Goal: Task Accomplishment & Management: Manage account settings

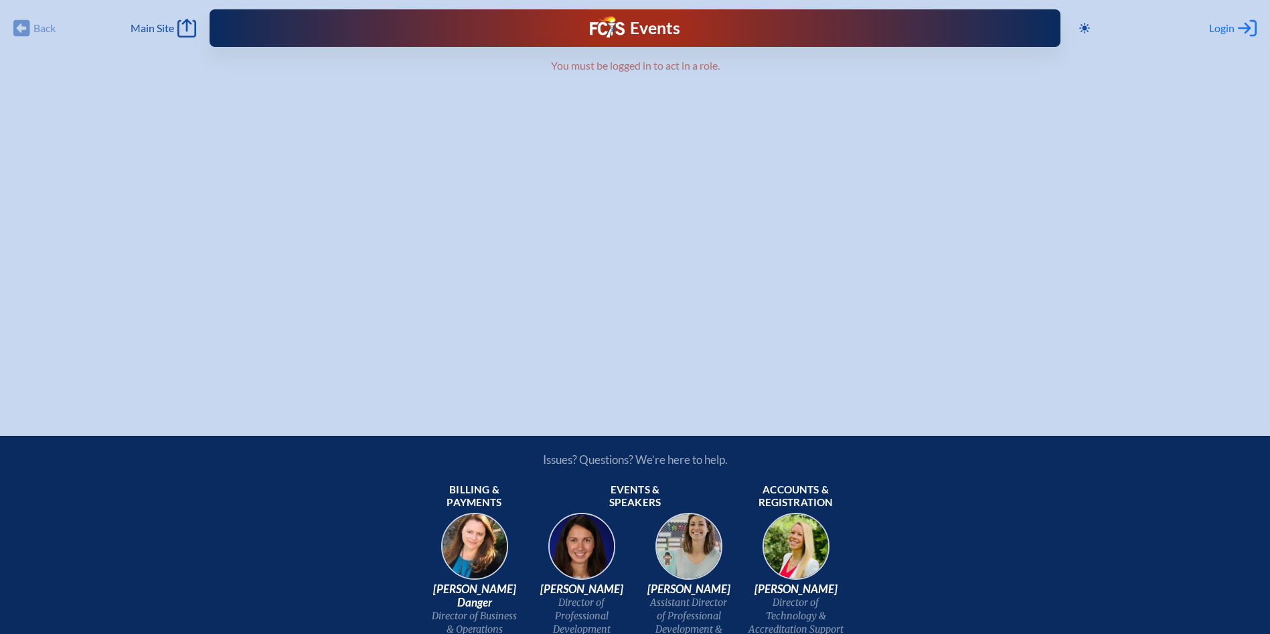
click at [1225, 30] on span "Login" at bounding box center [1221, 27] width 25 height 13
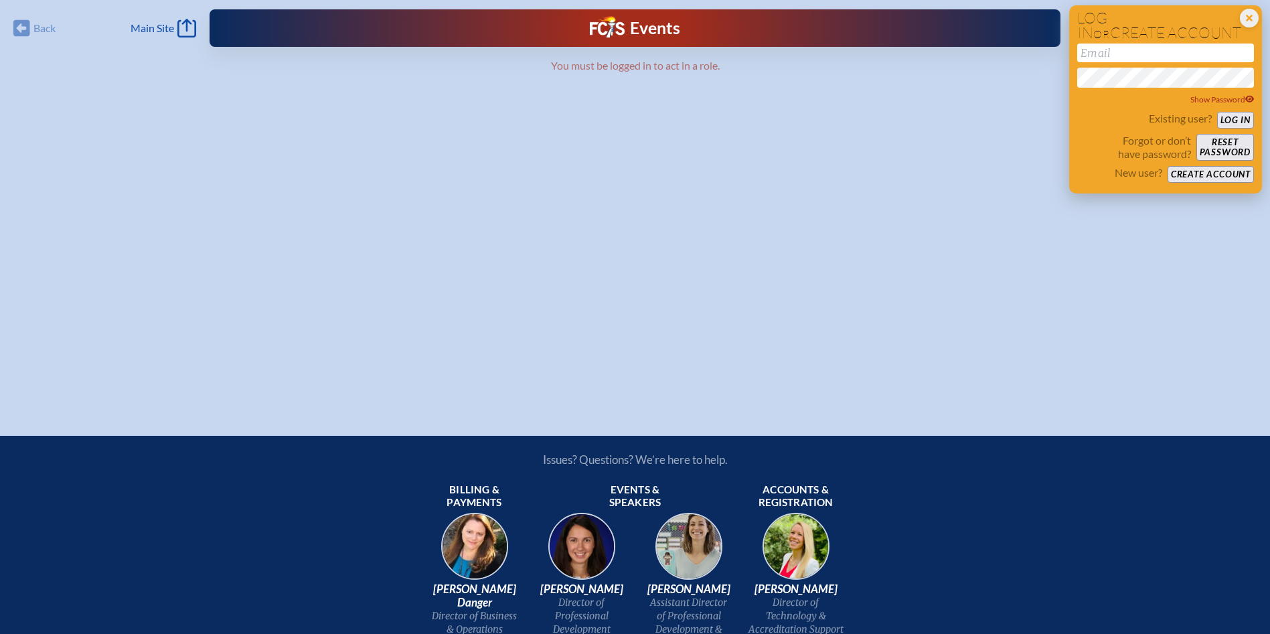
drag, startPoint x: 1093, startPoint y: 54, endPoint x: 1105, endPoint y: 52, distance: 12.1
click at [1095, 52] on input "email" at bounding box center [1165, 53] width 177 height 19
click at [1257, 19] on icon at bounding box center [1249, 18] width 19 height 19
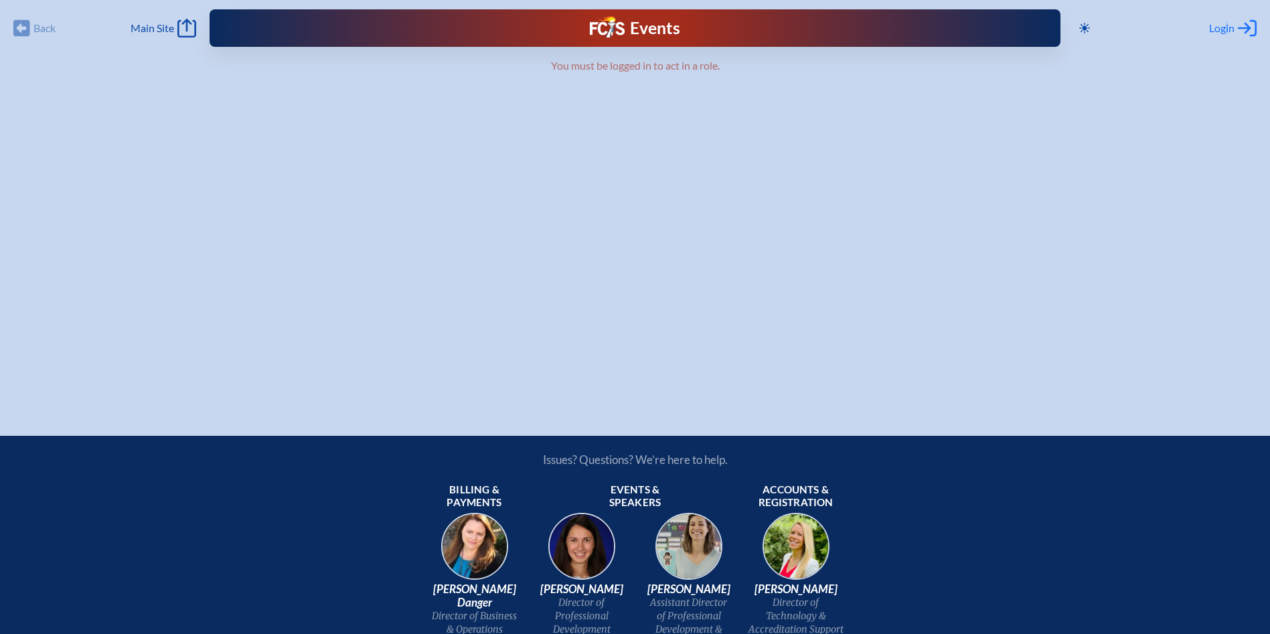
click at [1226, 23] on span "Login" at bounding box center [1221, 27] width 25 height 13
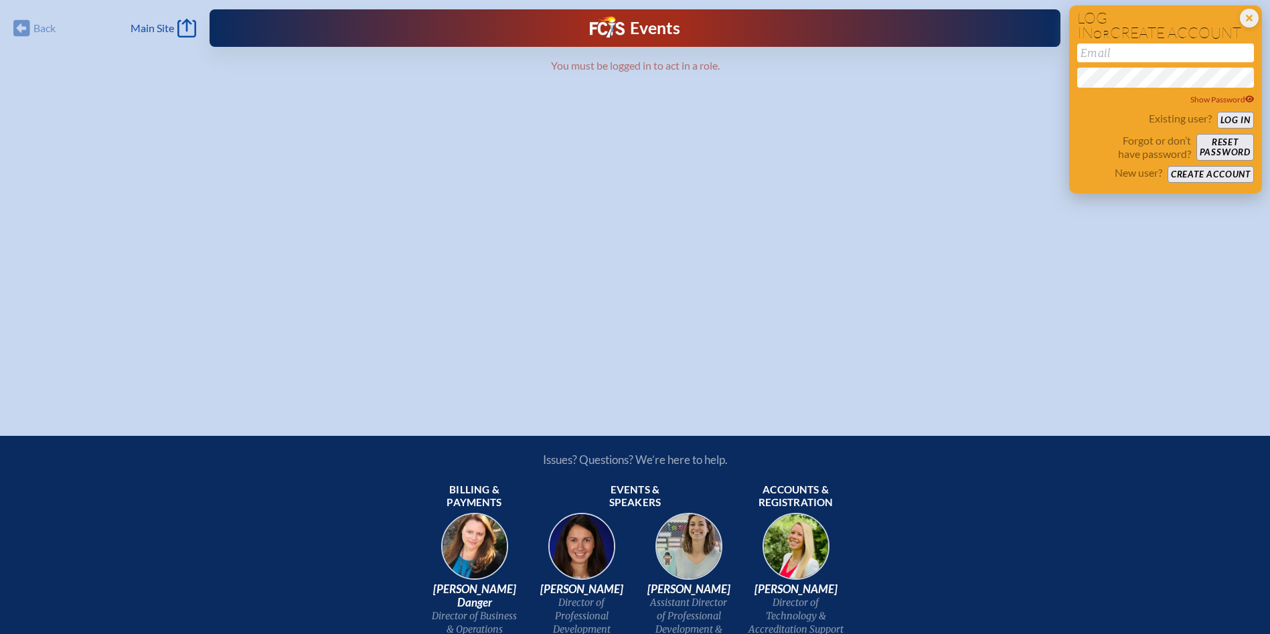
drag, startPoint x: 1226, startPoint y: 23, endPoint x: 1142, endPoint y: 55, distance: 90.0
click at [1142, 54] on input "email" at bounding box center [1165, 53] width 177 height 19
type input "[EMAIL_ADDRESS][DOMAIN_NAME]"
click at [1217, 112] on button "Log in" at bounding box center [1235, 120] width 37 height 17
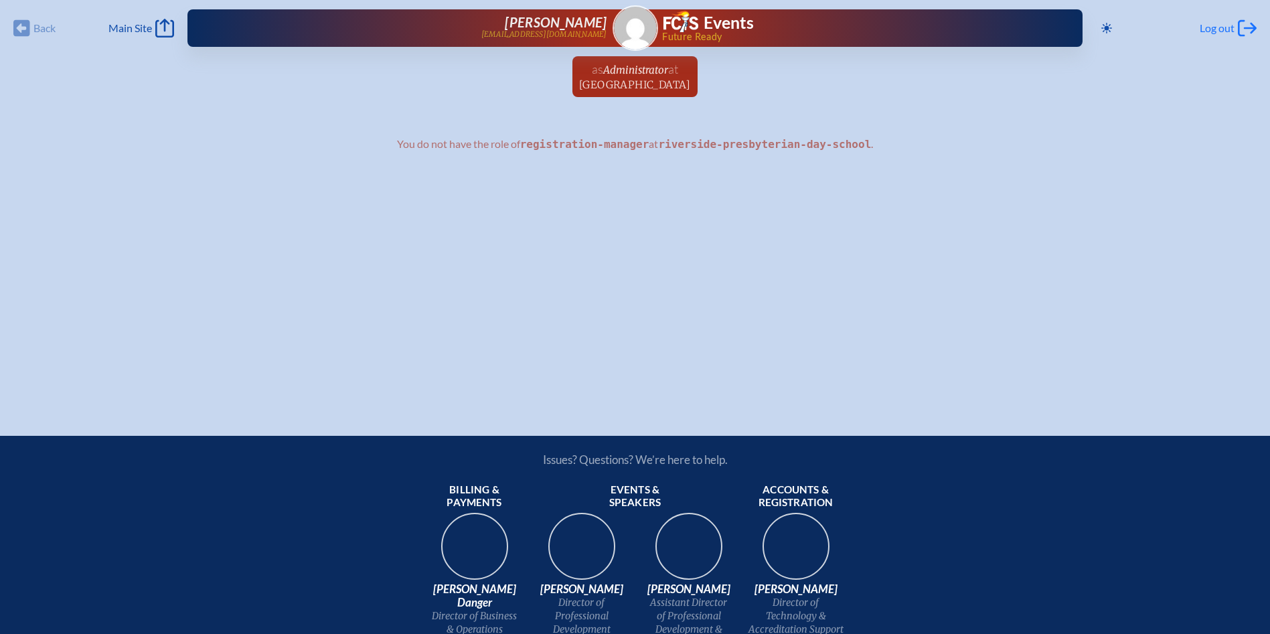
click at [1226, 31] on span "Log out" at bounding box center [1217, 27] width 35 height 13
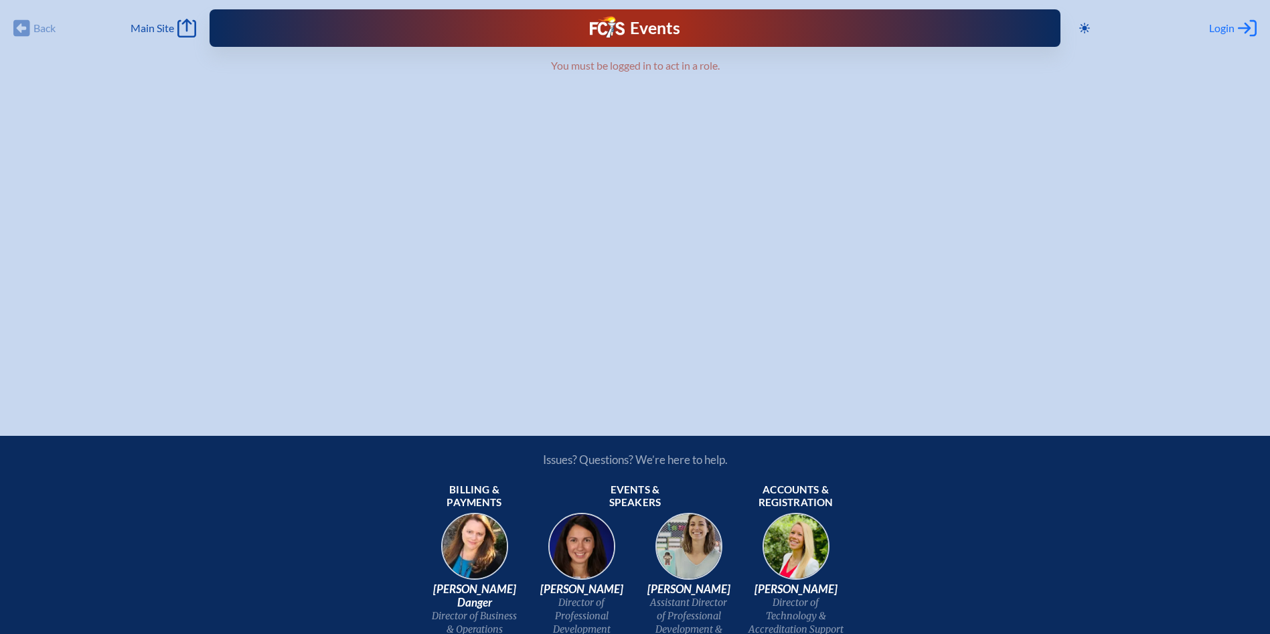
click at [1223, 30] on span "Login" at bounding box center [1221, 27] width 25 height 13
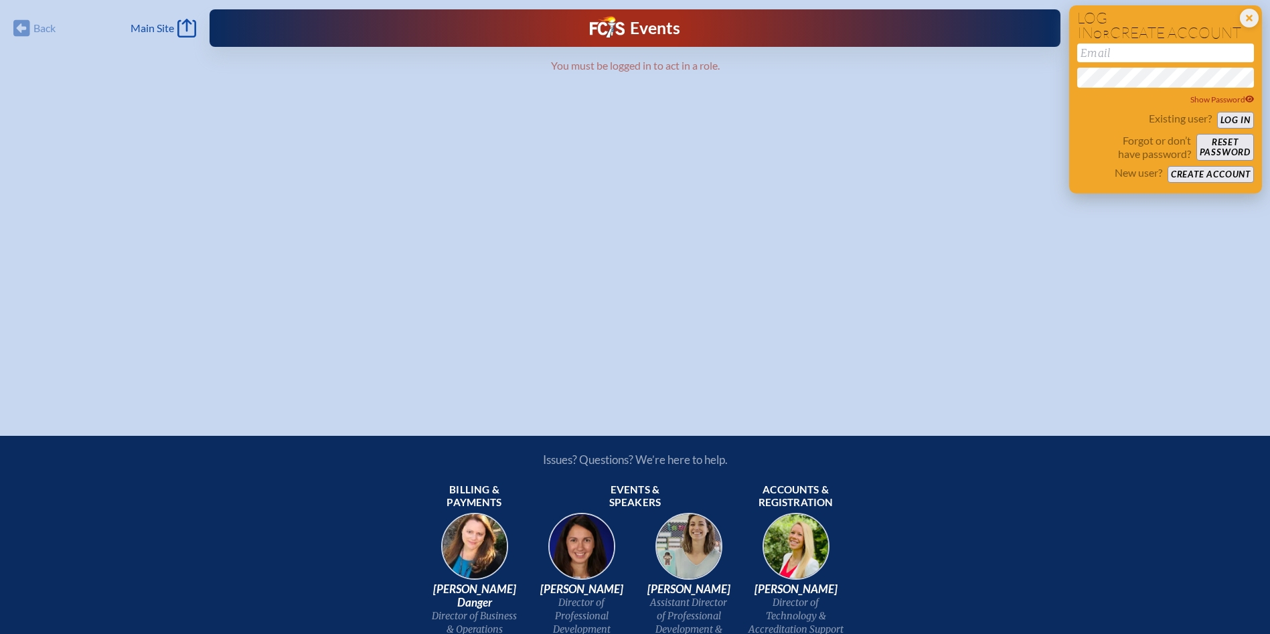
click at [1126, 55] on input "email" at bounding box center [1165, 53] width 177 height 19
type input "talderman@rpds.com"
click at [1237, 143] on button "Reset password" at bounding box center [1225, 147] width 58 height 27
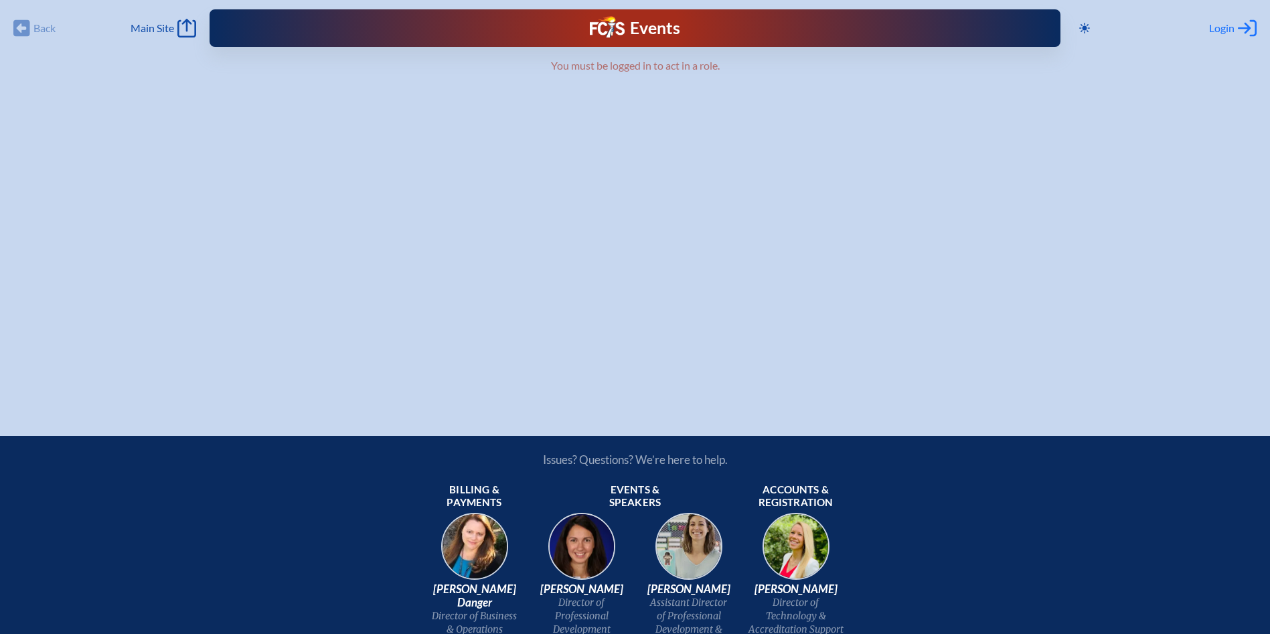
click at [1238, 28] on icon "Log in or Create Account" at bounding box center [1247, 28] width 19 height 19
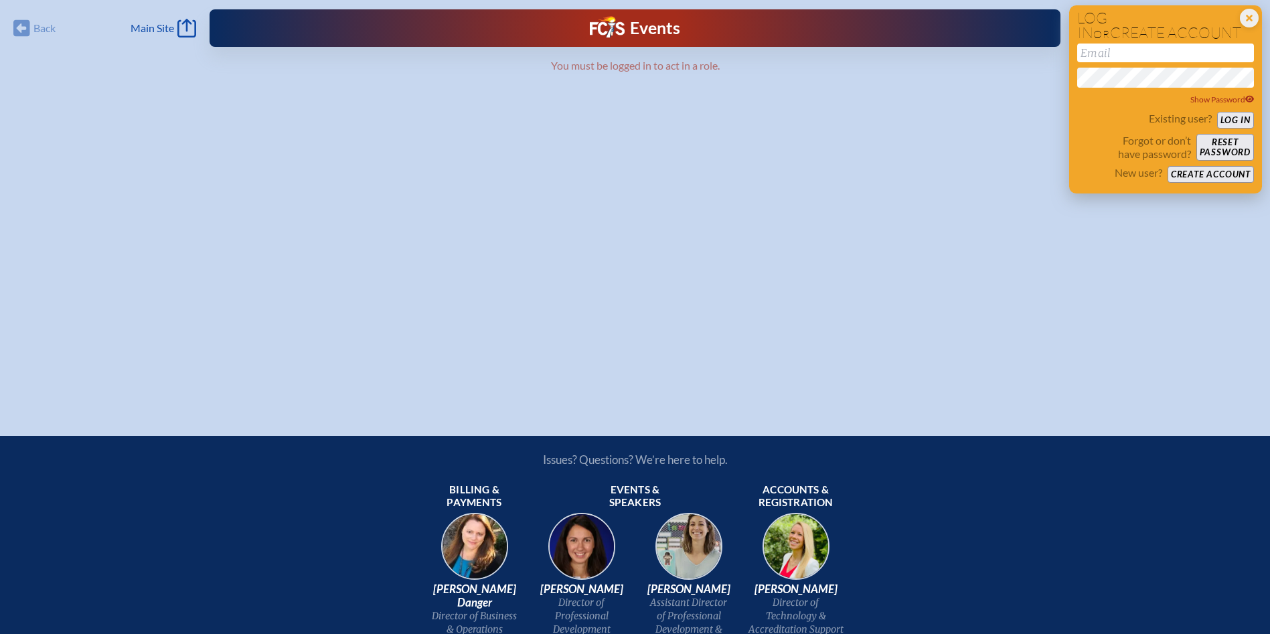
click at [1162, 50] on input "email" at bounding box center [1165, 53] width 177 height 19
type input "[EMAIL_ADDRESS][DOMAIN_NAME]"
click at [1217, 112] on button "Log in" at bounding box center [1235, 120] width 37 height 17
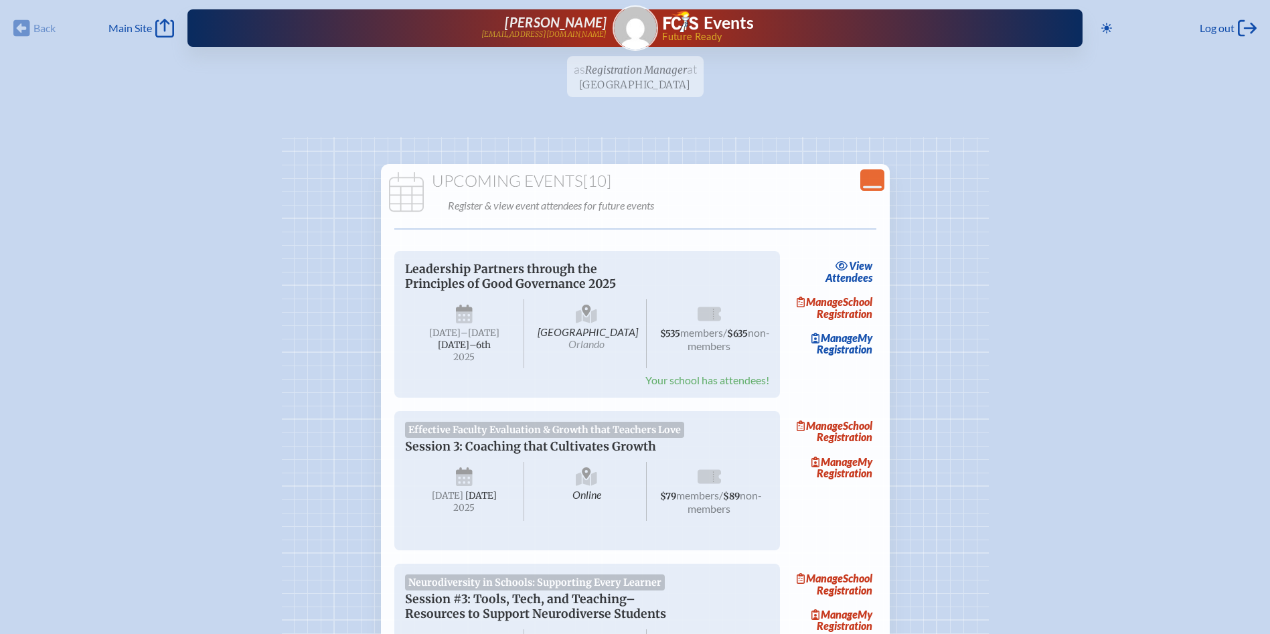
click at [615, 76] on ul "as Registration Manager at Riverside Presbyterian Day School since March 1st, 2…" at bounding box center [635, 80] width 1270 height 49
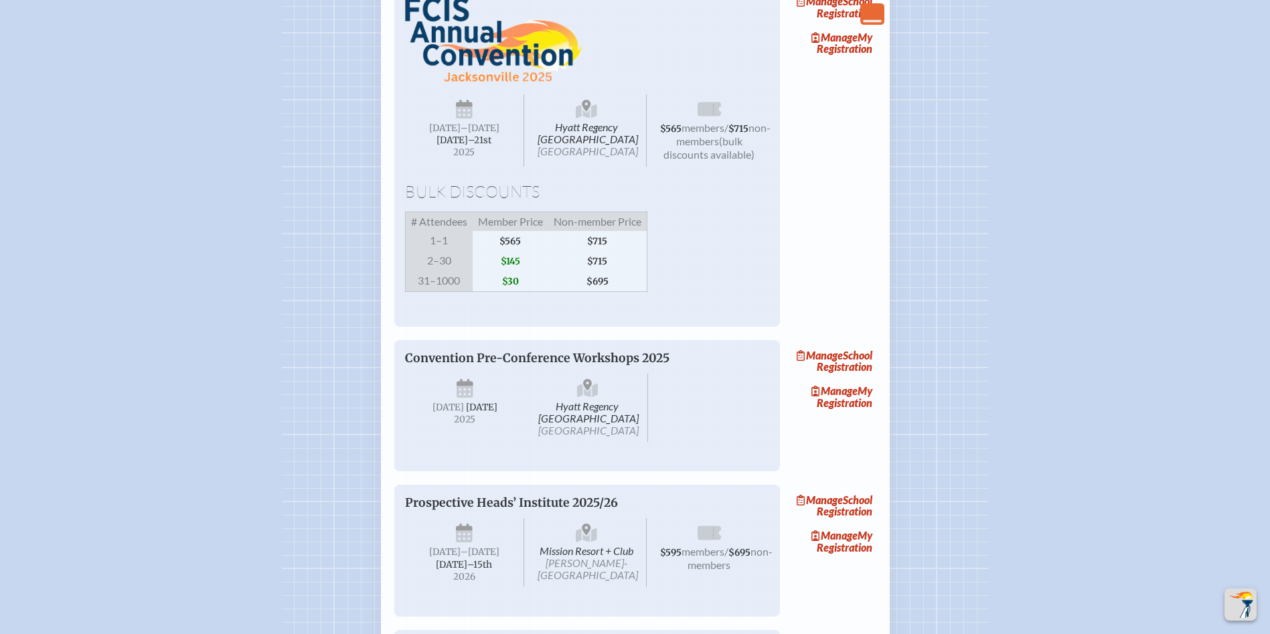
scroll to position [1205, 0]
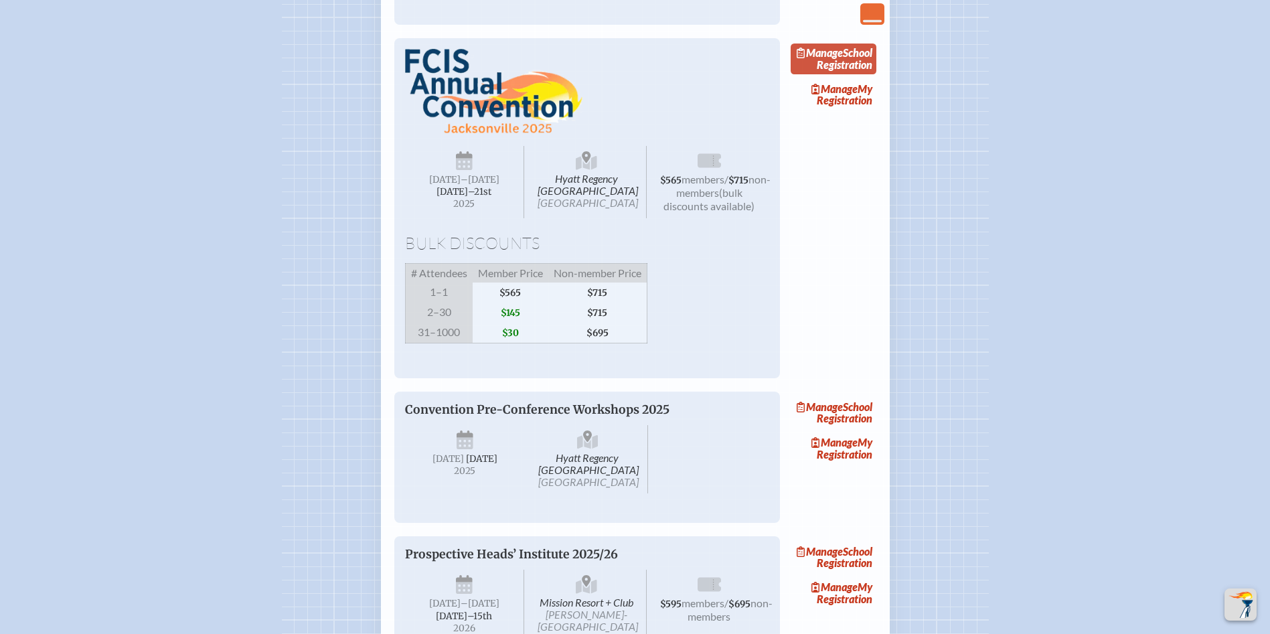
click at [852, 74] on link "Manage School Registration" at bounding box center [834, 59] width 86 height 31
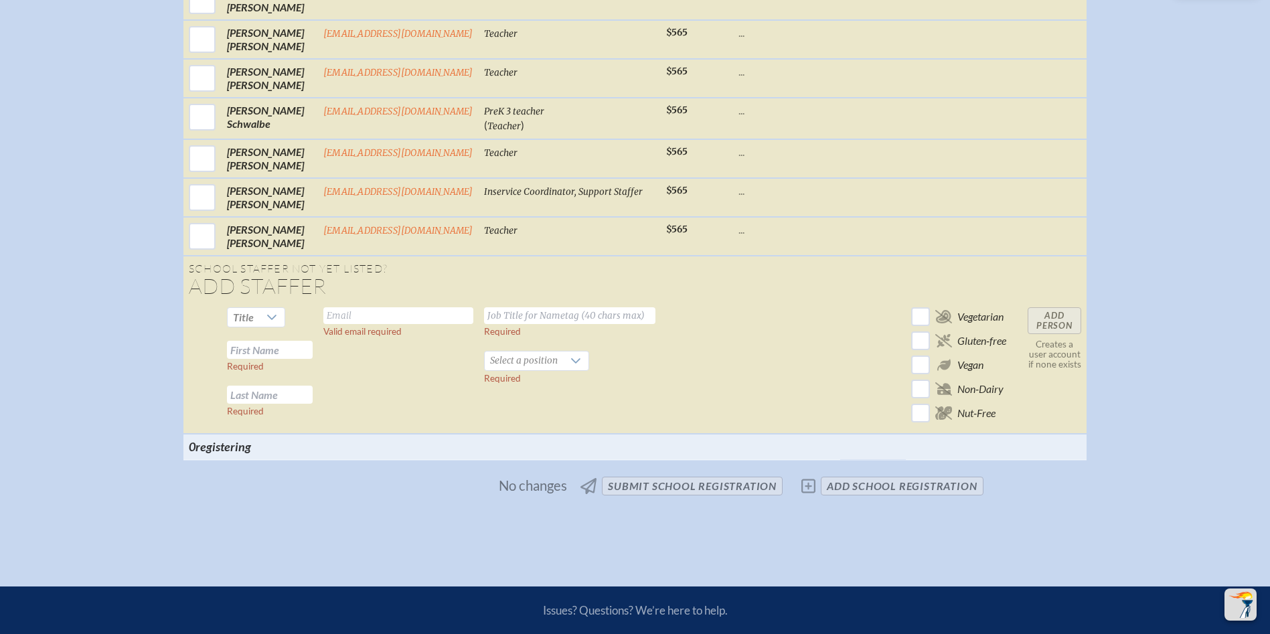
scroll to position [1339, 0]
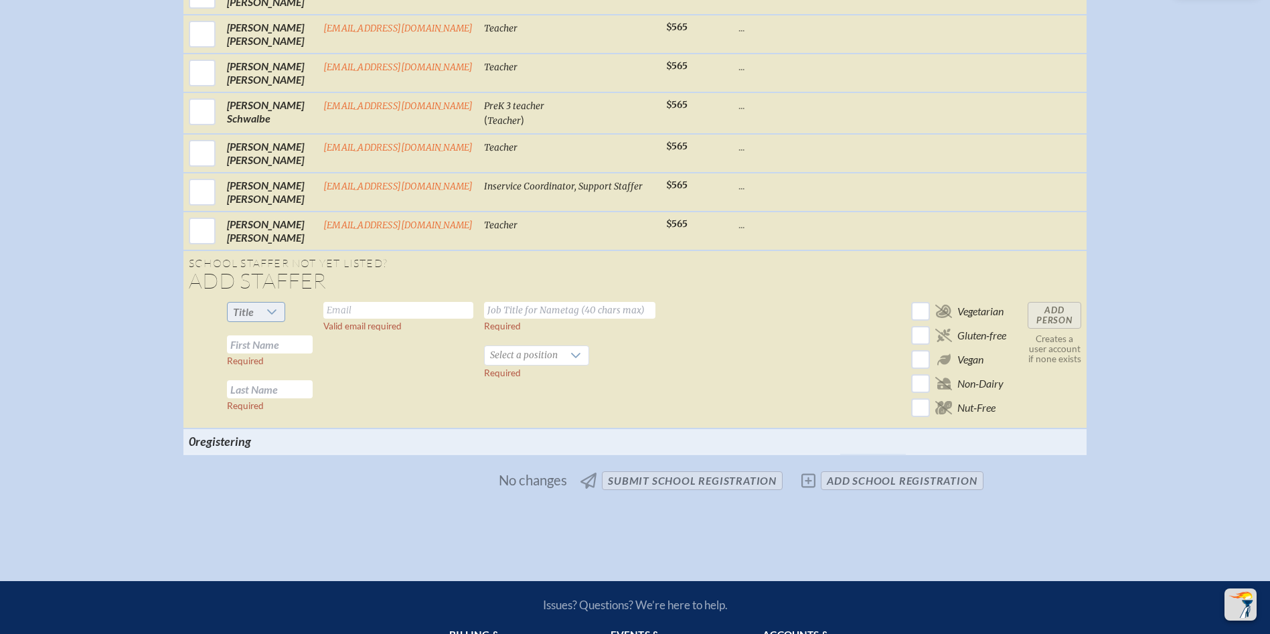
click at [256, 321] on span "Title" at bounding box center [243, 312] width 31 height 19
click at [255, 321] on span "Title" at bounding box center [243, 312] width 31 height 19
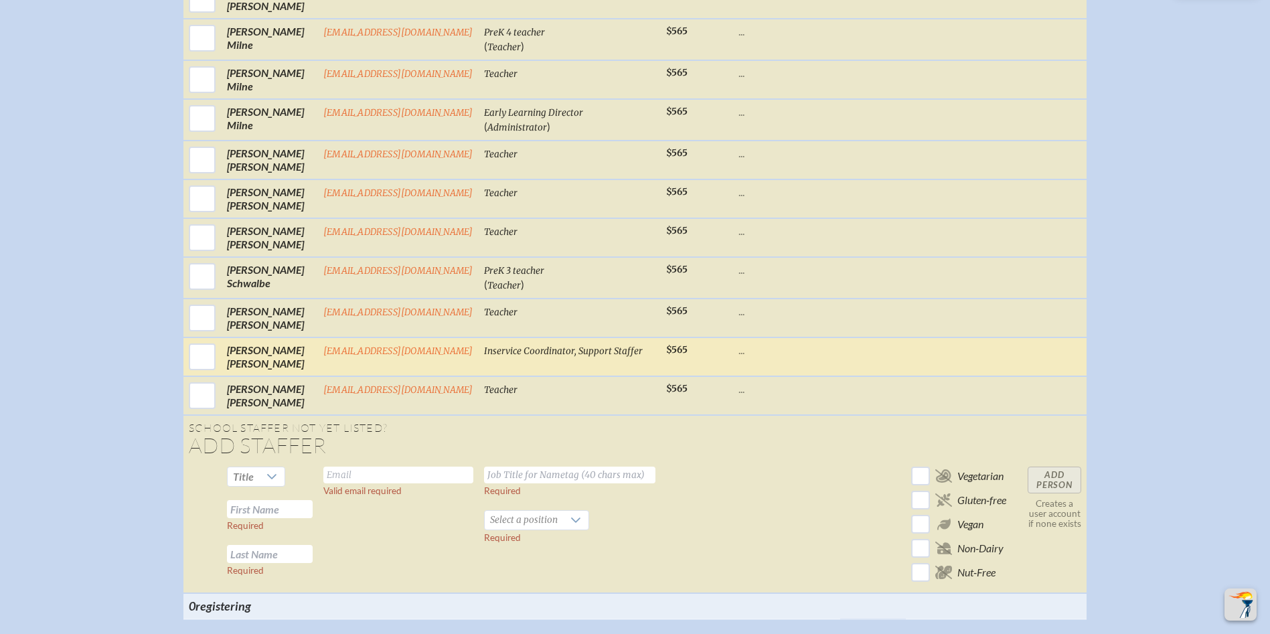
scroll to position [1406, 0]
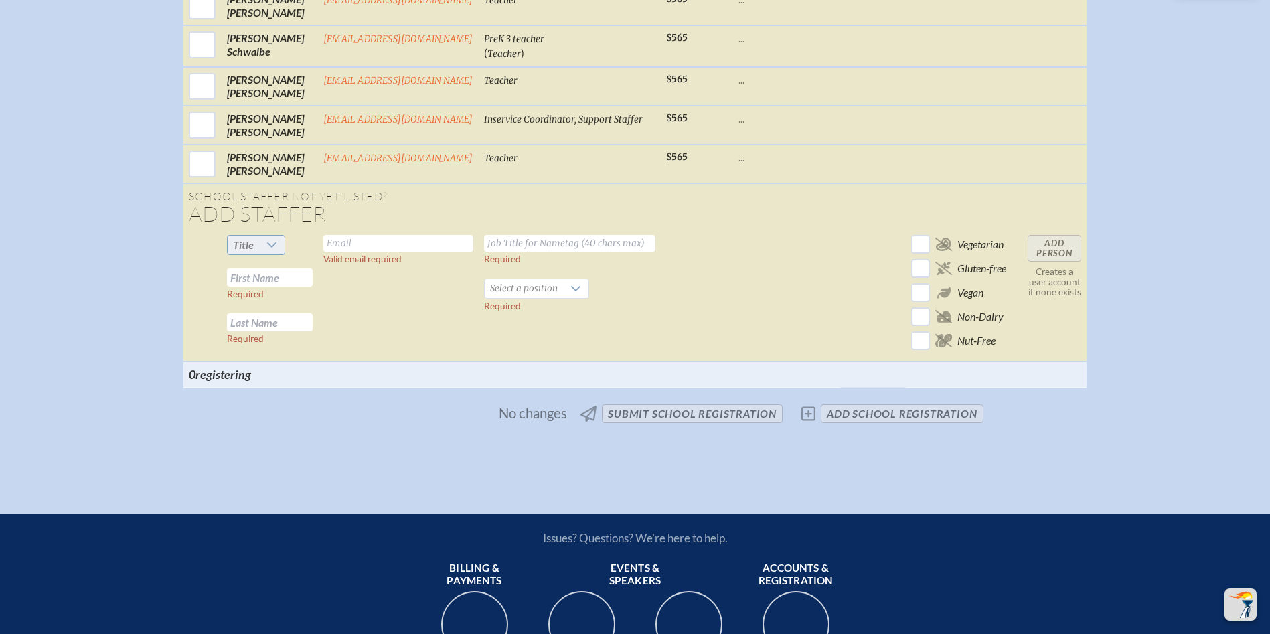
drag, startPoint x: 246, startPoint y: 258, endPoint x: 258, endPoint y: 260, distance: 12.2
click at [246, 251] on span "Title" at bounding box center [243, 244] width 21 height 13
click at [270, 296] on li "Mrs" at bounding box center [254, 300] width 58 height 19
click at [268, 287] on input "text" at bounding box center [270, 277] width 86 height 18
type input "[PERSON_NAME]"
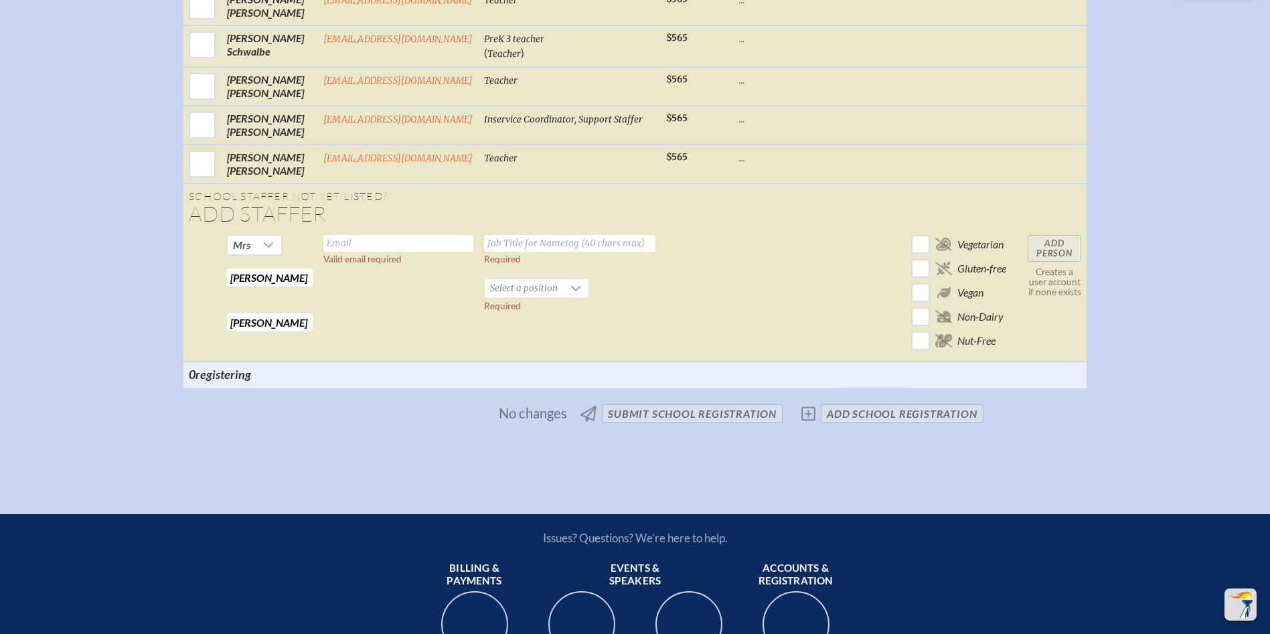
type input "[PERSON_NAME]"
type input "cbarnes"
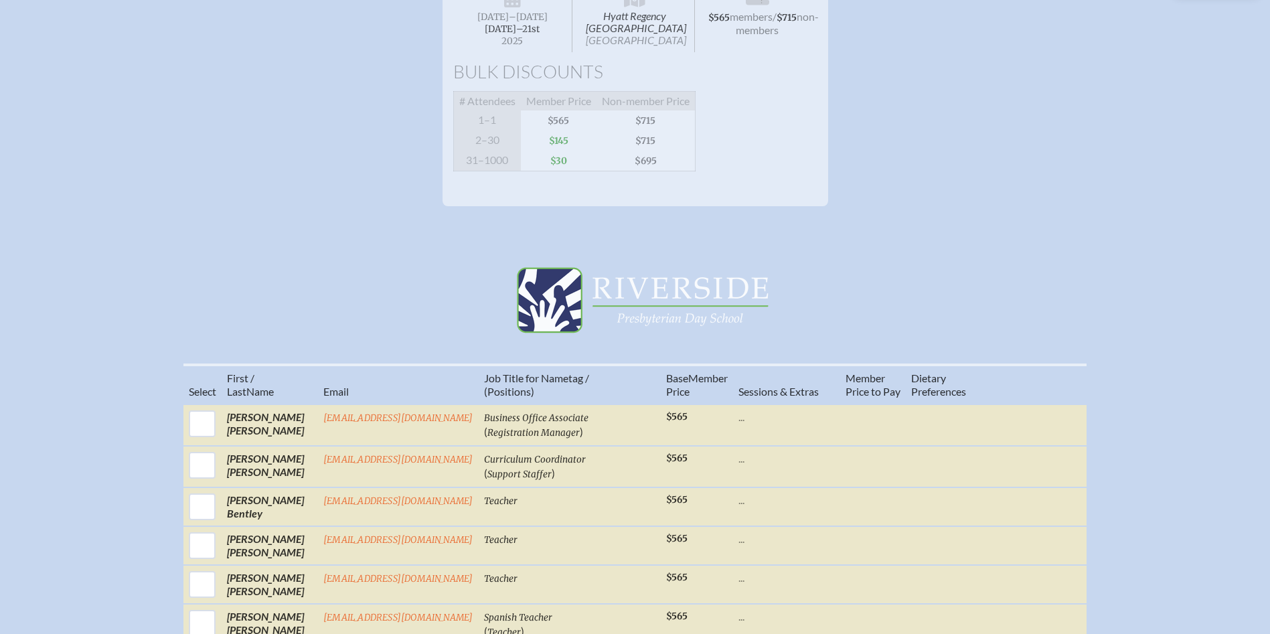
scroll to position [0, 0]
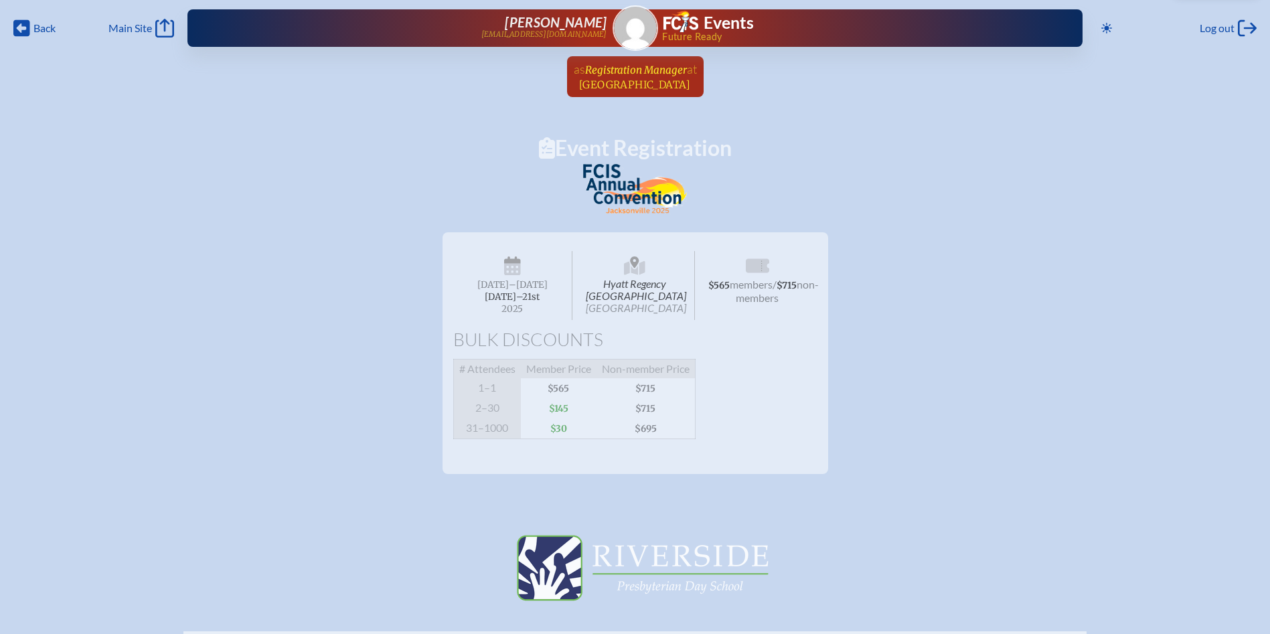
click at [619, 78] on span "at Riverside Presbyterian Day School" at bounding box center [637, 76] width 117 height 29
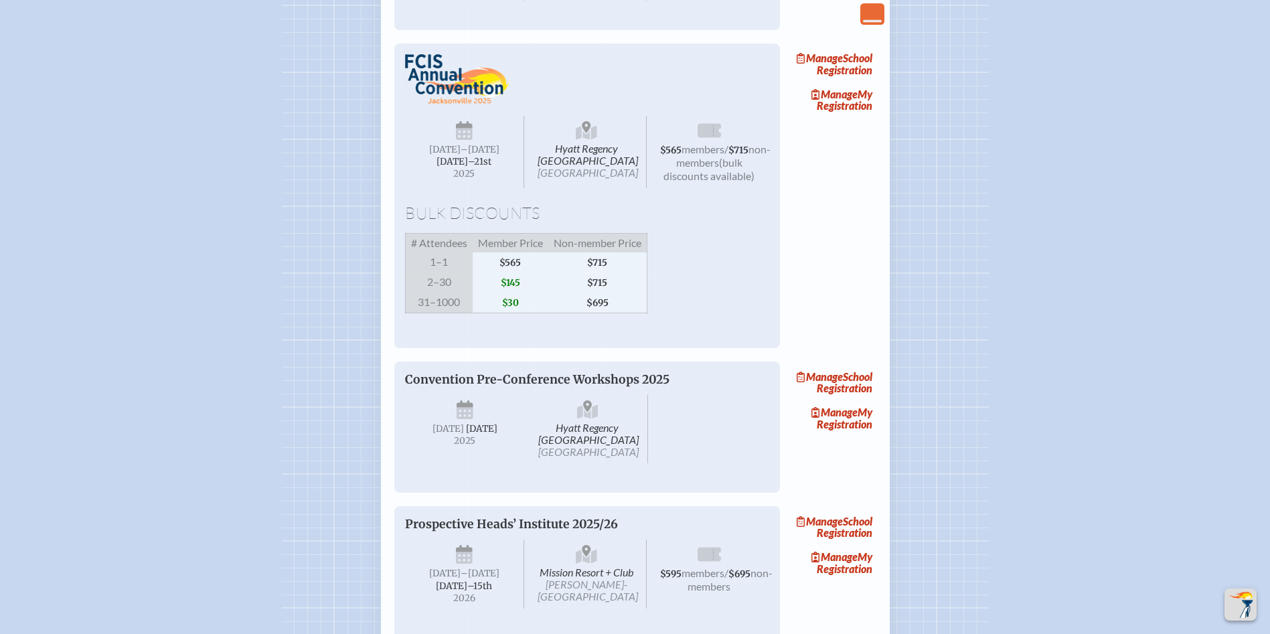
scroll to position [1205, 0]
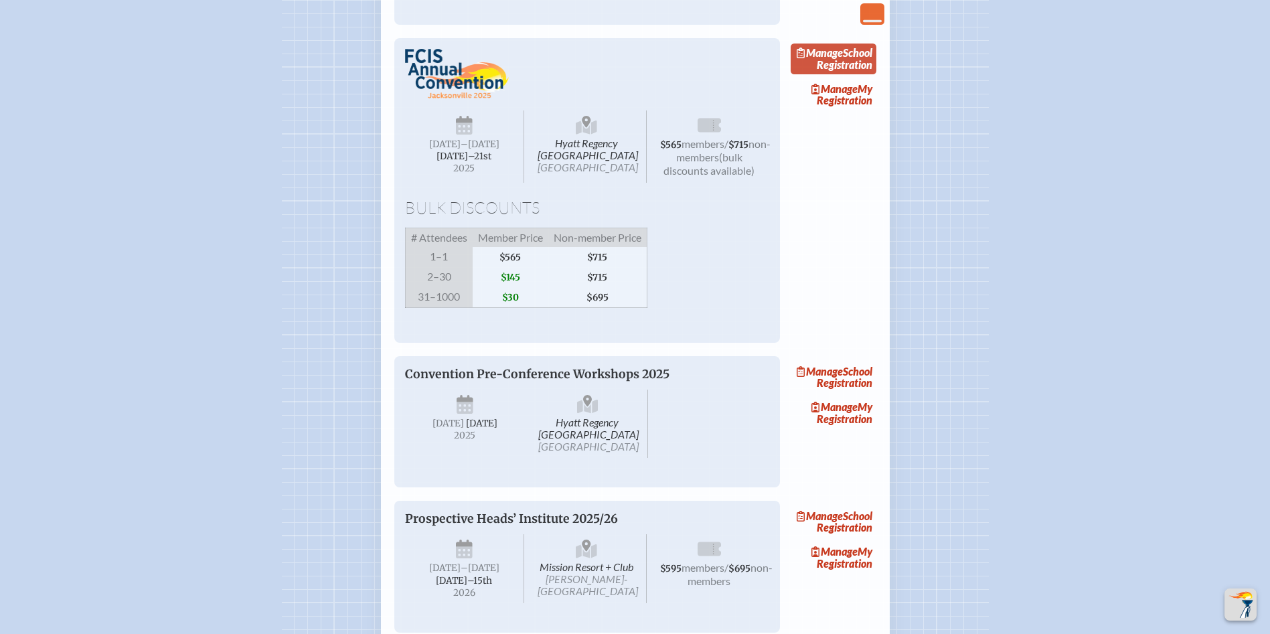
click at [854, 74] on link "Manage School Registration" at bounding box center [834, 59] width 86 height 31
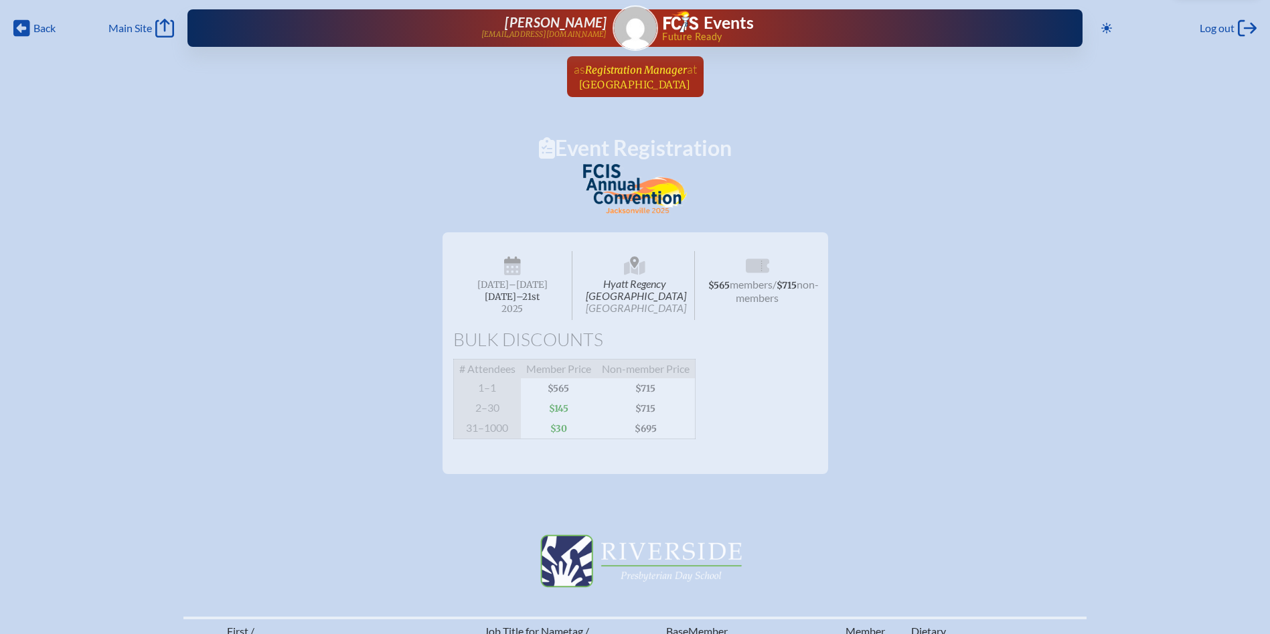
click at [639, 77] on span "at Riverside Presbyterian Day School" at bounding box center [637, 76] width 117 height 29
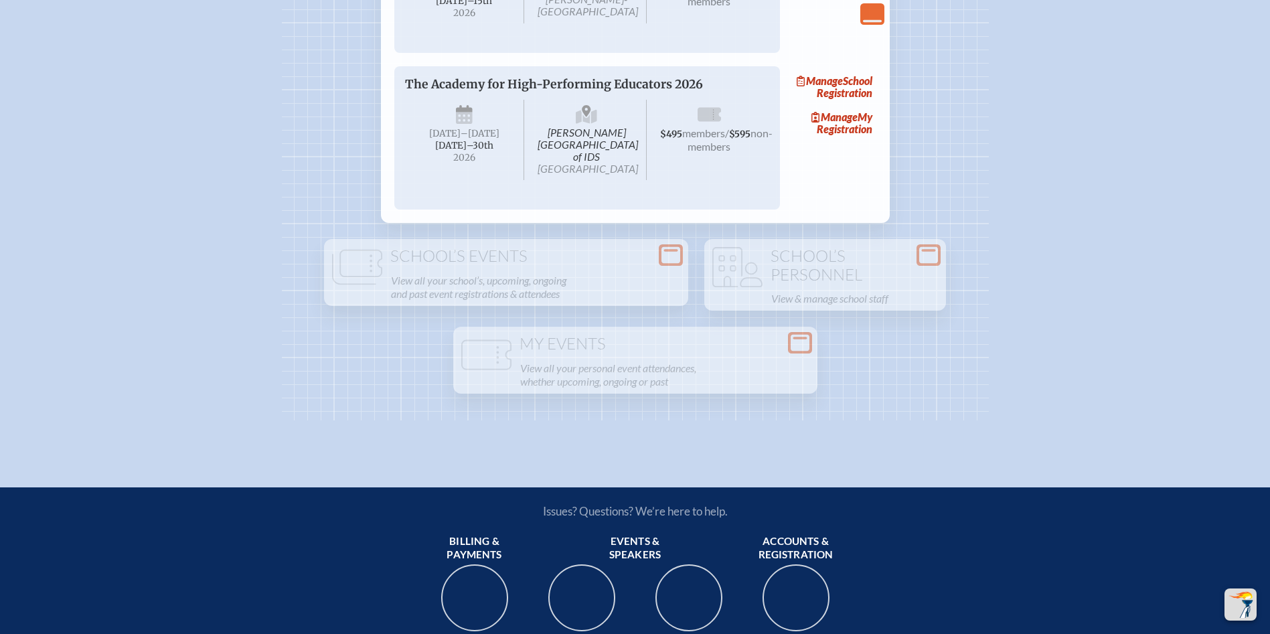
scroll to position [1942, 0]
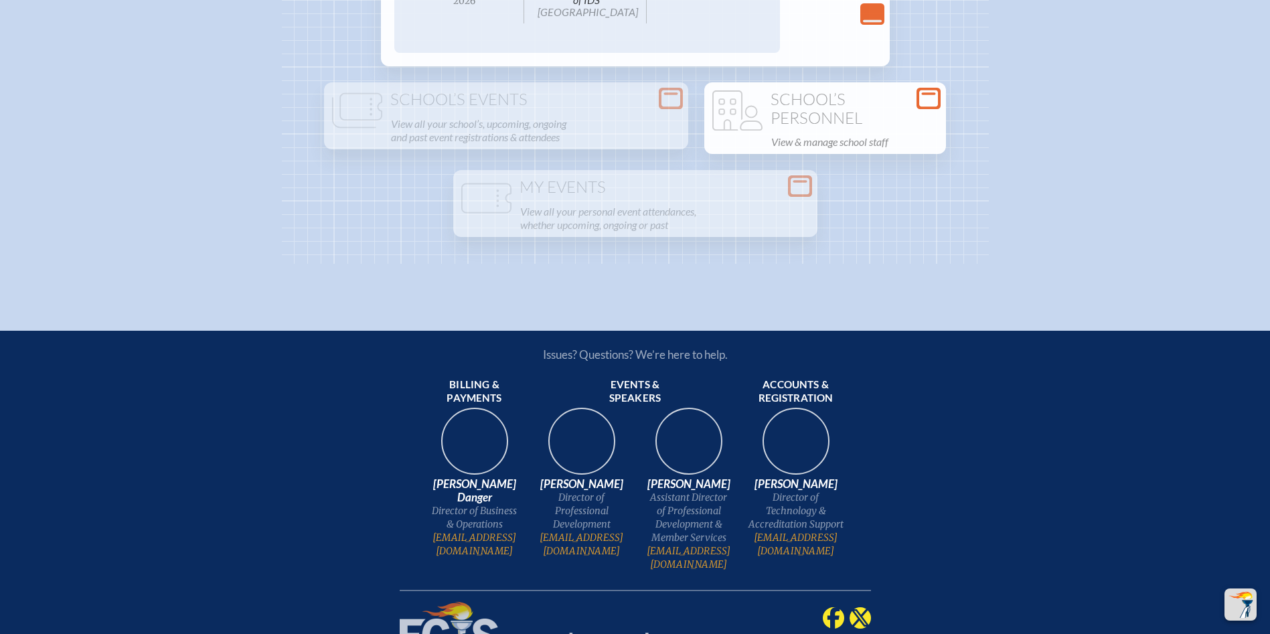
click at [787, 127] on h1 "School’s Personnel" at bounding box center [825, 108] width 231 height 37
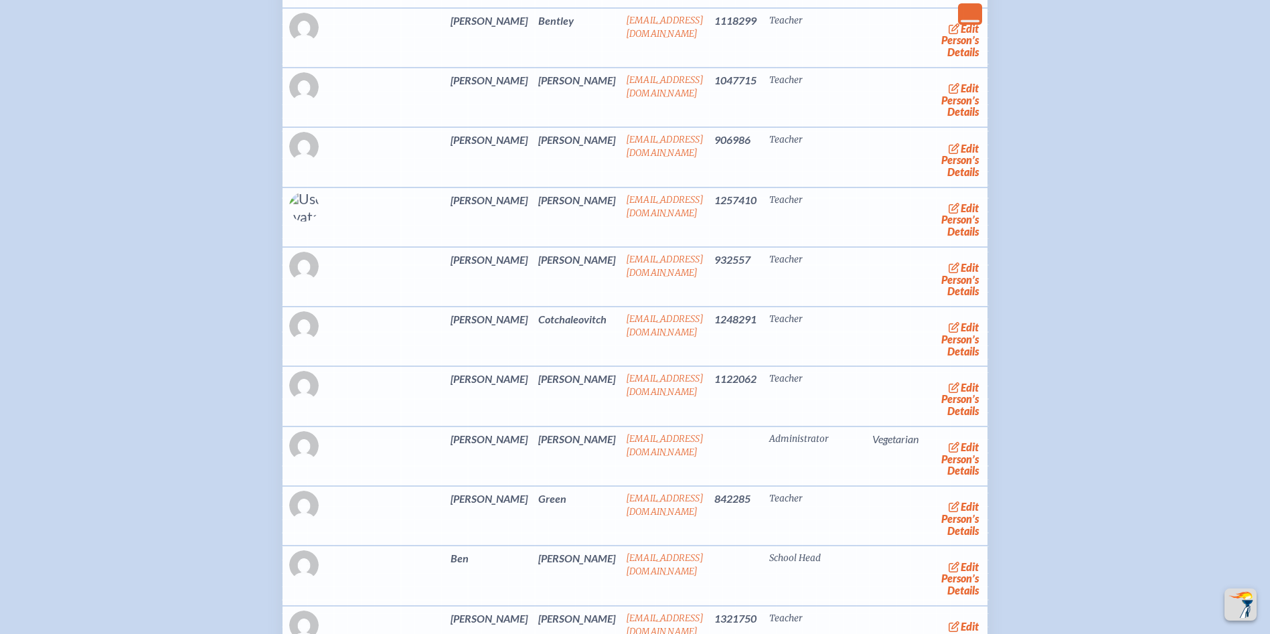
scroll to position [2410, 0]
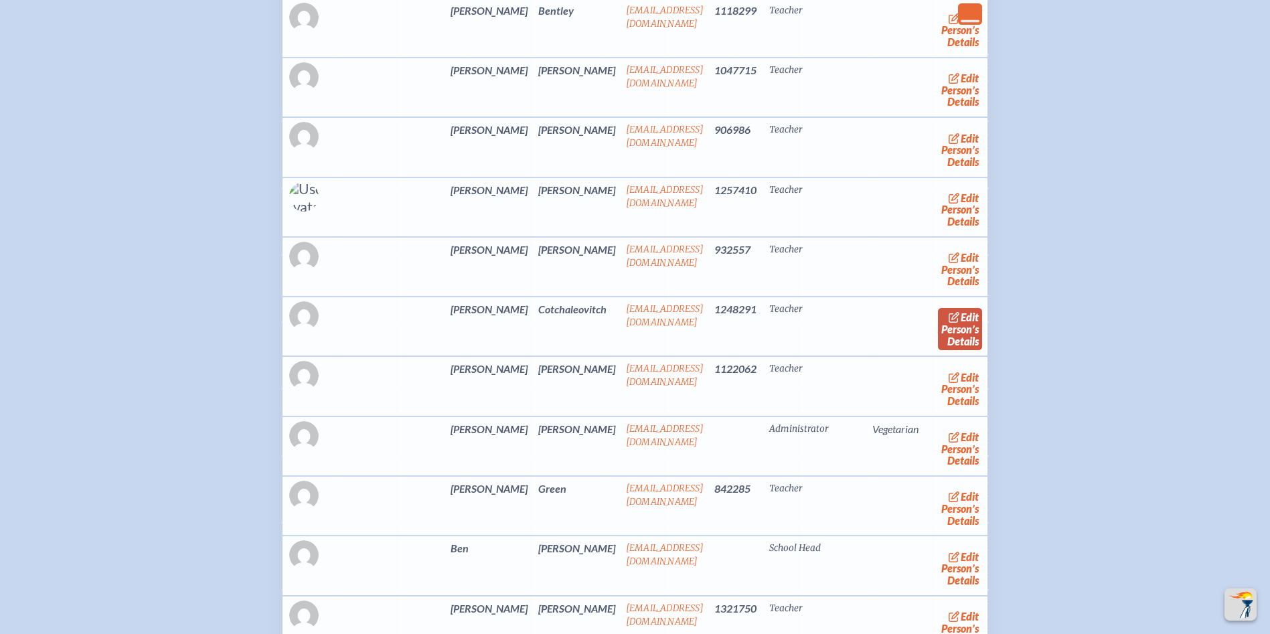
click at [938, 350] on link "edit Person’s Details" at bounding box center [960, 329] width 45 height 42
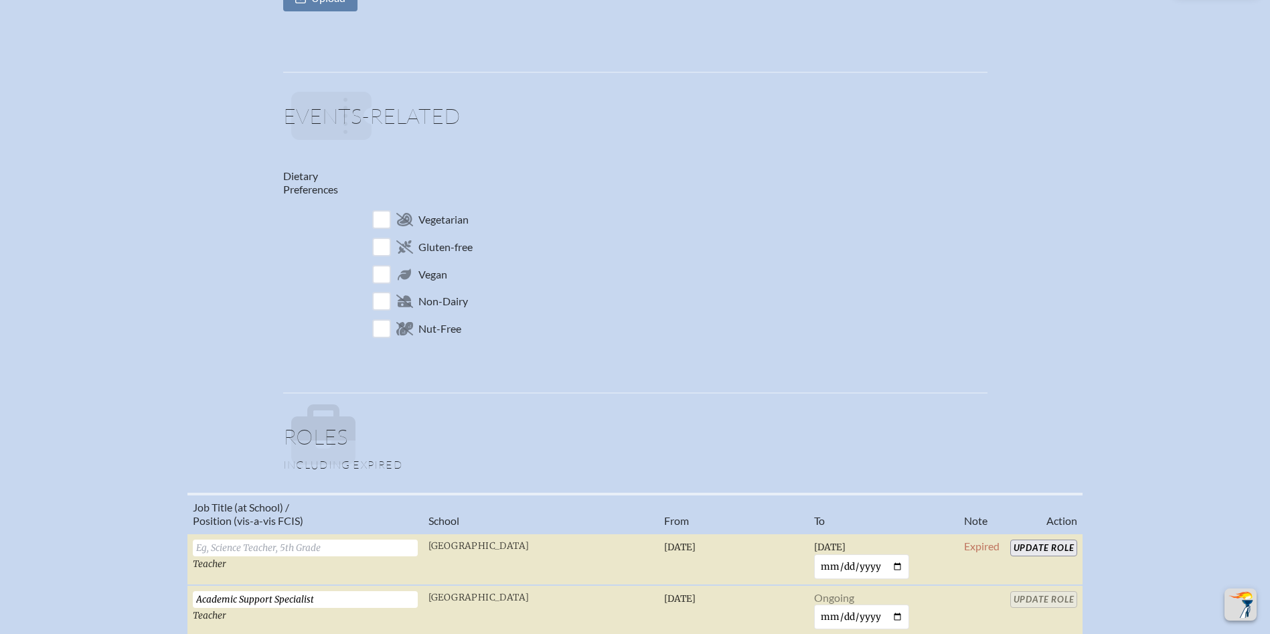
scroll to position [536, 0]
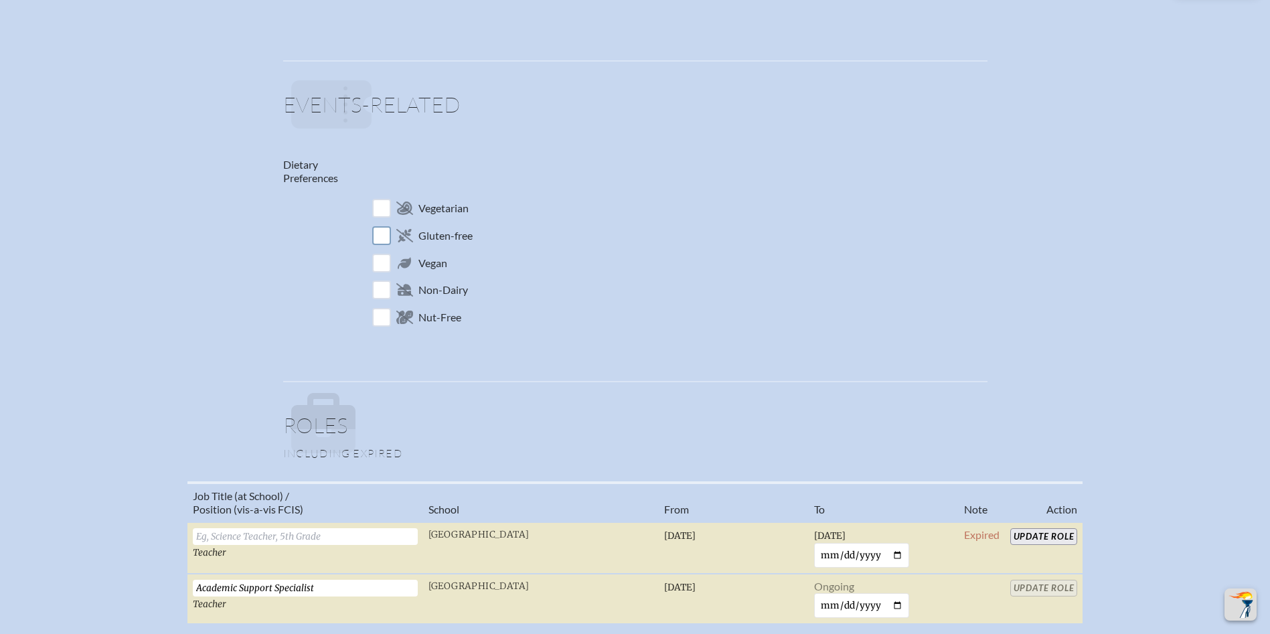
click at [382, 228] on input "checkbox" at bounding box center [381, 235] width 23 height 23
checkbox input "true"
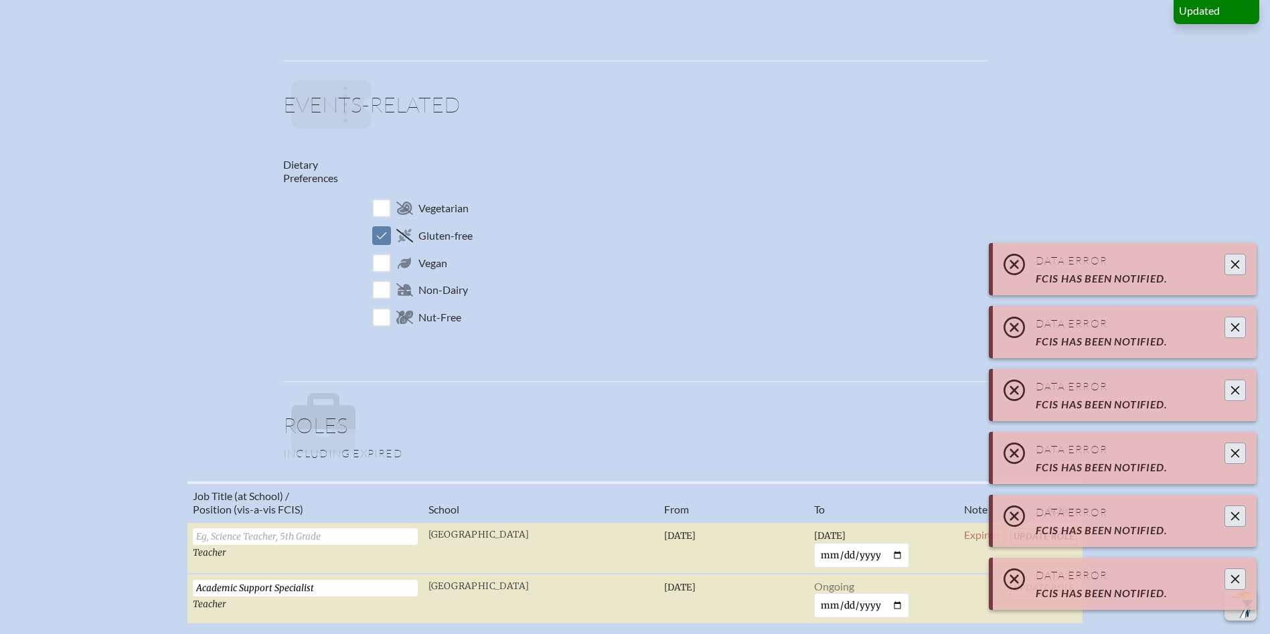
click at [1237, 578] on icon "Close" at bounding box center [1235, 579] width 11 height 11
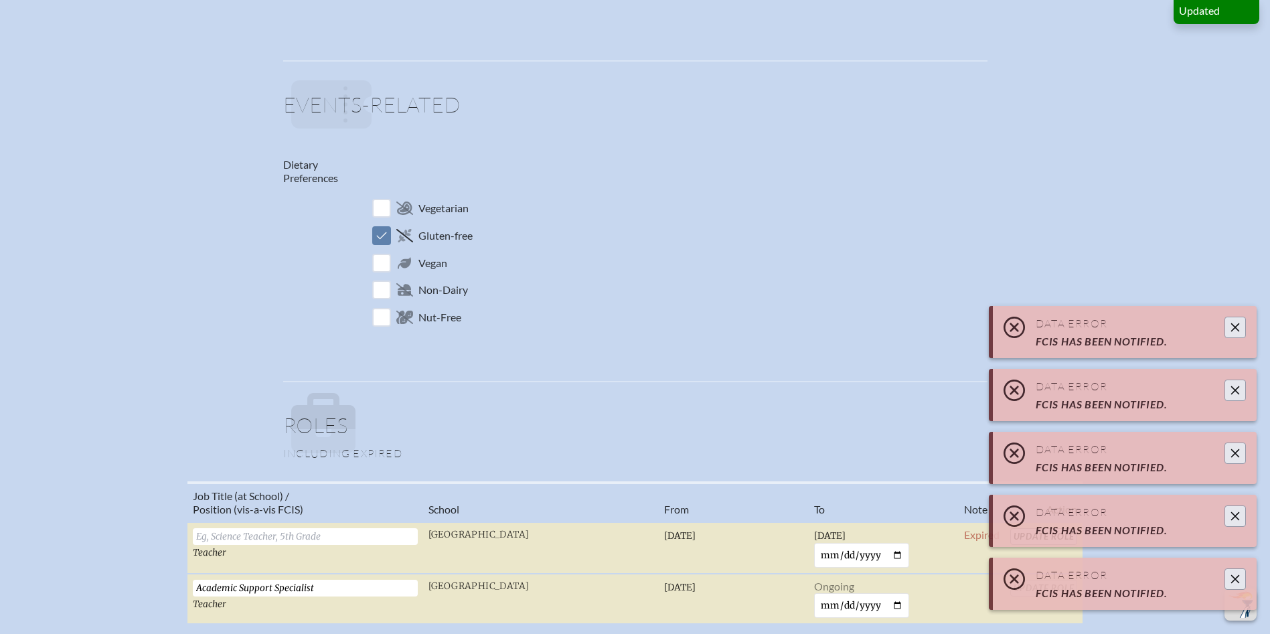
click at [1237, 578] on icon "Close" at bounding box center [1235, 579] width 11 height 11
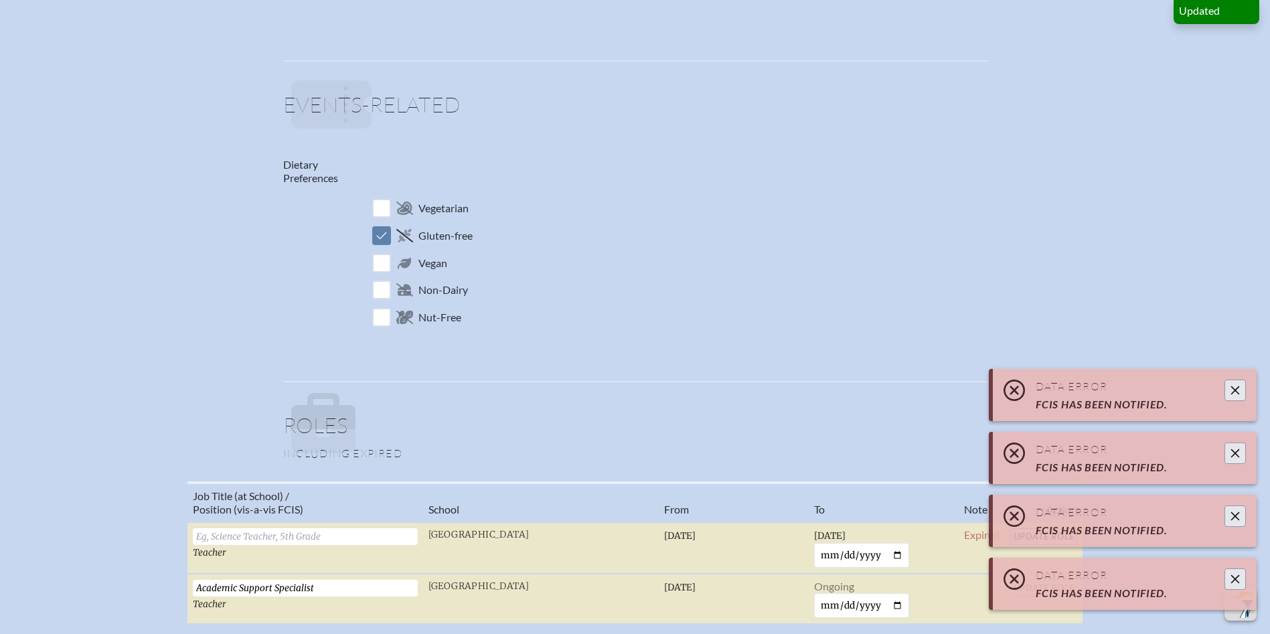
click at [1237, 578] on icon "Close" at bounding box center [1235, 579] width 11 height 11
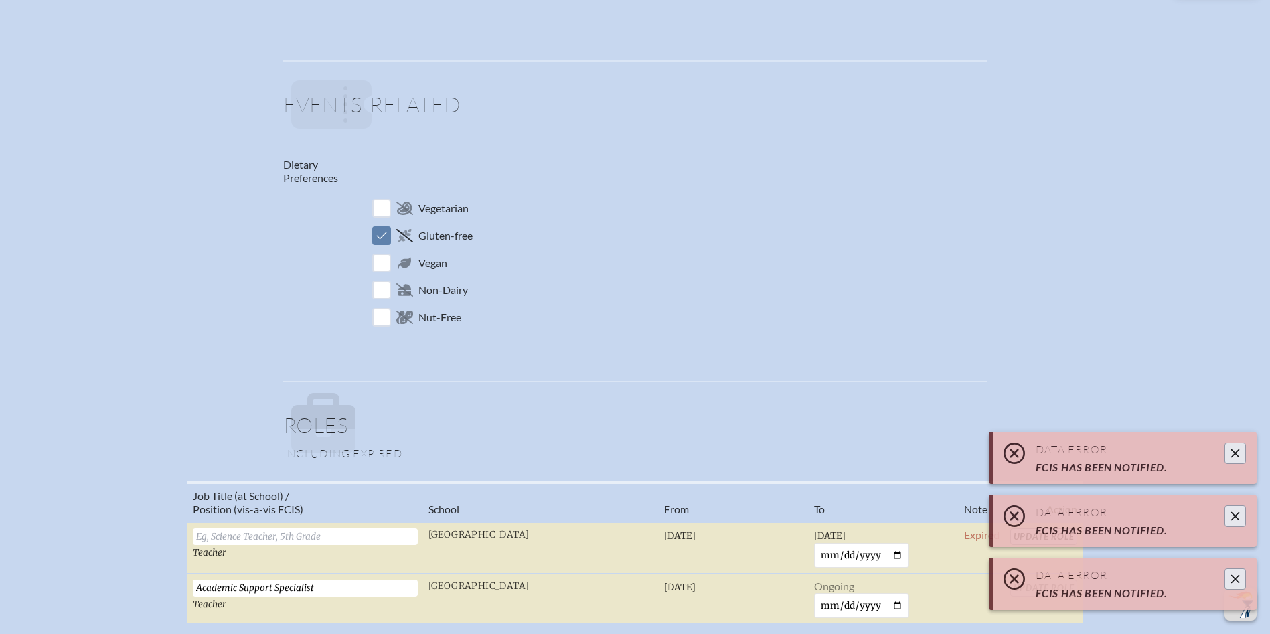
click at [1237, 578] on icon "Close" at bounding box center [1235, 579] width 11 height 11
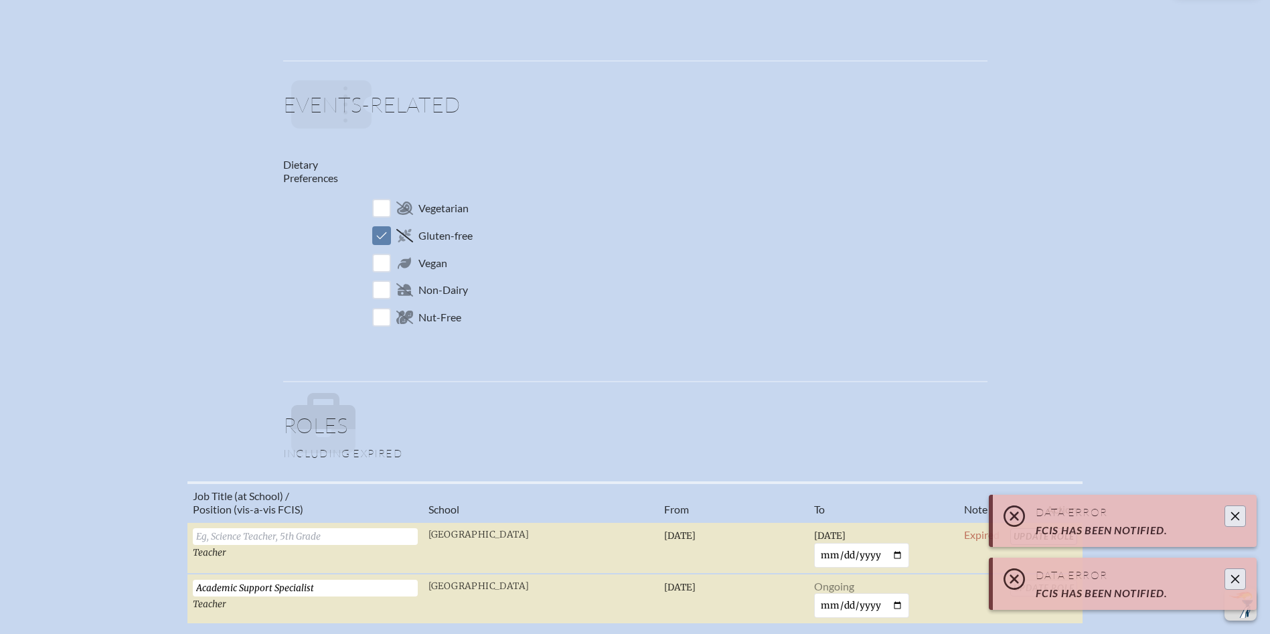
click at [1237, 578] on icon "Close" at bounding box center [1235, 579] width 11 height 11
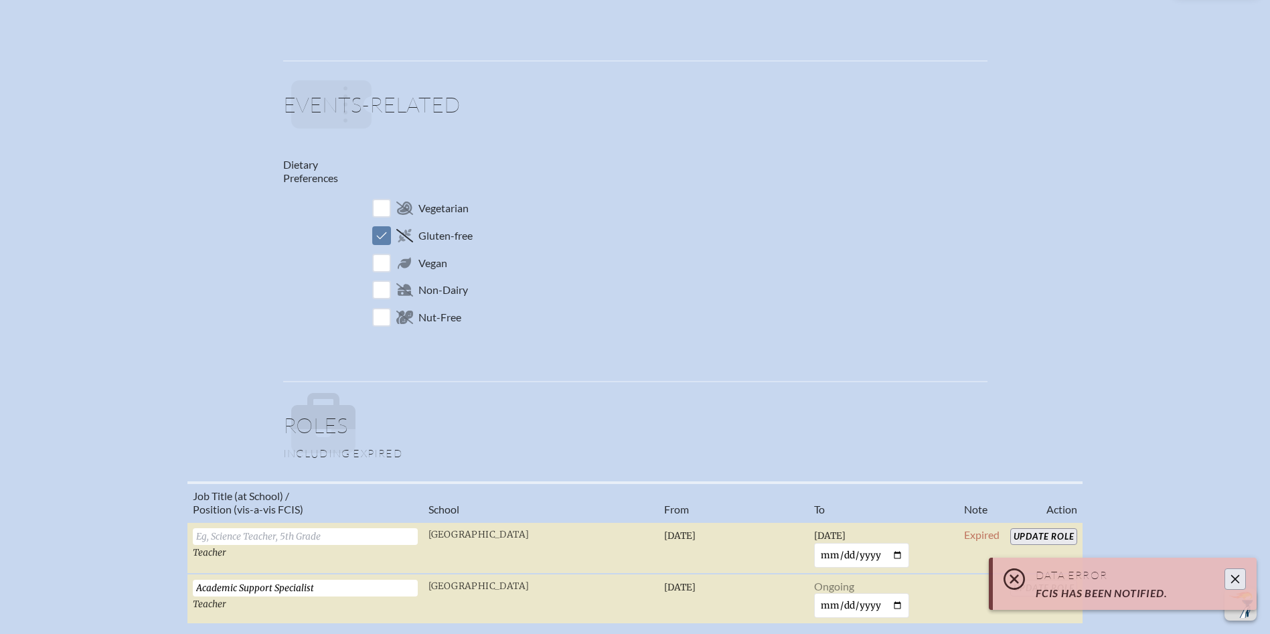
click at [1237, 572] on button "Close" at bounding box center [1235, 578] width 21 height 21
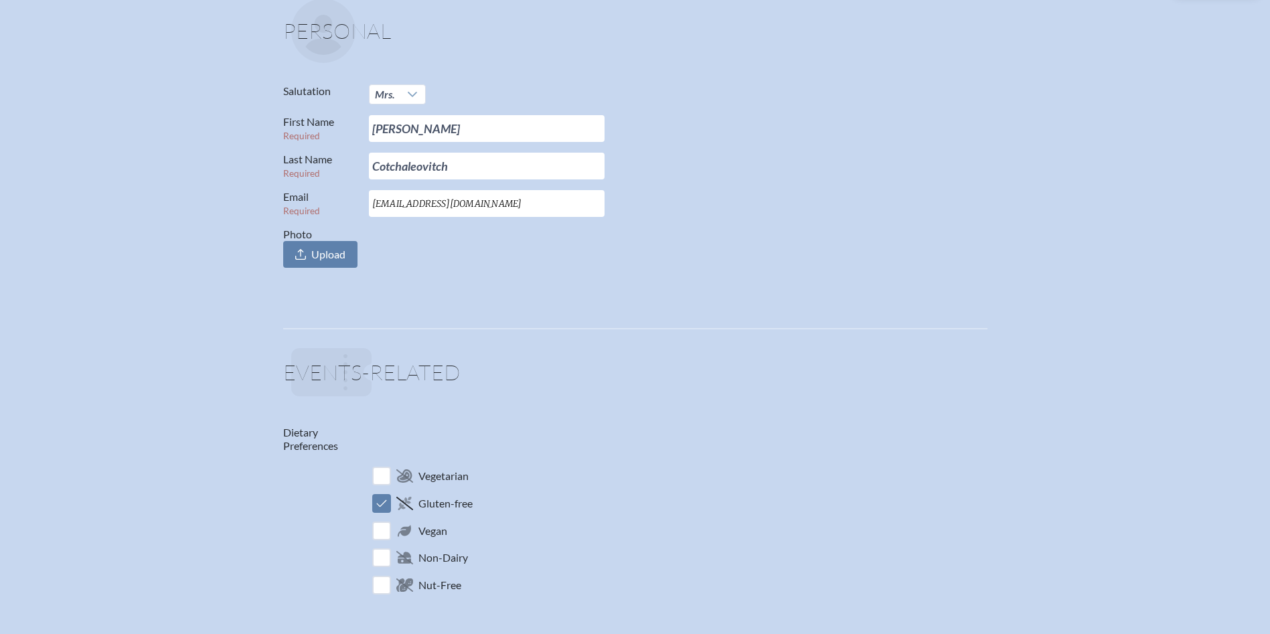
scroll to position [0, 0]
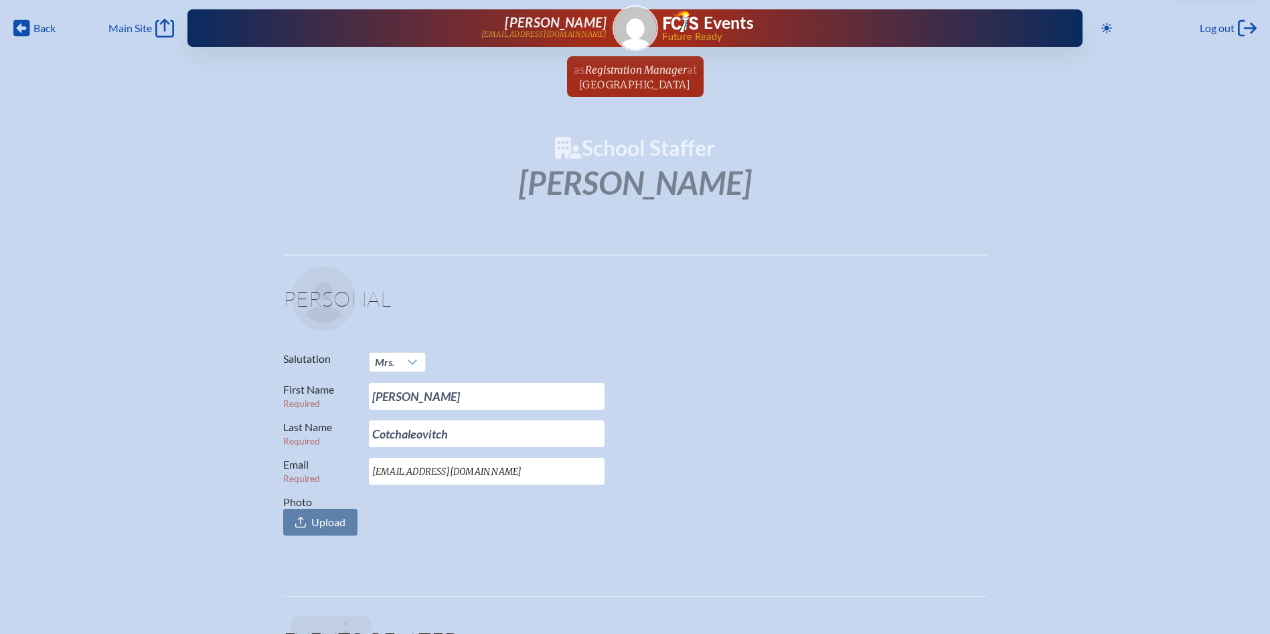
drag, startPoint x: 633, startPoint y: 74, endPoint x: 644, endPoint y: 106, distance: 33.9
click at [633, 74] on span "Registration Manager" at bounding box center [636, 70] width 102 height 13
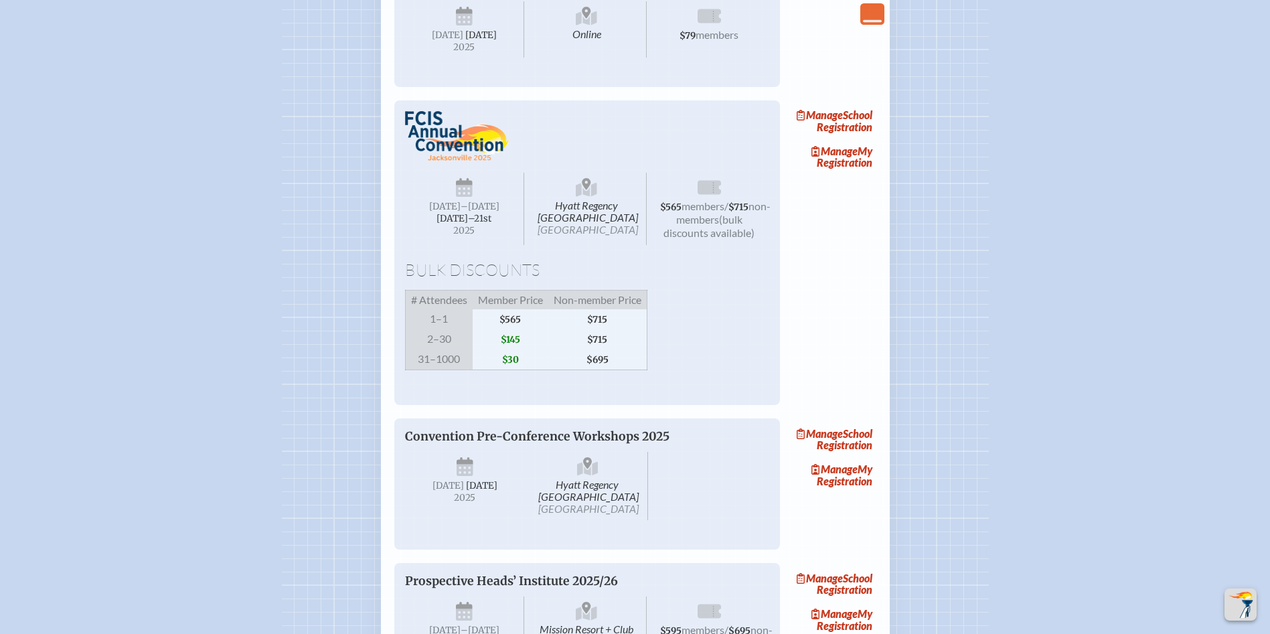
scroll to position [1138, 0]
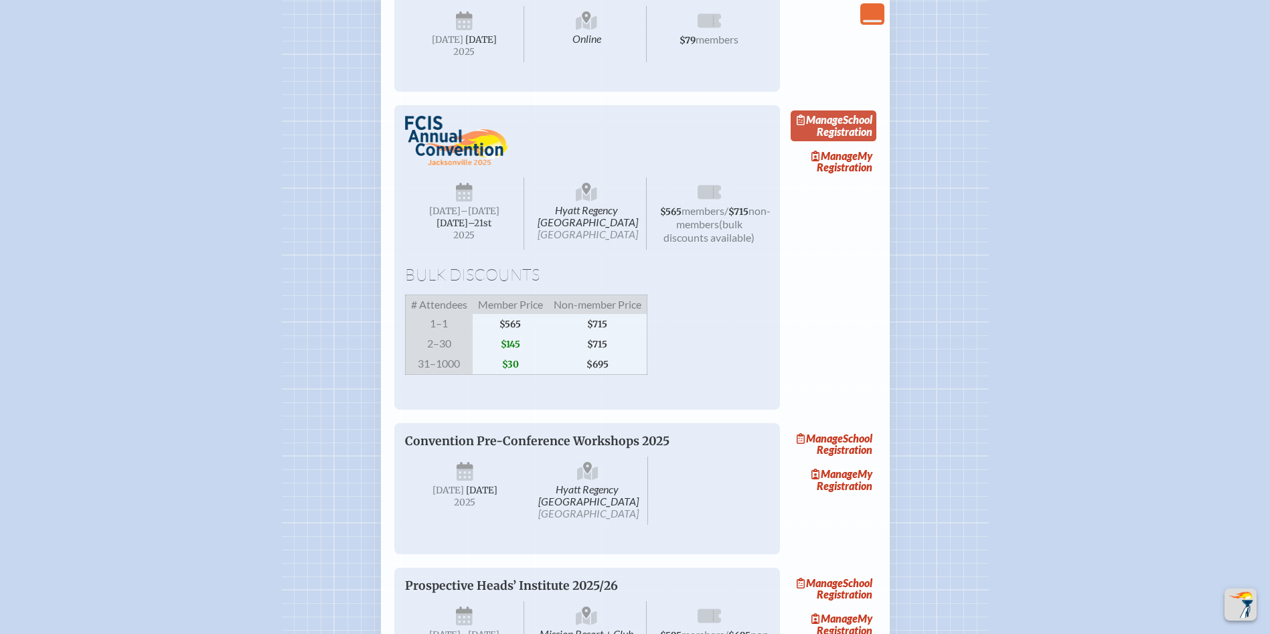
click at [850, 141] on link "Manage School Registration" at bounding box center [834, 125] width 86 height 31
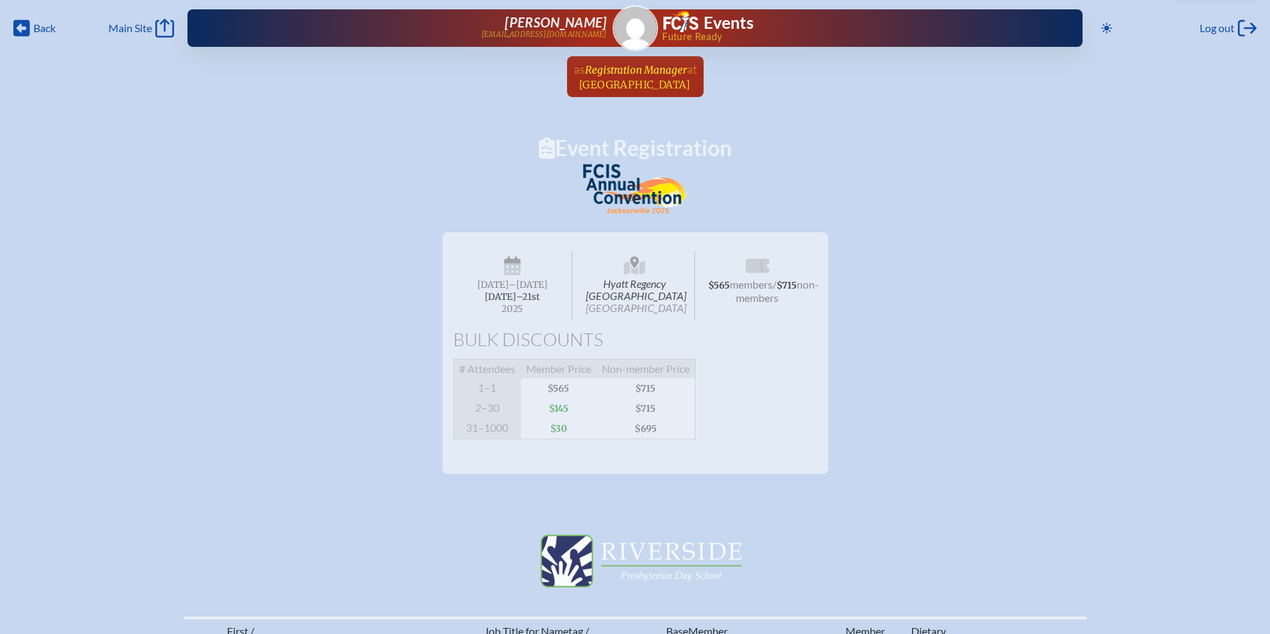
click at [622, 74] on span "Registration Manager" at bounding box center [636, 70] width 102 height 13
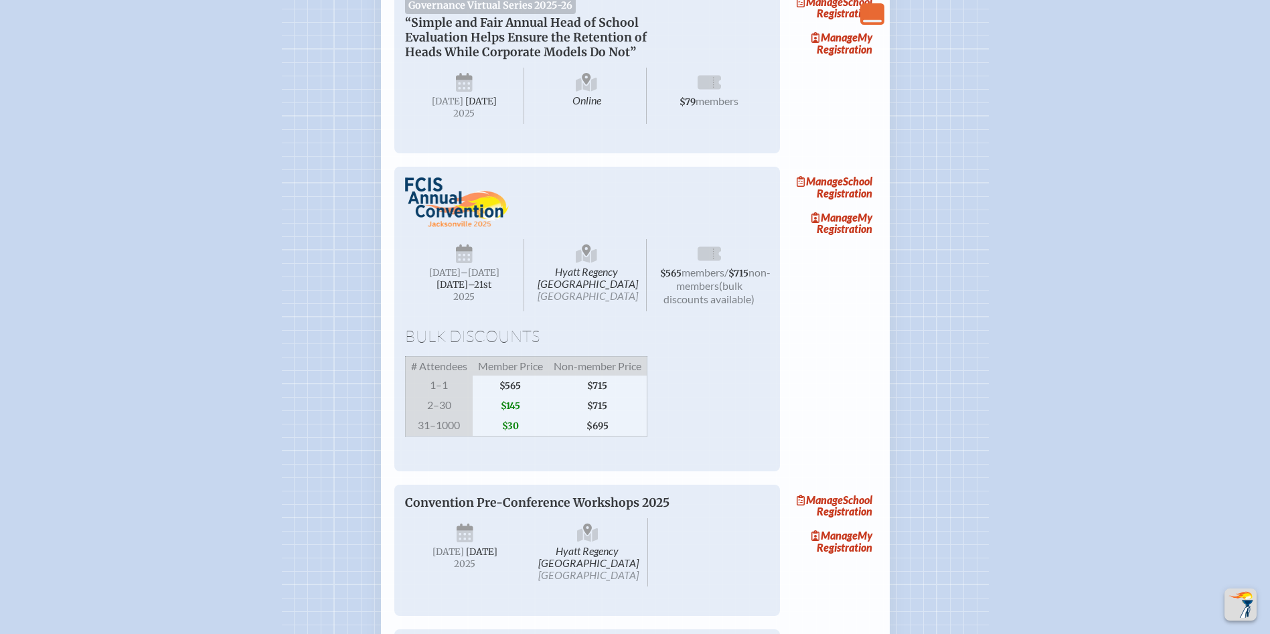
scroll to position [1071, 0]
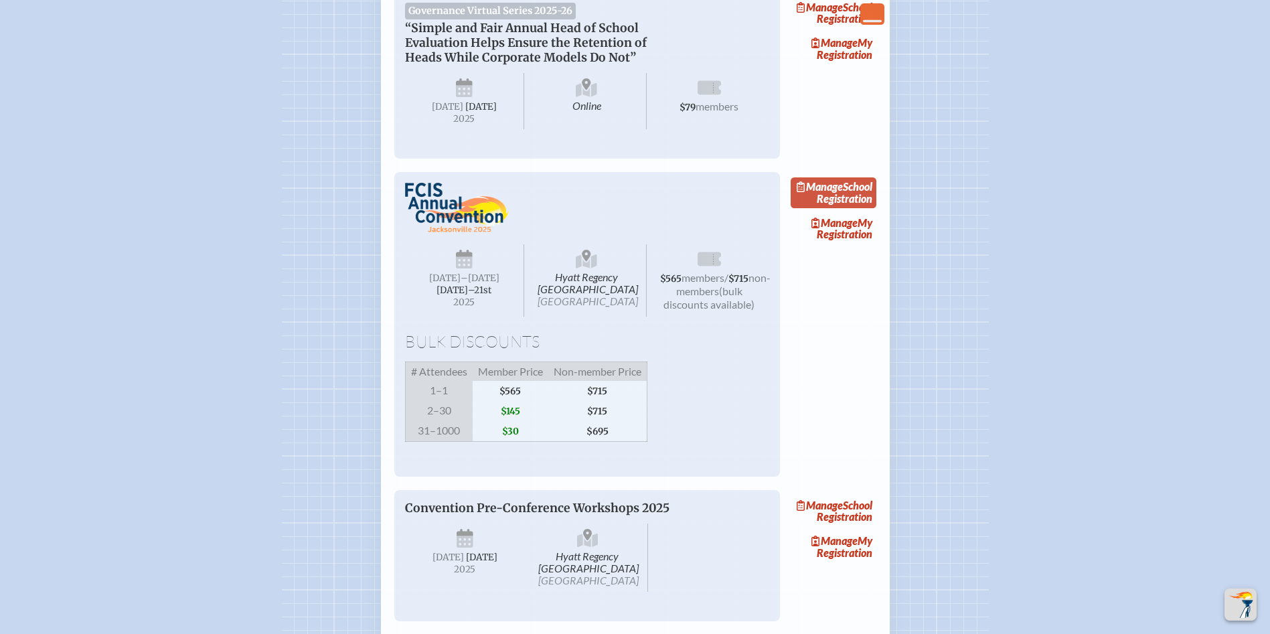
click at [853, 208] on link "Manage School Registration" at bounding box center [834, 192] width 86 height 31
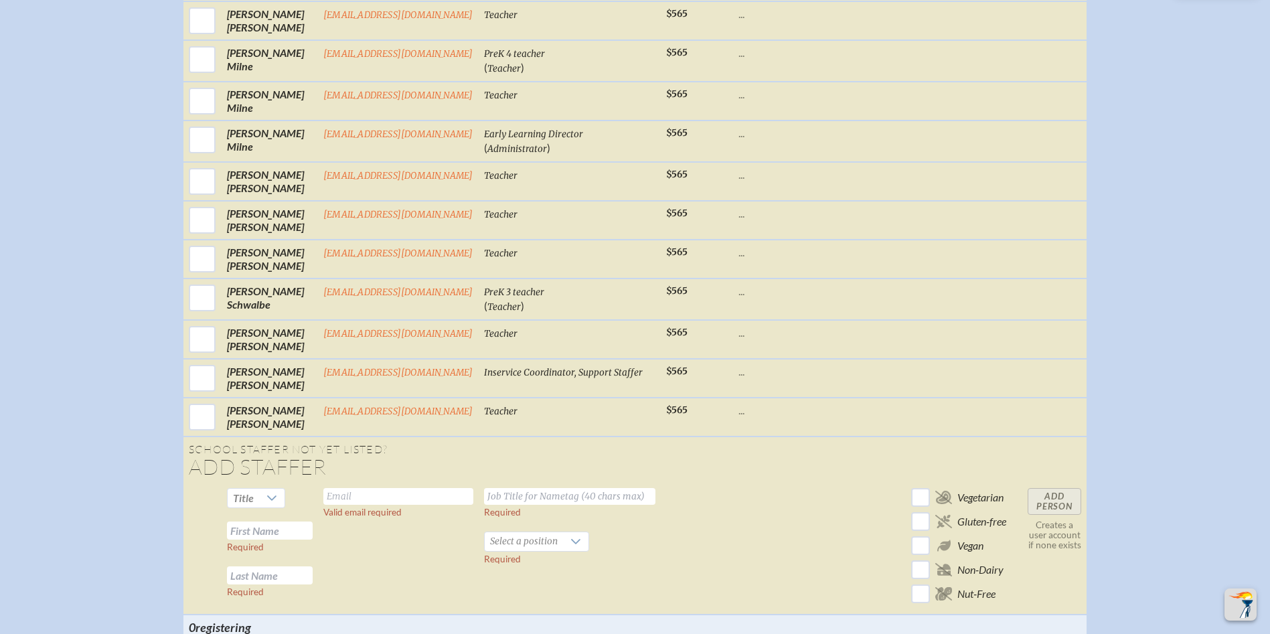
scroll to position [1339, 0]
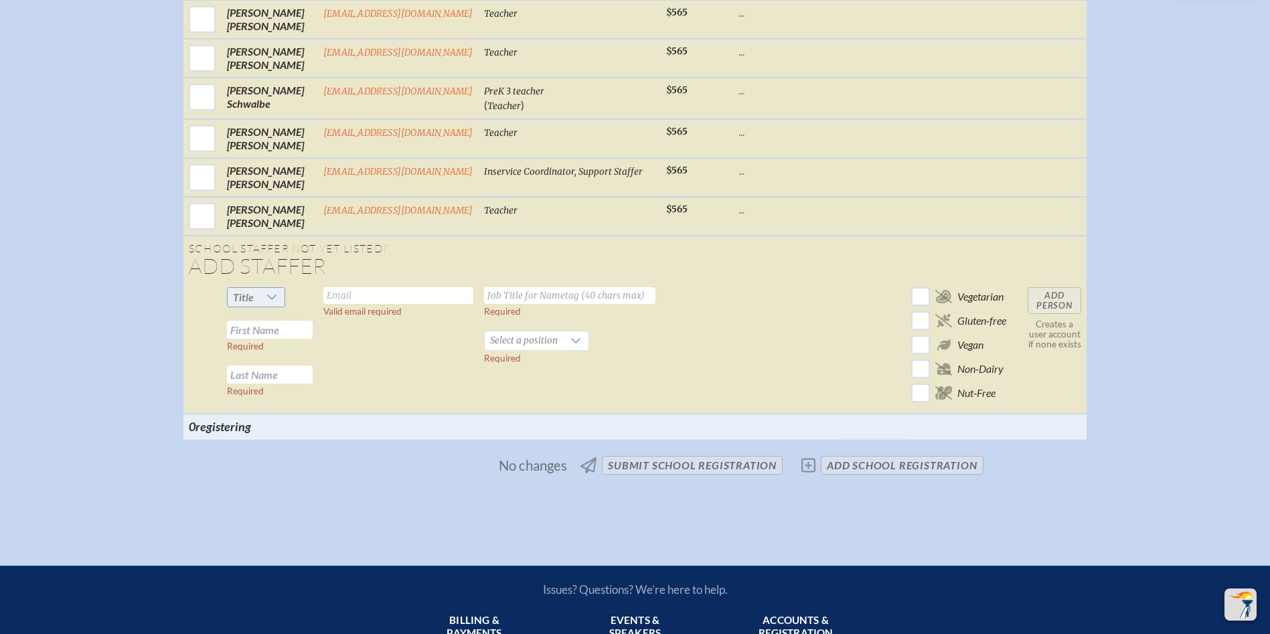
click at [240, 303] on span "Title" at bounding box center [243, 297] width 21 height 13
click at [258, 349] on li "Mrs" at bounding box center [254, 352] width 58 height 19
click at [275, 339] on input "text" at bounding box center [270, 330] width 86 height 18
type input "[PERSON_NAME]"
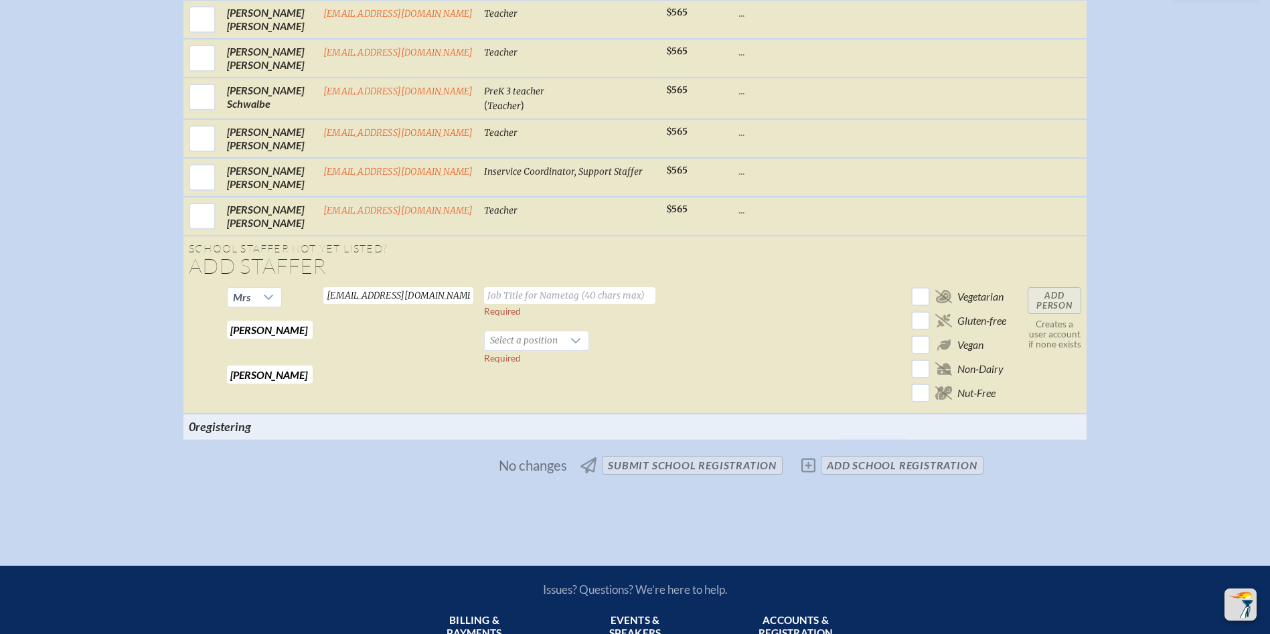
type input "[EMAIL_ADDRESS][DOMAIN_NAME]"
click at [528, 304] on input "text" at bounding box center [569, 295] width 171 height 17
type input "Music & Movement Teacher"
click at [534, 346] on span "Select a position" at bounding box center [524, 340] width 78 height 19
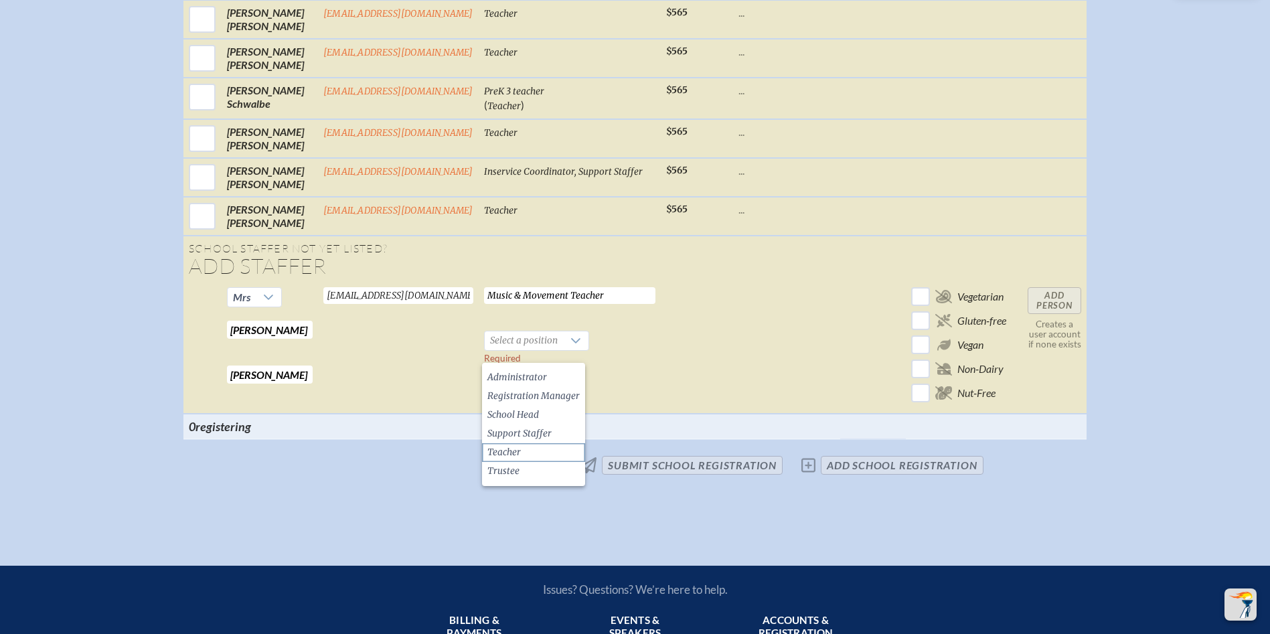
click at [528, 449] on li "Teacher" at bounding box center [533, 452] width 103 height 19
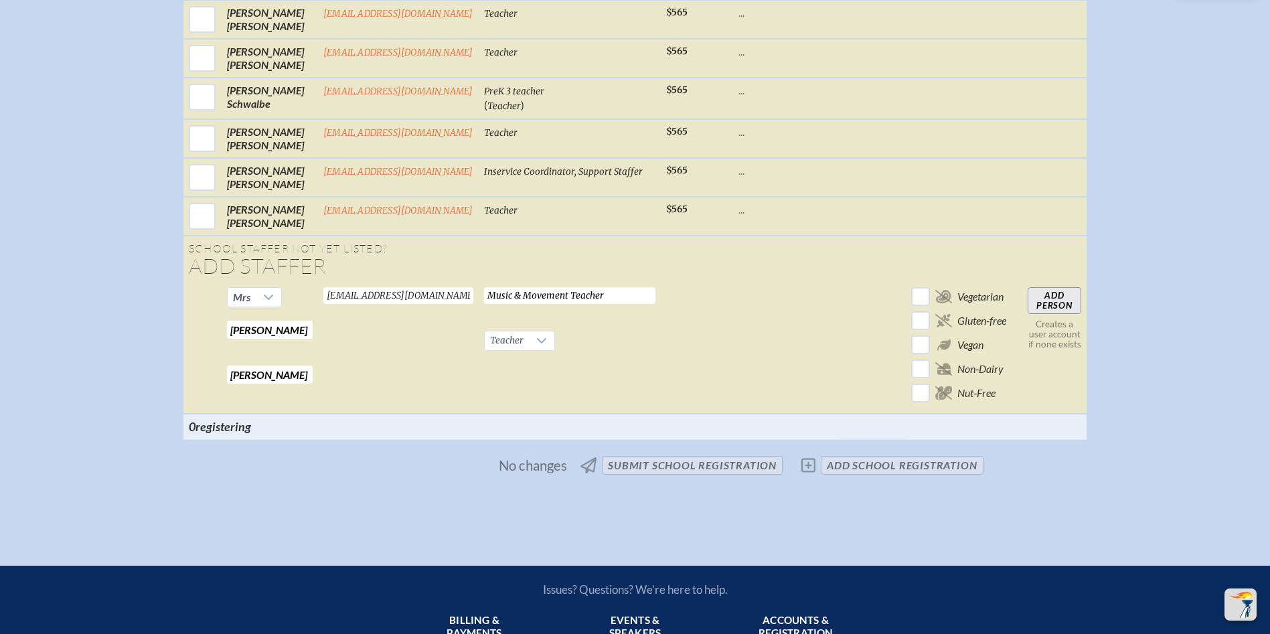
click at [1062, 309] on input "Add Person" at bounding box center [1055, 300] width 54 height 27
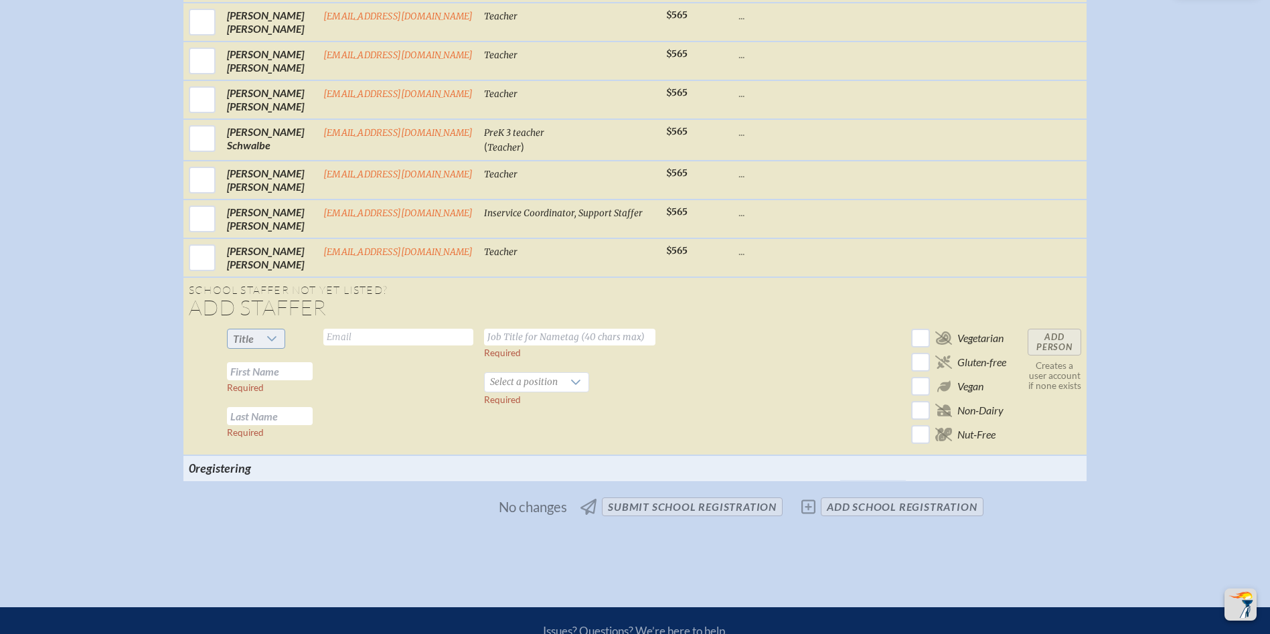
click at [253, 346] on span "Title" at bounding box center [243, 338] width 31 height 19
click at [253, 347] on span "Title" at bounding box center [243, 338] width 31 height 19
click at [236, 380] on input "text" at bounding box center [270, 371] width 86 height 18
type input "[GEOGRAPHIC_DATA]"
type input "[PERSON_NAME]"
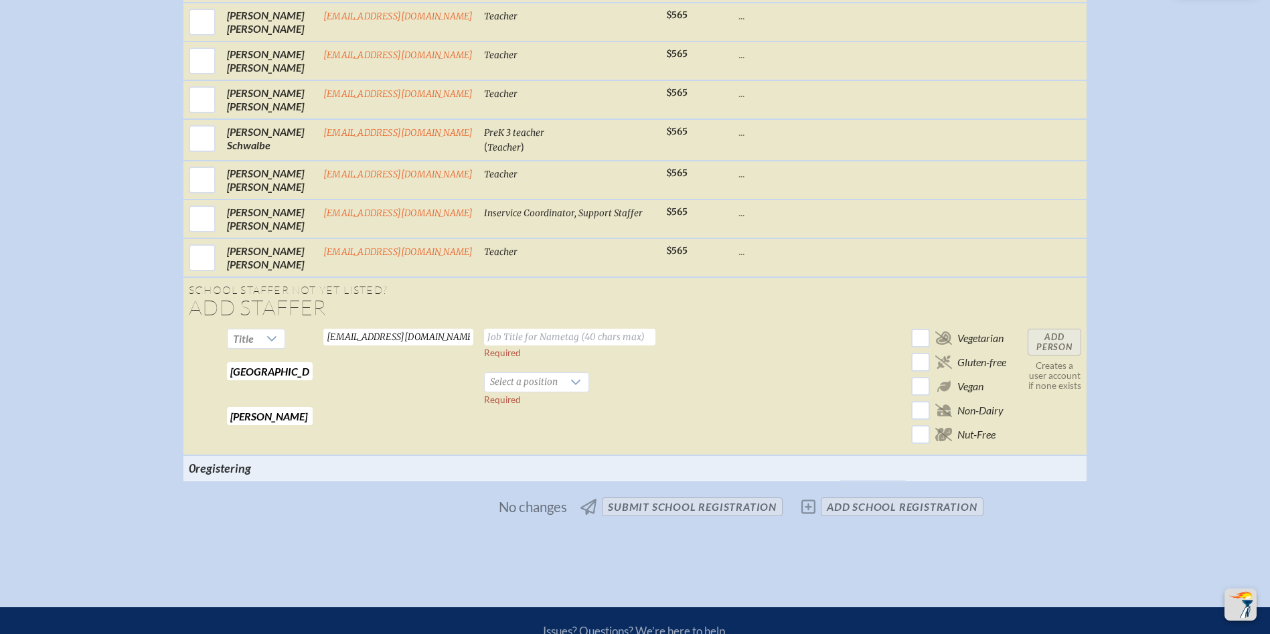
type input "[EMAIL_ADDRESS][DOMAIN_NAME]"
click at [545, 345] on input "text" at bounding box center [569, 337] width 171 height 17
type input "Science Teacher"
click at [546, 390] on span "Select a position" at bounding box center [524, 382] width 78 height 19
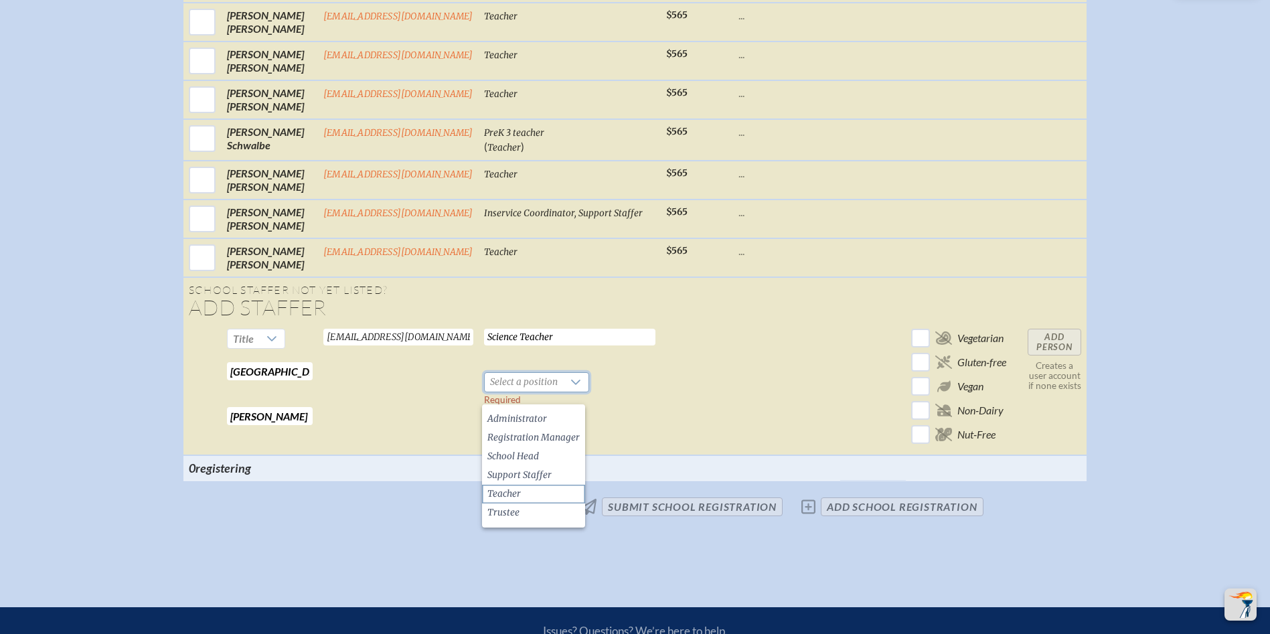
click at [522, 489] on li "Teacher" at bounding box center [533, 494] width 103 height 19
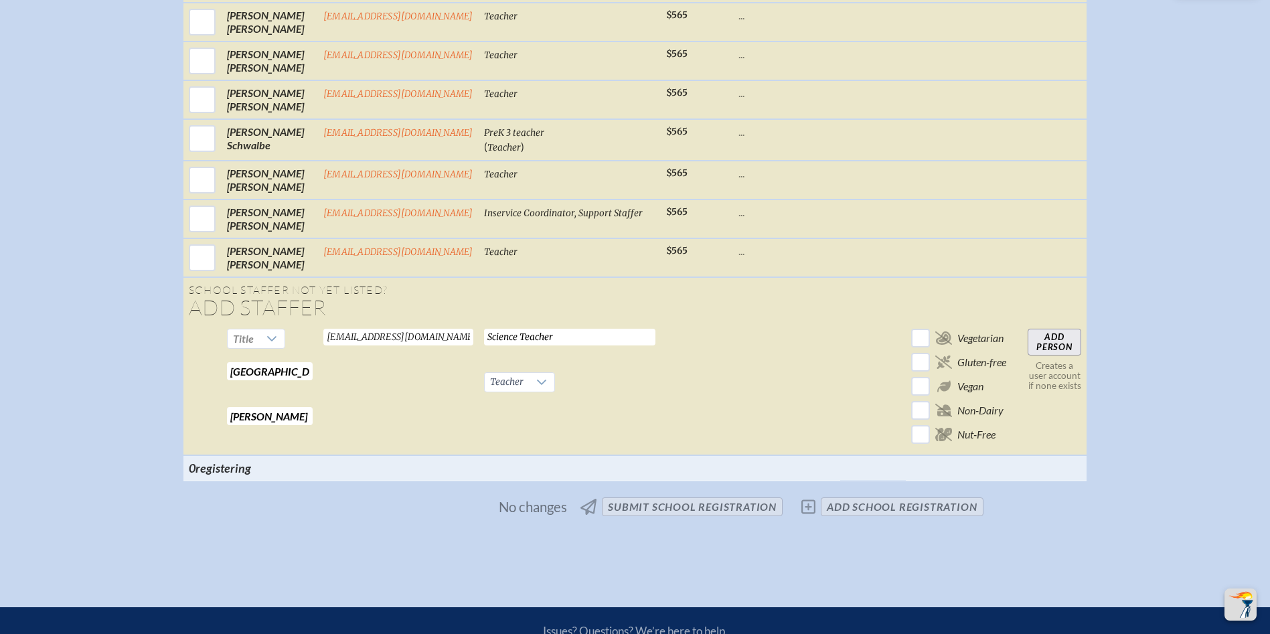
click at [1050, 354] on input "Add Person" at bounding box center [1055, 342] width 54 height 27
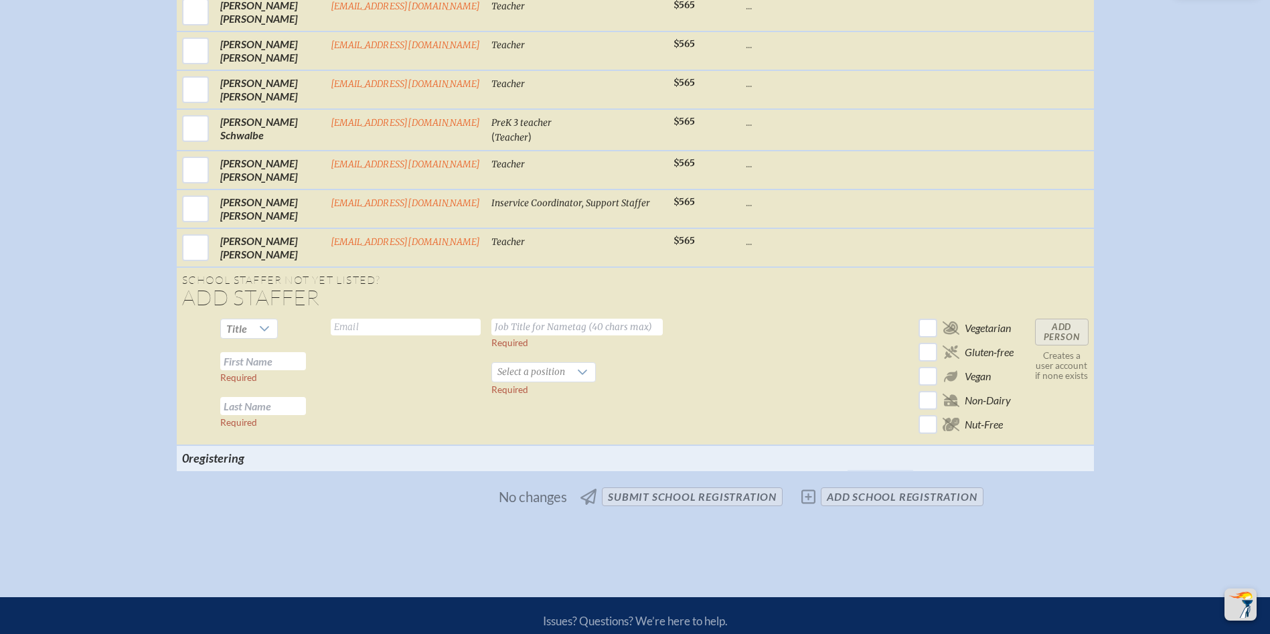
scroll to position [1409, 0]
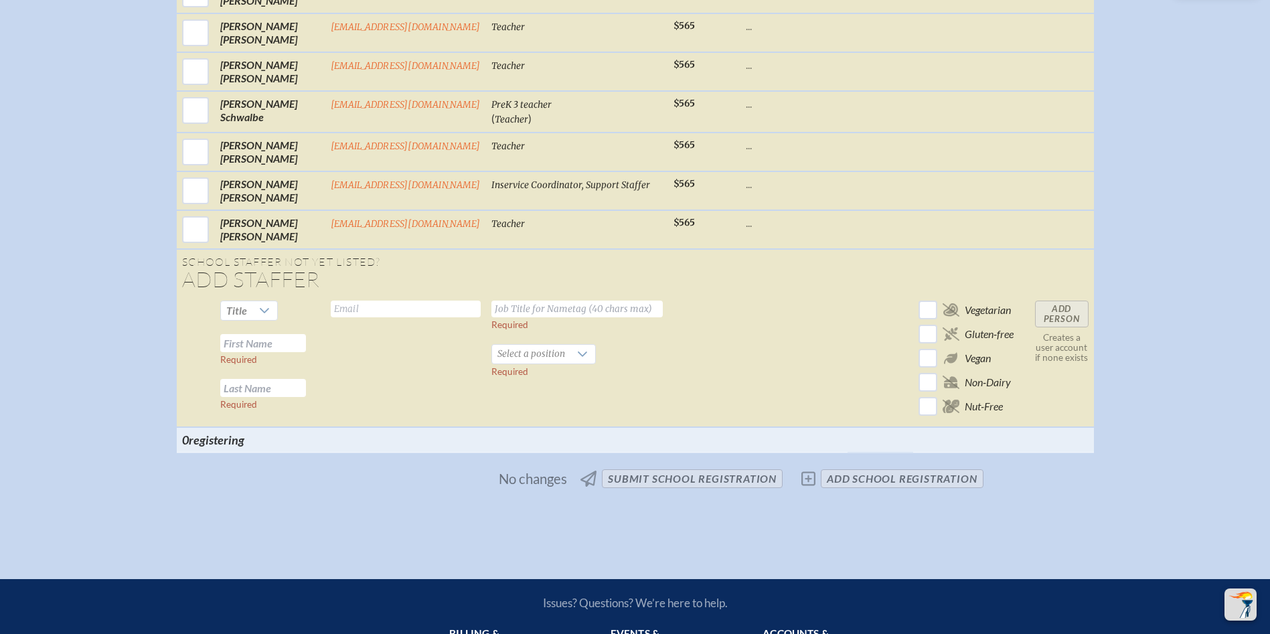
drag, startPoint x: 261, startPoint y: 352, endPoint x: 268, endPoint y: 352, distance: 7.4
click at [261, 352] on input "text" at bounding box center [263, 343] width 86 height 18
type input "[PERSON_NAME]"
type input "[EMAIL_ADDRESS][DOMAIN_NAME]"
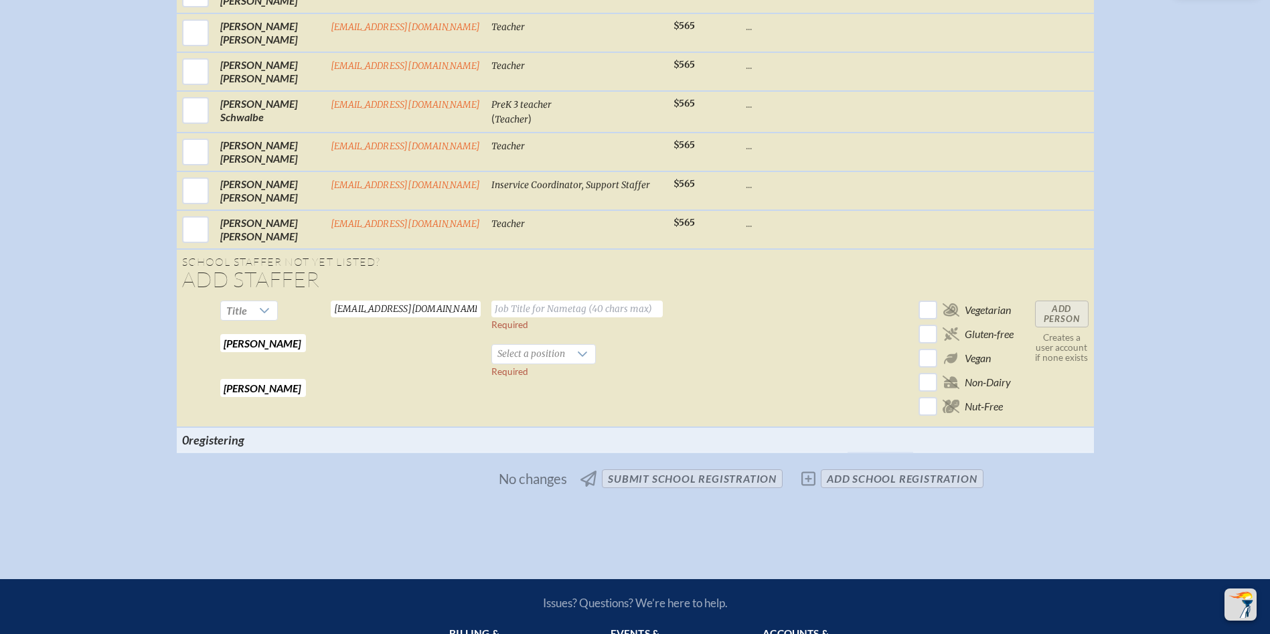
click at [548, 317] on input "text" at bounding box center [576, 309] width 171 height 17
type input "Literacy Support Specialist"
click at [536, 364] on span "Select a position" at bounding box center [531, 354] width 78 height 19
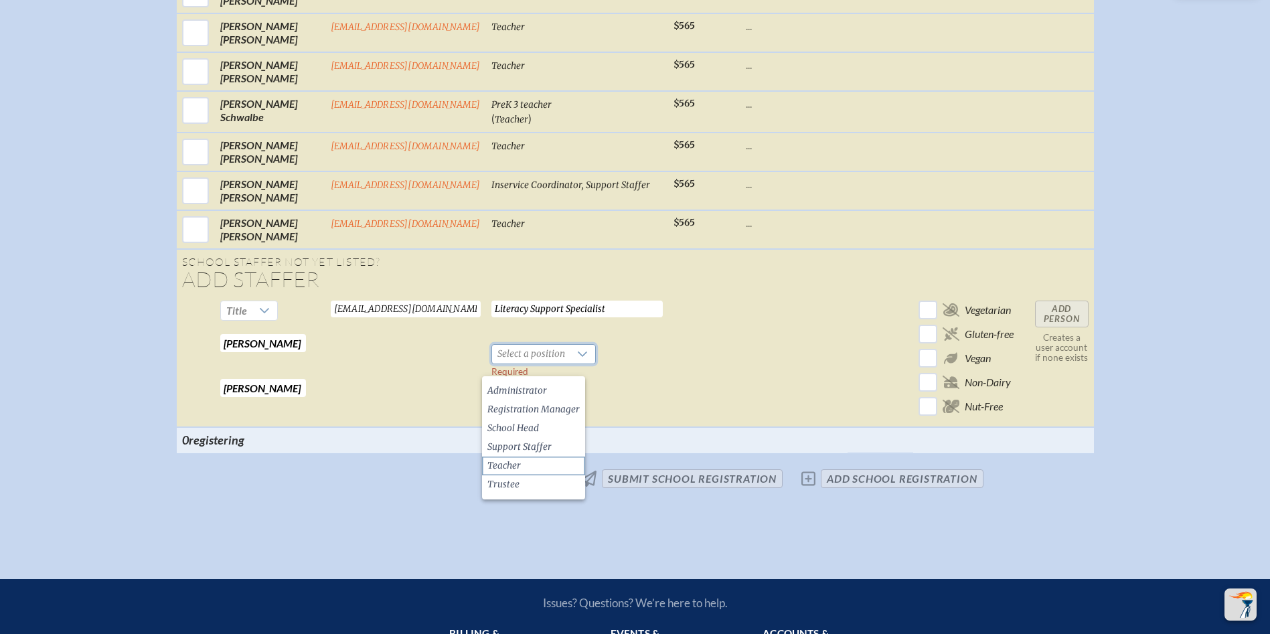
click at [528, 463] on li "Teacher" at bounding box center [533, 466] width 103 height 19
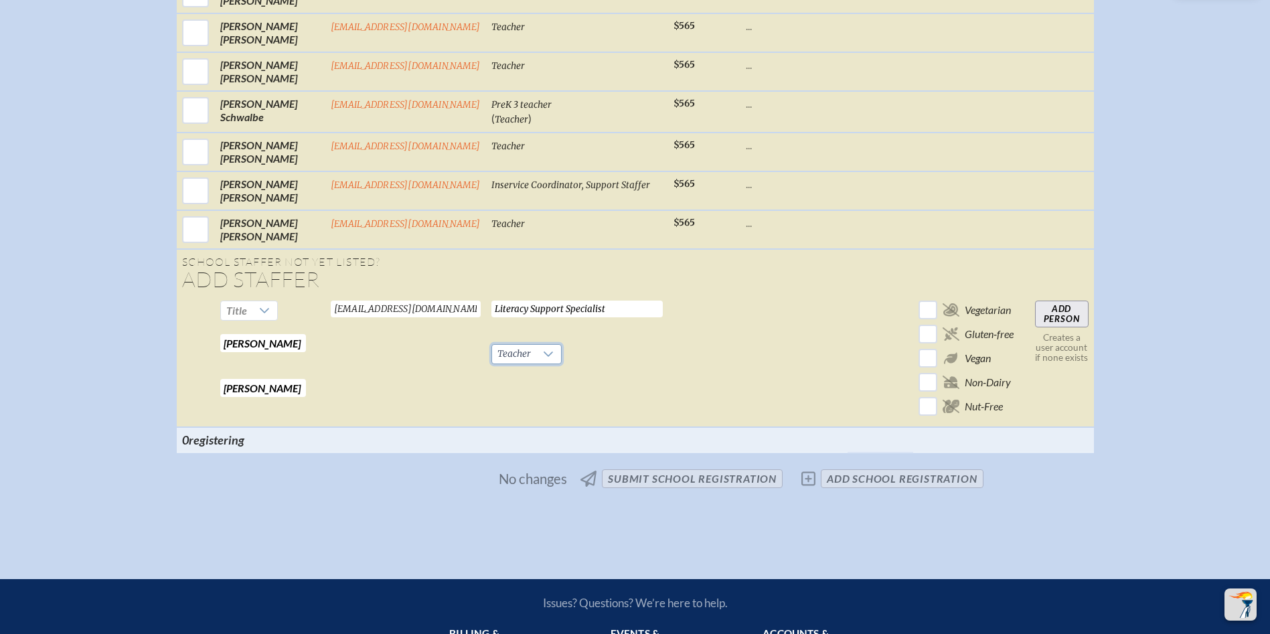
click at [1069, 327] on input "Add Person" at bounding box center [1062, 314] width 54 height 27
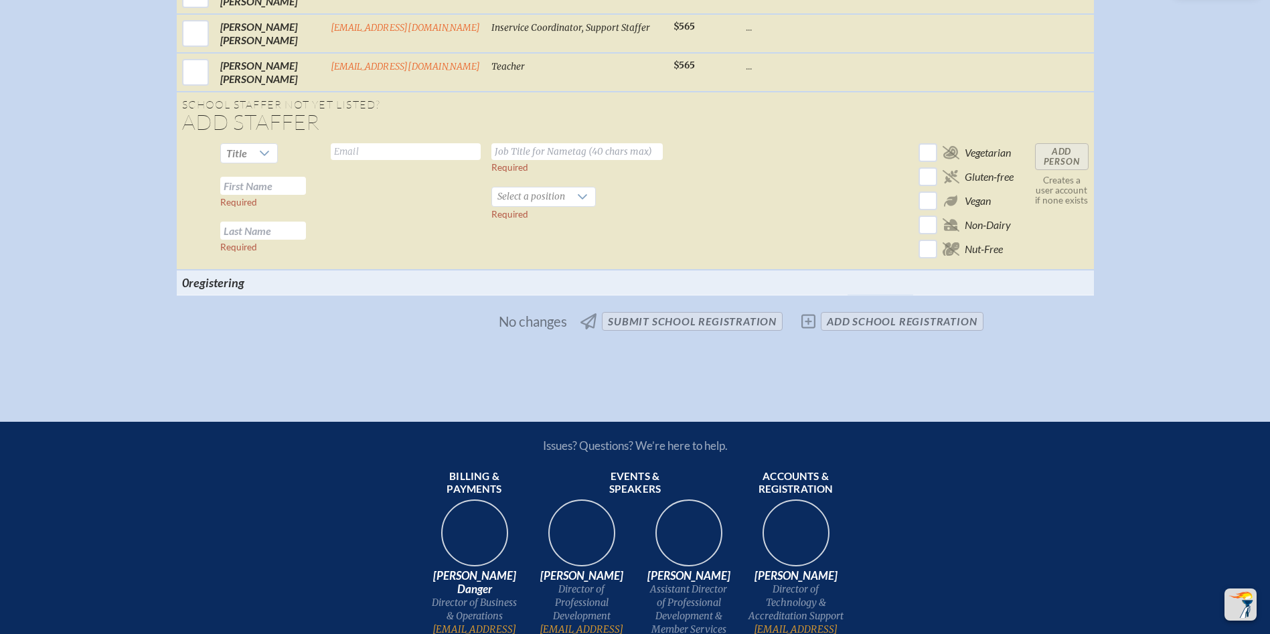
scroll to position [1476, 0]
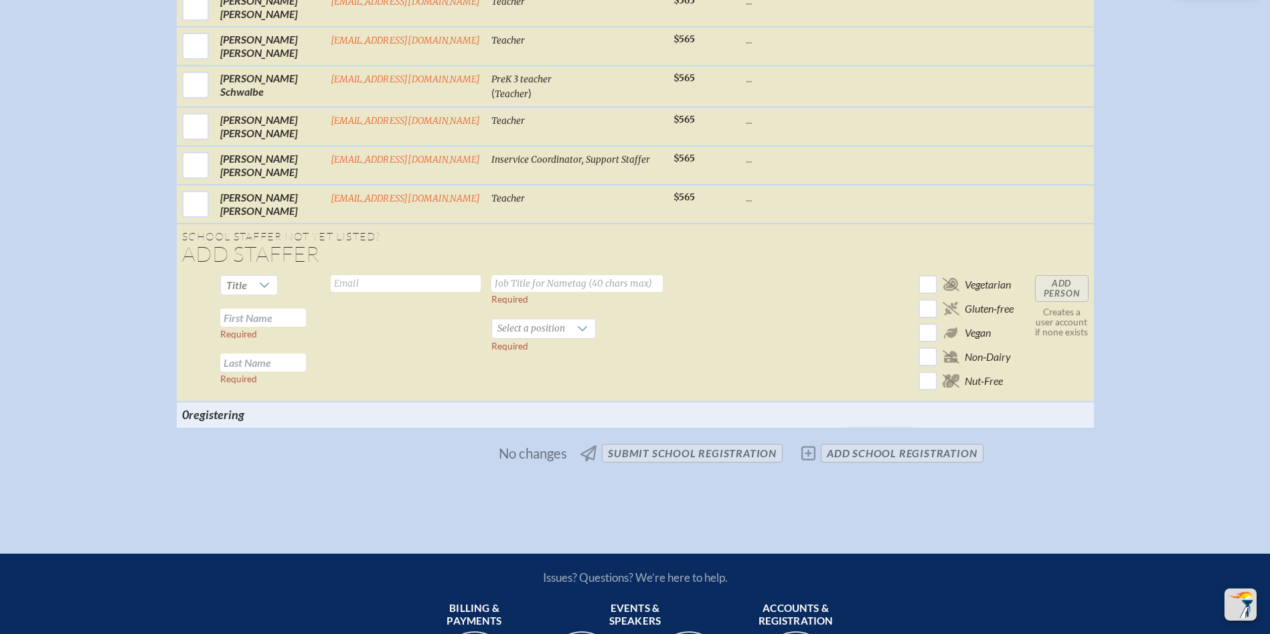
click at [272, 327] on input "text" at bounding box center [263, 318] width 86 height 18
type input "Lauren"
type input "[PERSON_NAME]"
type input "[EMAIL_ADDRESS][DOMAIN_NAME]"
type input "PK3 Assistant Teacher"
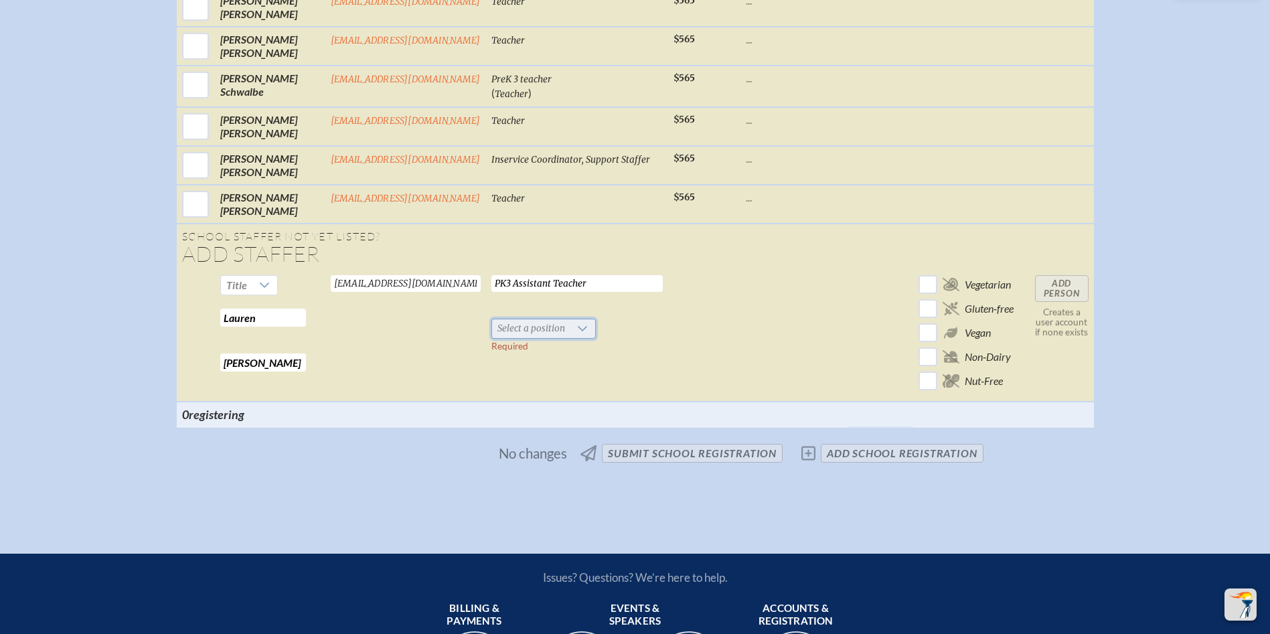
click at [536, 338] on span "Select a position" at bounding box center [531, 328] width 78 height 19
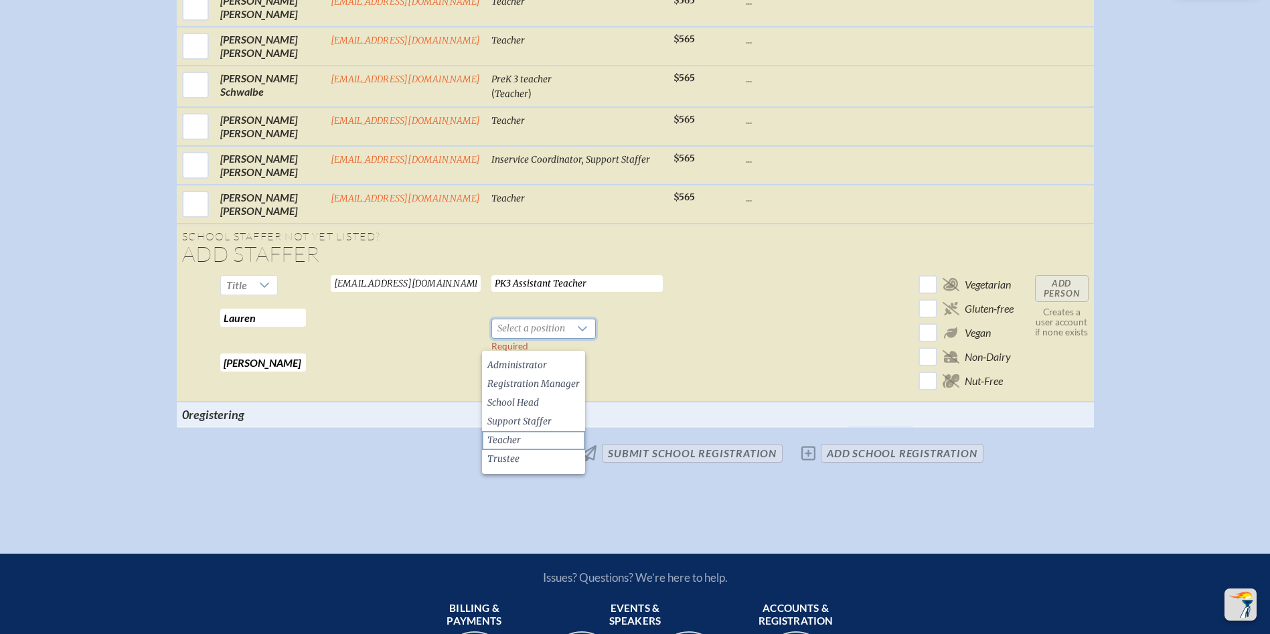
click at [524, 434] on li "Teacher" at bounding box center [533, 440] width 103 height 19
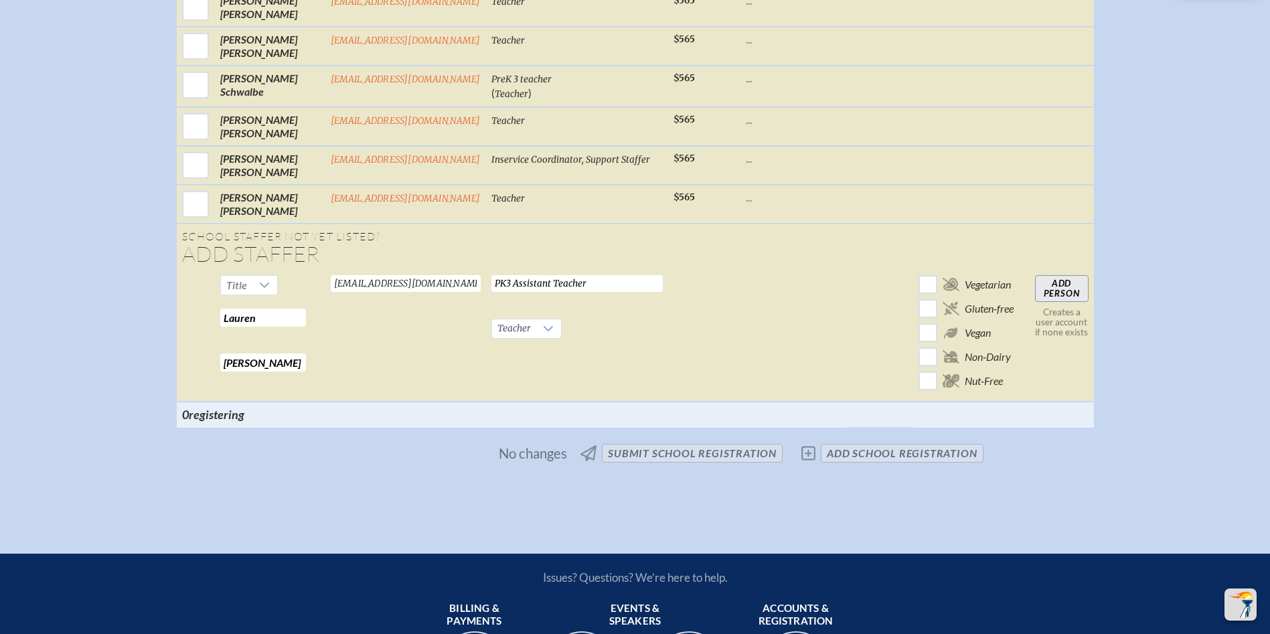
click at [1063, 302] on input "Add Person" at bounding box center [1062, 288] width 54 height 27
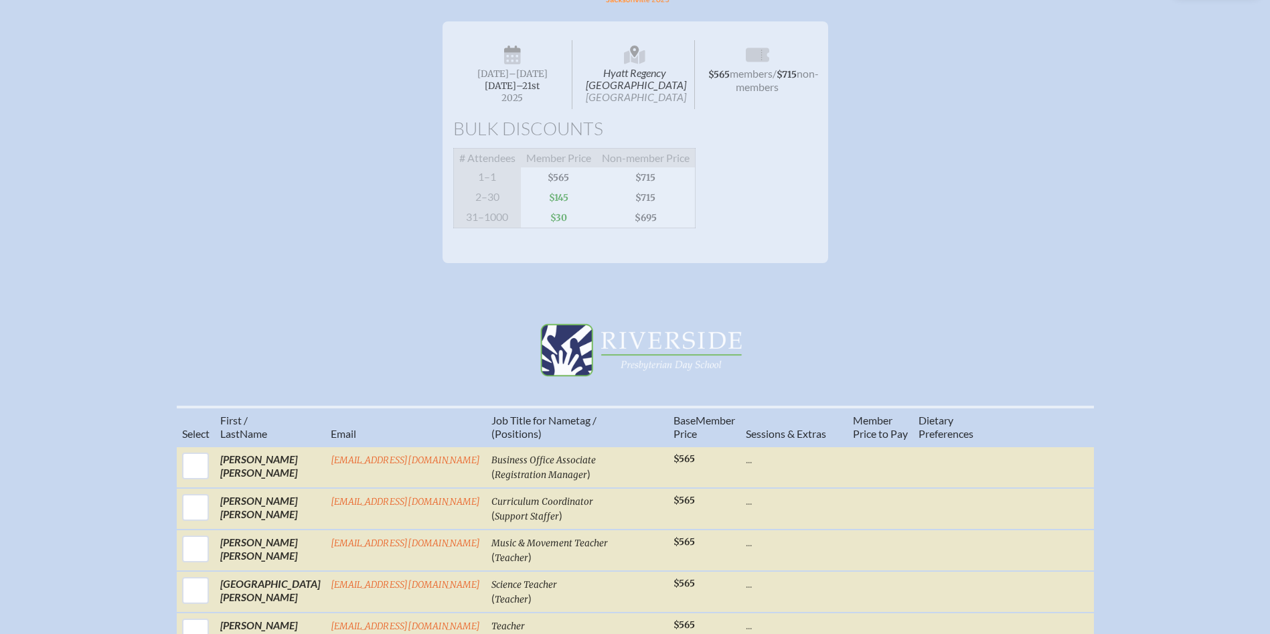
scroll to position [0, 0]
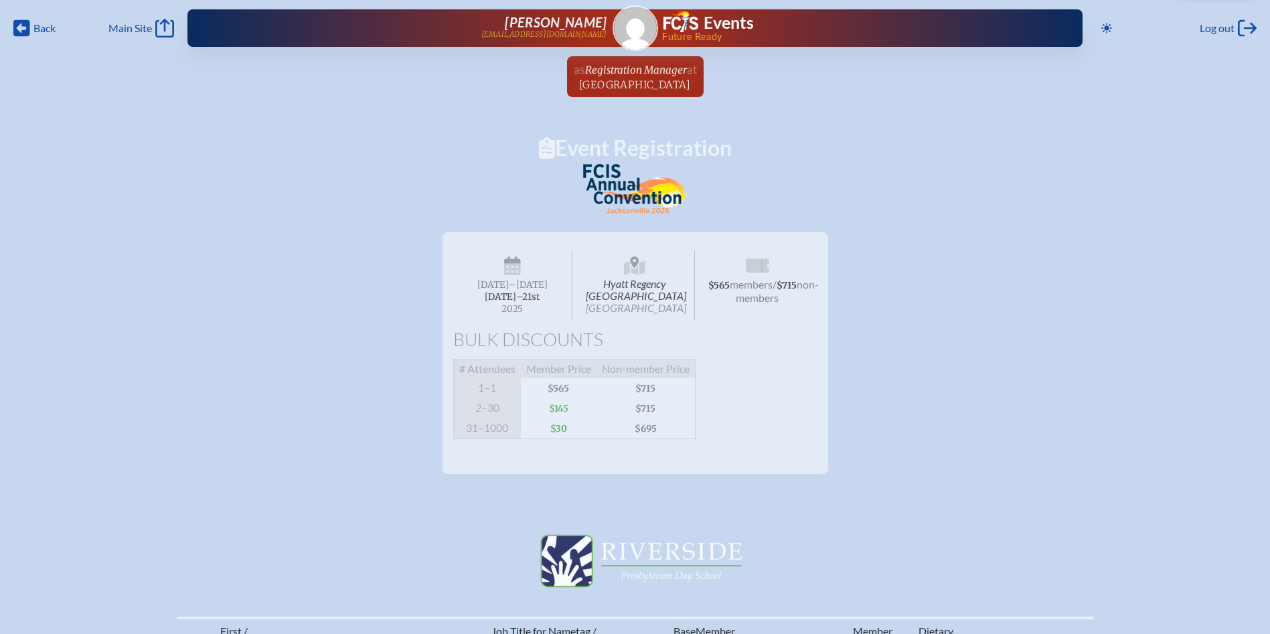
click at [677, 64] on span "Registration Manager" at bounding box center [636, 69] width 102 height 15
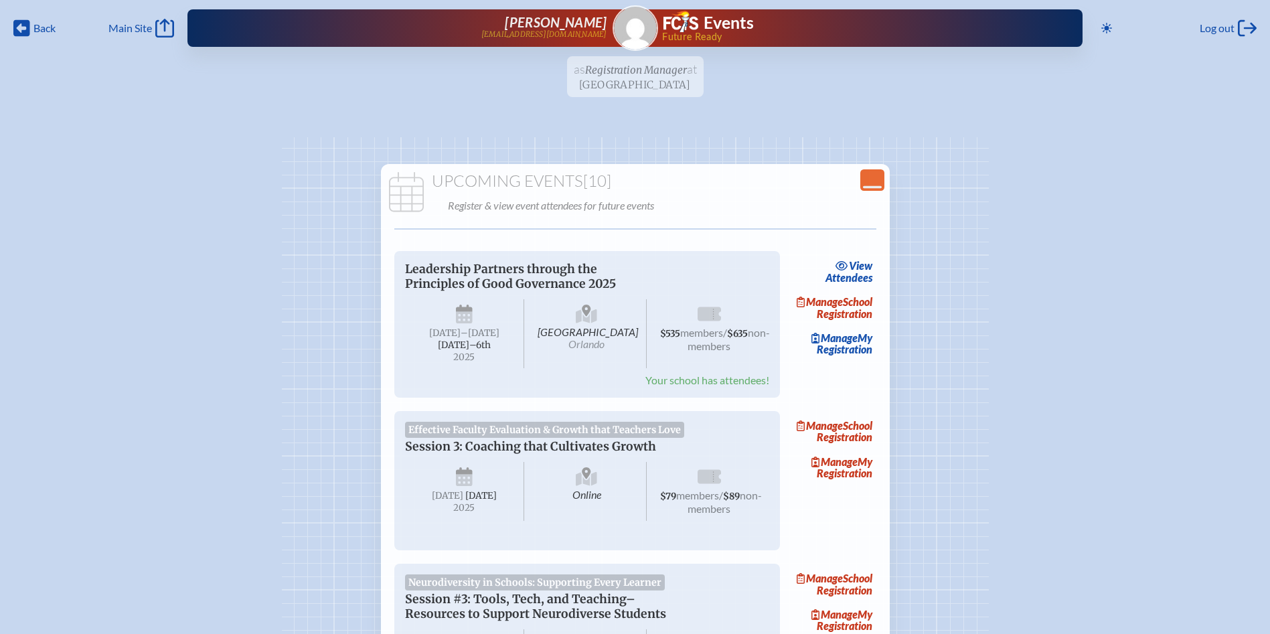
click at [647, 77] on ul "as Registration Manager at [GEOGRAPHIC_DATA] since [DATE]" at bounding box center [635, 80] width 1270 height 49
click at [656, 70] on ul "as Registration Manager at [GEOGRAPHIC_DATA] since [DATE]" at bounding box center [635, 80] width 1270 height 49
click at [635, 81] on ul "as Registration Manager at [GEOGRAPHIC_DATA] since [DATE]" at bounding box center [635, 80] width 1270 height 49
click at [621, 74] on ul "as Registration Manager at [GEOGRAPHIC_DATA] since [DATE]" at bounding box center [635, 80] width 1270 height 49
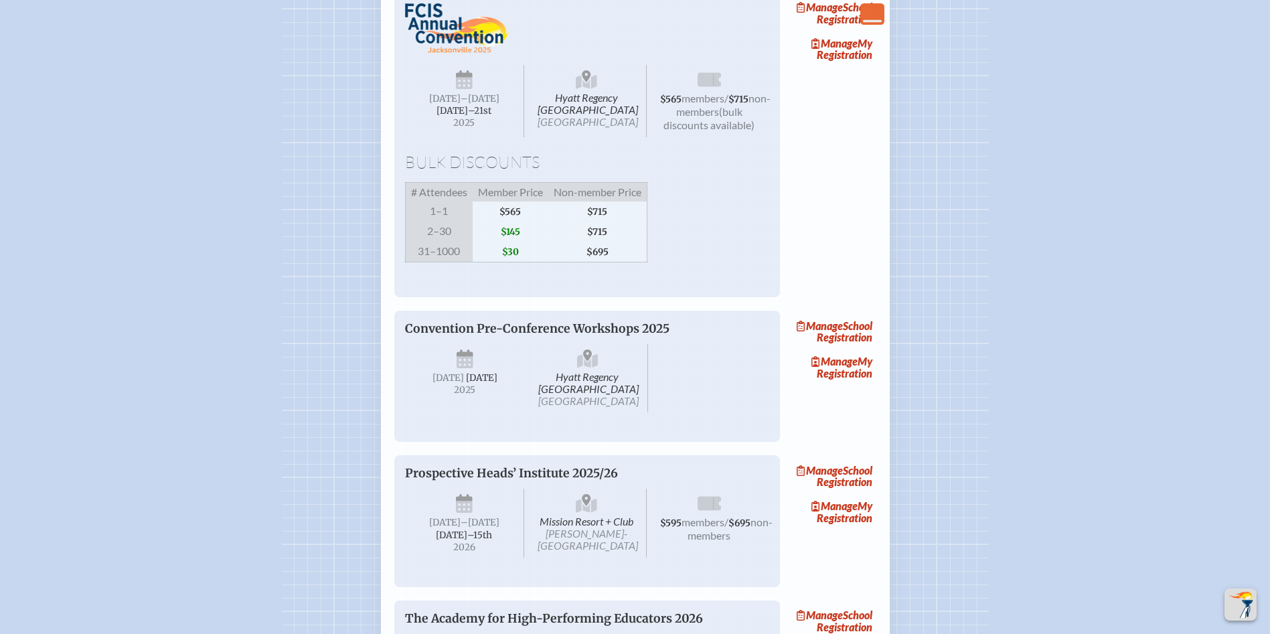
scroll to position [1272, 0]
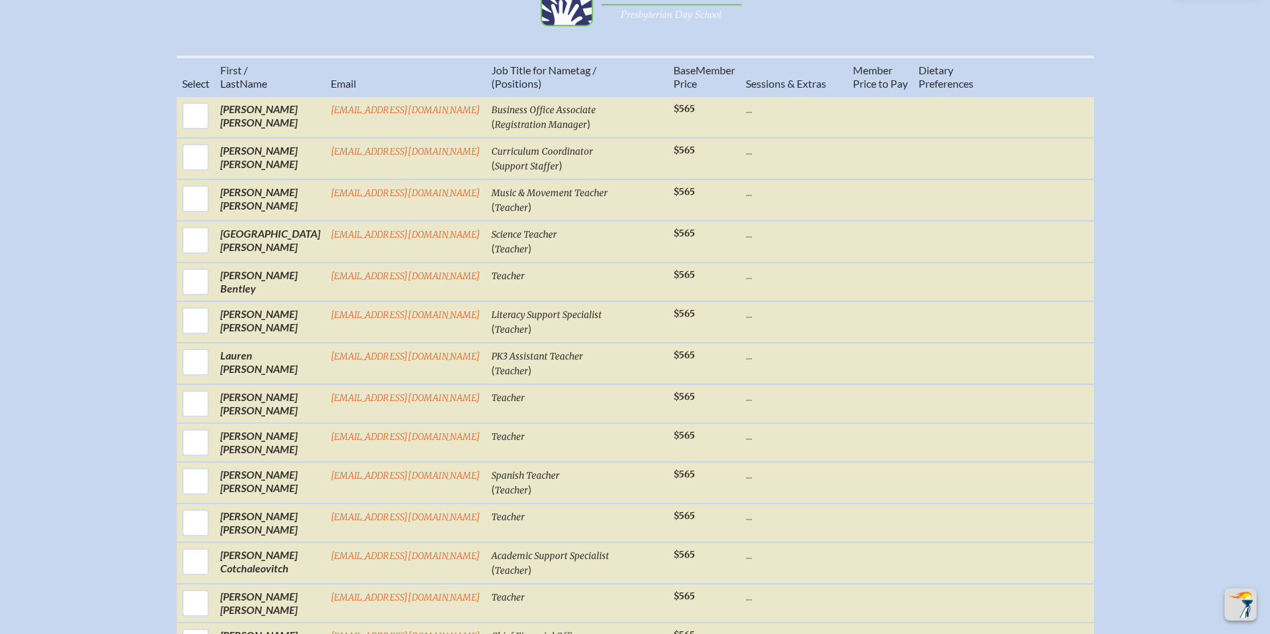
scroll to position [603, 0]
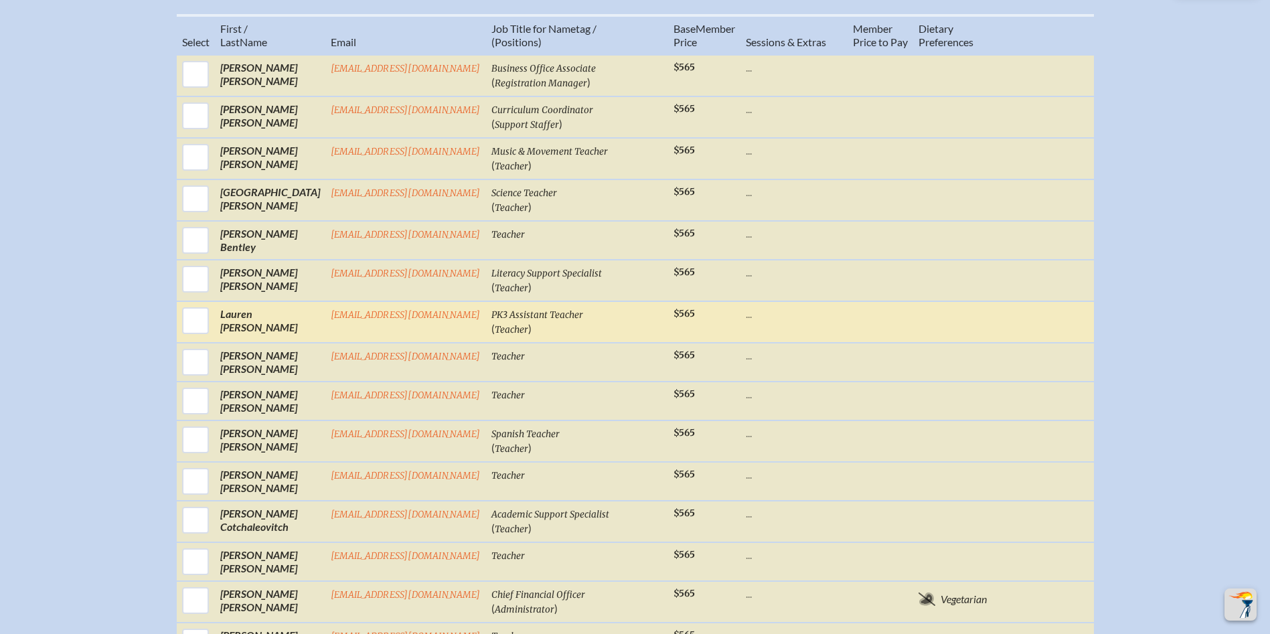
click at [858, 336] on td at bounding box center [881, 322] width 66 height 42
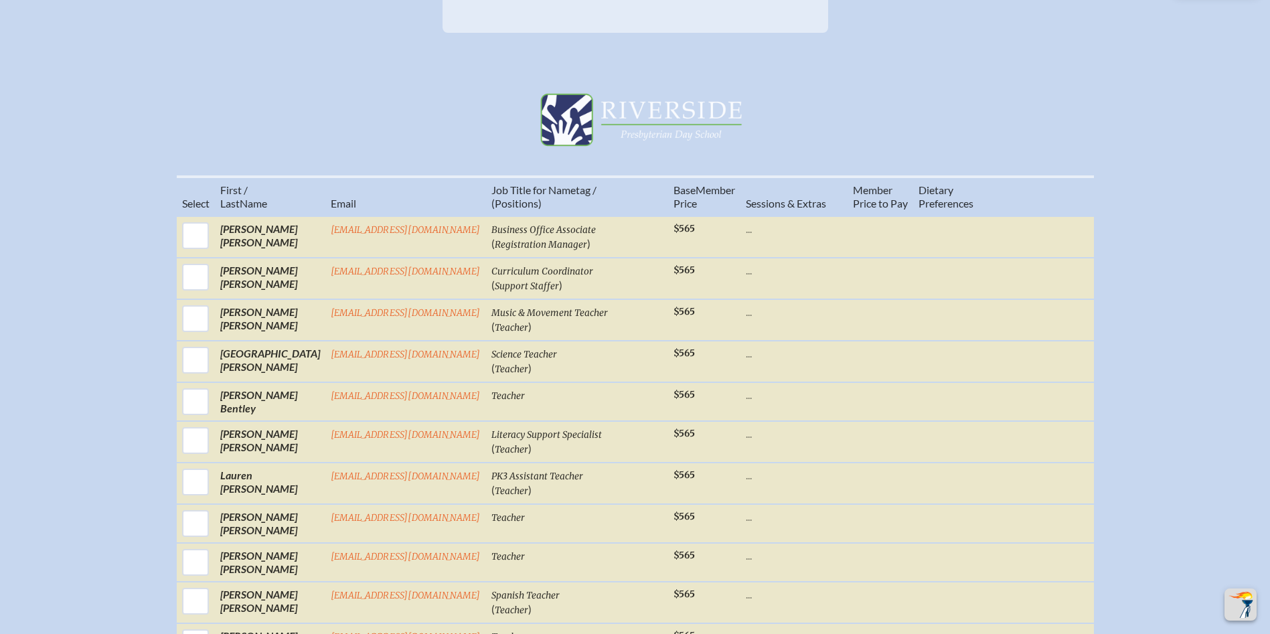
scroll to position [201, 0]
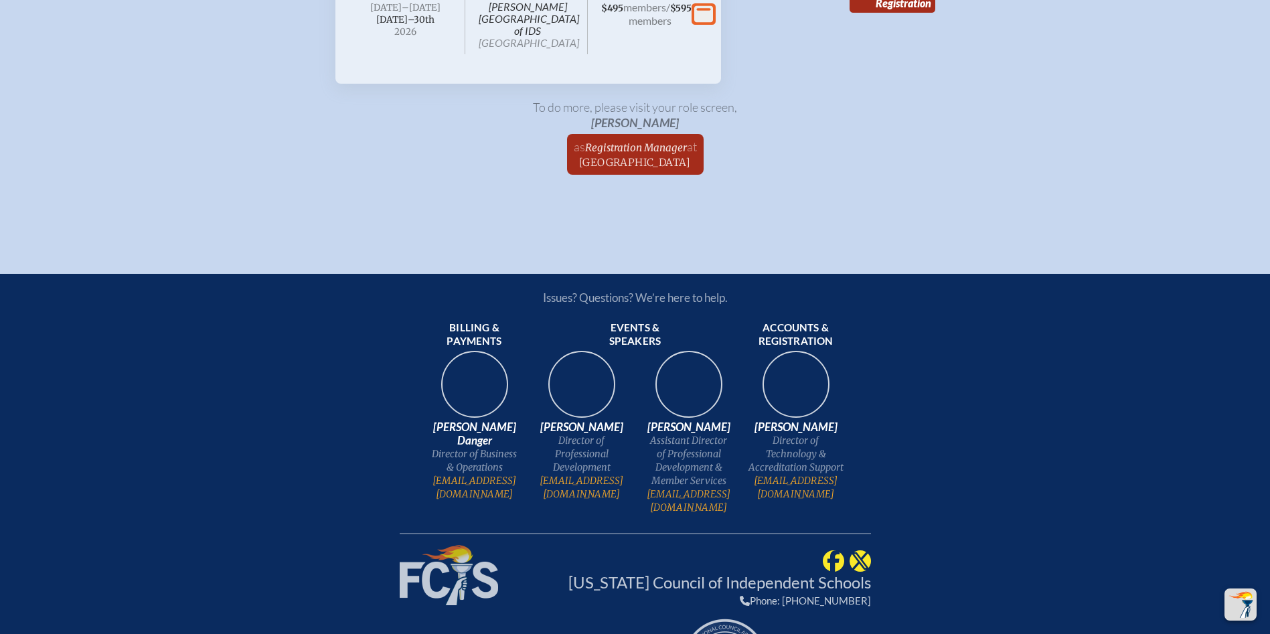
scroll to position [2308, 0]
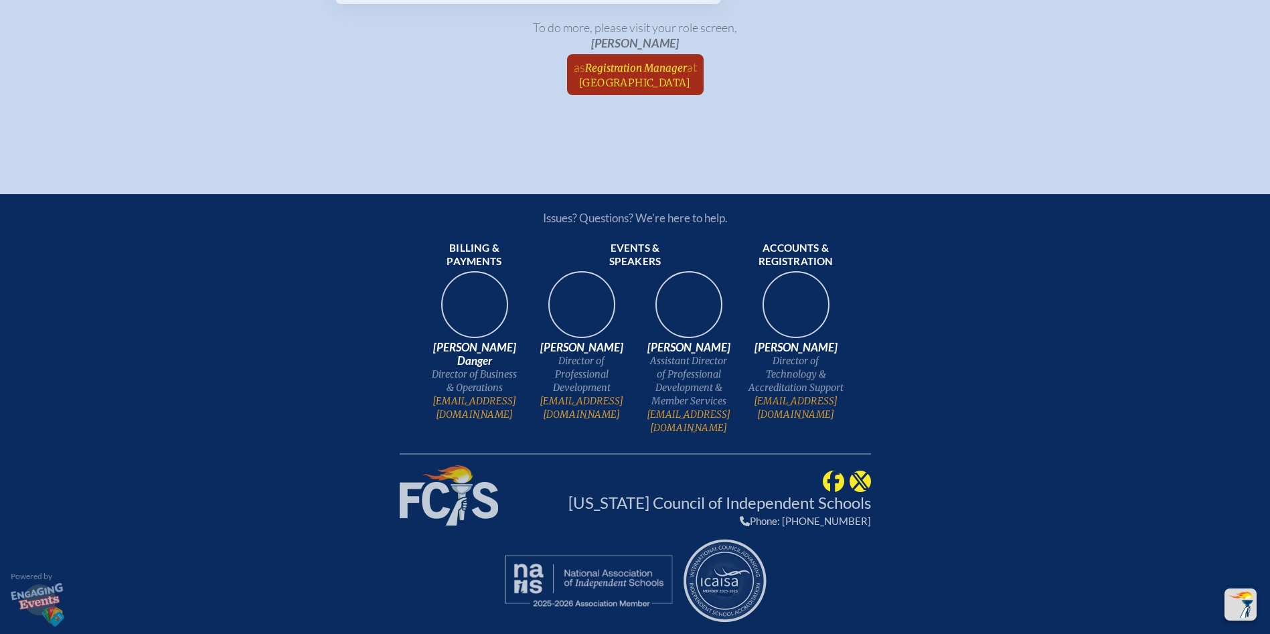
click at [619, 74] on span "Registration Manager" at bounding box center [636, 68] width 102 height 13
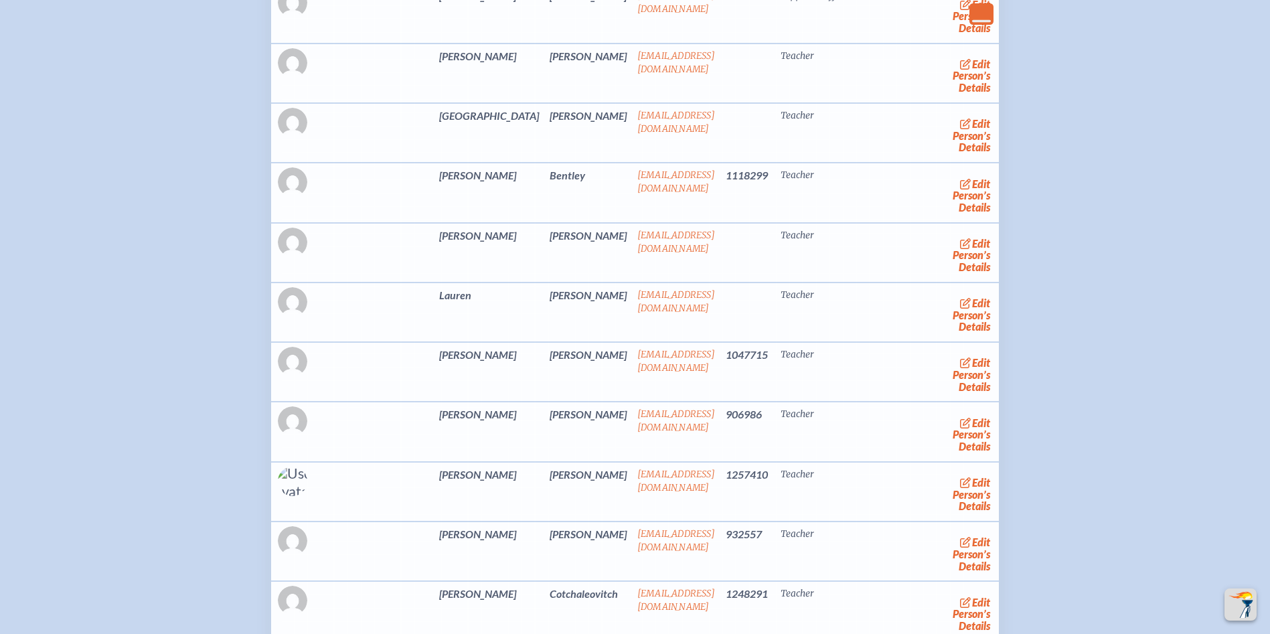
scroll to position [2343, 0]
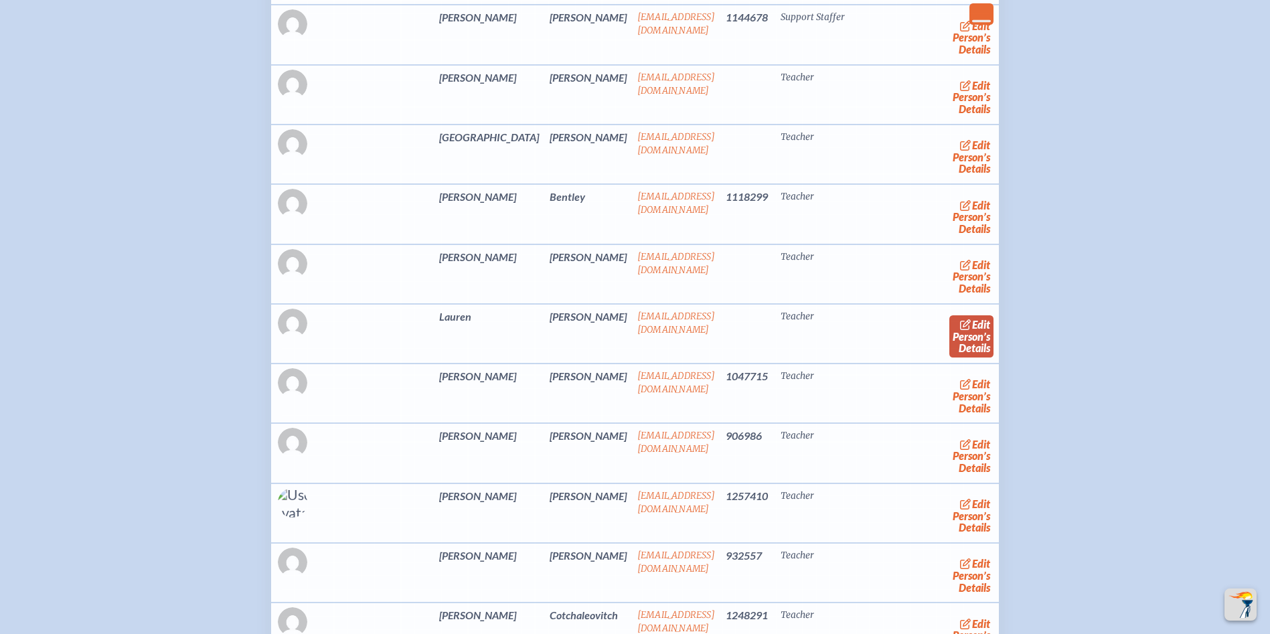
click at [949, 358] on link "edit Person’s Details" at bounding box center [971, 336] width 45 height 42
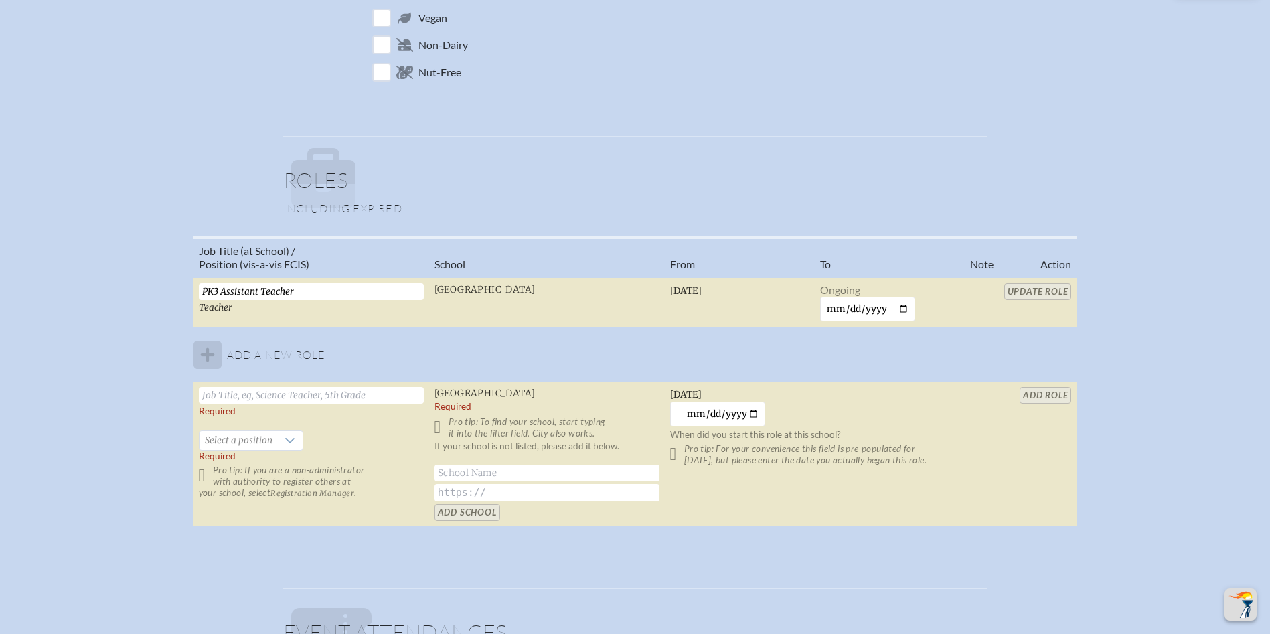
scroll to position [937, 0]
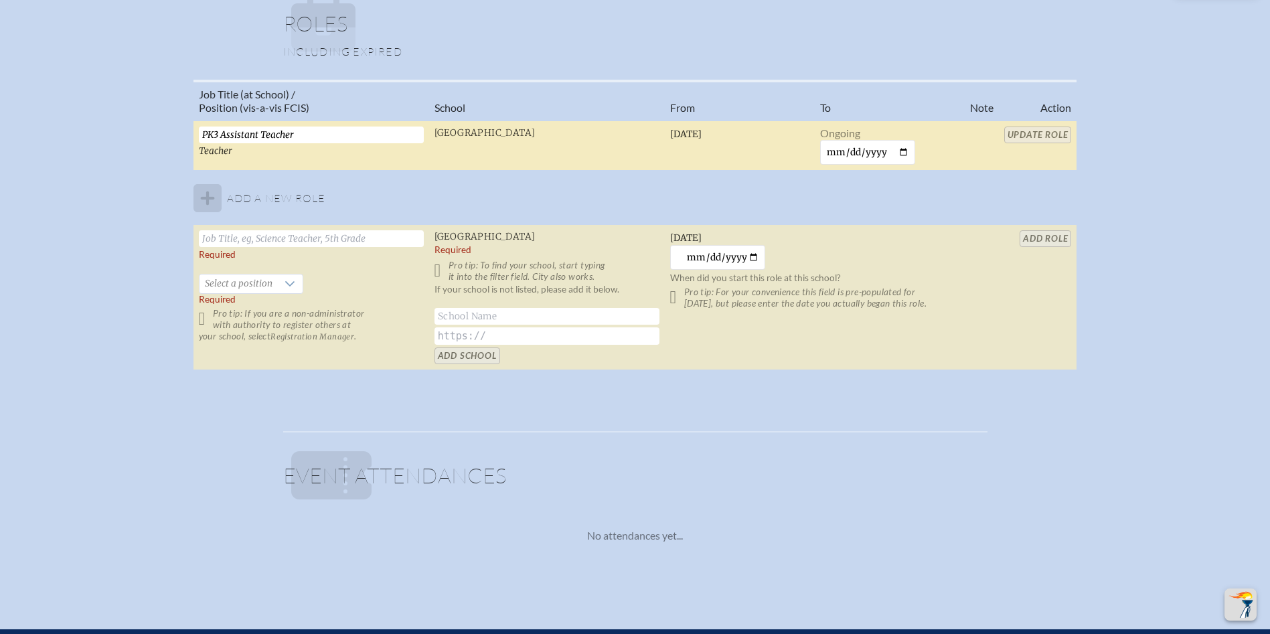
click at [213, 134] on input "PK3 Assistant Teacher" at bounding box center [311, 135] width 225 height 17
type input "PreK 3 Assistant Teacher"
click at [1046, 137] on input "Update Role" at bounding box center [1038, 135] width 68 height 17
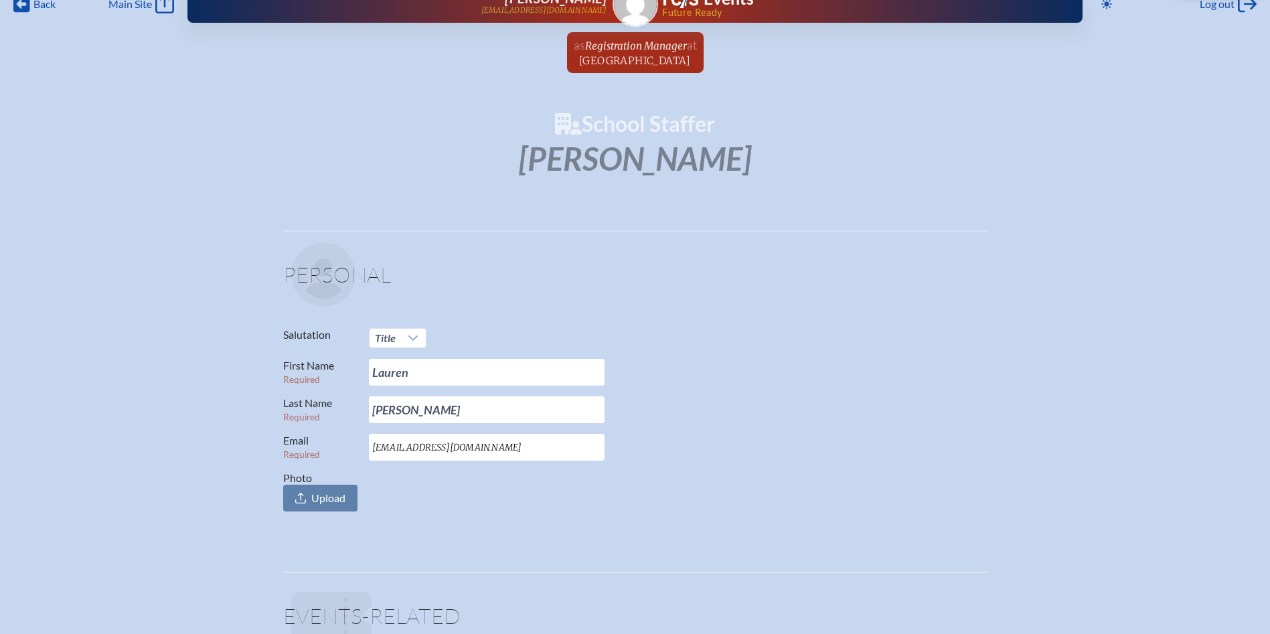
scroll to position [0, 0]
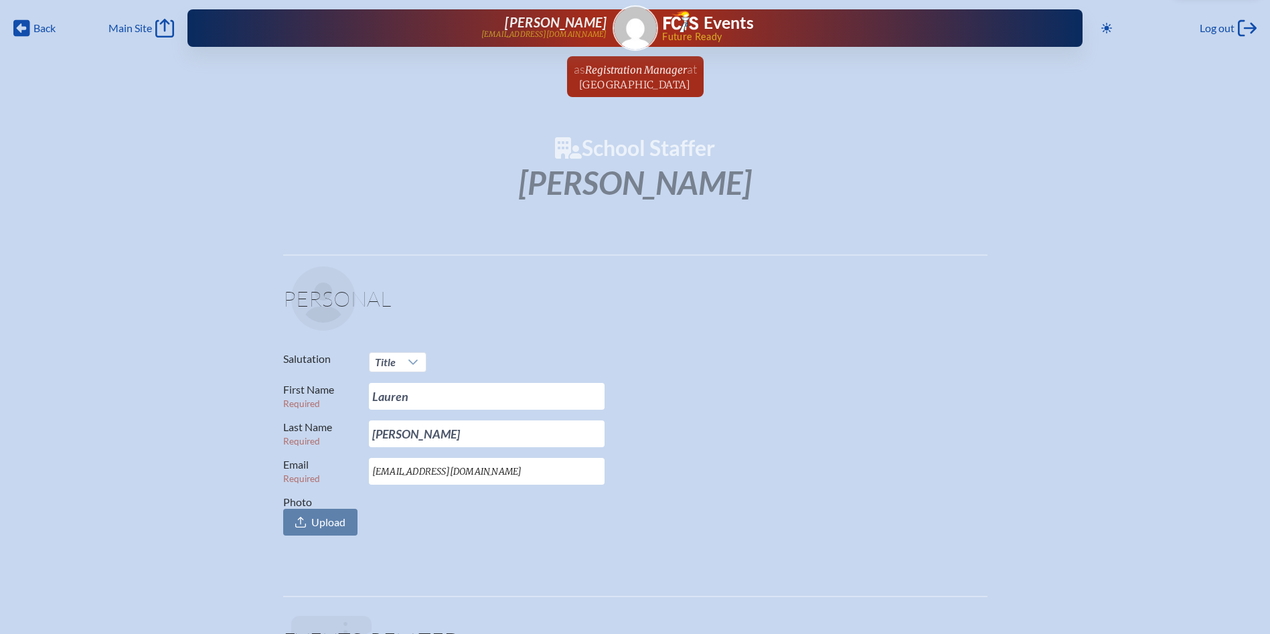
click at [642, 72] on span "Registration Manager" at bounding box center [636, 70] width 102 height 13
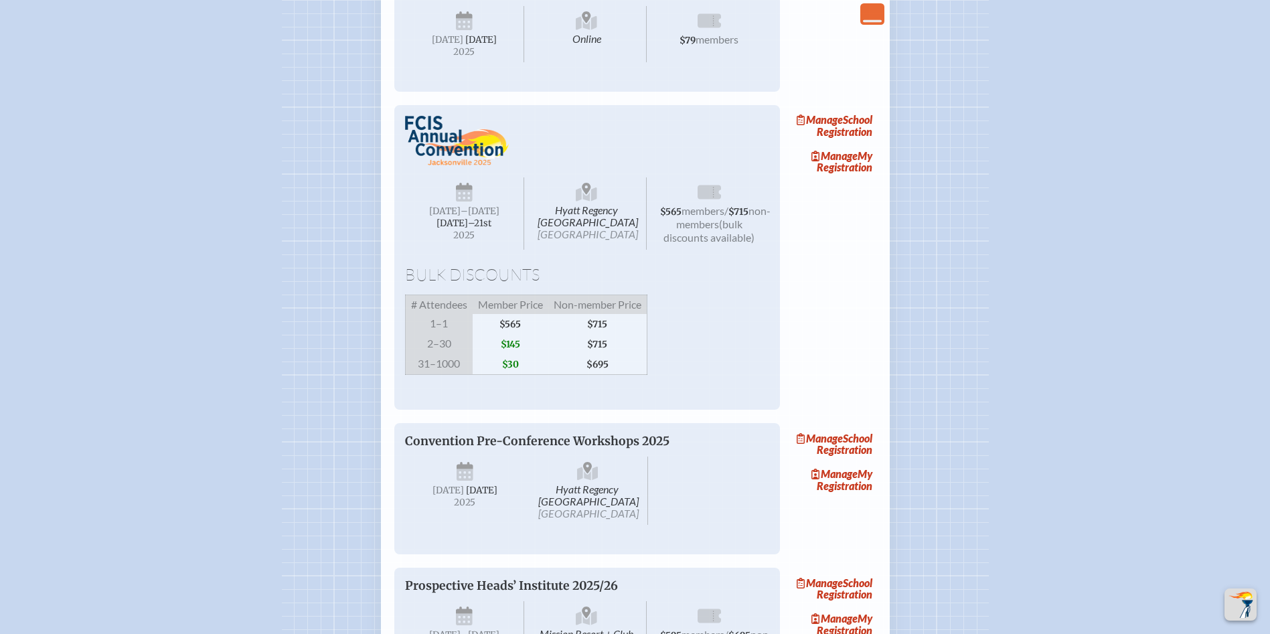
scroll to position [1205, 0]
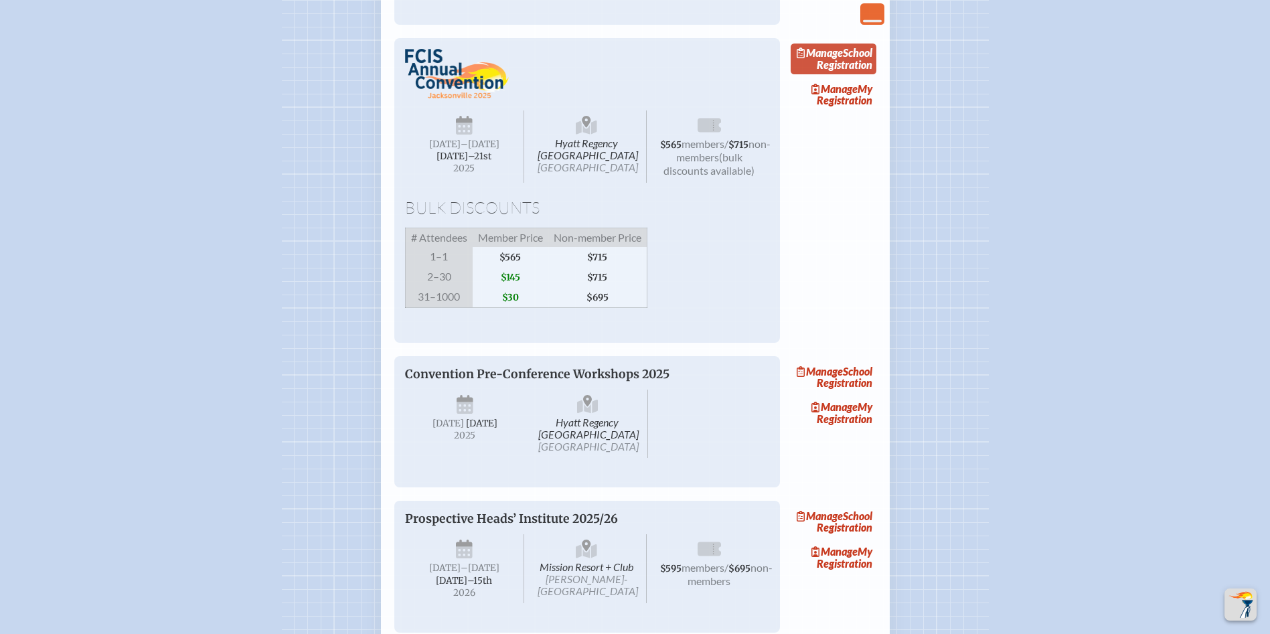
click at [855, 74] on link "Manage School Registration" at bounding box center [834, 59] width 86 height 31
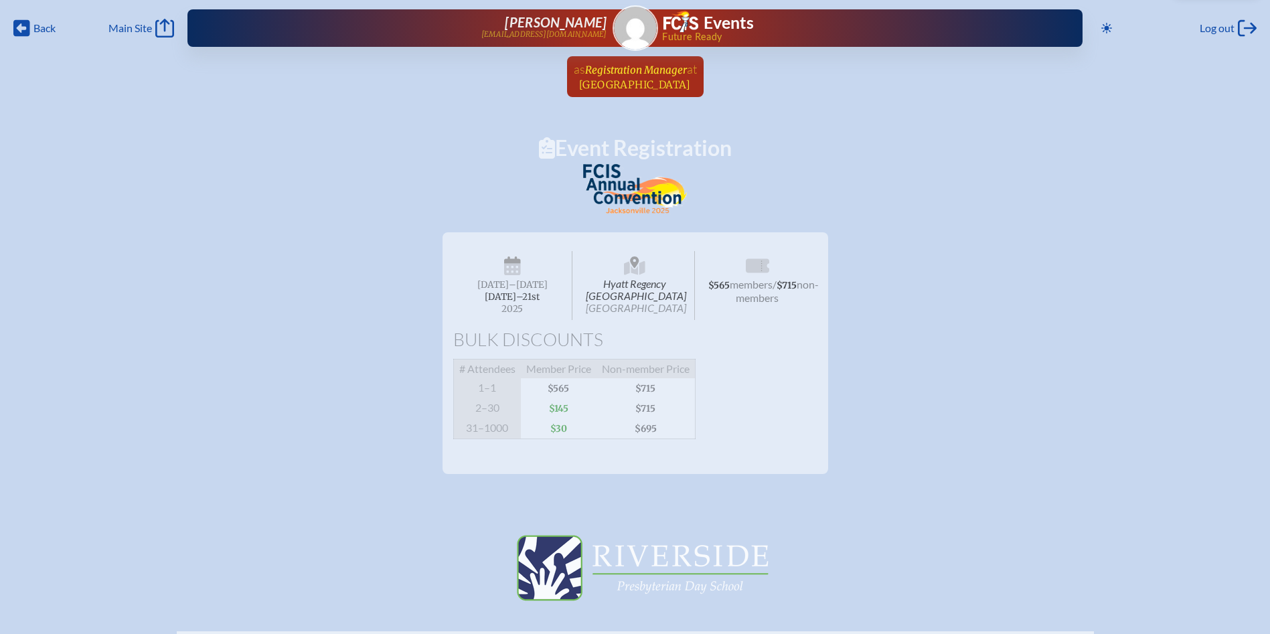
click at [633, 85] on span "[GEOGRAPHIC_DATA]" at bounding box center [635, 84] width 112 height 13
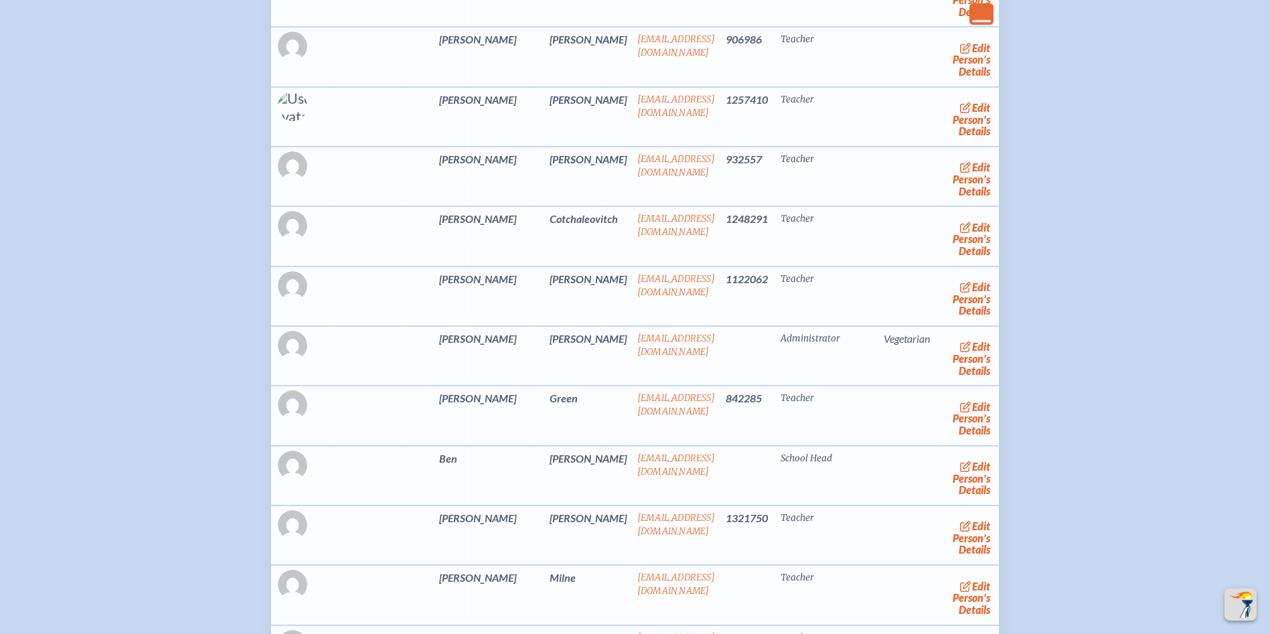
scroll to position [2745, 0]
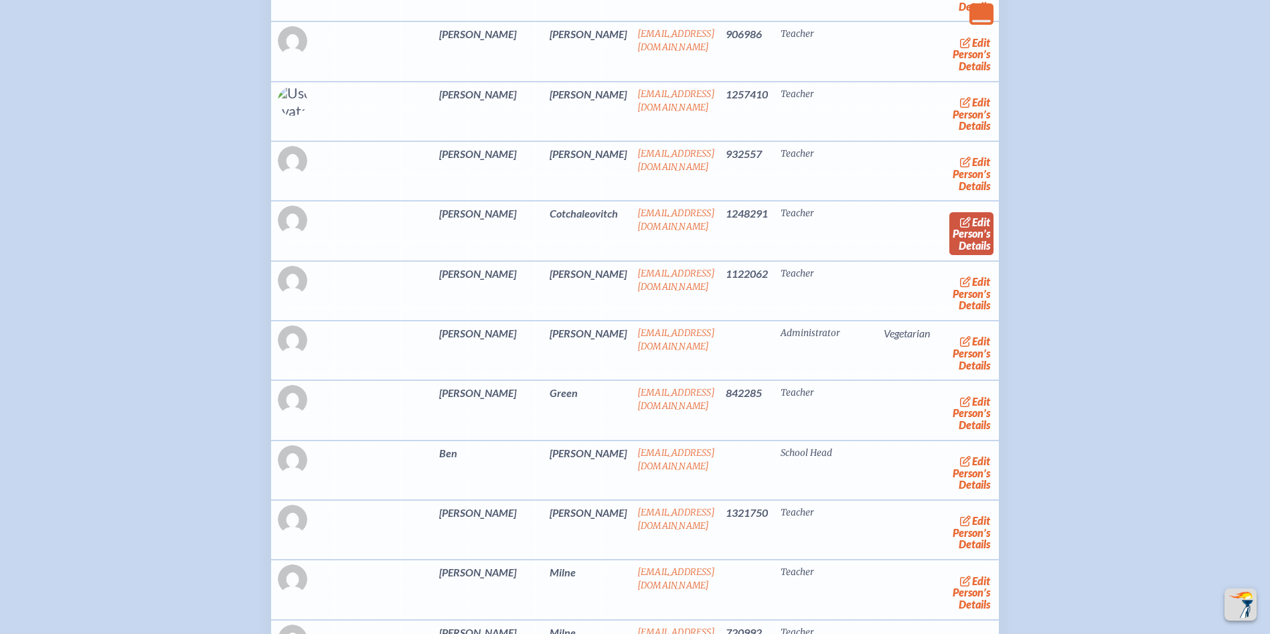
click at [949, 254] on link "edit Person’s Details" at bounding box center [971, 233] width 45 height 42
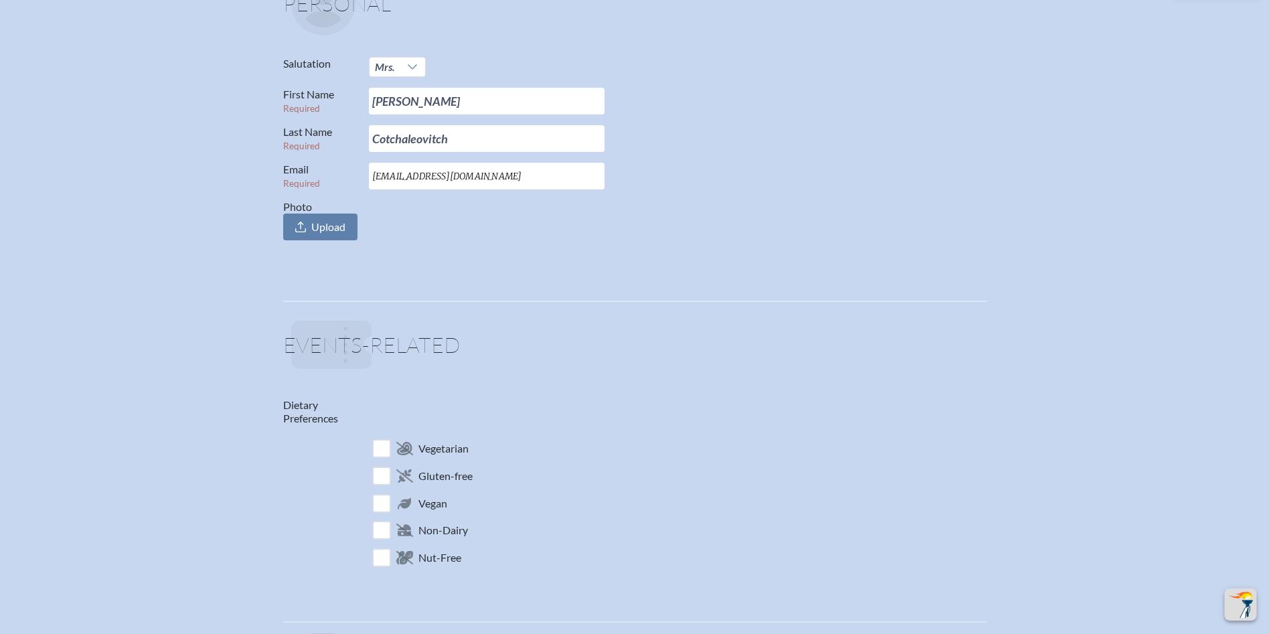
scroll to position [335, 0]
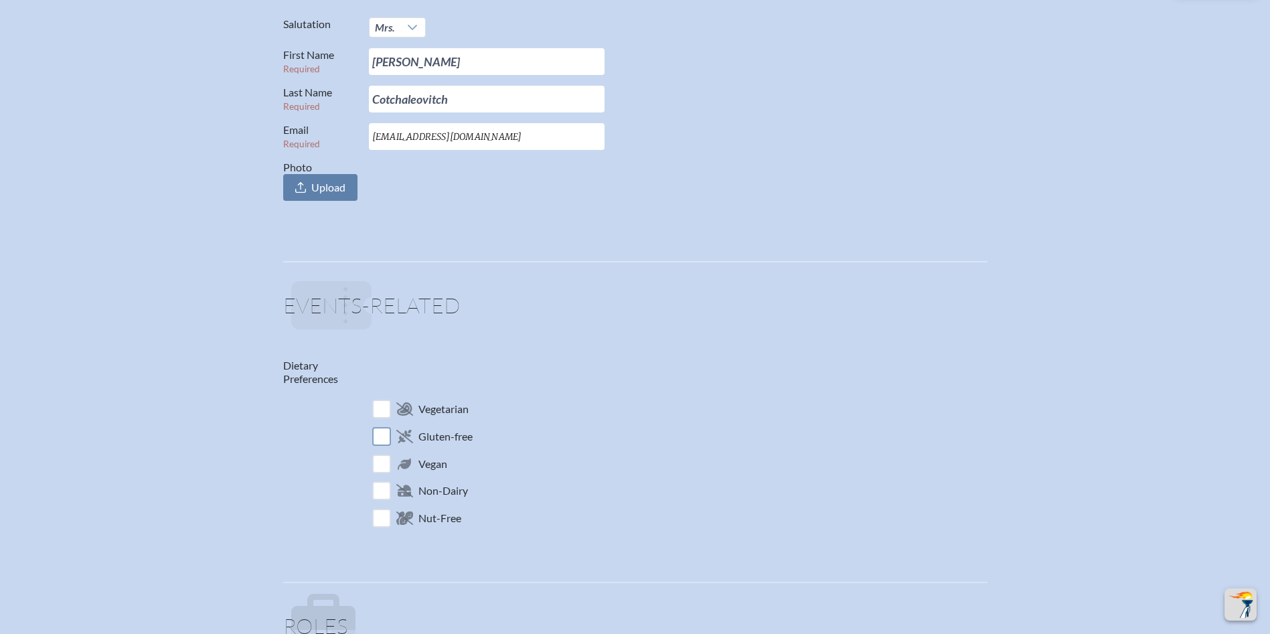
click at [380, 436] on input "checkbox" at bounding box center [381, 435] width 23 height 23
checkbox input "true"
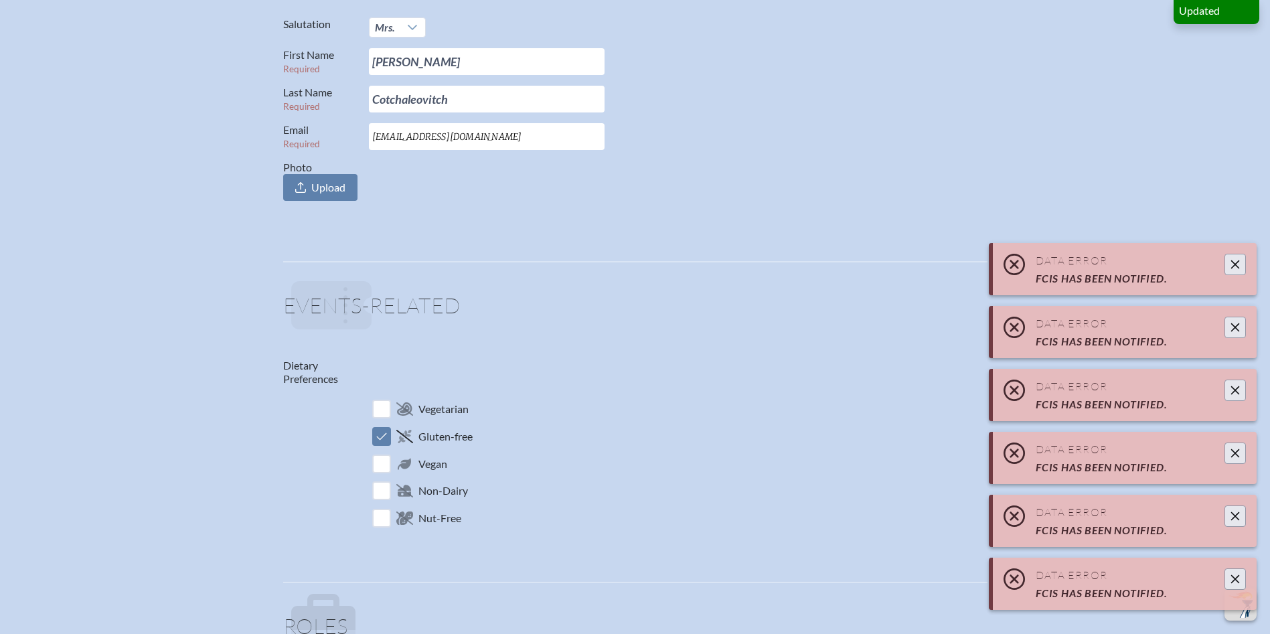
click at [1243, 576] on button "Close" at bounding box center [1235, 578] width 21 height 21
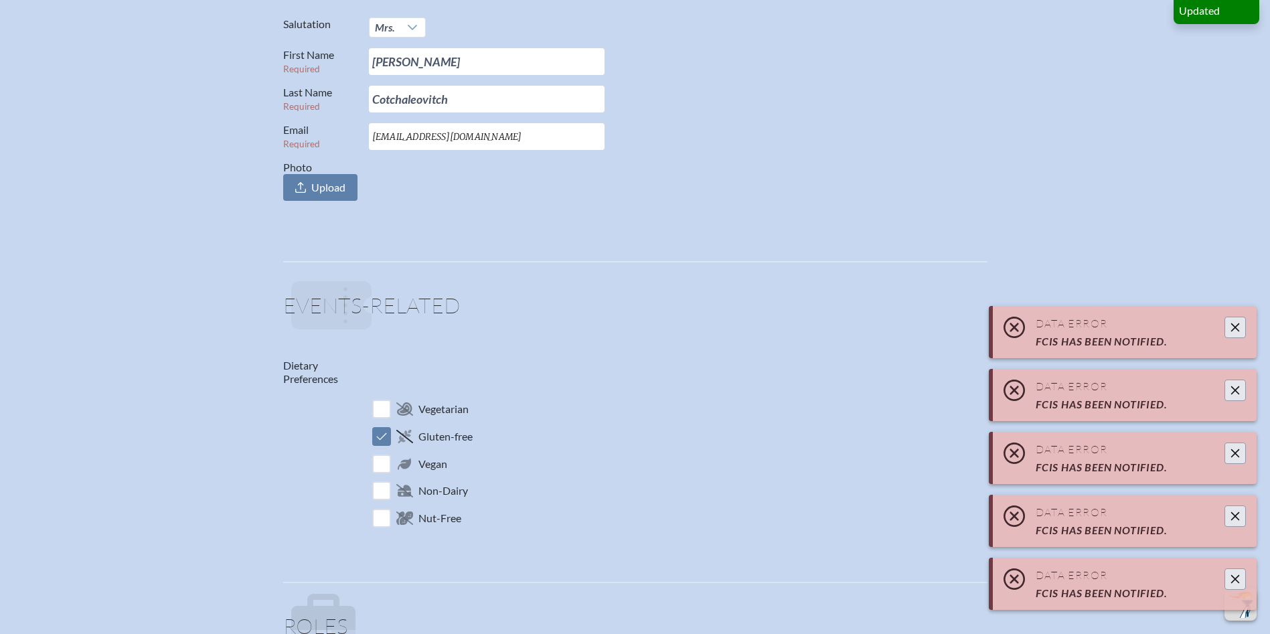
click at [1238, 578] on icon "Close" at bounding box center [1235, 579] width 11 height 11
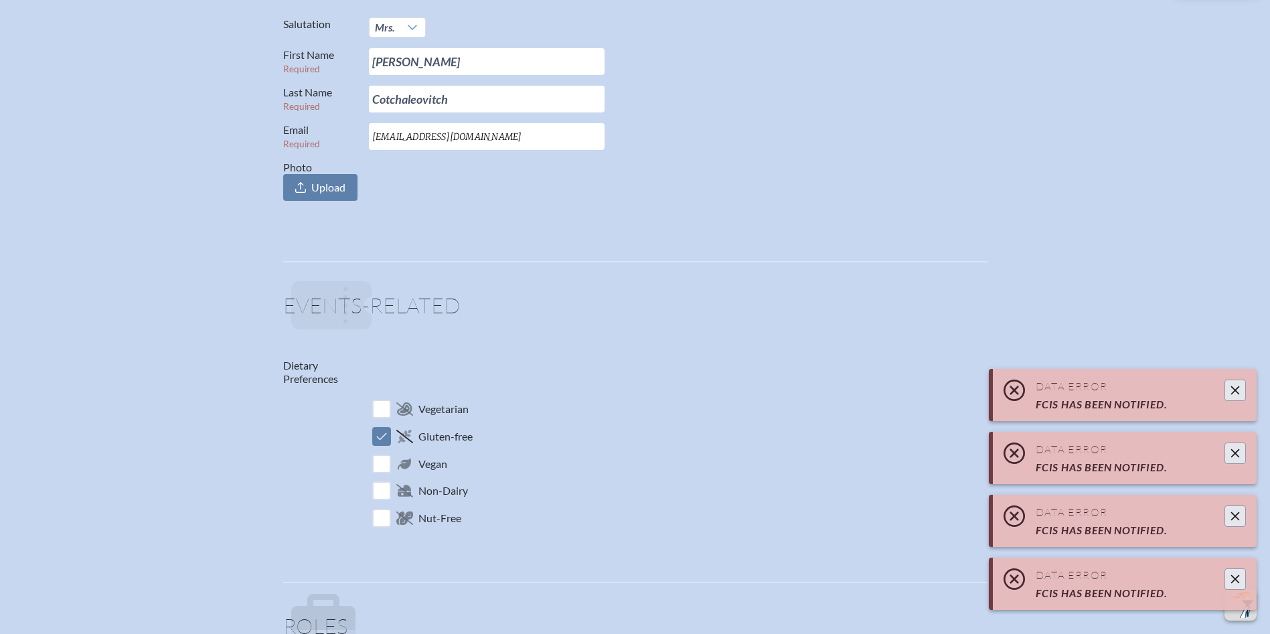
click at [1235, 580] on icon "Close" at bounding box center [1235, 579] width 11 height 11
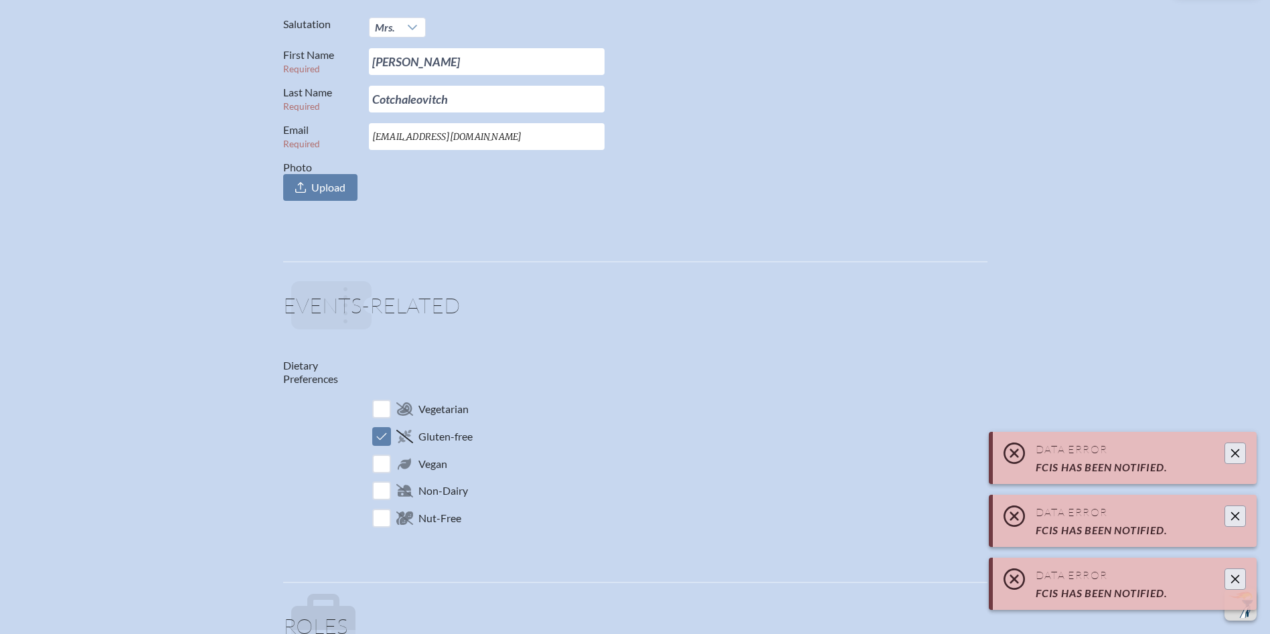
click at [1235, 579] on icon "Close" at bounding box center [1235, 579] width 9 height 9
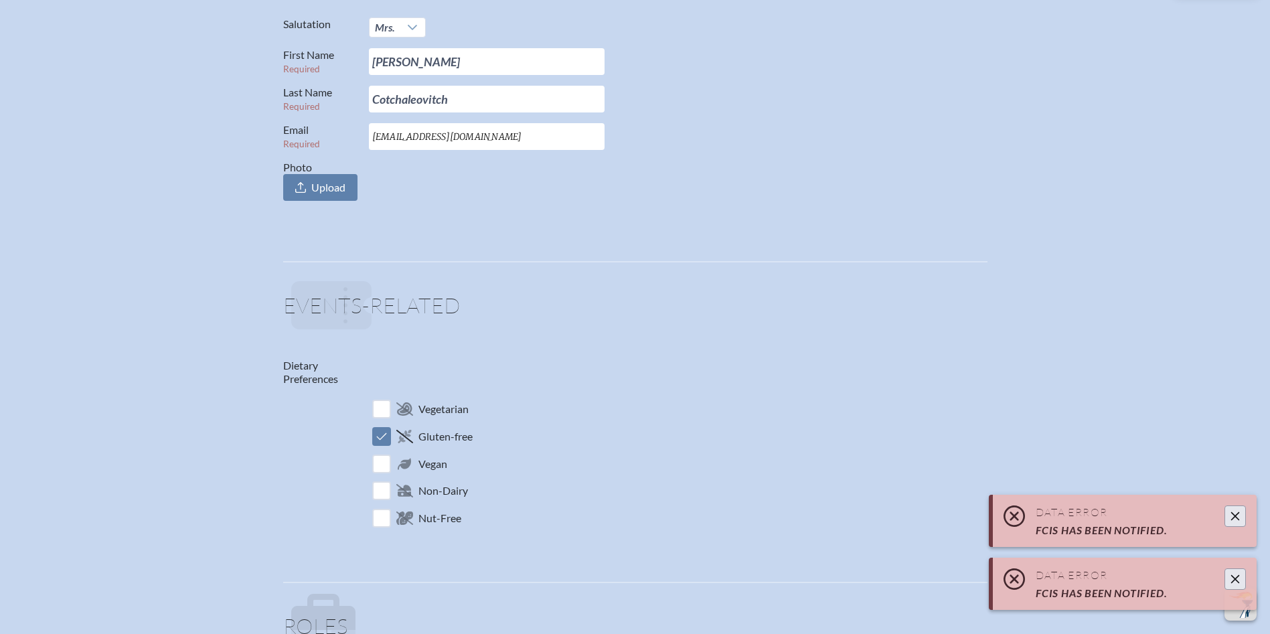
click at [1235, 577] on icon "Close" at bounding box center [1235, 579] width 11 height 11
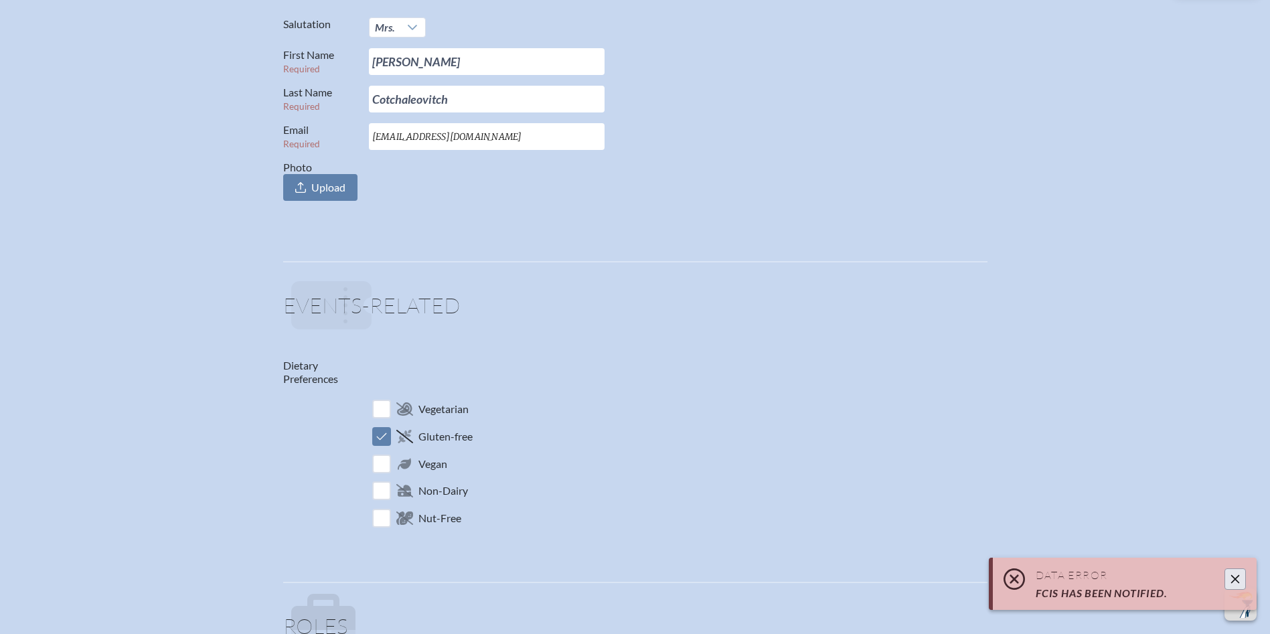
click at [1235, 577] on icon "Close" at bounding box center [1235, 579] width 11 height 11
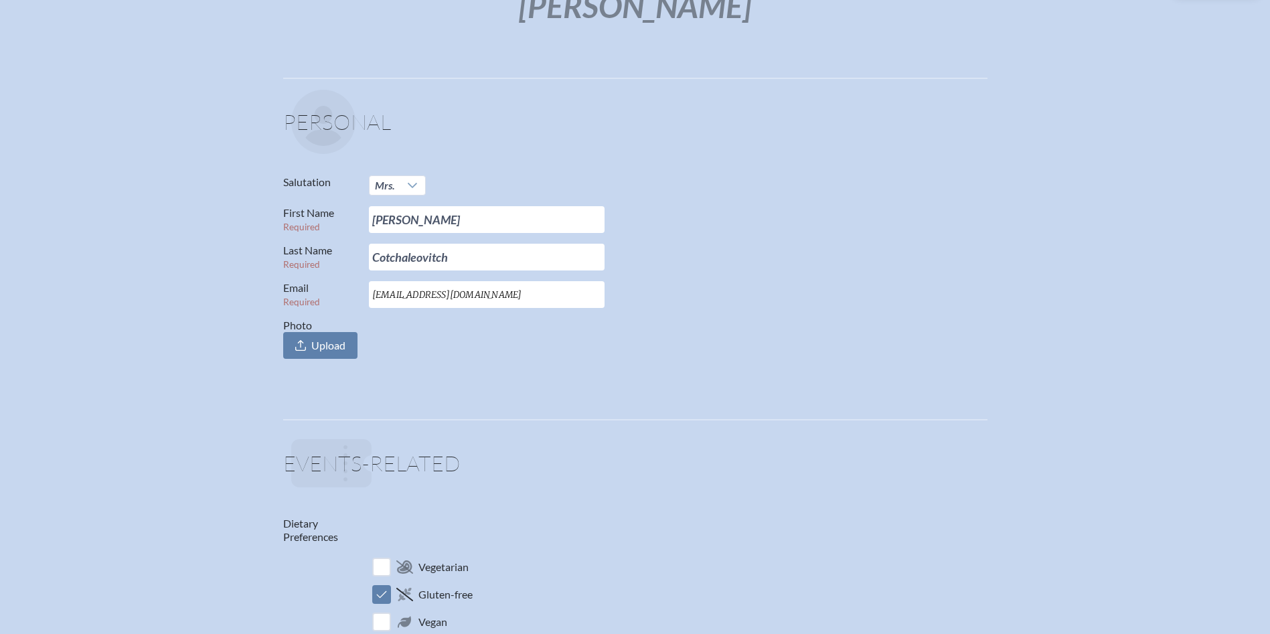
scroll to position [0, 0]
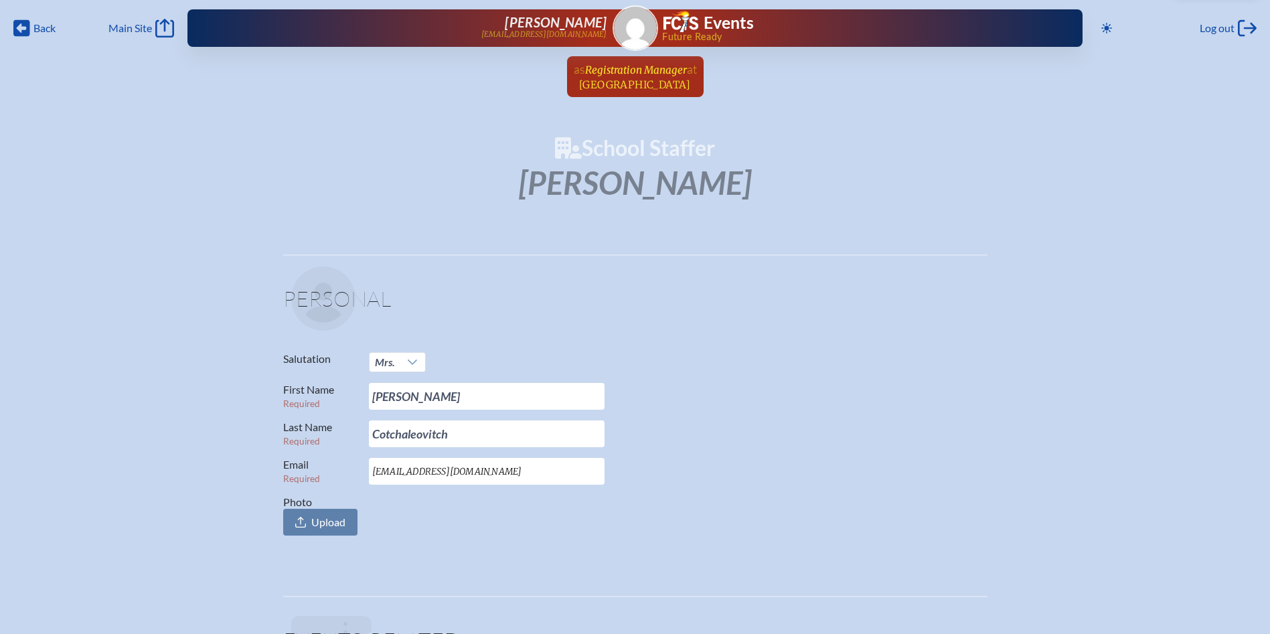
click at [615, 76] on span "Registration Manager" at bounding box center [636, 70] width 102 height 13
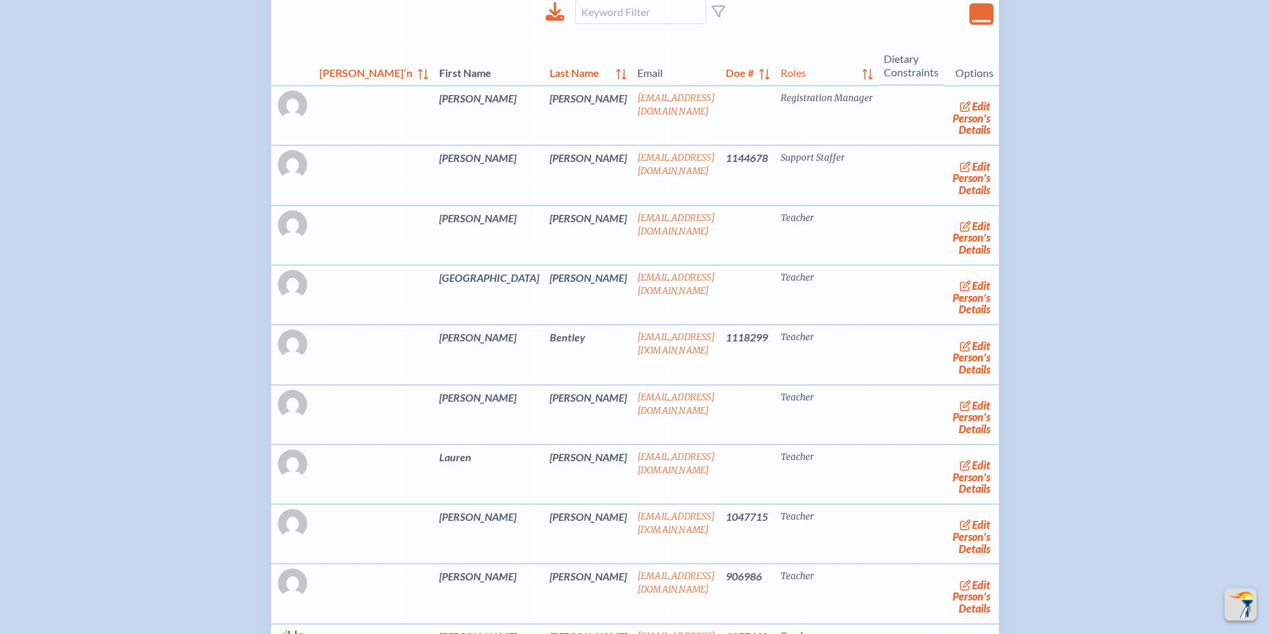
scroll to position [2209, 0]
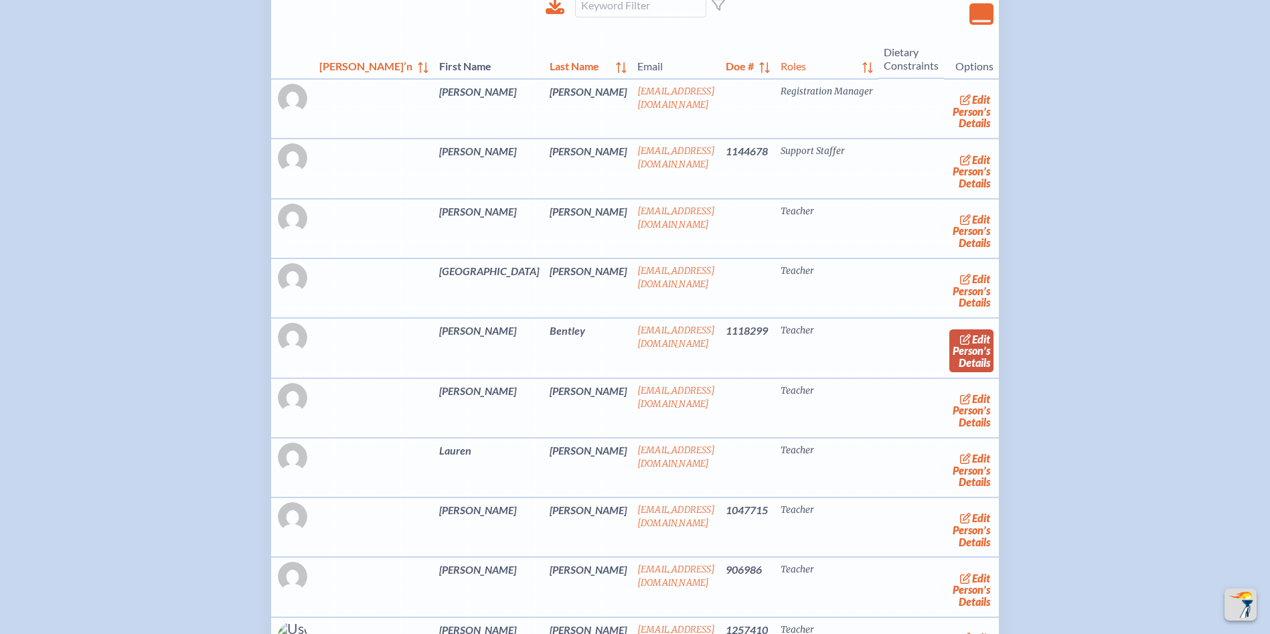
click at [949, 372] on link "edit Person’s Details" at bounding box center [971, 350] width 45 height 42
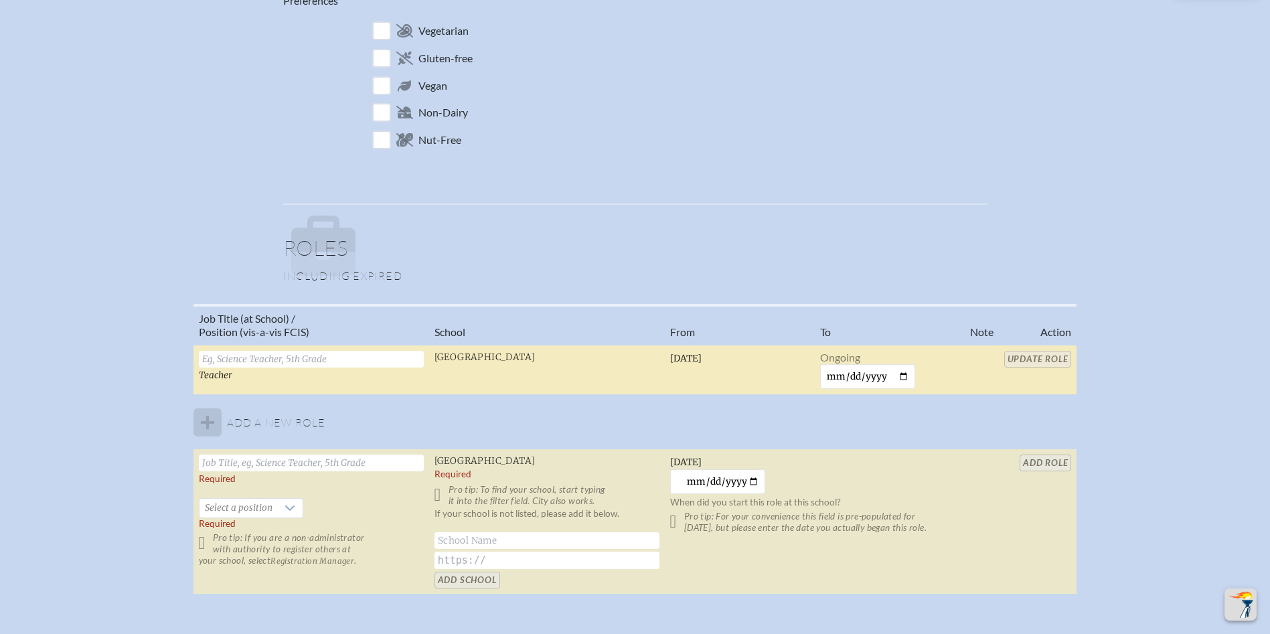
scroll to position [736, 0]
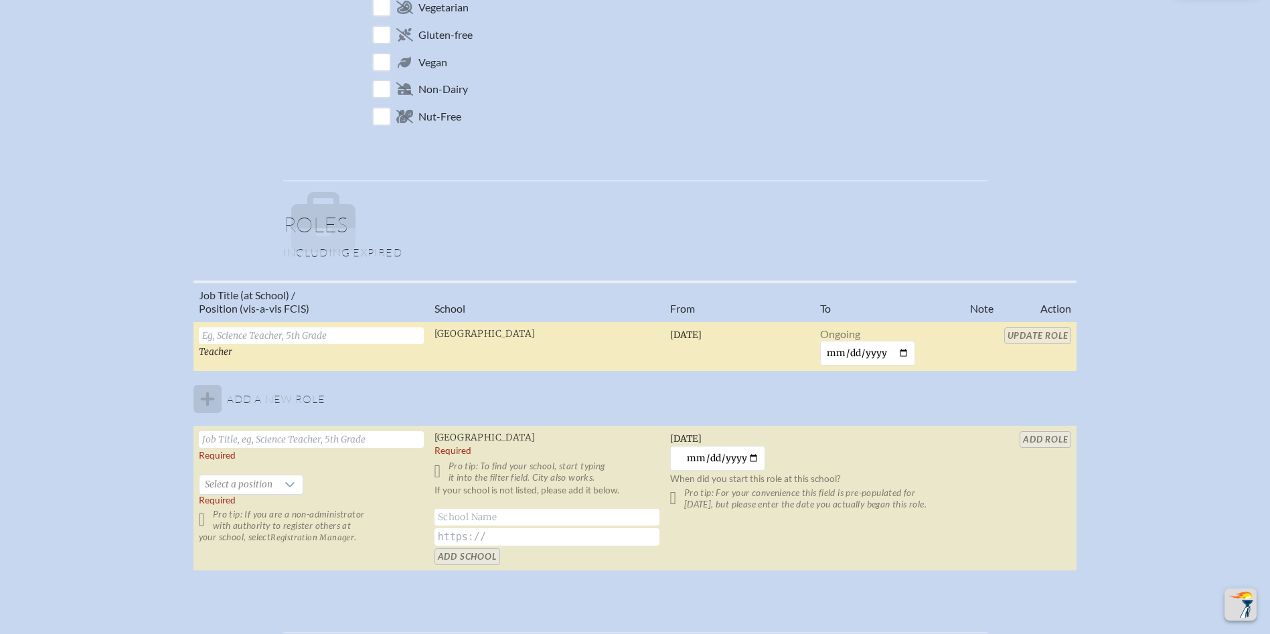
click at [236, 334] on input "text" at bounding box center [311, 335] width 225 height 17
type input "Kindergarten Teacher"
click at [1037, 332] on input "Update Role" at bounding box center [1038, 335] width 68 height 17
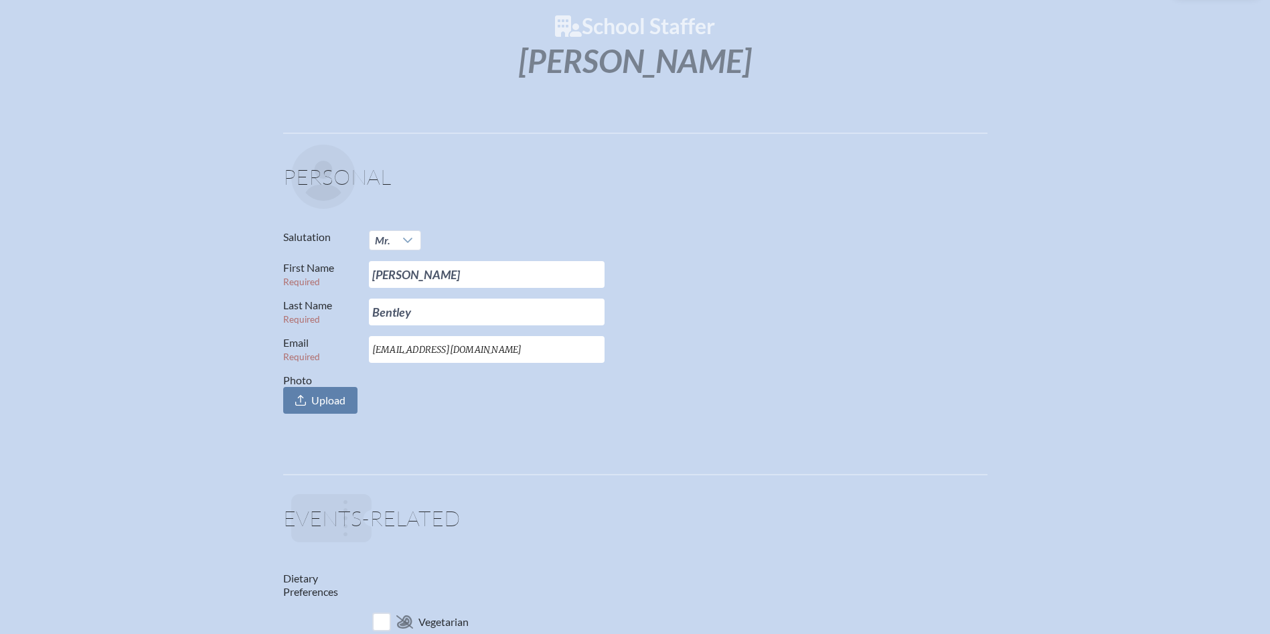
scroll to position [0, 0]
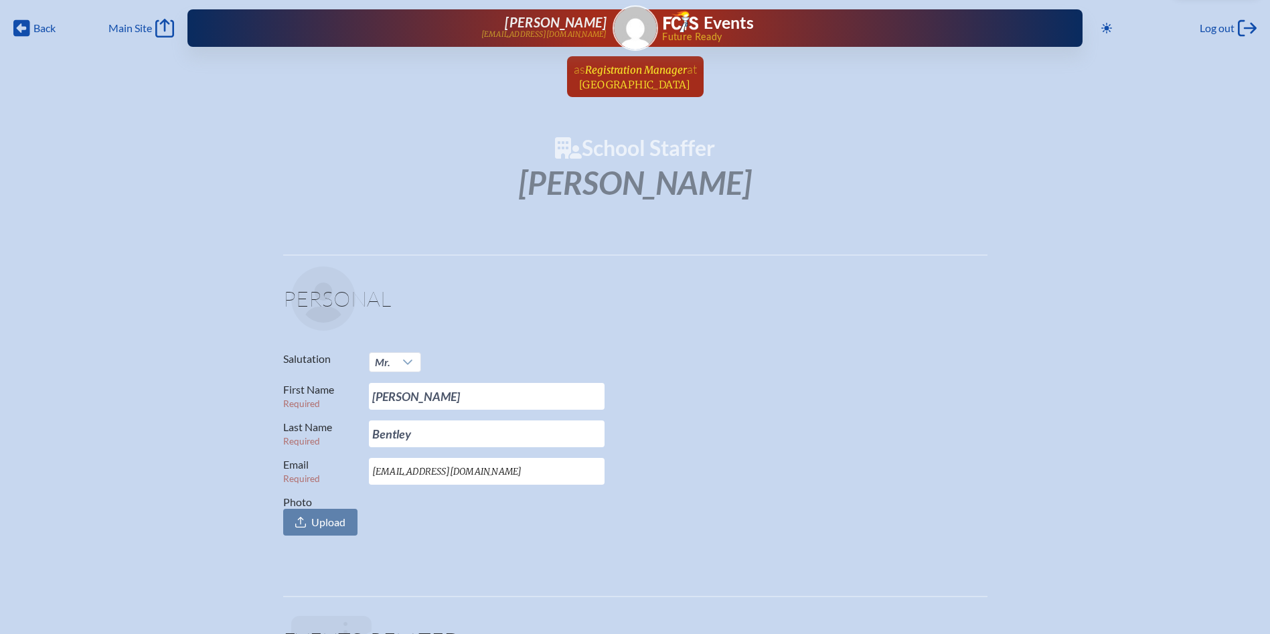
click at [640, 68] on span "Registration Manager" at bounding box center [636, 70] width 102 height 13
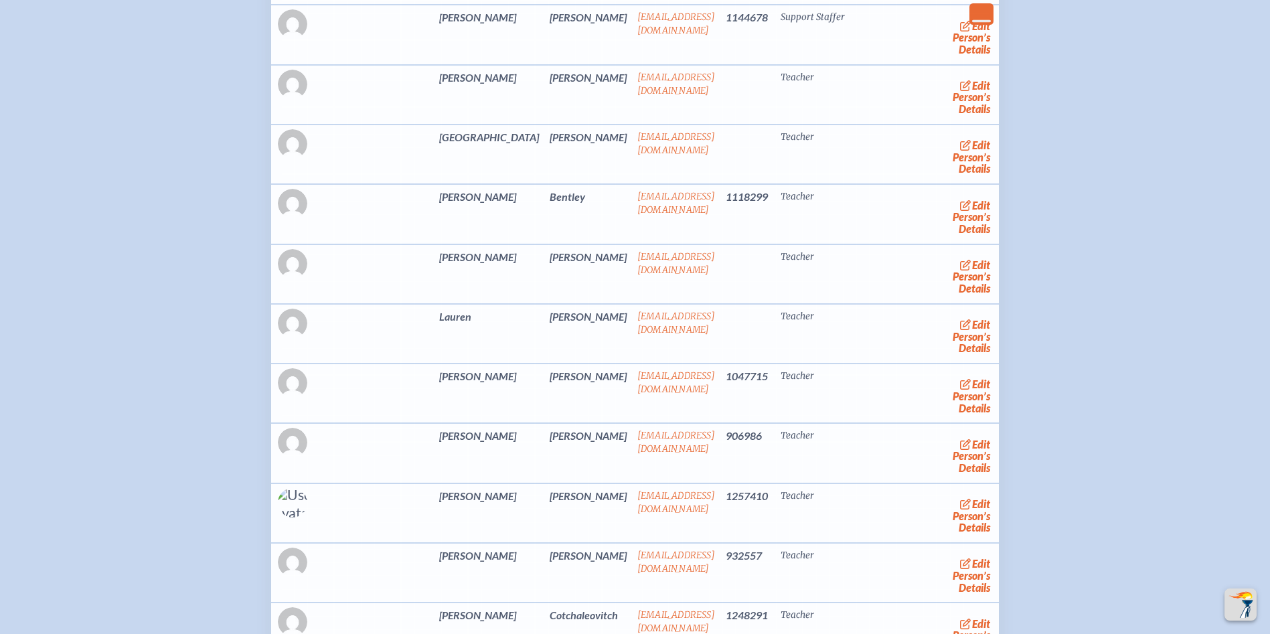
scroll to position [2410, 0]
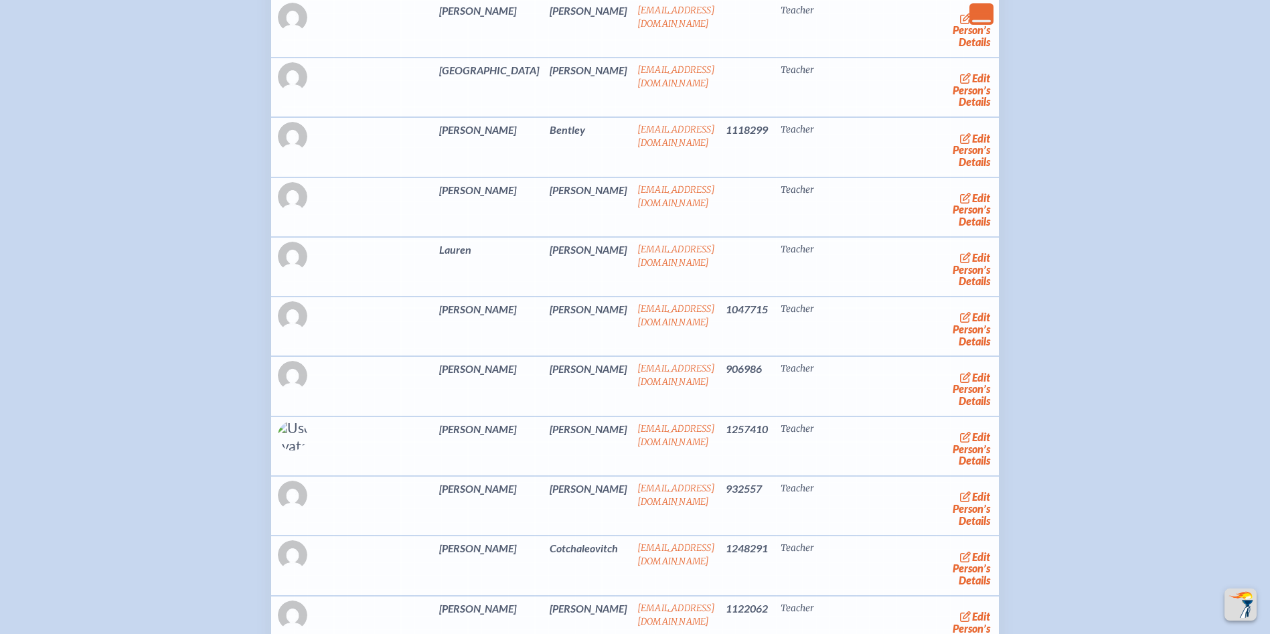
click at [949, 350] on link "edit Person’s Details" at bounding box center [971, 329] width 45 height 42
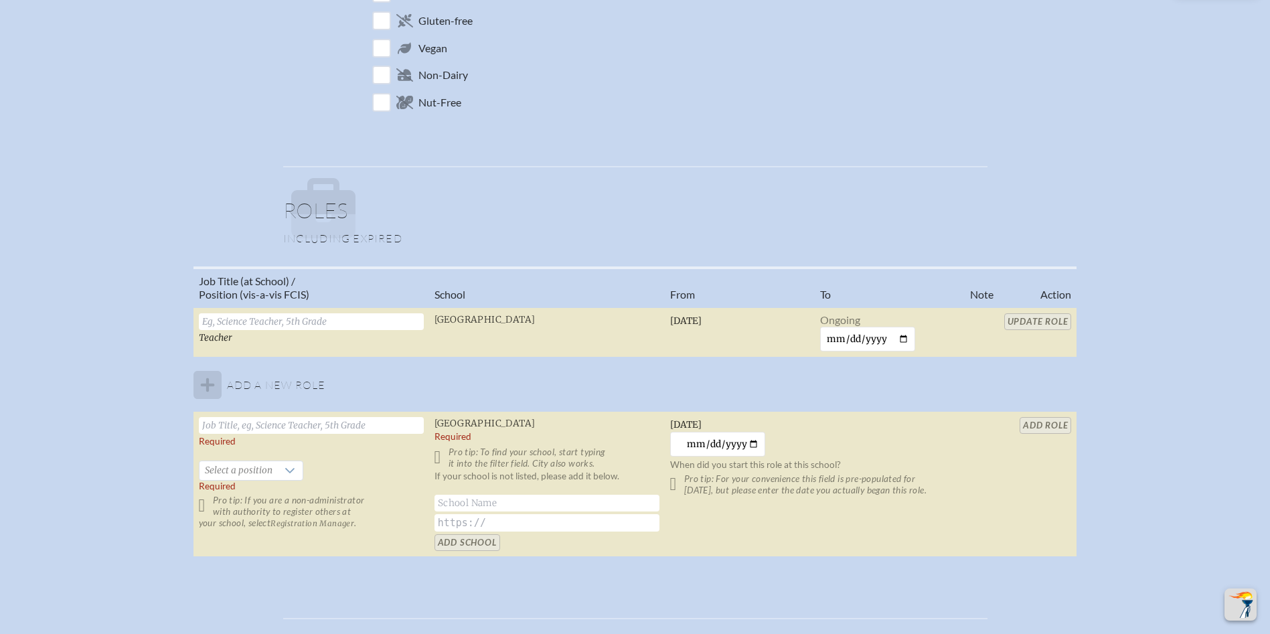
scroll to position [803, 0]
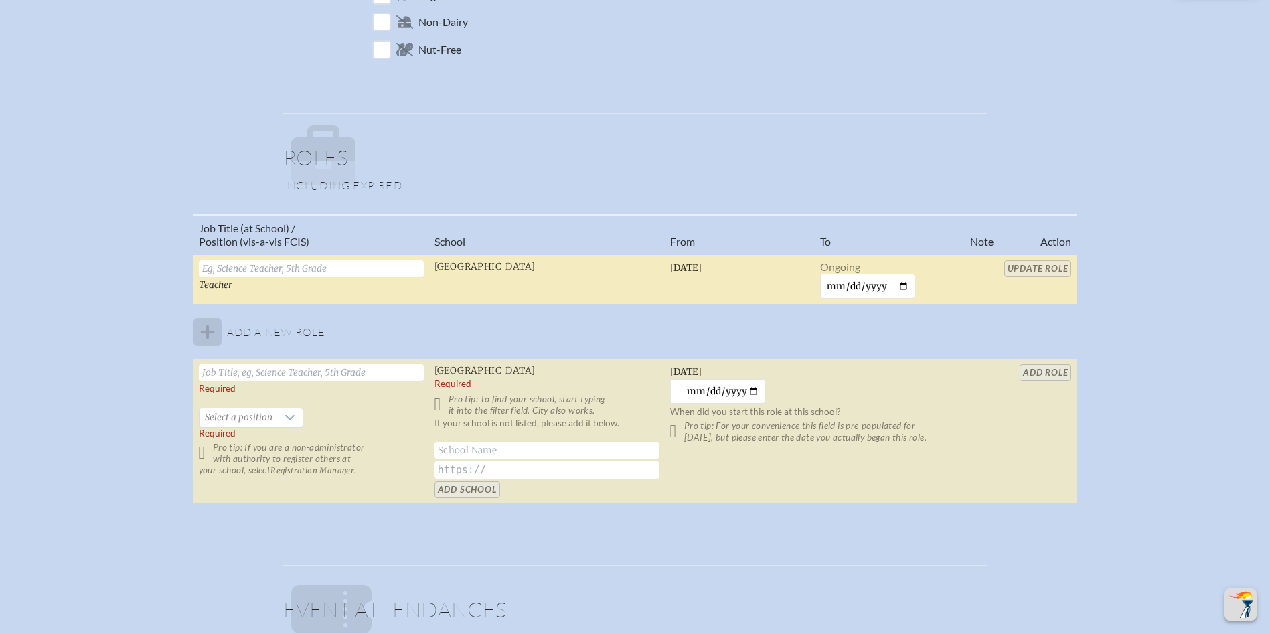
click at [269, 264] on input "text" at bounding box center [311, 268] width 225 height 17
type input "Kindergarten Teacher"
click at [1034, 268] on input "Update Role" at bounding box center [1038, 268] width 68 height 17
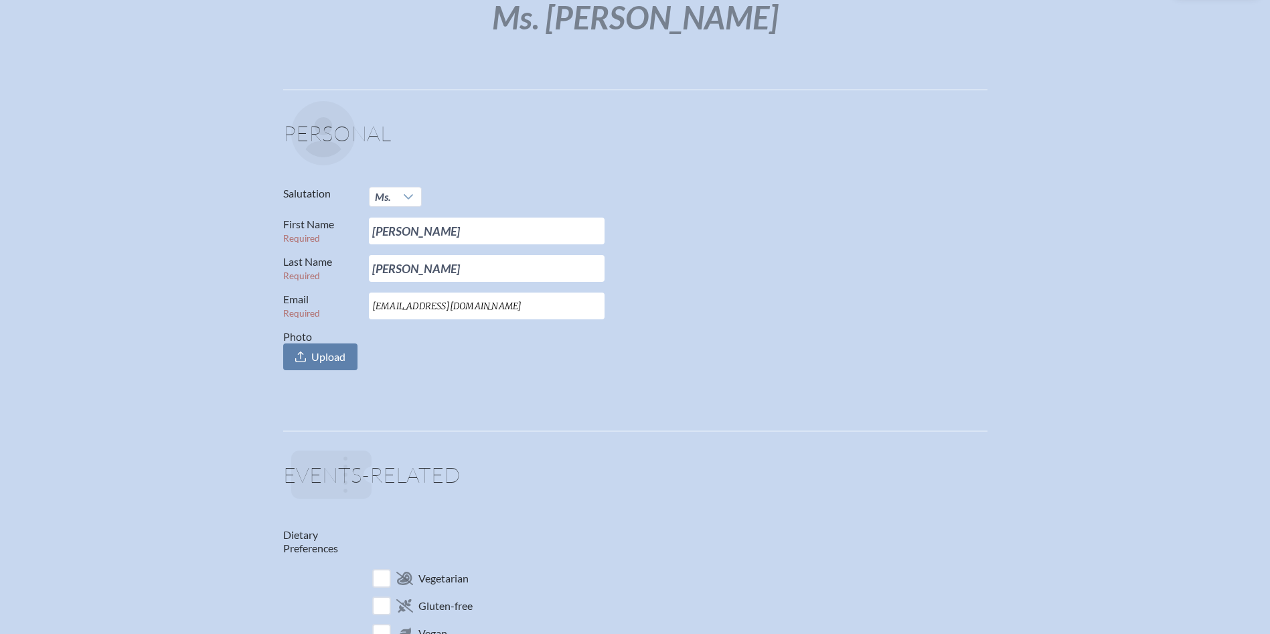
scroll to position [0, 0]
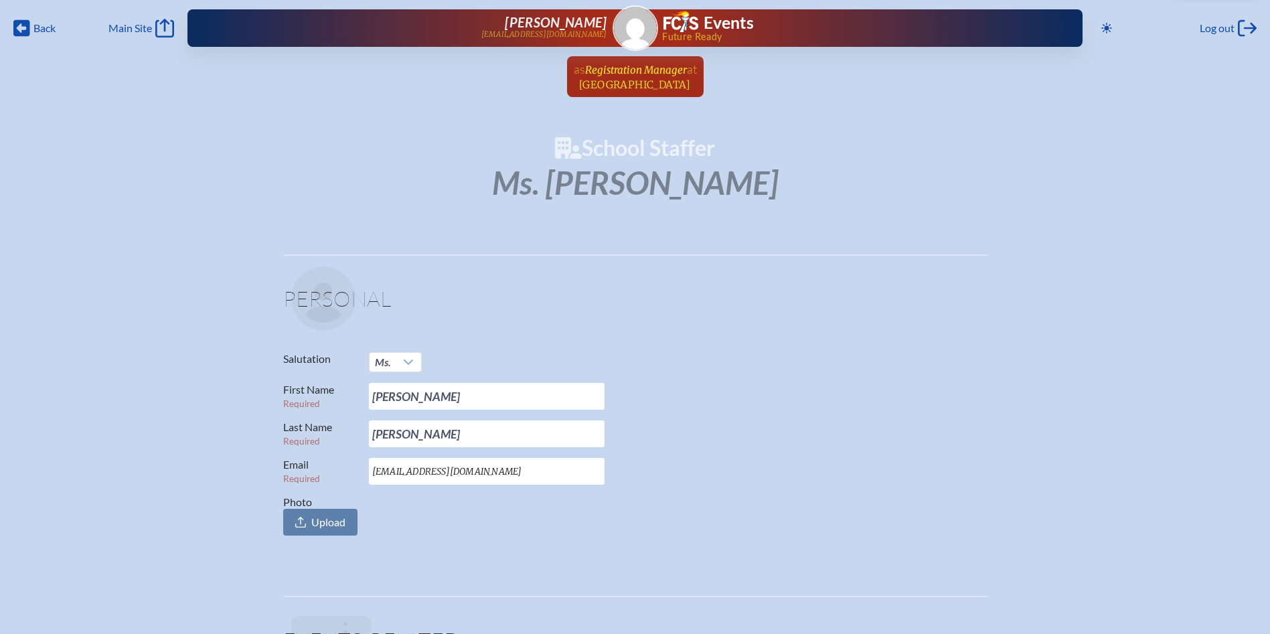
click at [607, 75] on span "Registration Manager" at bounding box center [636, 70] width 102 height 13
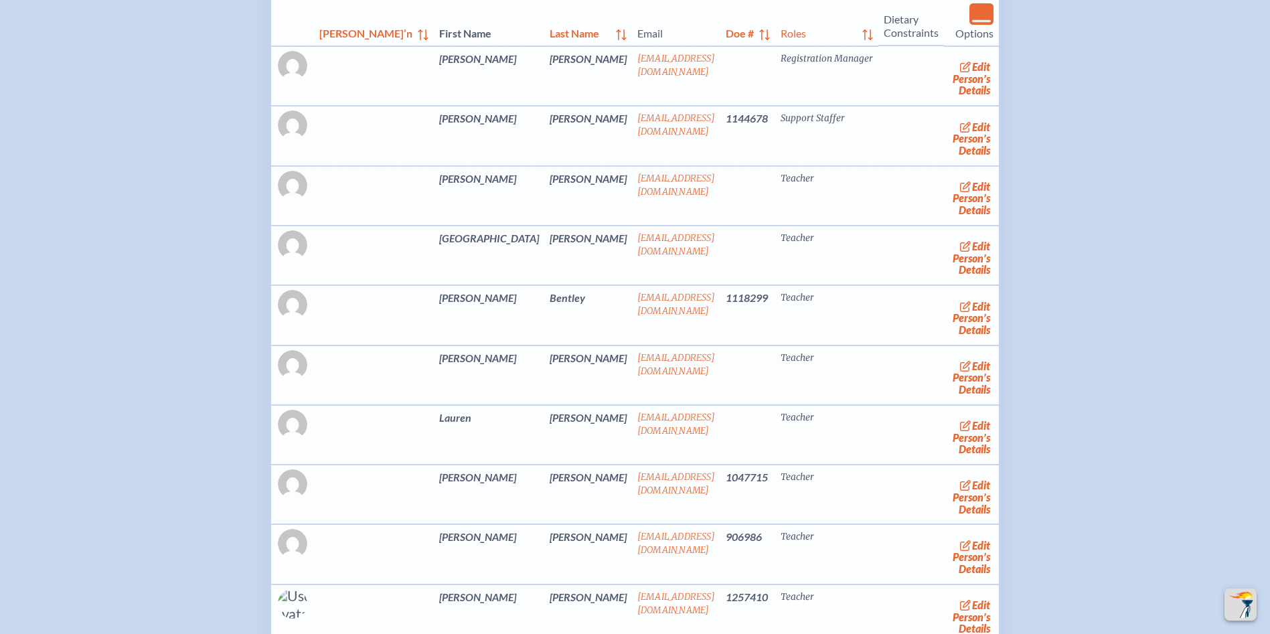
scroll to position [2477, 0]
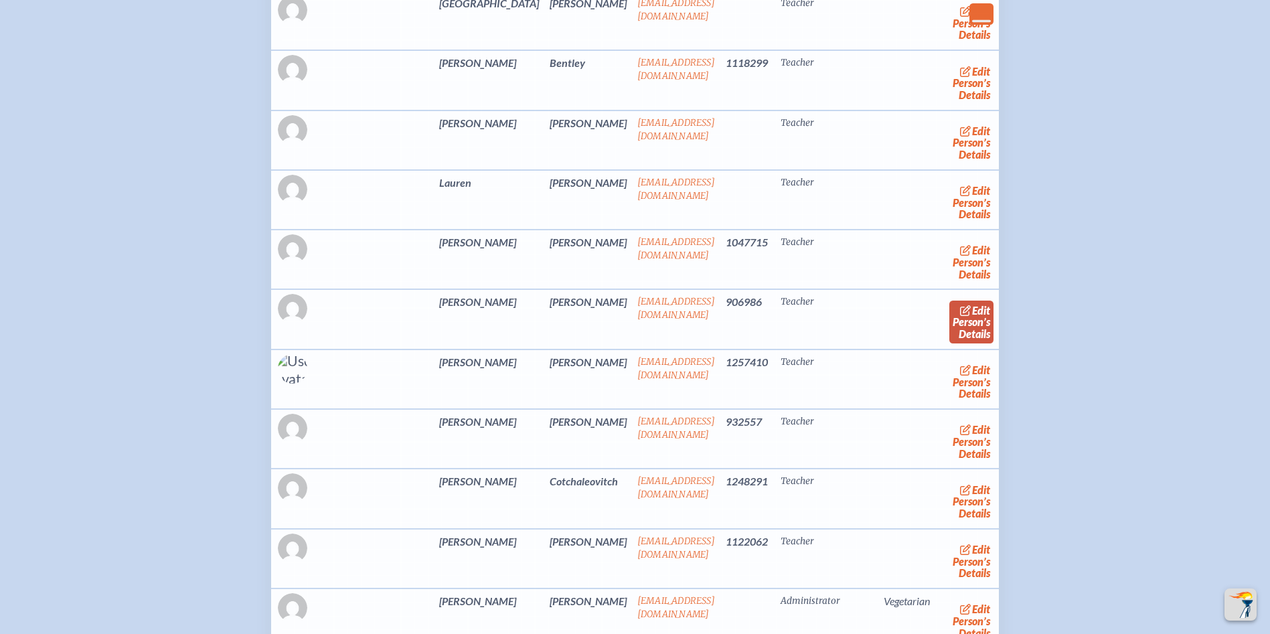
click at [972, 317] on span "edit" at bounding box center [981, 310] width 18 height 13
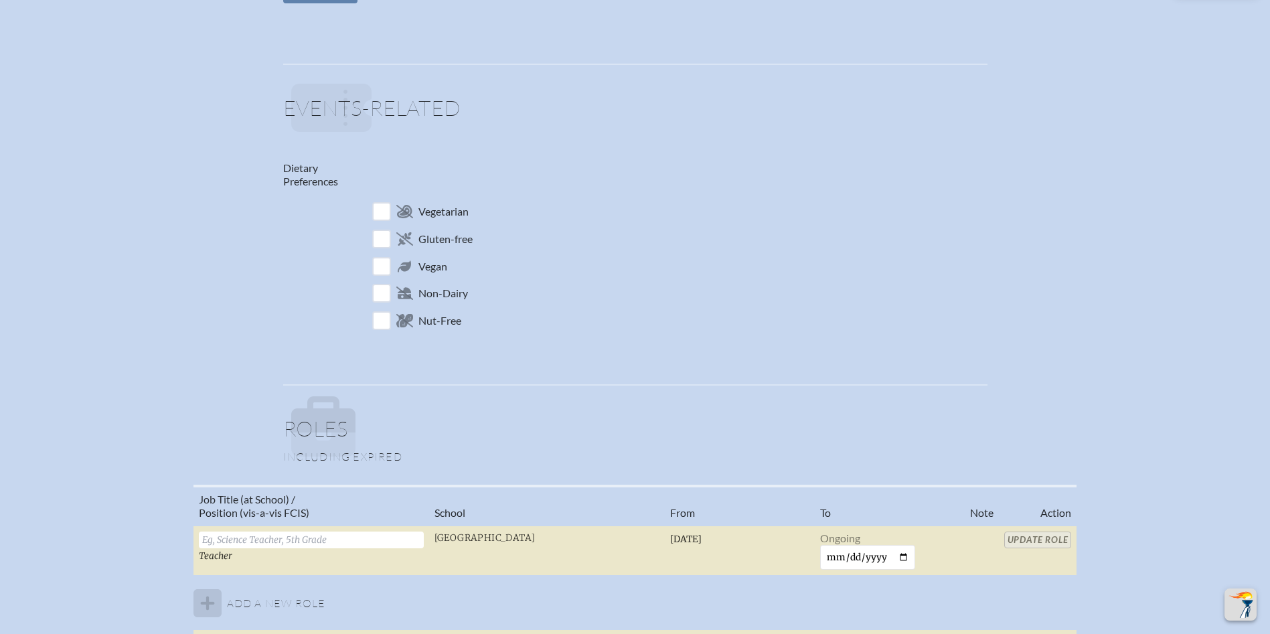
scroll to position [536, 0]
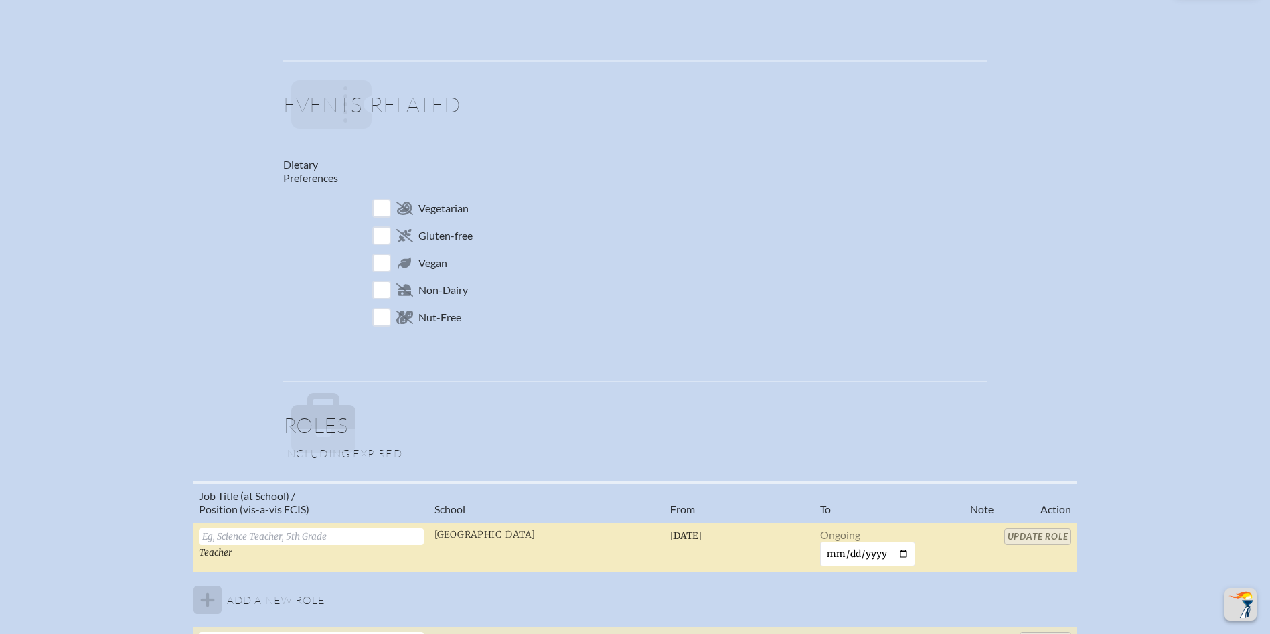
click at [299, 536] on input "text" at bounding box center [311, 536] width 225 height 17
type input "Music Teacher"
click at [1034, 528] on td "Update Role" at bounding box center [1038, 547] width 78 height 50
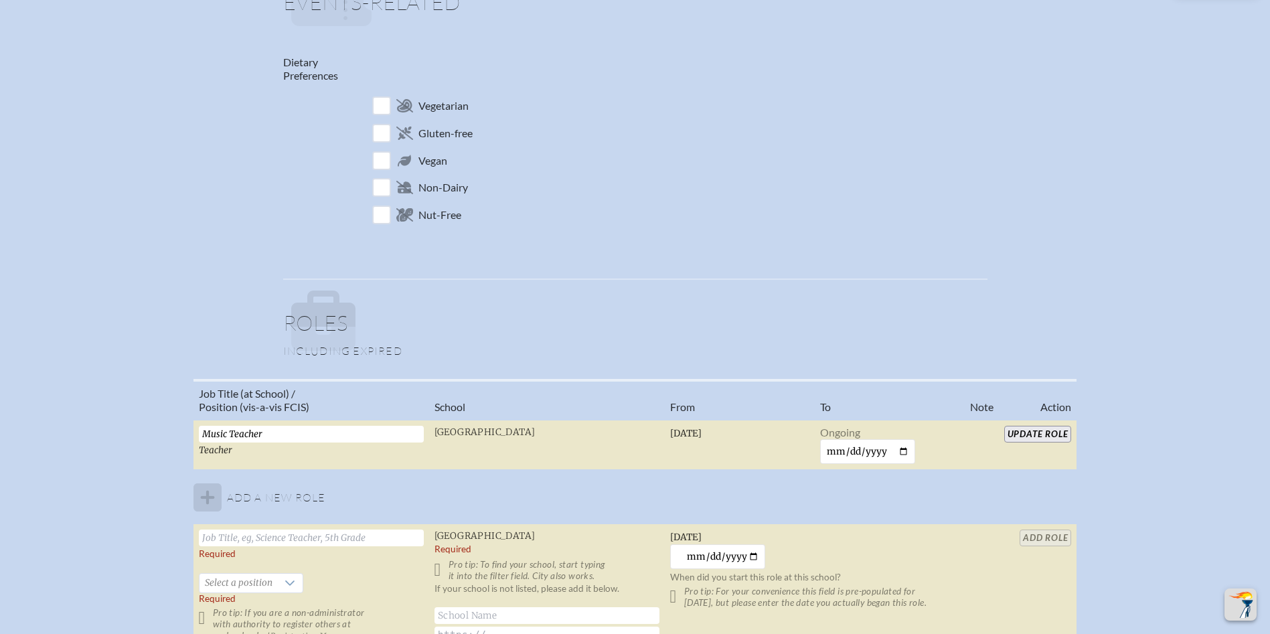
scroll to position [870, 0]
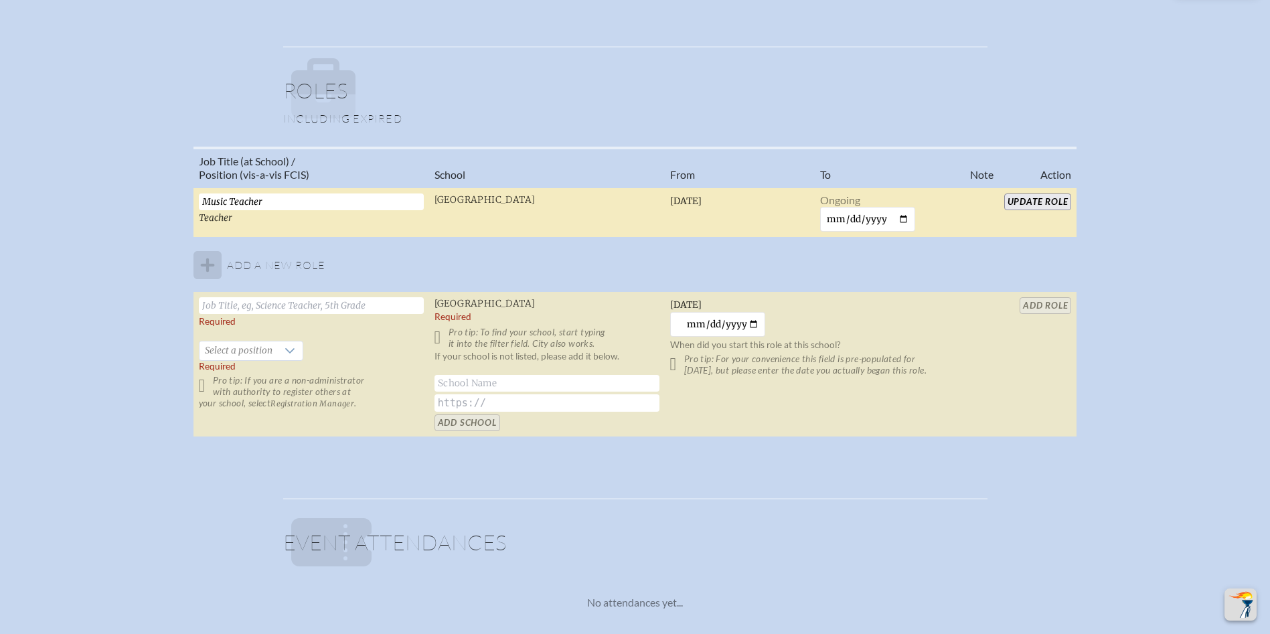
click at [1046, 206] on input "Update Role" at bounding box center [1038, 201] width 68 height 17
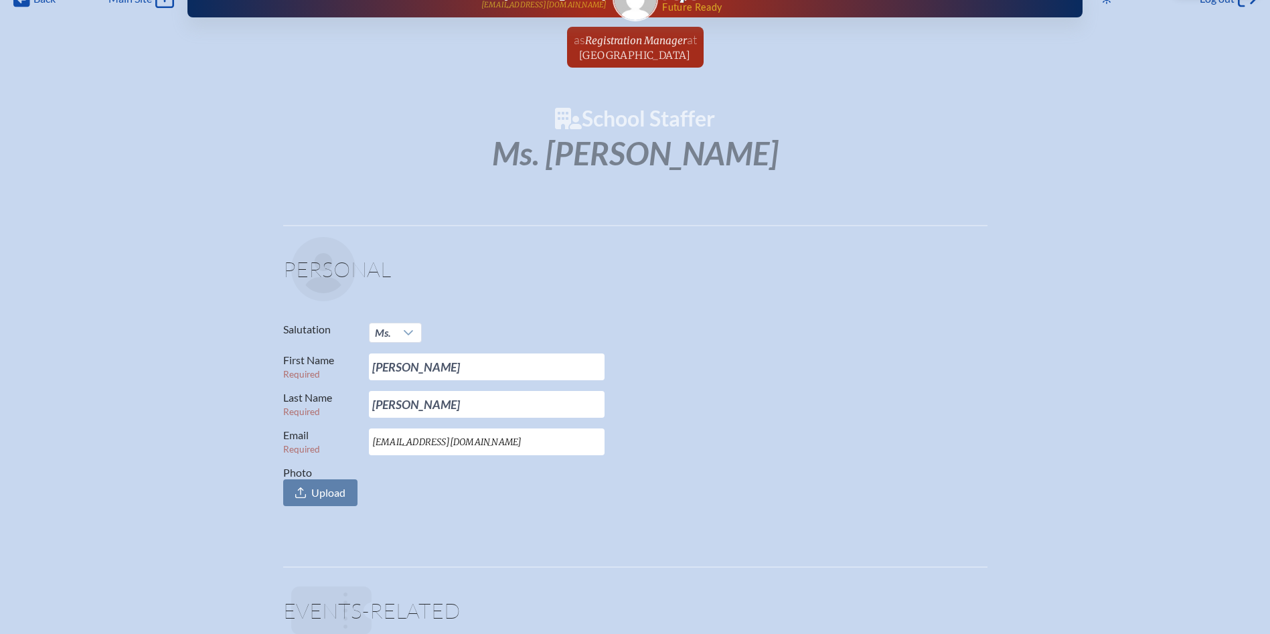
scroll to position [0, 0]
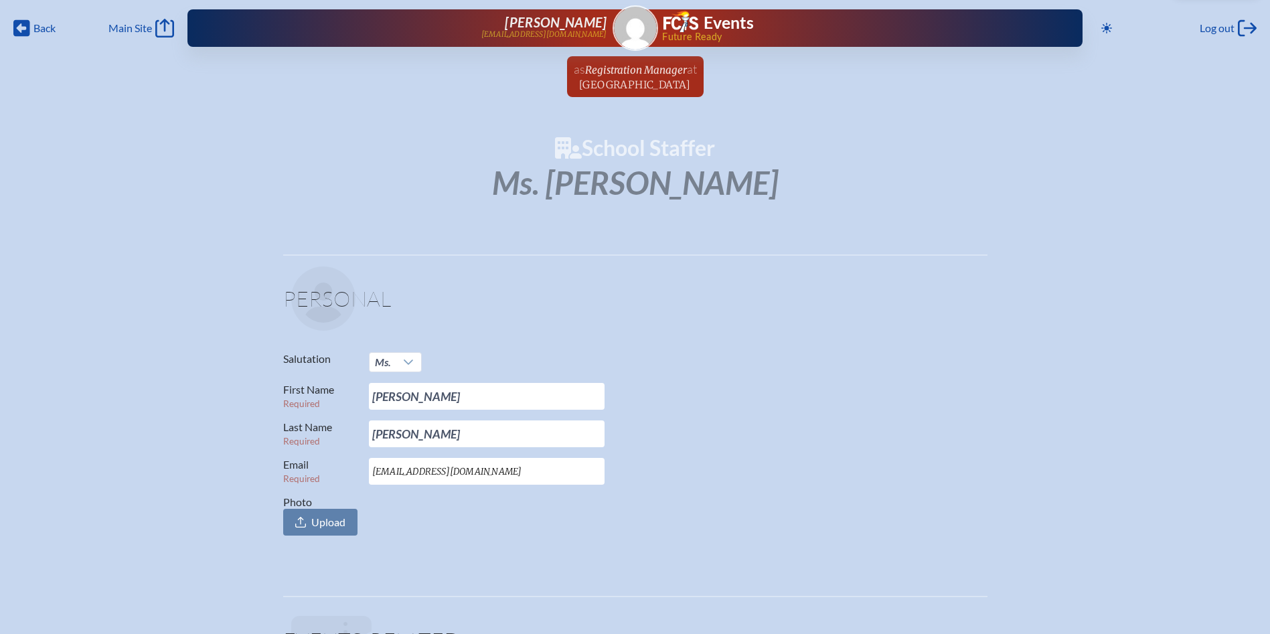
click at [676, 78] on span "at Riverside Presbyterian Day School" at bounding box center [637, 76] width 117 height 29
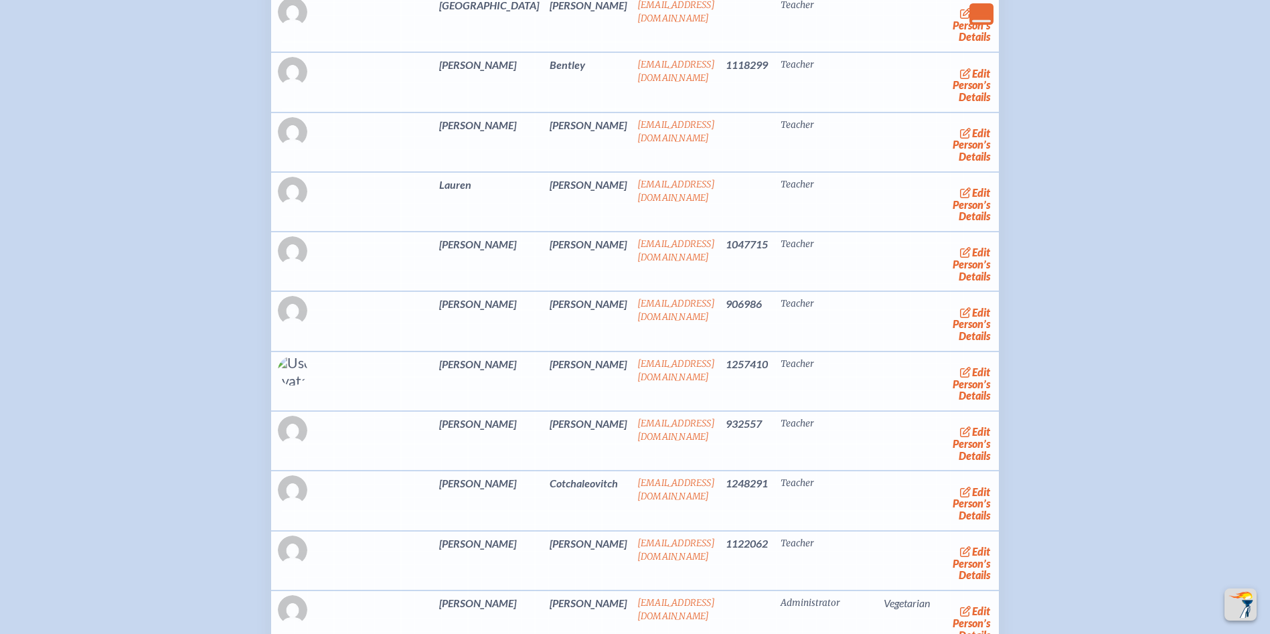
scroll to position [2611, 0]
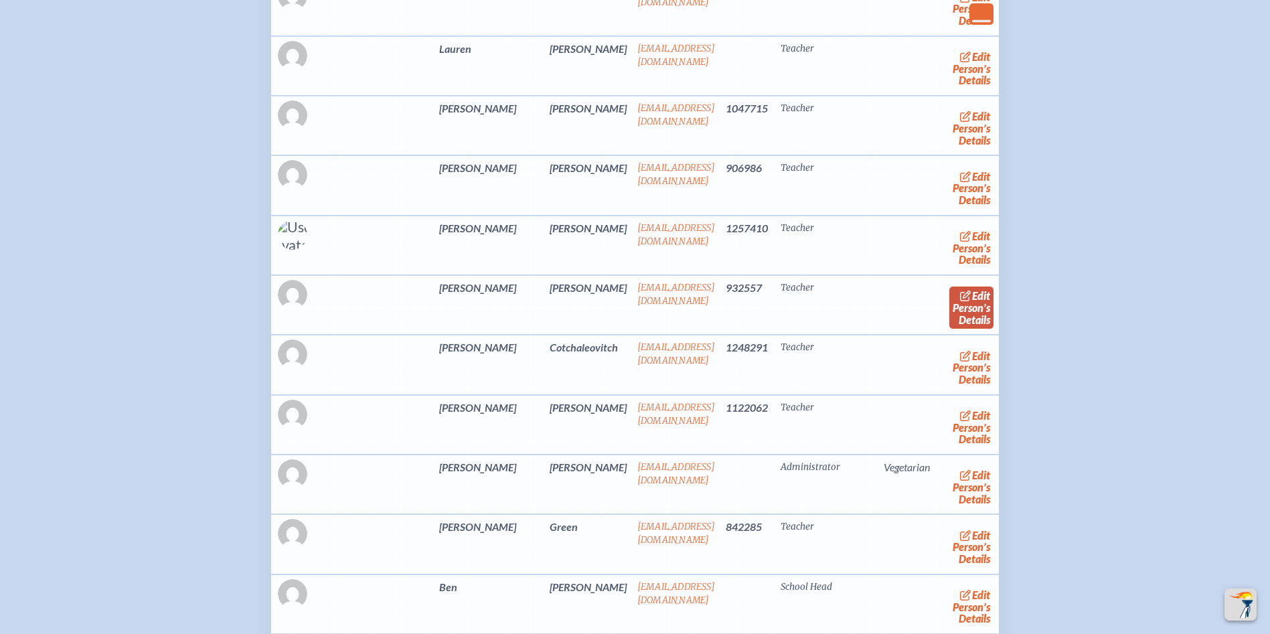
click at [949, 329] on link "edit Person’s Details" at bounding box center [971, 308] width 45 height 42
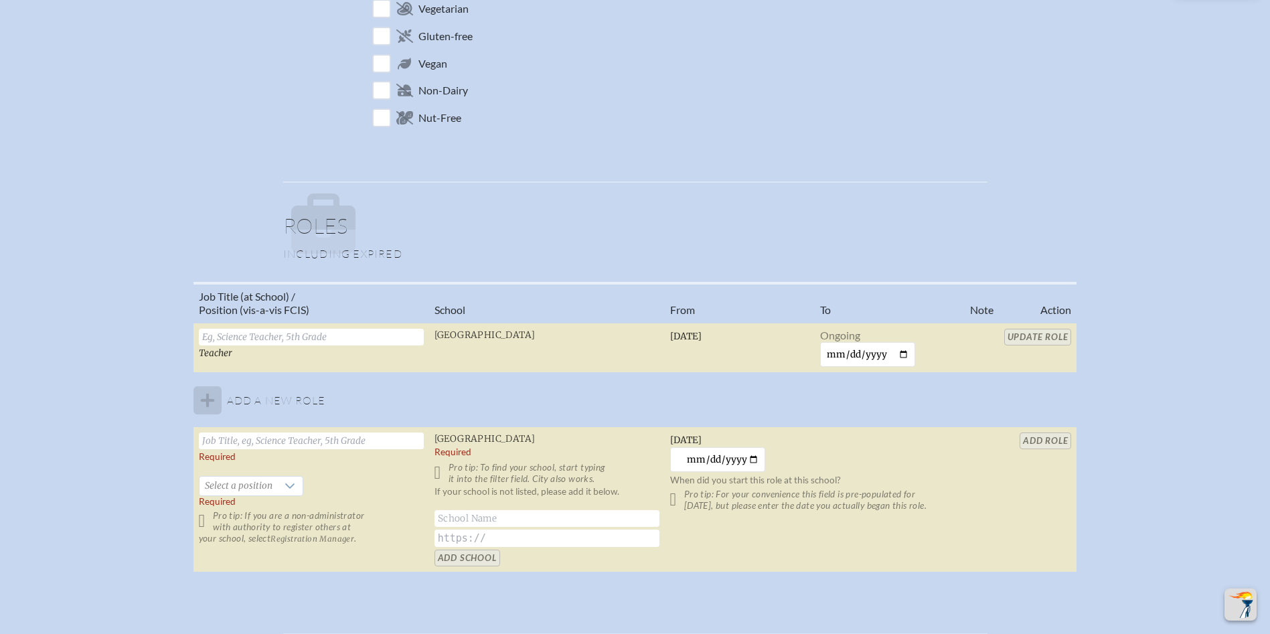
scroll to position [736, 0]
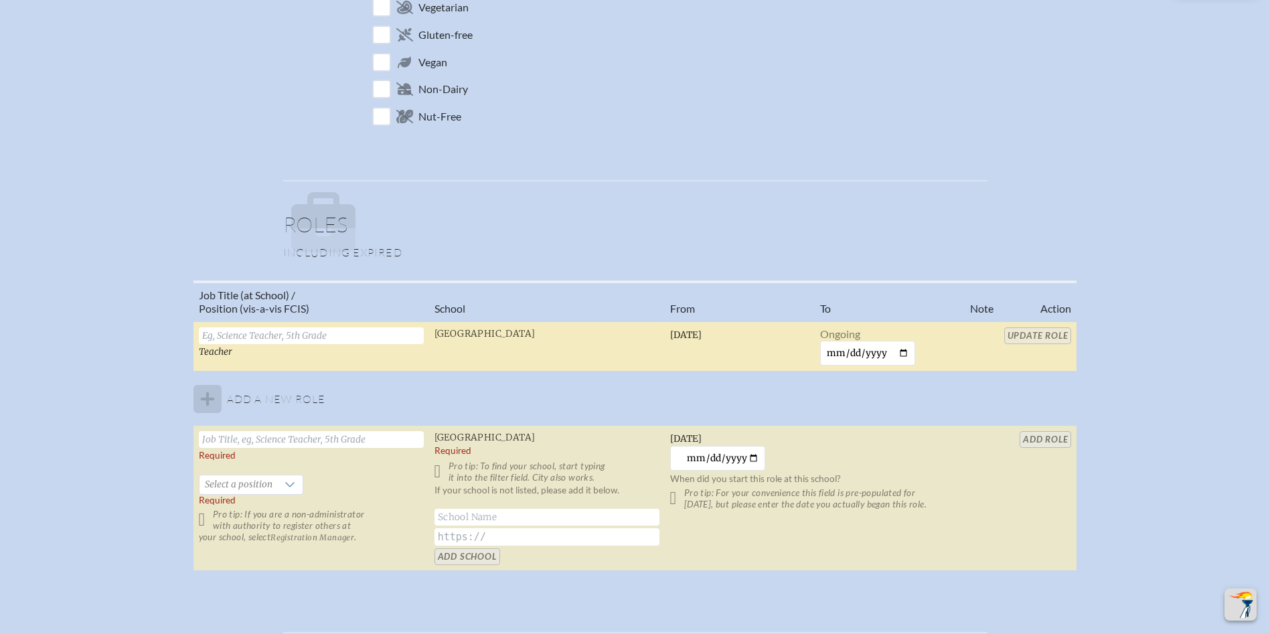
click at [232, 339] on input "text" at bounding box center [311, 335] width 225 height 17
type input "Physical Education Teacher"
click at [1028, 339] on input "Update Role" at bounding box center [1038, 335] width 68 height 17
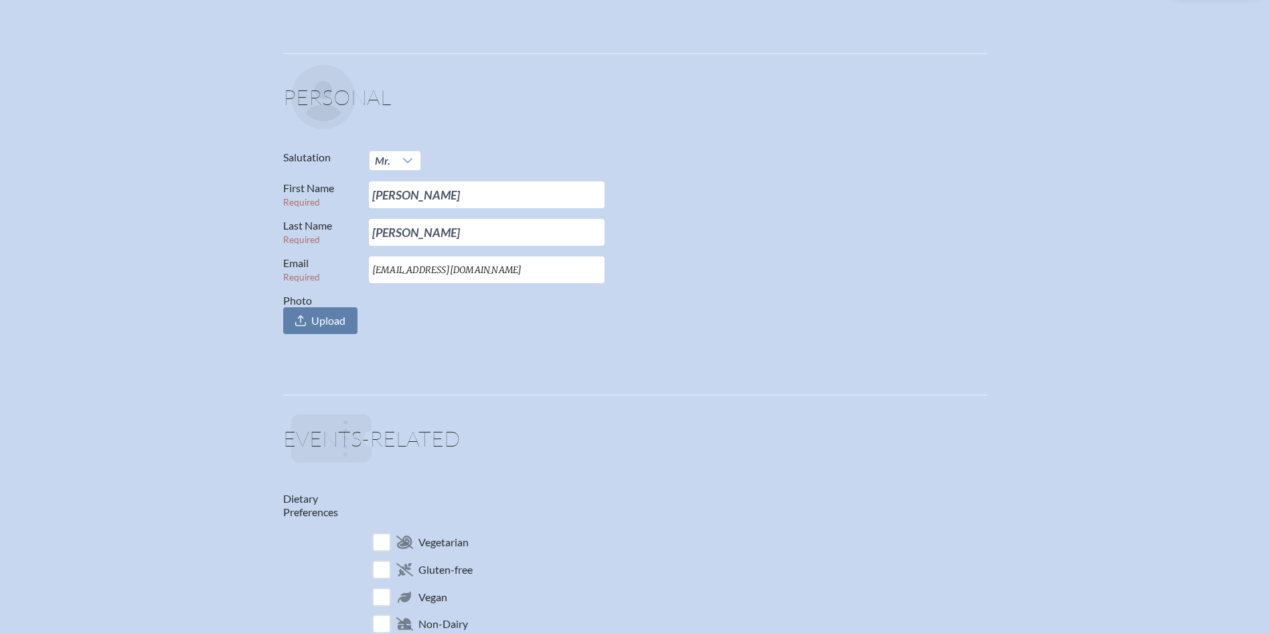
scroll to position [67, 0]
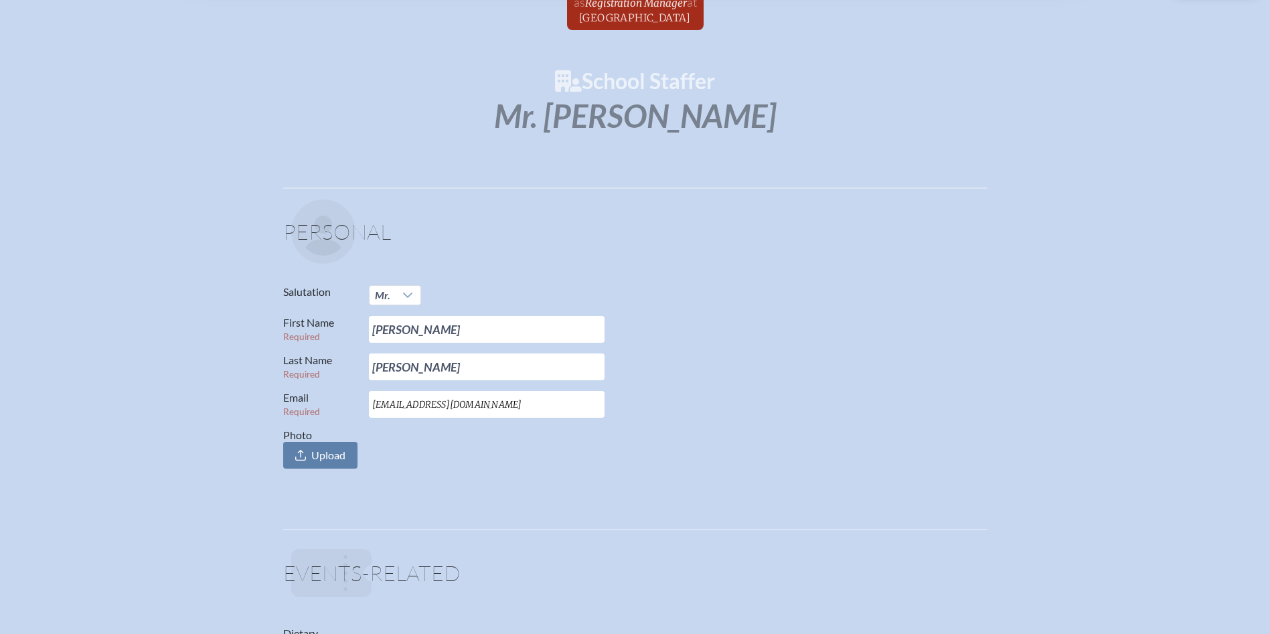
drag, startPoint x: 616, startPoint y: 9, endPoint x: 619, endPoint y: 16, distance: 8.1
click at [616, 9] on span "Registration Manager" at bounding box center [636, 3] width 102 height 13
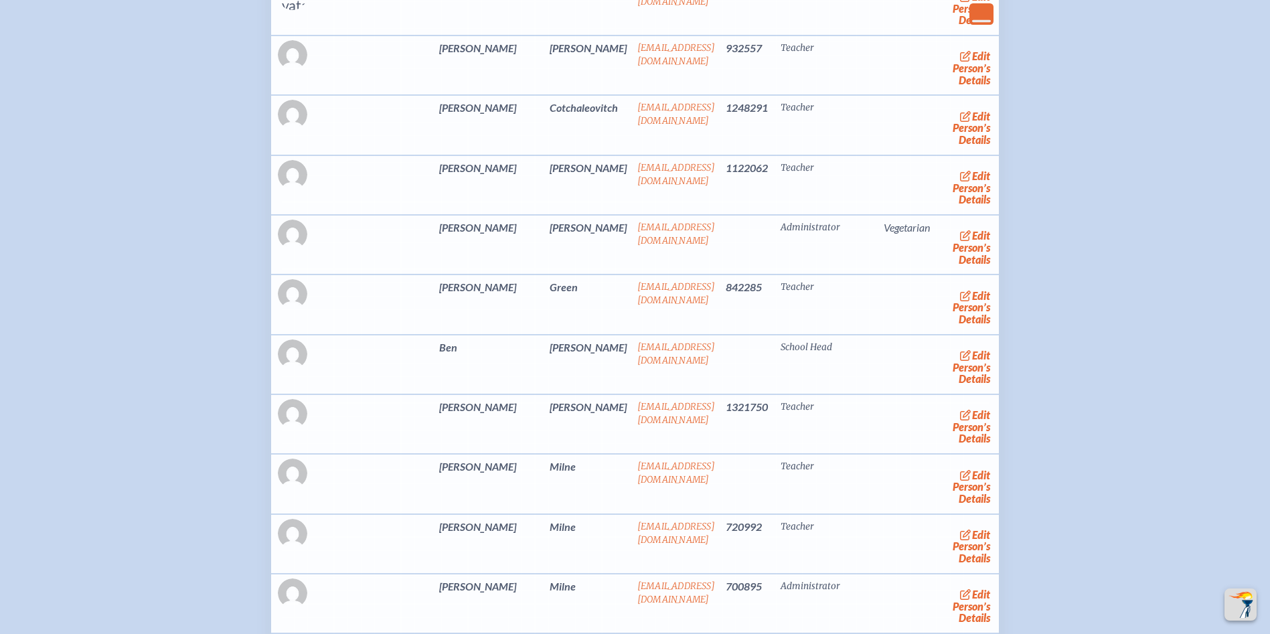
scroll to position [2879, 0]
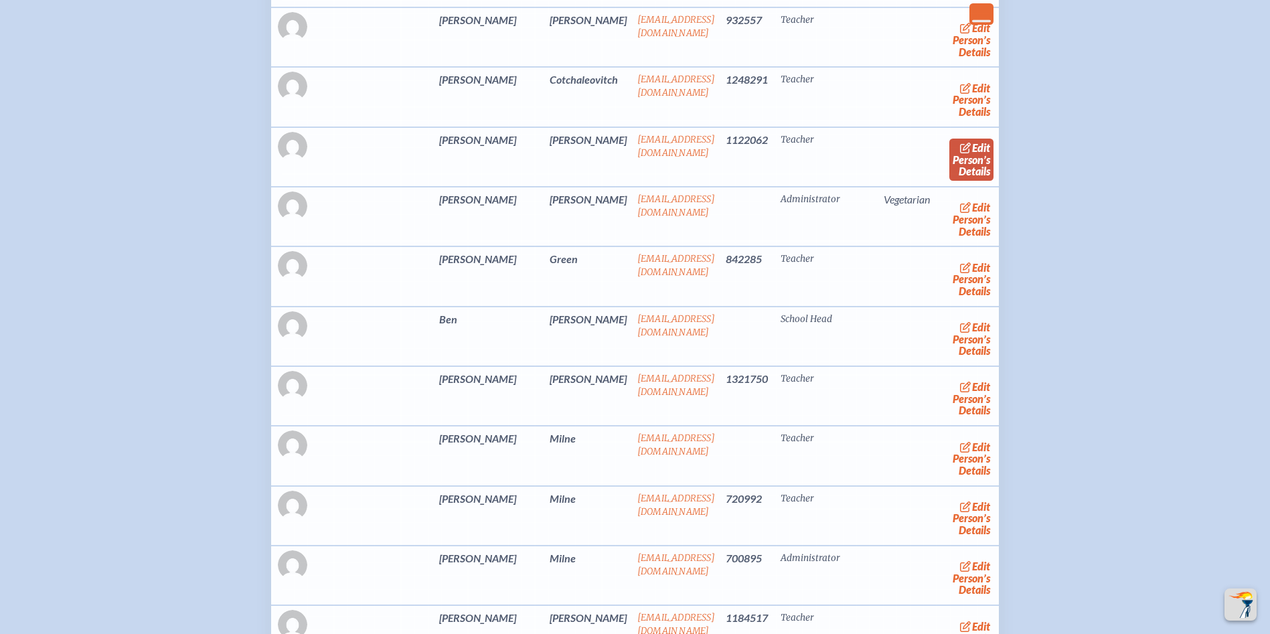
click at [960, 153] on icon at bounding box center [965, 148] width 11 height 11
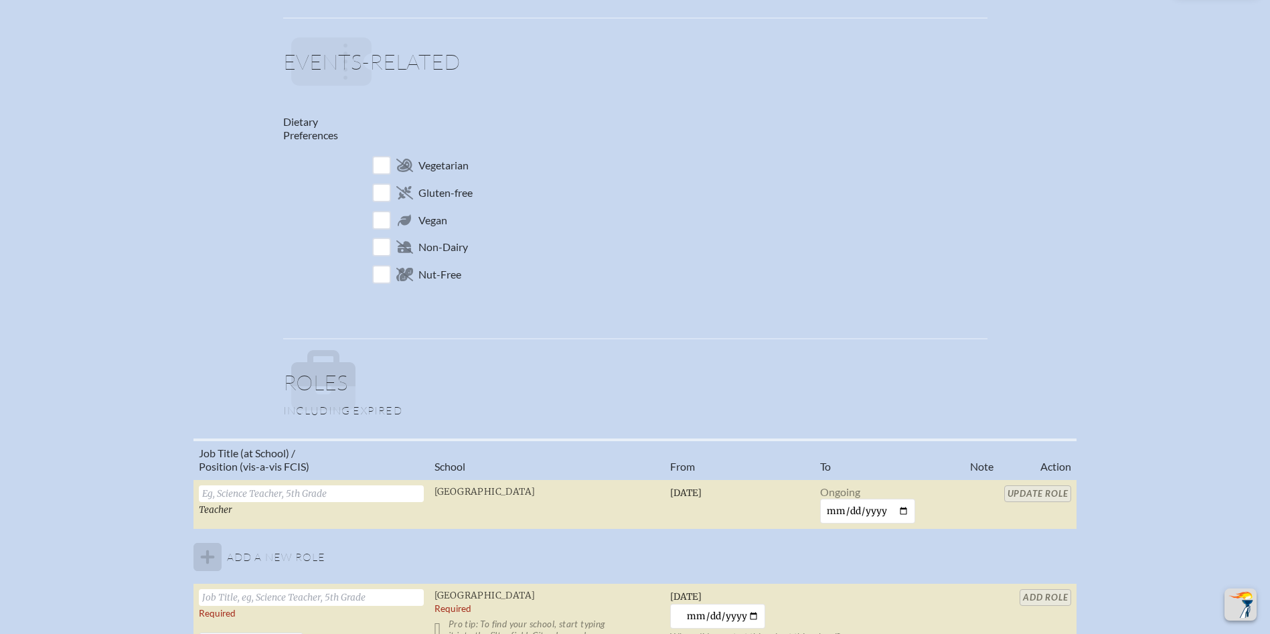
scroll to position [736, 0]
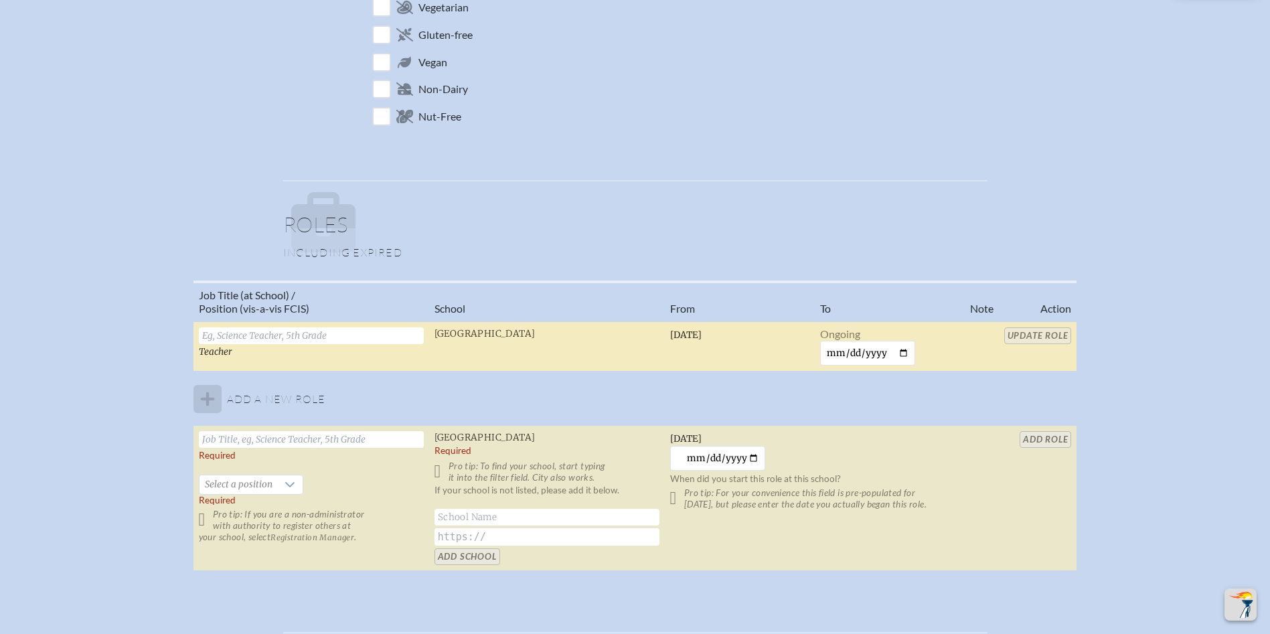
click at [252, 335] on input "text" at bounding box center [311, 335] width 225 height 17
type input "Fourth Grade Teacher"
click at [1030, 334] on input "Update Role" at bounding box center [1038, 335] width 68 height 17
click at [1031, 335] on input "Update Role" at bounding box center [1038, 335] width 68 height 17
click at [1043, 336] on input "Update Role" at bounding box center [1038, 335] width 68 height 17
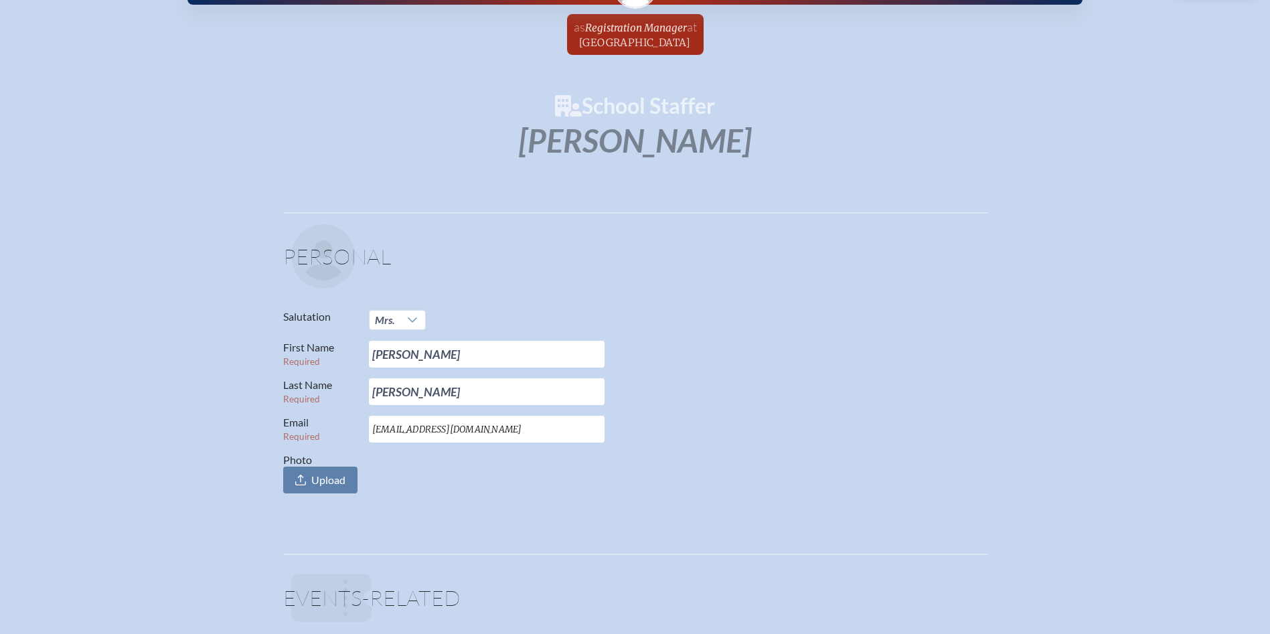
scroll to position [0, 0]
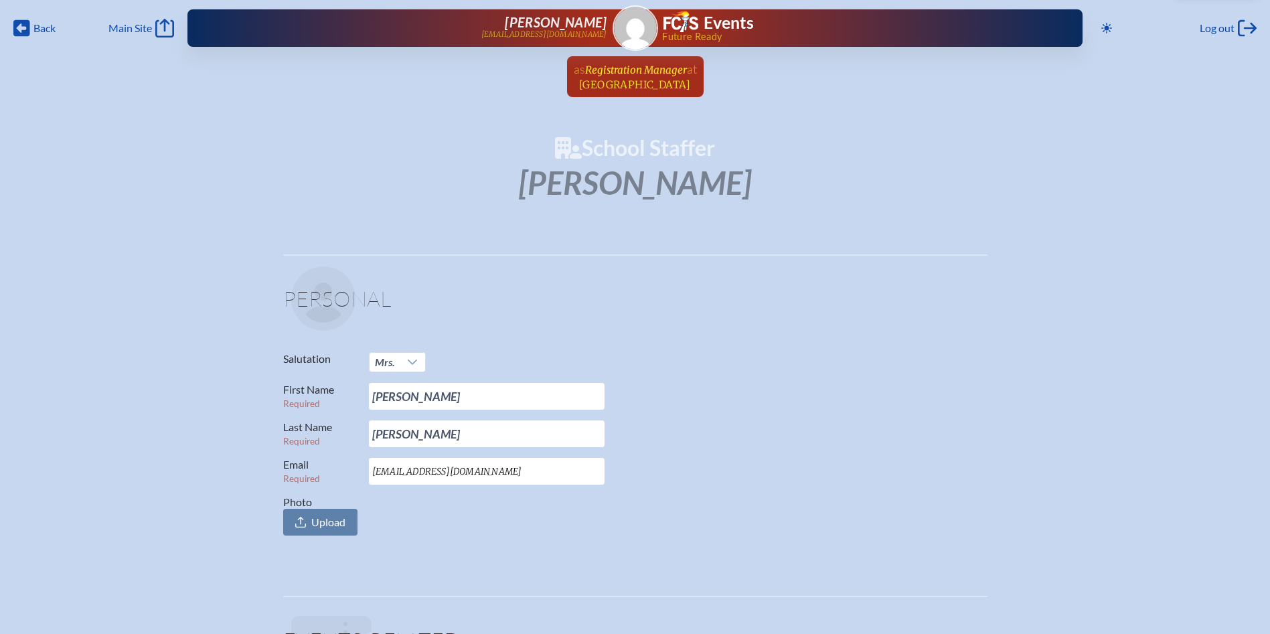
click at [631, 73] on span "Registration Manager" at bounding box center [636, 70] width 102 height 13
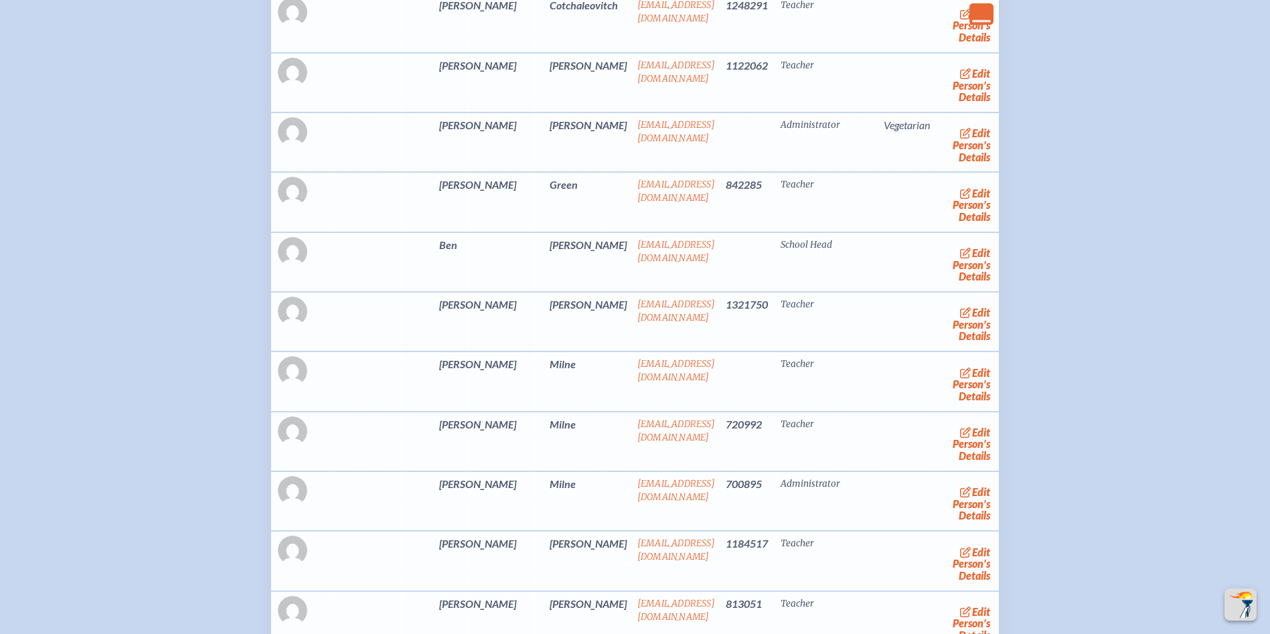
scroll to position [3080, 0]
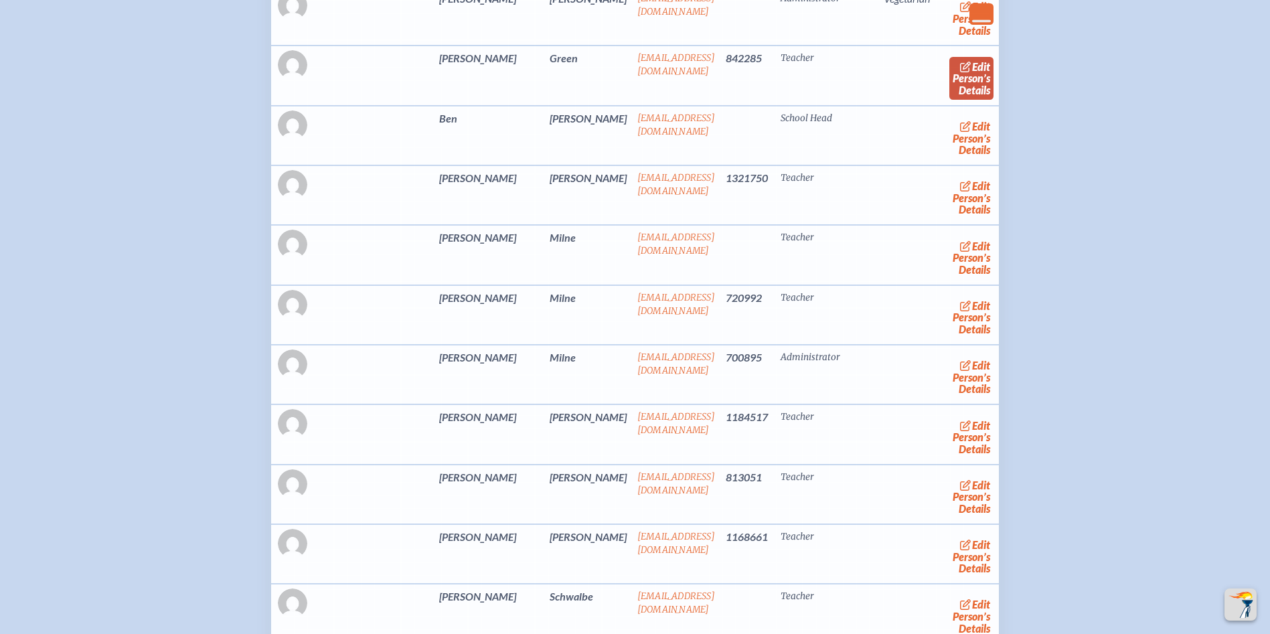
click at [960, 72] on icon at bounding box center [965, 67] width 11 height 11
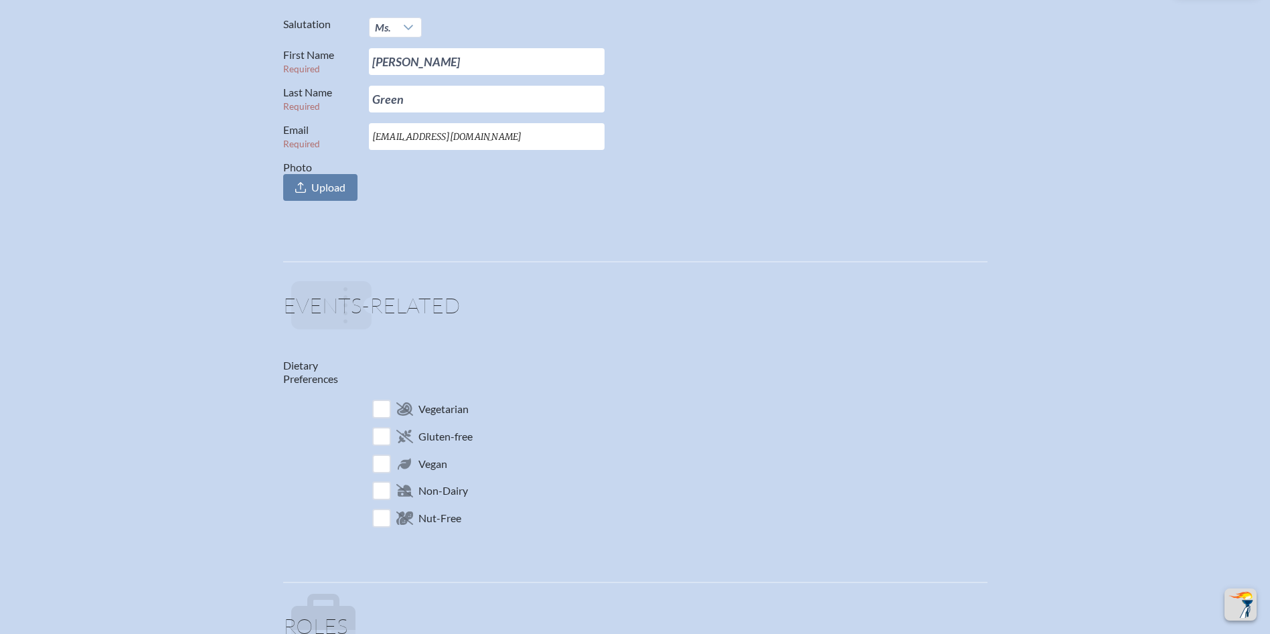
scroll to position [670, 0]
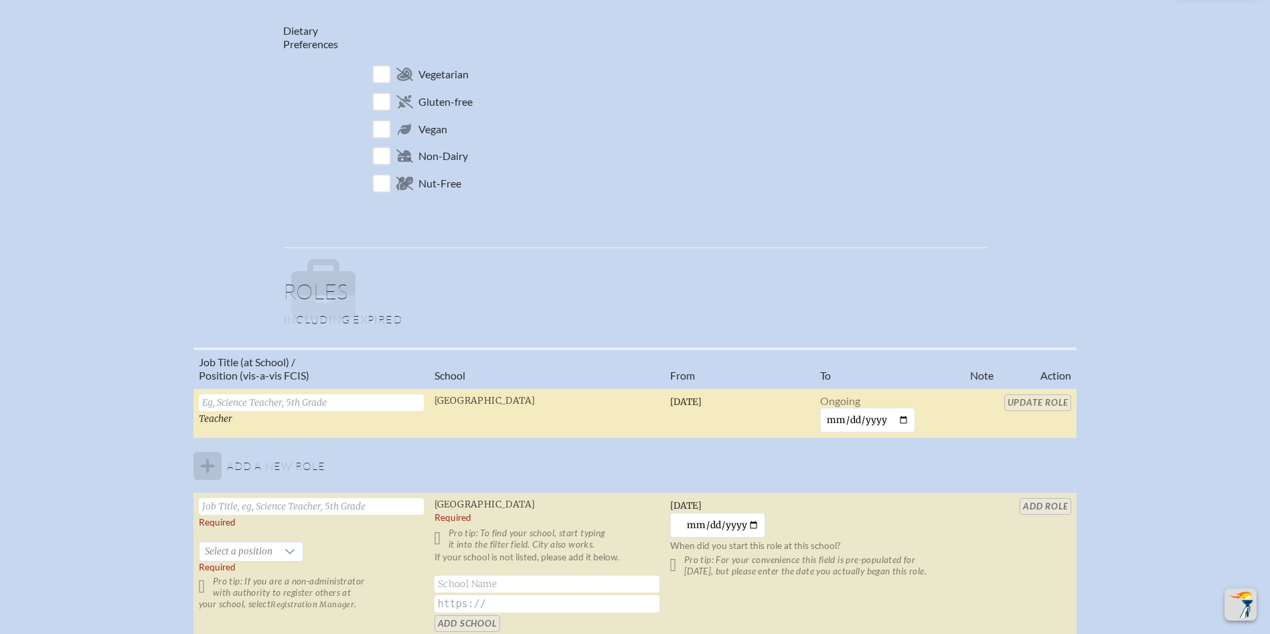
click at [311, 402] on input "text" at bounding box center [311, 402] width 225 height 17
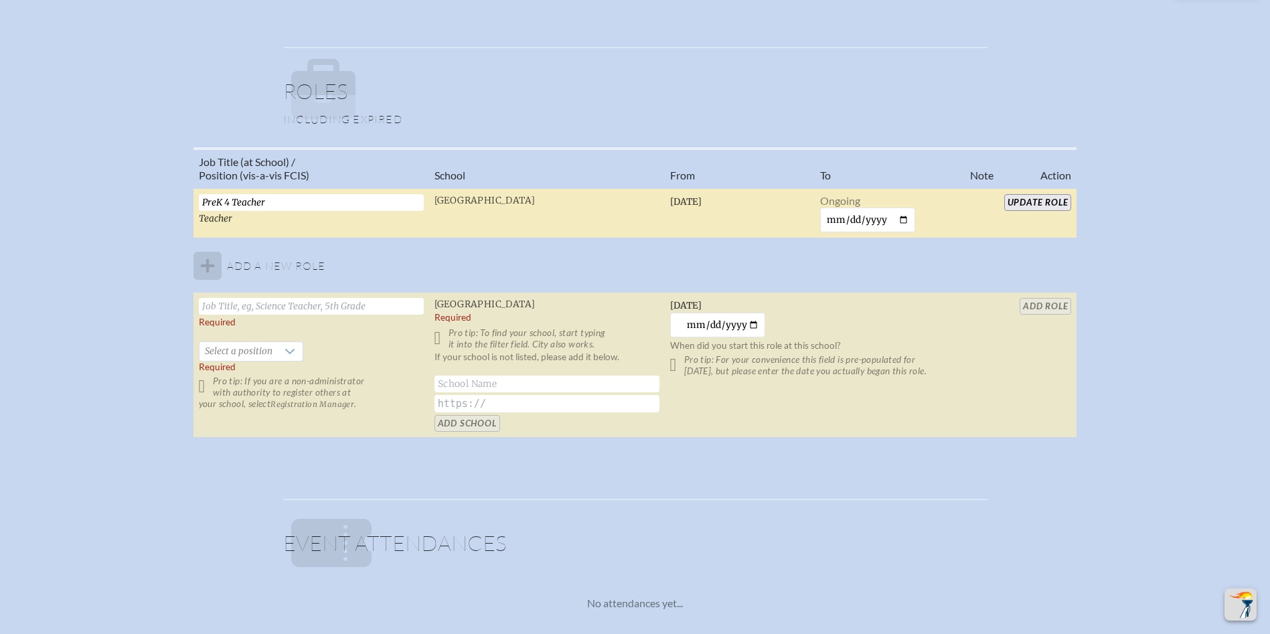
scroll to position [870, 0]
type input "PreK 4 Teacher"
click at [1036, 198] on input "Update Role" at bounding box center [1038, 201] width 68 height 17
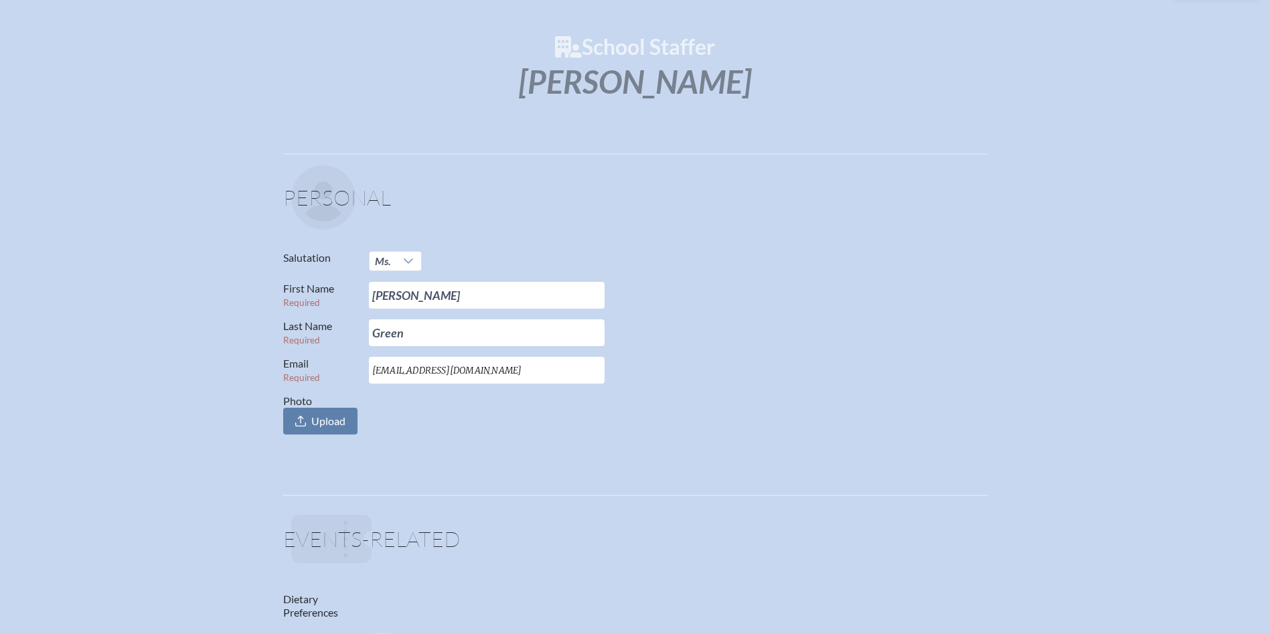
scroll to position [0, 0]
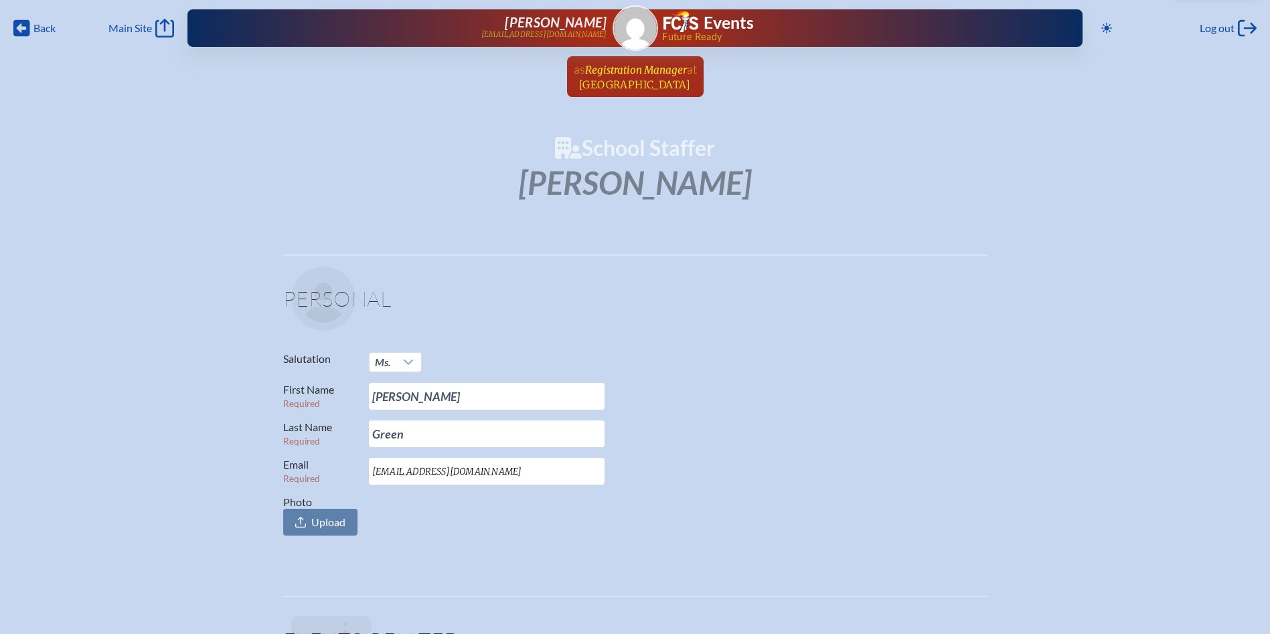
click at [606, 75] on link "as Registration Manager at Riverside Presbyterian Day School since March 1st, 2…" at bounding box center [635, 76] width 134 height 41
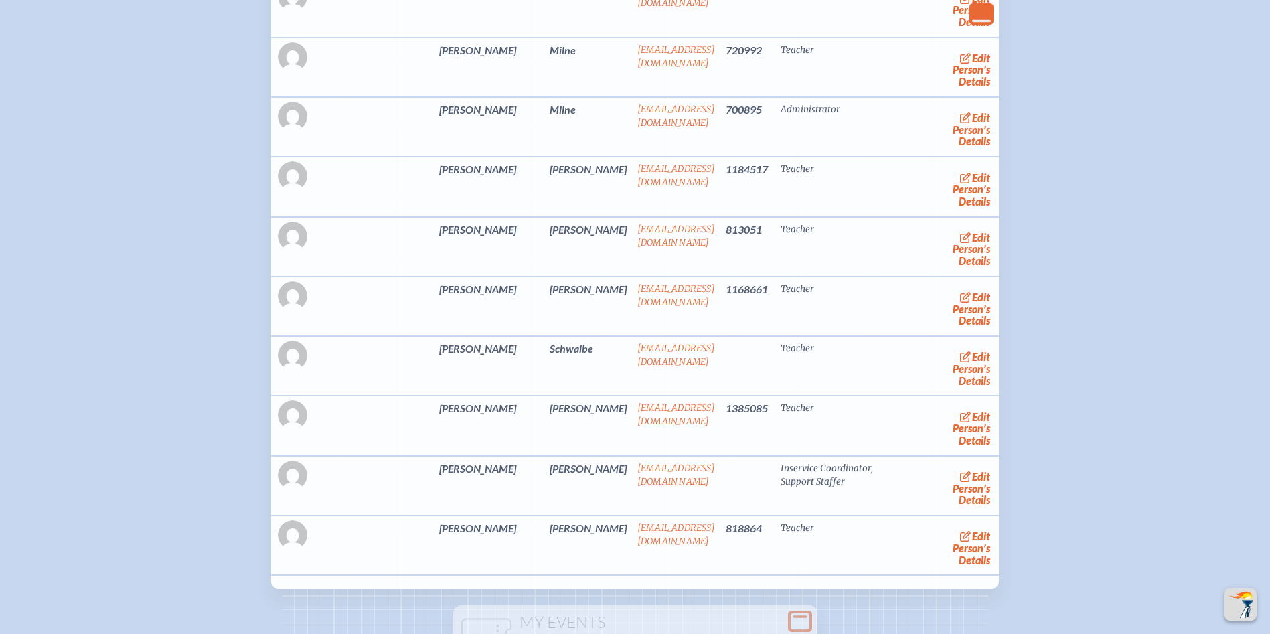
scroll to position [3214, 0]
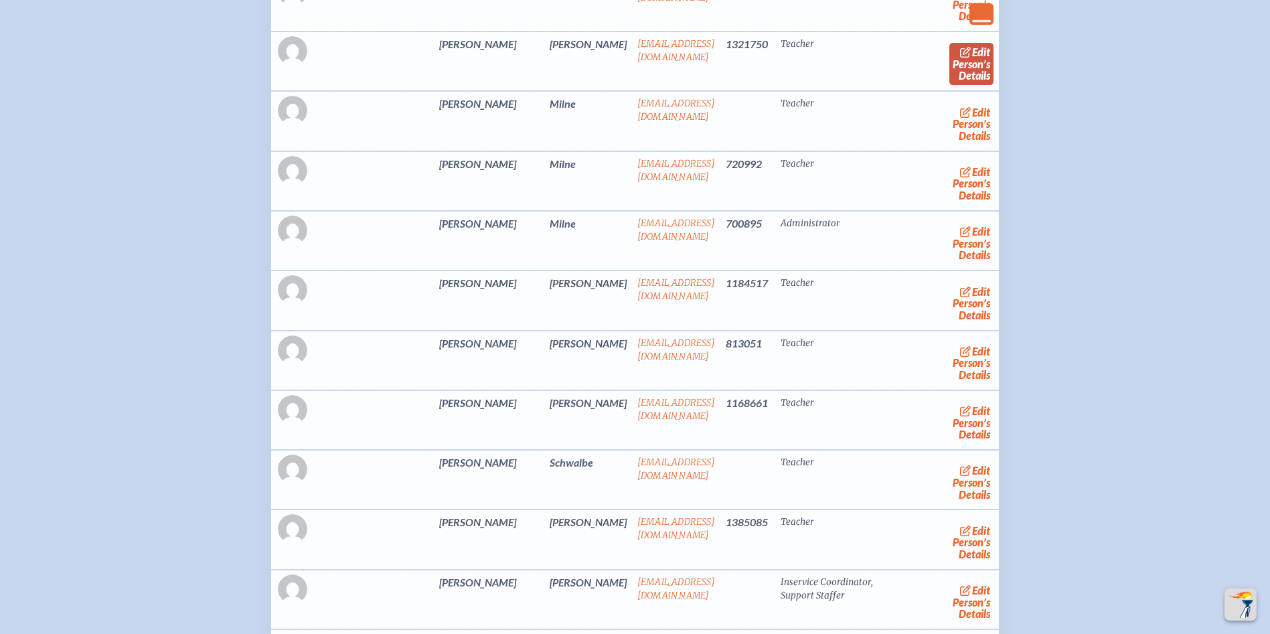
click at [972, 58] on span "edit" at bounding box center [981, 52] width 18 height 13
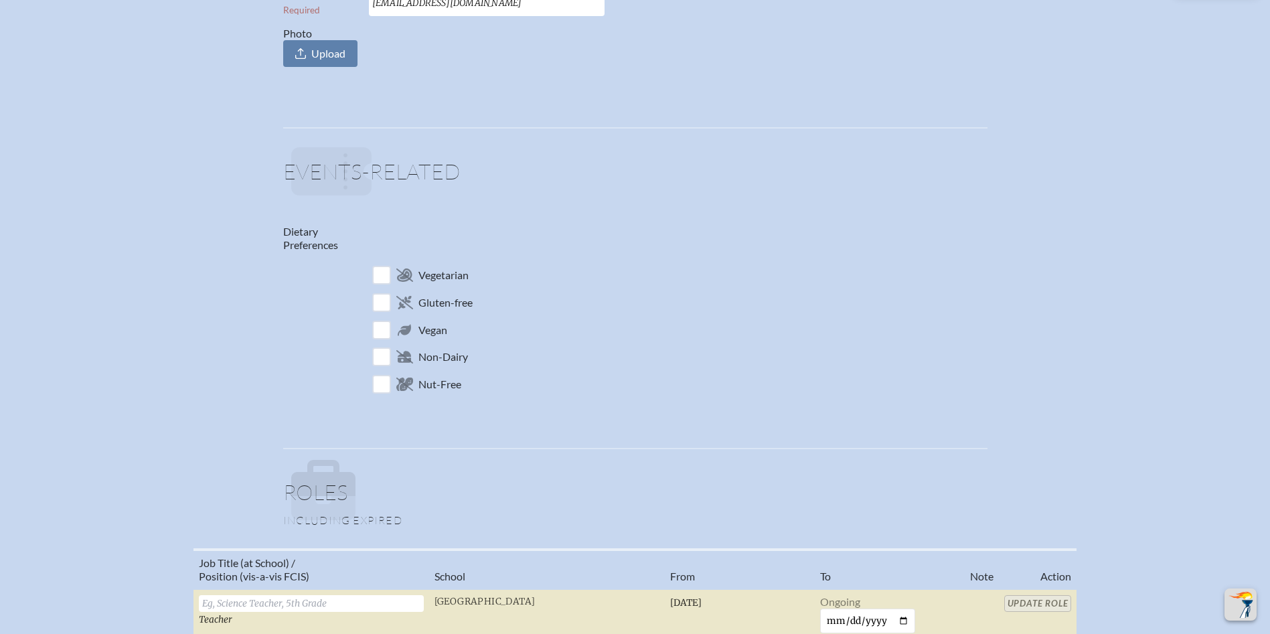
scroll to position [870, 0]
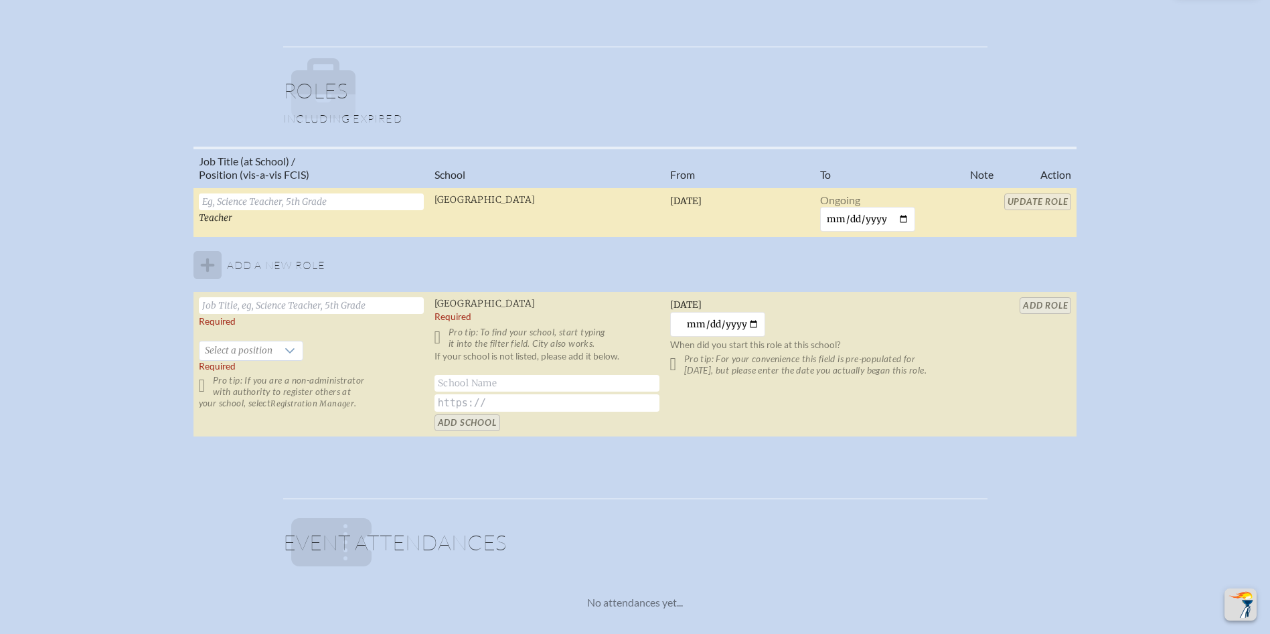
click at [288, 196] on input "text" at bounding box center [311, 201] width 225 height 17
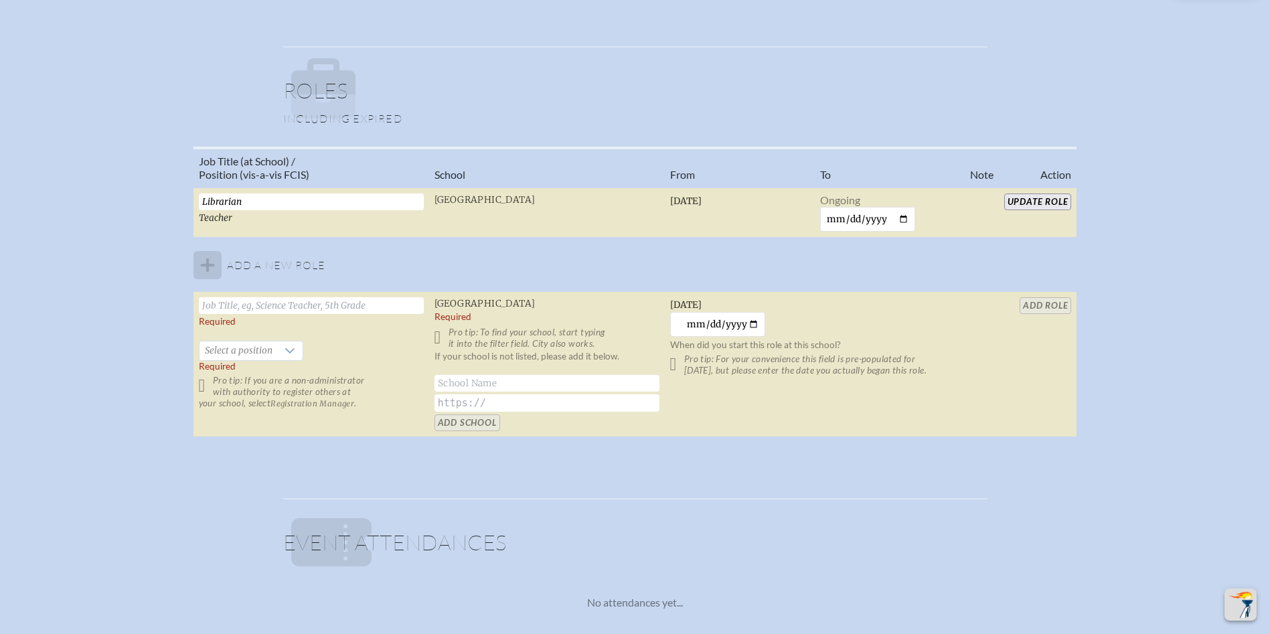
type input "Librarian"
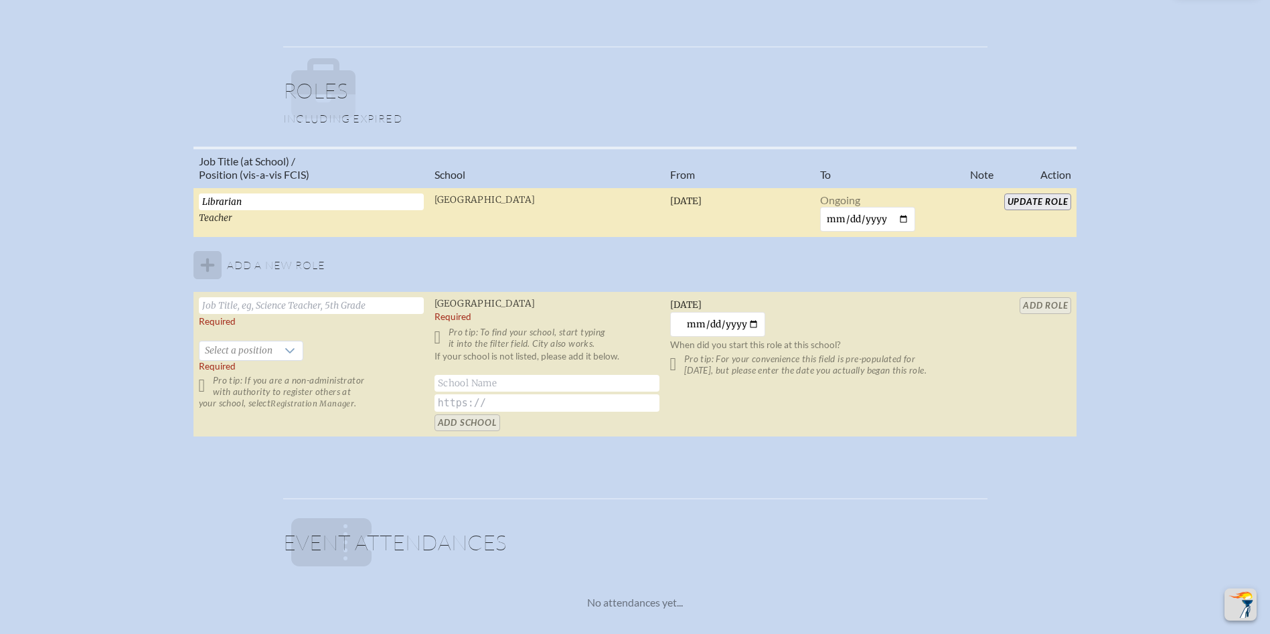
click at [1029, 200] on input "Update Role" at bounding box center [1038, 201] width 68 height 17
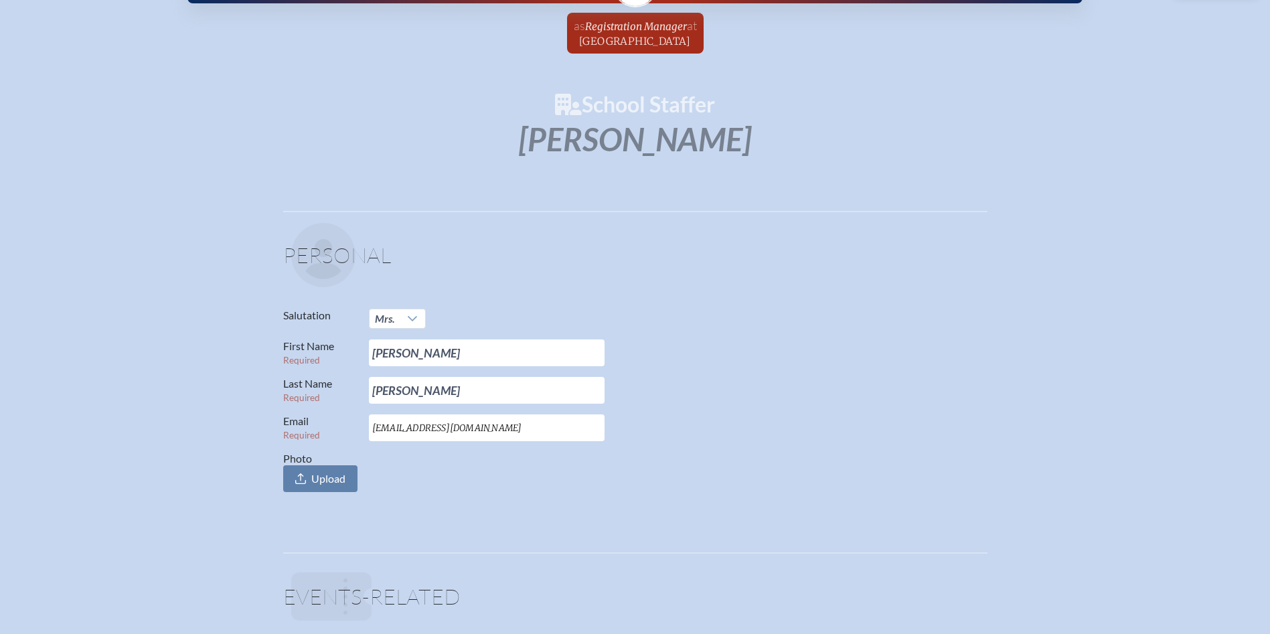
scroll to position [67, 0]
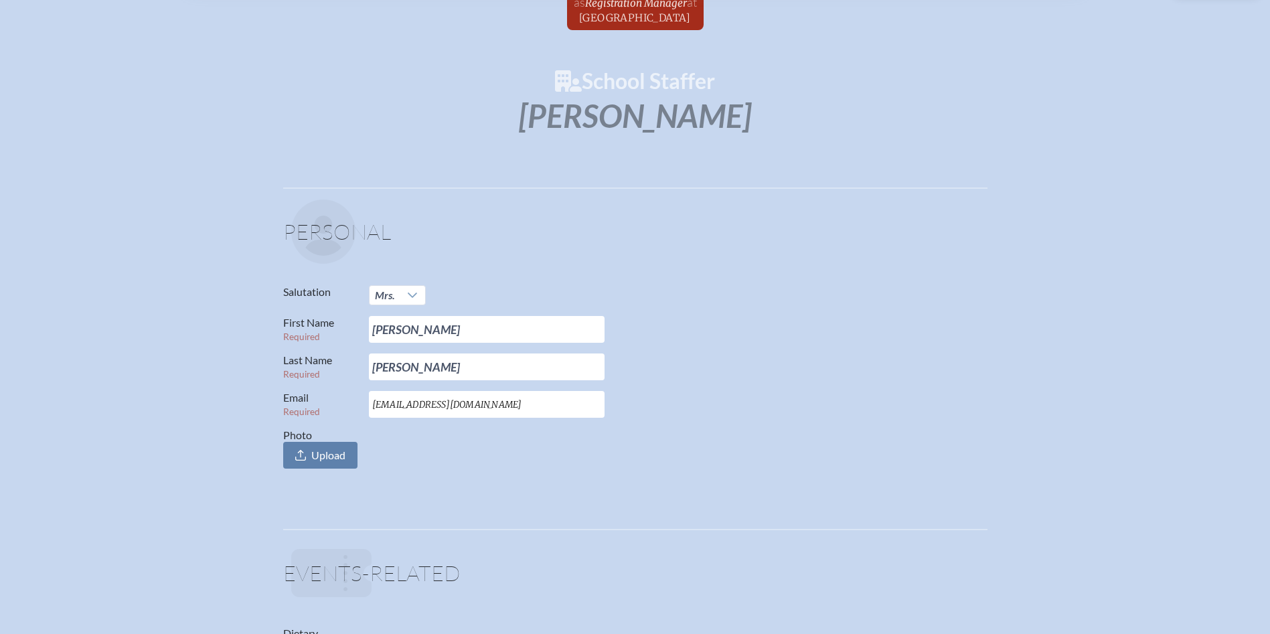
drag, startPoint x: 636, startPoint y: 13, endPoint x: 635, endPoint y: 23, distance: 9.4
click at [635, 13] on span "[GEOGRAPHIC_DATA]" at bounding box center [635, 17] width 112 height 13
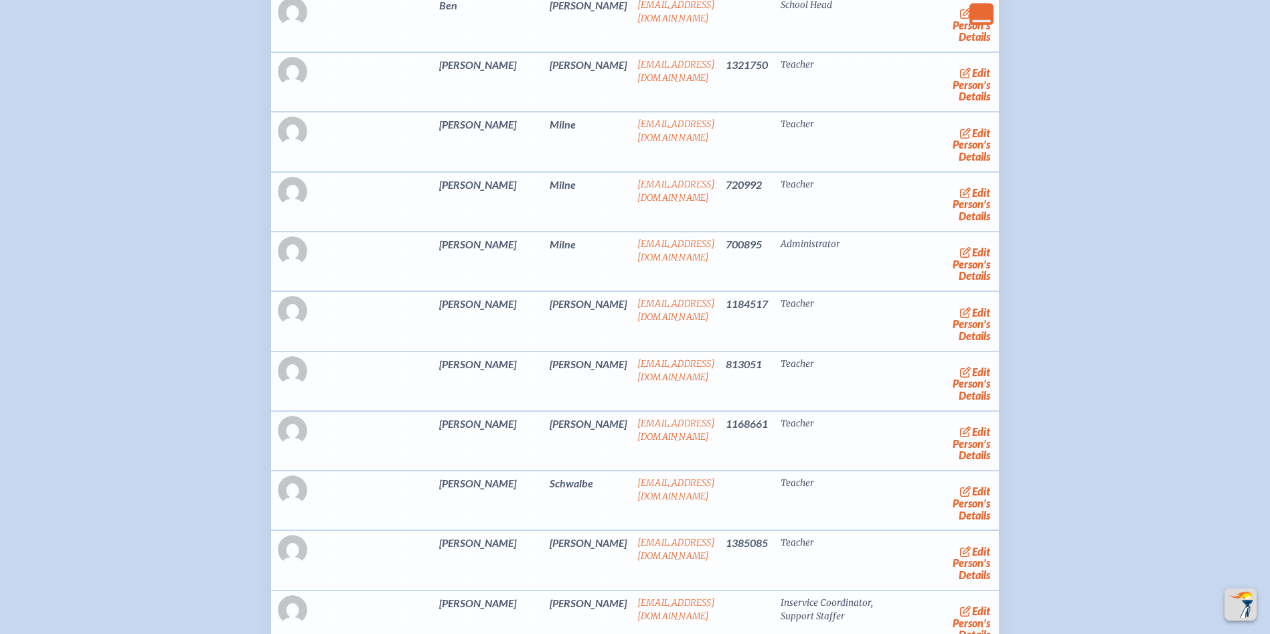
scroll to position [3214, 0]
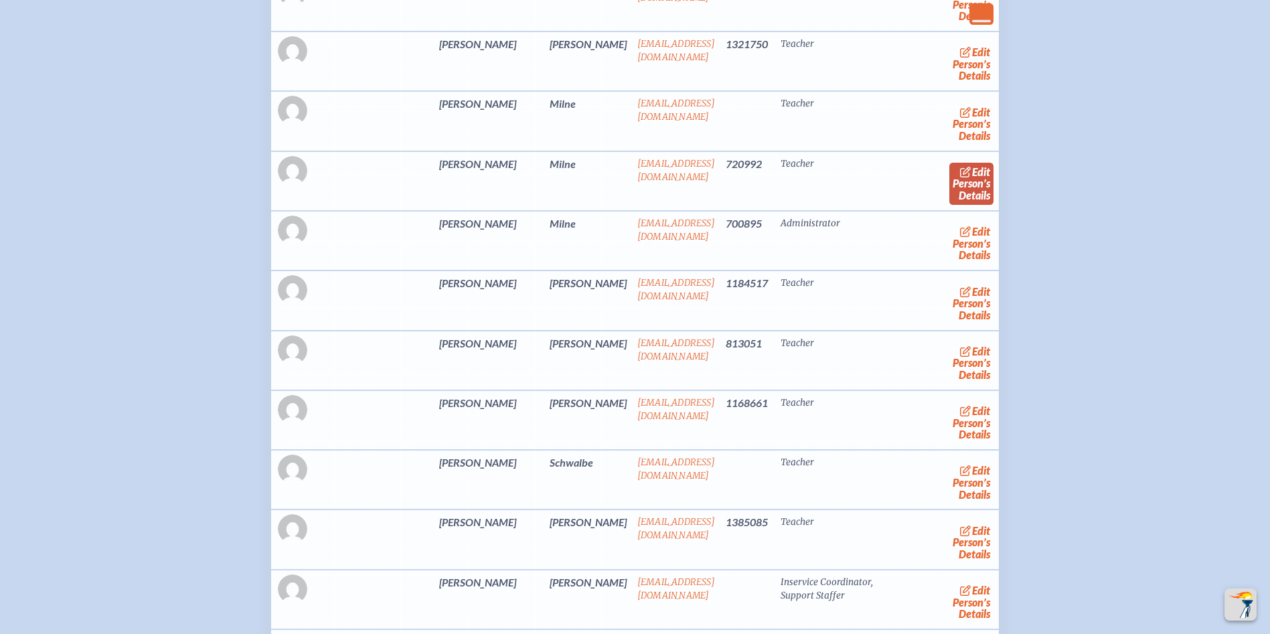
click at [949, 205] on link "edit Person’s Details" at bounding box center [971, 184] width 45 height 42
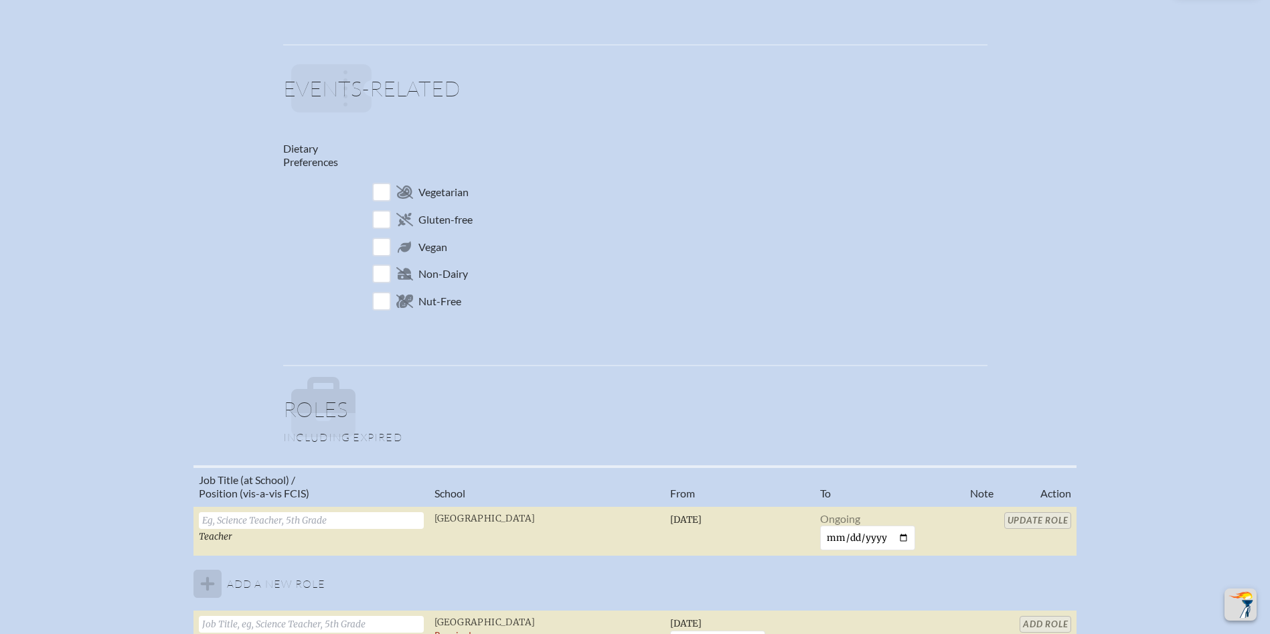
scroll to position [803, 0]
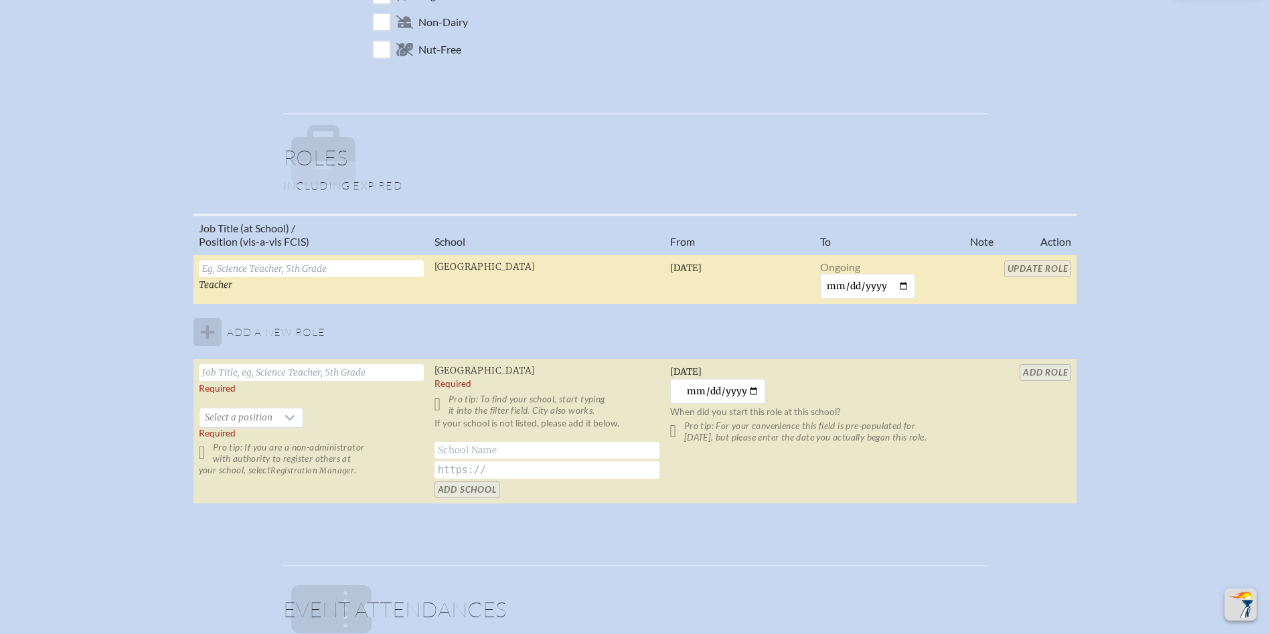
click at [242, 270] on input "text" at bounding box center [311, 268] width 225 height 17
type input "PreK 4 Teacher"
click at [1024, 260] on td "Update Role" at bounding box center [1038, 279] width 78 height 50
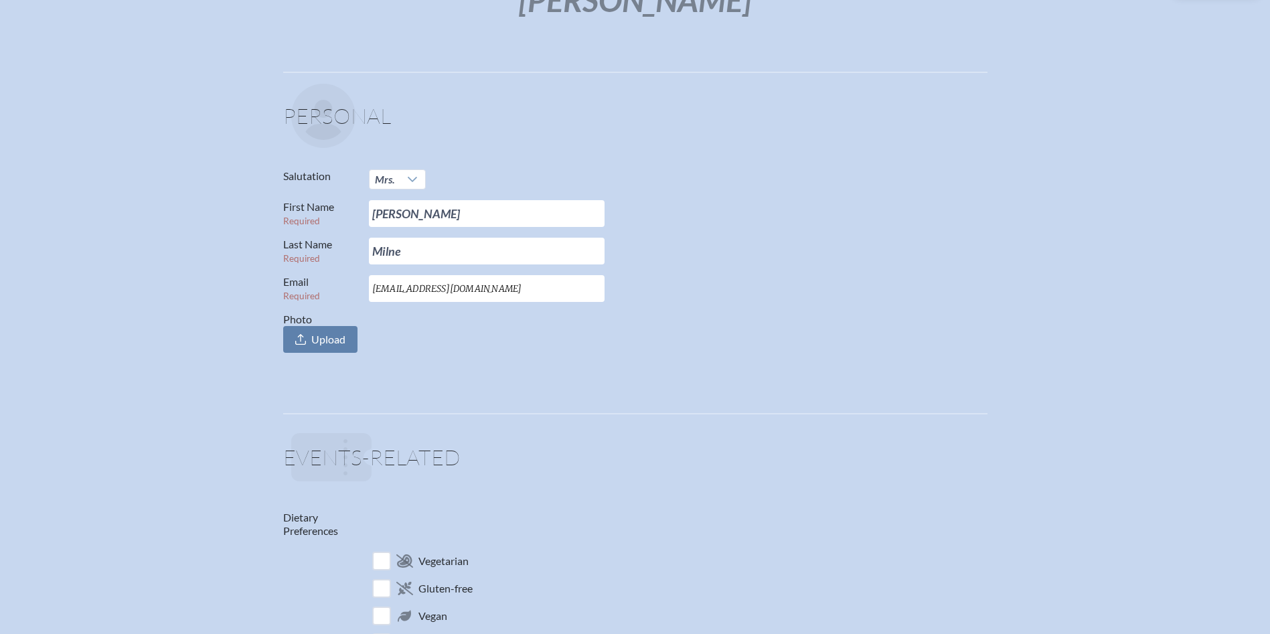
scroll to position [0, 0]
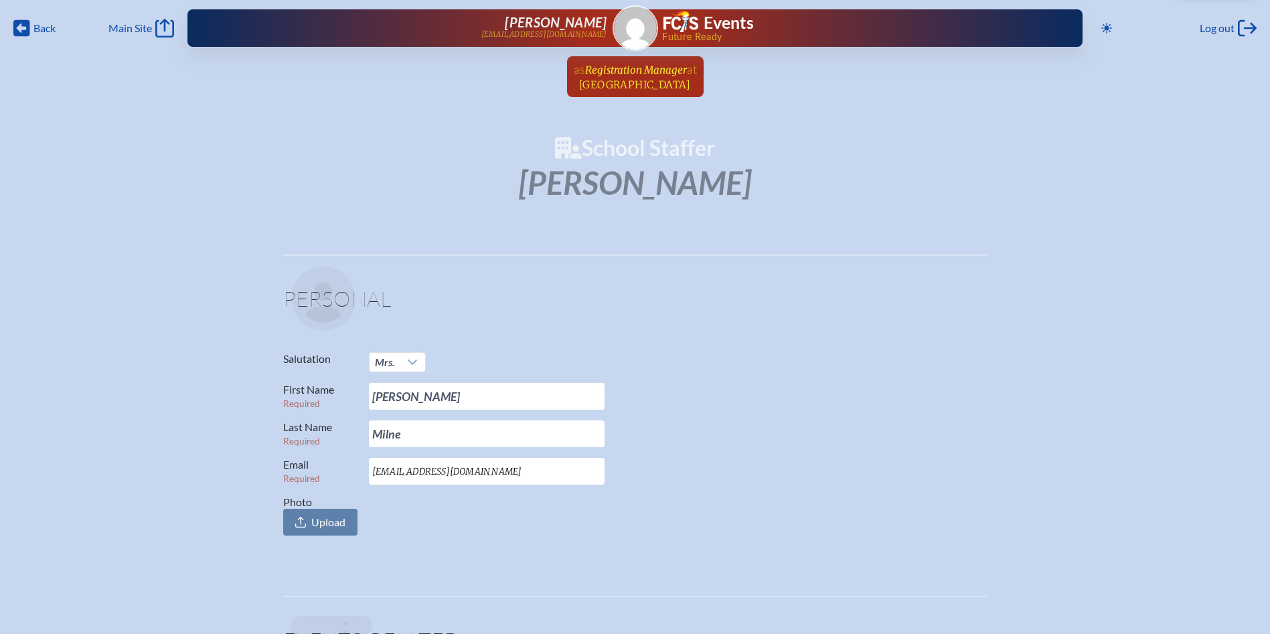
click at [623, 74] on span "Registration Manager" at bounding box center [636, 70] width 102 height 13
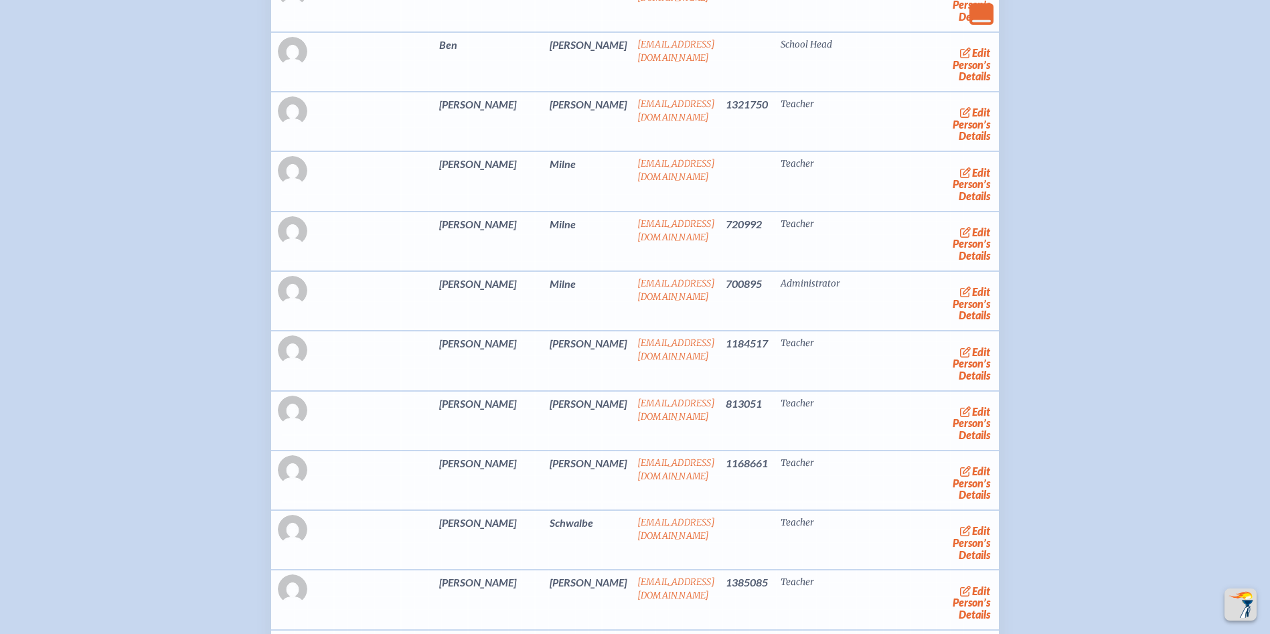
scroll to position [3147, 0]
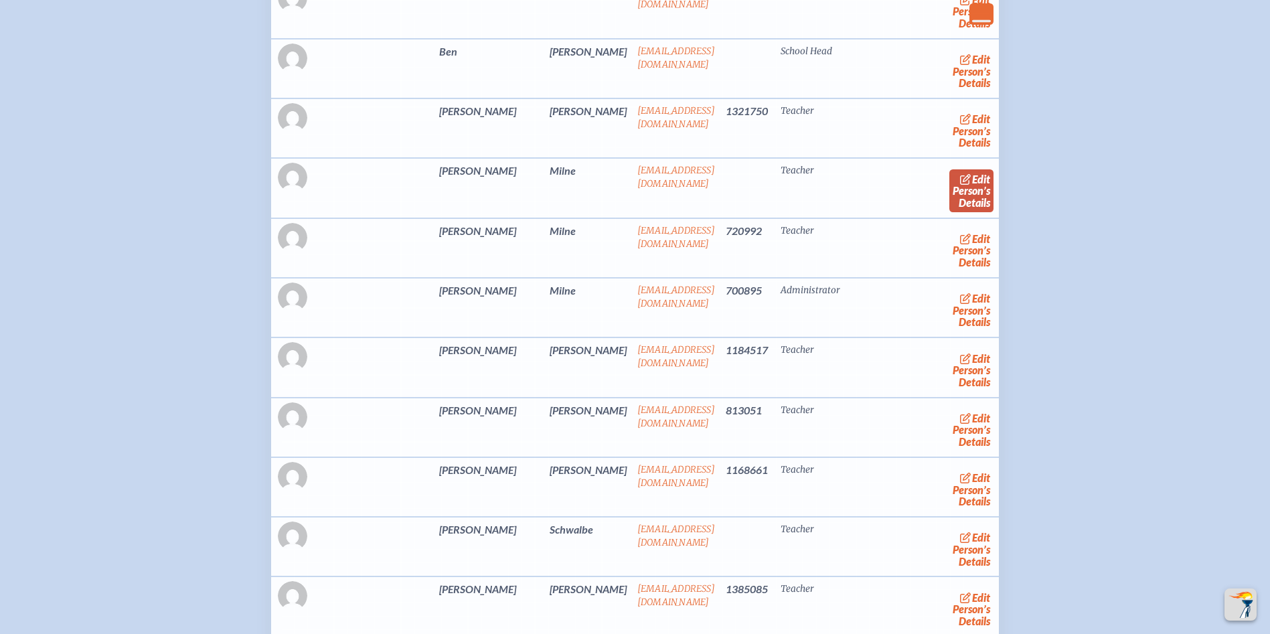
click at [949, 212] on link "edit Person’s Details" at bounding box center [971, 190] width 45 height 42
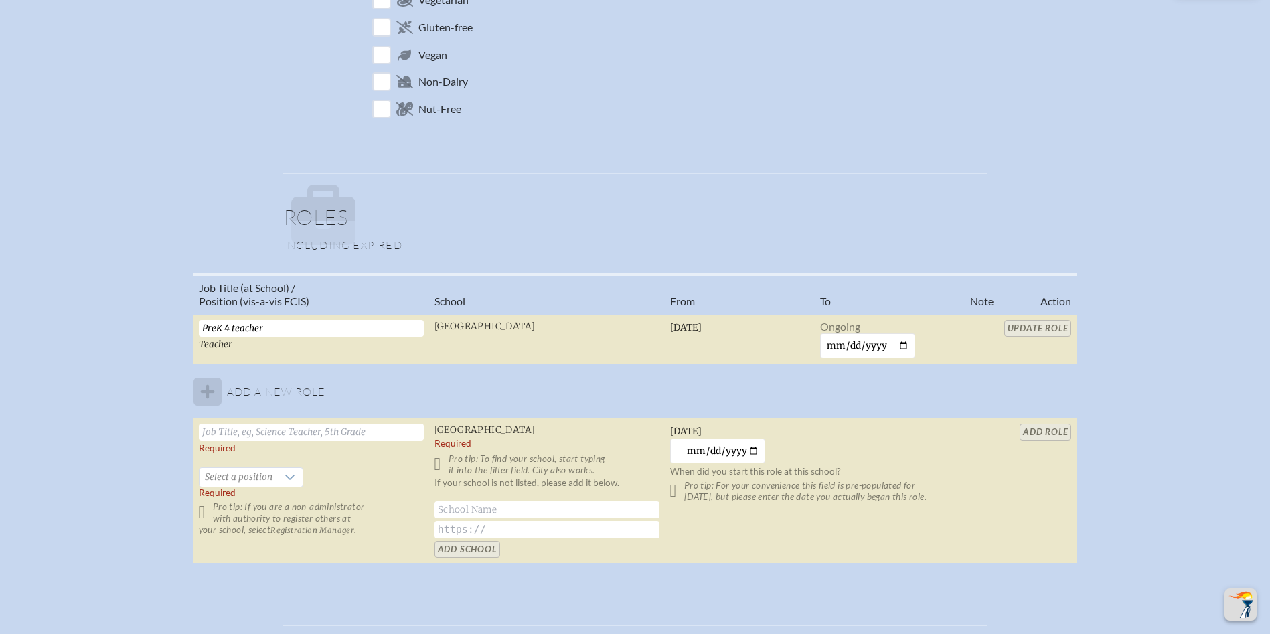
scroll to position [1004, 0]
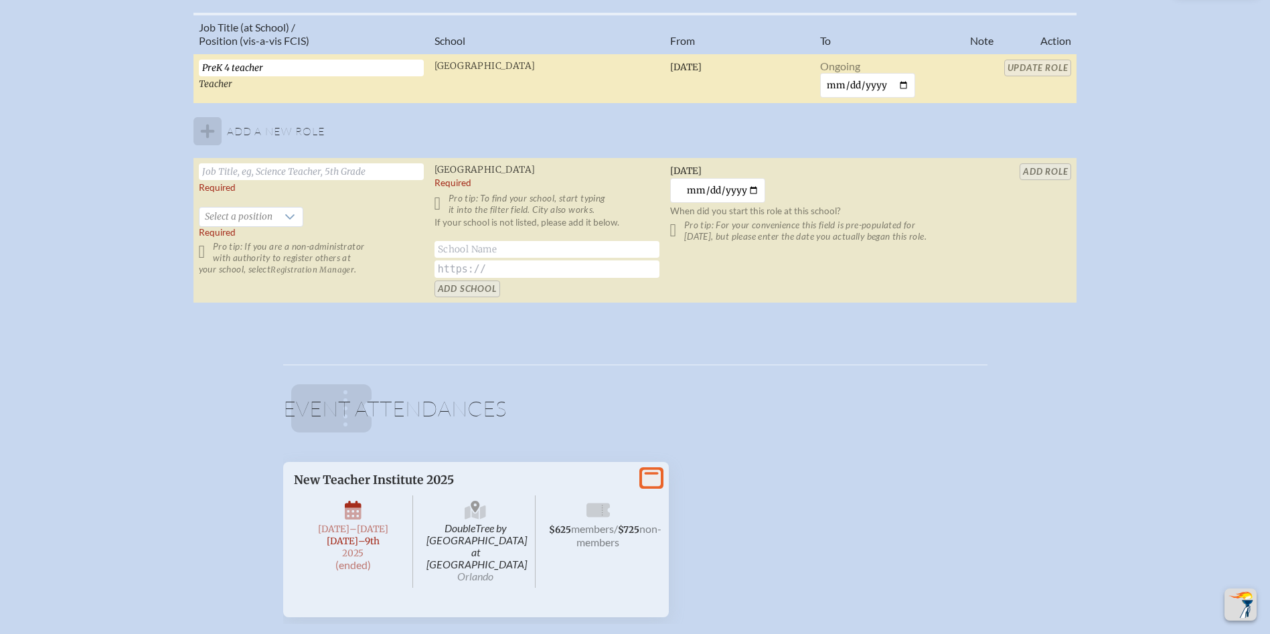
click at [293, 67] on input "PreK 4 teacher" at bounding box center [311, 68] width 225 height 17
type input "PreK 4 Assistant Teacher"
click at [1034, 63] on input "Update Role" at bounding box center [1038, 68] width 68 height 17
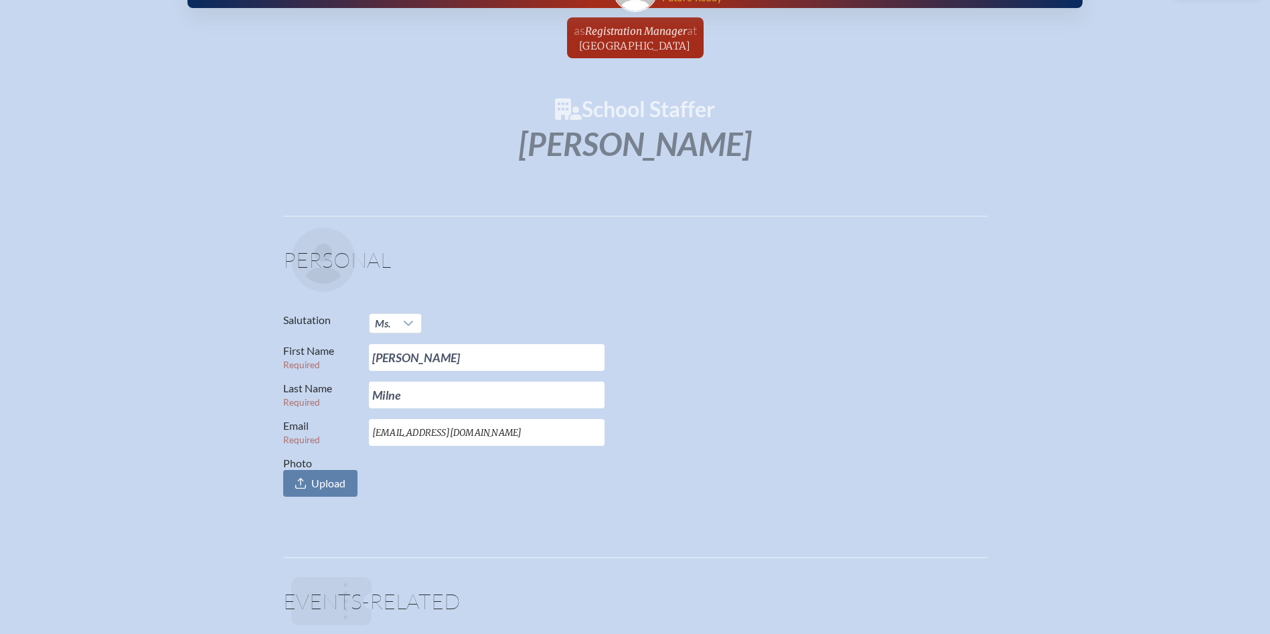
scroll to position [0, 0]
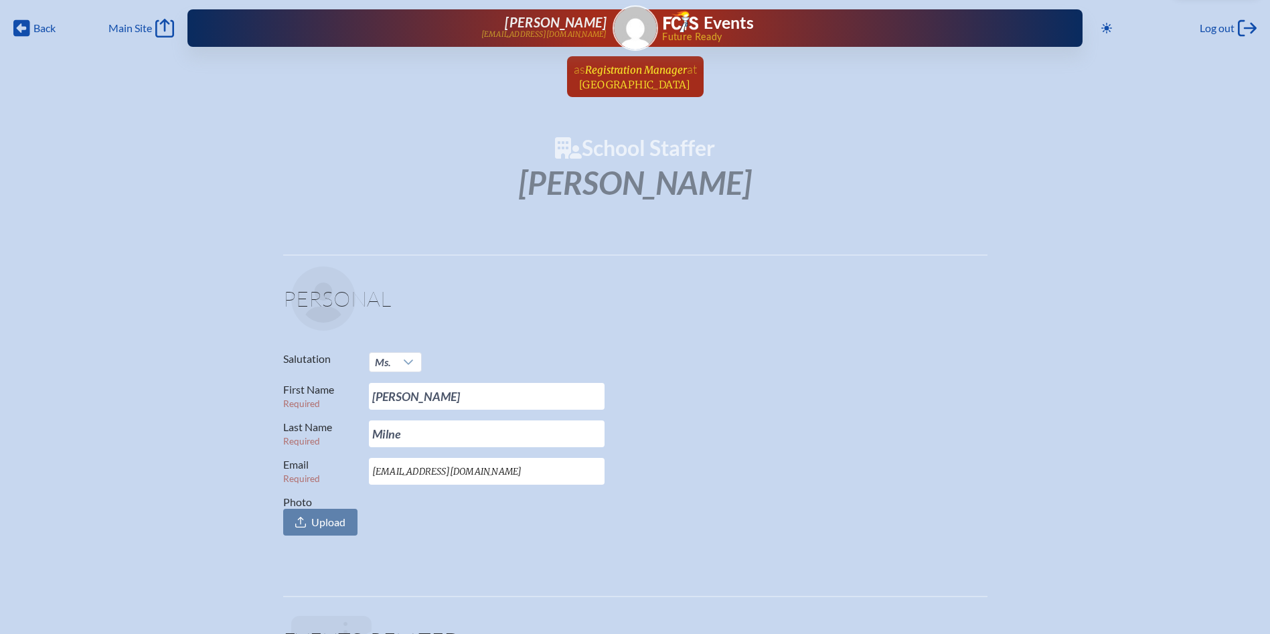
click at [617, 78] on span "[GEOGRAPHIC_DATA]" at bounding box center [635, 84] width 112 height 13
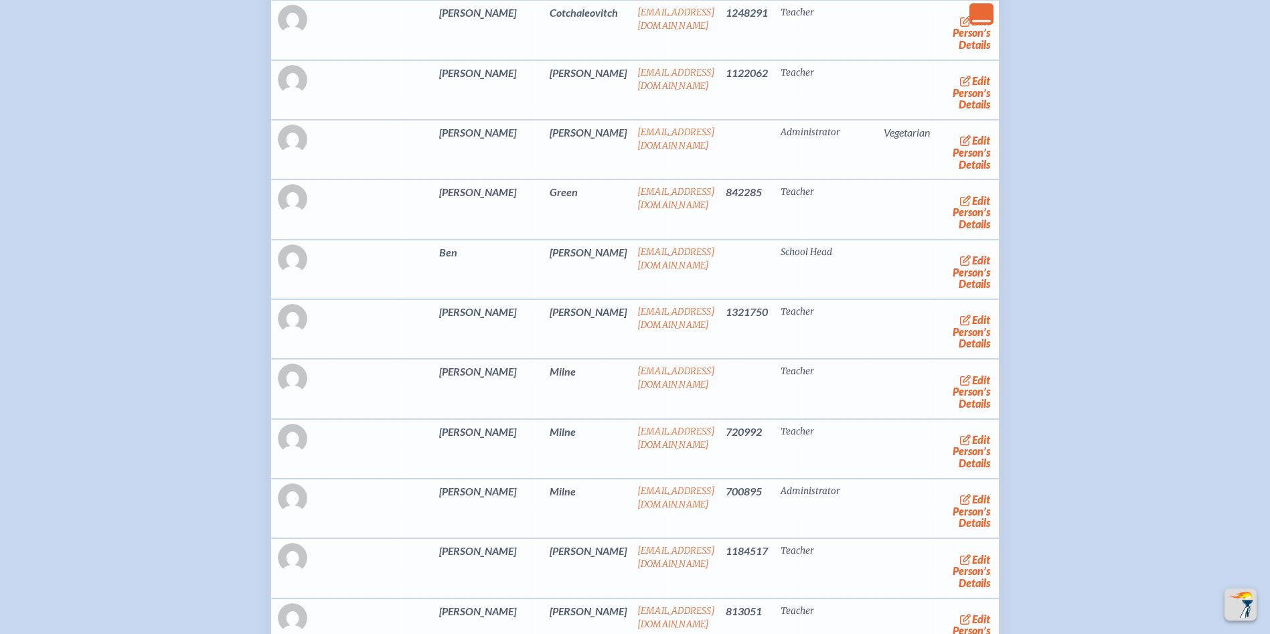
scroll to position [3281, 0]
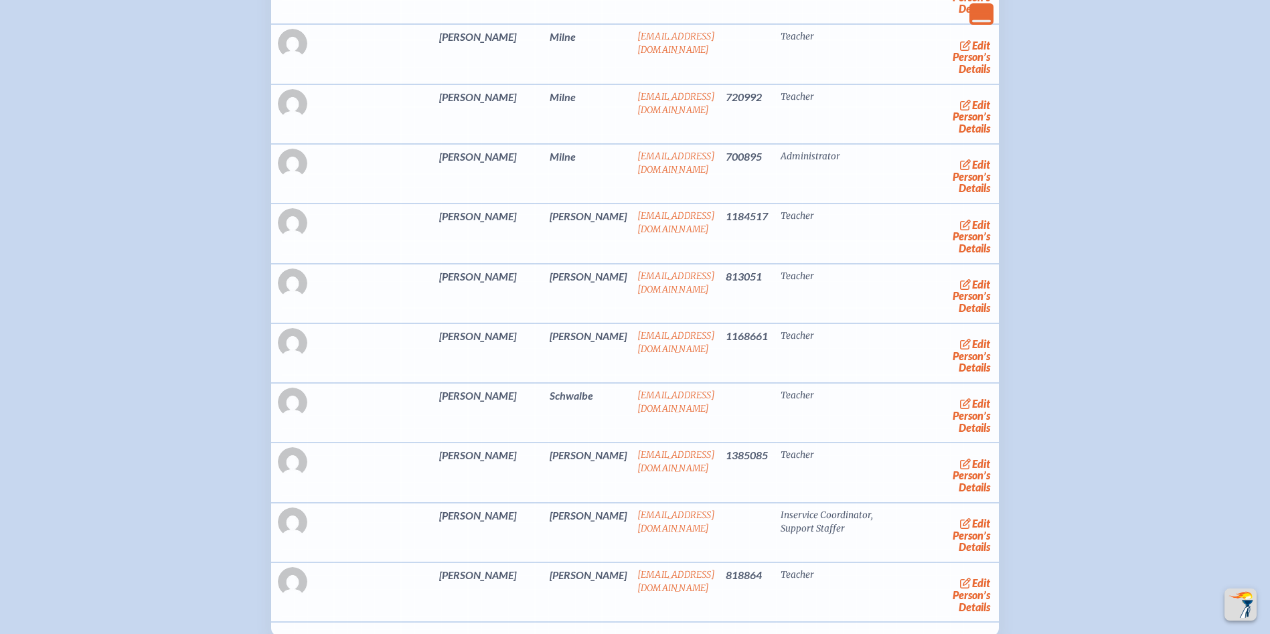
click at [949, 138] on link "edit Person’s Details" at bounding box center [971, 117] width 45 height 42
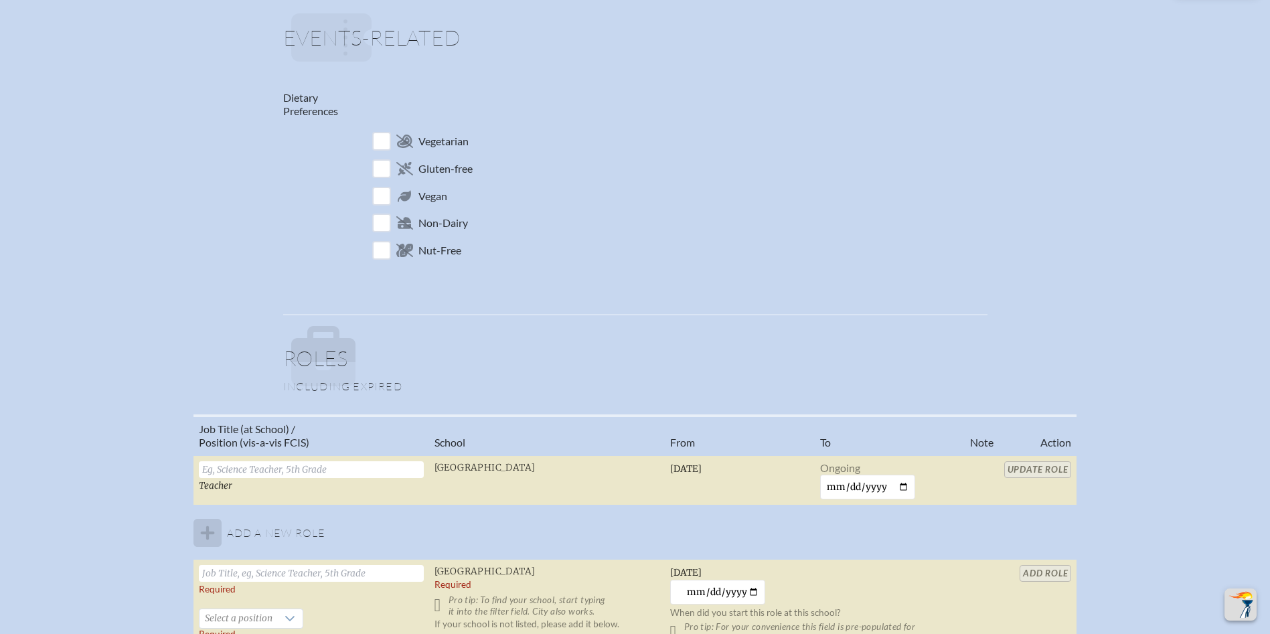
scroll to position [870, 0]
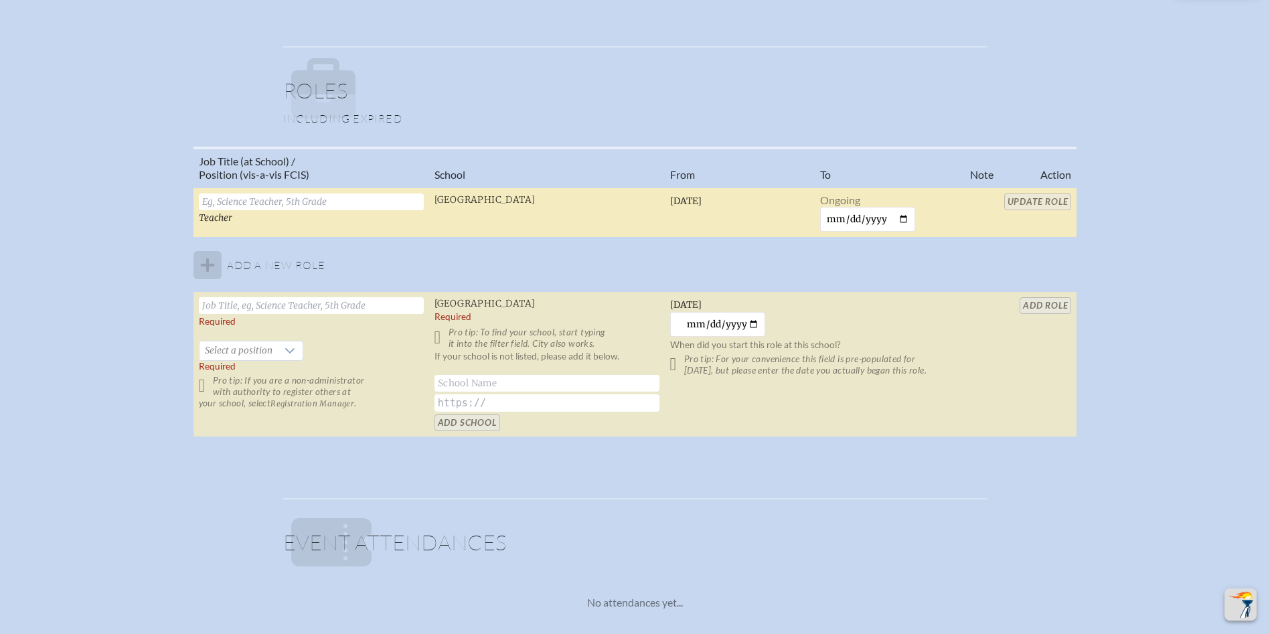
click at [236, 208] on input "text" at bounding box center [311, 201] width 225 height 17
type input "PreK 4 Teacher"
click at [1026, 202] on input "Update Role" at bounding box center [1038, 201] width 68 height 17
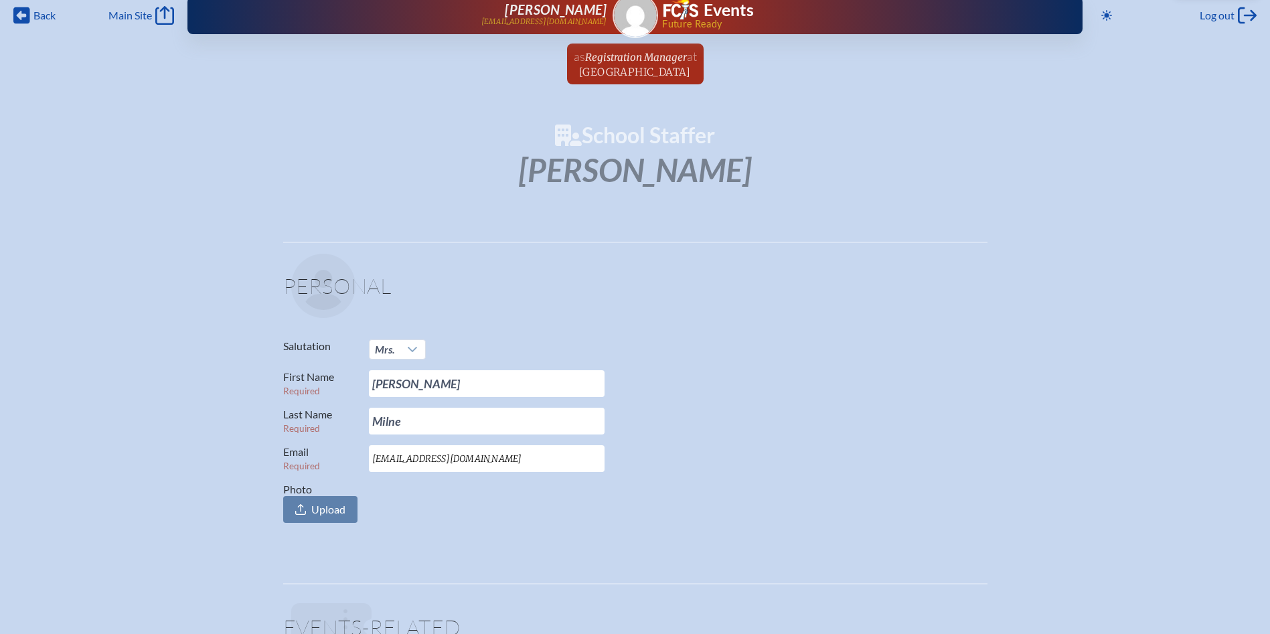
scroll to position [0, 0]
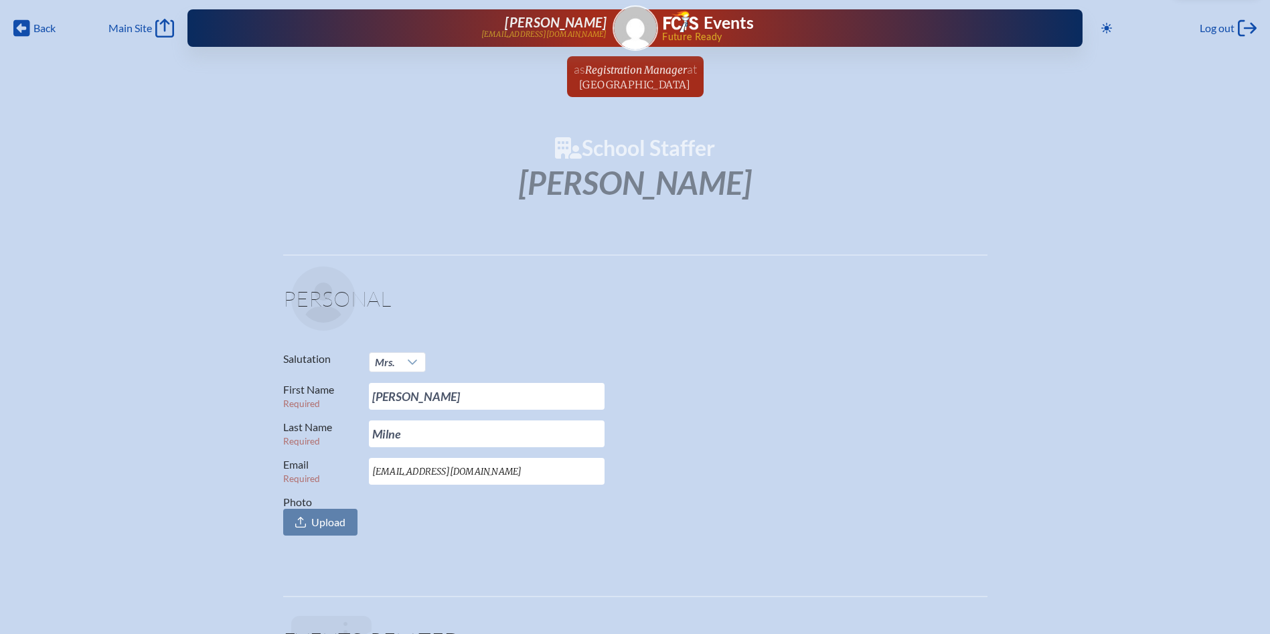
click at [646, 78] on span "at Riverside Presbyterian Day School" at bounding box center [637, 76] width 117 height 29
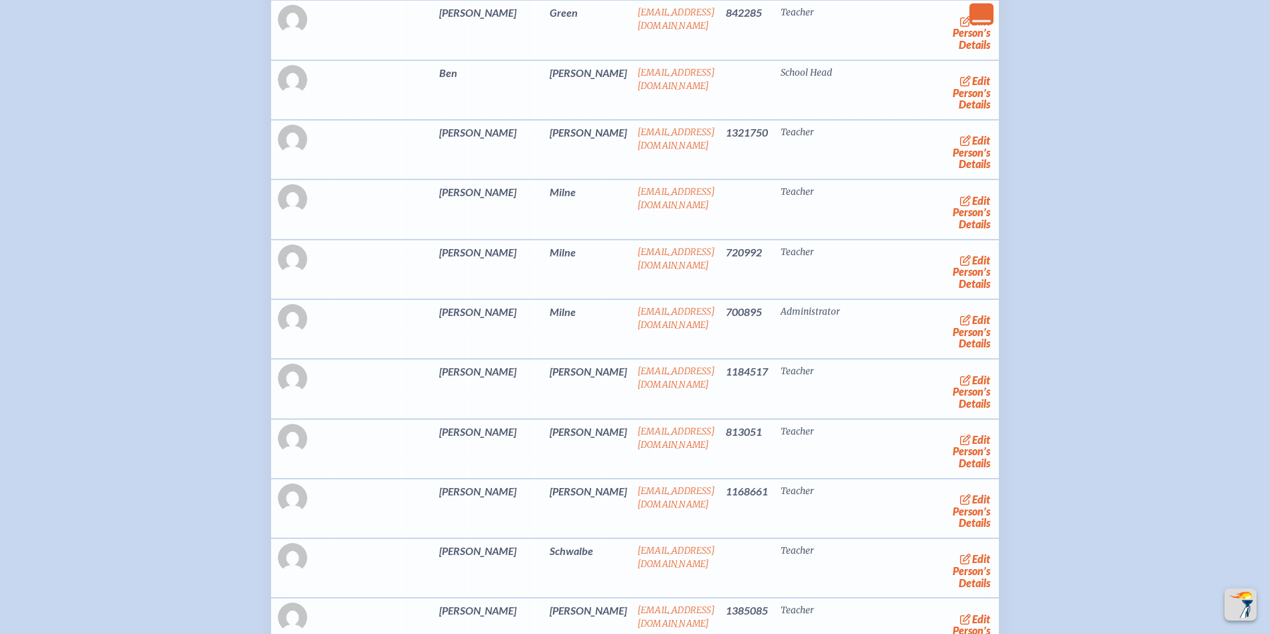
scroll to position [3348, 0]
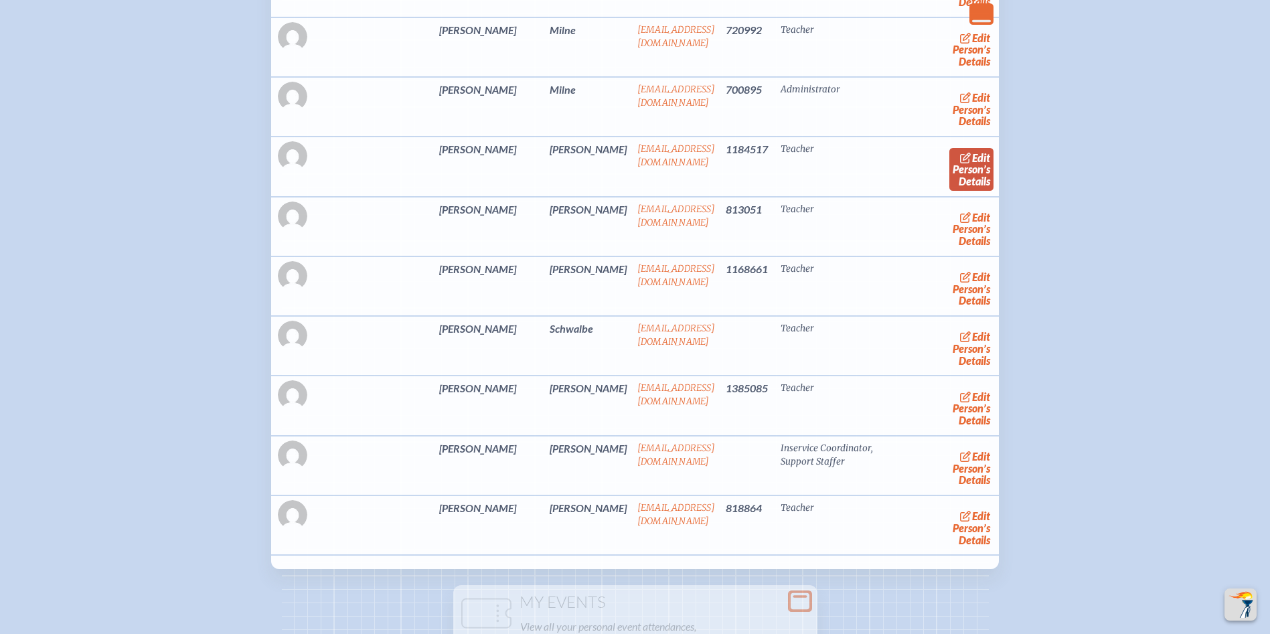
click at [949, 190] on link "edit Person’s Details" at bounding box center [971, 169] width 45 height 42
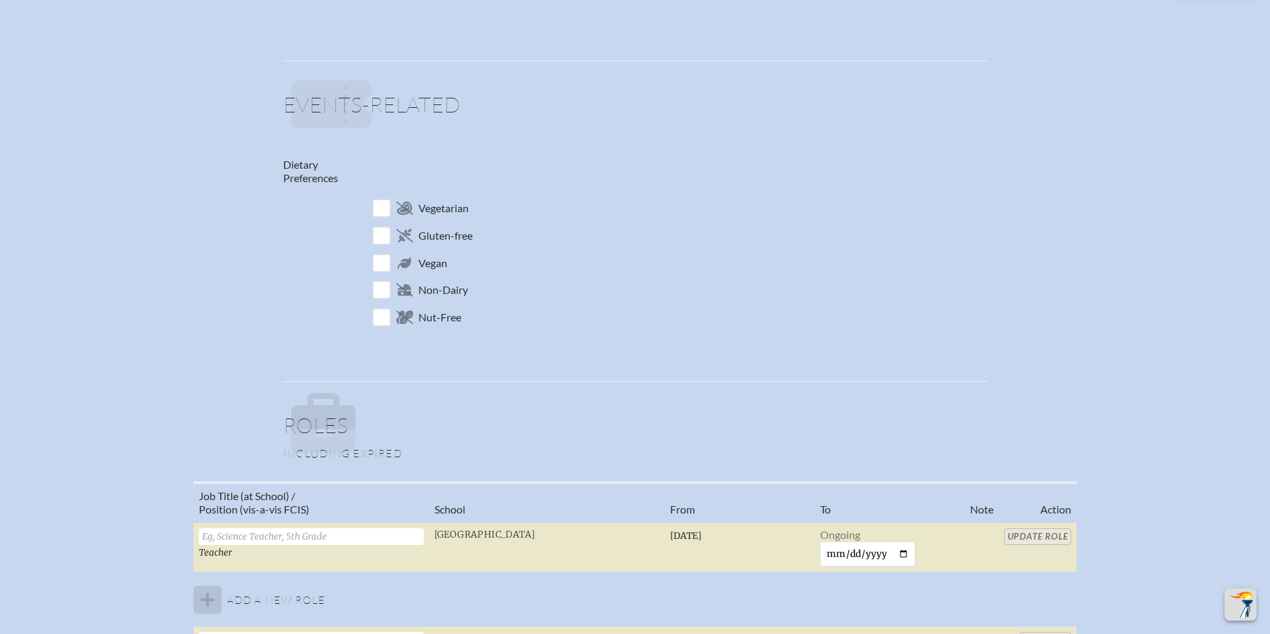
scroll to position [937, 0]
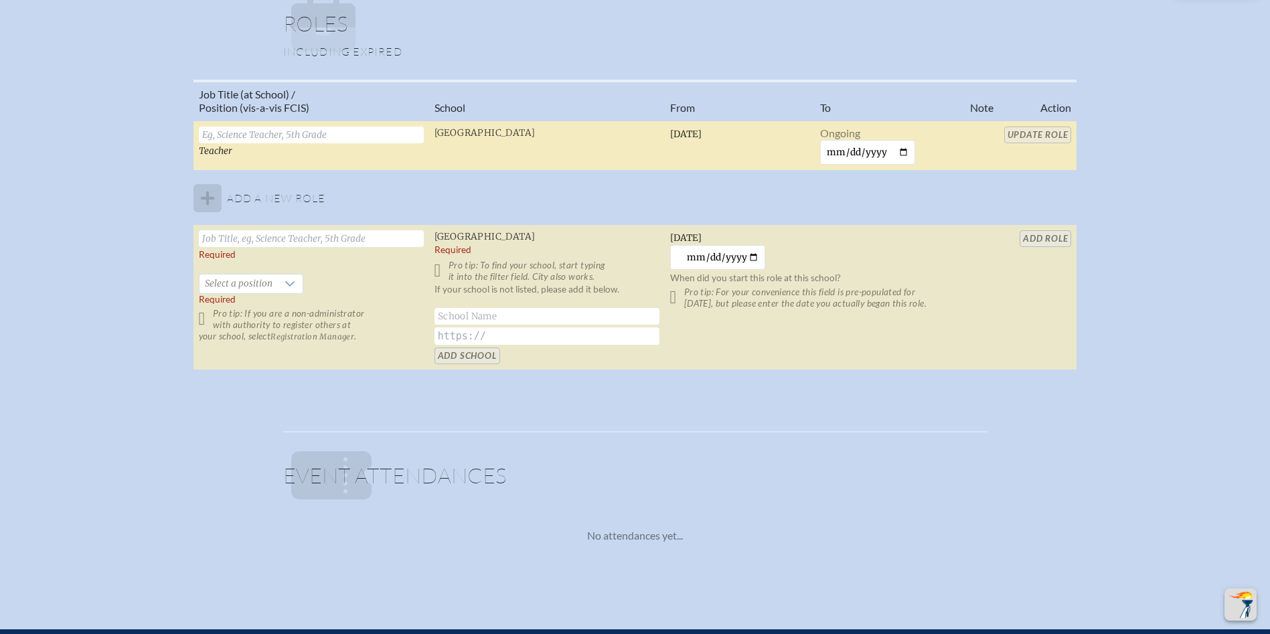
click at [228, 129] on input "text" at bounding box center [311, 135] width 225 height 17
type input "Third Grade Teacher"
click at [1043, 133] on input "Update Role" at bounding box center [1038, 135] width 68 height 17
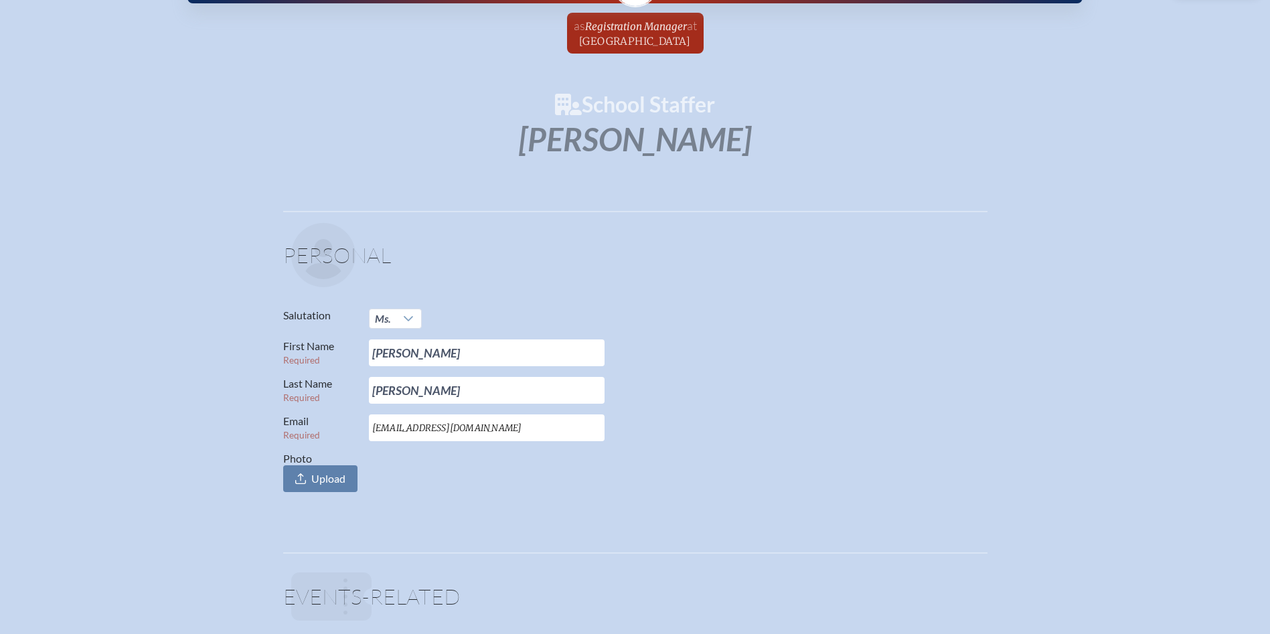
scroll to position [67, 0]
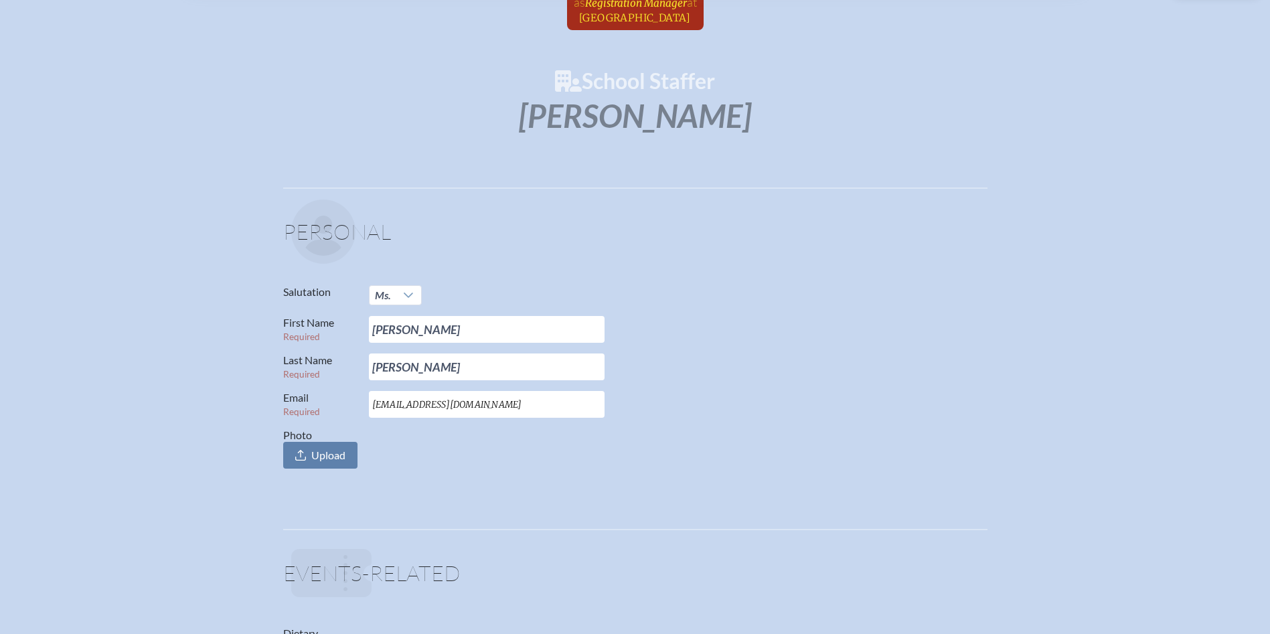
click at [621, 7] on span "Registration Manager" at bounding box center [636, 3] width 102 height 13
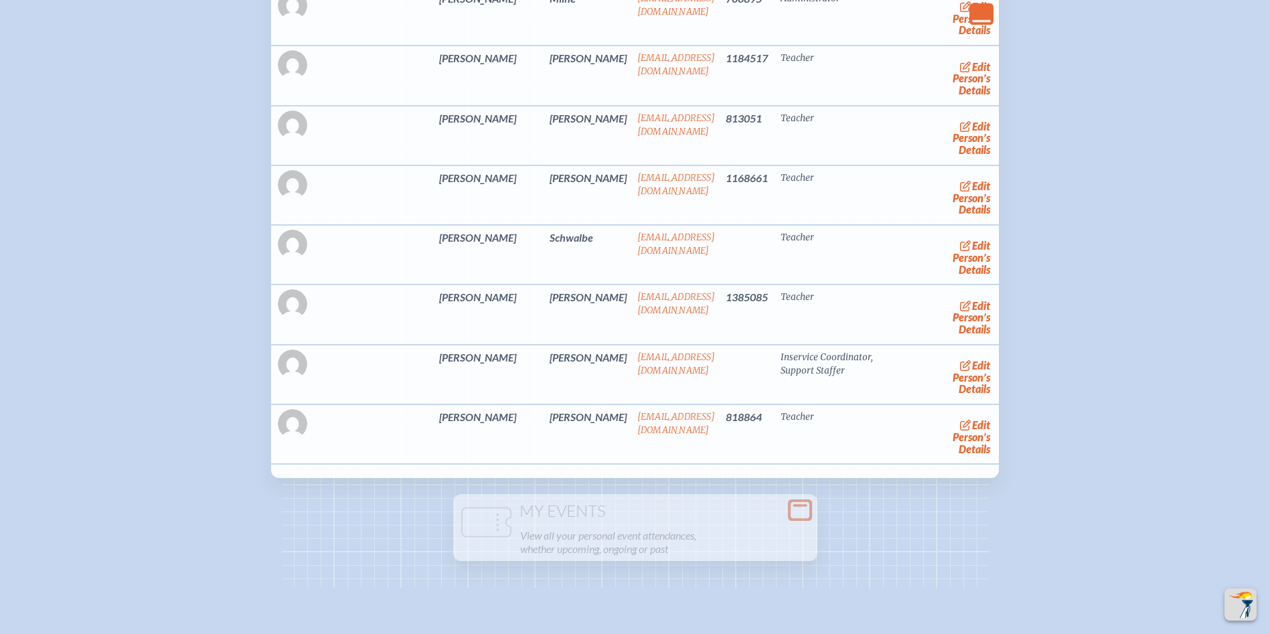
scroll to position [3415, 0]
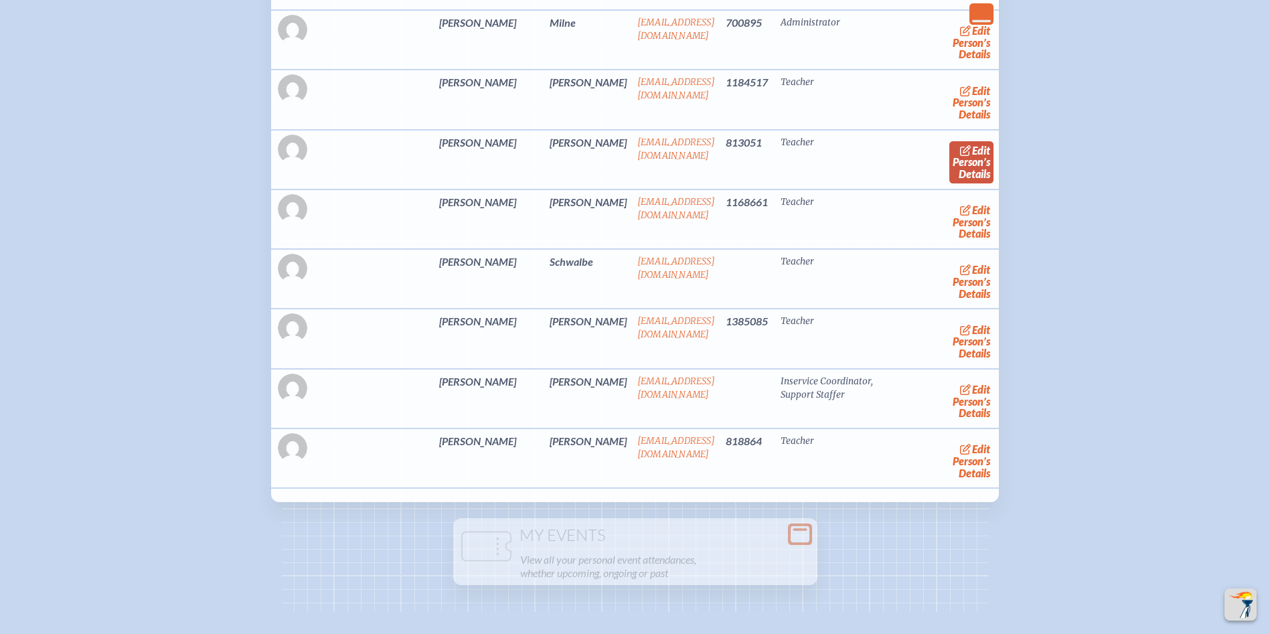
click at [949, 183] on link "edit Person’s Details" at bounding box center [971, 162] width 45 height 42
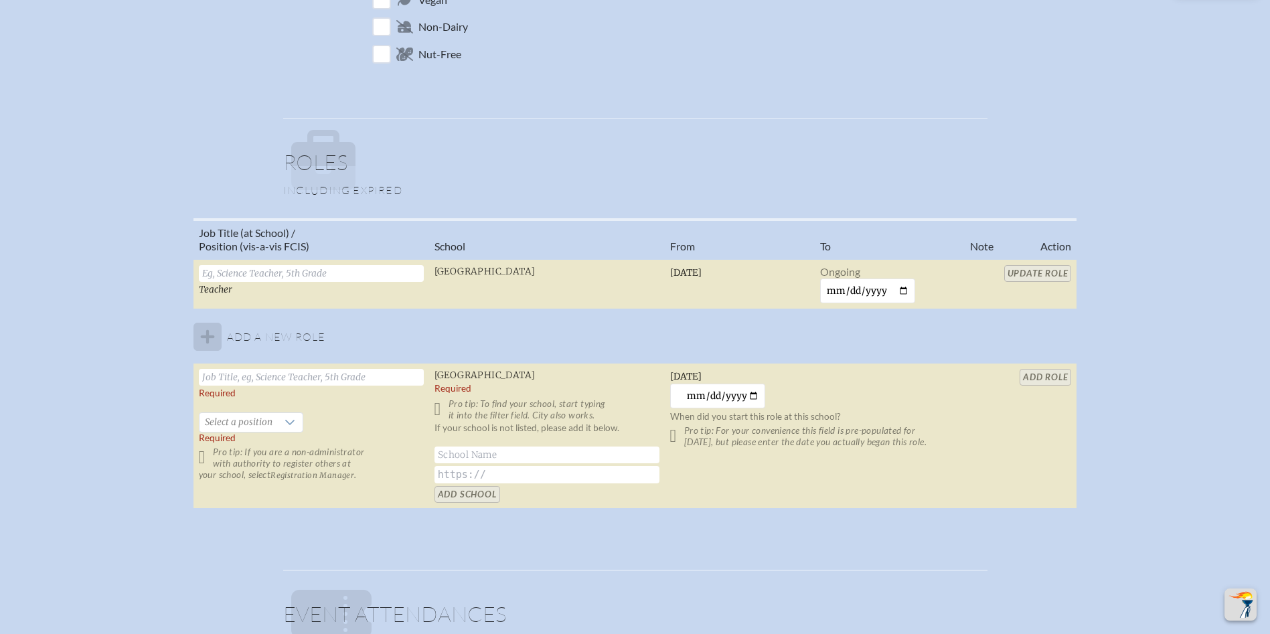
scroll to position [803, 0]
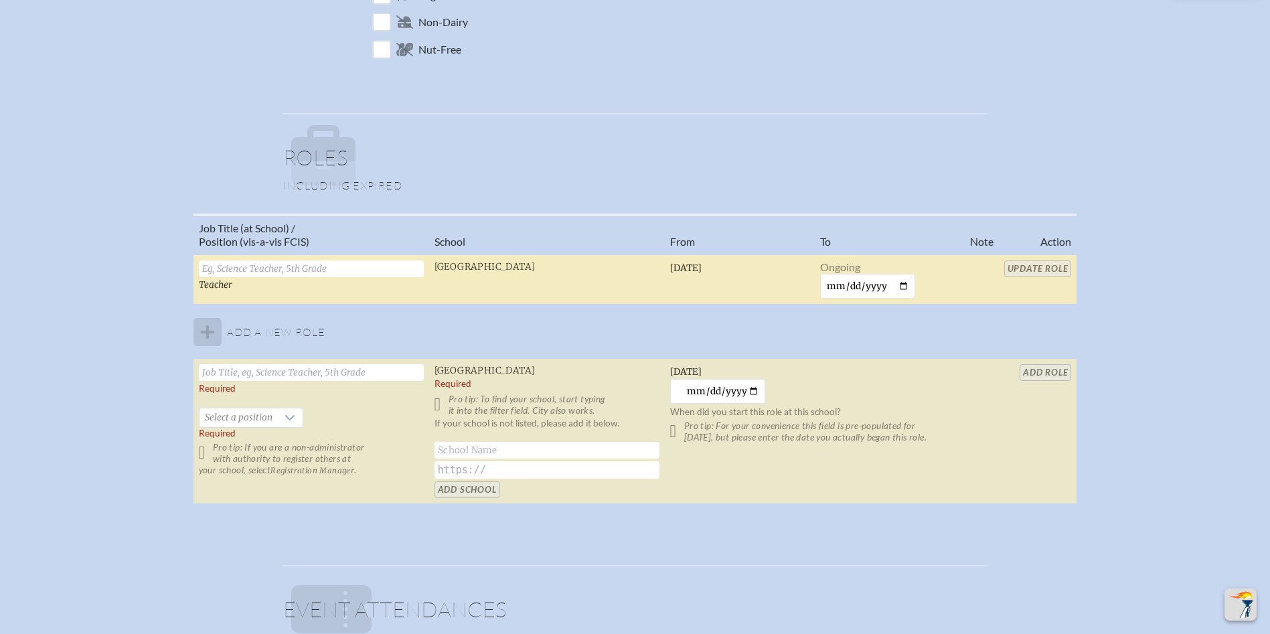
click at [266, 270] on input "text" at bounding box center [311, 268] width 225 height 17
type input "Kindergarten Teacher"
click at [1022, 264] on input "Update Role" at bounding box center [1038, 268] width 68 height 17
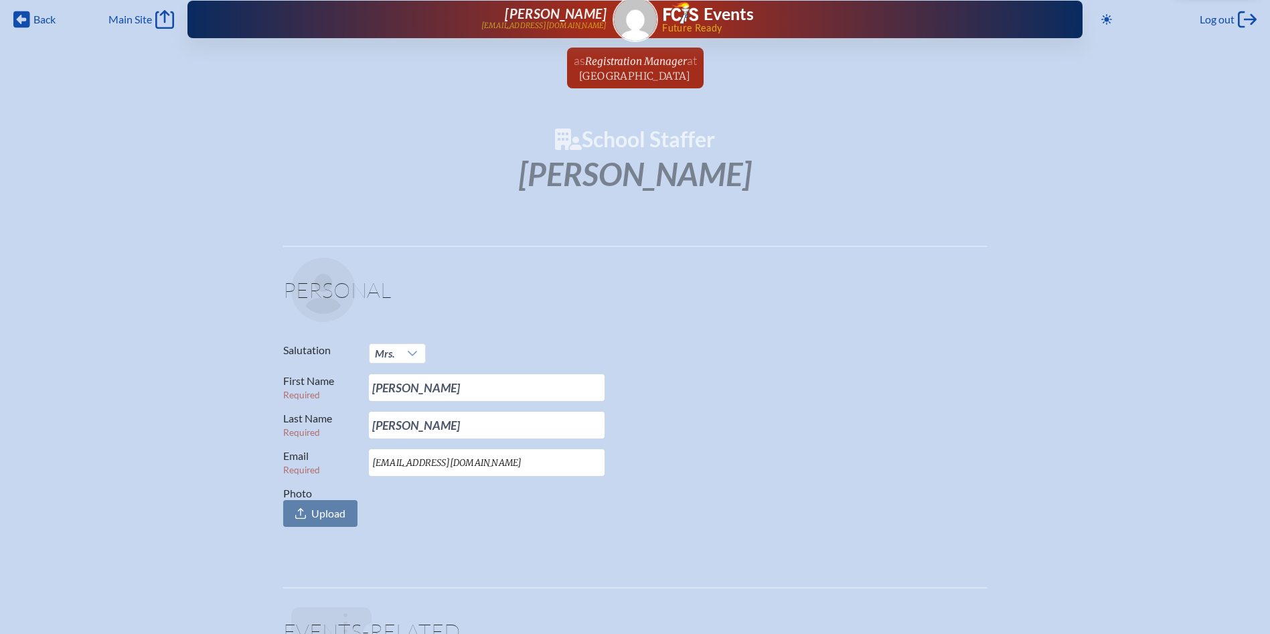
scroll to position [0, 0]
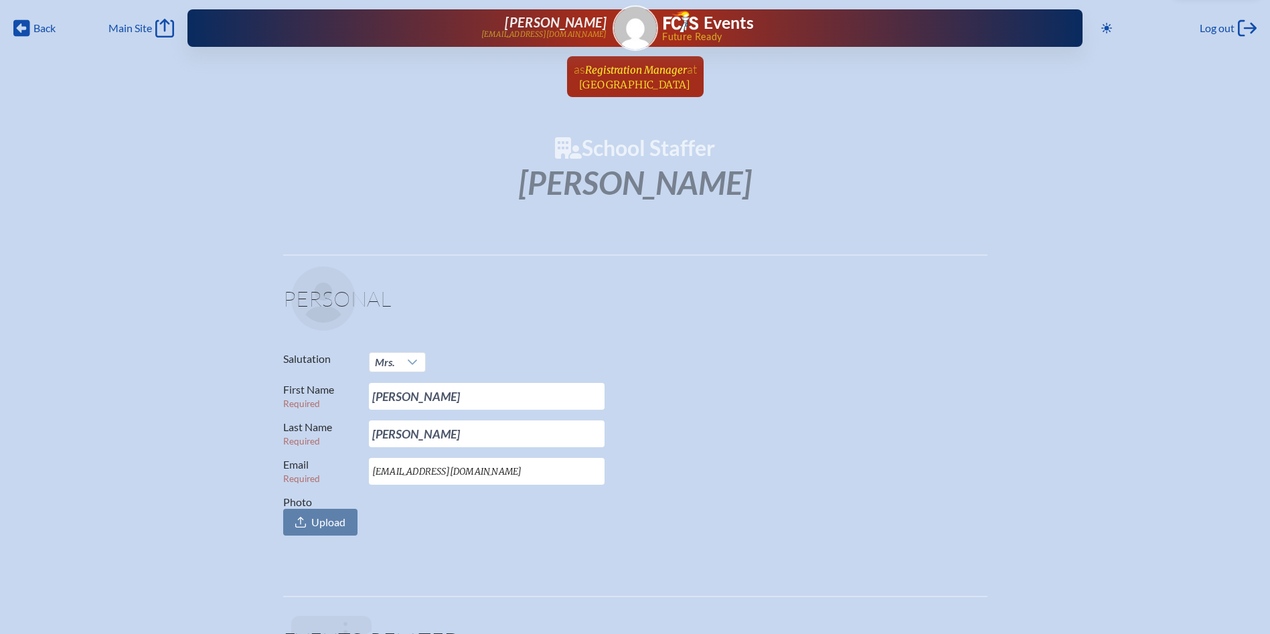
click at [603, 70] on span "Registration Manager" at bounding box center [636, 70] width 102 height 13
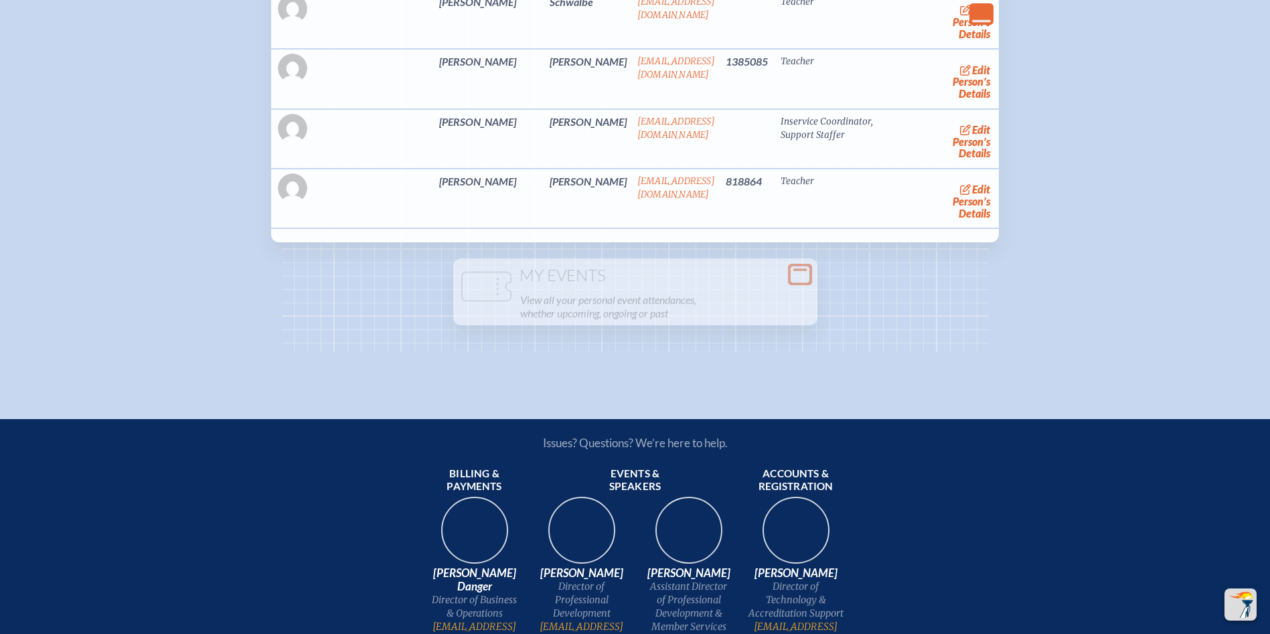
scroll to position [3482, 0]
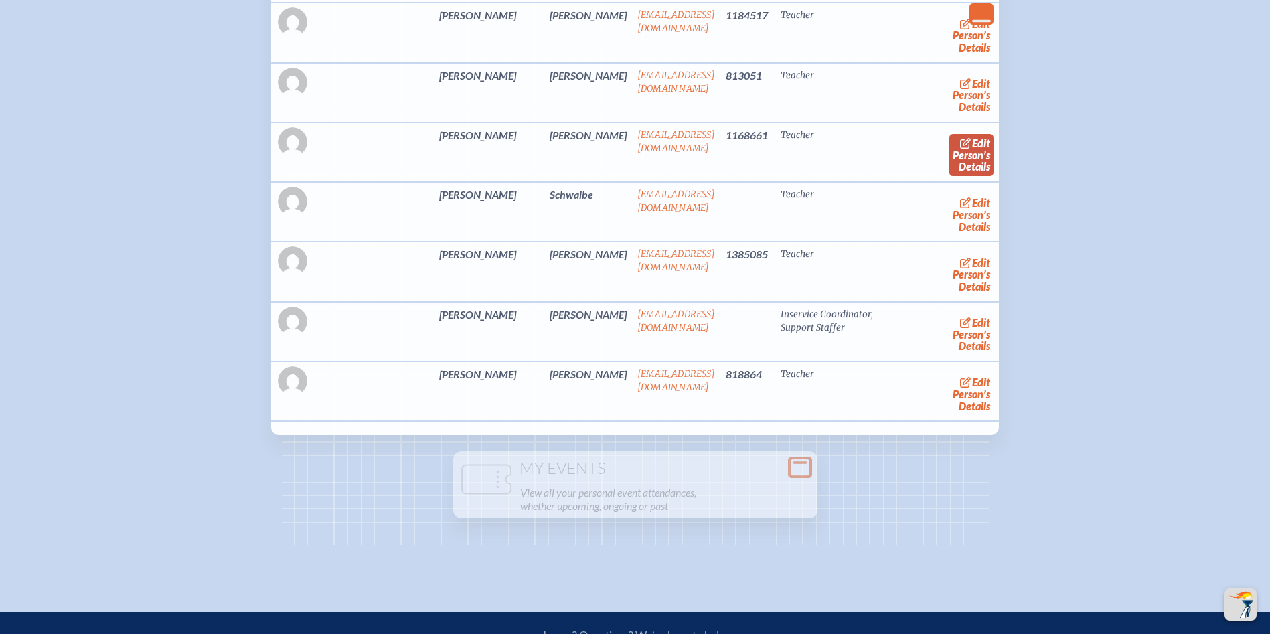
click at [949, 176] on link "edit Person’s Details" at bounding box center [971, 155] width 45 height 42
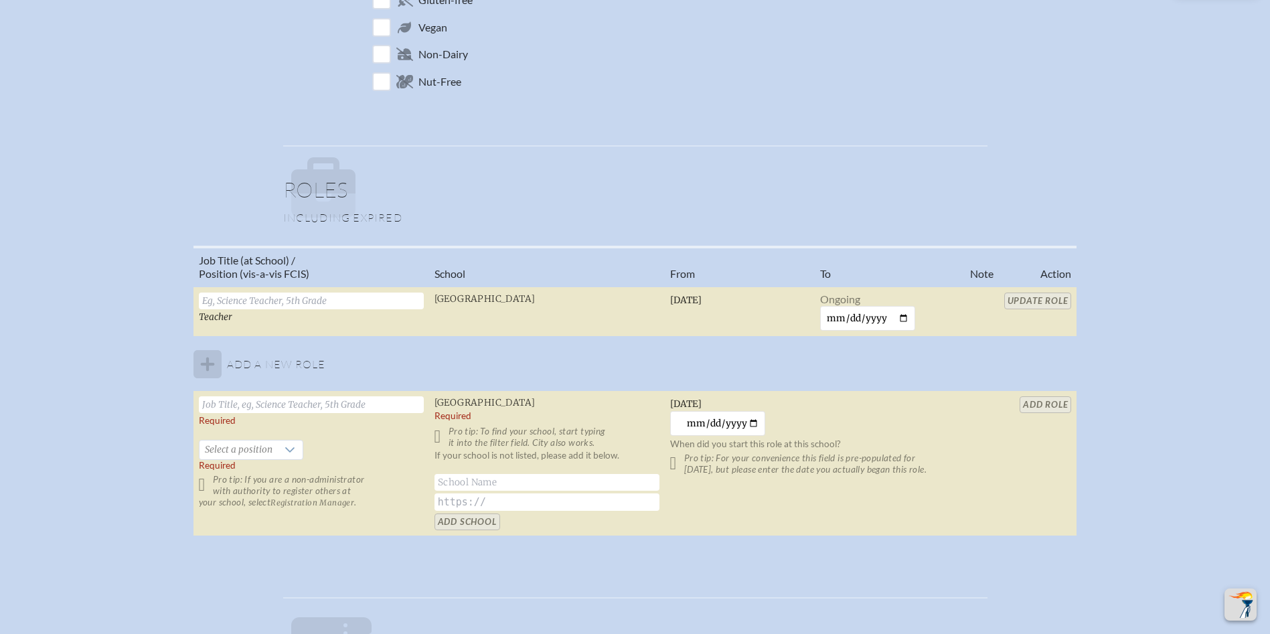
scroll to position [803, 0]
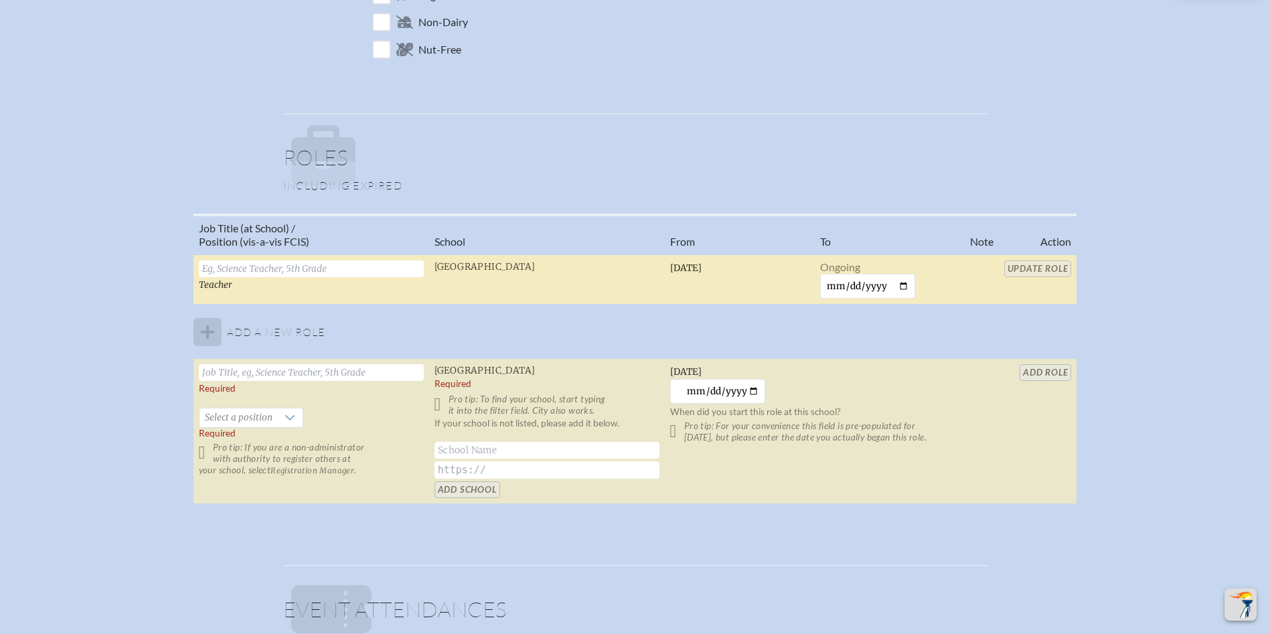
click at [238, 266] on input "text" at bounding box center [311, 268] width 225 height 17
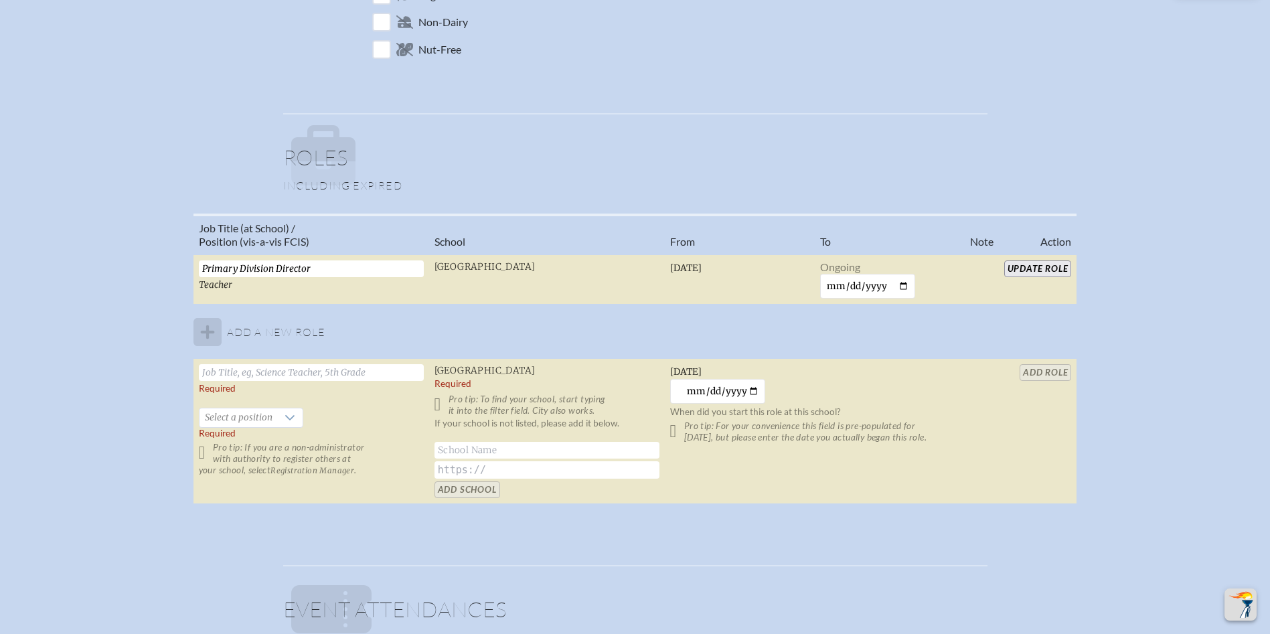
type input "Primary Division Director"
click at [274, 375] on input "text" at bounding box center [311, 372] width 225 height 17
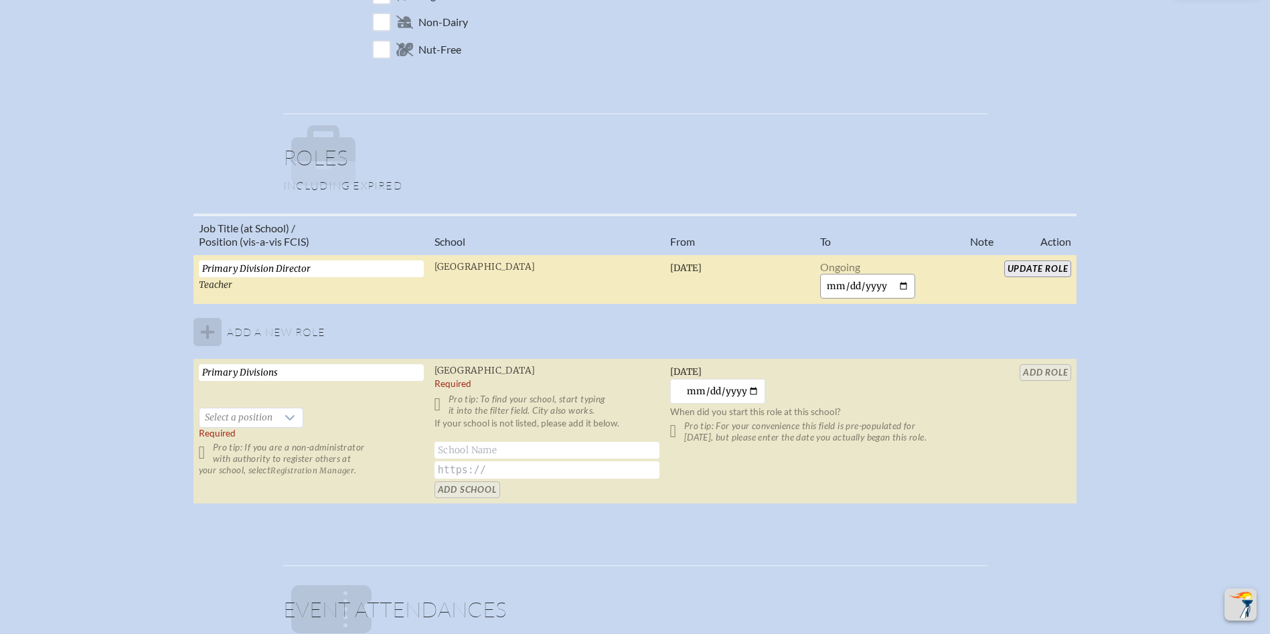
type input "Primary Divisions"
click at [845, 285] on input "date" at bounding box center [868, 286] width 96 height 25
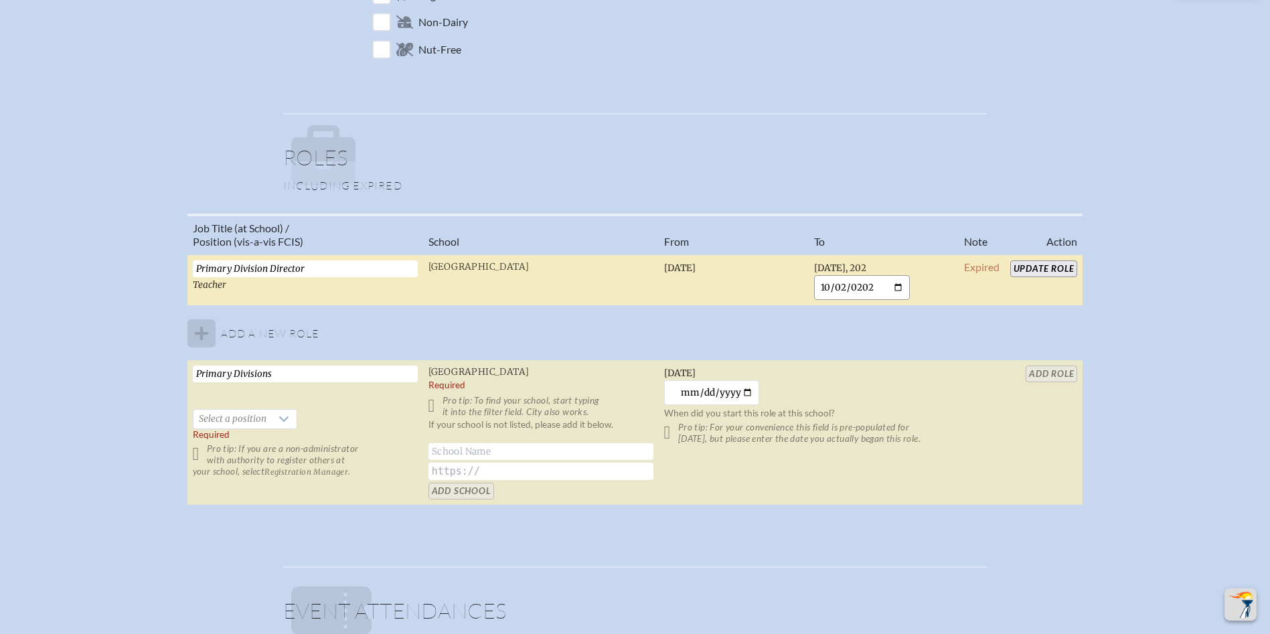
type input "2025-10-02"
click at [1045, 269] on input "Update Role" at bounding box center [1044, 268] width 68 height 17
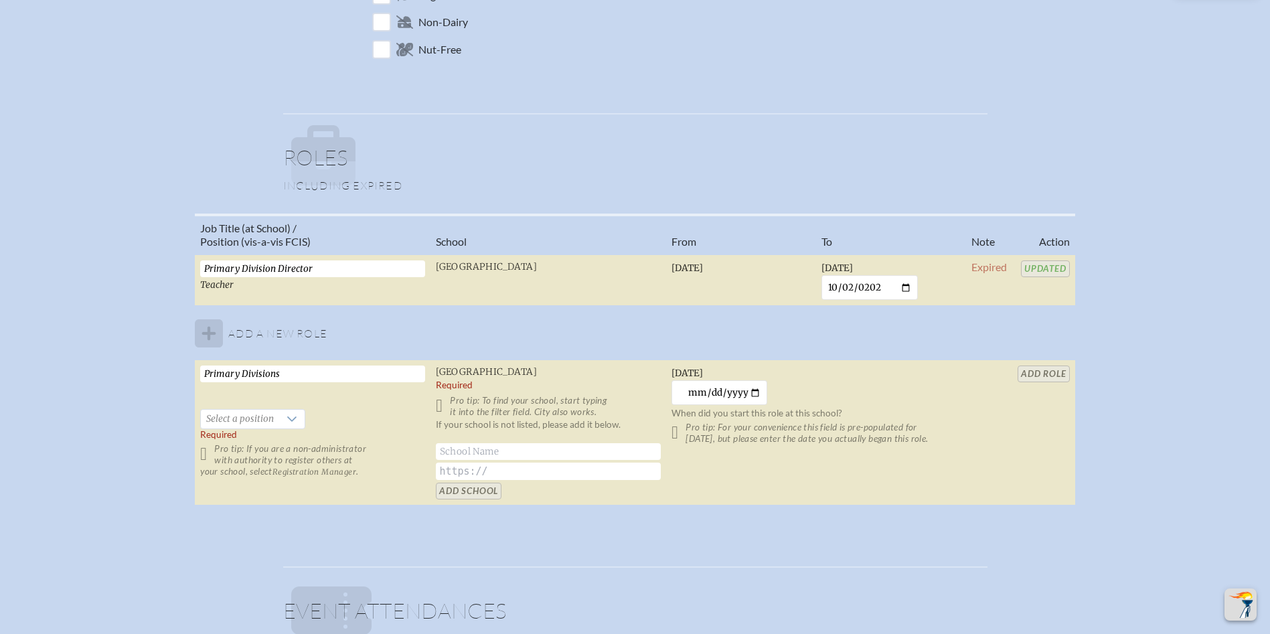
click at [289, 376] on input "Primary Divisions" at bounding box center [312, 374] width 225 height 17
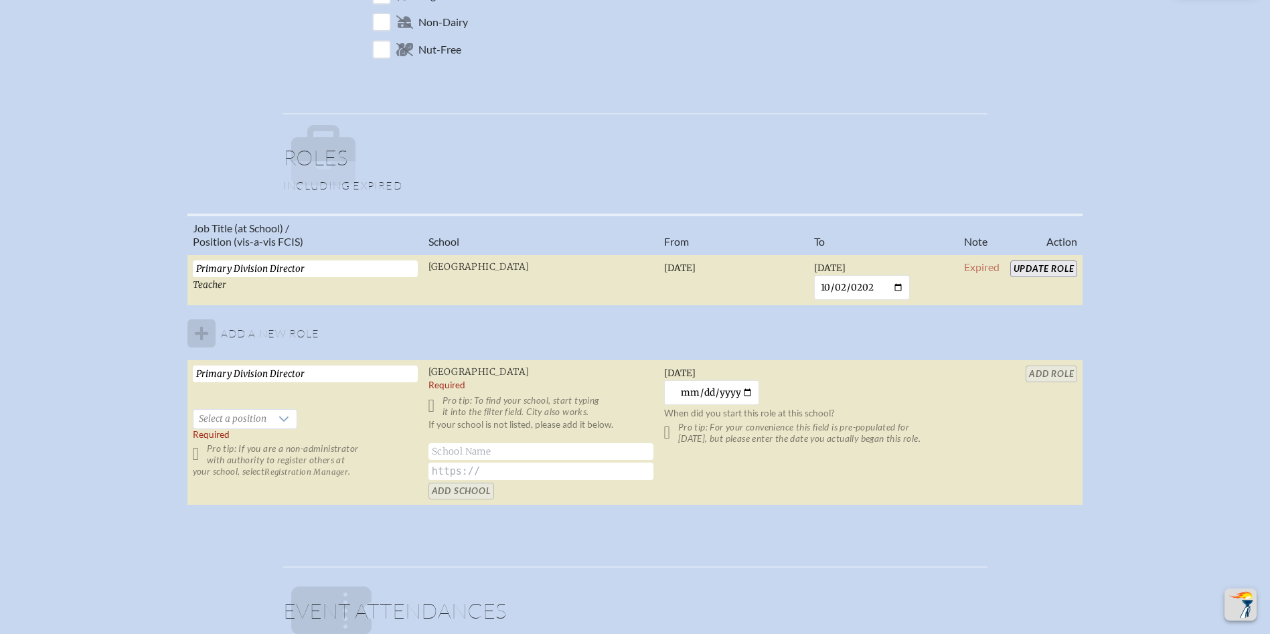
type input "Primary Division Director"
click at [256, 418] on span "Select a position" at bounding box center [232, 419] width 78 height 19
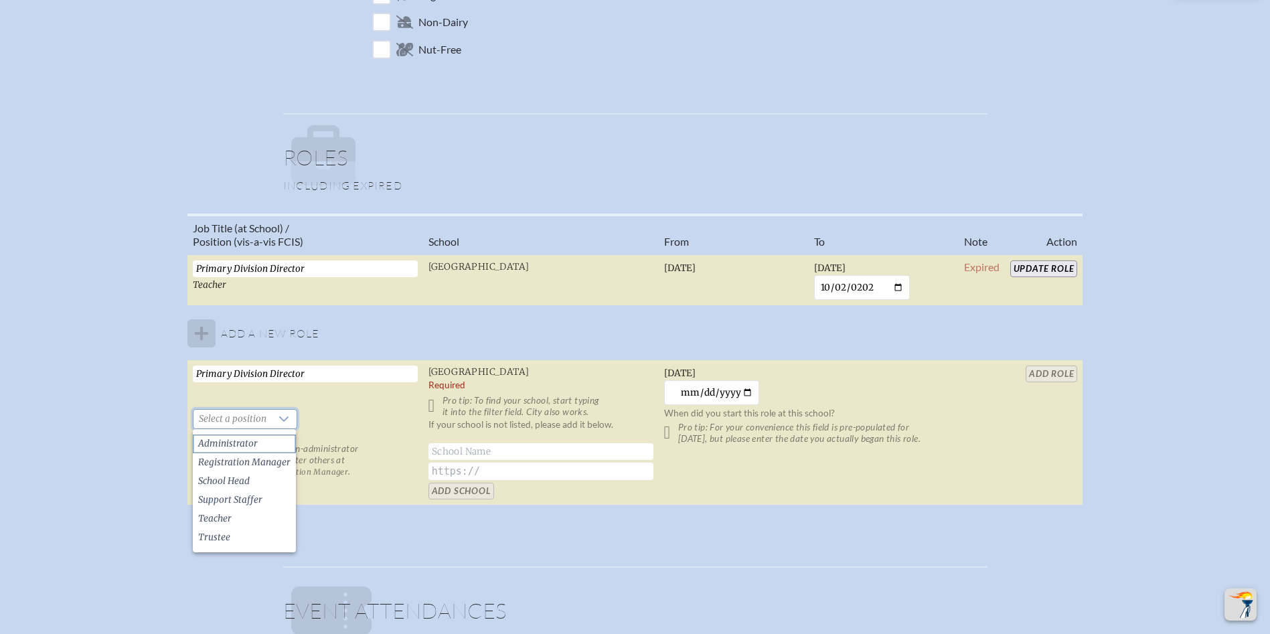
click at [260, 445] on li "Administrator" at bounding box center [244, 444] width 103 height 19
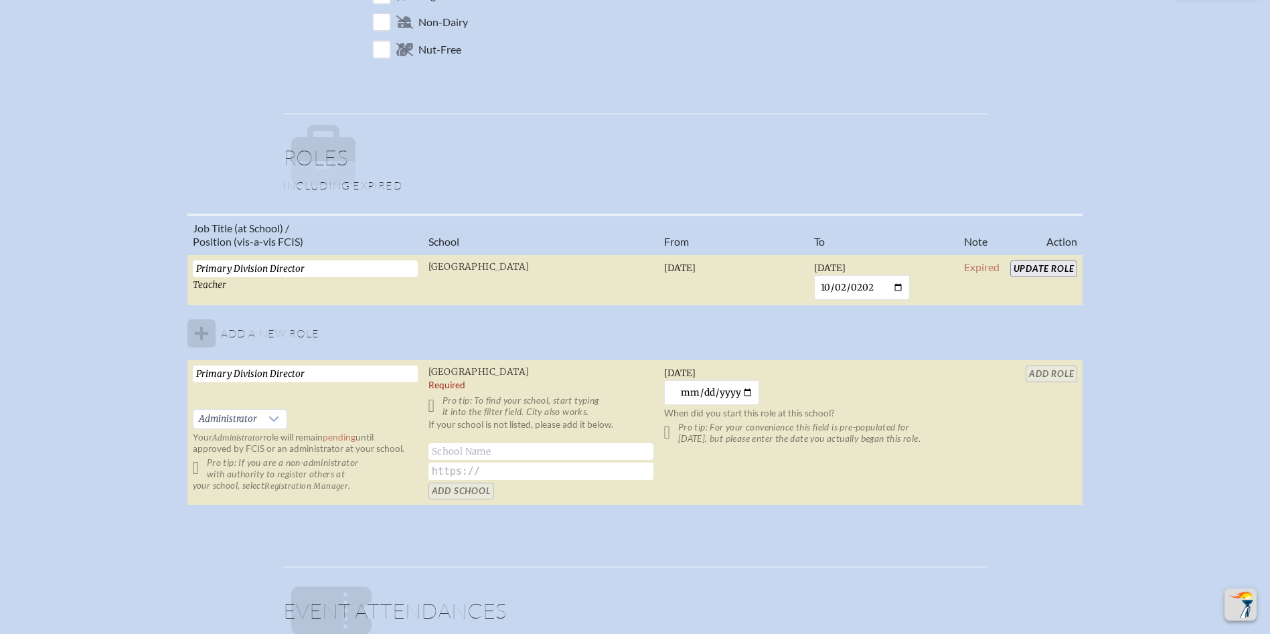
click at [1059, 375] on table "Job Title (at School) / Position (vis-a-vis FCIS) School From To Note Action Pr…" at bounding box center [635, 360] width 896 height 293
click at [450, 376] on span "[GEOGRAPHIC_DATA]" at bounding box center [478, 371] width 101 height 11
click at [1046, 366] on table "Job Title (at School) / Position (vis-a-vis FCIS) School From To Note Action Pr…" at bounding box center [635, 360] width 896 height 293
drag, startPoint x: 718, startPoint y: 390, endPoint x: 726, endPoint y: 390, distance: 7.4
click at [717, 390] on input "2025-10-02" at bounding box center [712, 392] width 96 height 25
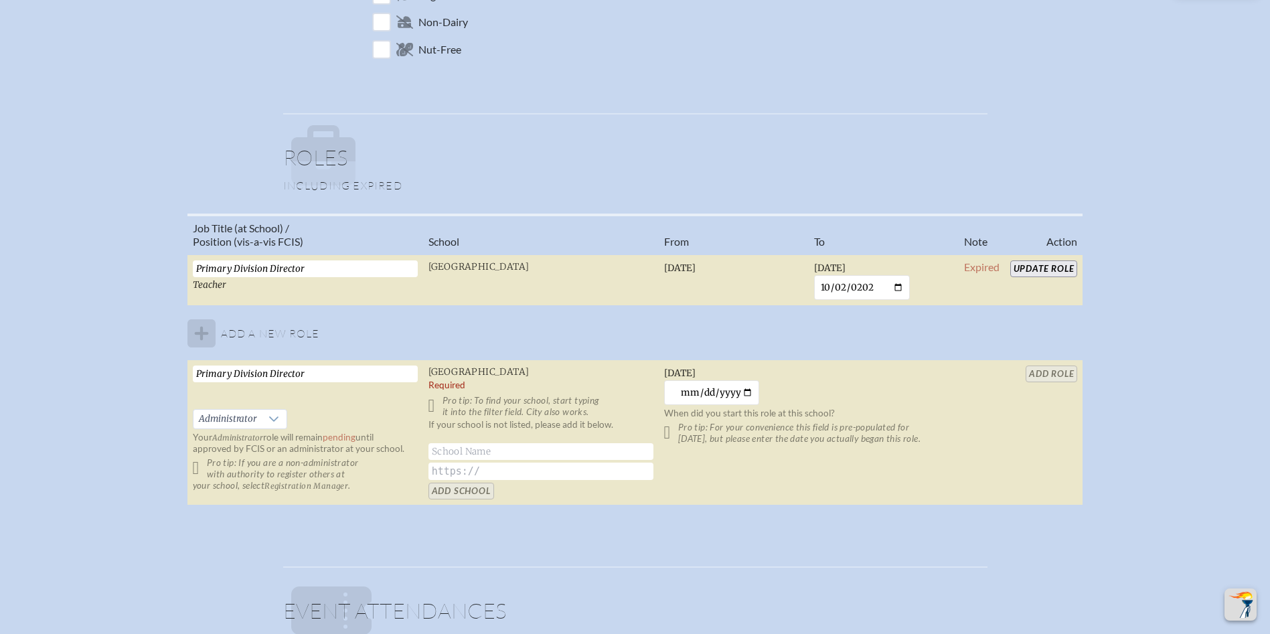
type input "2025-10-03"
click at [1061, 377] on table "Job Title (at School) / Position (vis-a-vis FCIS) School From To Note Action Pr…" at bounding box center [635, 360] width 896 height 293
click at [1052, 370] on table "Job Title (at School) / Position (vis-a-vis FCIS) School From To Note Action Pr…" at bounding box center [635, 360] width 896 height 293
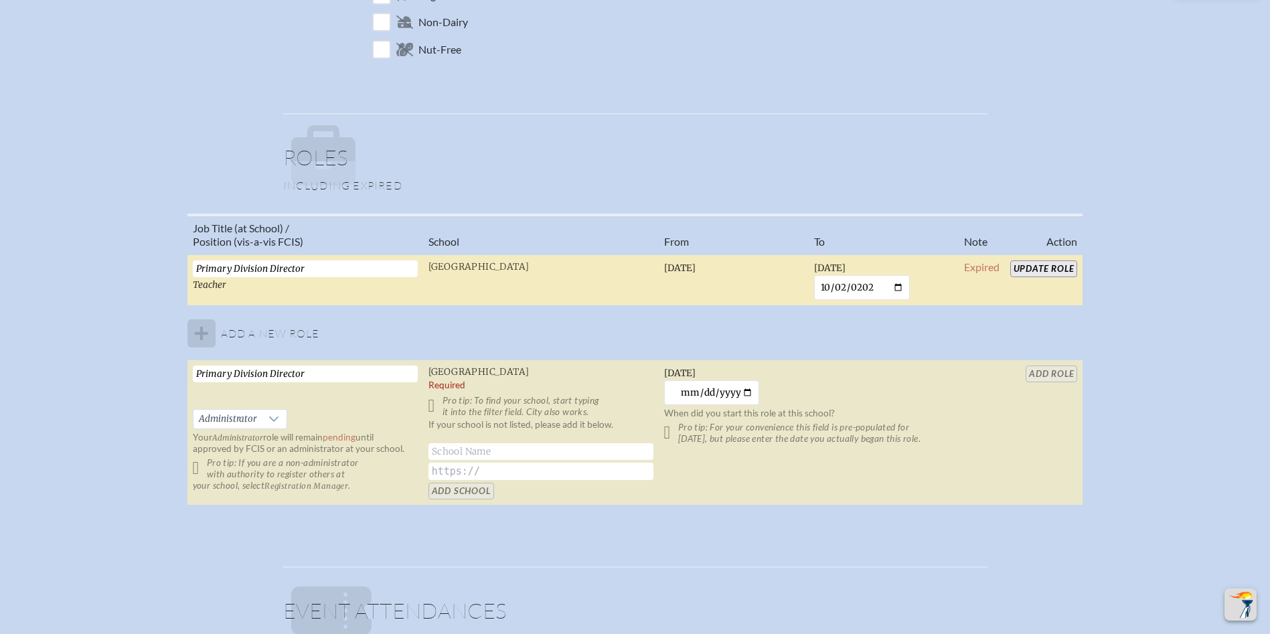
click at [1048, 266] on input "Update Role" at bounding box center [1044, 268] width 68 height 17
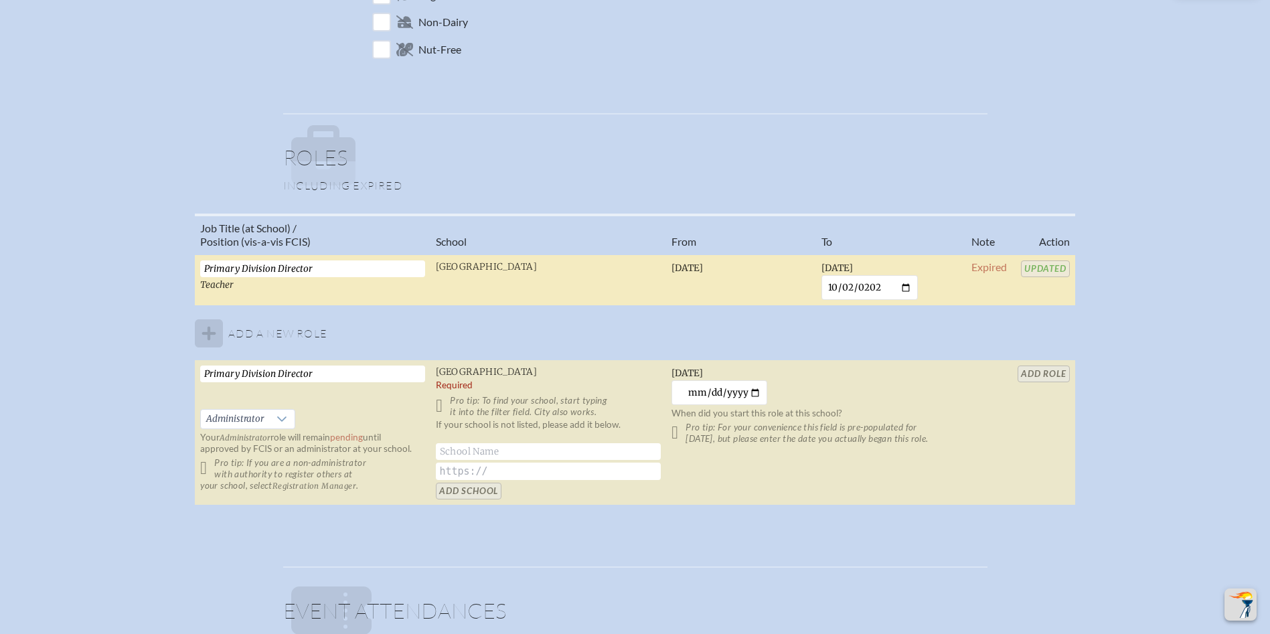
click at [1050, 366] on table "Job Title (at School) / Position (vis-a-vis FCIS) School From To Note Action Pr…" at bounding box center [635, 360] width 880 height 293
click at [1044, 376] on table "Job Title (at School) / Position (vis-a-vis FCIS) School From To Note Action Pr…" at bounding box center [635, 360] width 880 height 293
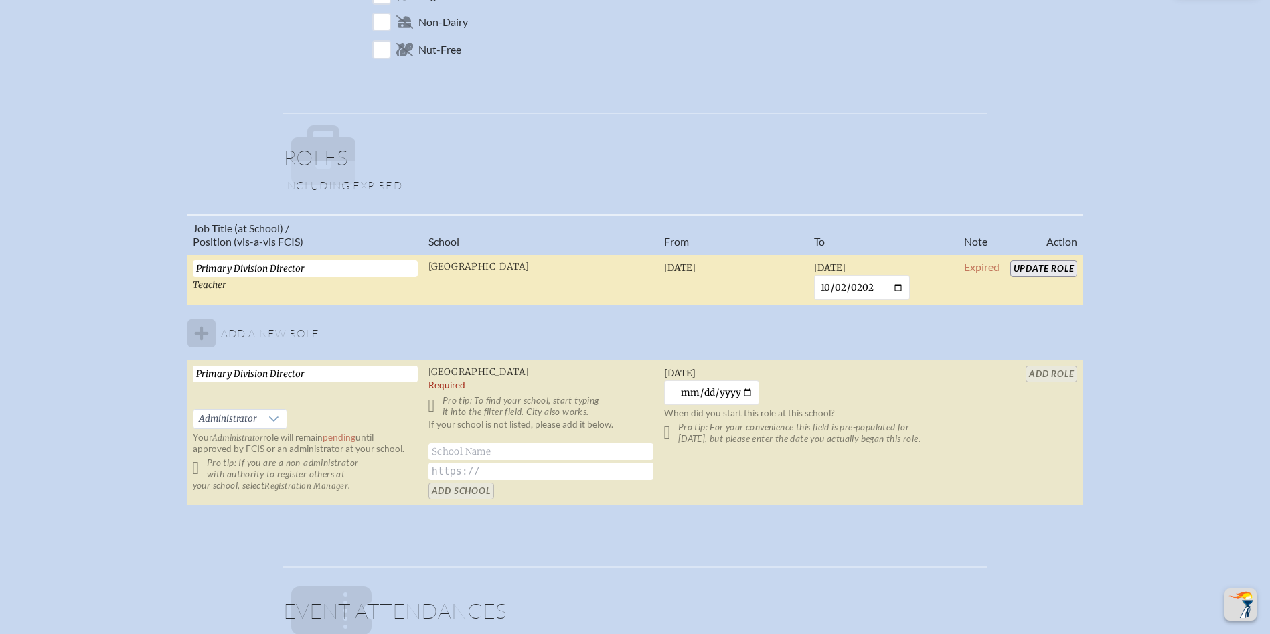
click at [1057, 375] on table "Job Title (at School) / Position (vis-a-vis FCIS) School From To Note Action Pr…" at bounding box center [635, 360] width 896 height 293
click at [528, 446] on input "text" at bounding box center [540, 451] width 225 height 17
type input "[GEOGRAPHIC_DATA]"
drag, startPoint x: 592, startPoint y: 449, endPoint x: 366, endPoint y: 436, distance: 226.0
click at [373, 442] on tr "Primary Division Director   Administrator Your Administrator role will remain p…" at bounding box center [635, 432] width 896 height 145
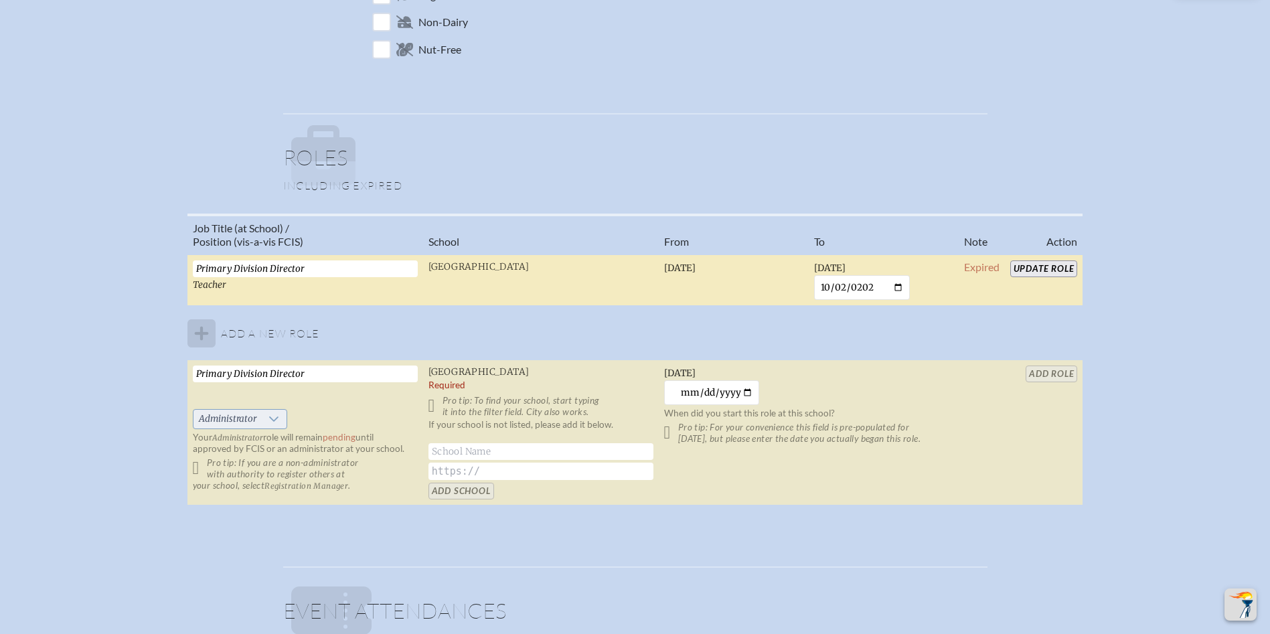
click at [259, 419] on span "Administrator" at bounding box center [227, 419] width 68 height 19
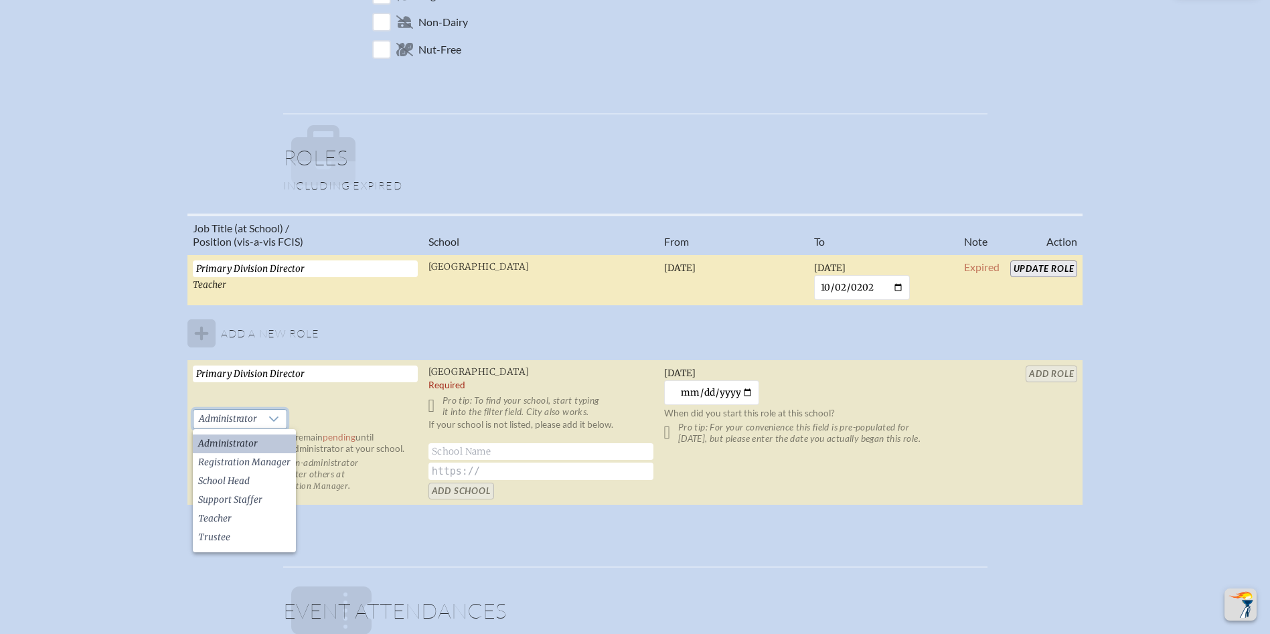
click at [258, 443] on li "Administrator" at bounding box center [244, 444] width 103 height 19
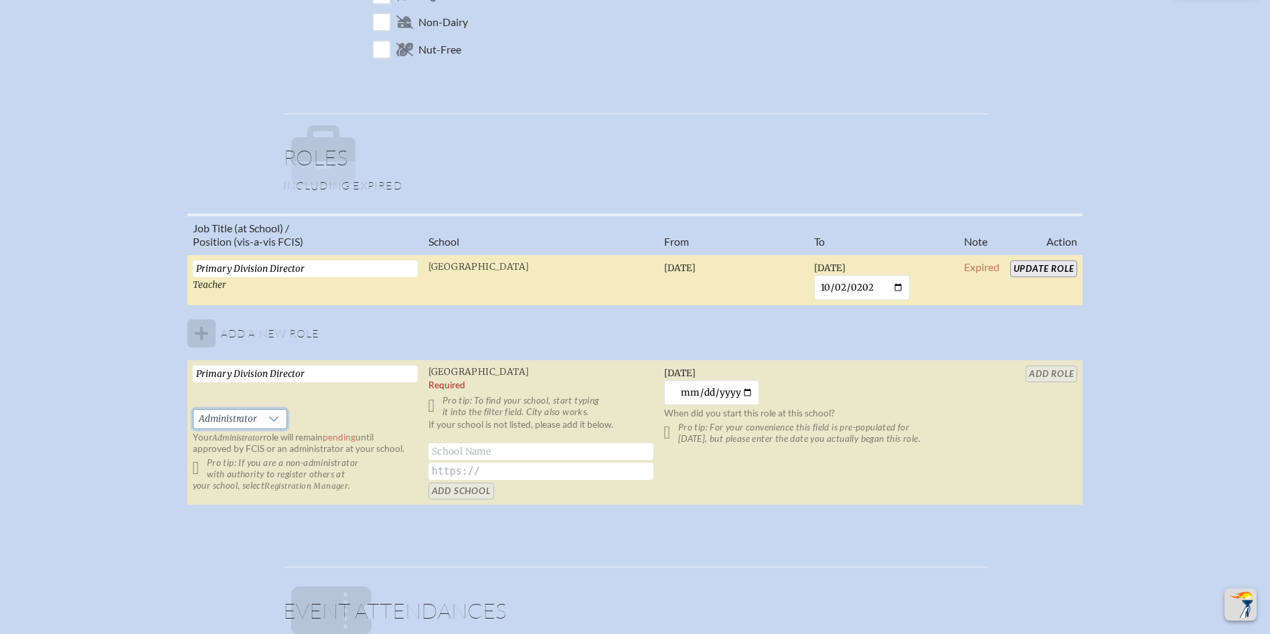
click at [1048, 376] on table "Job Title (at School) / Position (vis-a-vis FCIS) School From To Note Action Pr…" at bounding box center [635, 360] width 896 height 293
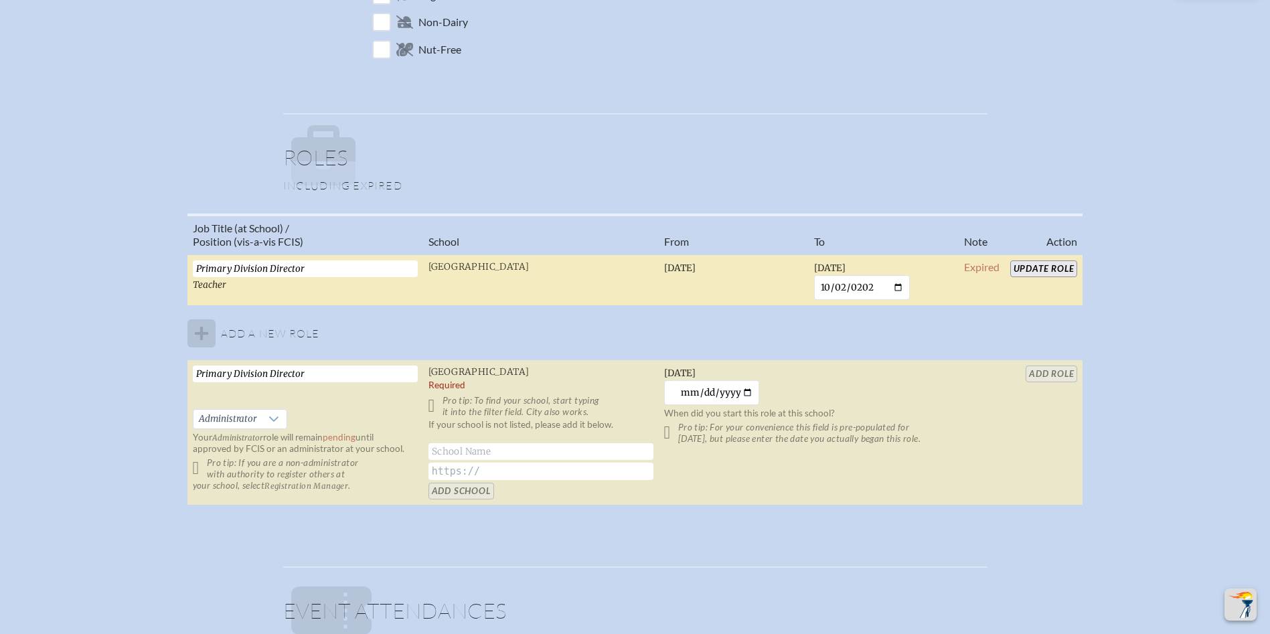
click at [432, 404] on p "Pro tip: To find your school, start typing it into the filter field. City also …" at bounding box center [540, 406] width 225 height 23
click at [206, 467] on p "Pro tip: If you are a non-administrator with authority to register others at yo…" at bounding box center [305, 474] width 225 height 34
click at [199, 471] on p "Pro tip: If you are a non-administrator with authority to register others at yo…" at bounding box center [305, 474] width 225 height 34
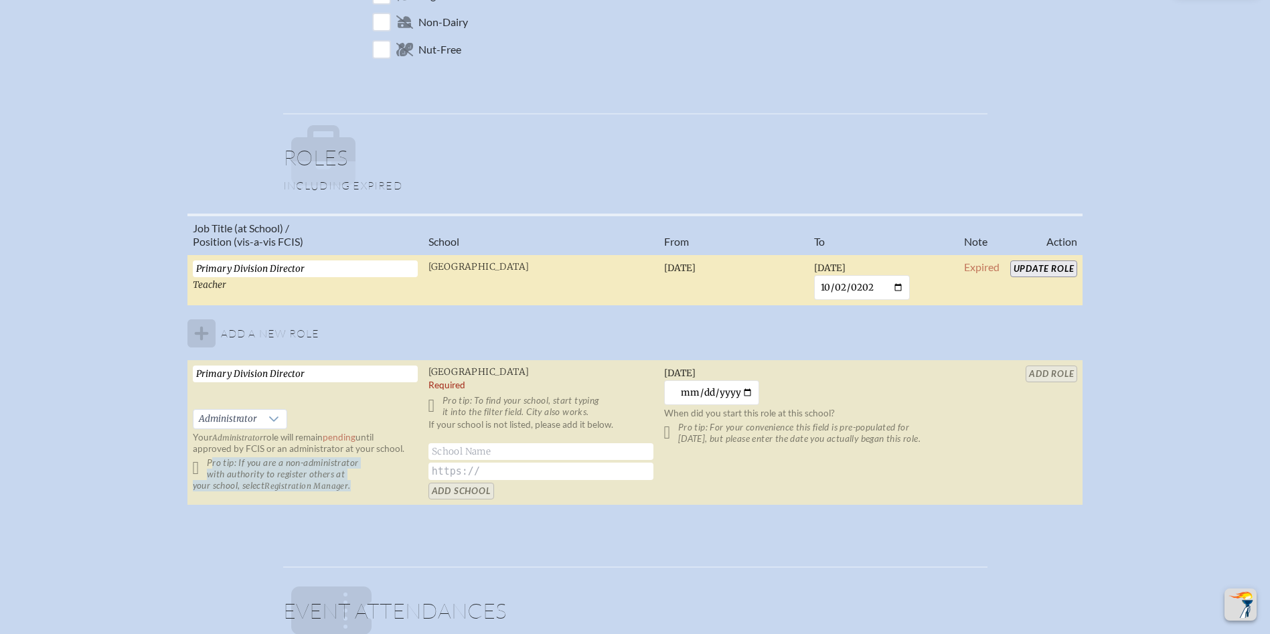
click at [199, 471] on p "Pro tip: If you are a non-administrator with authority to register others at yo…" at bounding box center [305, 474] width 225 height 34
drag, startPoint x: 199, startPoint y: 471, endPoint x: 303, endPoint y: 416, distance: 117.7
click at [313, 415] on td "Primary Division Director   Administrator Your Administrator role will remain p…" at bounding box center [305, 432] width 236 height 145
click at [252, 423] on span "Administrator" at bounding box center [227, 419] width 68 height 19
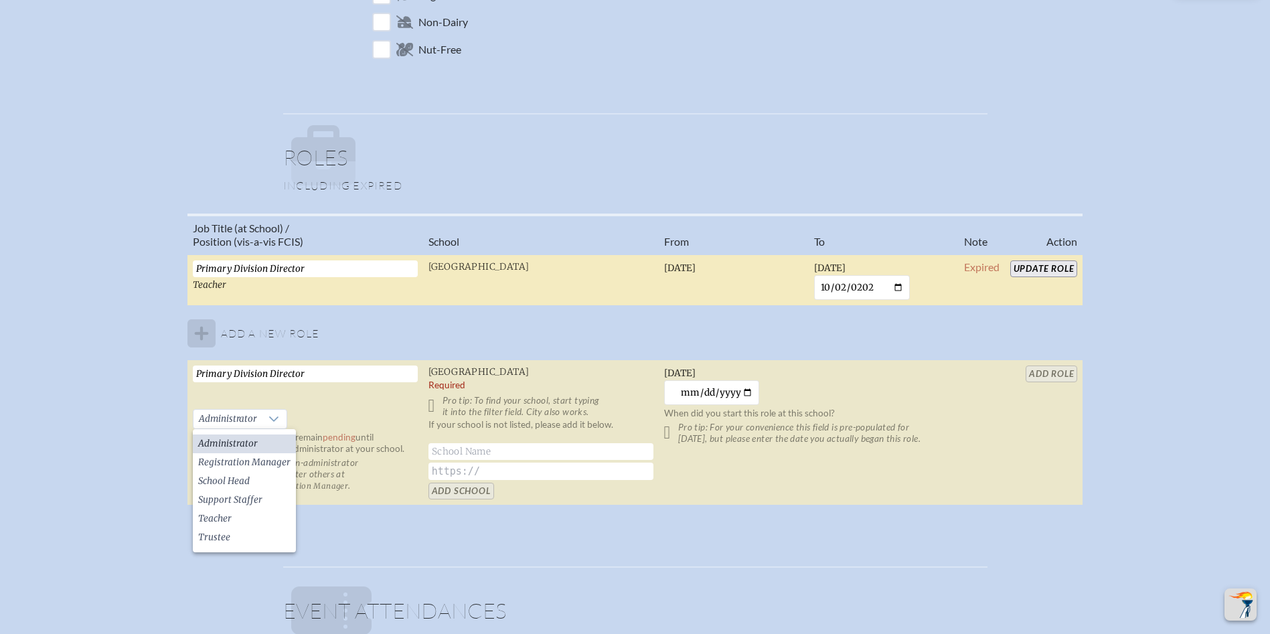
click at [247, 442] on span "Administrator" at bounding box center [228, 443] width 60 height 13
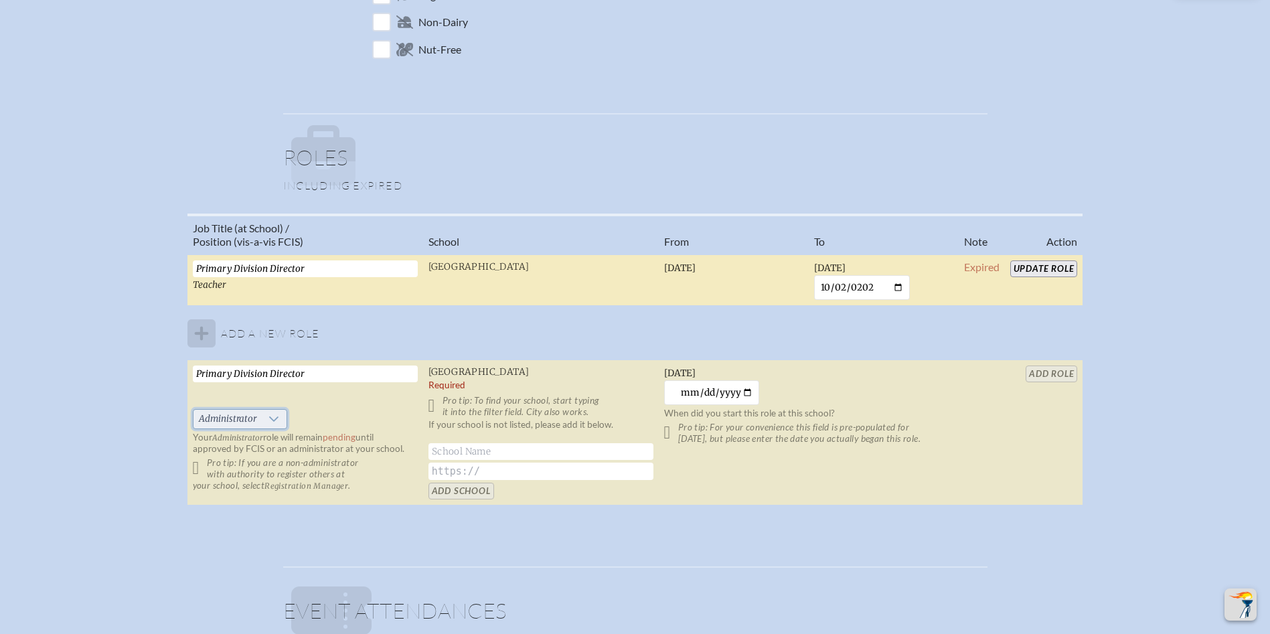
click at [246, 420] on span "Administrator" at bounding box center [227, 419] width 68 height 19
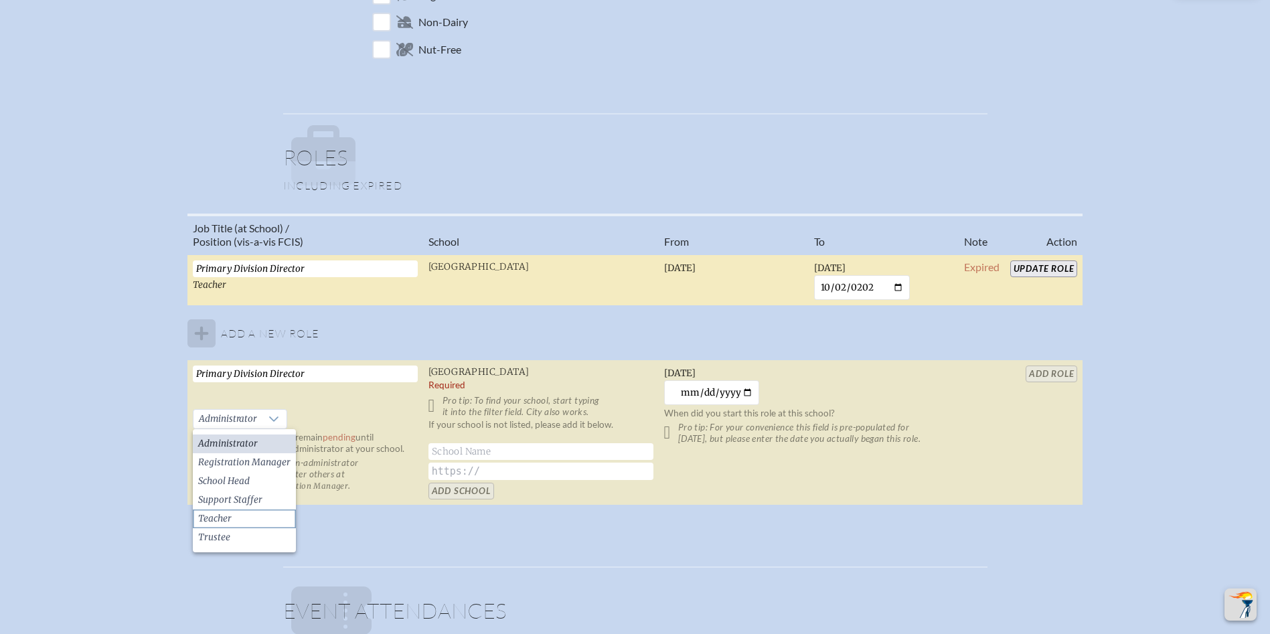
click at [240, 516] on li "Teacher" at bounding box center [244, 519] width 103 height 19
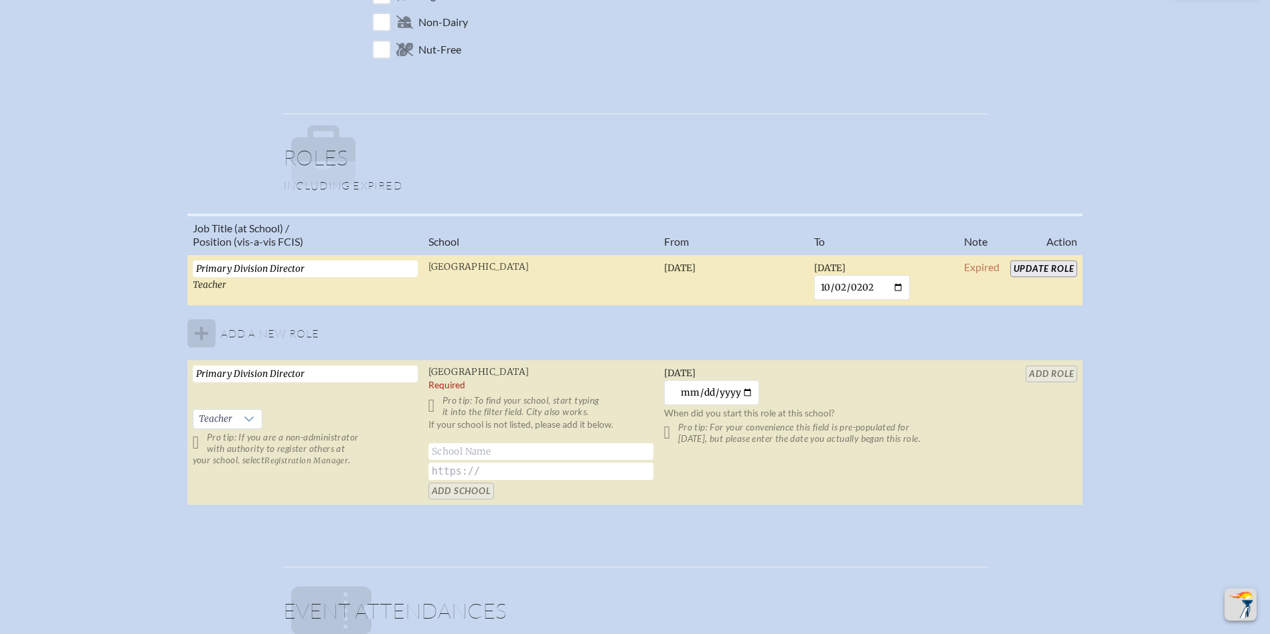
click at [247, 408] on td "Primary Division Director   Teacher Pro tip: If you are a non-administrator wit…" at bounding box center [305, 432] width 236 height 145
click at [247, 418] on icon at bounding box center [249, 418] width 9 height 5
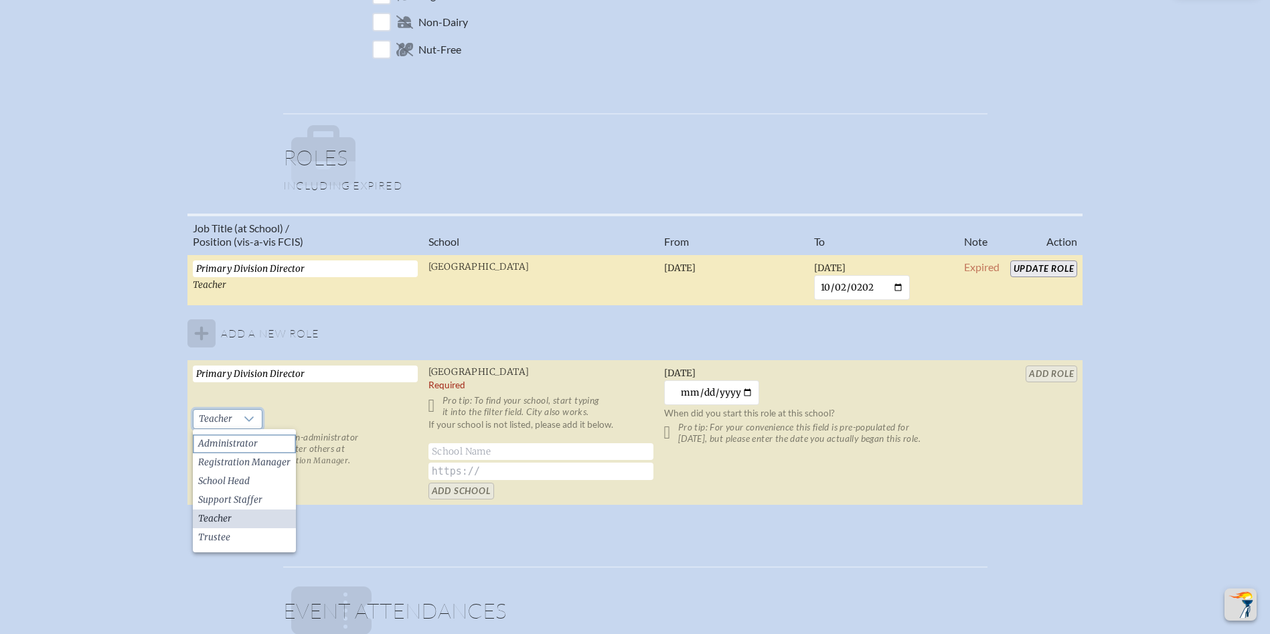
click at [250, 441] on span "Administrator" at bounding box center [228, 443] width 60 height 13
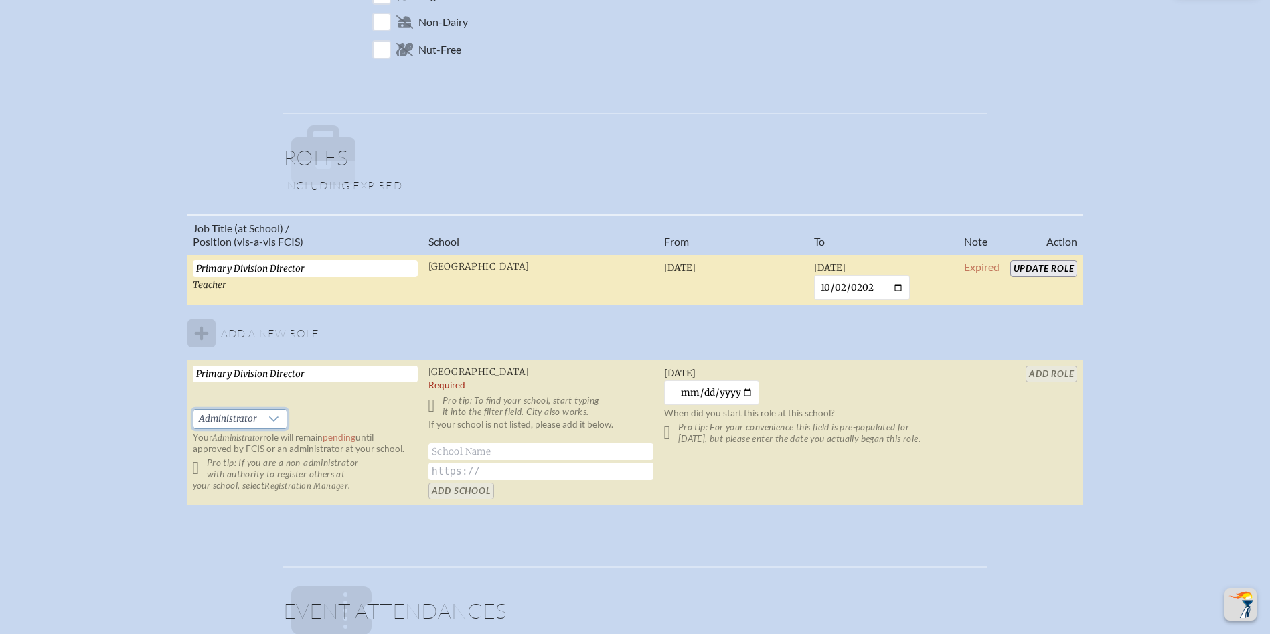
click at [1150, 366] on div "Job Title (at School) / Position (vis-a-vis FCIS) School From To Note Action Pr…" at bounding box center [635, 365] width 1246 height 303
click at [1050, 385] on table "Job Title (at School) / Position (vis-a-vis FCIS) School From To Note Action Pr…" at bounding box center [635, 360] width 896 height 293
click at [1041, 374] on table "Job Title (at School) / Position (vis-a-vis FCIS) School From To Note Action Pr…" at bounding box center [635, 360] width 896 height 293
click at [1040, 374] on table "Job Title (at School) / Position (vis-a-vis FCIS) School From To Note Action Pr…" at bounding box center [635, 360] width 896 height 293
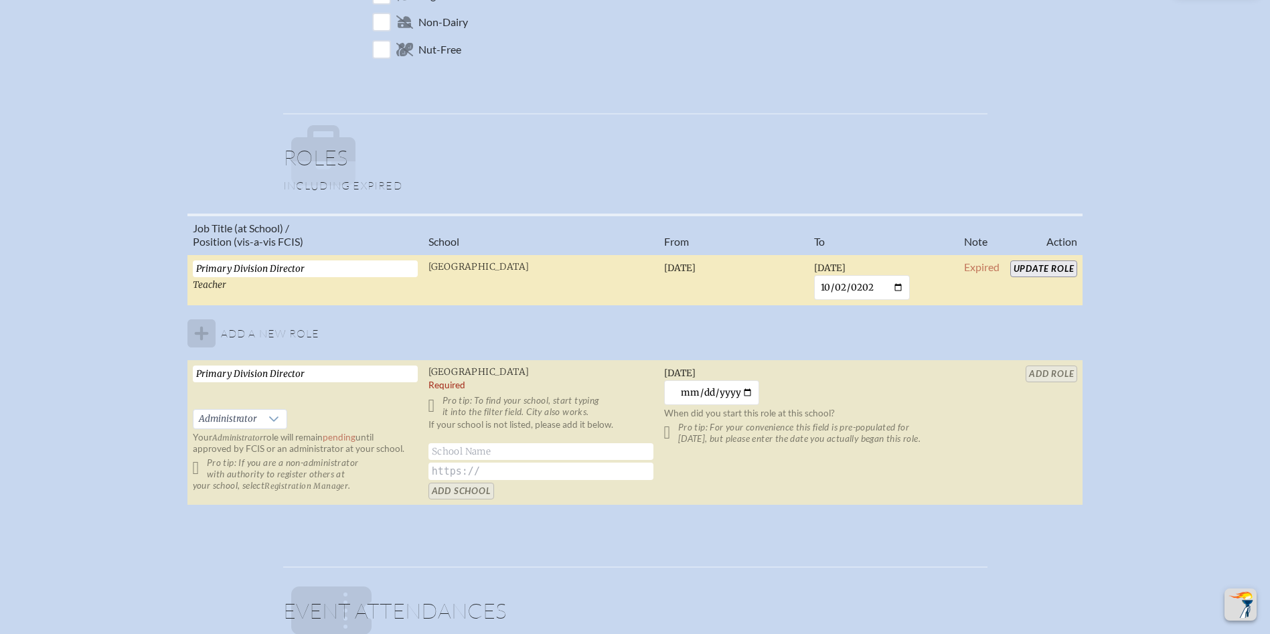
click at [1040, 374] on table "Job Title (at School) / Position (vis-a-vis FCIS) School From To Note Action Pr…" at bounding box center [635, 360] width 896 height 293
click at [696, 392] on input "2025-10-03" at bounding box center [712, 392] width 96 height 25
type input "0025-10-02"
click at [1052, 374] on table "Job Title (at School) / Position (vis-a-vis FCIS) School From To Note Action Pr…" at bounding box center [635, 360] width 896 height 293
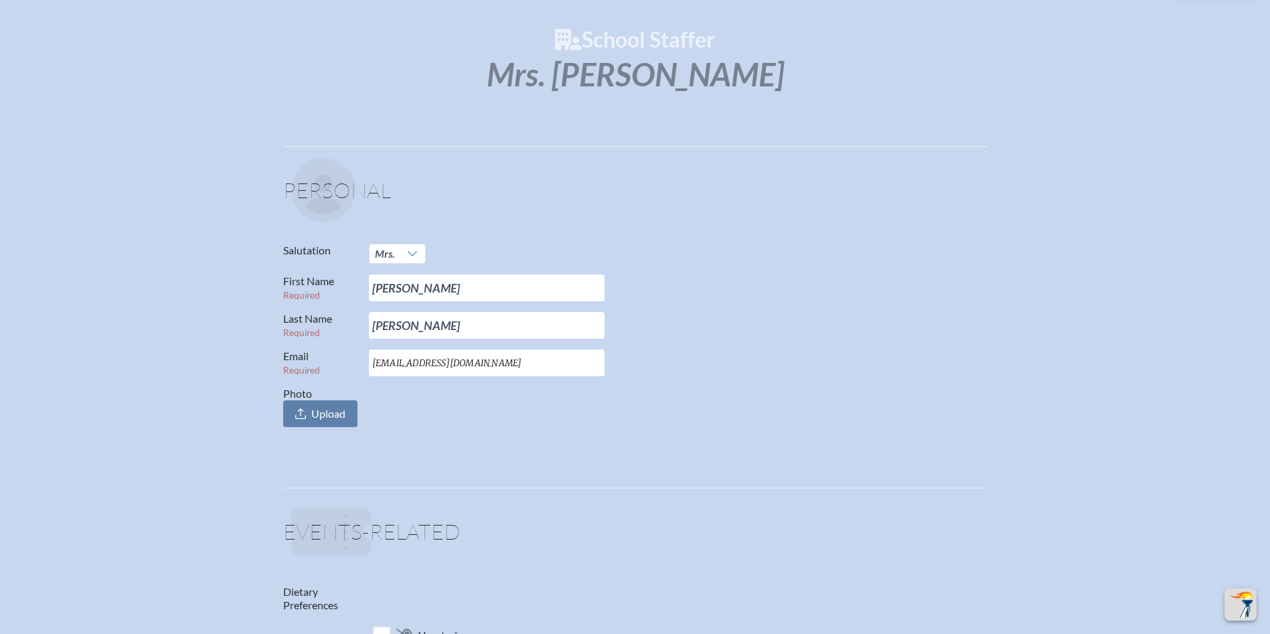
scroll to position [0, 0]
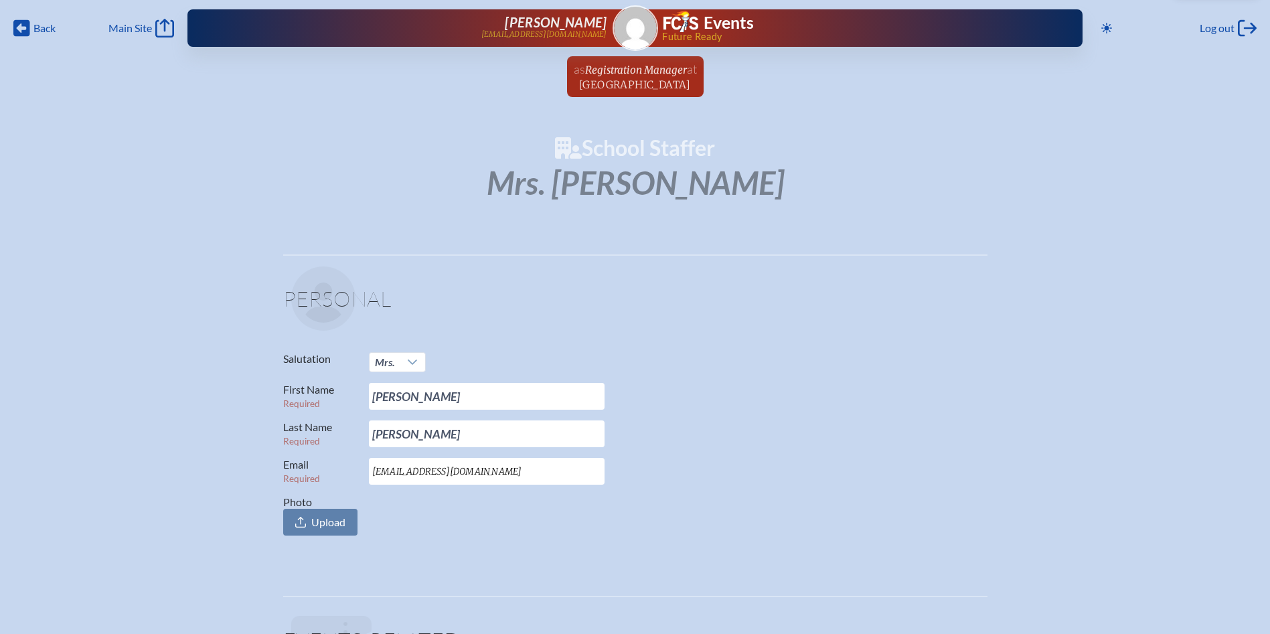
click at [658, 88] on span "[GEOGRAPHIC_DATA]" at bounding box center [635, 84] width 112 height 13
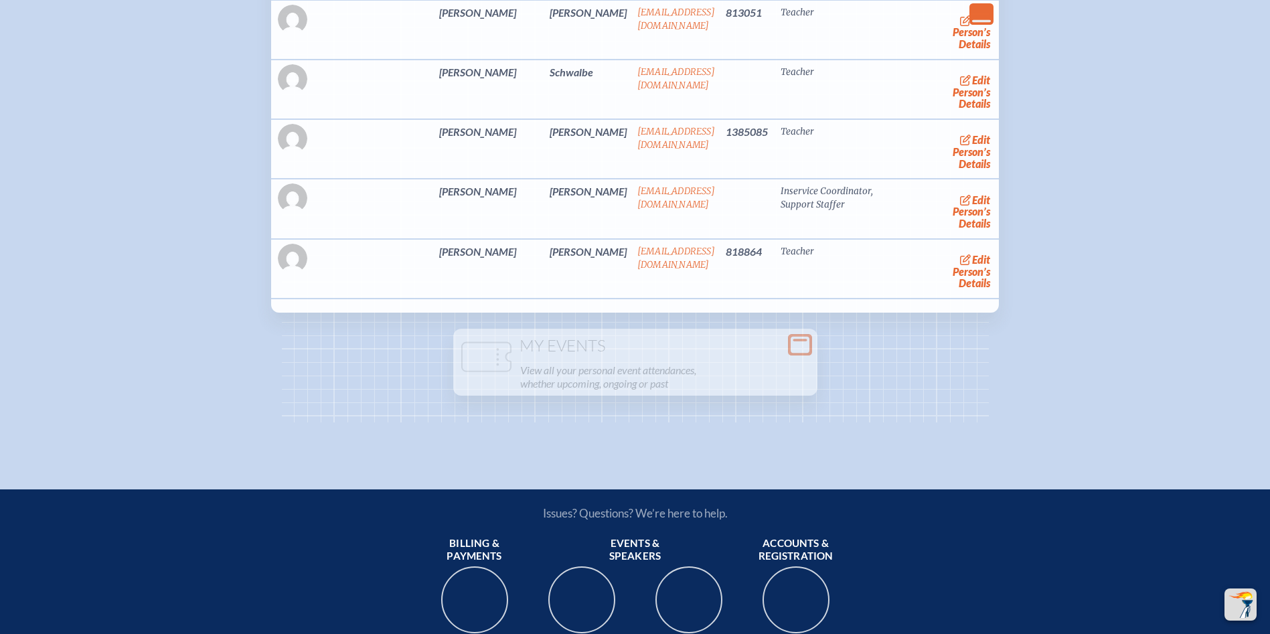
scroll to position [3549, 0]
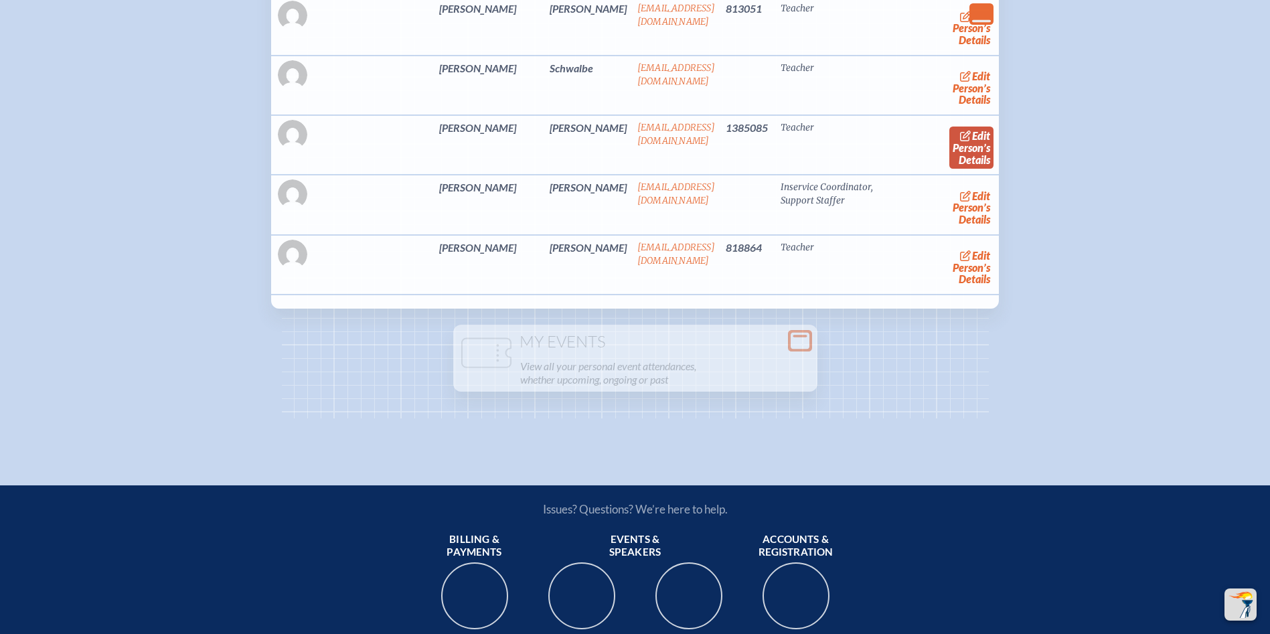
click at [949, 169] on link "edit Person’s Details" at bounding box center [971, 148] width 45 height 42
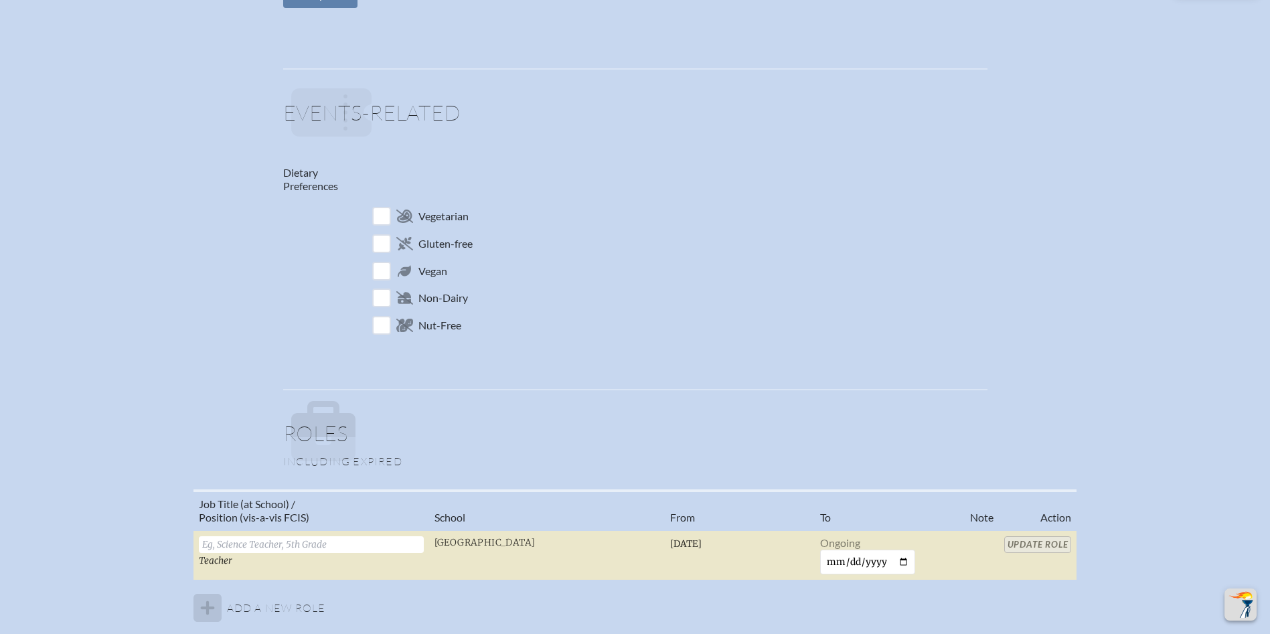
scroll to position [736, 0]
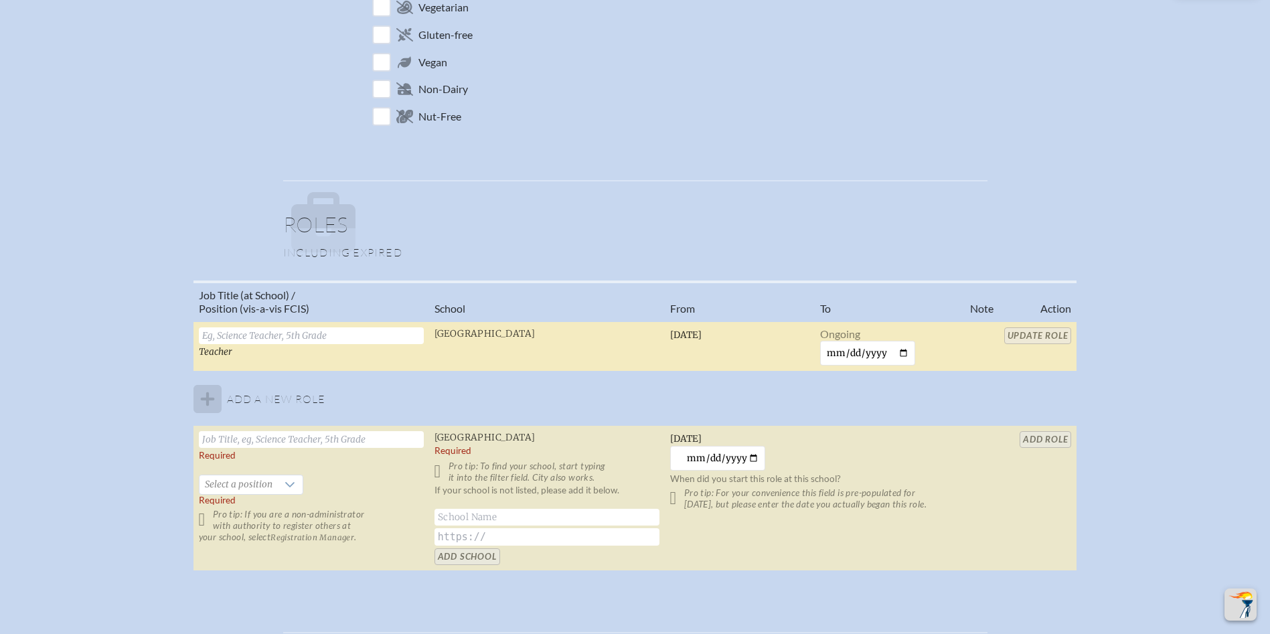
click at [291, 334] on input "text" at bounding box center [311, 335] width 225 height 17
type input "Spanish Teacher"
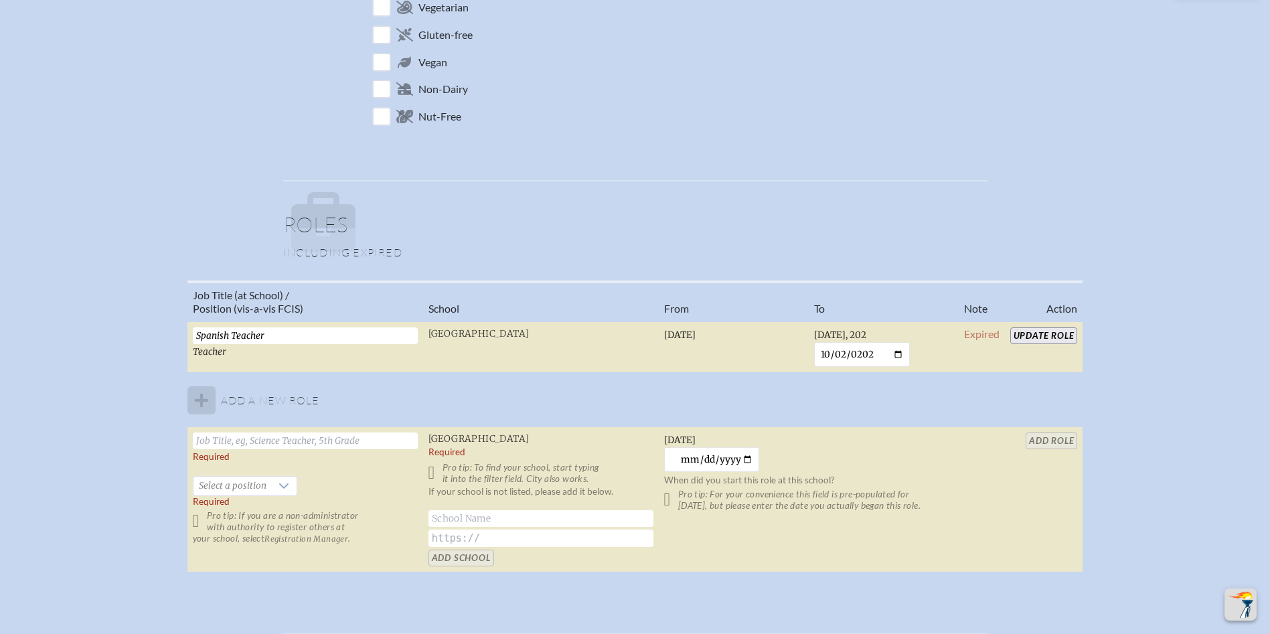
type input "2025-10-02"
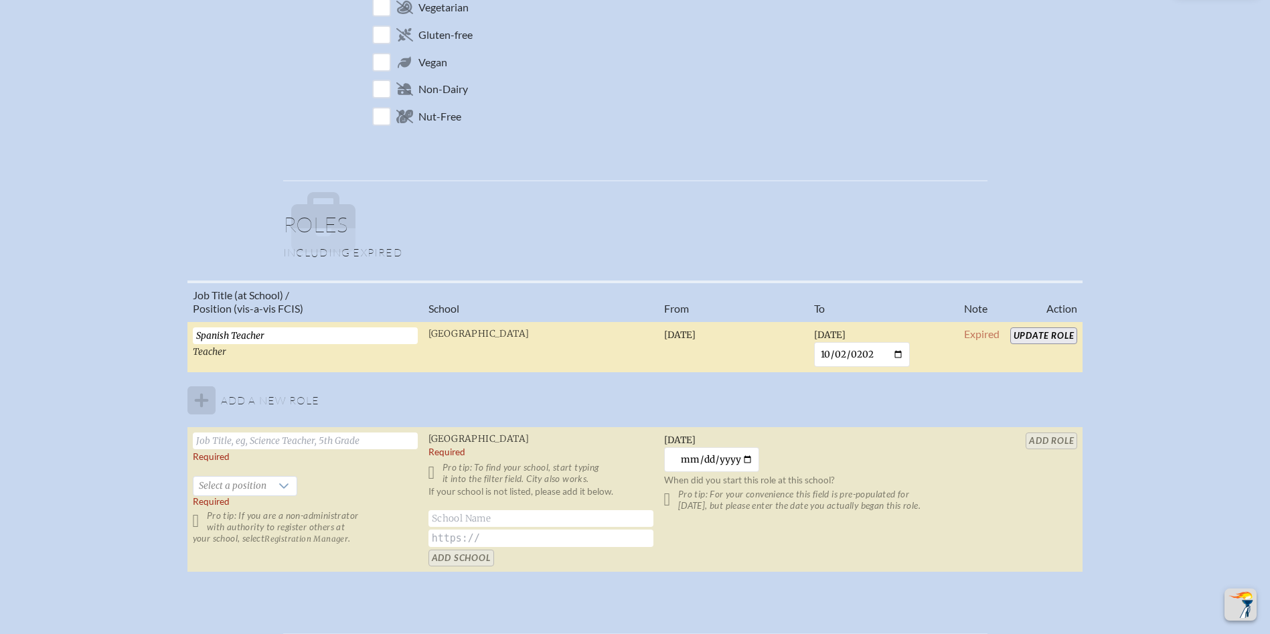
click at [1034, 335] on input "Update Role" at bounding box center [1044, 335] width 68 height 17
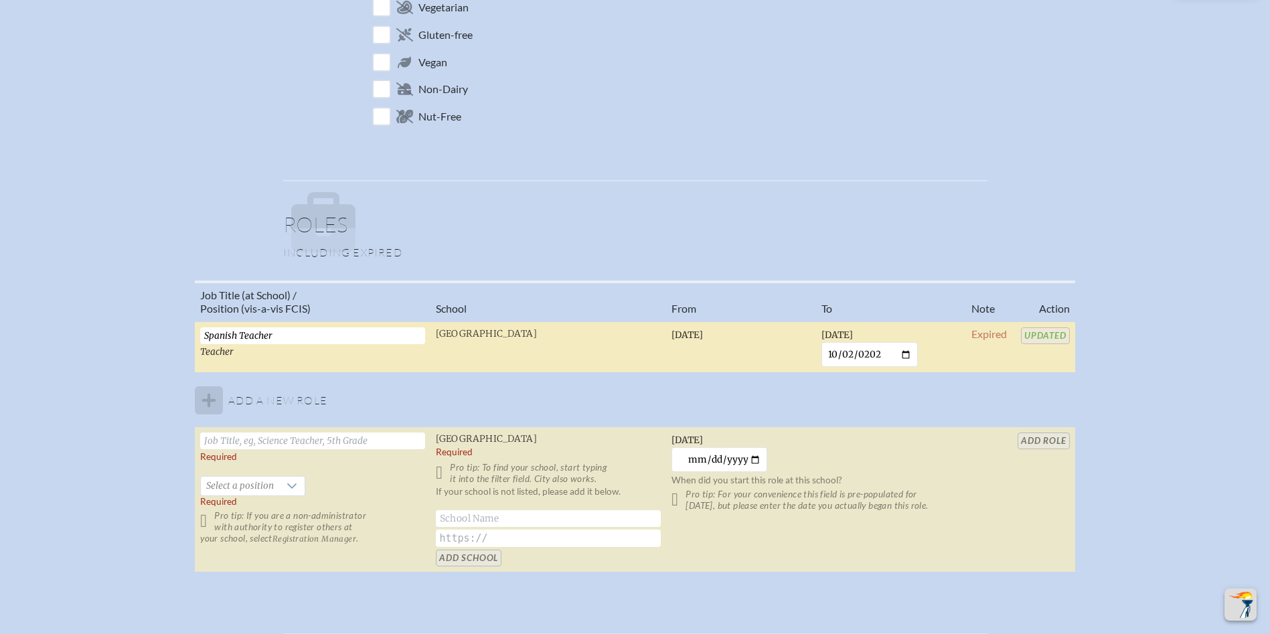
drag, startPoint x: 309, startPoint y: 441, endPoint x: 445, endPoint y: 398, distance: 142.9
click at [309, 440] on input "text" at bounding box center [312, 441] width 225 height 17
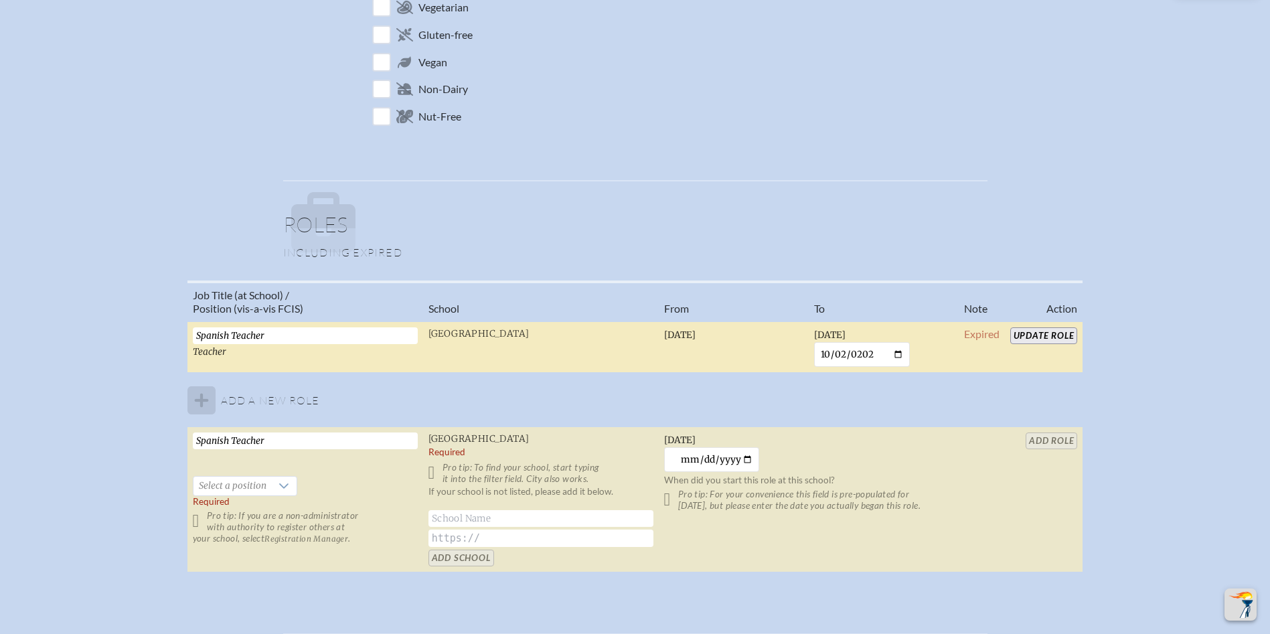
type input "Spanish Teacher"
click at [243, 493] on span "Select a position" at bounding box center [232, 486] width 78 height 19
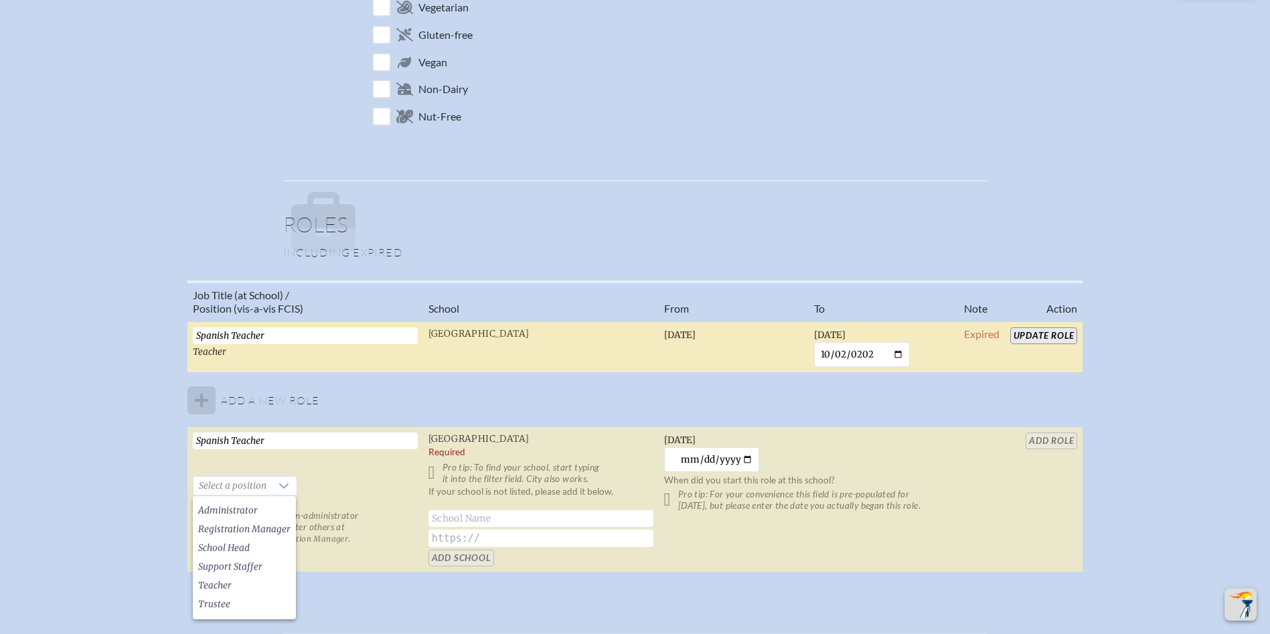
drag, startPoint x: 258, startPoint y: 585, endPoint x: 582, endPoint y: 526, distance: 330.1
click at [259, 585] on li "Teacher" at bounding box center [244, 585] width 103 height 19
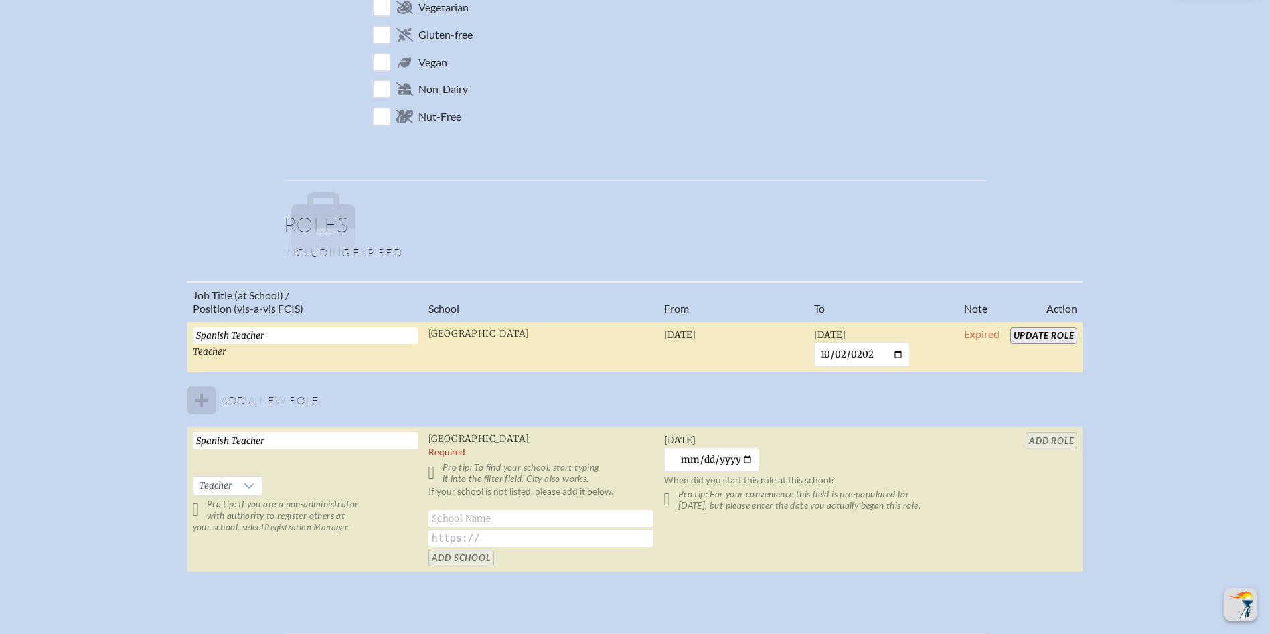
click at [909, 449] on td "Thursday, October 2nd, 2025 2025-10-02 When did you start this role at this sch…" at bounding box center [809, 499] width 300 height 145
click at [1055, 443] on table "Job Title (at School) / Position (vis-a-vis FCIS) School From To Note Action Sp…" at bounding box center [635, 427] width 896 height 293
click at [1057, 443] on table "Job Title (at School) / Position (vis-a-vis FCIS) School From To Note Action Sp…" at bounding box center [635, 427] width 896 height 293
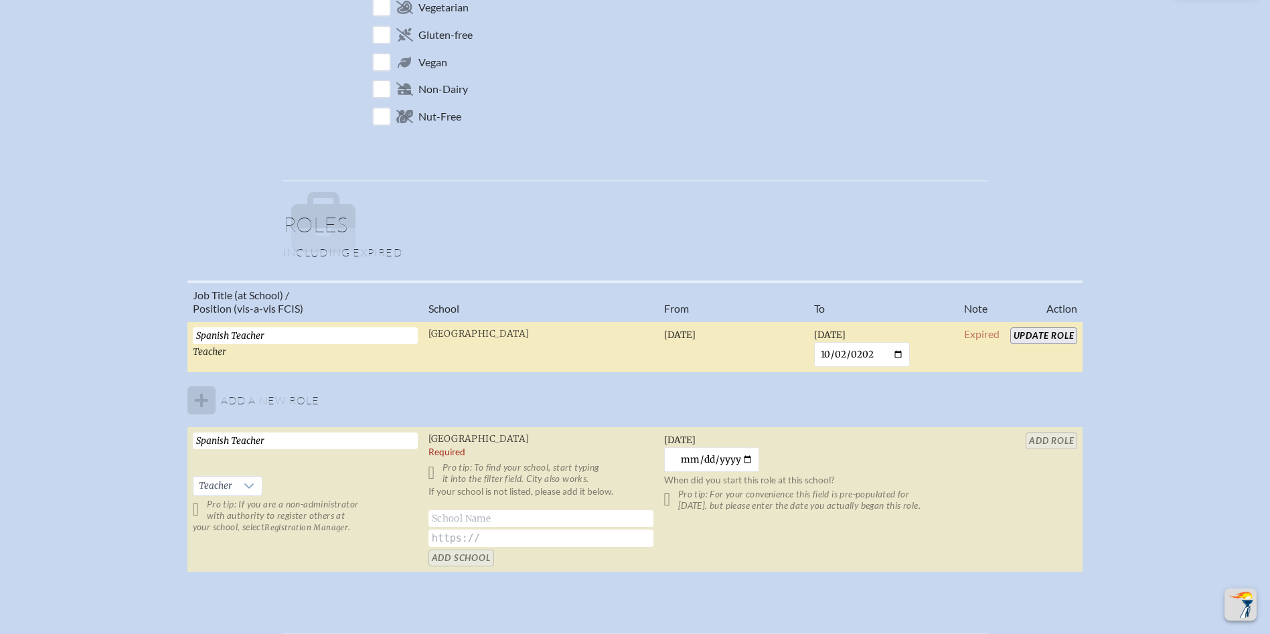
click at [1057, 443] on table "Job Title (at School) / Position (vis-a-vis FCIS) School From To Note Action Sp…" at bounding box center [635, 427] width 896 height 293
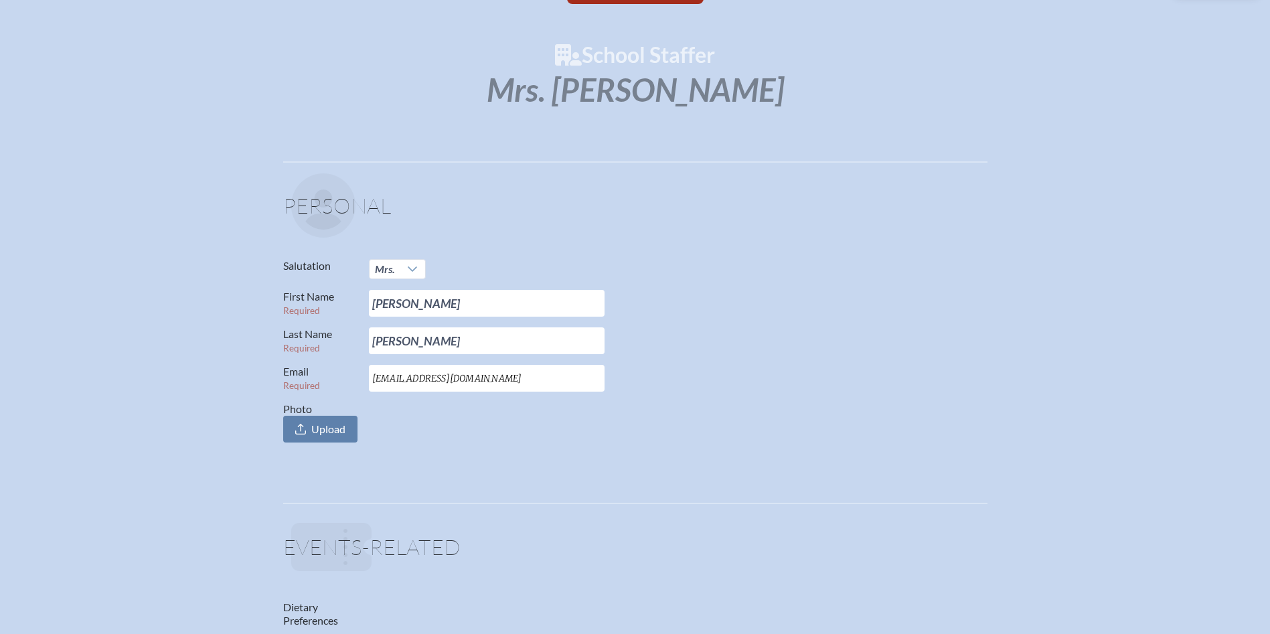
scroll to position [0, 0]
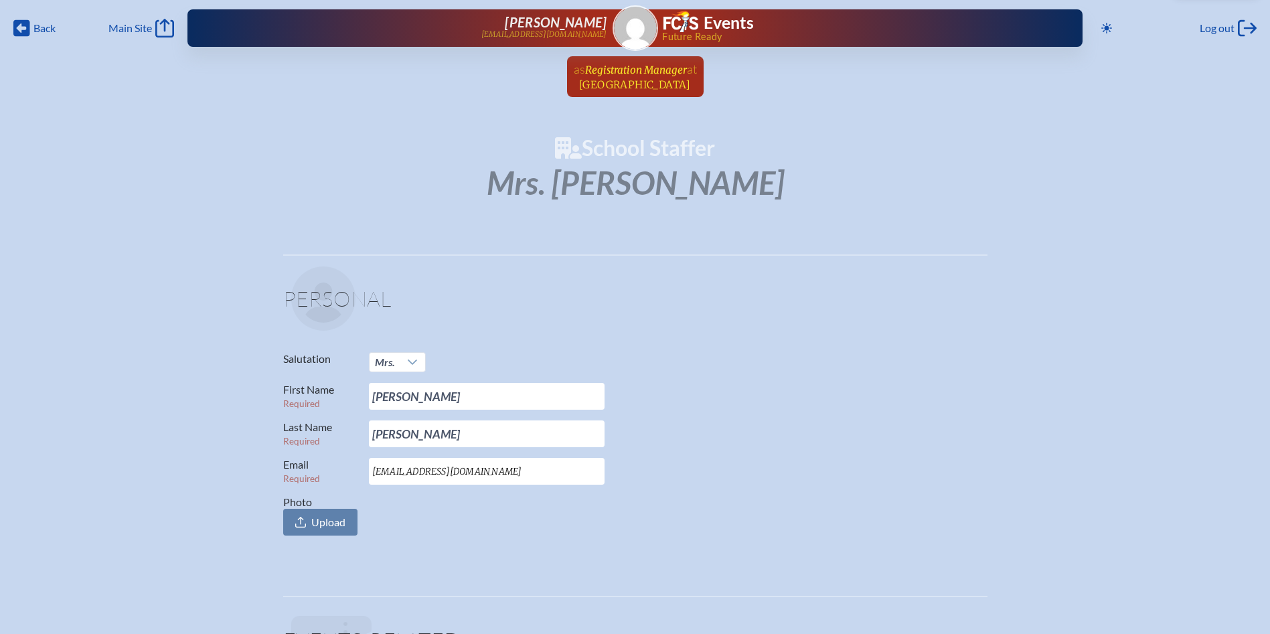
click at [639, 76] on span "Registration Manager" at bounding box center [636, 70] width 102 height 13
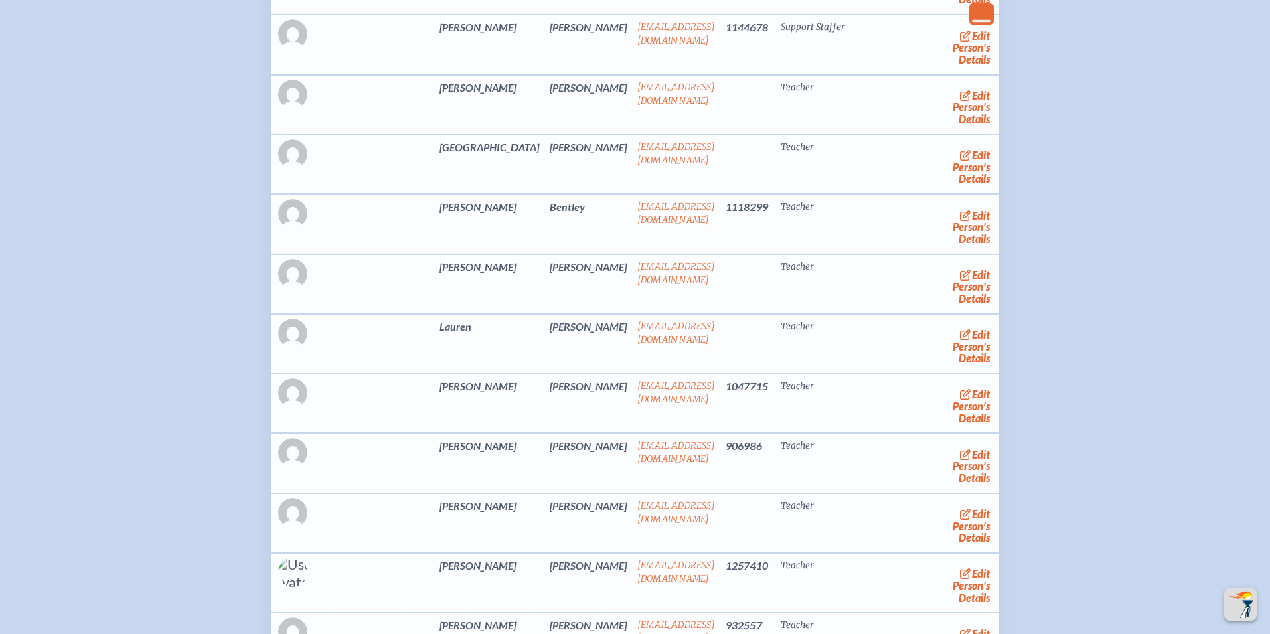
scroll to position [2142, 0]
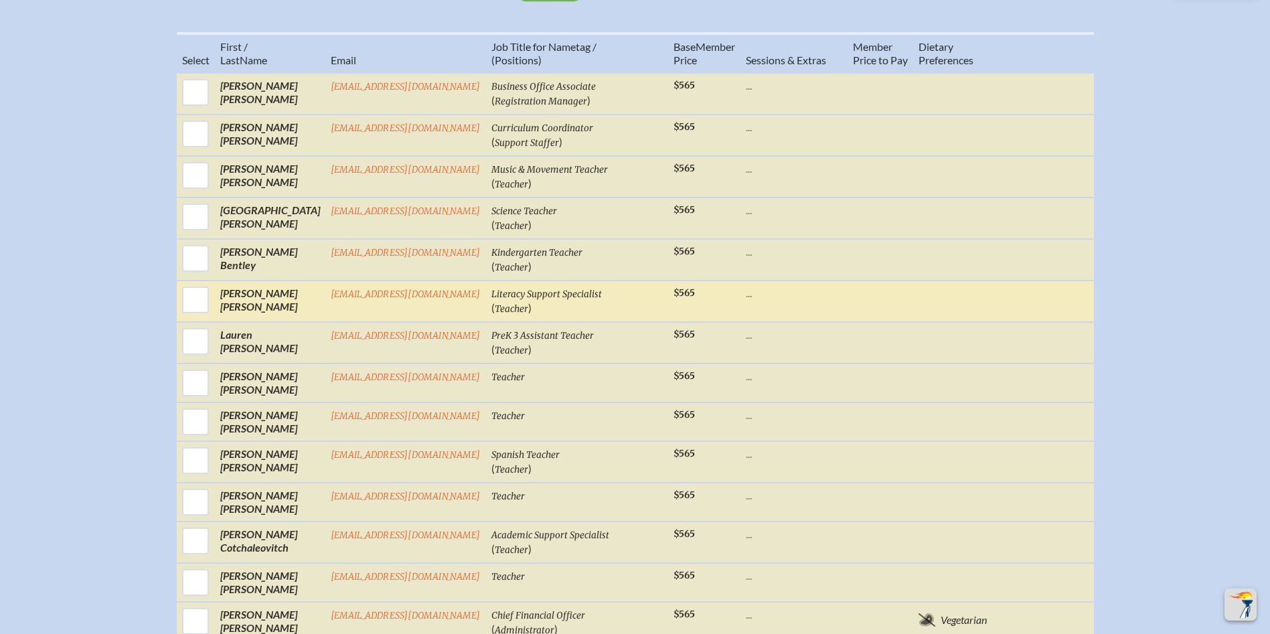
scroll to position [670, 0]
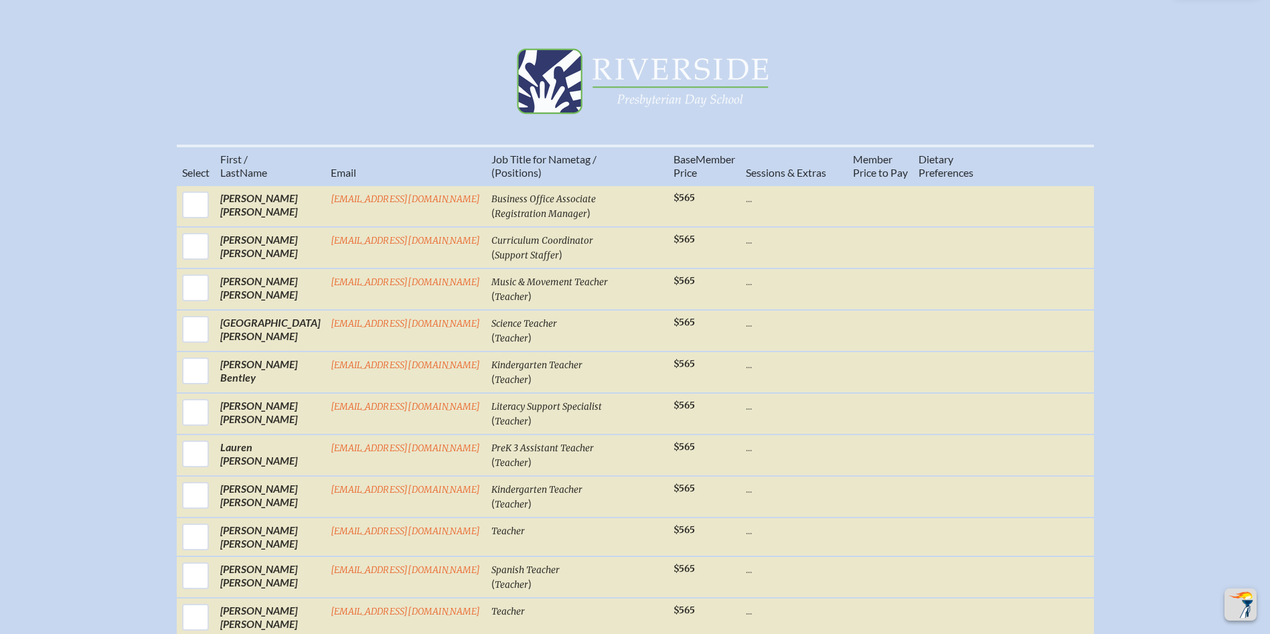
scroll to position [803, 0]
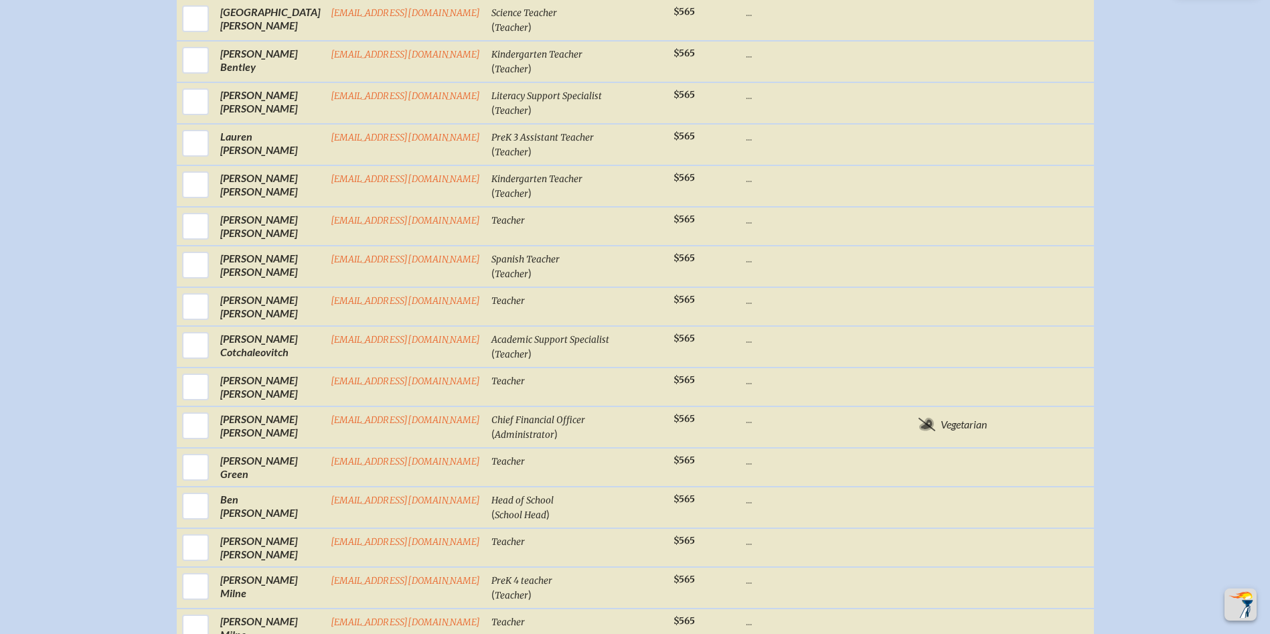
scroll to position [803, 0]
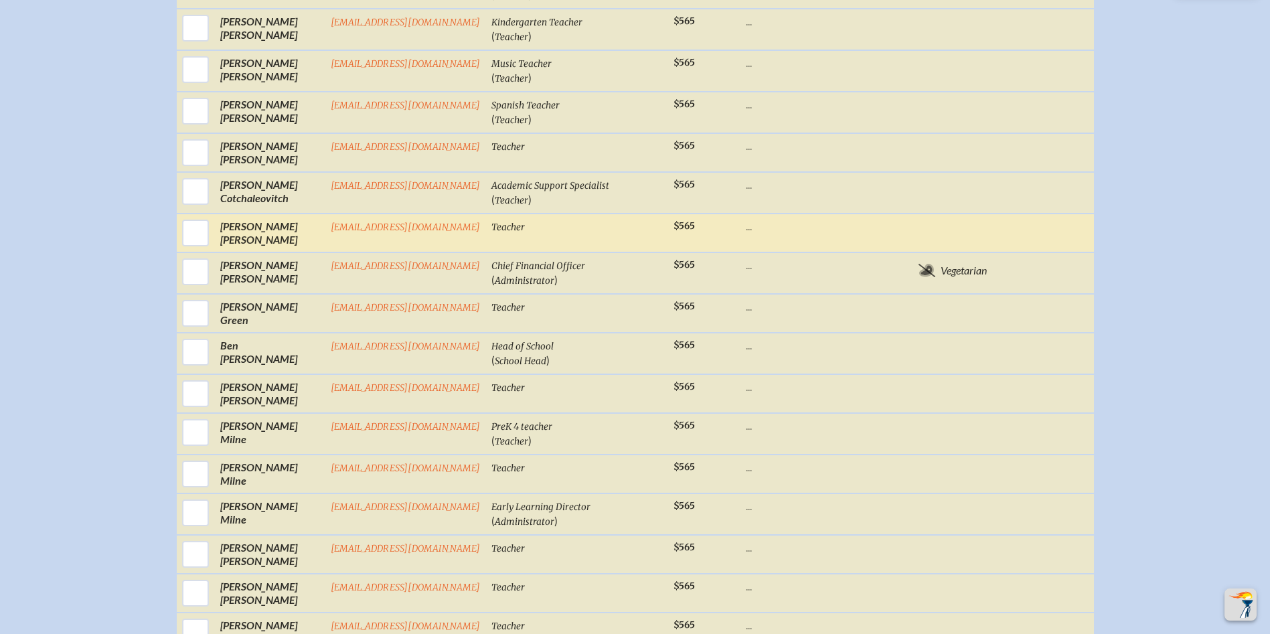
scroll to position [1071, 0]
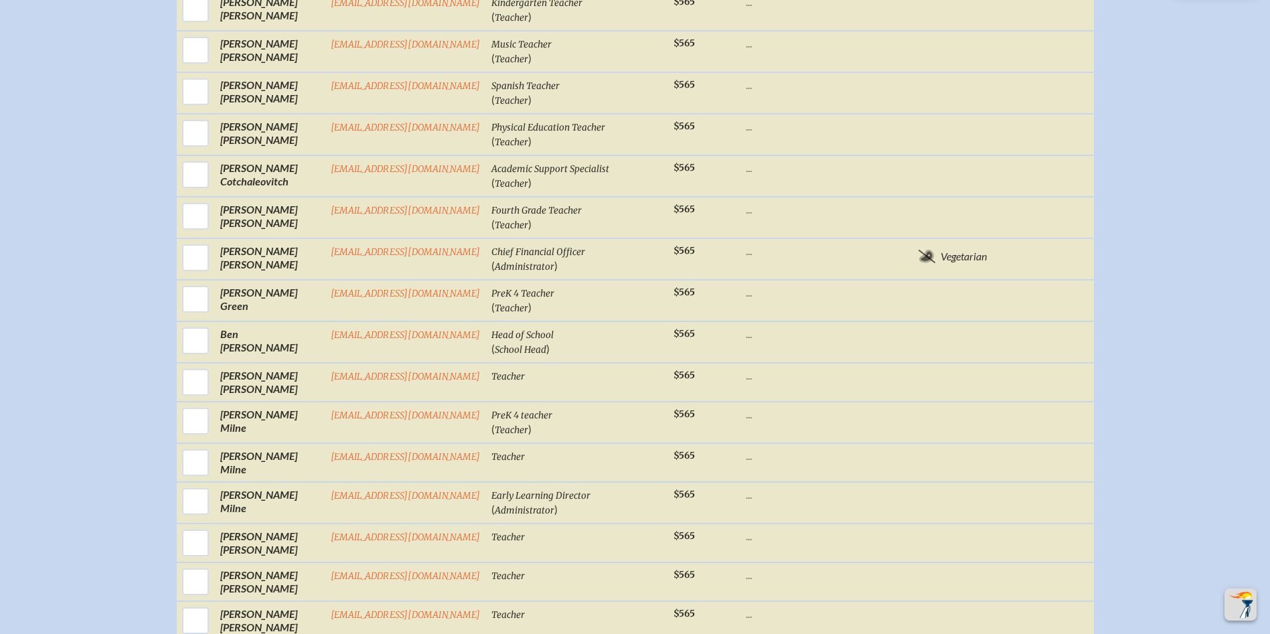
scroll to position [1138, 0]
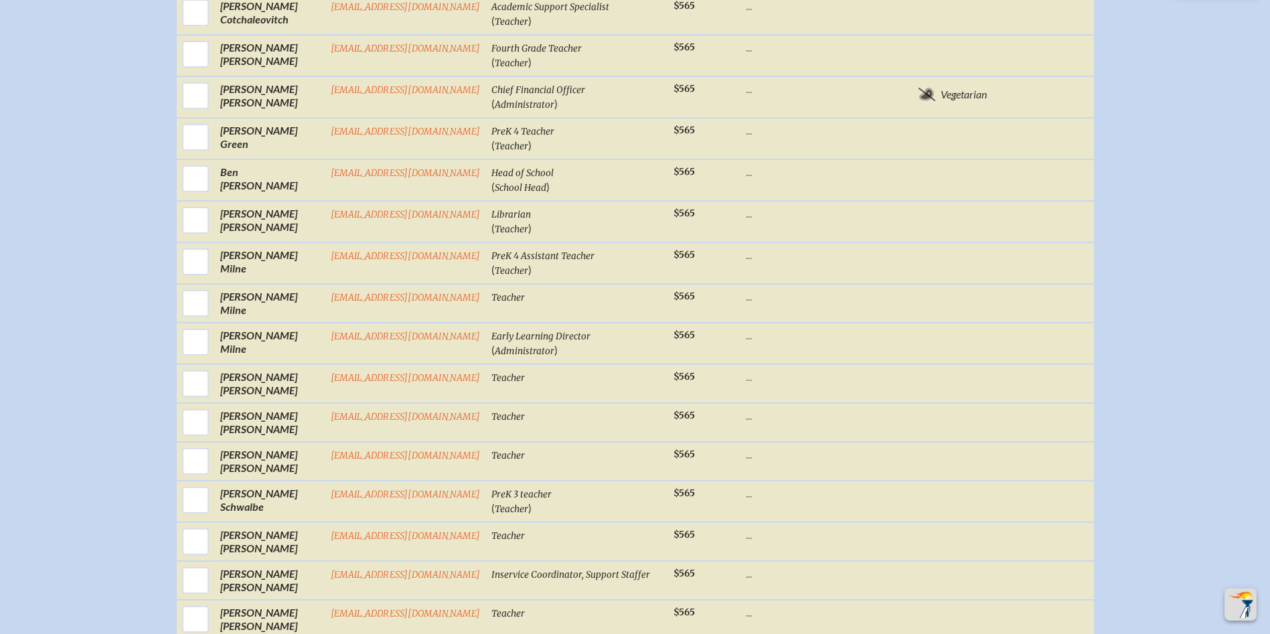
scroll to position [1205, 0]
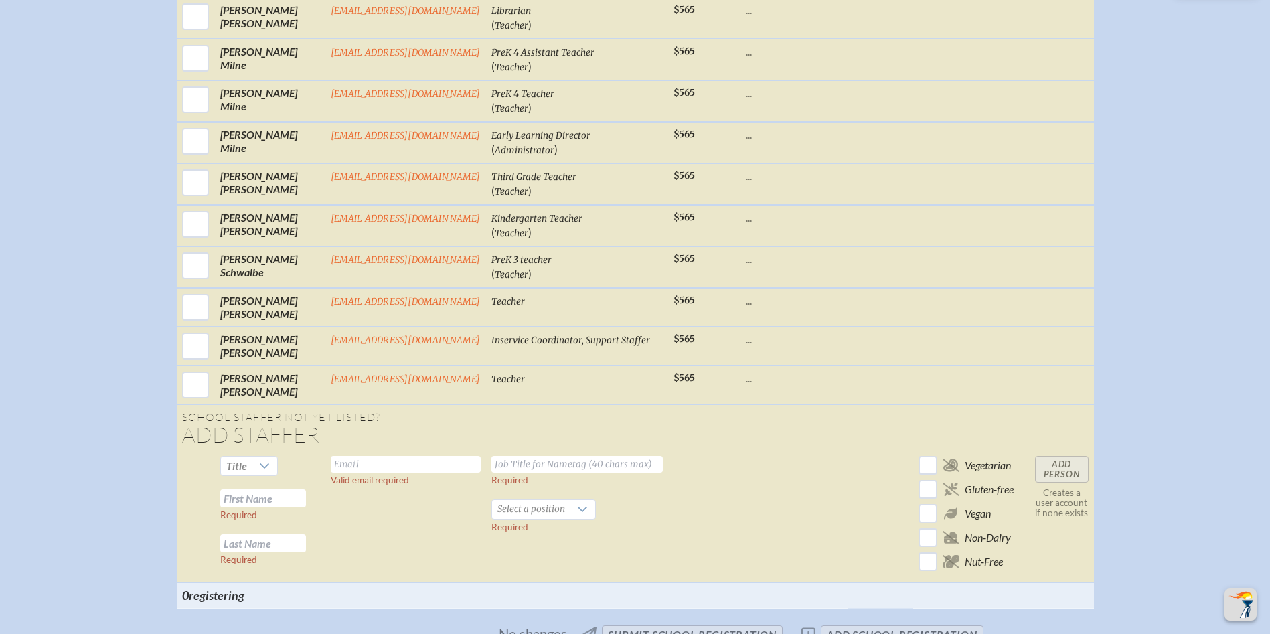
scroll to position [1272, 0]
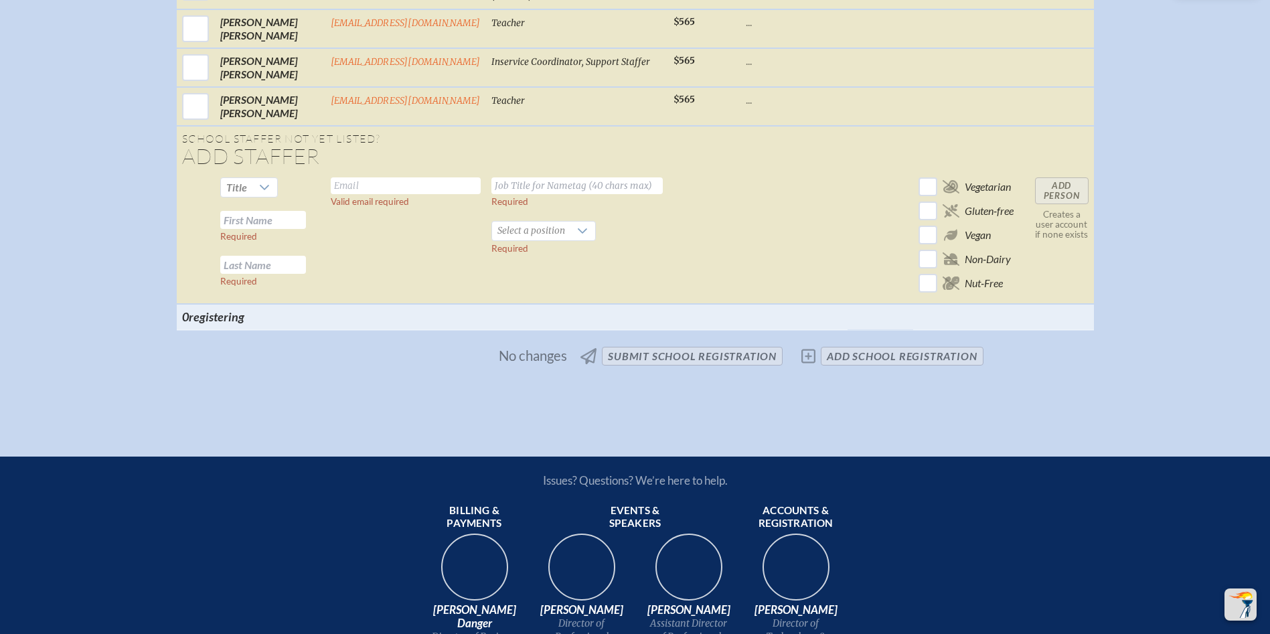
scroll to position [1540, 0]
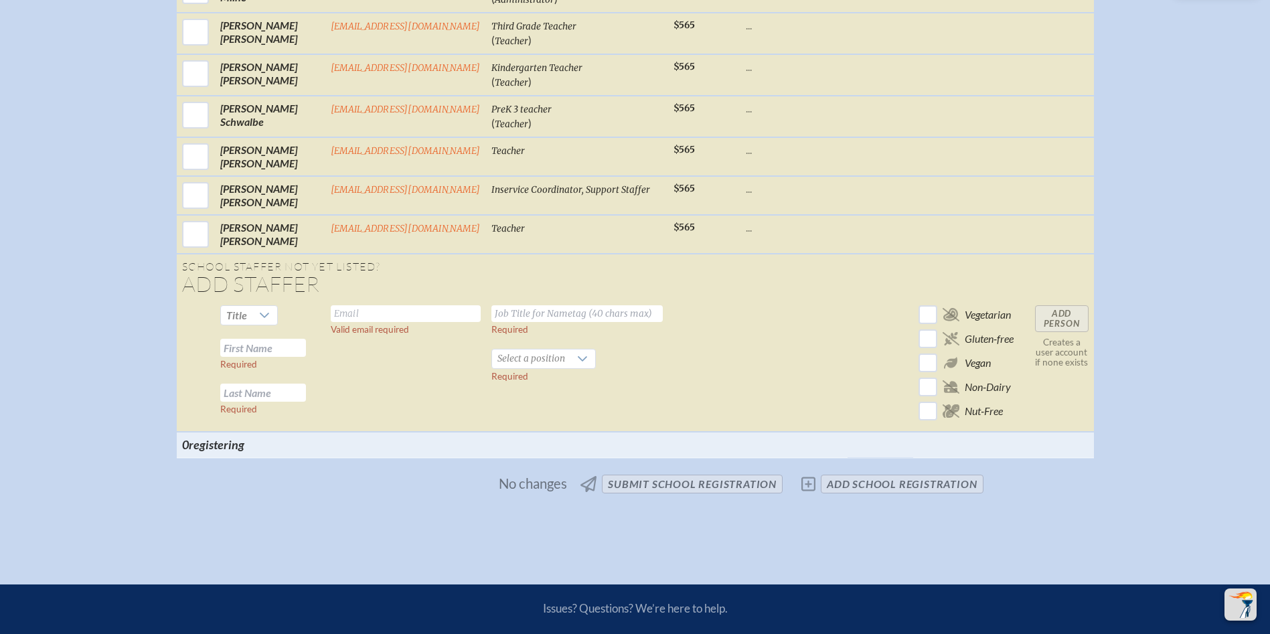
drag, startPoint x: 255, startPoint y: 299, endPoint x: 345, endPoint y: 299, distance: 90.4
click at [256, 339] on input "text" at bounding box center [263, 348] width 86 height 18
type input "[PERSON_NAME]"
type input "[EMAIL_ADDRESS][DOMAIN_NAME]"
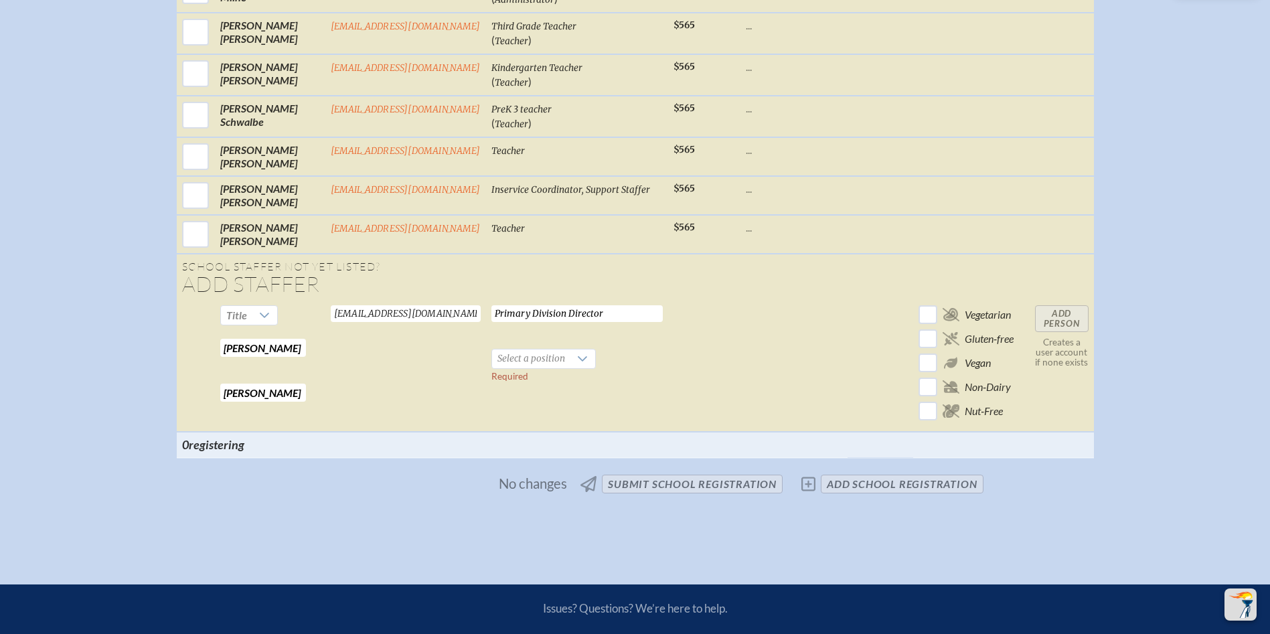
type input "Primary Division Director"
click at [529, 349] on span "Select a position" at bounding box center [531, 358] width 78 height 19
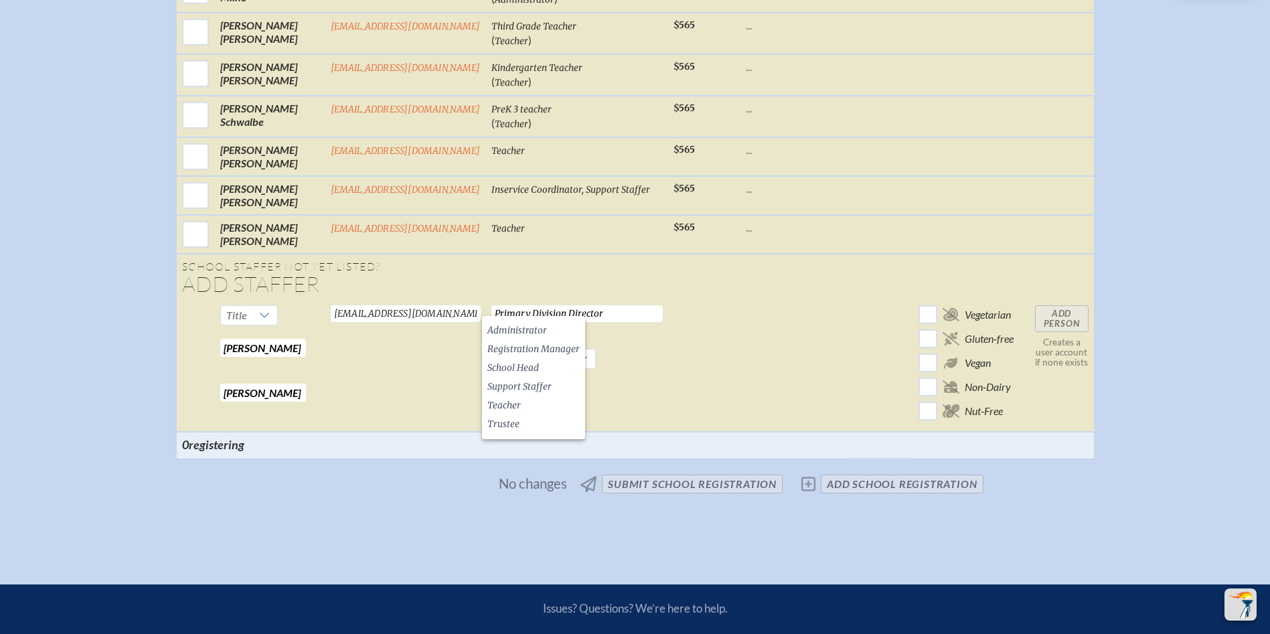
drag, startPoint x: 540, startPoint y: 332, endPoint x: 888, endPoint y: 319, distance: 348.4
click at [542, 332] on span "Administrator" at bounding box center [517, 330] width 60 height 13
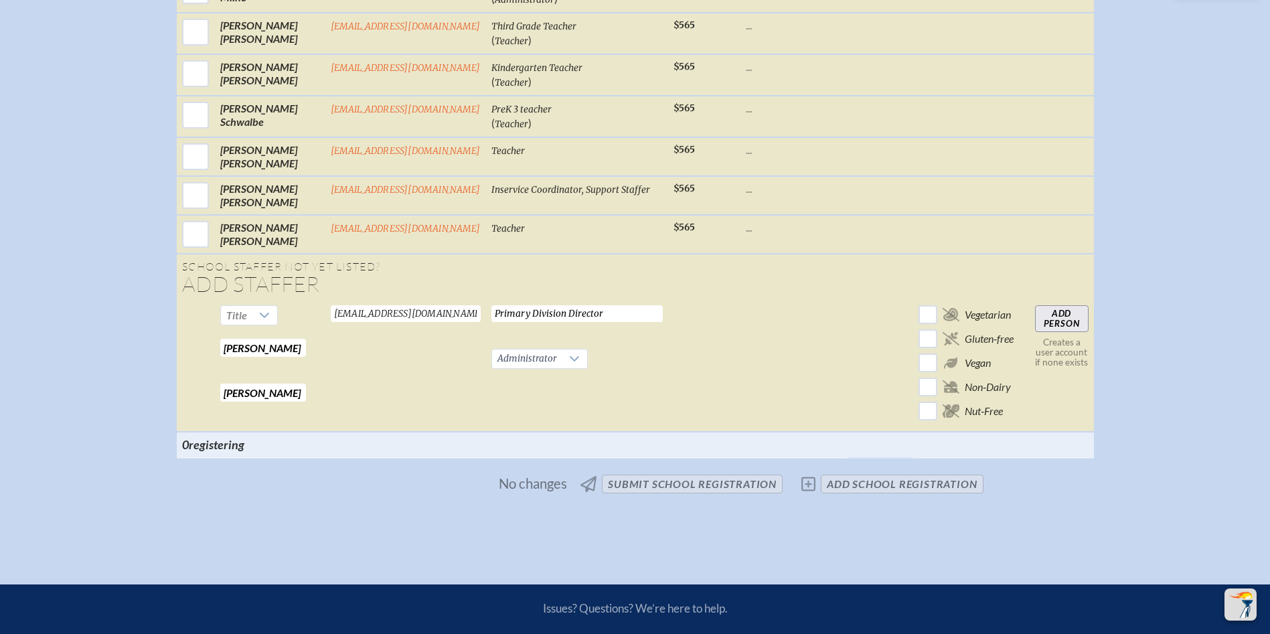
click at [1055, 305] on input "Add Person" at bounding box center [1062, 318] width 54 height 27
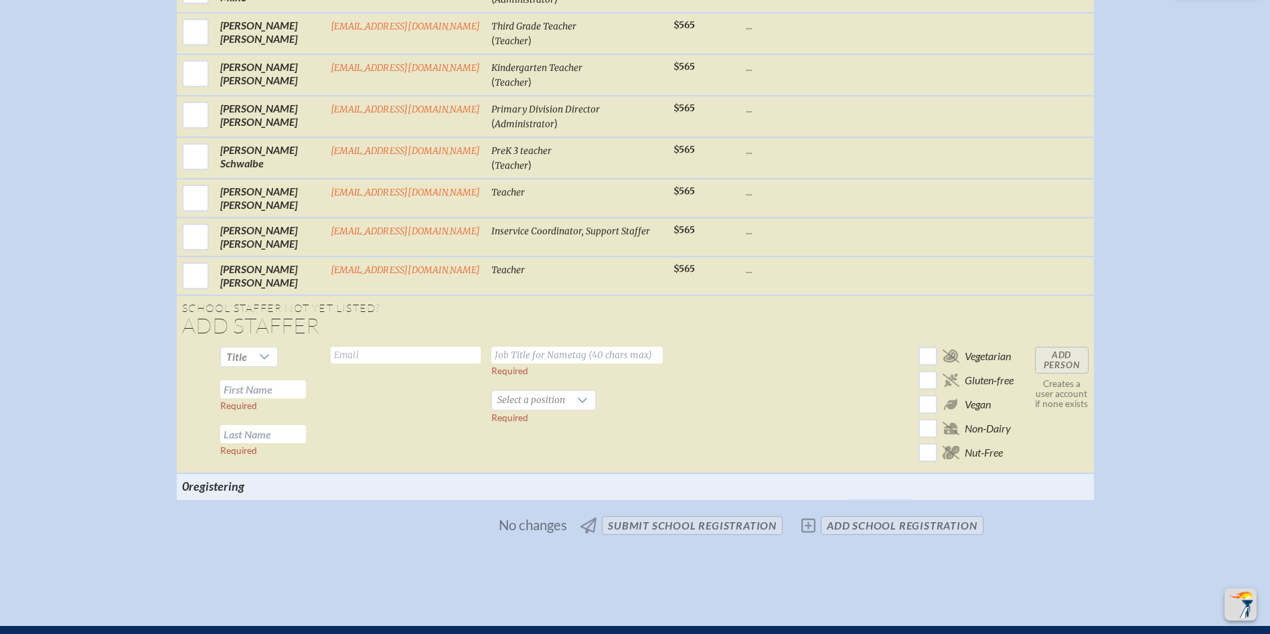
click at [270, 380] on input "text" at bounding box center [263, 389] width 86 height 18
type input "[PERSON_NAME]"
type input "Worsham"
type input "[EMAIL_ADDRESS][DOMAIN_NAME]"
click at [539, 347] on input "text" at bounding box center [576, 355] width 171 height 17
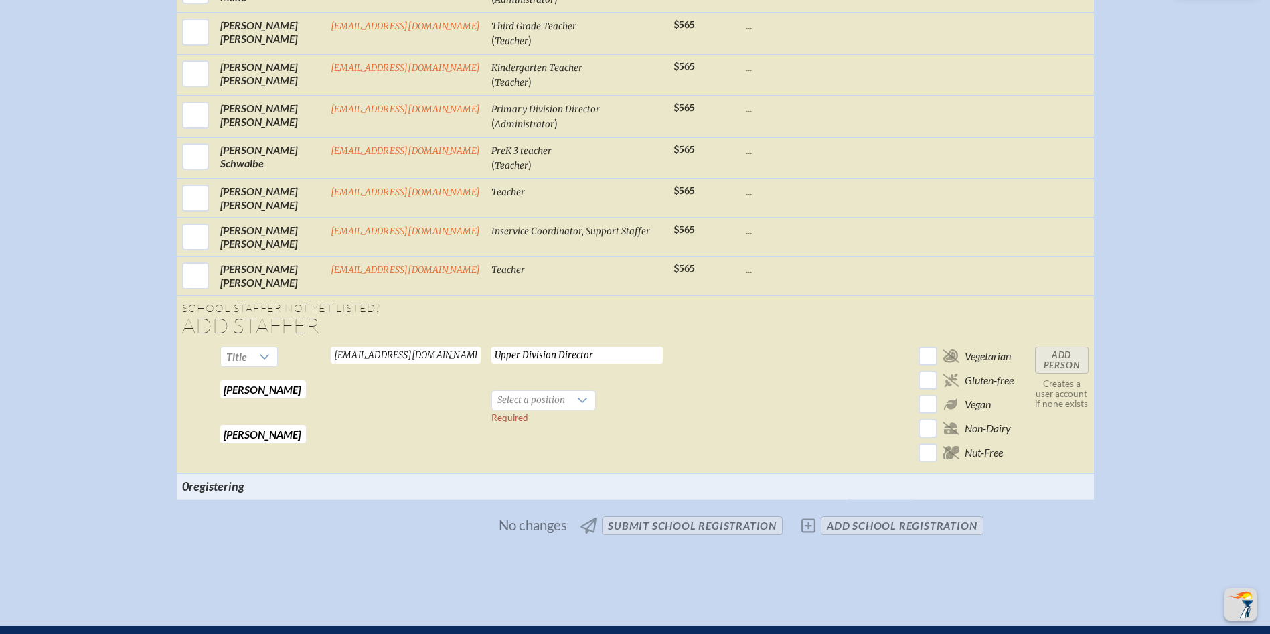
type input "Upper Division Director"
click at [538, 391] on span "Select a position" at bounding box center [531, 400] width 78 height 19
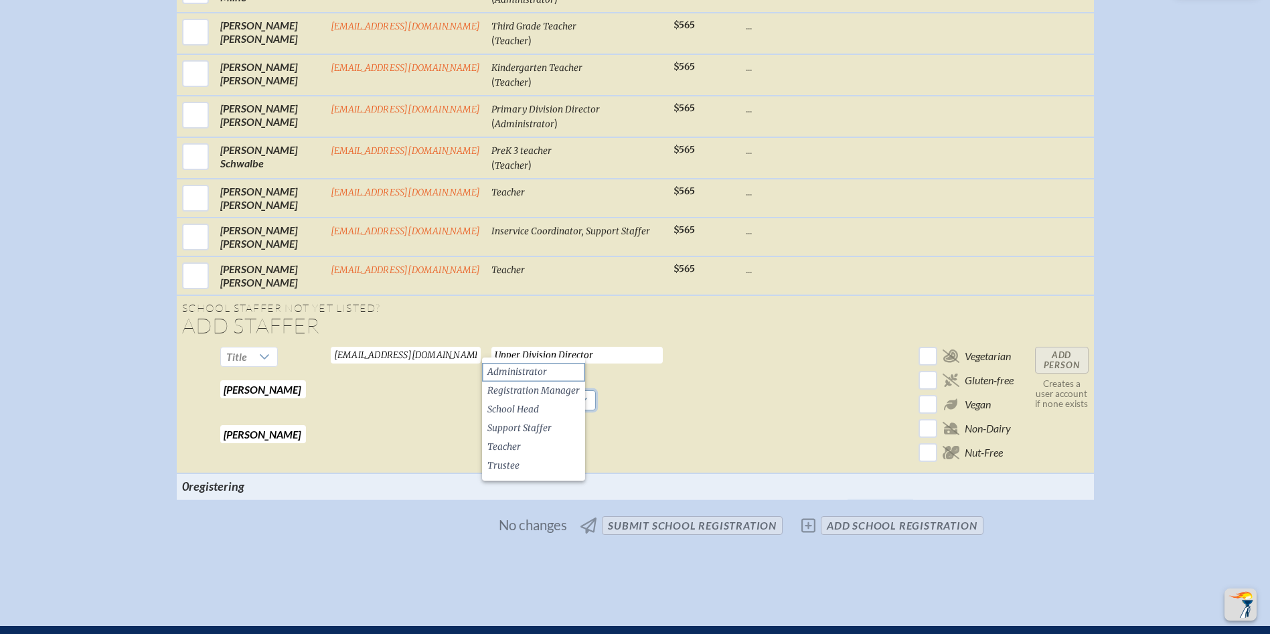
click at [542, 370] on span "Administrator" at bounding box center [517, 372] width 60 height 13
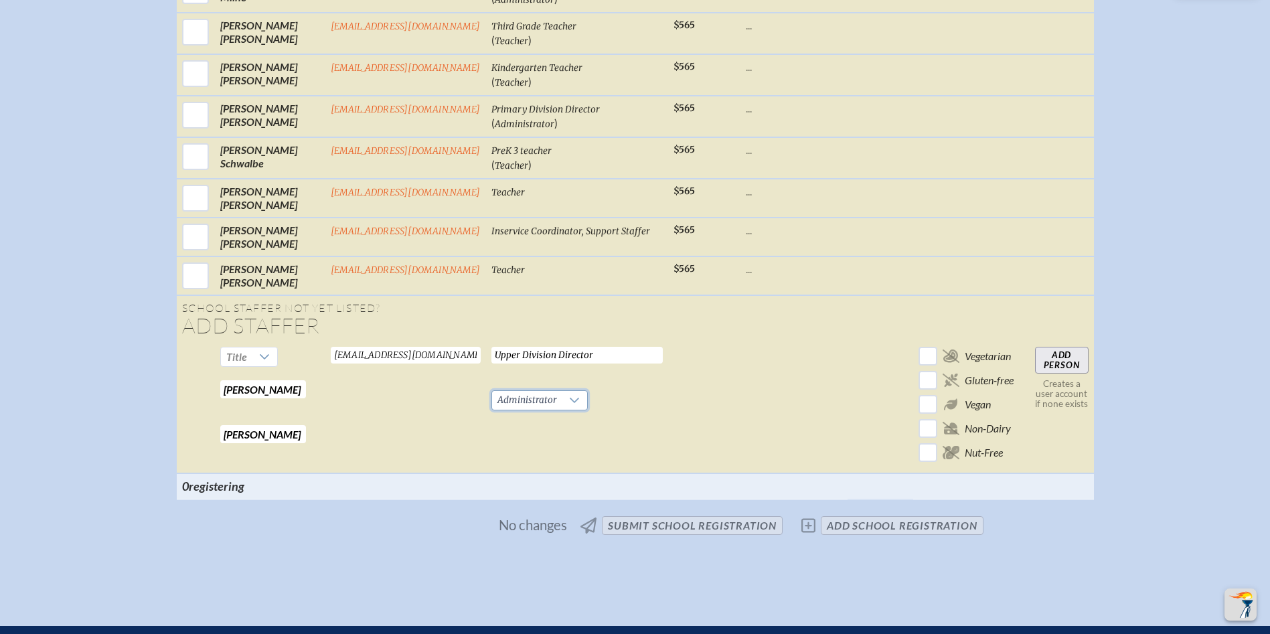
click at [1068, 347] on input "Add Person" at bounding box center [1062, 360] width 54 height 27
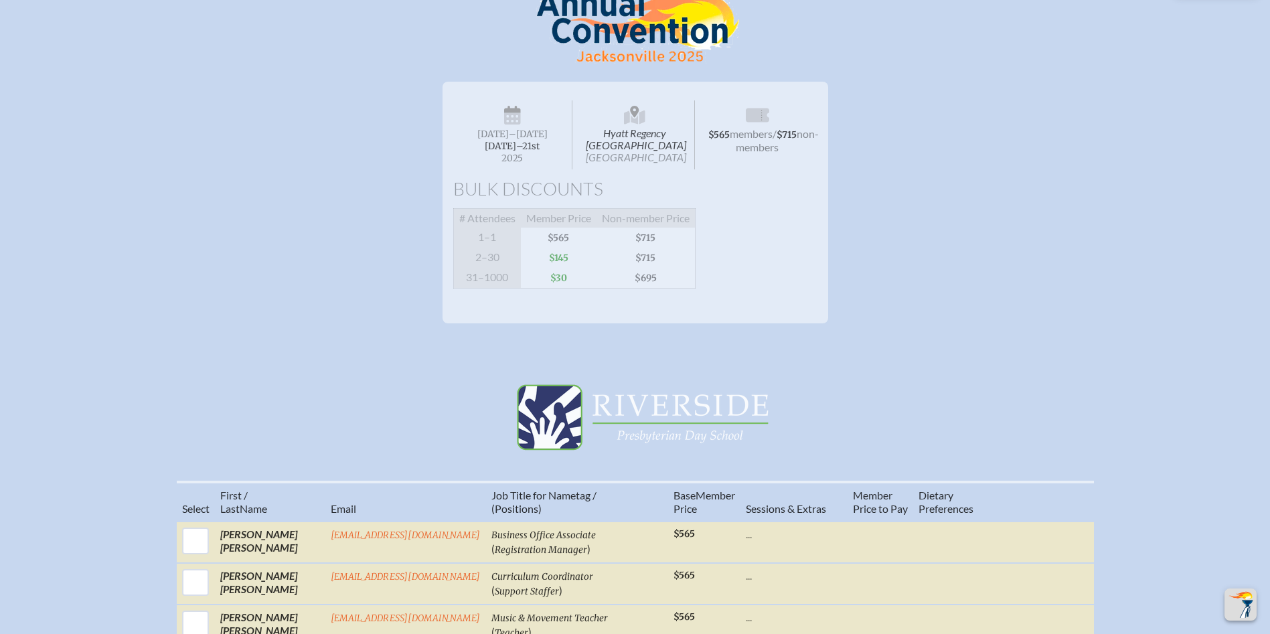
scroll to position [0, 0]
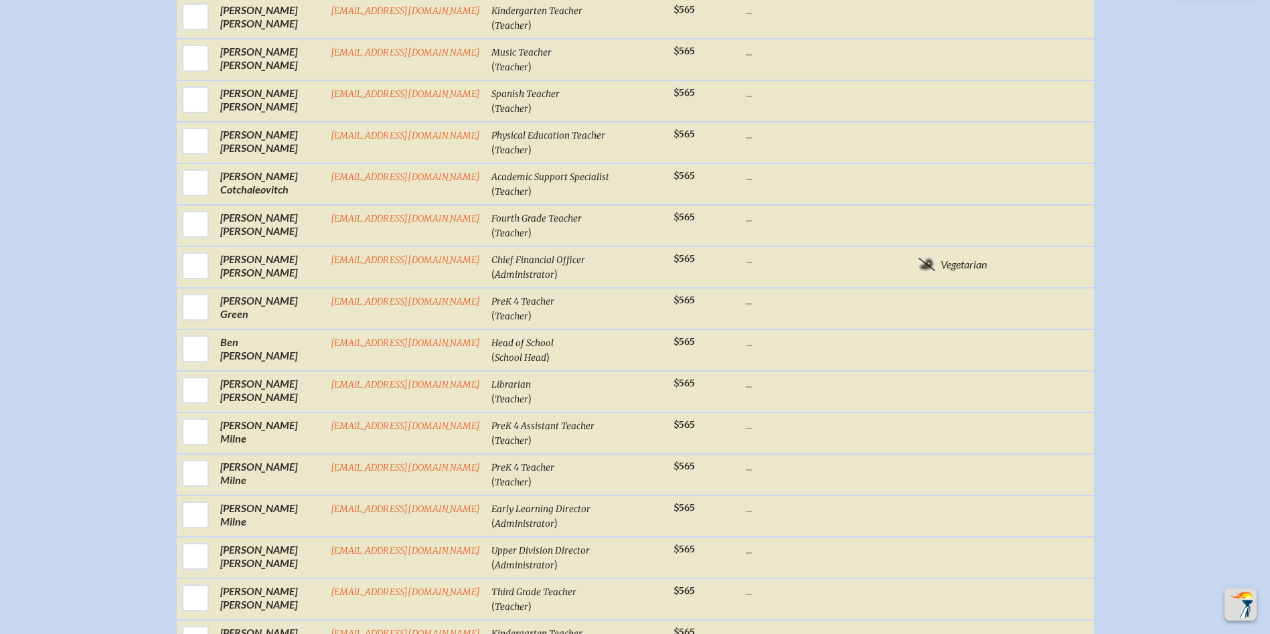
scroll to position [1433, 0]
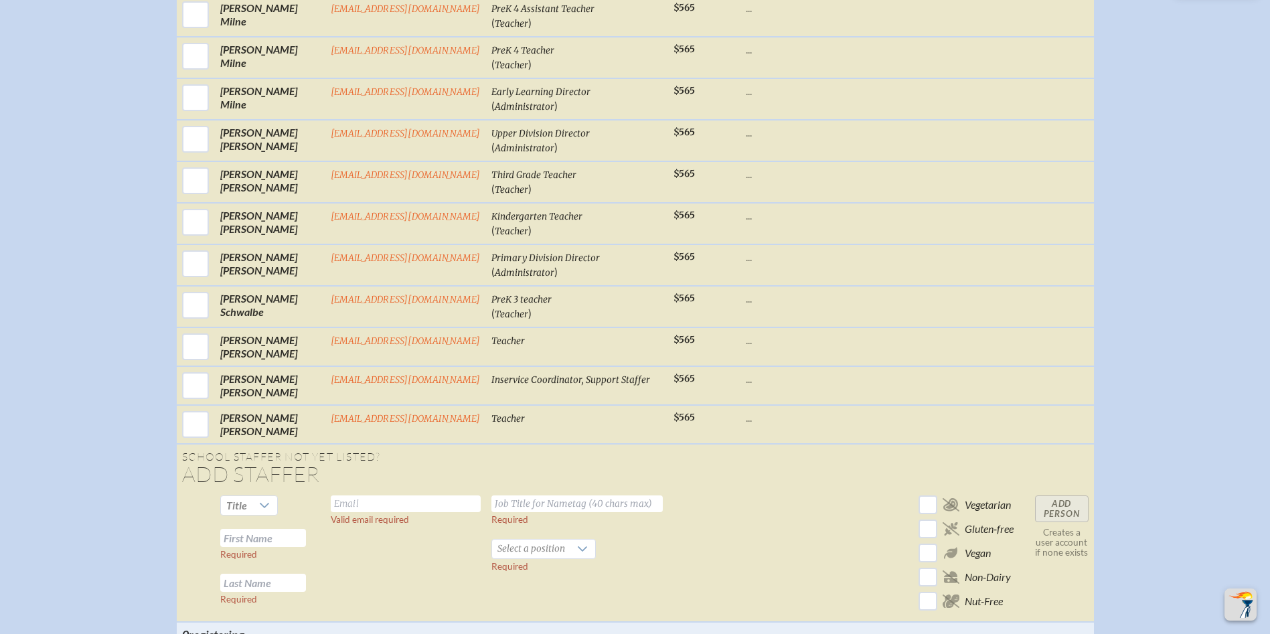
click at [248, 529] on input "text" at bounding box center [263, 538] width 86 height 18
type input "[PERSON_NAME]"
type input "[EMAIL_ADDRESS][DOMAIN_NAME]"
click at [595, 495] on input "text" at bounding box center [576, 503] width 171 height 17
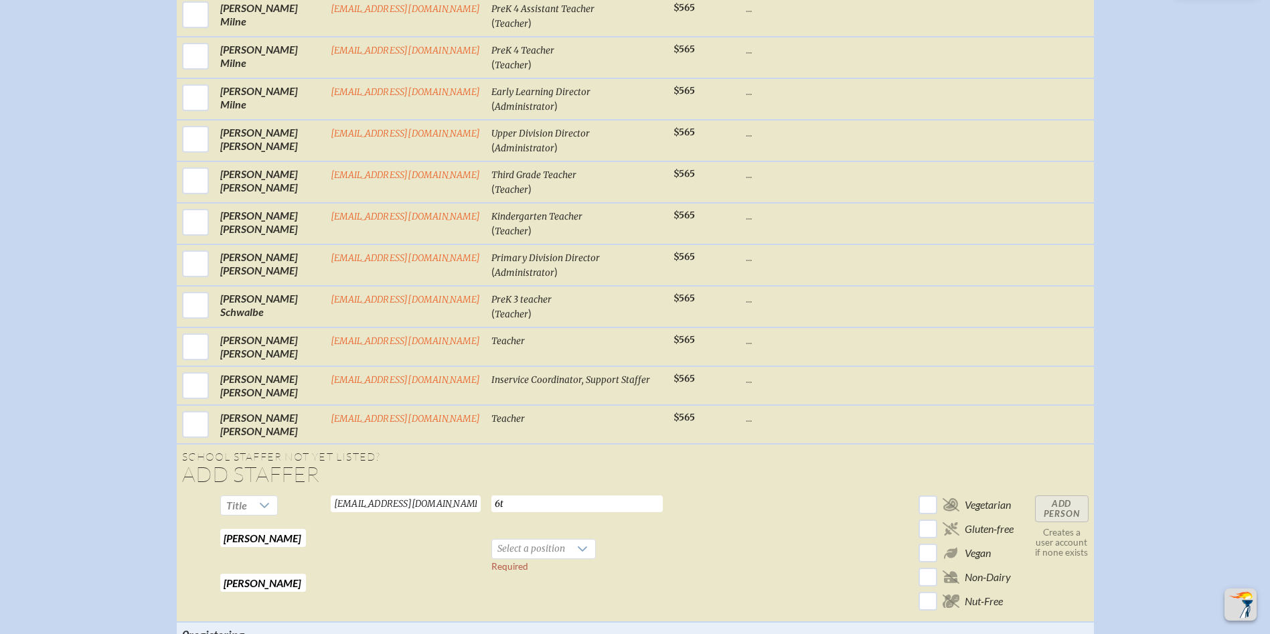
type input "6"
type input "Language Arts Teacher"
click at [549, 540] on span "Select a position" at bounding box center [531, 549] width 78 height 19
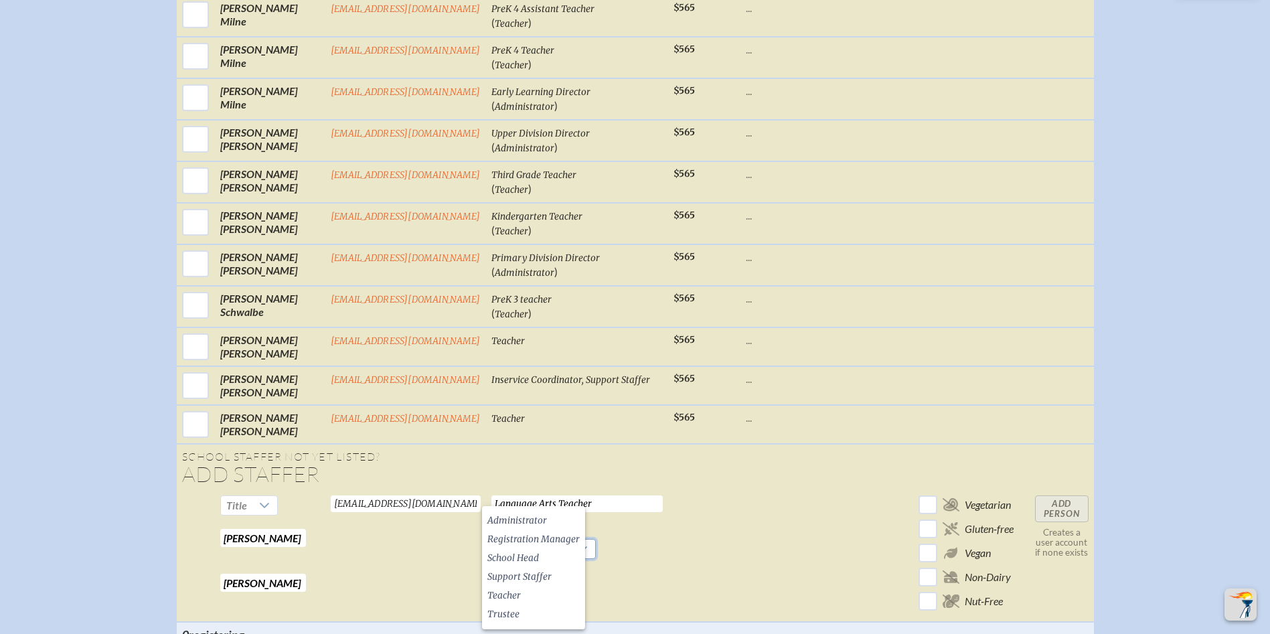
drag, startPoint x: 542, startPoint y: 597, endPoint x: 594, endPoint y: 588, distance: 53.1
click at [543, 597] on li "Teacher" at bounding box center [533, 596] width 103 height 19
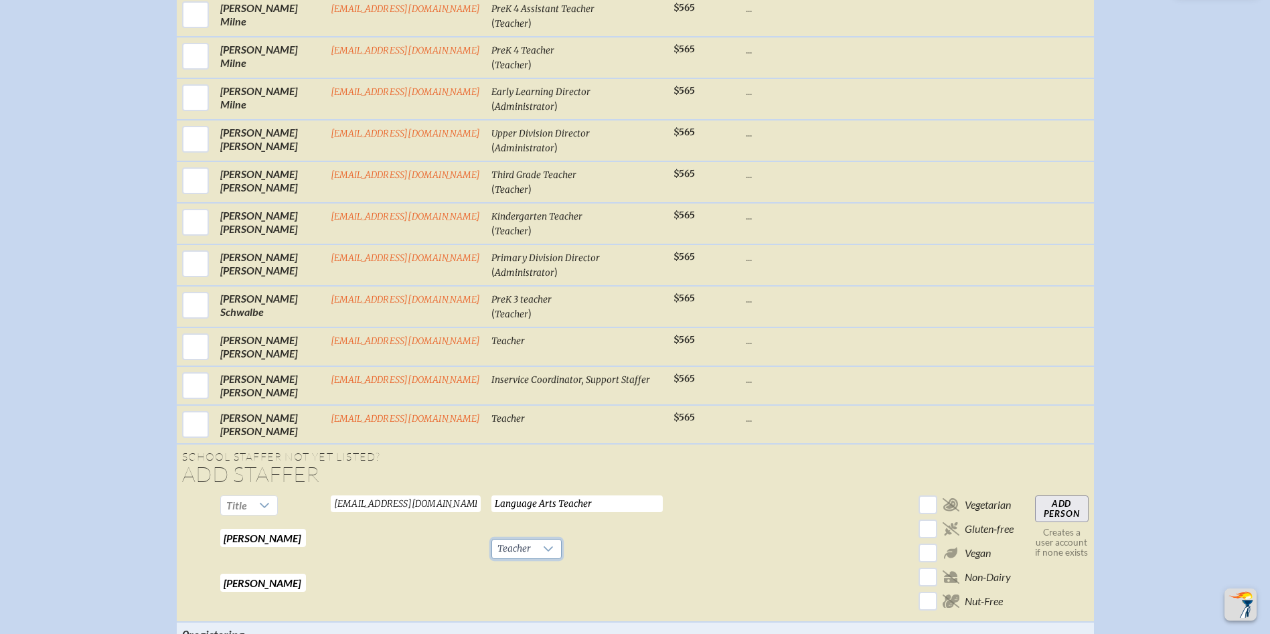
click at [1048, 495] on input "Add Person" at bounding box center [1062, 508] width 54 height 27
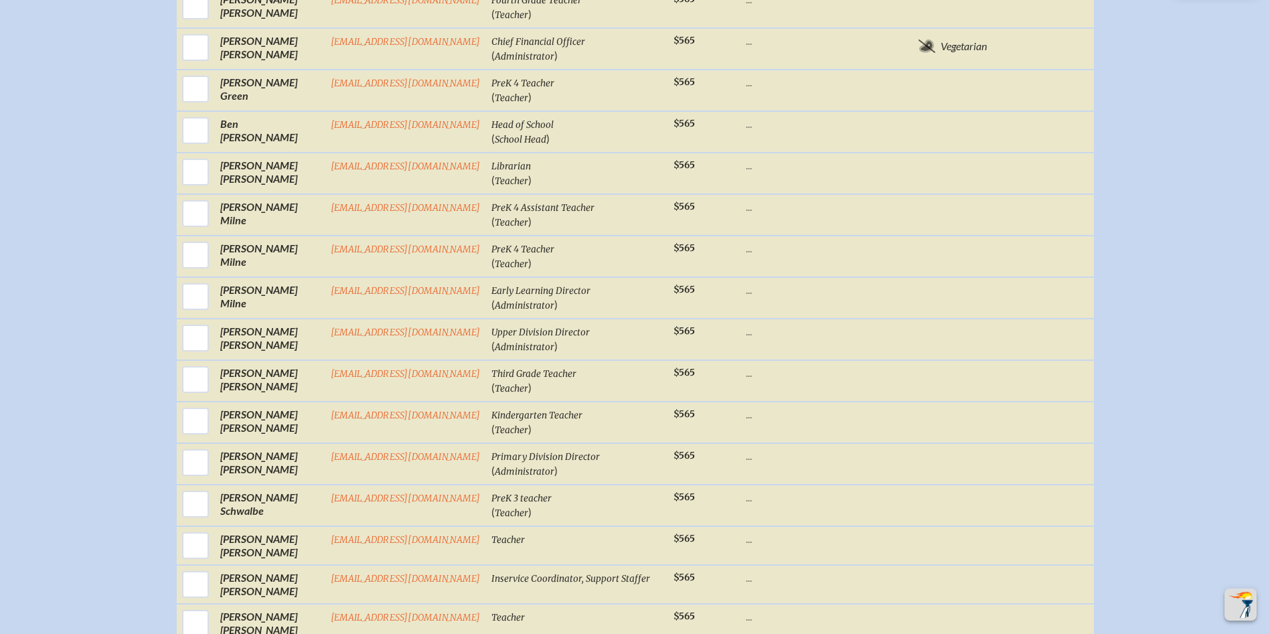
scroll to position [1299, 0]
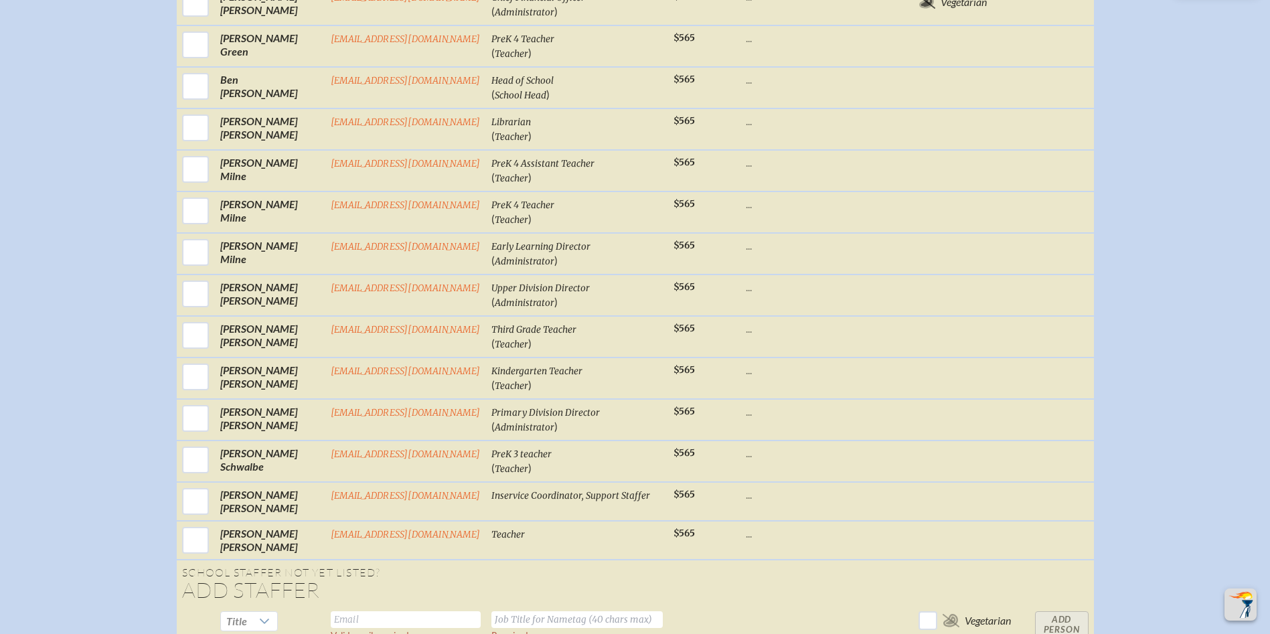
scroll to position [1540, 0]
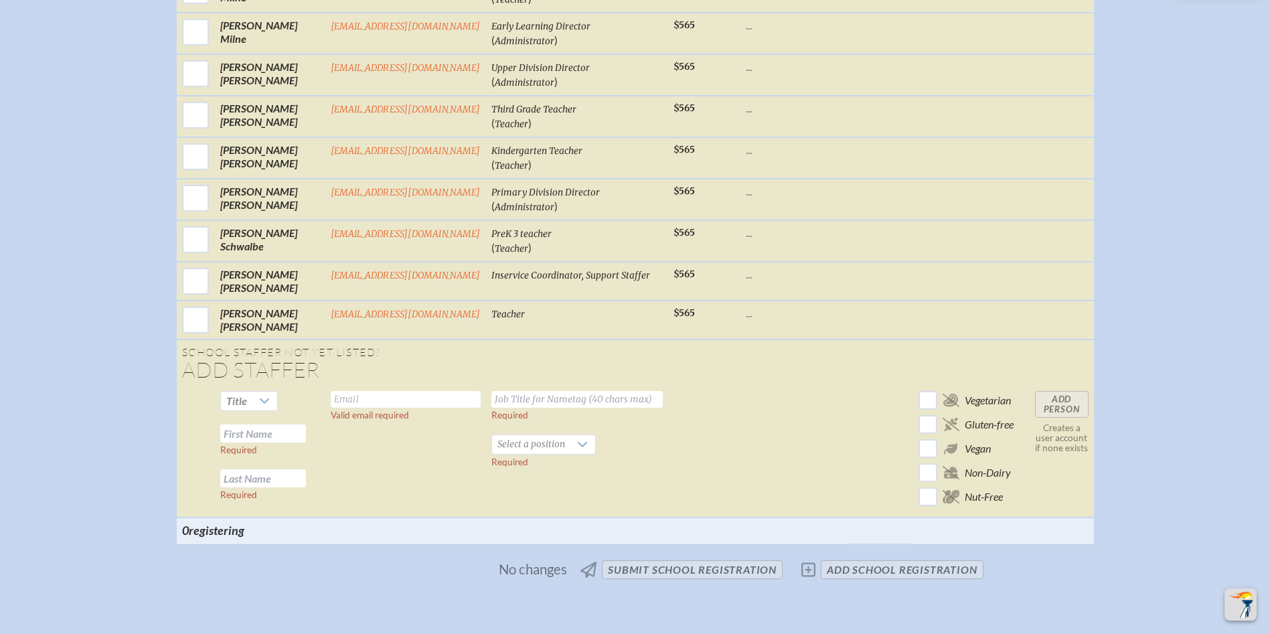
drag, startPoint x: 253, startPoint y: 374, endPoint x: 268, endPoint y: 374, distance: 14.7
click at [256, 424] on input "text" at bounding box center [263, 433] width 86 height 18
type input "[PERSON_NAME]"
type input "[EMAIL_ADDRESS][DOMAIN_NAME]"
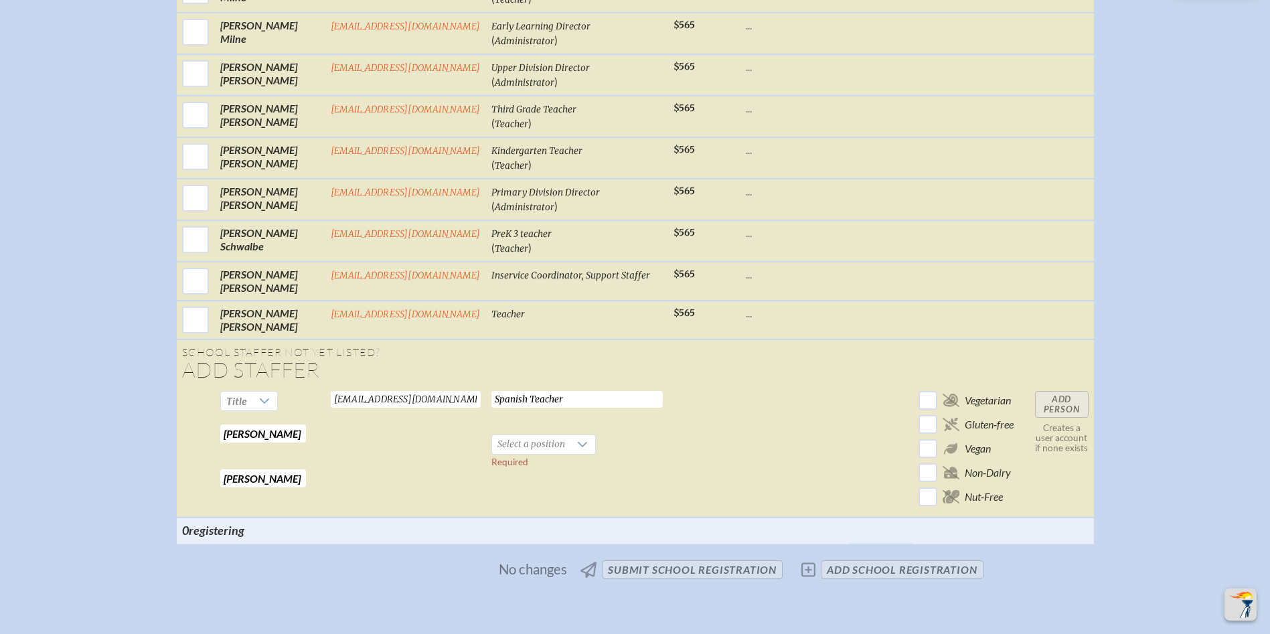
type input "Spanish Teacher"
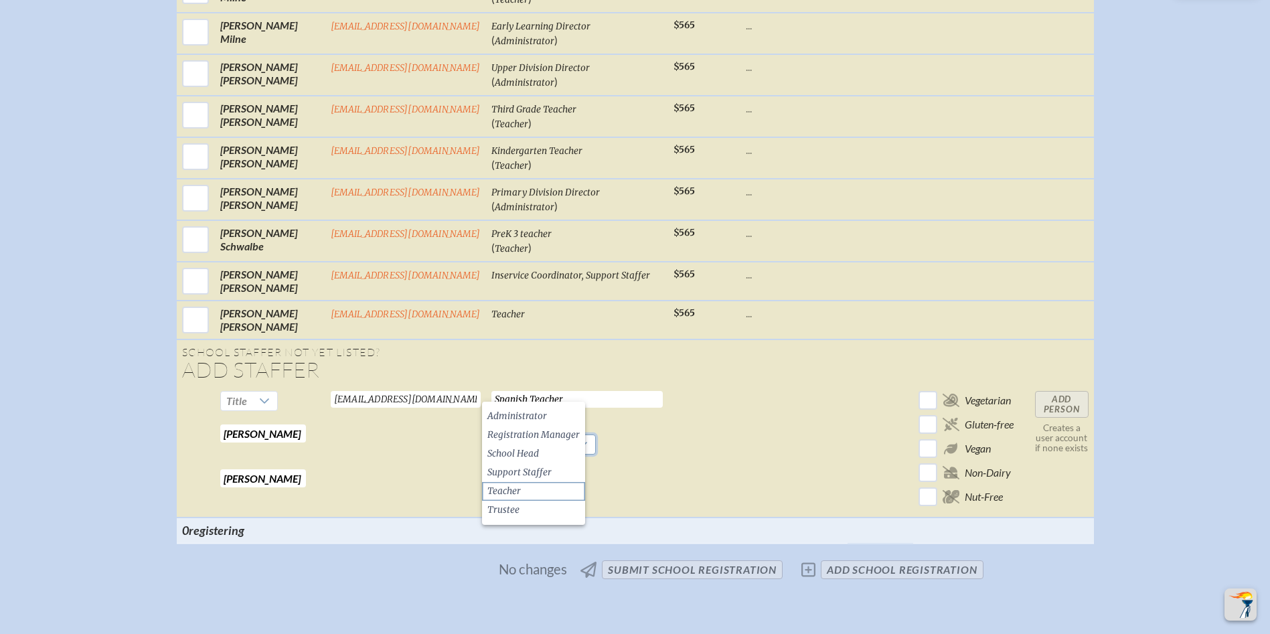
drag, startPoint x: 521, startPoint y: 485, endPoint x: 561, endPoint y: 484, distance: 40.2
click at [524, 484] on li "Teacher" at bounding box center [533, 491] width 103 height 19
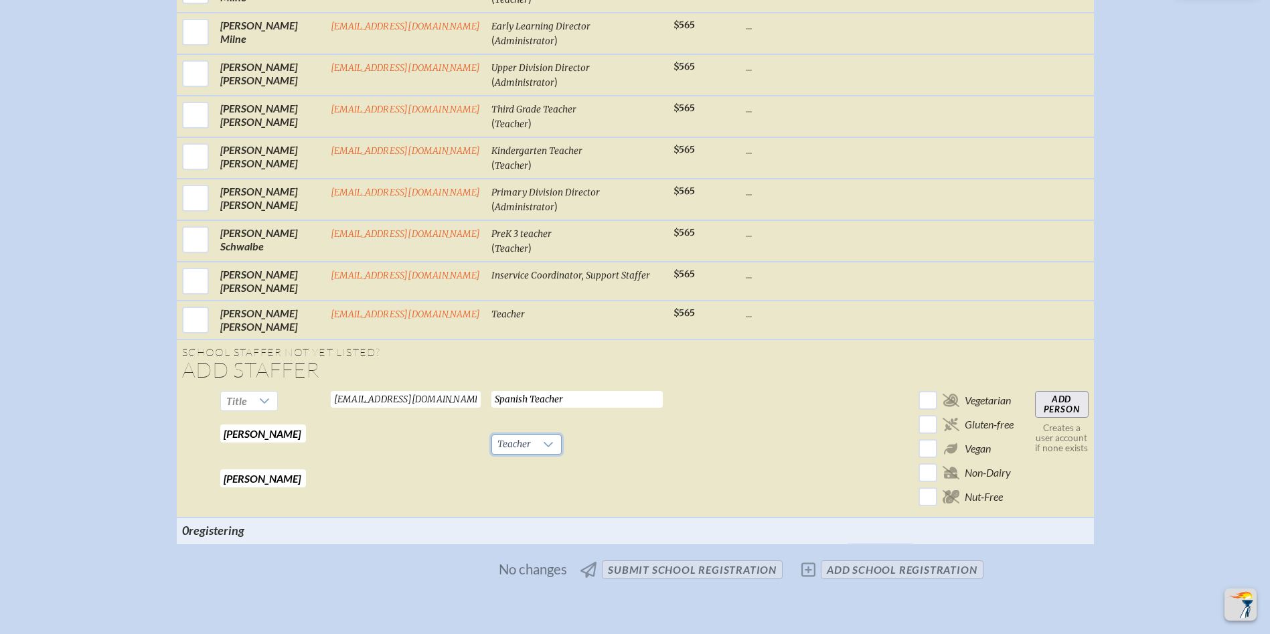
click at [1061, 391] on input "Add Person" at bounding box center [1062, 404] width 54 height 27
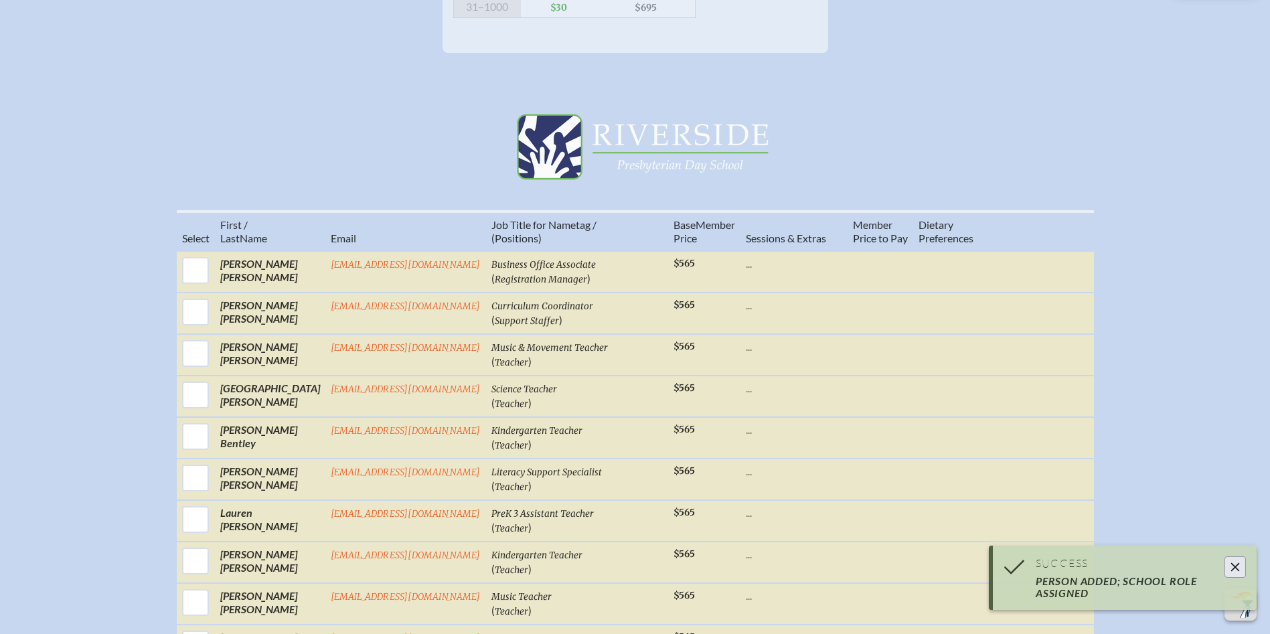
scroll to position [469, 0]
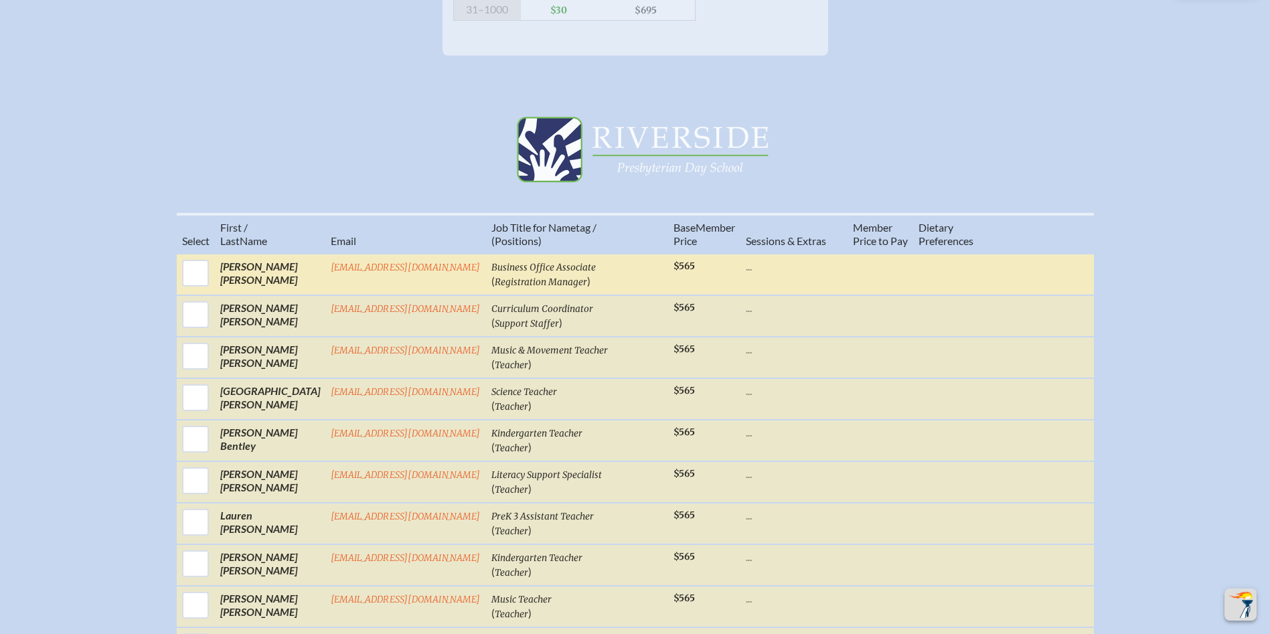
click at [882, 254] on td at bounding box center [881, 275] width 66 height 42
click at [885, 254] on td at bounding box center [881, 275] width 66 height 42
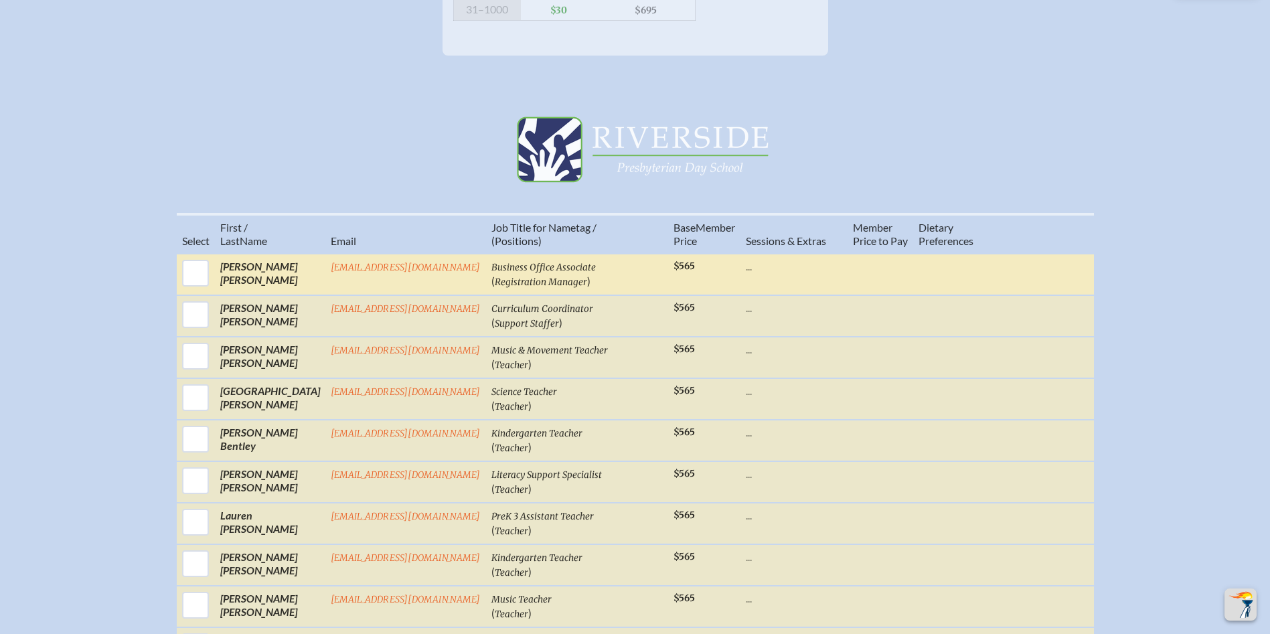
click at [885, 254] on td at bounding box center [881, 275] width 66 height 42
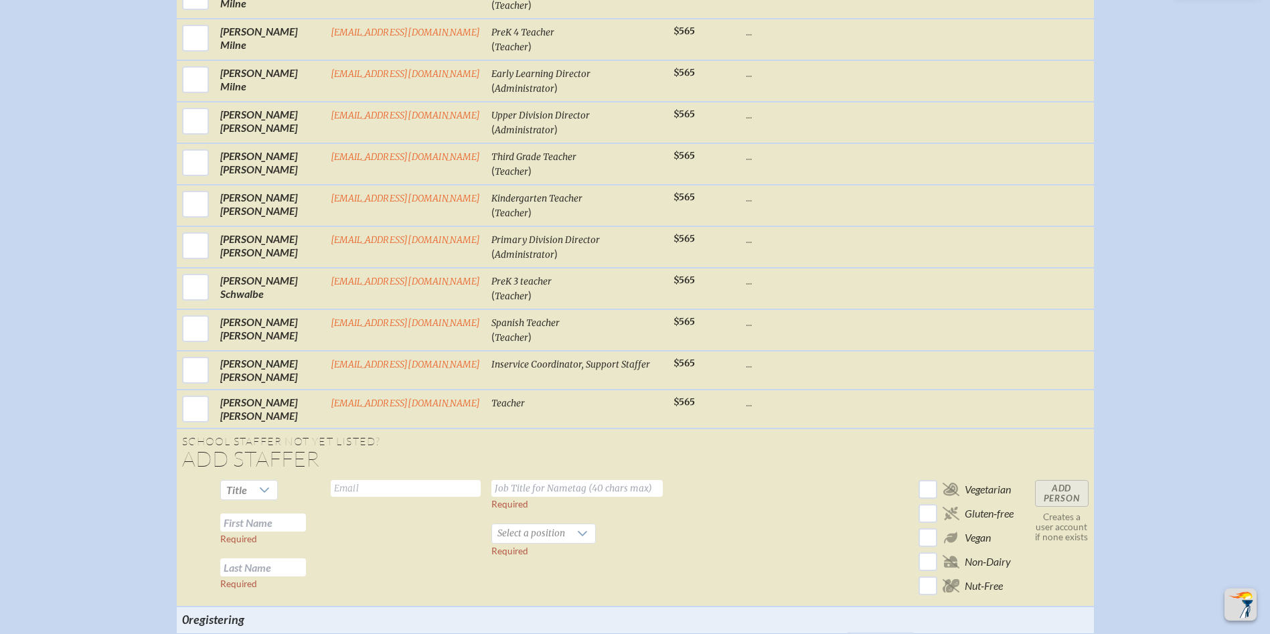
scroll to position [1674, 0]
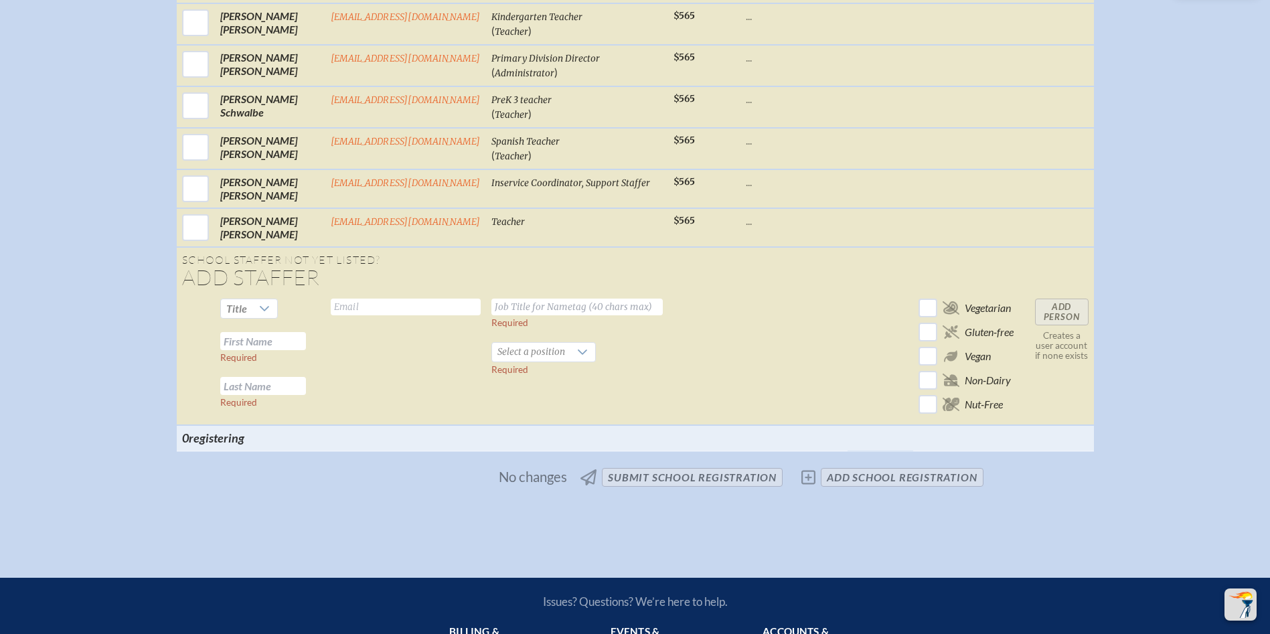
click at [290, 332] on input "text" at bounding box center [263, 341] width 86 height 18
type input "[PERSON_NAME]"
type input "[EMAIL_ADDRESS][DOMAIN_NAME]"
type input "Third Grade Teacher"
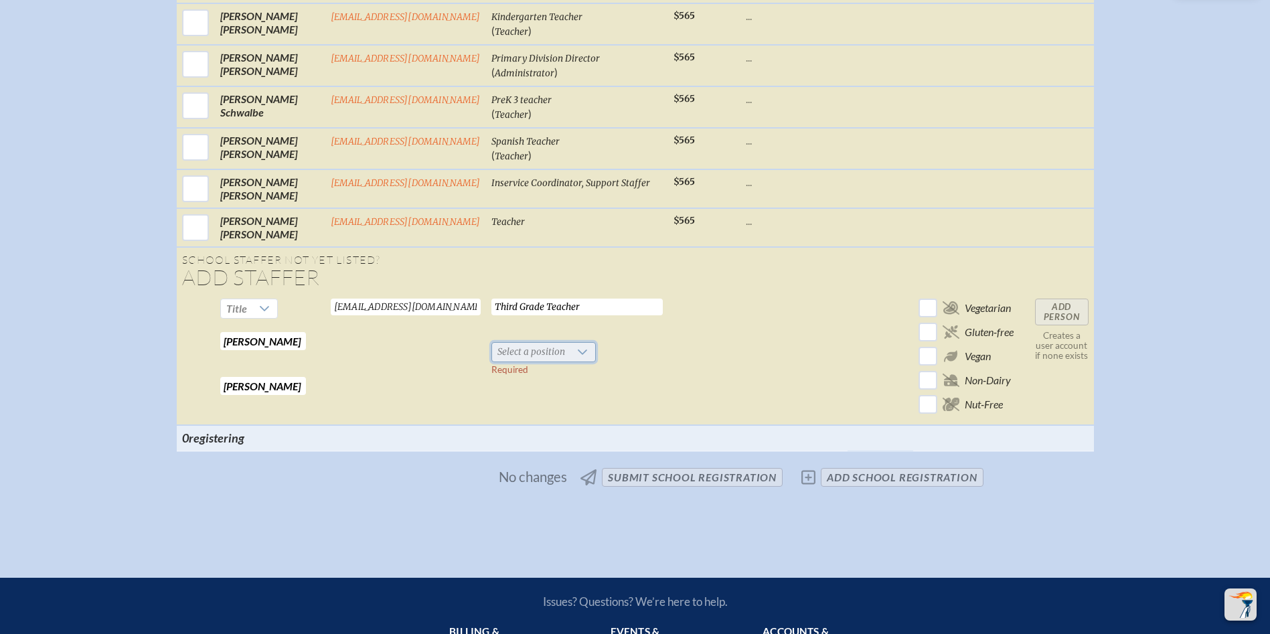
click at [544, 343] on span "Select a position" at bounding box center [531, 352] width 78 height 19
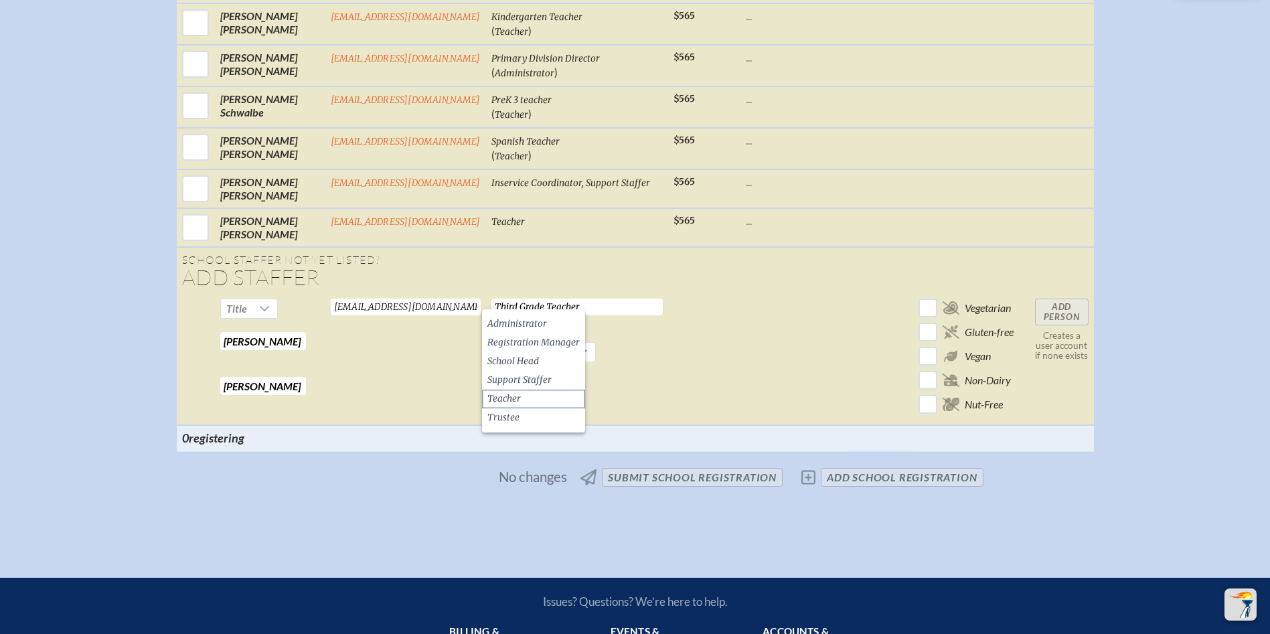
click at [532, 393] on li "Teacher" at bounding box center [533, 399] width 103 height 19
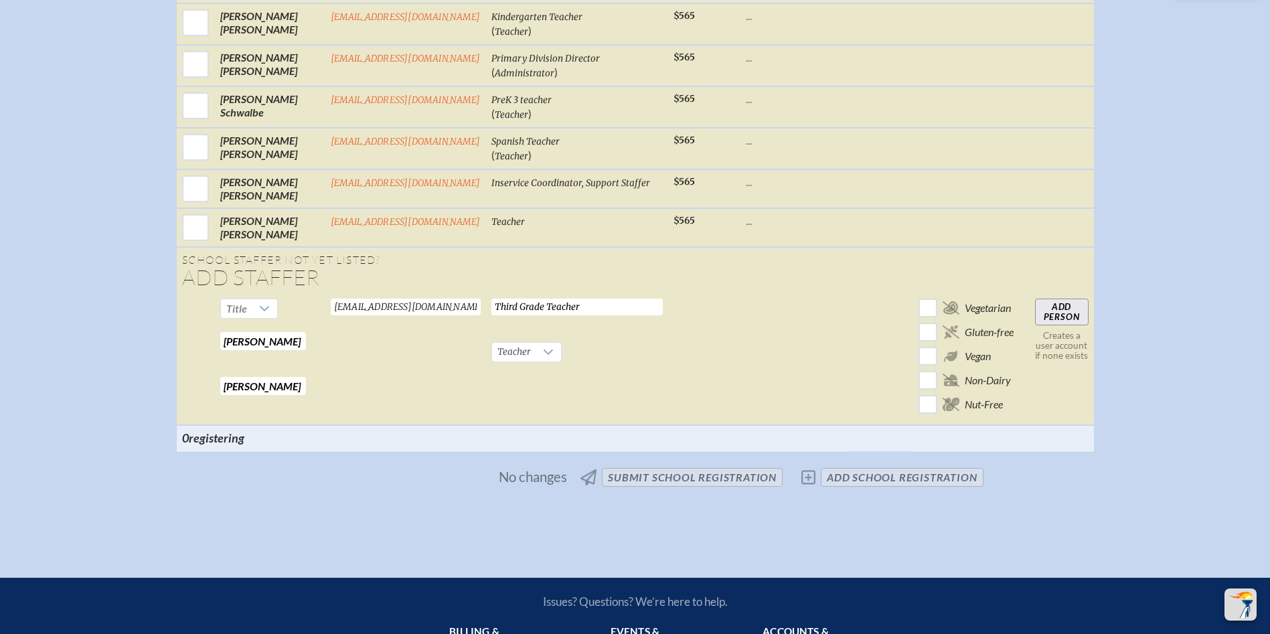
click at [1052, 299] on input "Add Person" at bounding box center [1062, 312] width 54 height 27
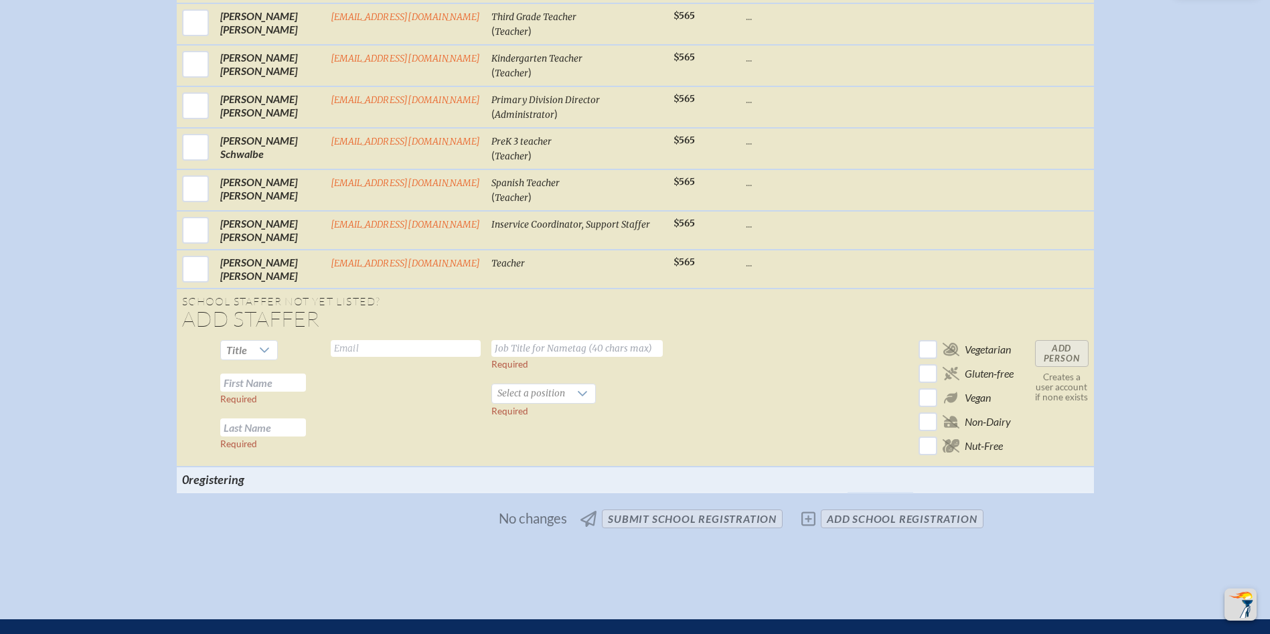
click at [272, 374] on input "text" at bounding box center [263, 383] width 86 height 18
type input "[PERSON_NAME]"
type input "[EMAIL_ADDRESS][DOMAIN_NAME]"
type input "Science Teacher"
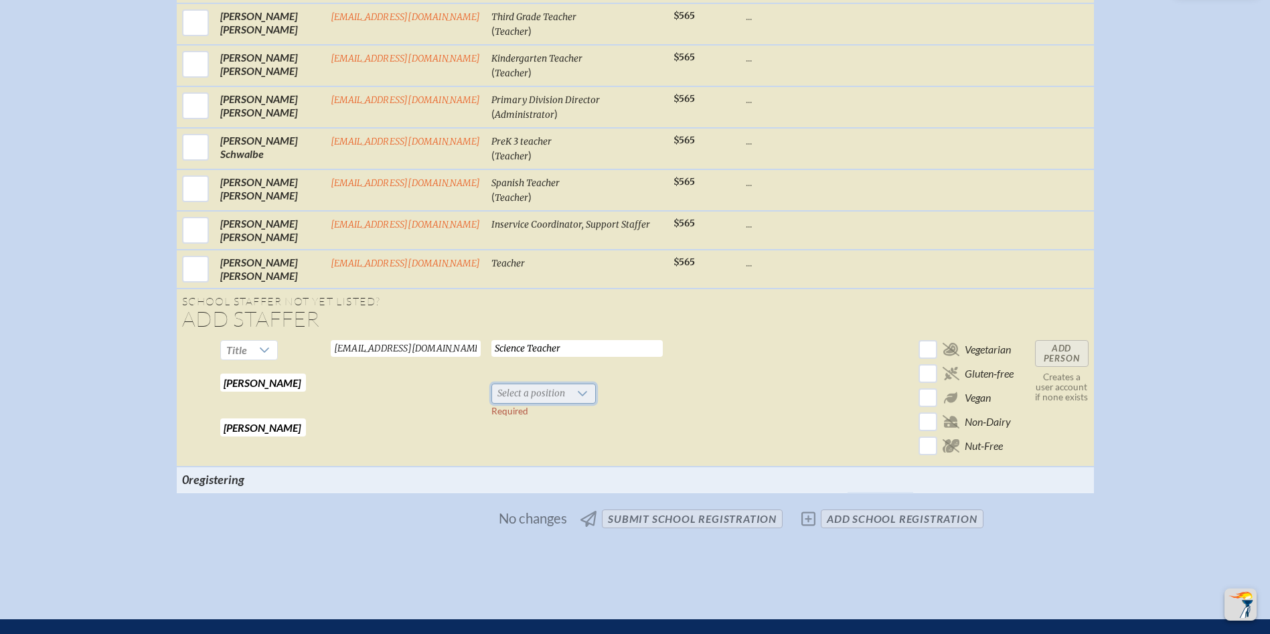
click at [538, 384] on span "Select a position" at bounding box center [531, 393] width 78 height 19
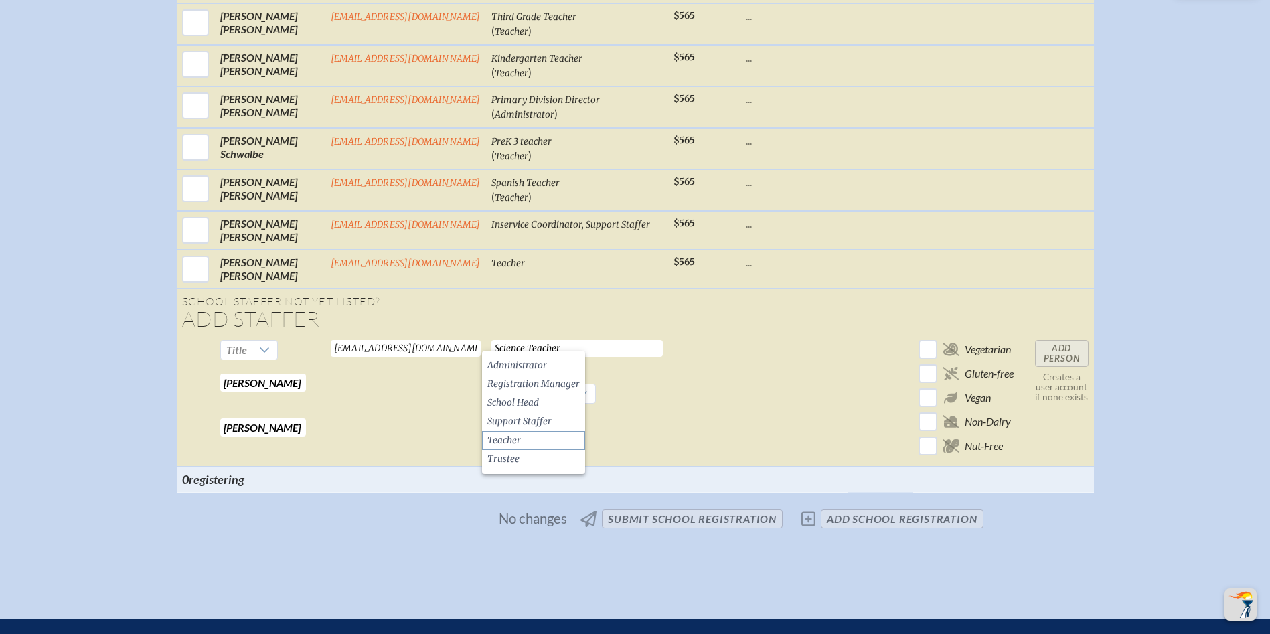
click at [542, 435] on li "Teacher" at bounding box center [533, 440] width 103 height 19
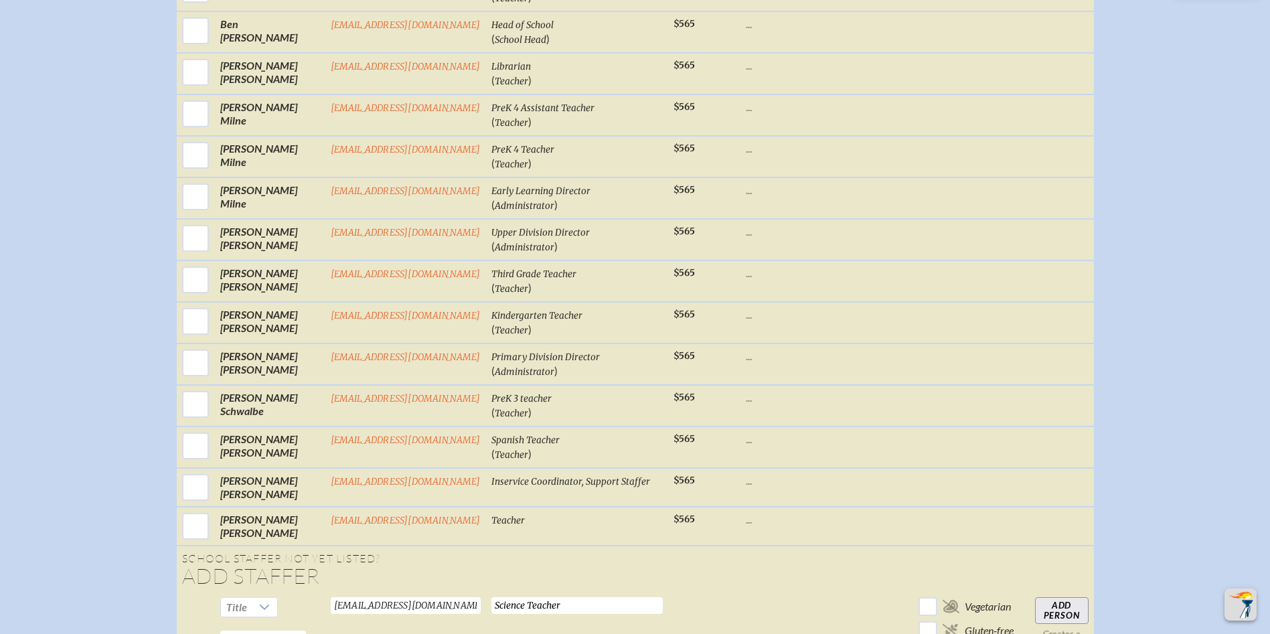
scroll to position [1875, 0]
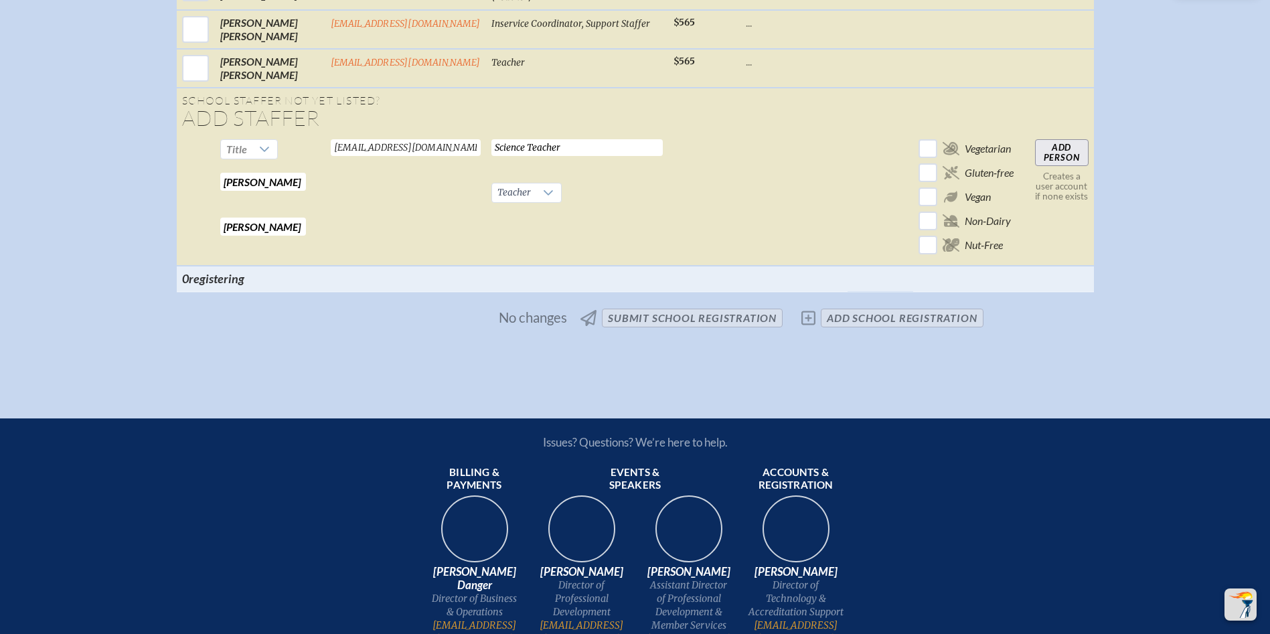
click at [1058, 139] on input "Add Person" at bounding box center [1062, 152] width 54 height 27
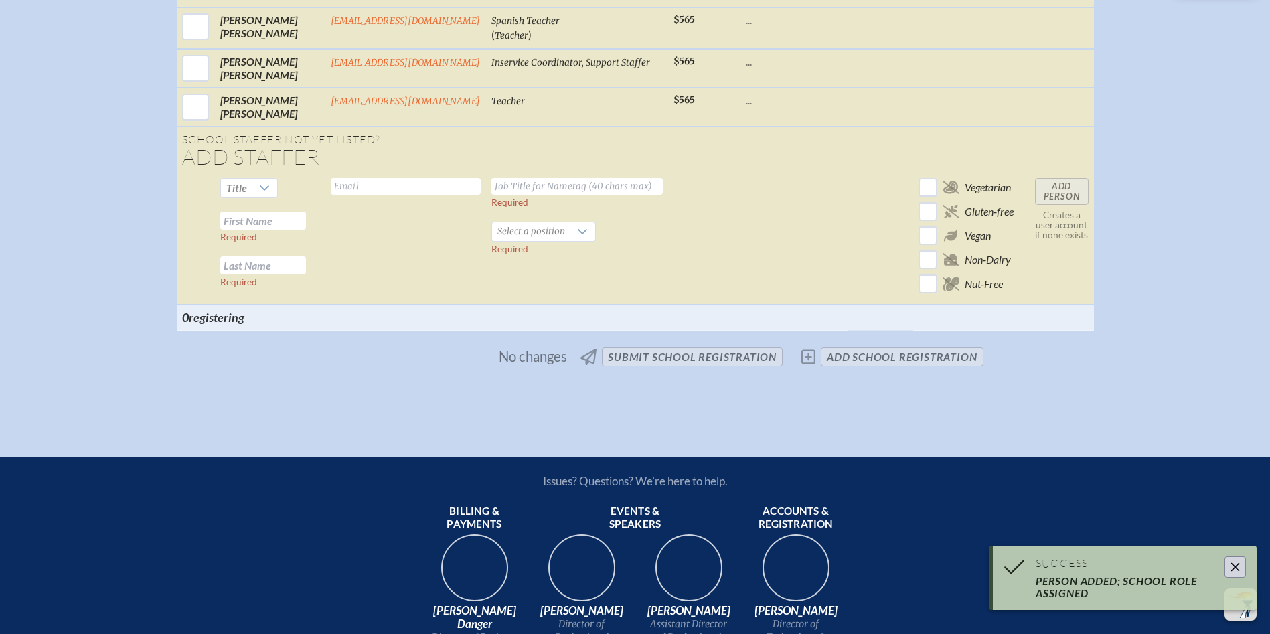
scroll to position [1810, 0]
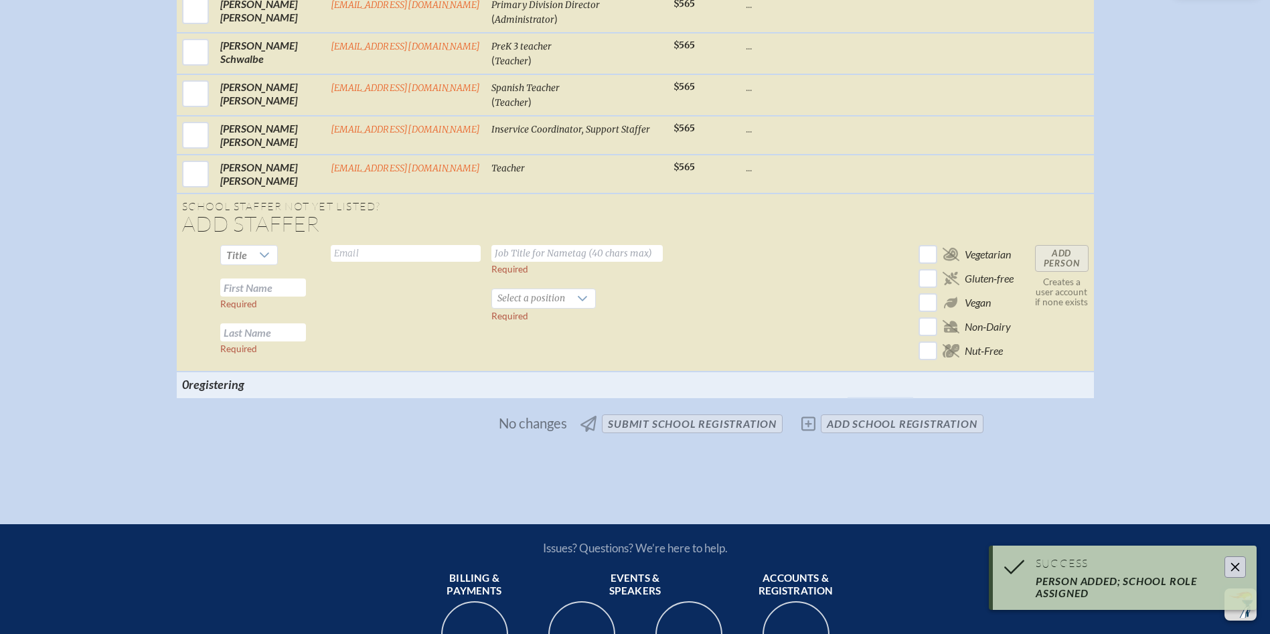
click at [287, 279] on input "text" at bounding box center [263, 288] width 86 height 18
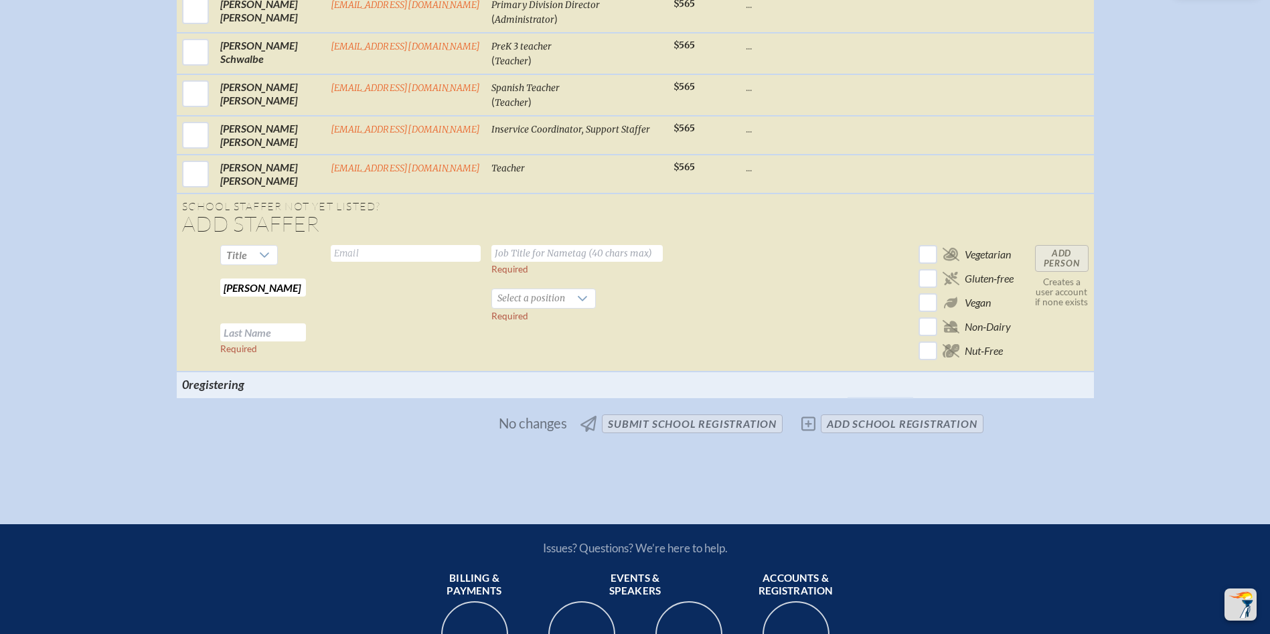
type input "[PERSON_NAME]"
type input "[EMAIL_ADDRESS][DOMAIN_NAME]"
type input "Third Grade Teacher"
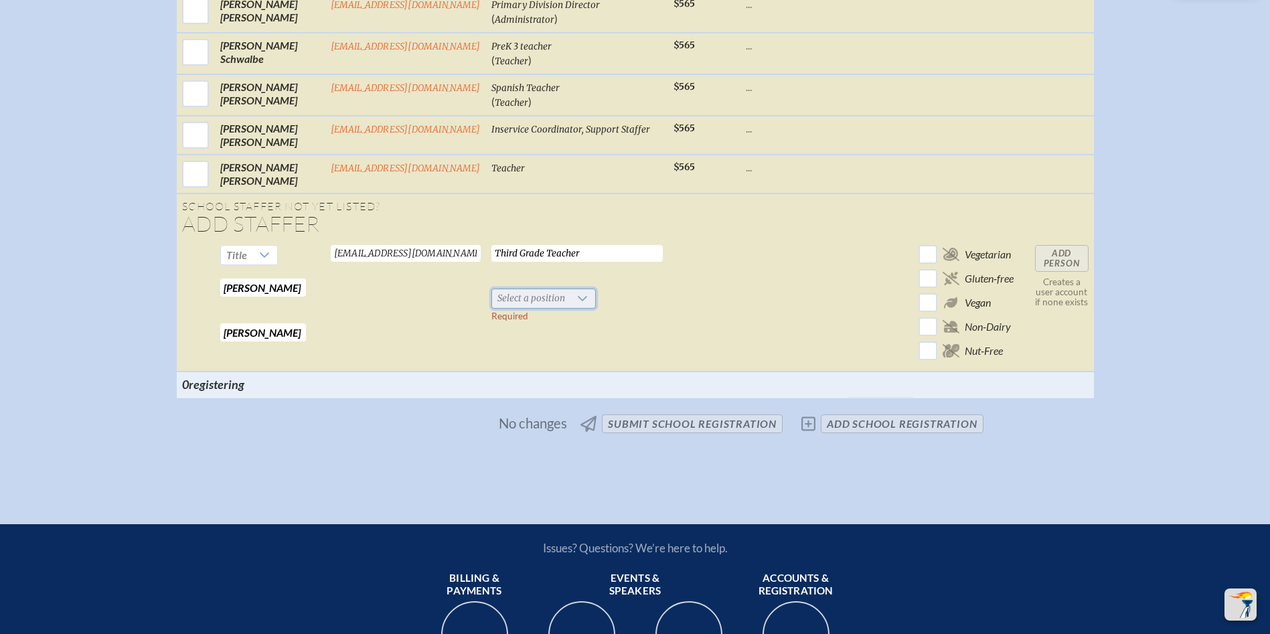
click at [529, 289] on span "Select a position" at bounding box center [531, 298] width 78 height 19
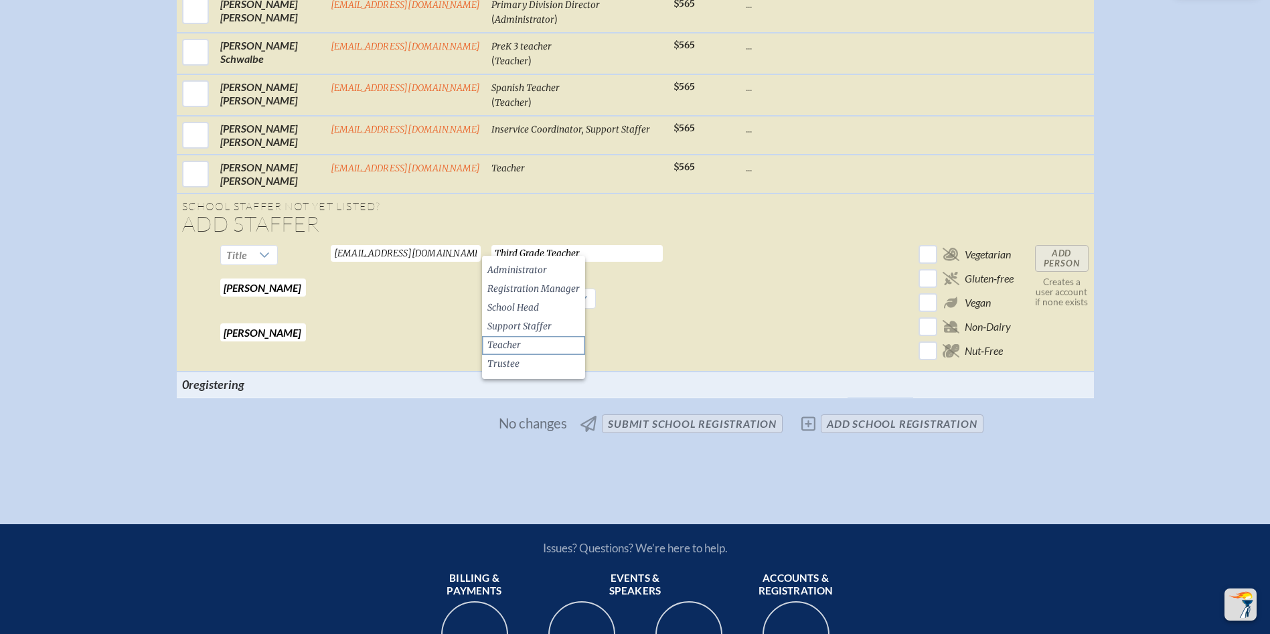
click at [530, 347] on li "Teacher" at bounding box center [533, 345] width 103 height 19
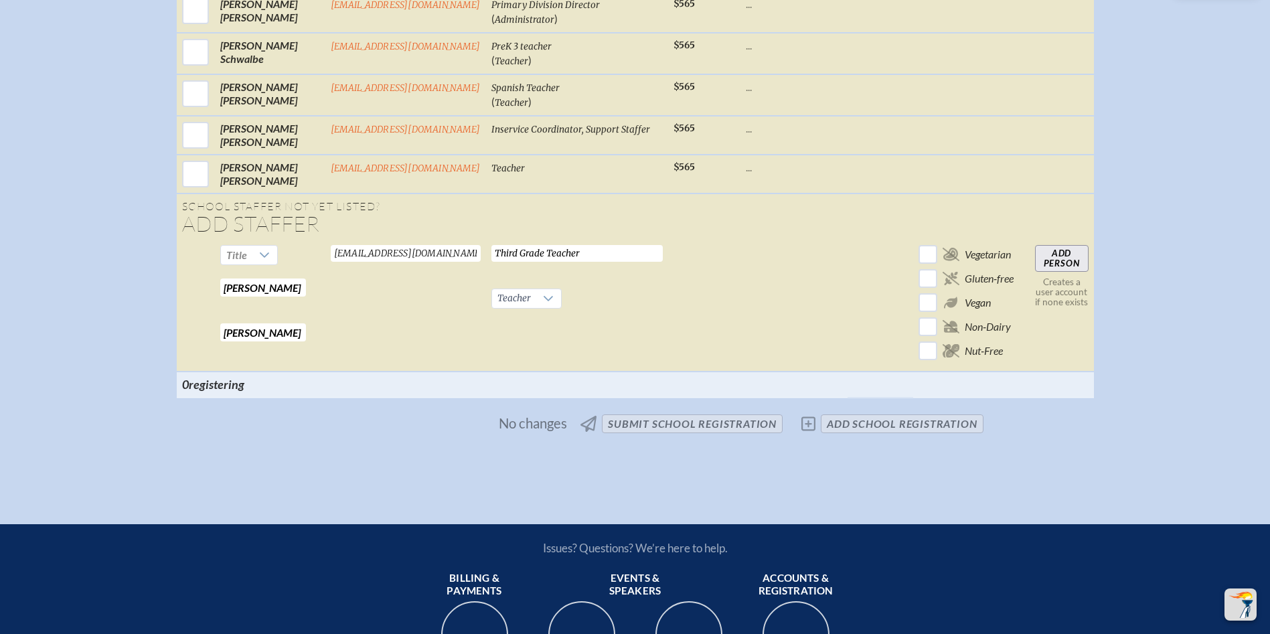
click at [1060, 245] on input "Add Person" at bounding box center [1062, 258] width 54 height 27
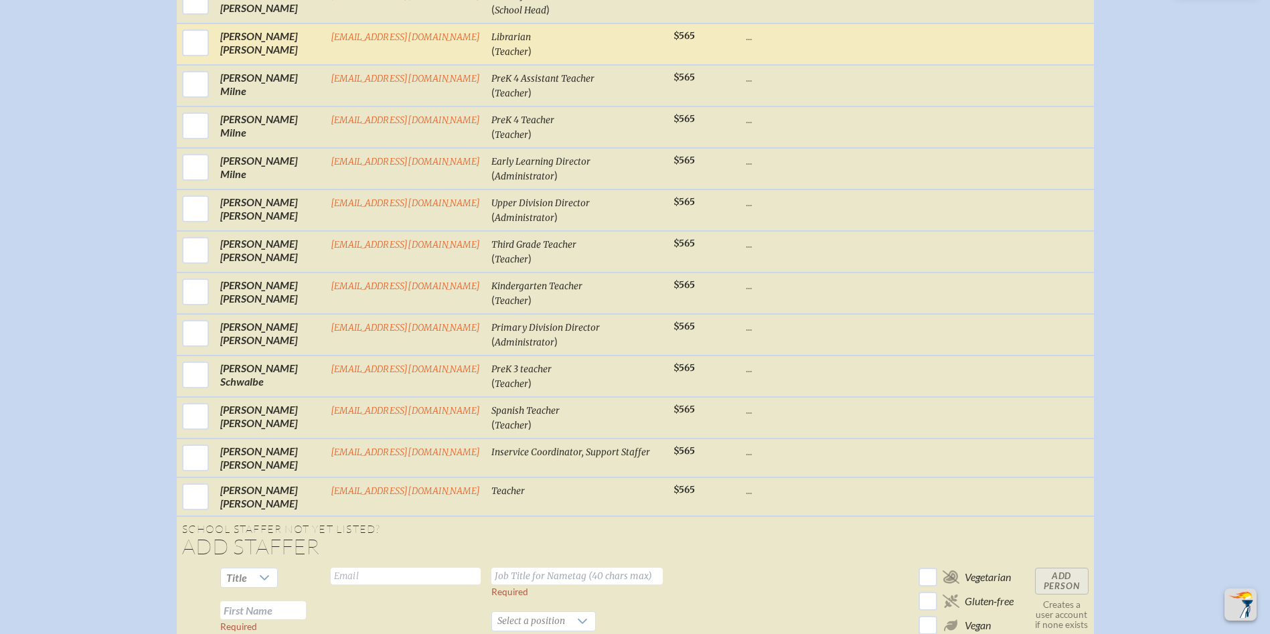
scroll to position [1864, 0]
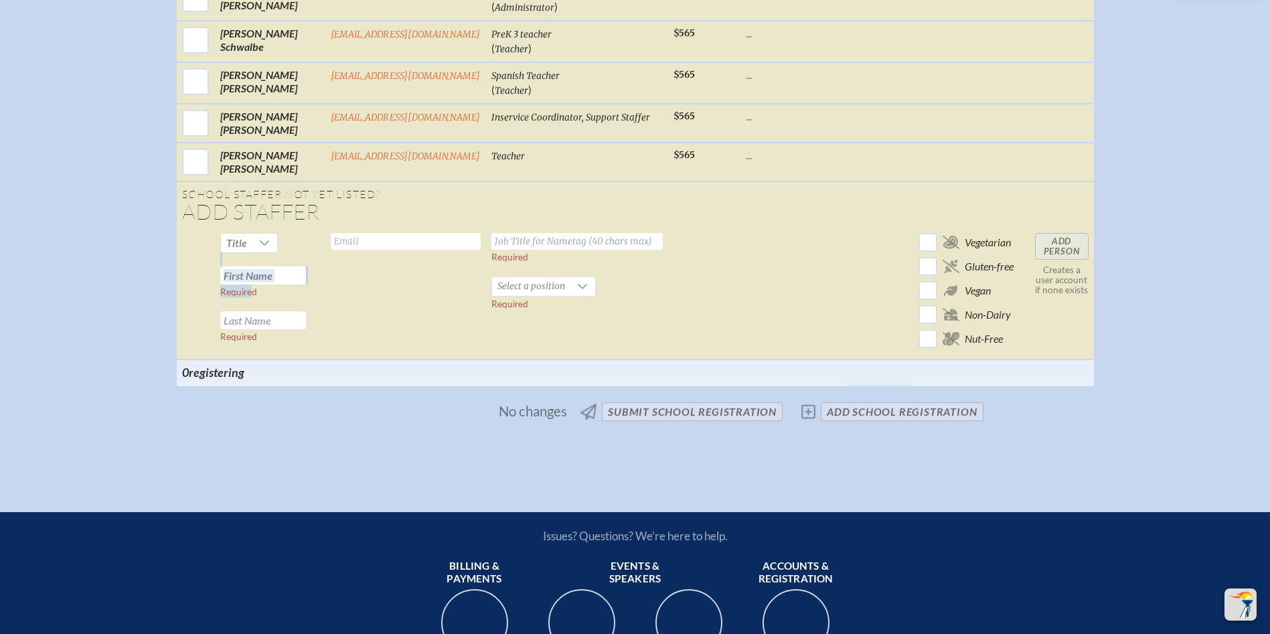
drag, startPoint x: 252, startPoint y: 234, endPoint x: 256, endPoint y: 228, distance: 7.2
click at [256, 228] on td "Title Required Required" at bounding box center [270, 294] width 110 height 132
click at [268, 266] on input "text" at bounding box center [263, 275] width 86 height 18
type input "Faith"
type input "[PERSON_NAME]"
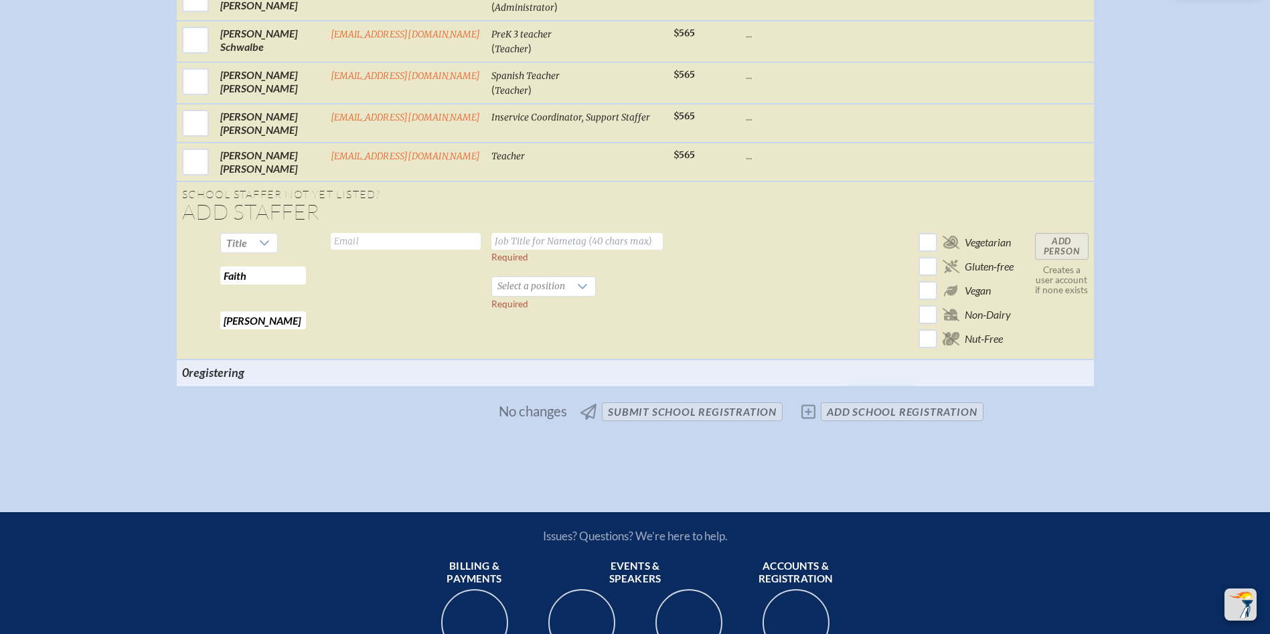
type input "P"
type input "[EMAIL_ADDRESS][DOMAIN_NAME]"
type input "PreK 4 Teacher"
click at [550, 277] on span "Select a position" at bounding box center [531, 286] width 78 height 19
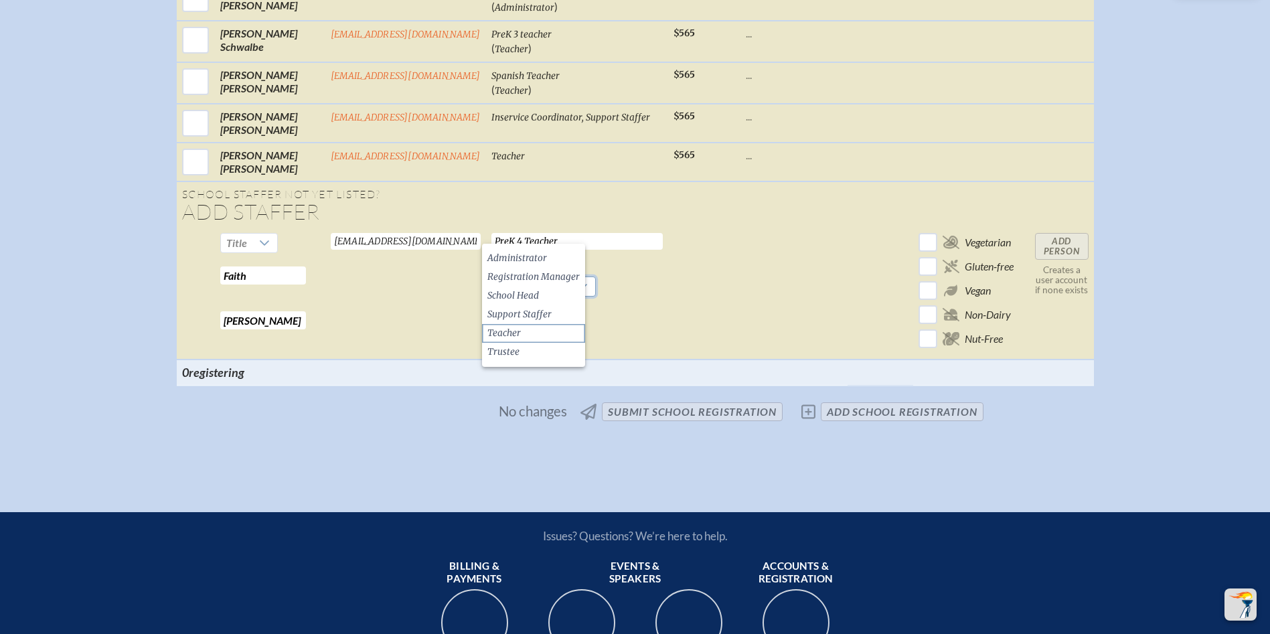
click at [536, 329] on li "Teacher" at bounding box center [533, 333] width 103 height 19
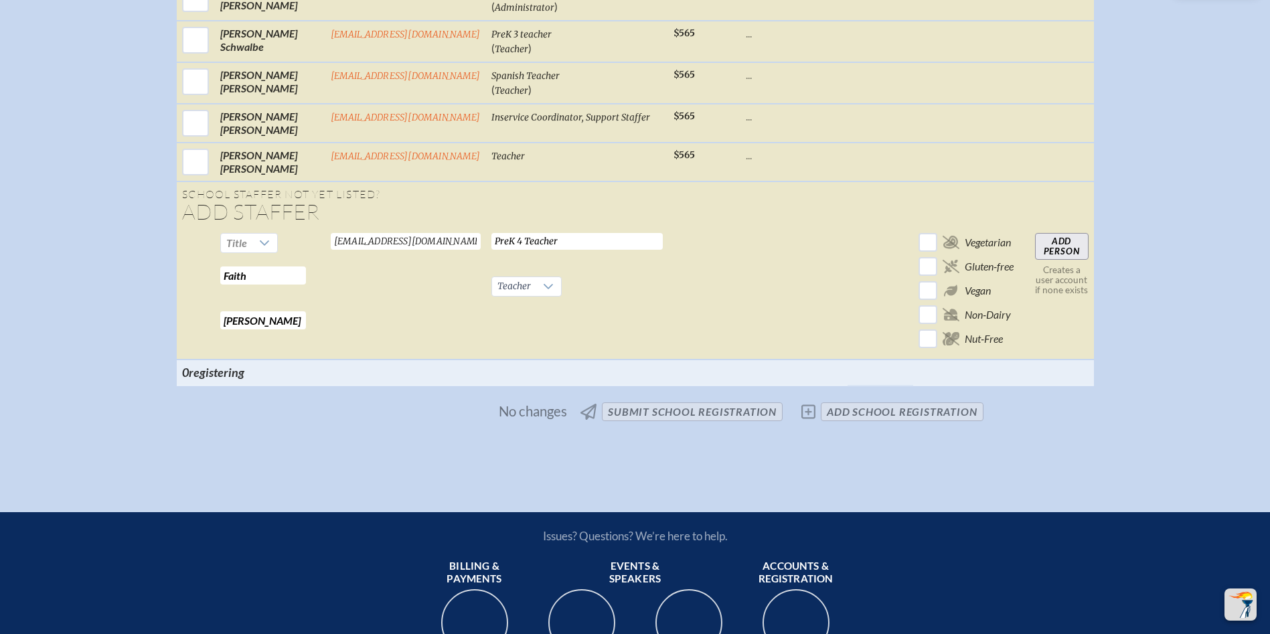
click at [1062, 233] on input "Add Person" at bounding box center [1062, 246] width 54 height 27
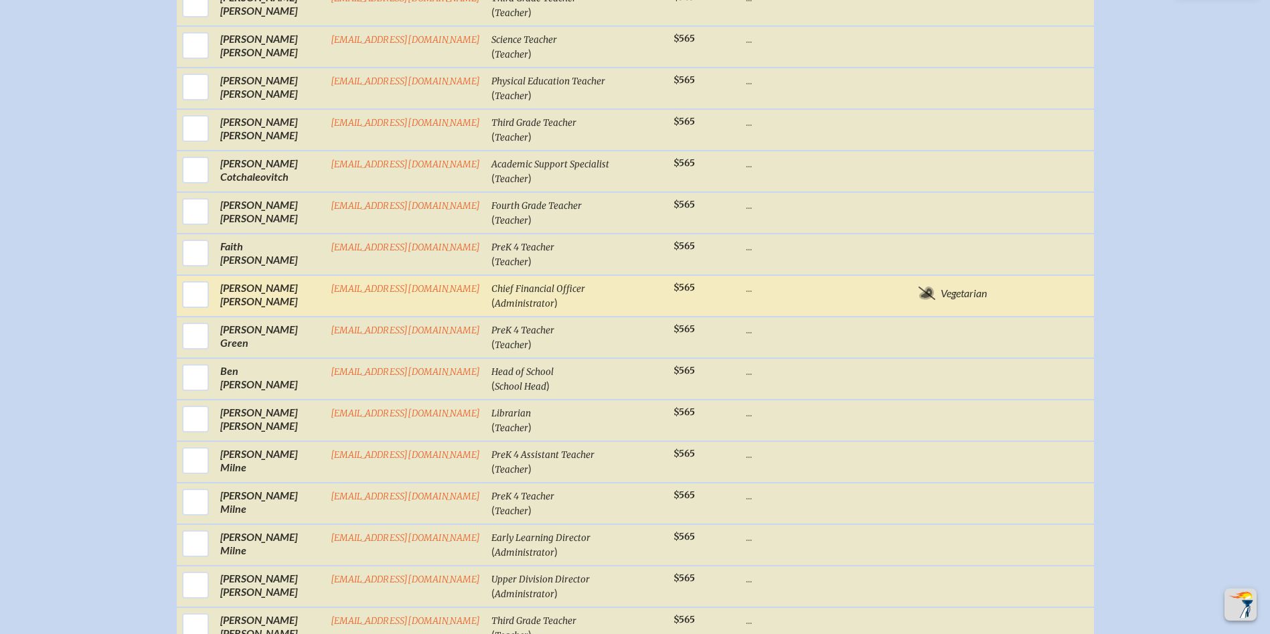
scroll to position [1730, 0]
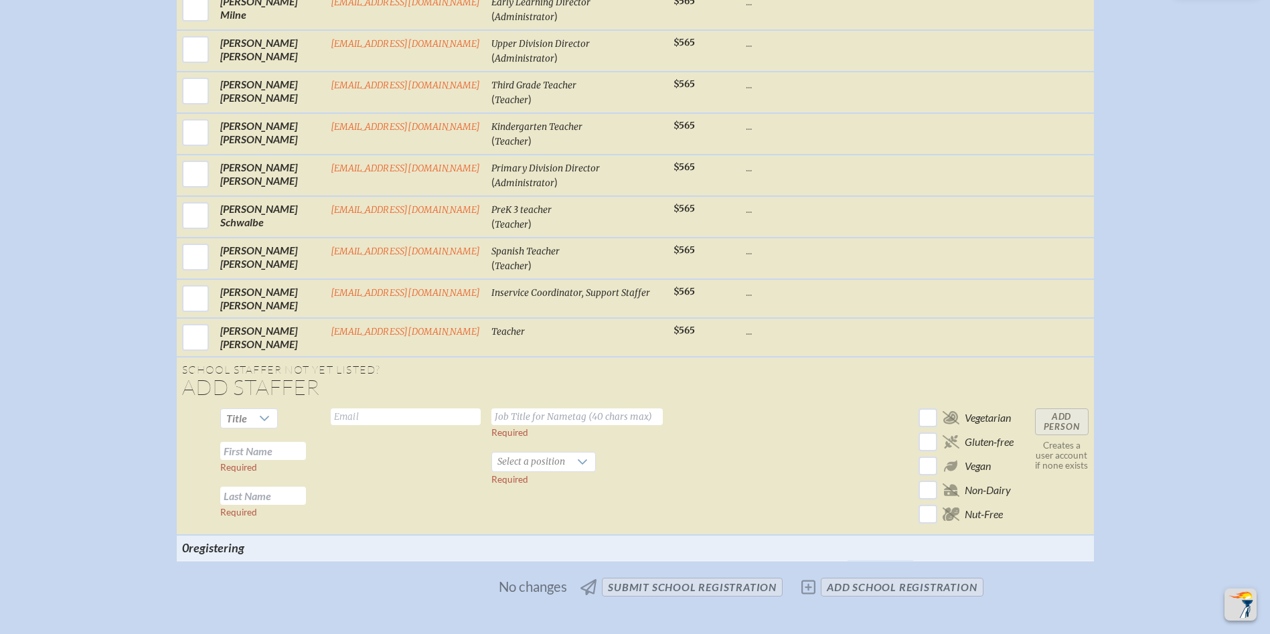
click at [268, 442] on input "text" at bounding box center [263, 451] width 86 height 18
type input "[PERSON_NAME]"
type input "Duwve"
type input "[EMAIL_ADDRESS][DOMAIN_NAME]"
click at [536, 408] on input "text" at bounding box center [576, 416] width 171 height 17
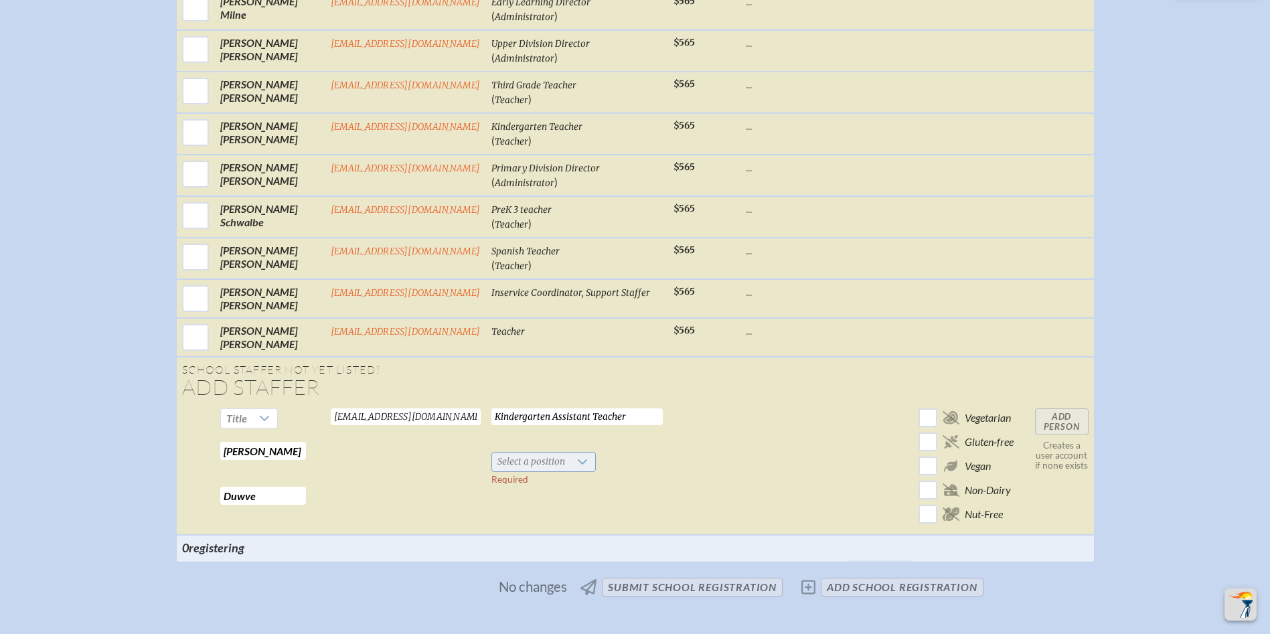
type input "Kindergarten Assistant Teacher"
click at [539, 453] on span "Select a position" at bounding box center [531, 462] width 78 height 19
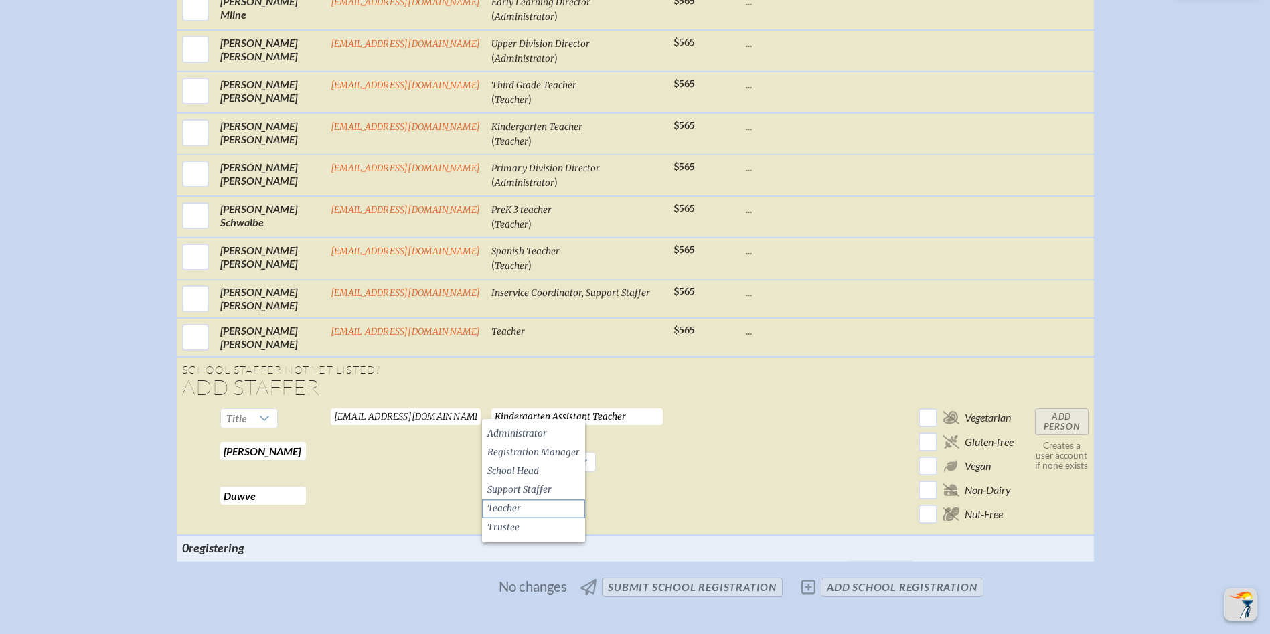
click at [530, 505] on li "Teacher" at bounding box center [533, 508] width 103 height 19
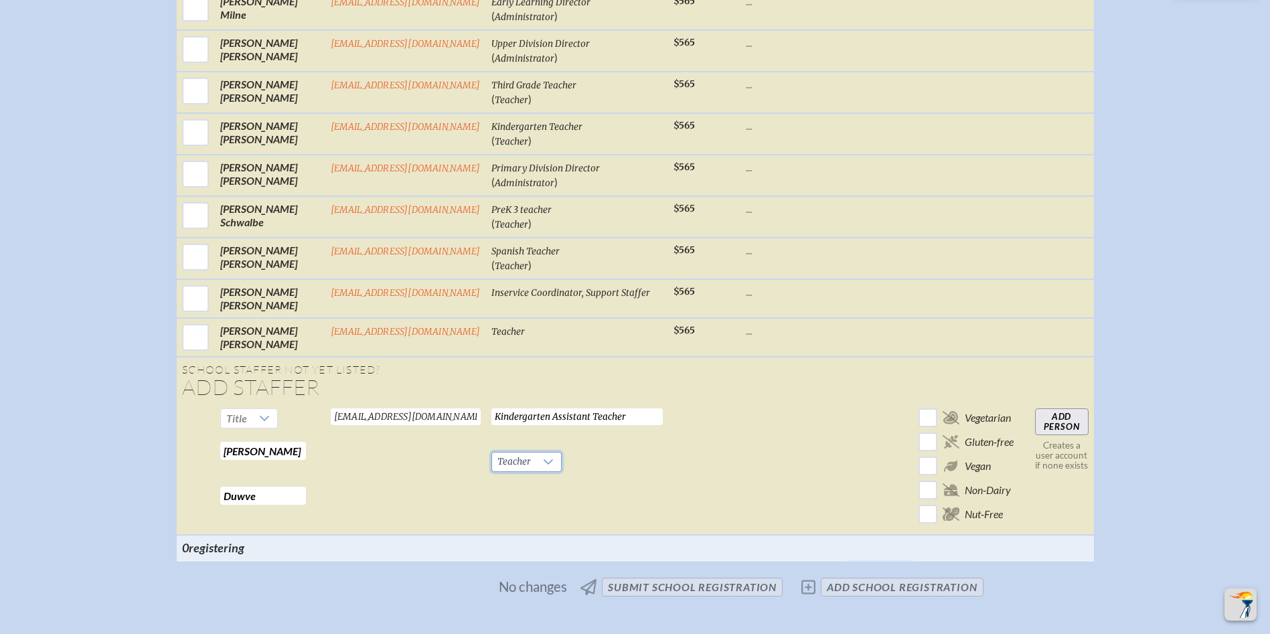
click at [1055, 408] on input "Add Person" at bounding box center [1062, 421] width 54 height 27
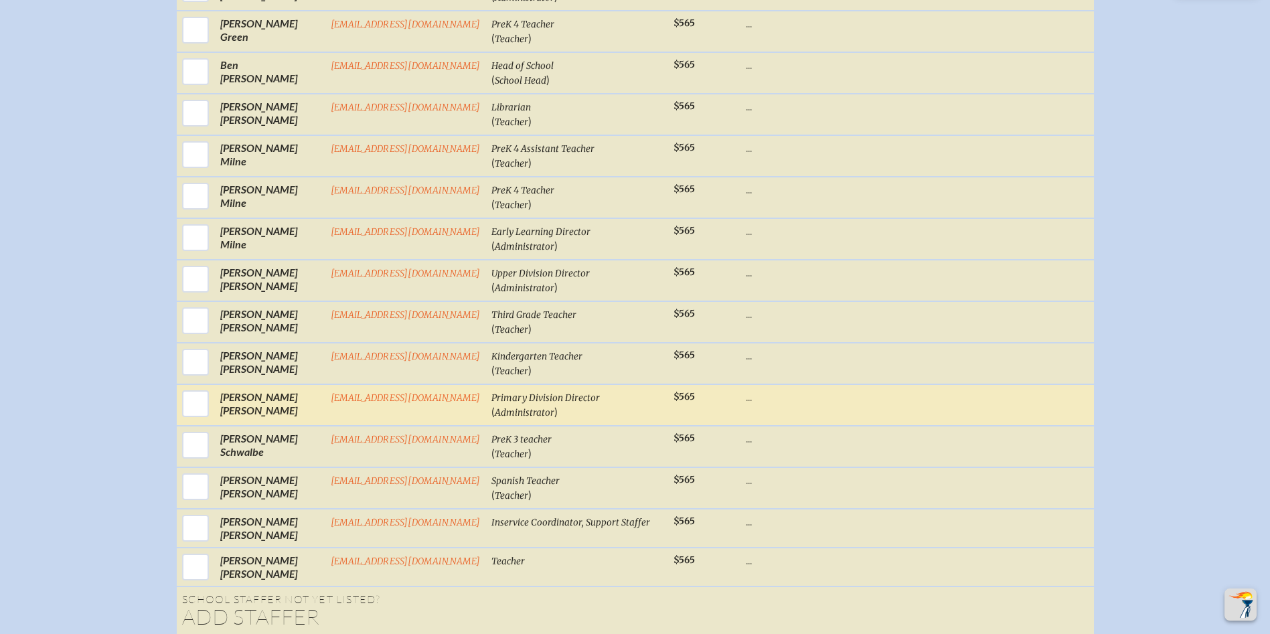
scroll to position [1864, 0]
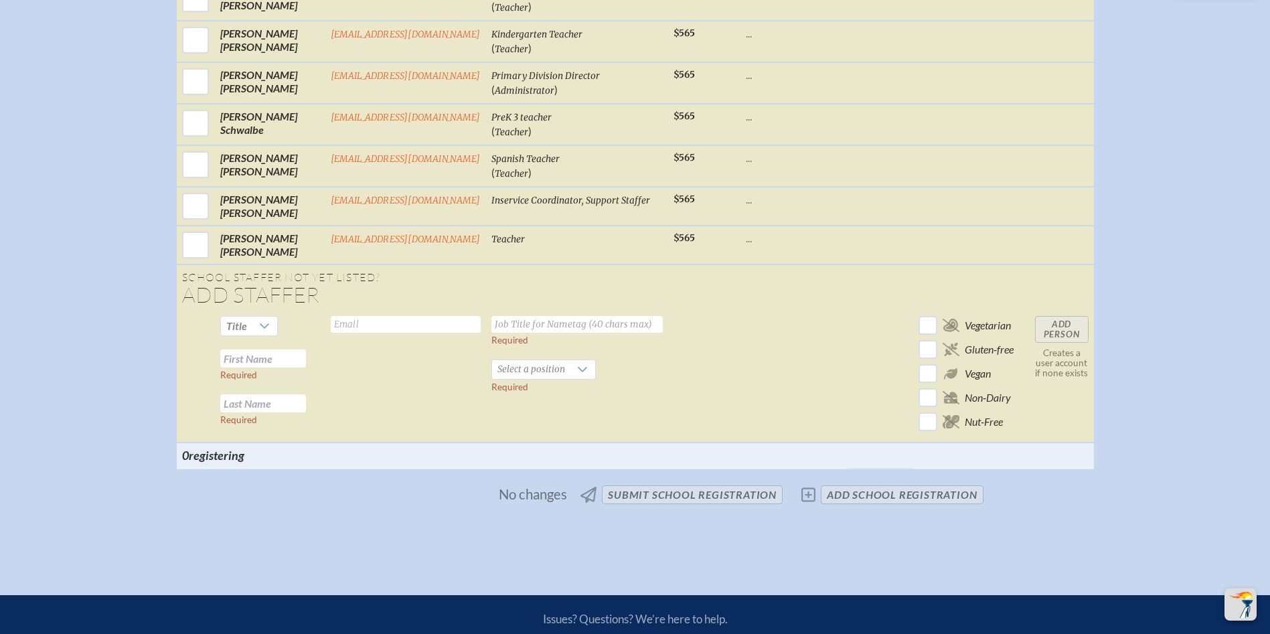
drag, startPoint x: 258, startPoint y: 303, endPoint x: 295, endPoint y: 303, distance: 36.8
click at [260, 349] on input "text" at bounding box center [263, 358] width 86 height 18
type input "[PERSON_NAME]"
type input "[EMAIL_ADDRESS][DOMAIN_NAME]"
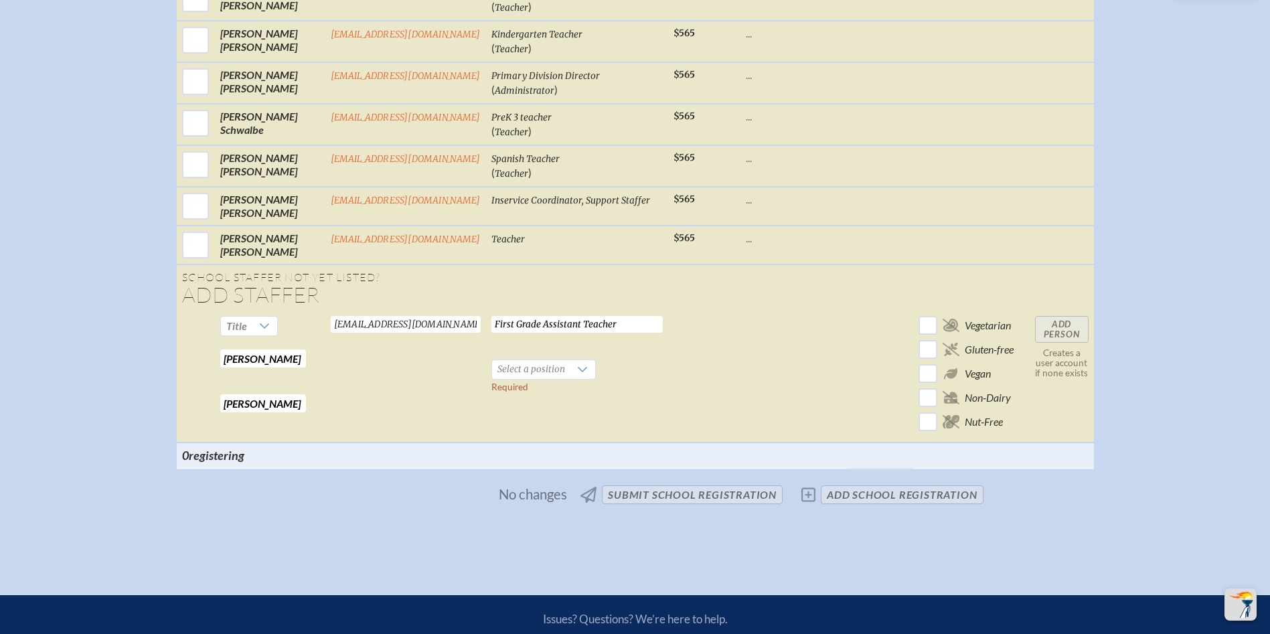
type input "First Grade Assistant Teacher"
click at [543, 360] on span "Select a position" at bounding box center [531, 369] width 78 height 19
click at [537, 418] on li "Teacher" at bounding box center [533, 416] width 103 height 19
click at [1055, 316] on input "Add Person" at bounding box center [1062, 329] width 54 height 27
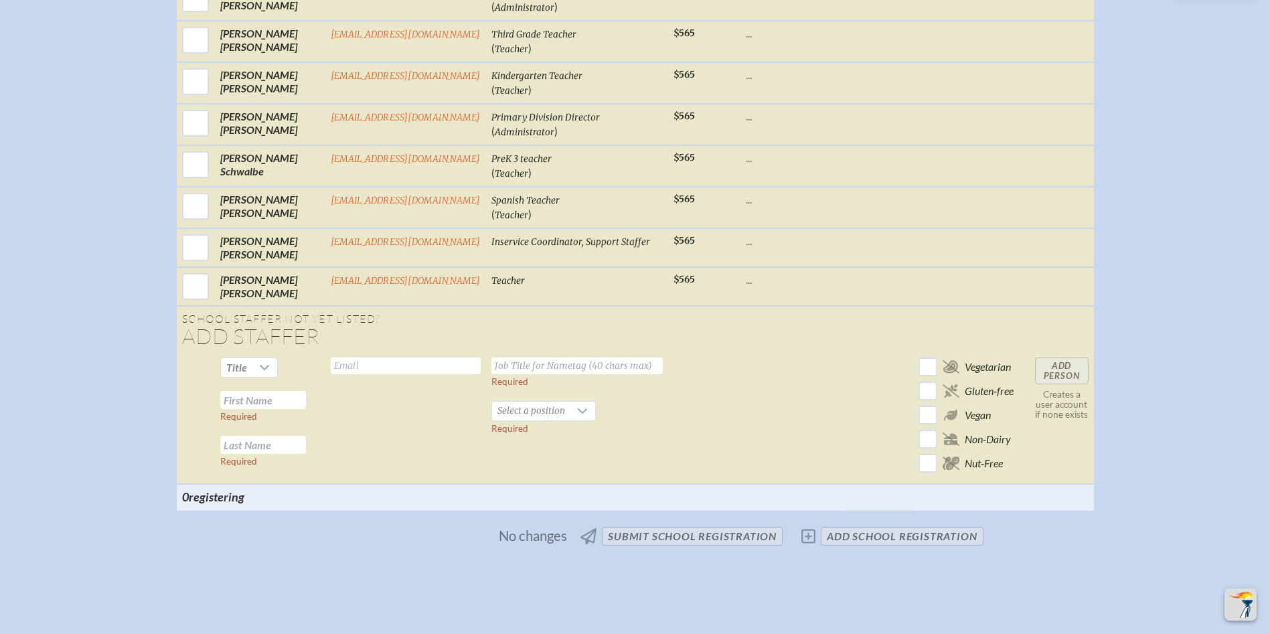
click at [277, 391] on input "text" at bounding box center [263, 400] width 86 height 18
type input "[PERSON_NAME]"
type input "[EMAIL_ADDRESS][DOMAIN_NAME]"
type input "PreK 3 Assistant Teacher"
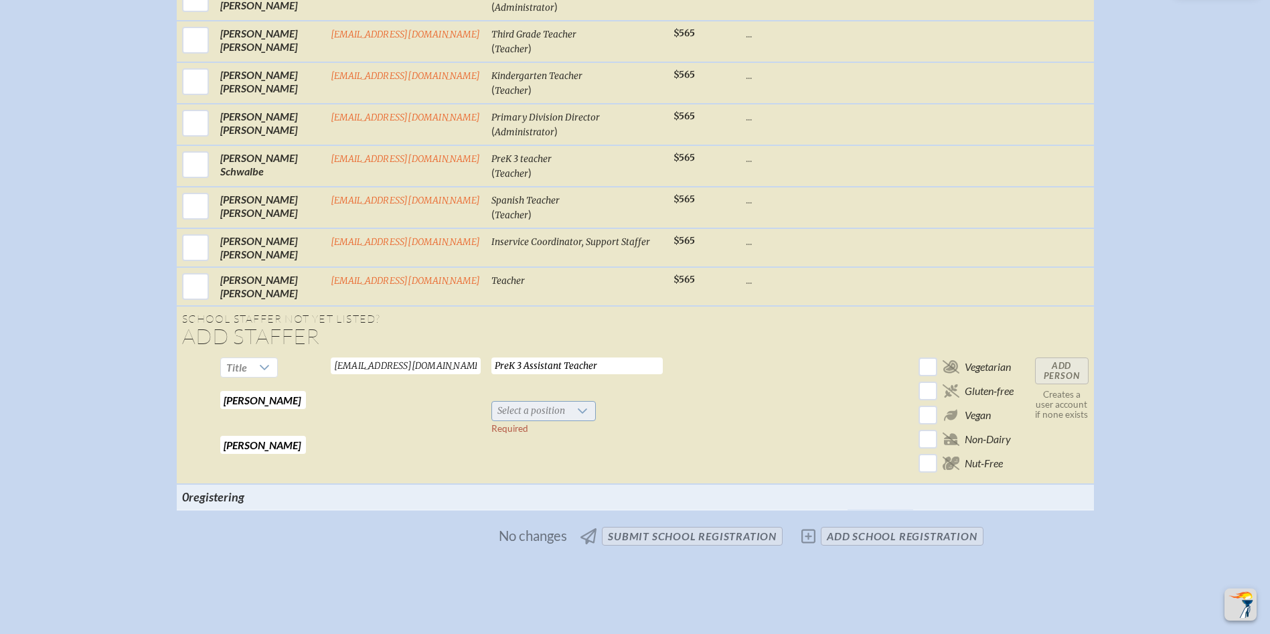
drag, startPoint x: 594, startPoint y: 352, endPoint x: 542, endPoint y: 360, distance: 52.1
click at [589, 353] on td "PreK 3 Assistant Teacher Required Select a position Required" at bounding box center [577, 418] width 182 height 132
click at [540, 402] on span "Select a position" at bounding box center [531, 411] width 78 height 19
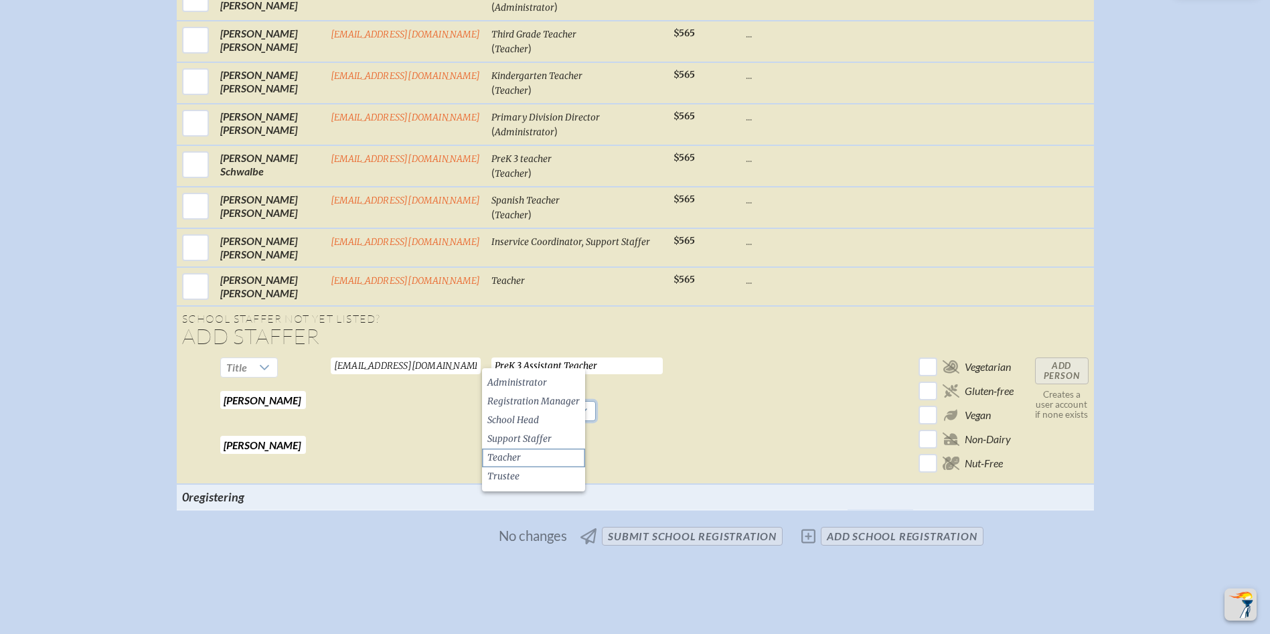
click at [538, 455] on li "Teacher" at bounding box center [533, 458] width 103 height 19
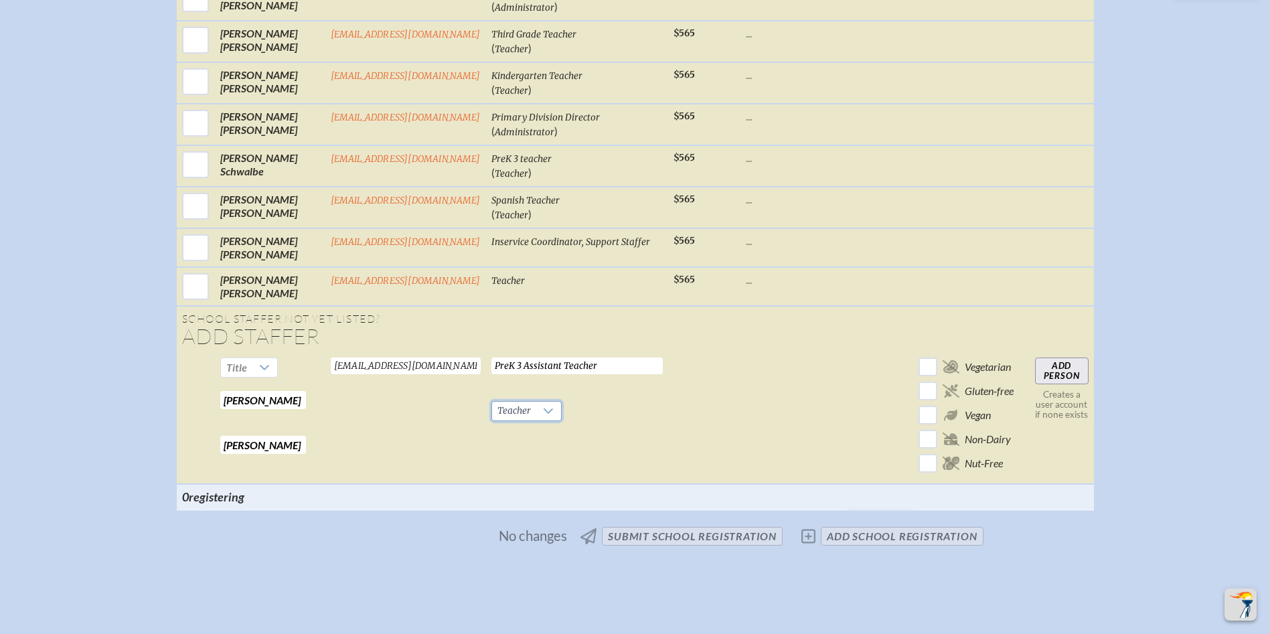
click at [1061, 358] on input "Add Person" at bounding box center [1062, 371] width 54 height 27
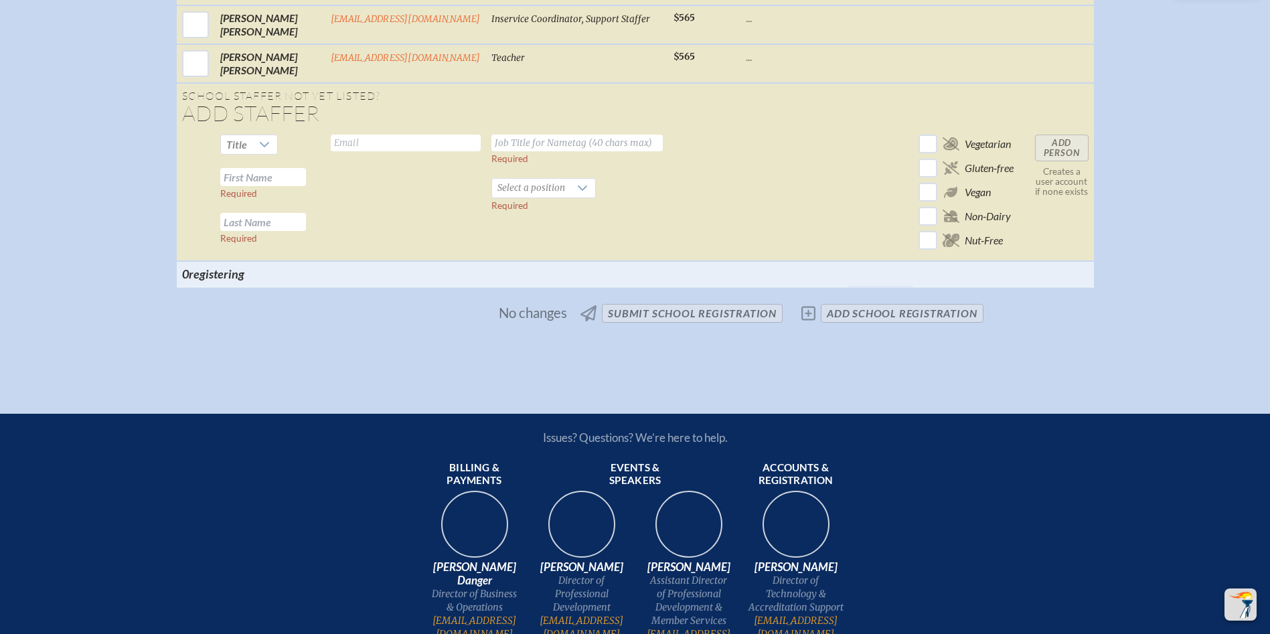
scroll to position [1931, 0]
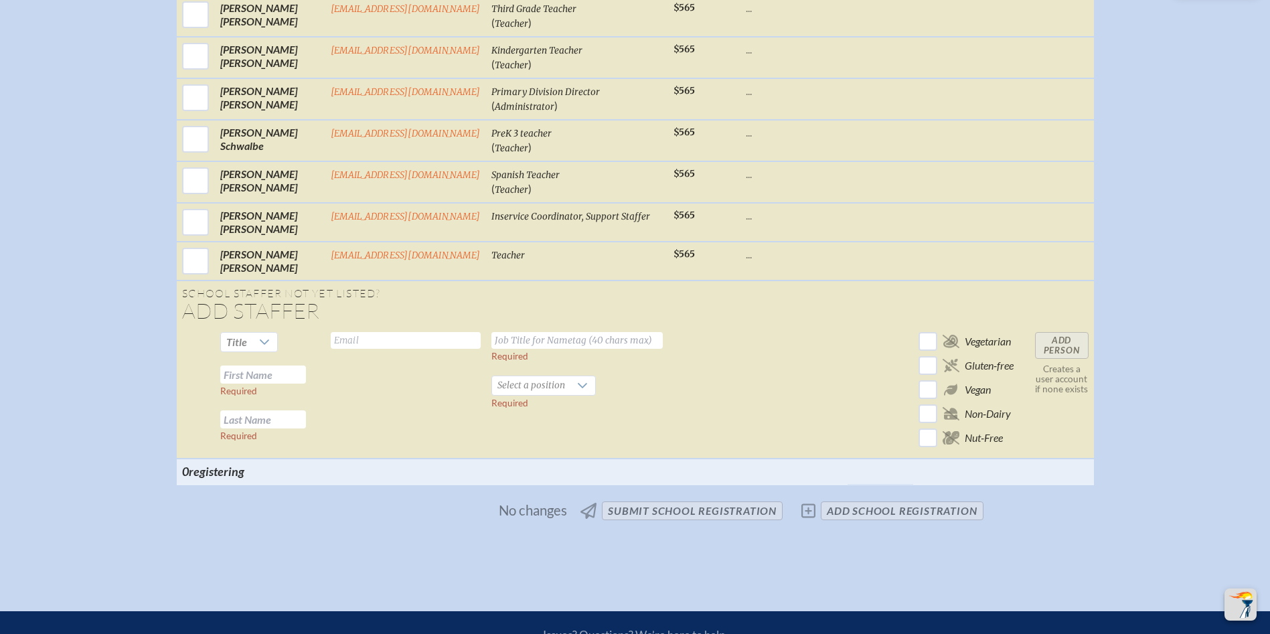
click at [285, 366] on input "text" at bounding box center [263, 375] width 86 height 18
type input "[PERSON_NAME]"
type input "g"
type input "Goldfield"
type input "[EMAIL_ADDRESS][DOMAIN_NAME]"
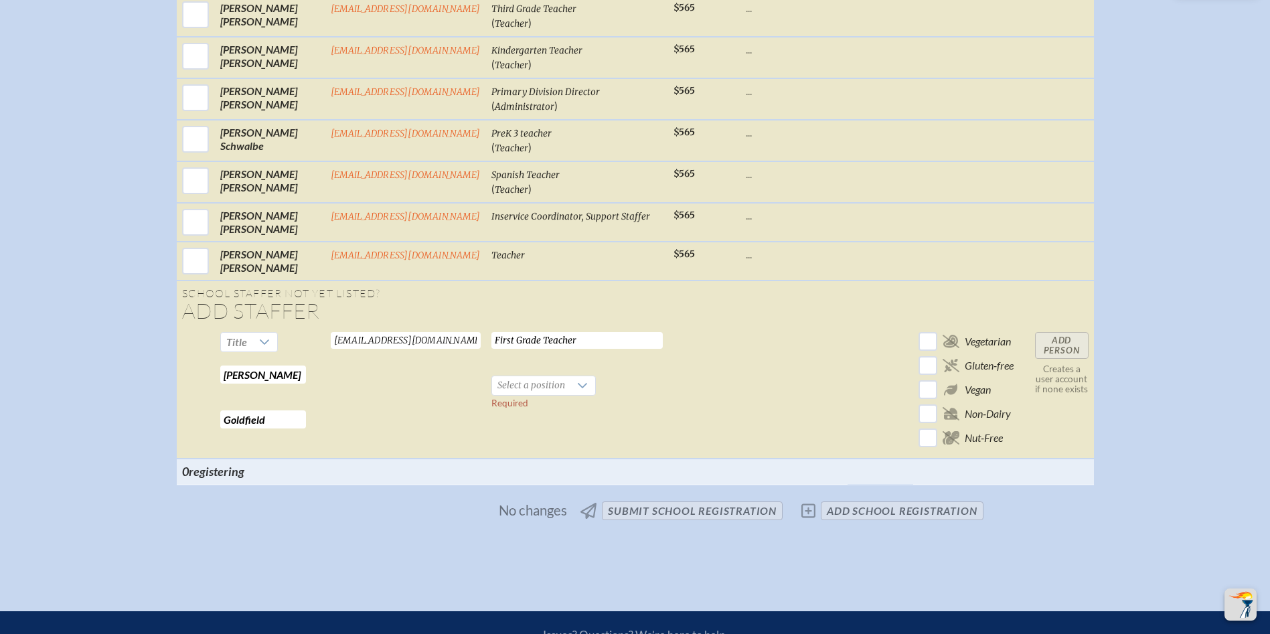
type input "First Grade Teacher"
click at [546, 376] on span "Select a position" at bounding box center [531, 385] width 78 height 19
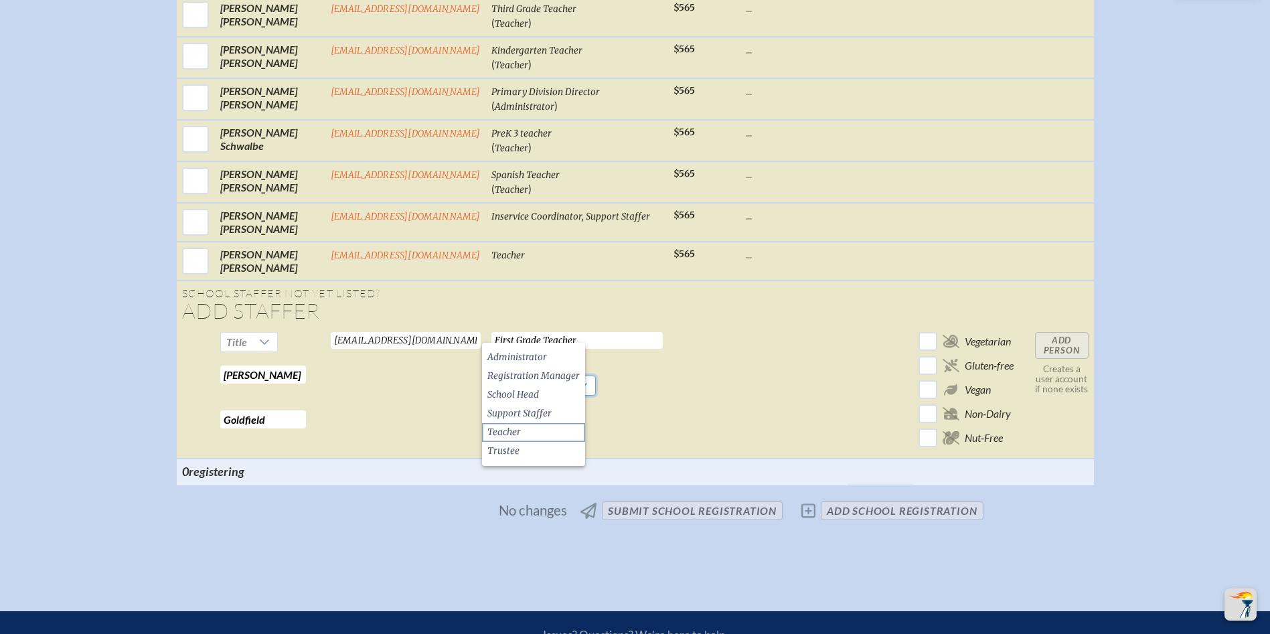
click at [536, 430] on li "Teacher" at bounding box center [533, 432] width 103 height 19
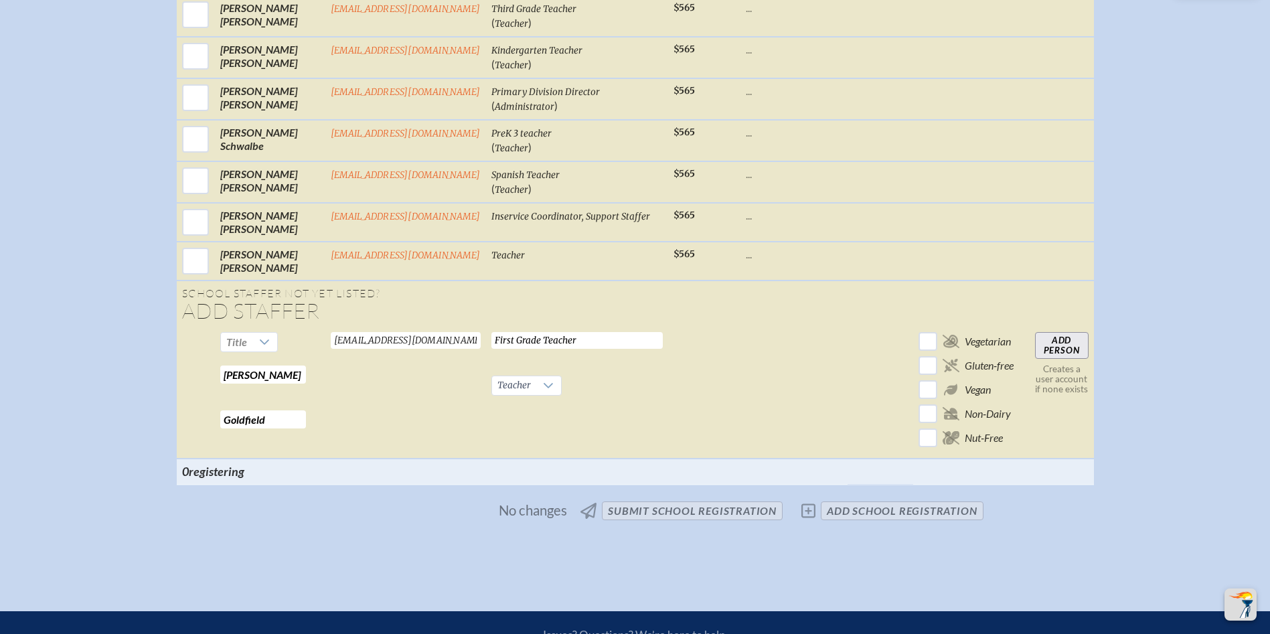
click at [1060, 332] on input "Add Person" at bounding box center [1062, 345] width 54 height 27
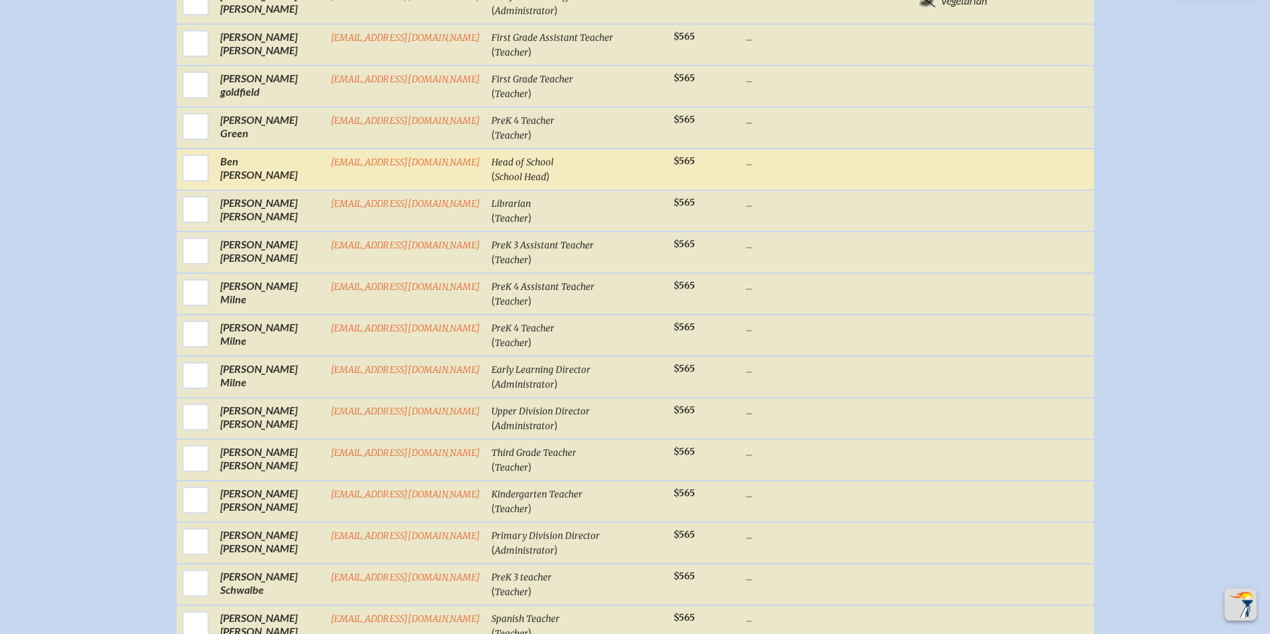
scroll to position [1797, 0]
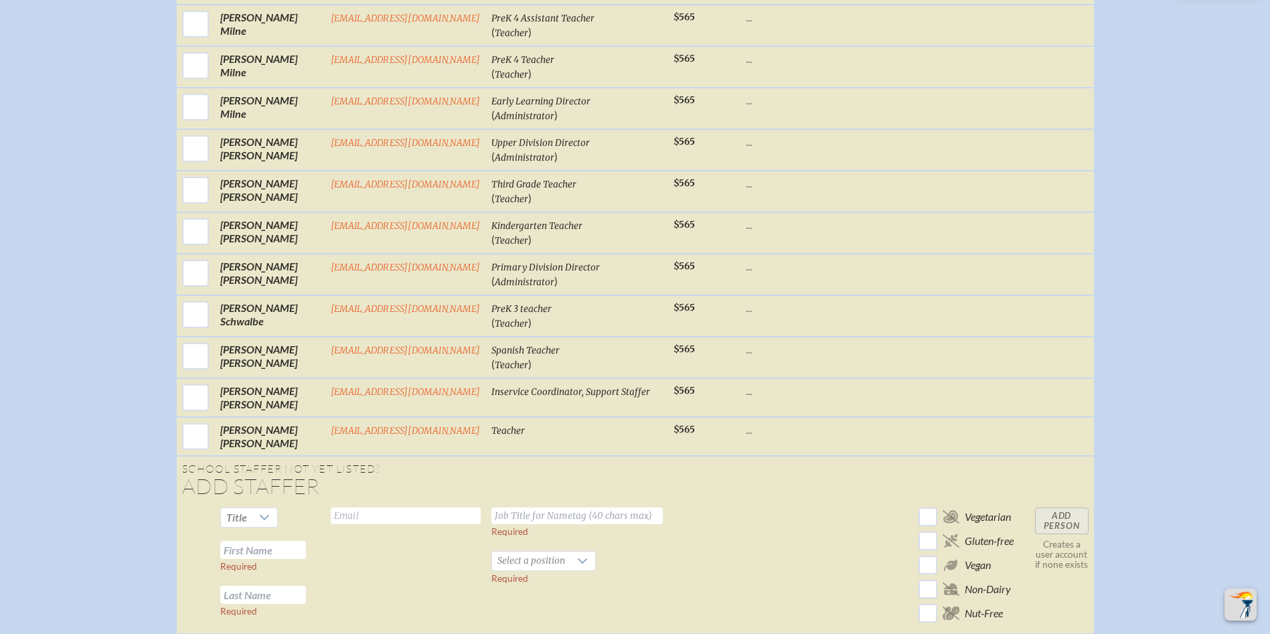
click at [266, 541] on input "text" at bounding box center [263, 550] width 86 height 18
type input "[PERSON_NAME]"
type input "Green"
type input "cgreen@rpds.com"
click at [542, 508] on input "text" at bounding box center [576, 516] width 171 height 17
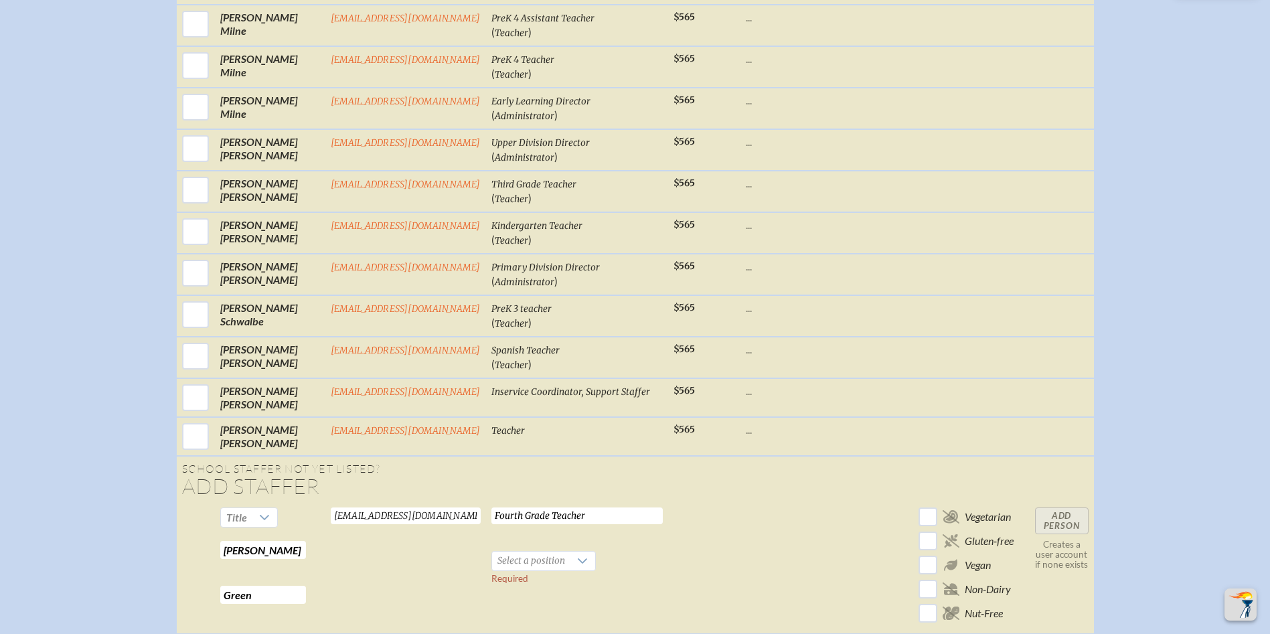
type input "Fourth Grade Teacher"
click at [537, 552] on span "Select a position" at bounding box center [531, 561] width 78 height 19
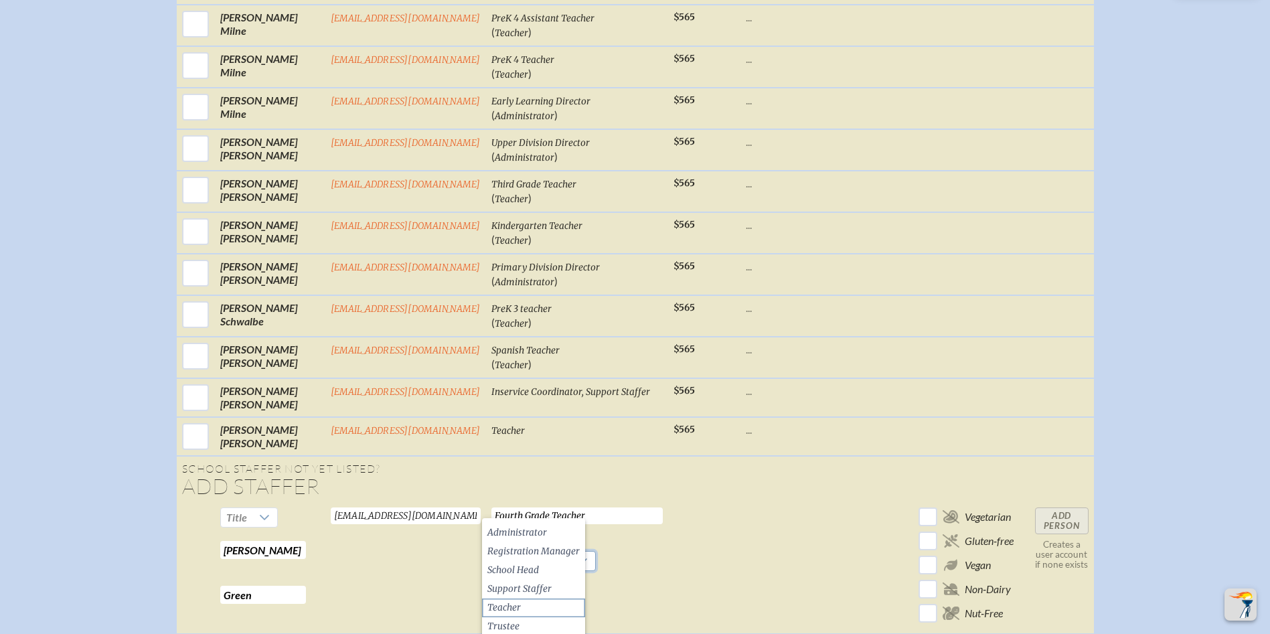
click at [532, 606] on li "Teacher" at bounding box center [533, 608] width 103 height 19
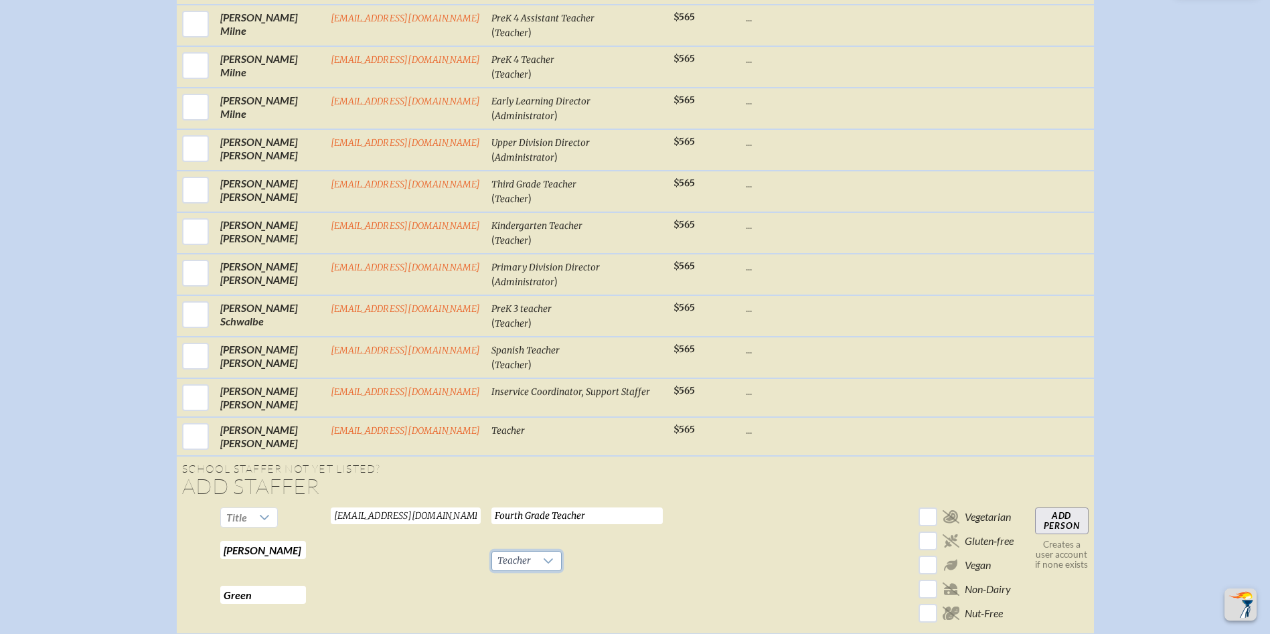
click at [1059, 508] on input "Add Person" at bounding box center [1062, 521] width 54 height 27
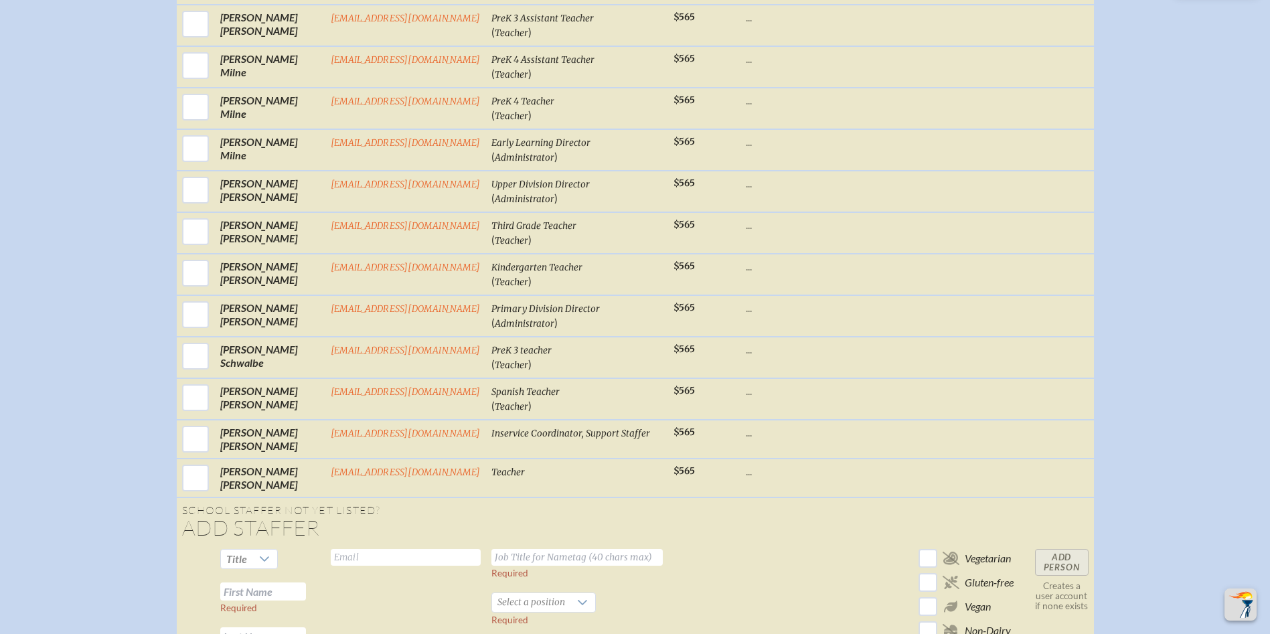
drag, startPoint x: 248, startPoint y: 539, endPoint x: 317, endPoint y: 530, distance: 68.8
click at [250, 582] on input "text" at bounding box center [263, 591] width 86 height 18
type input "Melanie"
type input "Grosso"
type input "[EMAIL_ADDRESS][DOMAIN_NAME]"
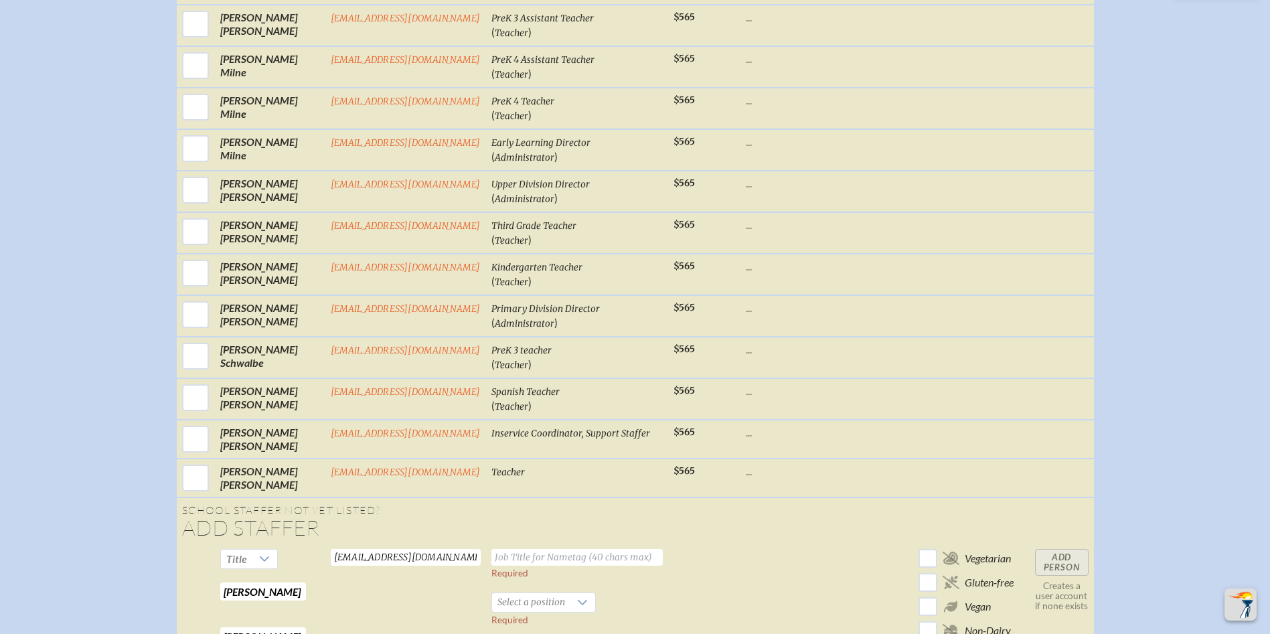
type input "5"
type input "6"
type input "Sixth Grade Math Teacher"
drag, startPoint x: 522, startPoint y: 548, endPoint x: 540, endPoint y: 548, distance: 18.7
click at [525, 593] on span "Select a position" at bounding box center [531, 602] width 78 height 19
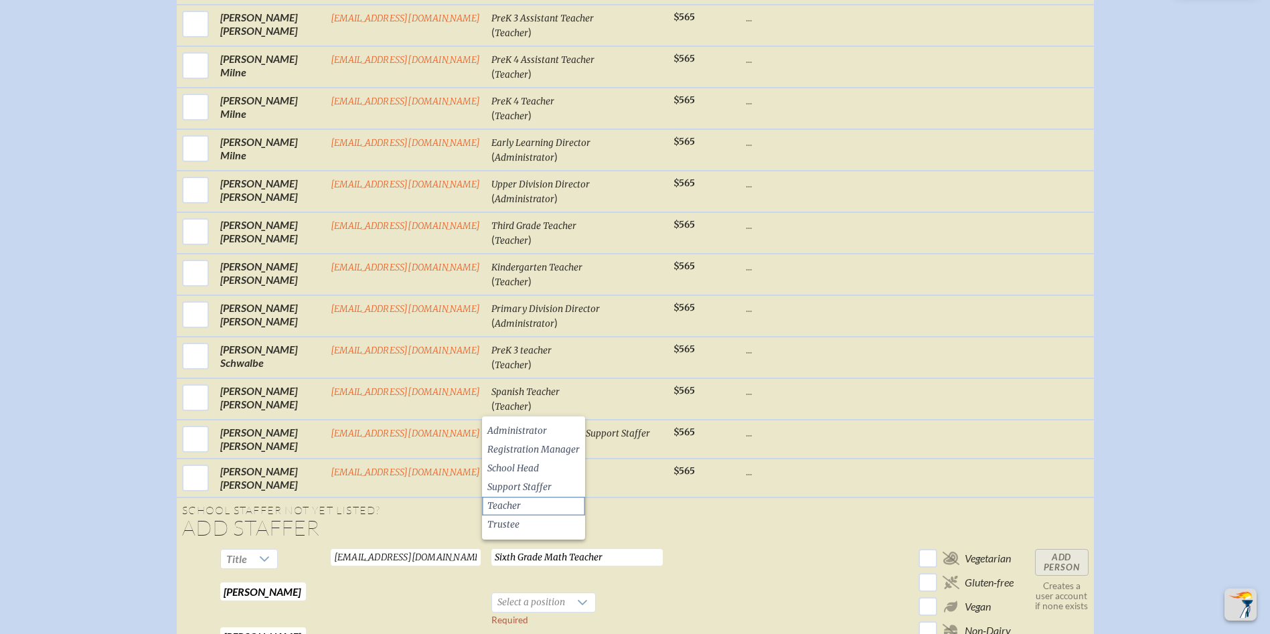
click at [529, 508] on li "Teacher" at bounding box center [533, 506] width 103 height 19
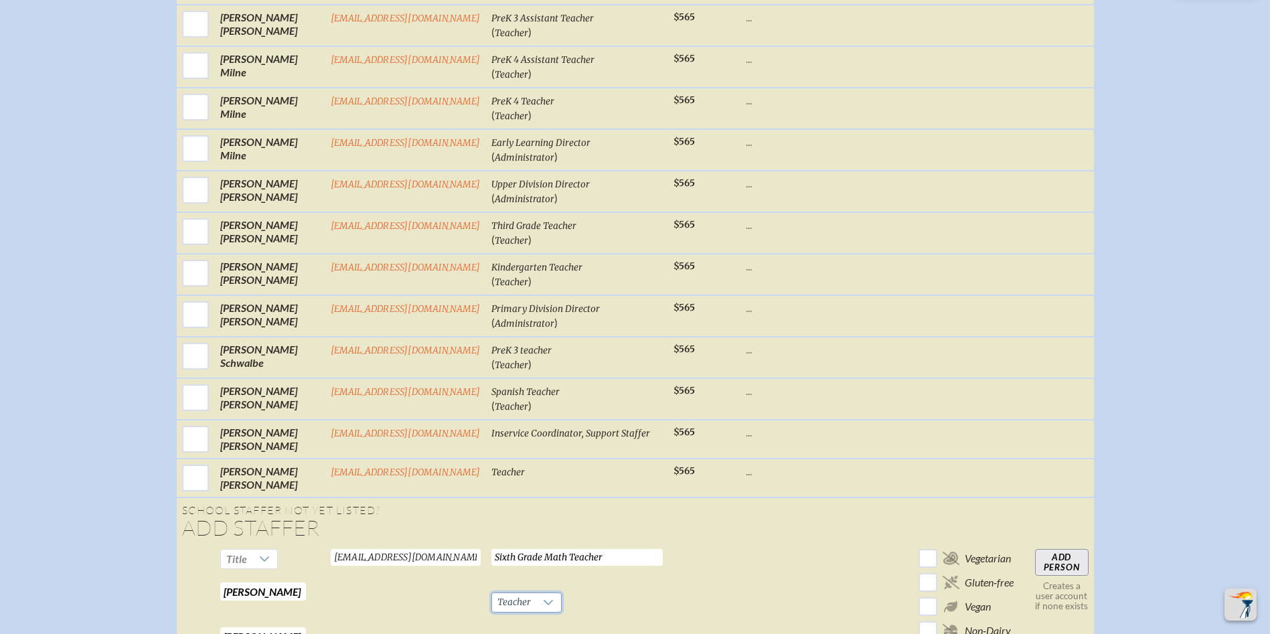
click at [1065, 549] on input "Add Person" at bounding box center [1062, 562] width 54 height 27
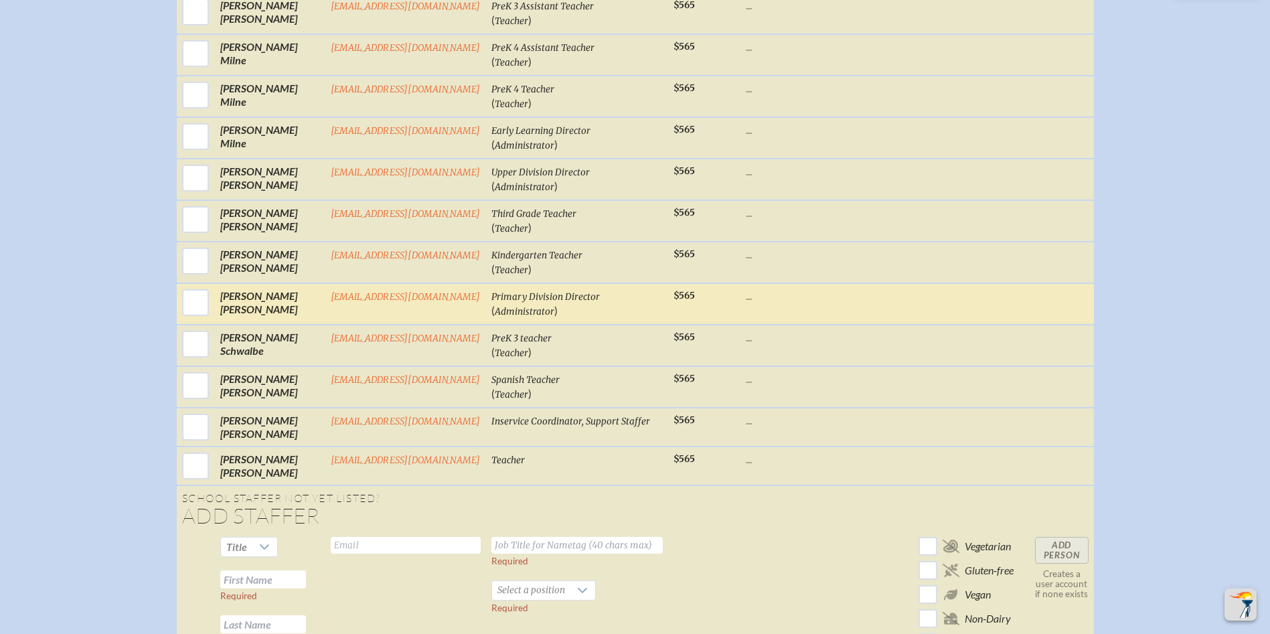
scroll to position [1984, 0]
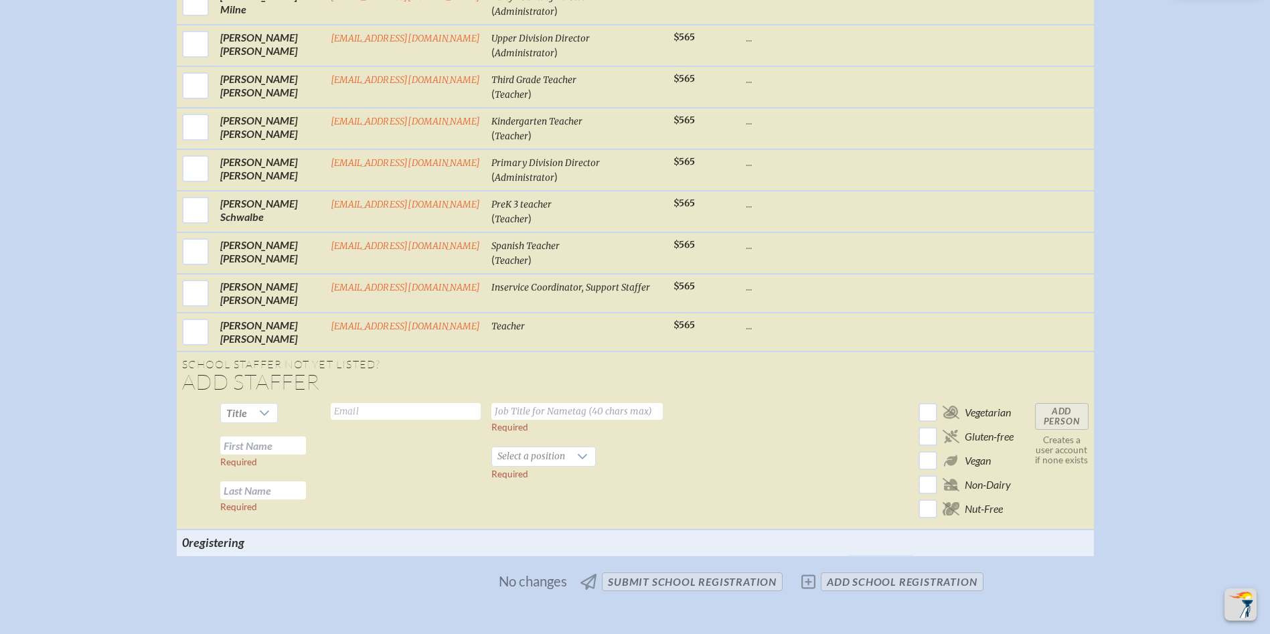
click at [281, 437] on input "text" at bounding box center [263, 446] width 86 height 18
type input "Shannon"
type input "Jennings"
type input "sjennings@rpds.com"
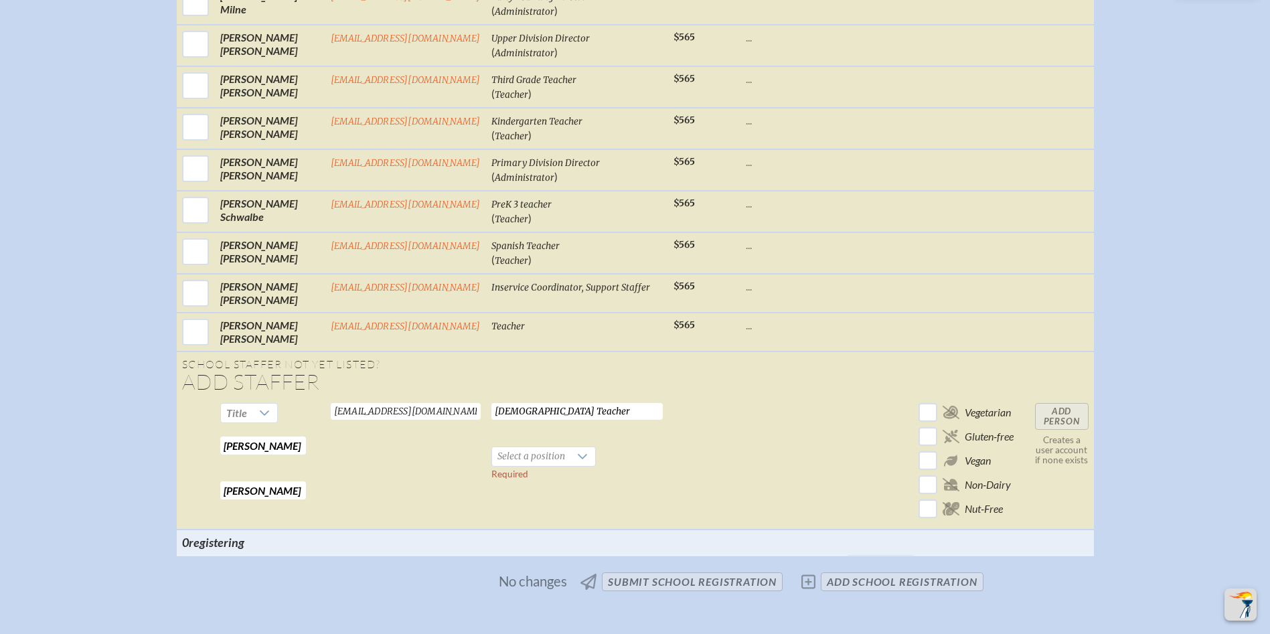
type input "Bible Teacher"
click at [538, 447] on span "Select a position" at bounding box center [531, 456] width 78 height 19
click at [539, 499] on li "Teacher" at bounding box center [533, 503] width 103 height 19
click at [1056, 403] on input "Add Person" at bounding box center [1062, 416] width 54 height 27
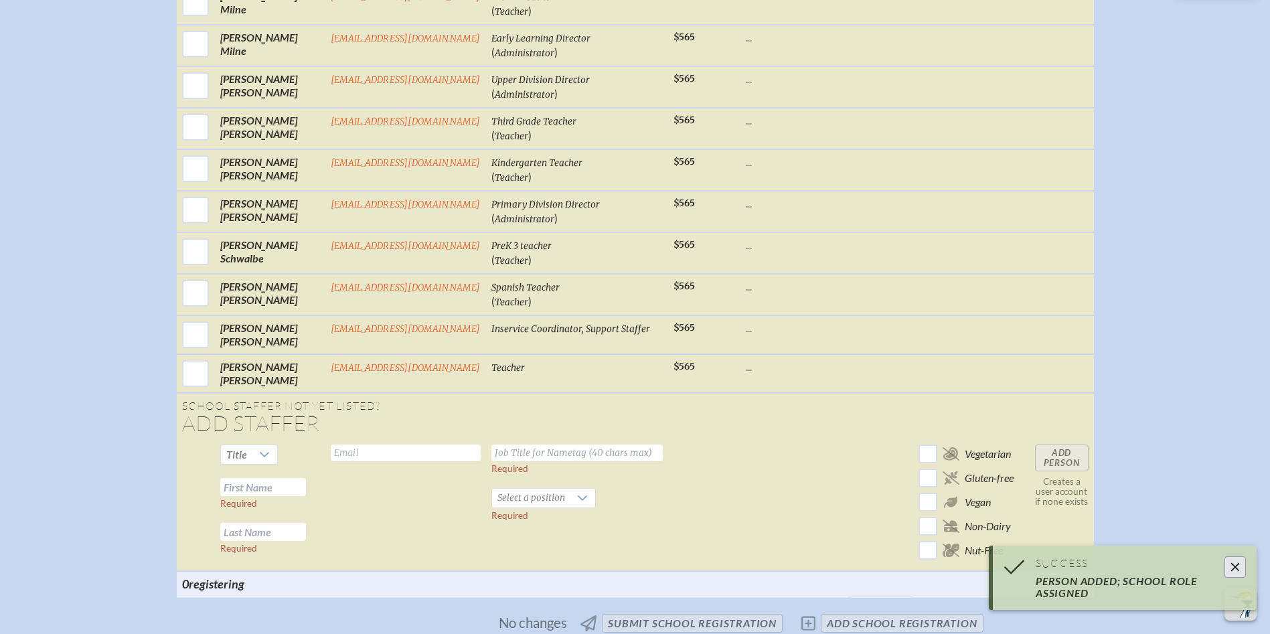
drag, startPoint x: 248, startPoint y: 431, endPoint x: 296, endPoint y: 433, distance: 48.3
click at [252, 478] on input "text" at bounding box center [263, 487] width 86 height 18
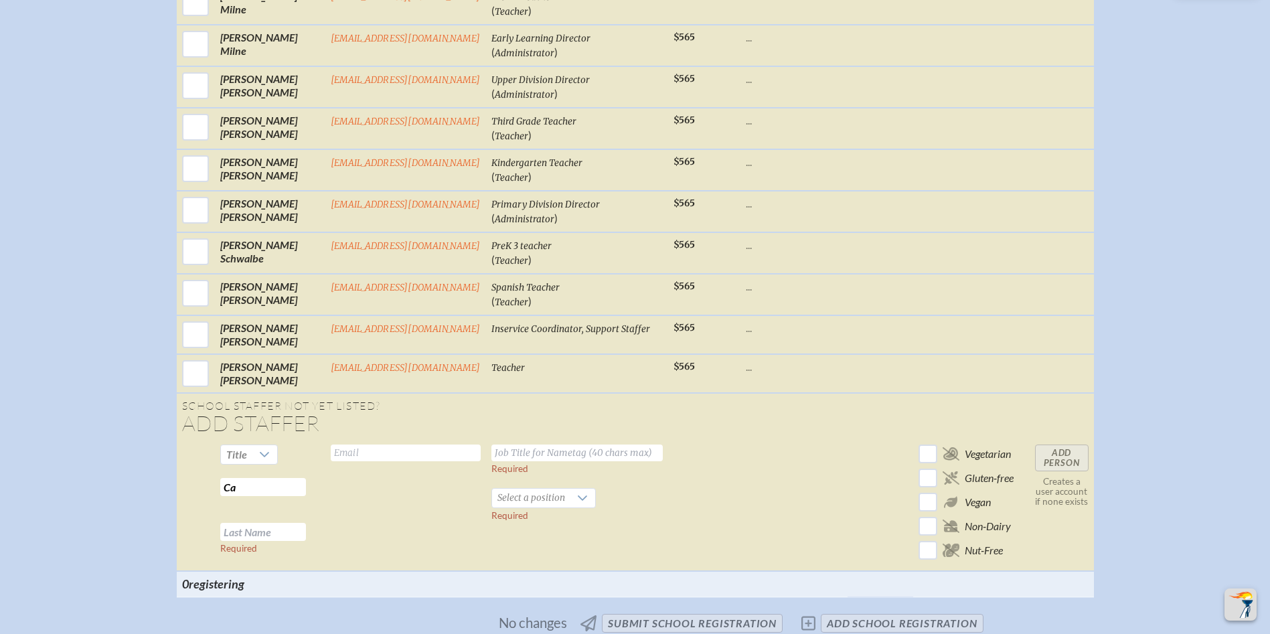
type input "C"
type input "Catharine"
type input "Jones"
type input "cjones@rpds.com"
drag, startPoint x: 508, startPoint y: 399, endPoint x: 550, endPoint y: 391, distance: 42.3
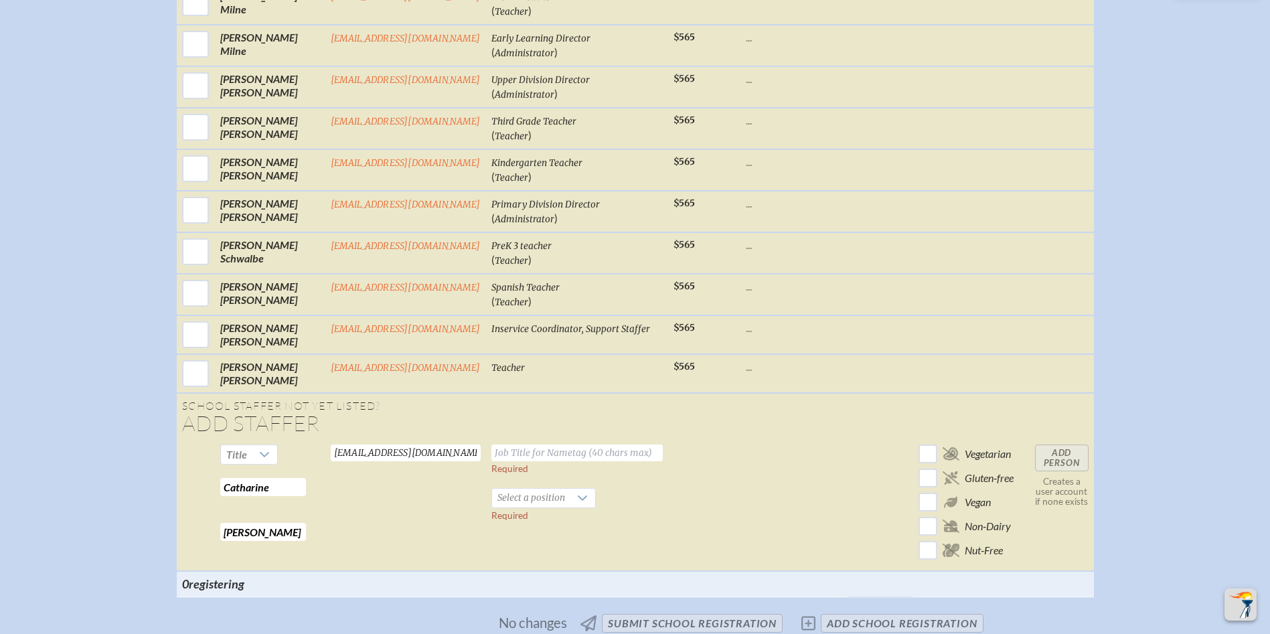
click at [511, 445] on input "text" at bounding box center [576, 453] width 171 height 17
type input "Fifth Grade Math Teacher"
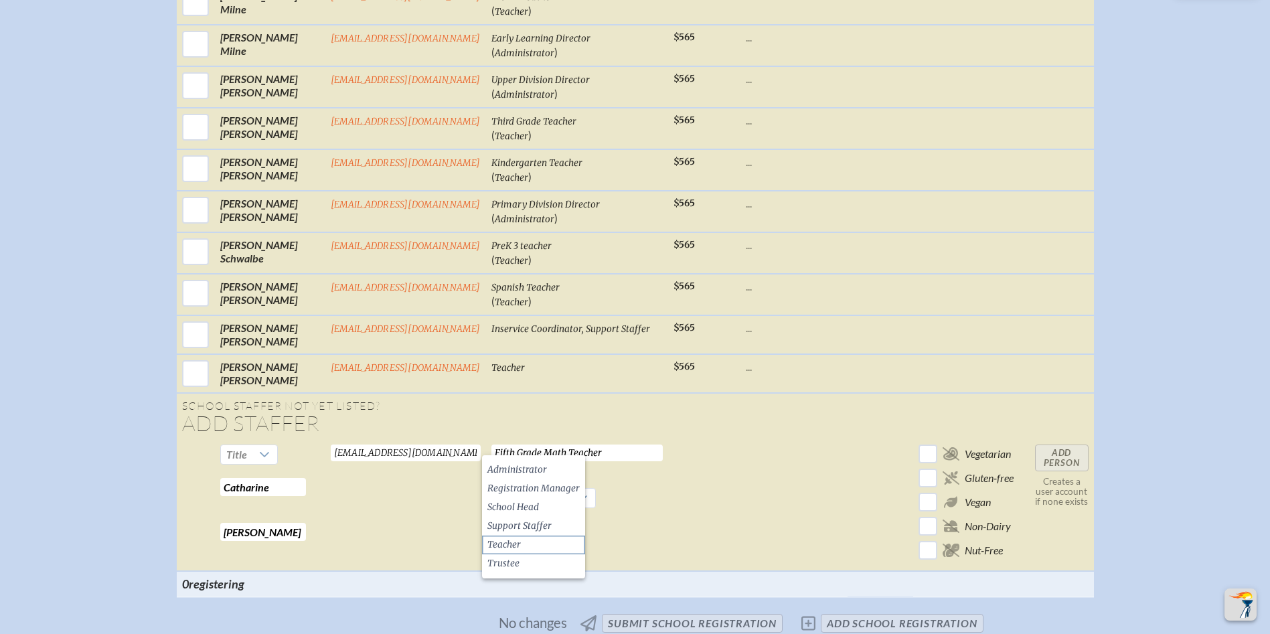
click at [539, 542] on li "Teacher" at bounding box center [533, 545] width 103 height 19
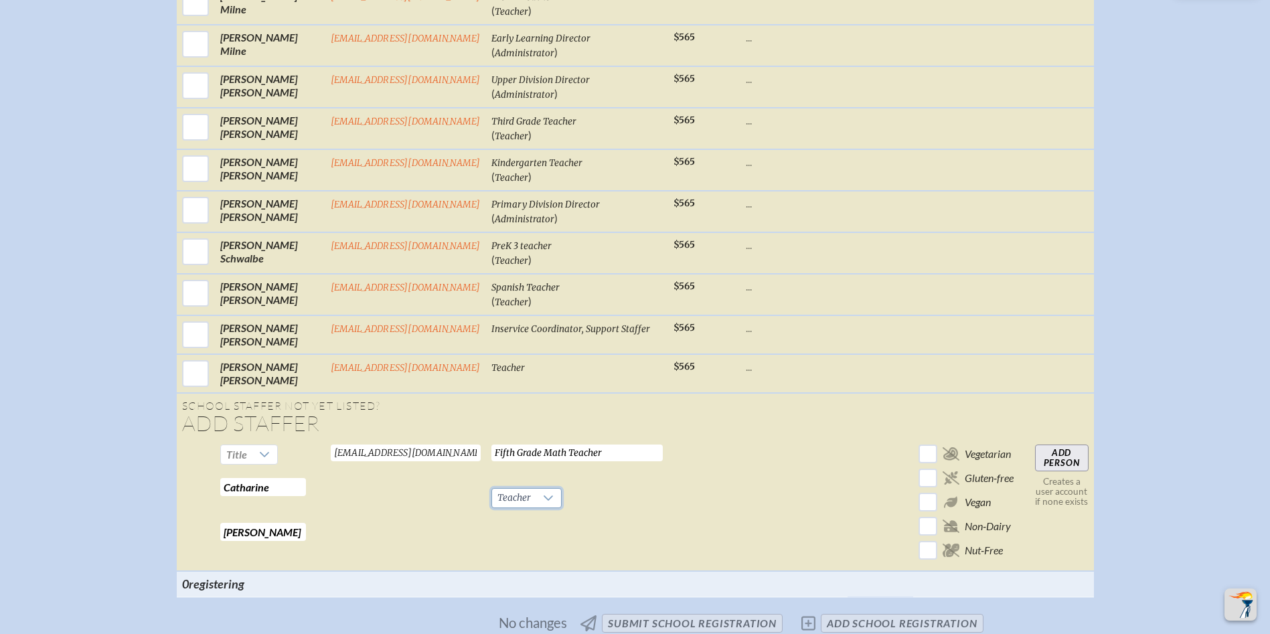
click at [1057, 445] on input "Add Person" at bounding box center [1062, 458] width 54 height 27
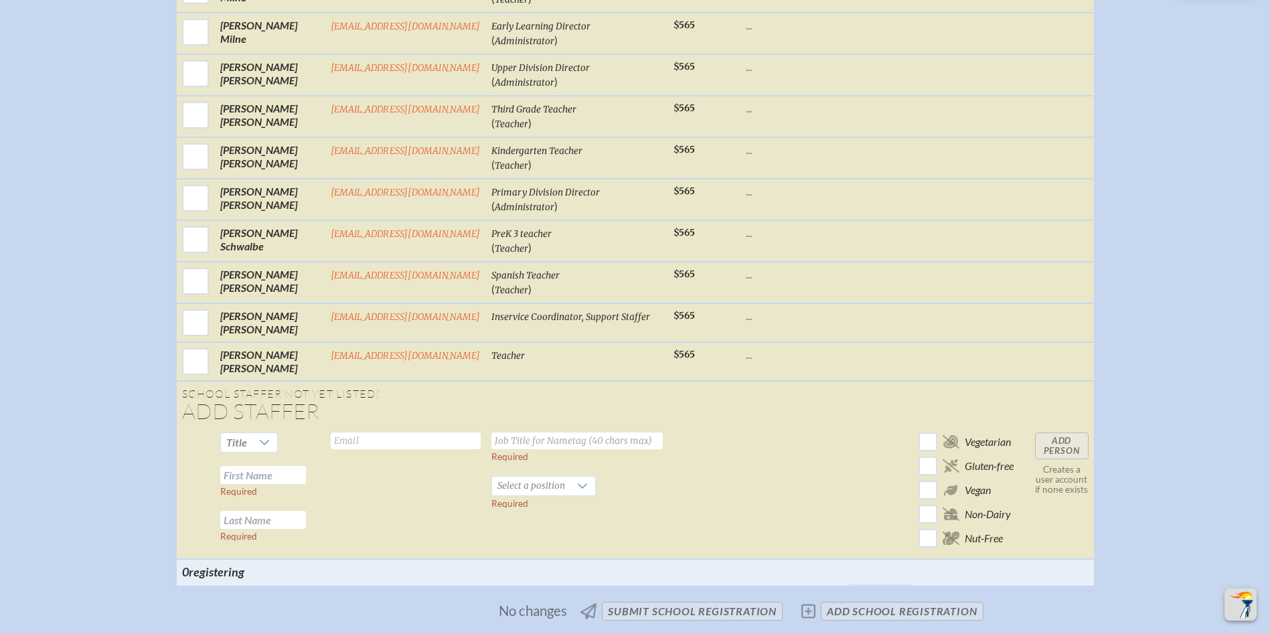
scroll to position [2051, 0]
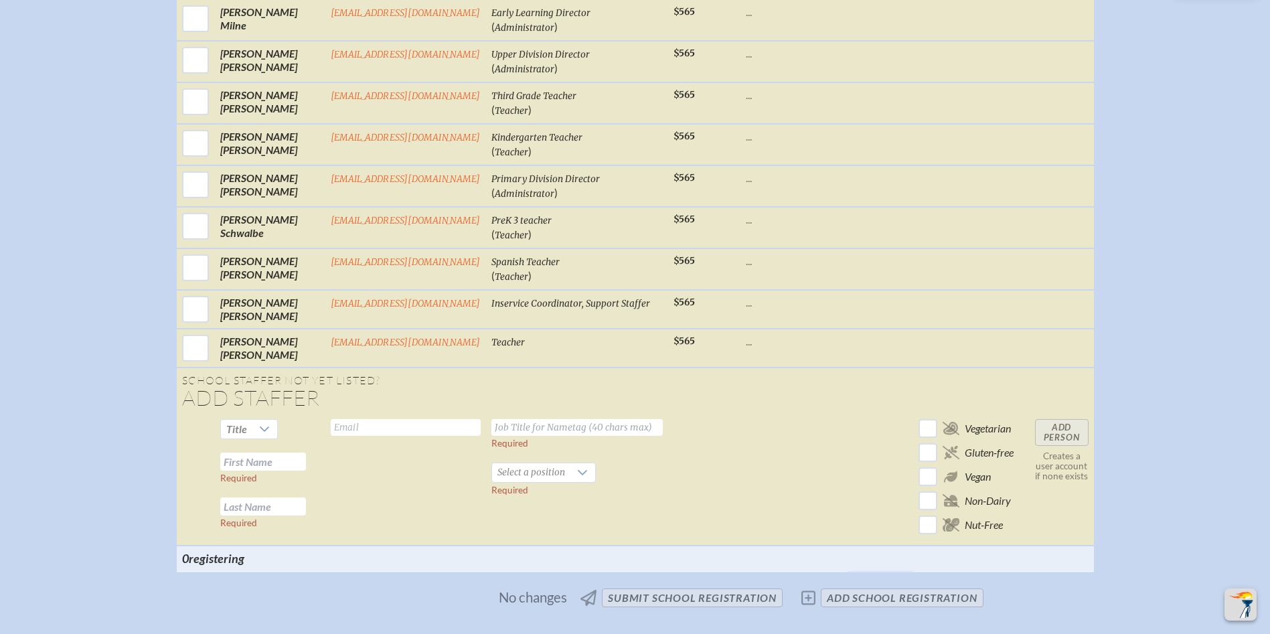
click at [286, 453] on input "text" at bounding box center [263, 462] width 86 height 18
type input "Leslie"
type input "Kleyla"
type input "lkleyla@rpds.com"
drag, startPoint x: 561, startPoint y: 375, endPoint x: 625, endPoint y: 360, distance: 65.3
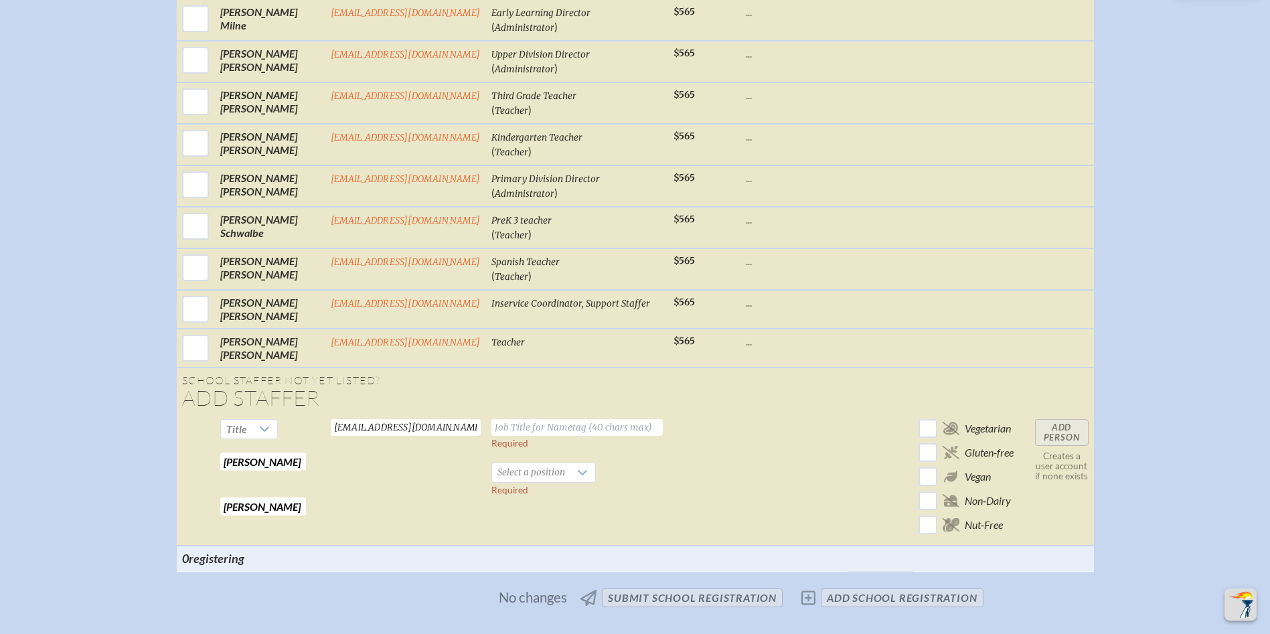
click at [561, 419] on input "text" at bounding box center [576, 427] width 171 height 17
type input "Second Grade Teacher"
click at [515, 463] on span "Select a position" at bounding box center [531, 472] width 78 height 19
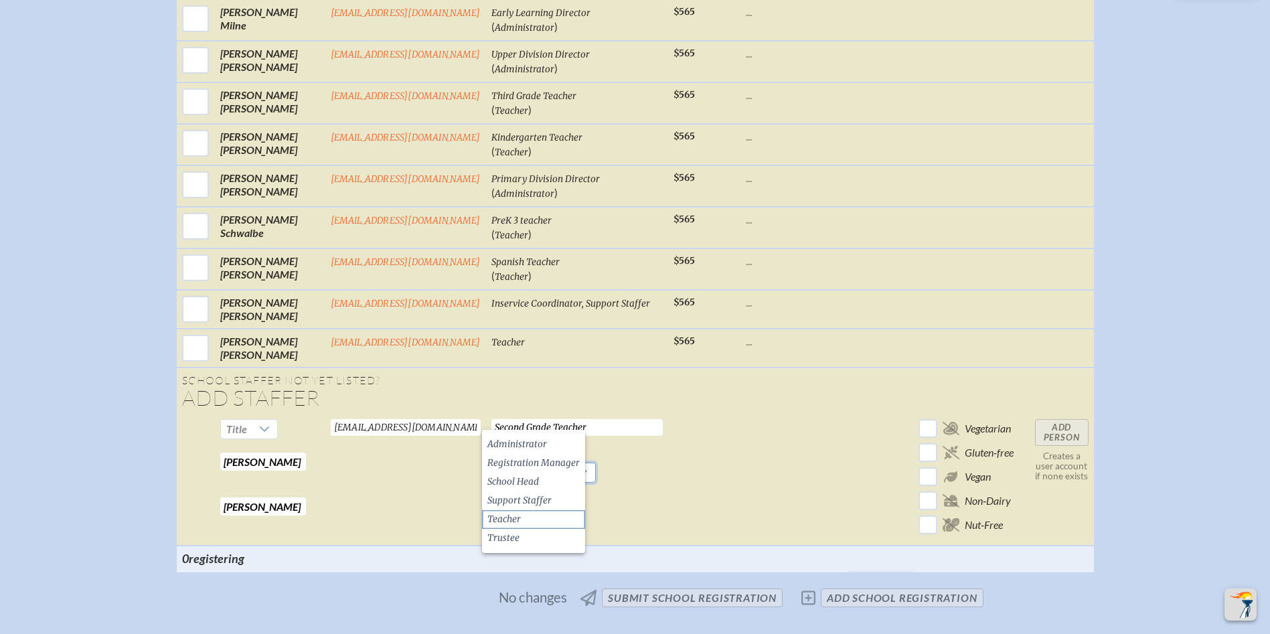
click at [545, 516] on li "Teacher" at bounding box center [533, 519] width 103 height 19
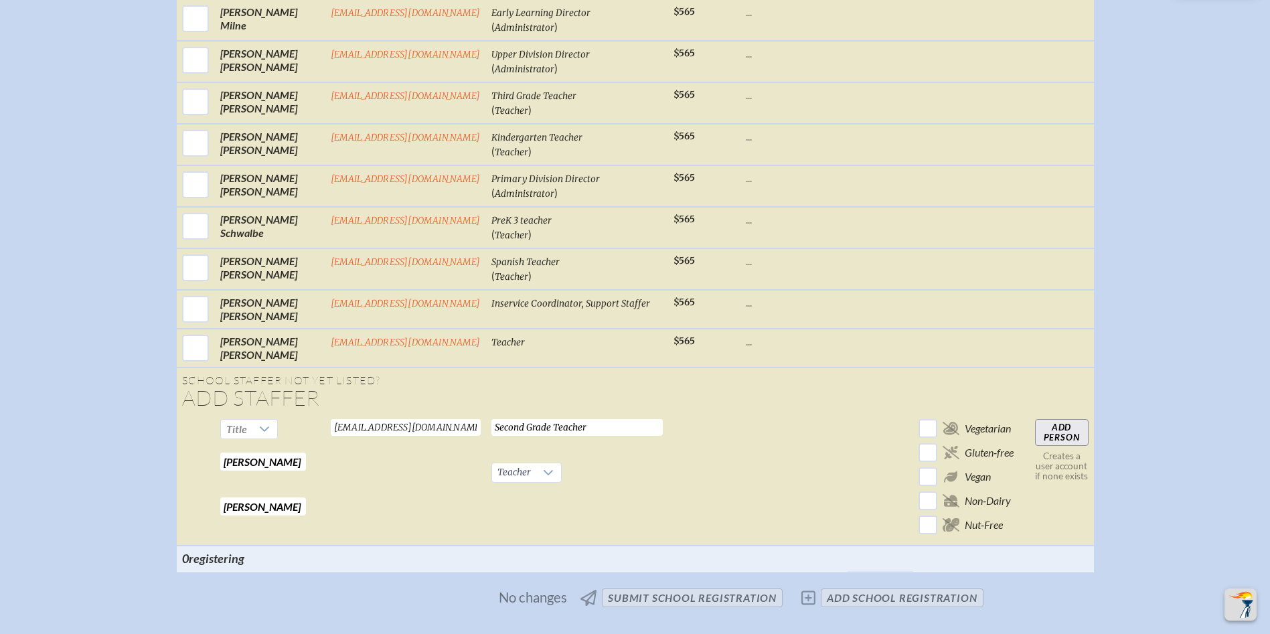
click at [1062, 419] on input "Add Person" at bounding box center [1062, 432] width 54 height 27
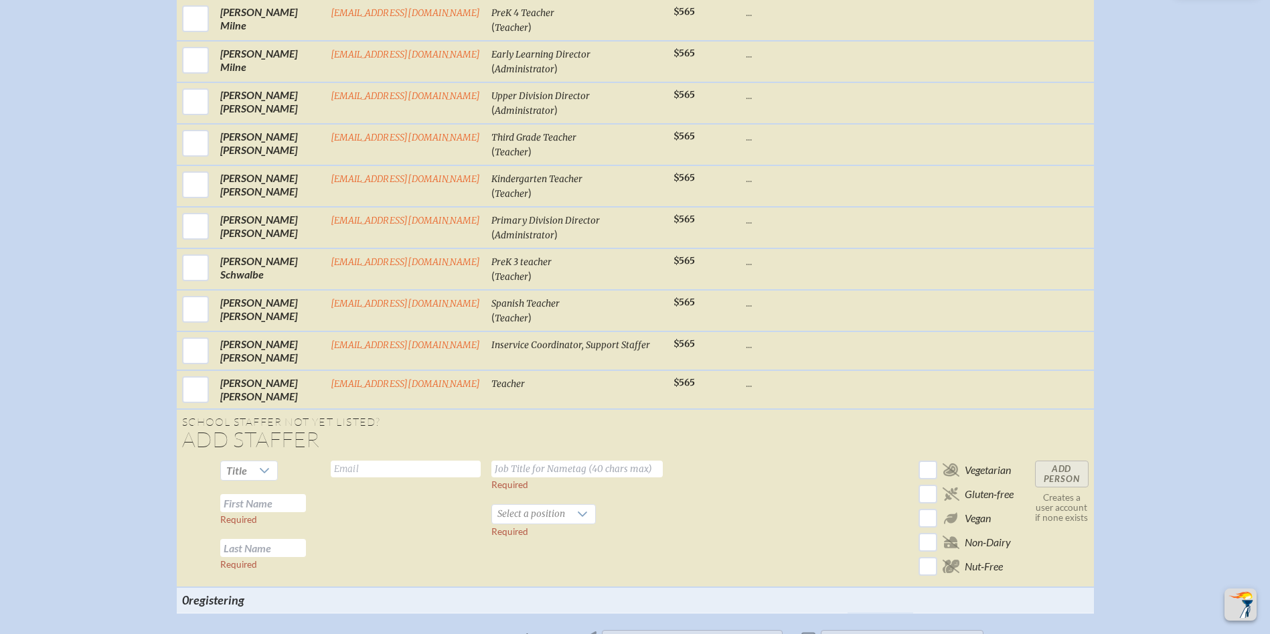
click at [256, 494] on input "text" at bounding box center [263, 503] width 86 height 18
type input "Todd"
type input "Link"
type input "tlink@rpds.com"
drag, startPoint x: 525, startPoint y: 414, endPoint x: 536, endPoint y: 412, distance: 11.6
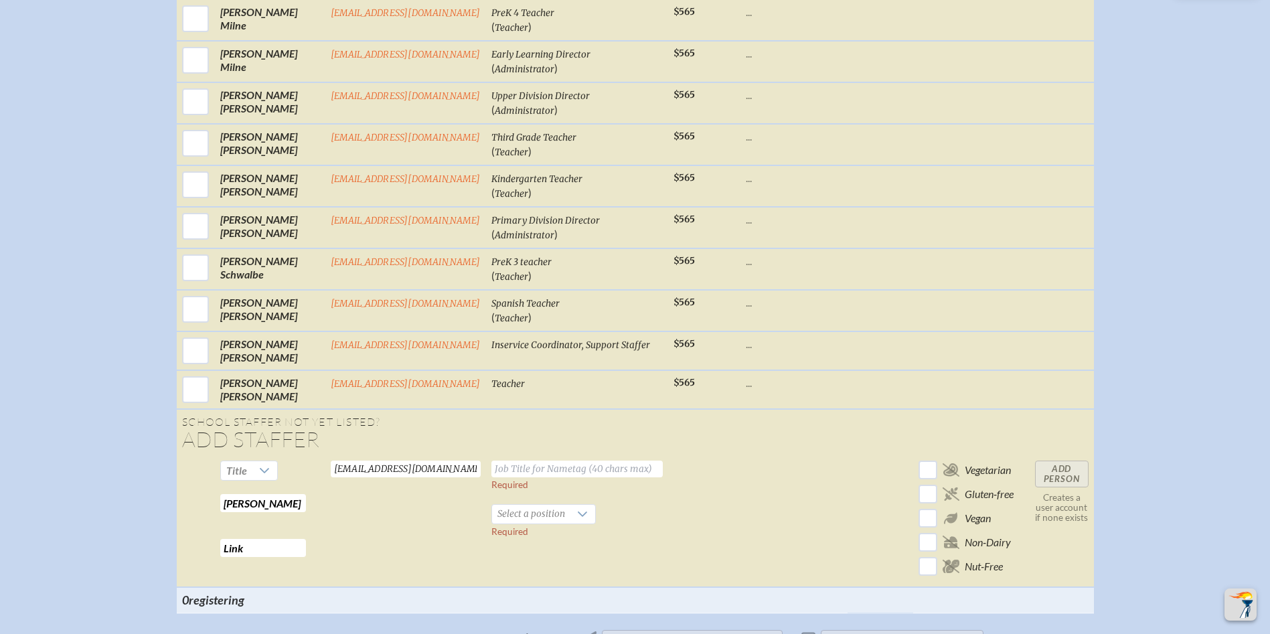
click at [530, 461] on input "text" at bounding box center [576, 469] width 171 height 17
type input "Social Studies Teacher"
click at [558, 505] on span "Select a position" at bounding box center [531, 514] width 78 height 19
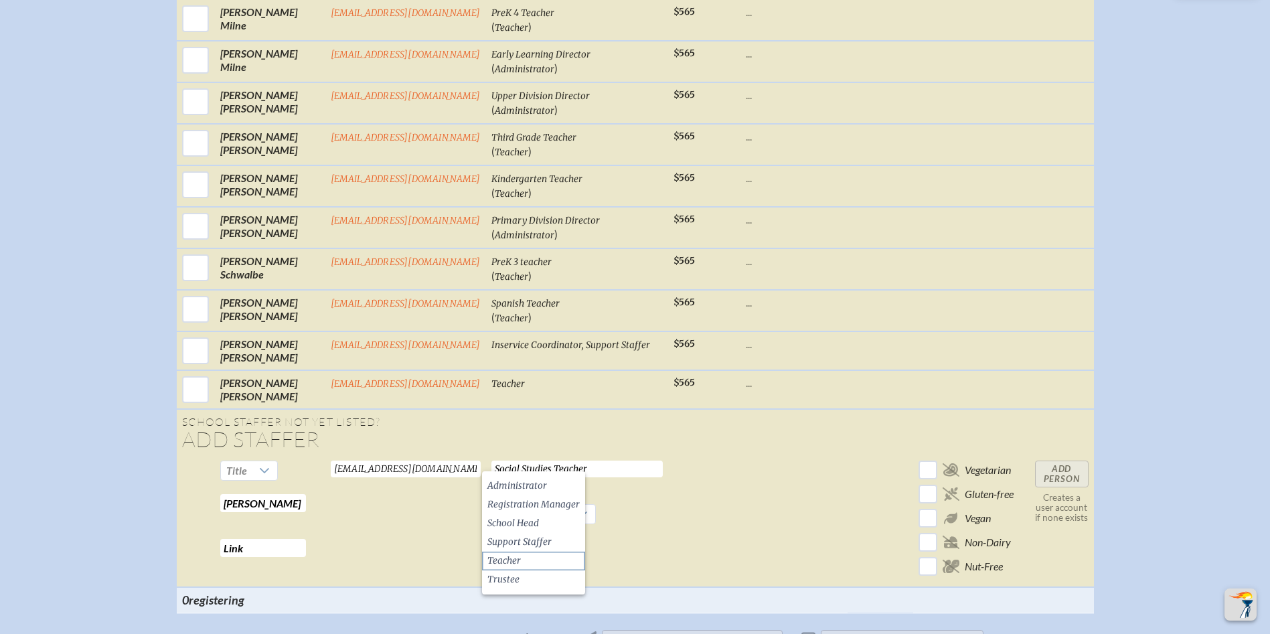
click at [550, 562] on li "Teacher" at bounding box center [533, 561] width 103 height 19
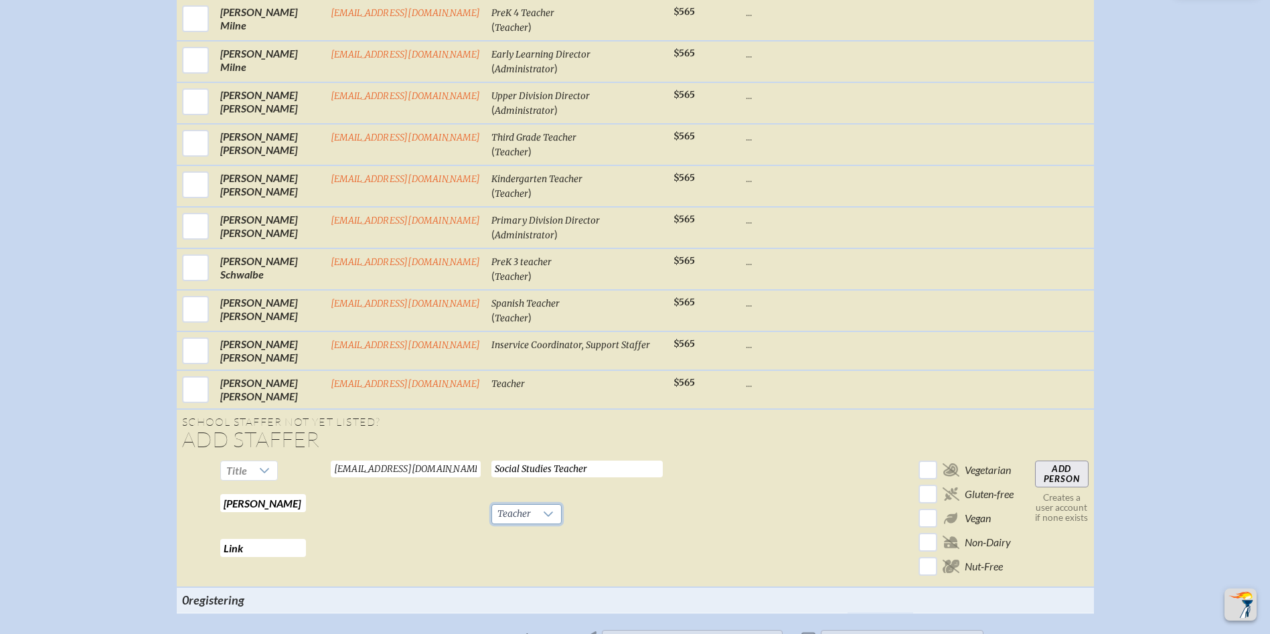
click at [1055, 461] on input "Add Person" at bounding box center [1062, 474] width 54 height 27
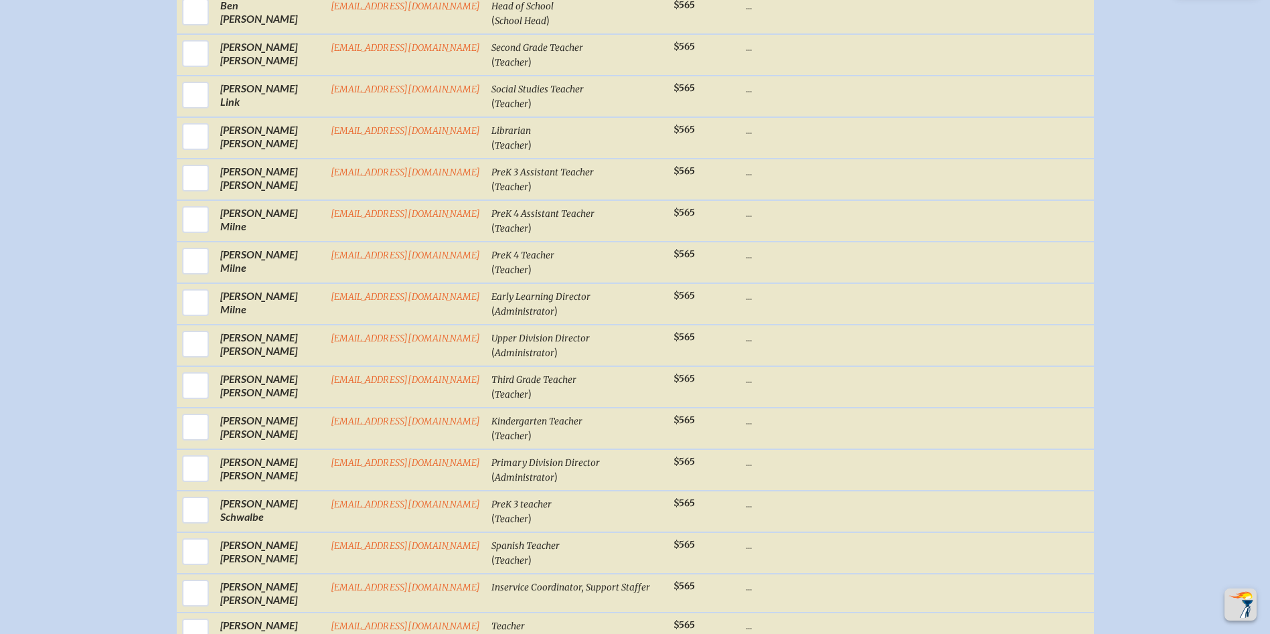
scroll to position [2118, 0]
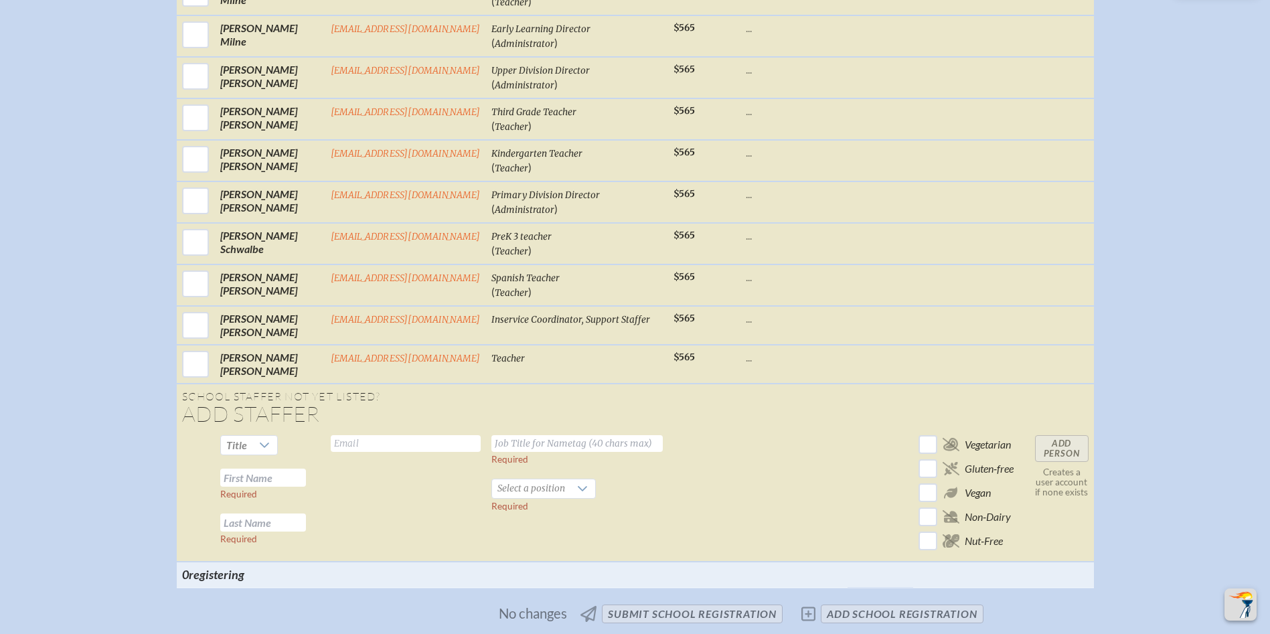
click at [268, 469] on input "text" at bounding box center [263, 478] width 86 height 18
type input "Trudi"
type input "Lockwood"
type input "tlockwood@rpds.com"
type input "PreK 4 Teacher"
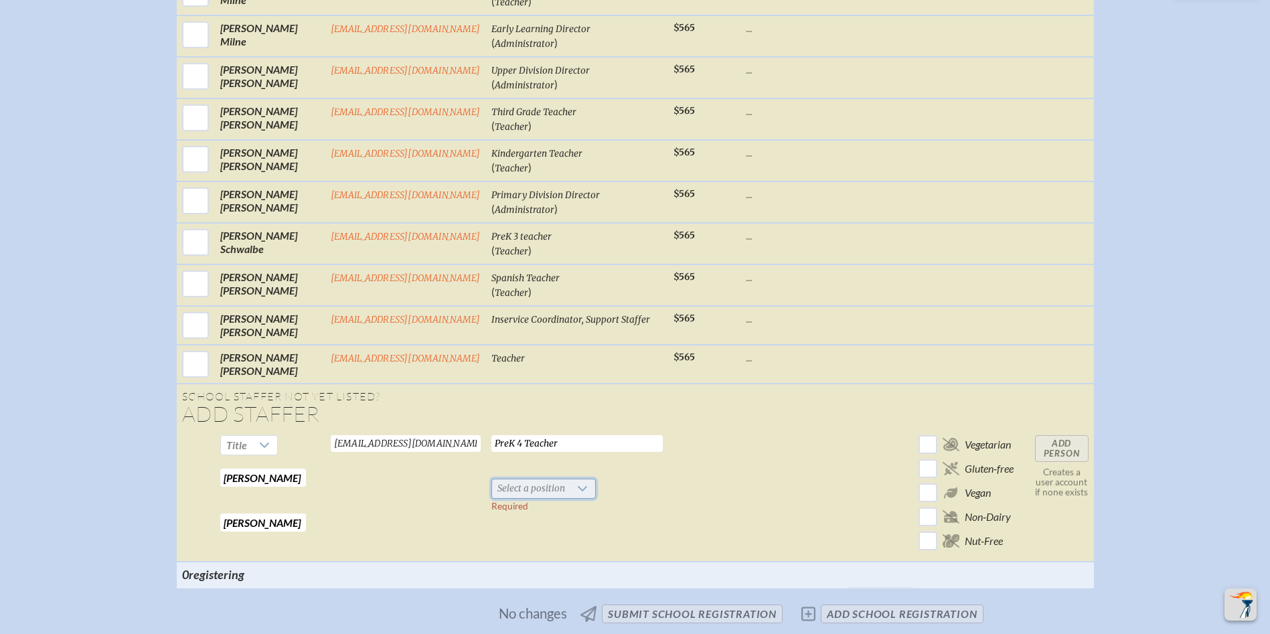
click at [556, 479] on span "Select a position" at bounding box center [531, 488] width 78 height 19
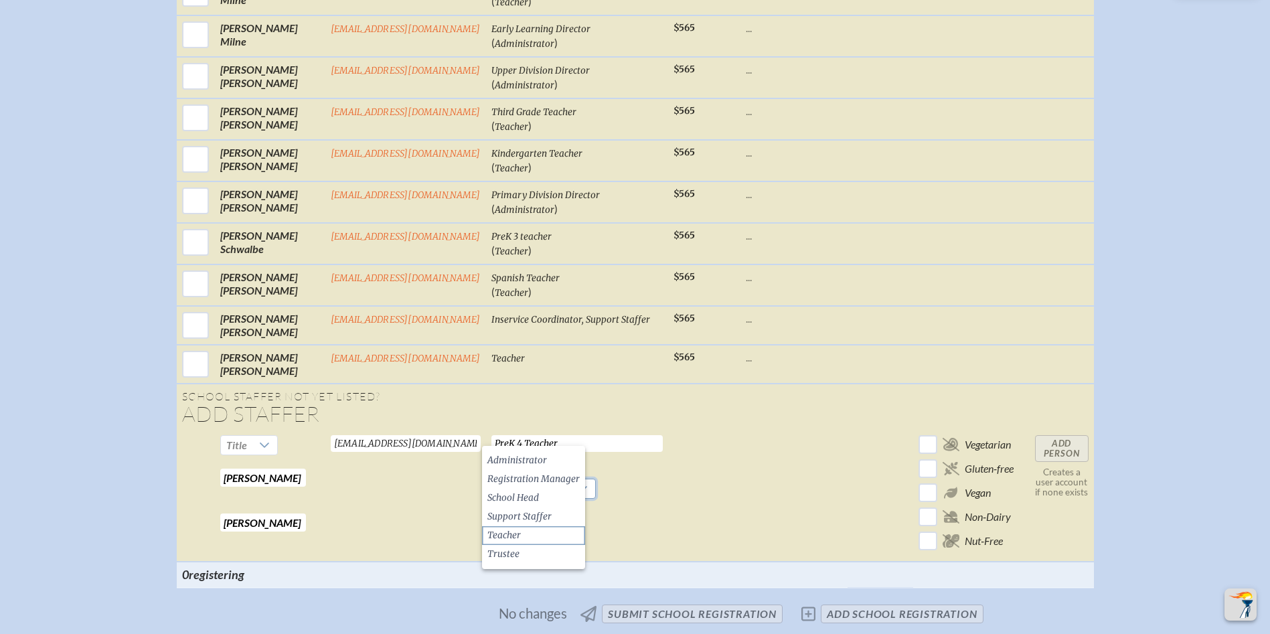
click at [543, 536] on li "Teacher" at bounding box center [533, 535] width 103 height 19
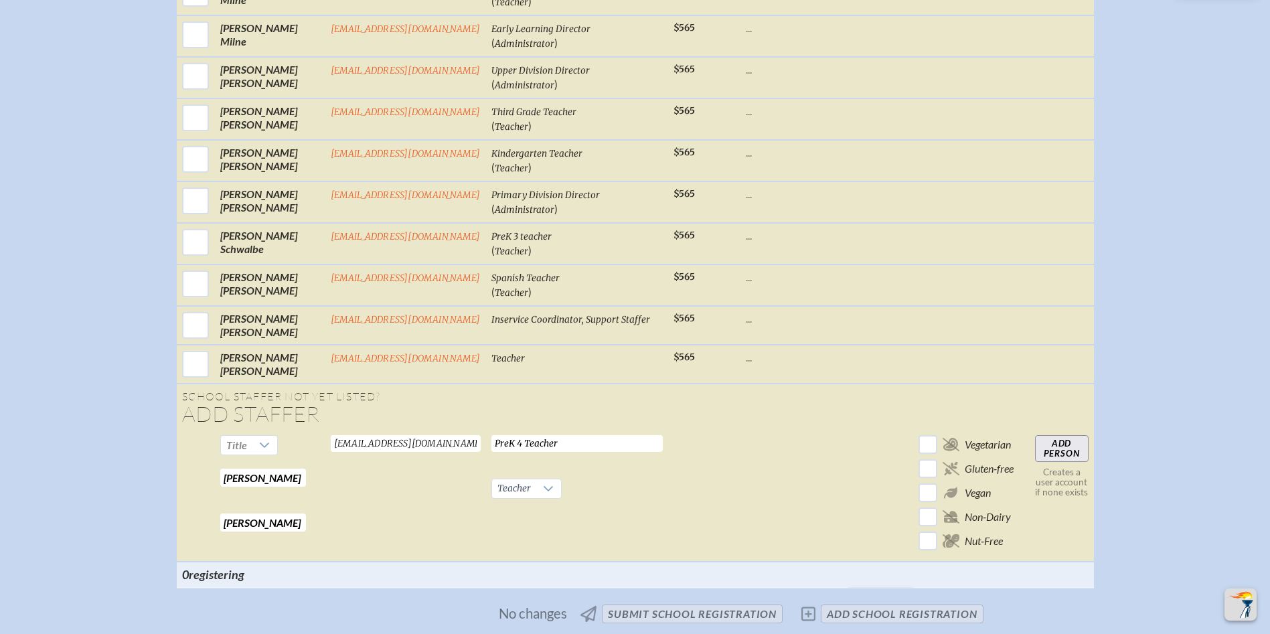
click at [1062, 435] on input "Add Person" at bounding box center [1062, 448] width 54 height 27
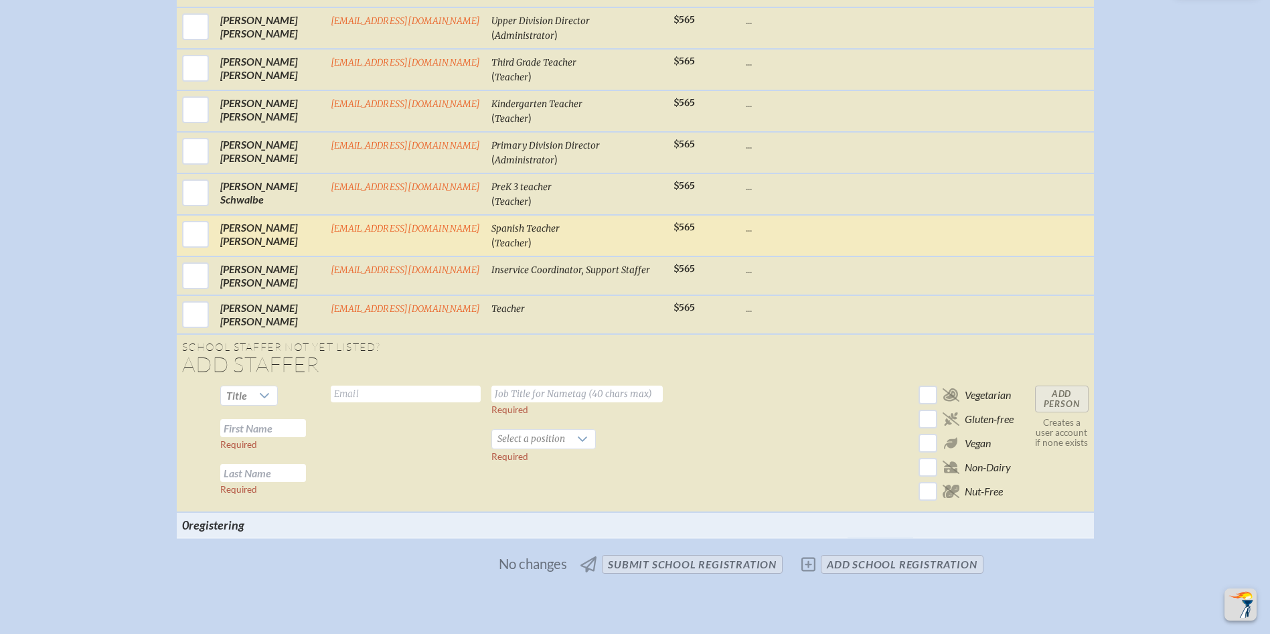
scroll to position [2212, 0]
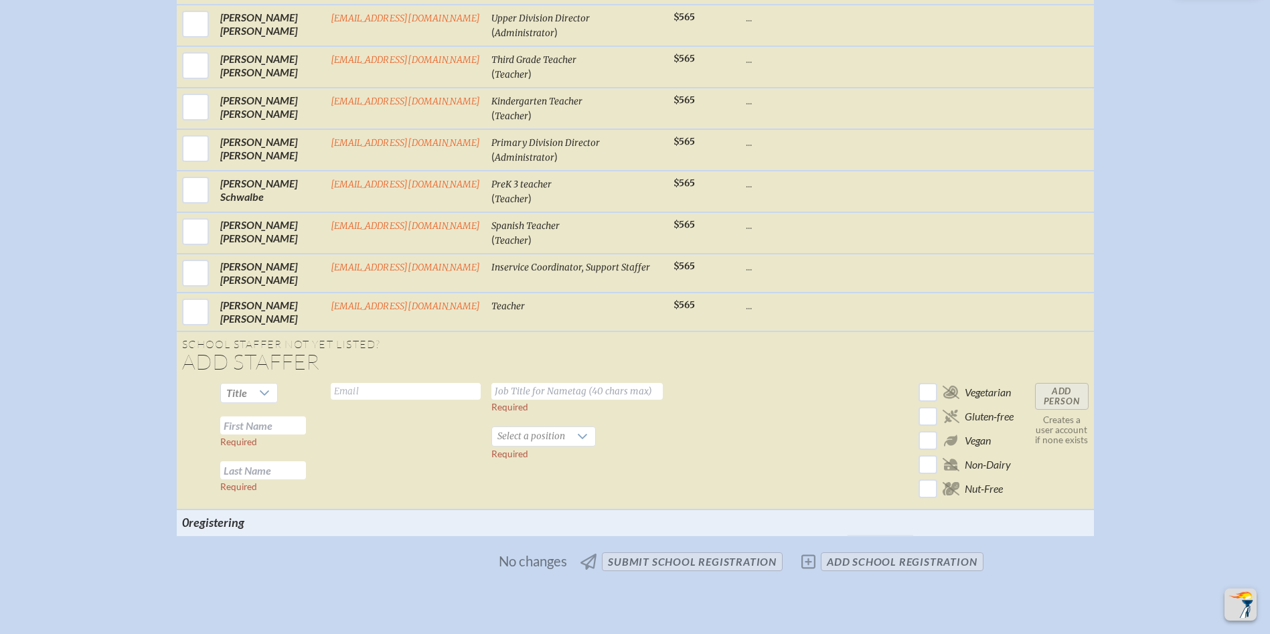
click at [270, 416] on input "text" at bounding box center [263, 425] width 86 height 18
type input "Elizabeth"
type input "Lovelace"
type input "elovelace@rpds.com"
type input "PreK 3 Teacher"
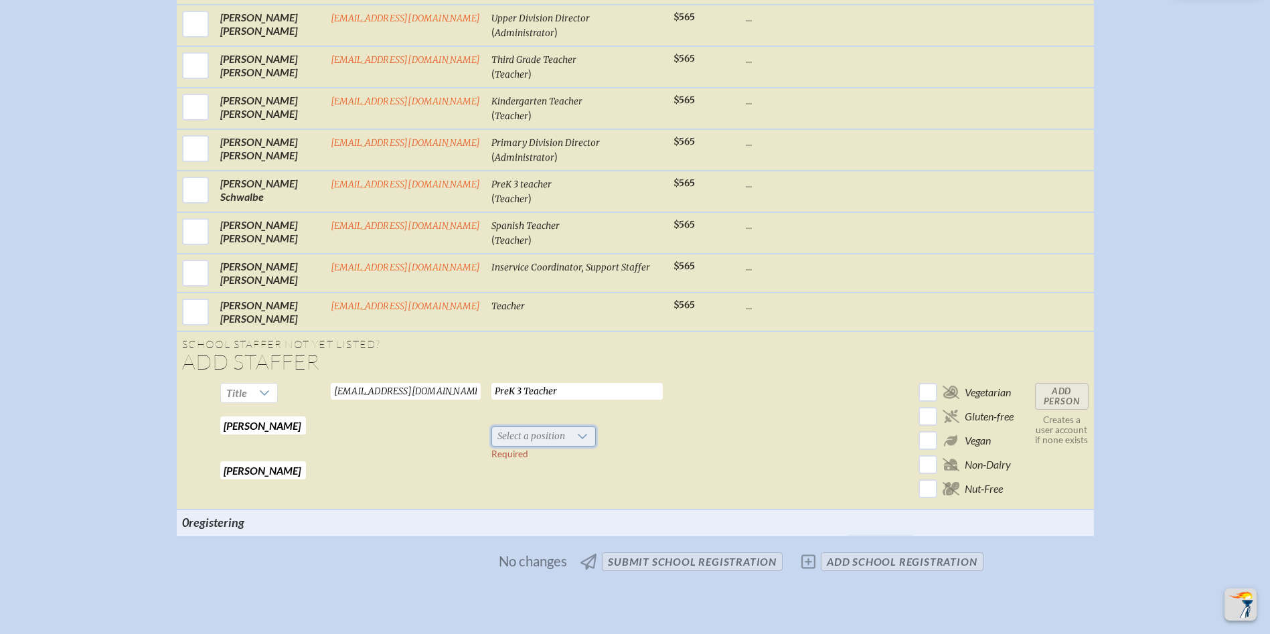
click at [548, 427] on span "Select a position" at bounding box center [531, 436] width 78 height 19
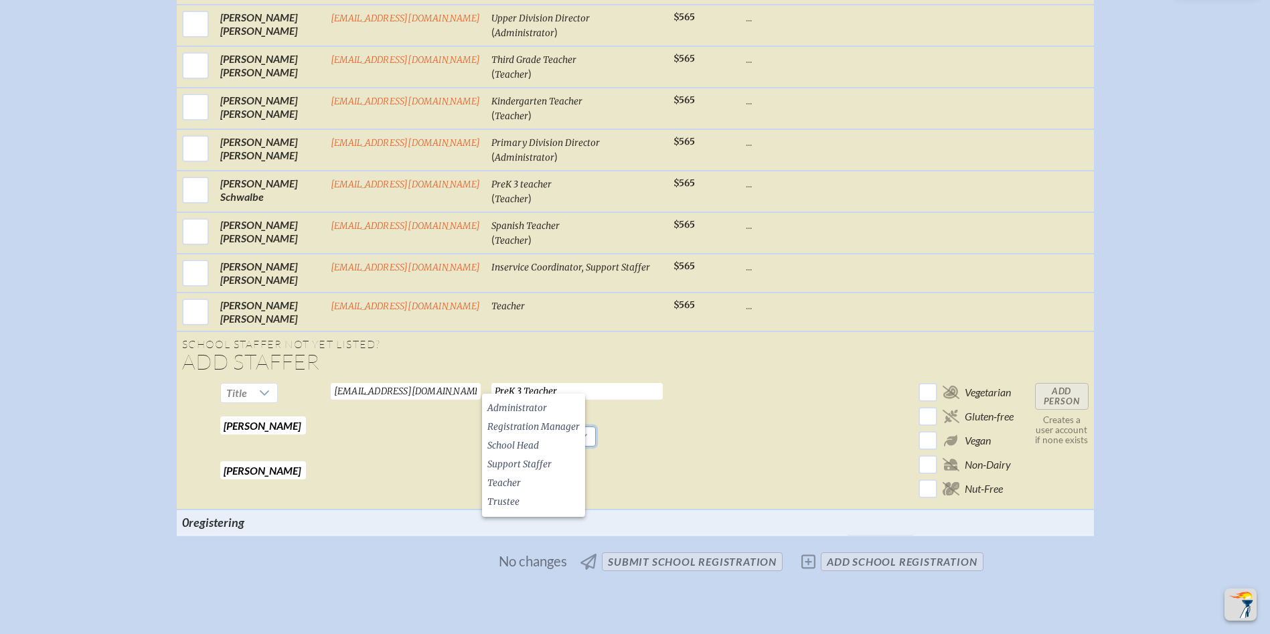
drag, startPoint x: 539, startPoint y: 479, endPoint x: 650, endPoint y: 469, distance: 111.5
click at [542, 479] on li "Teacher" at bounding box center [533, 483] width 103 height 19
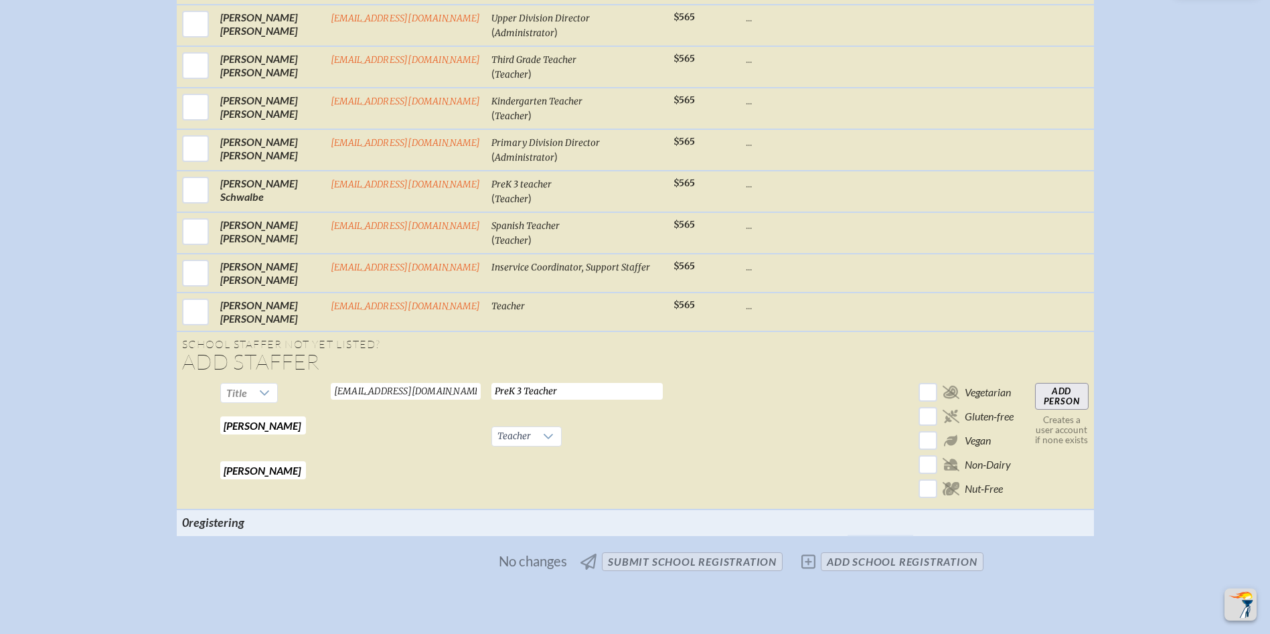
click at [1063, 383] on input "Add Person" at bounding box center [1062, 396] width 54 height 27
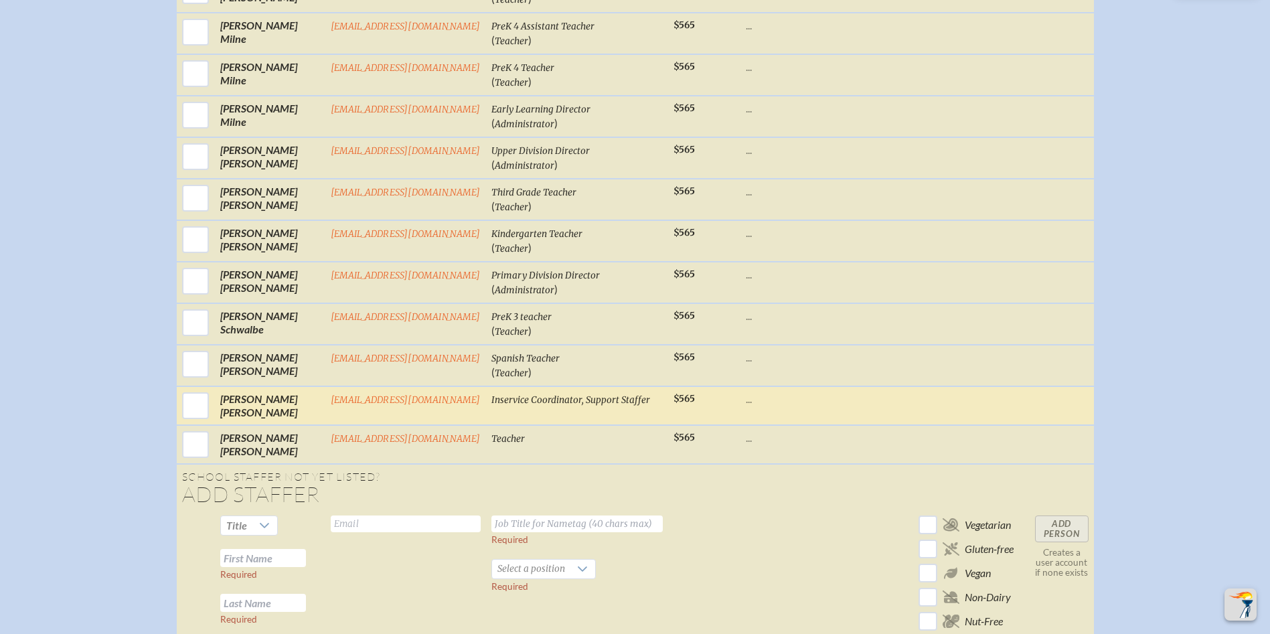
scroll to position [1944, 0]
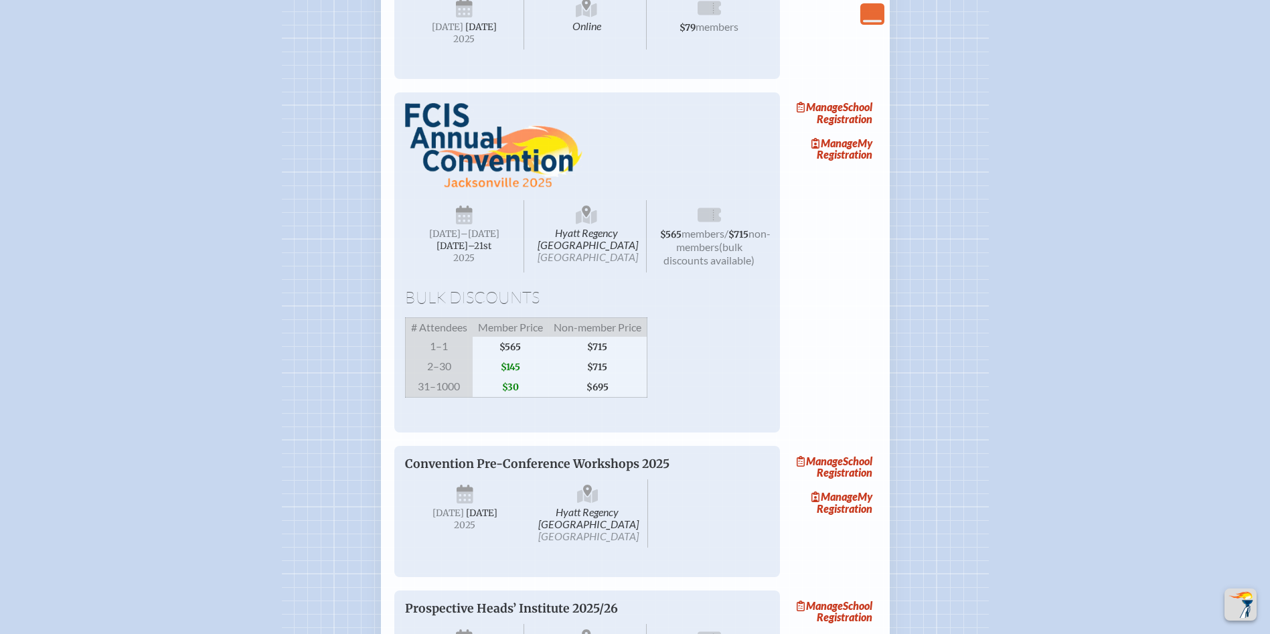
scroll to position [956, 0]
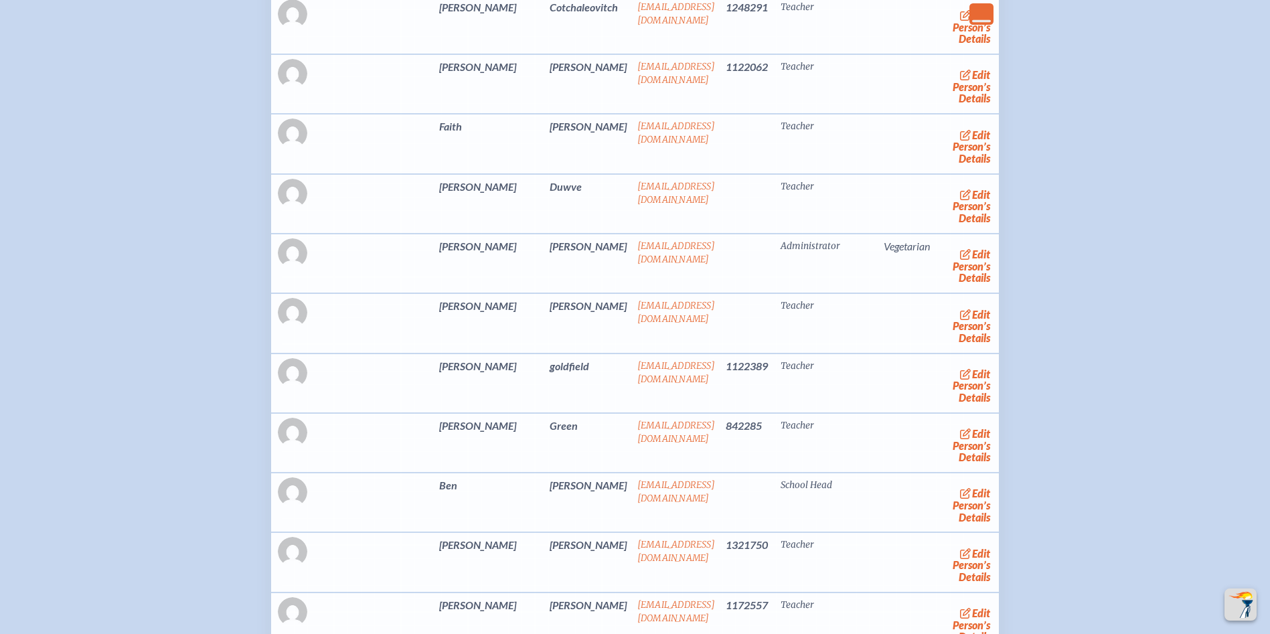
scroll to position [3250, 0]
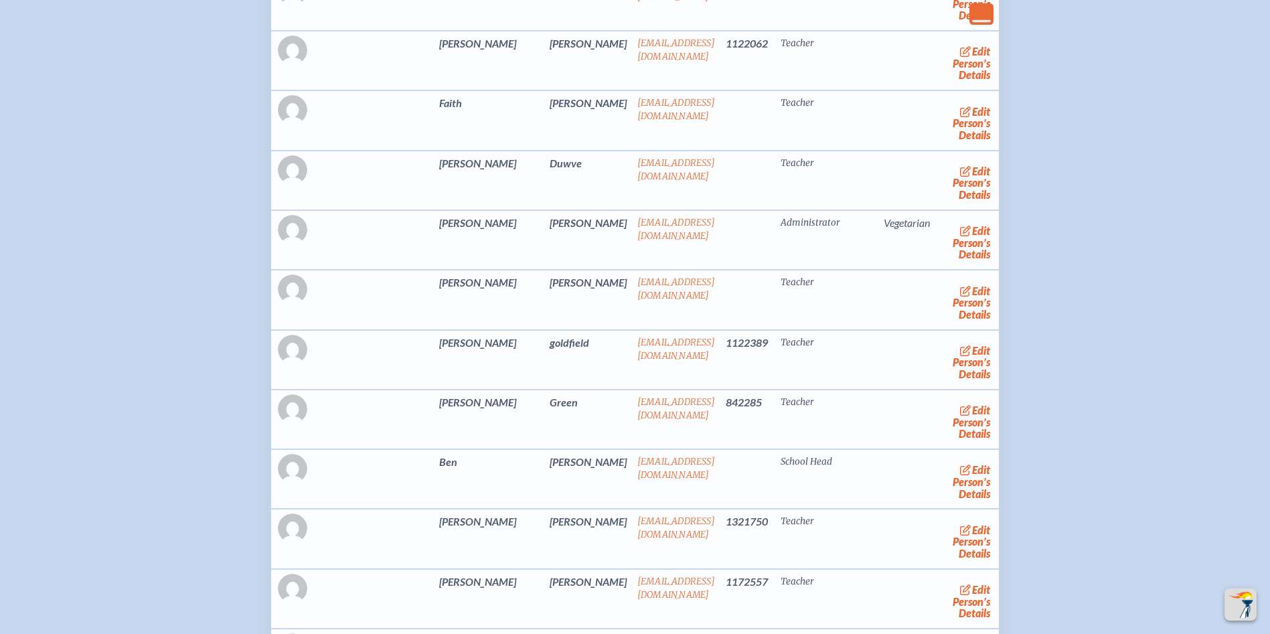
click at [949, 384] on link "edit Person’s Details" at bounding box center [971, 362] width 45 height 42
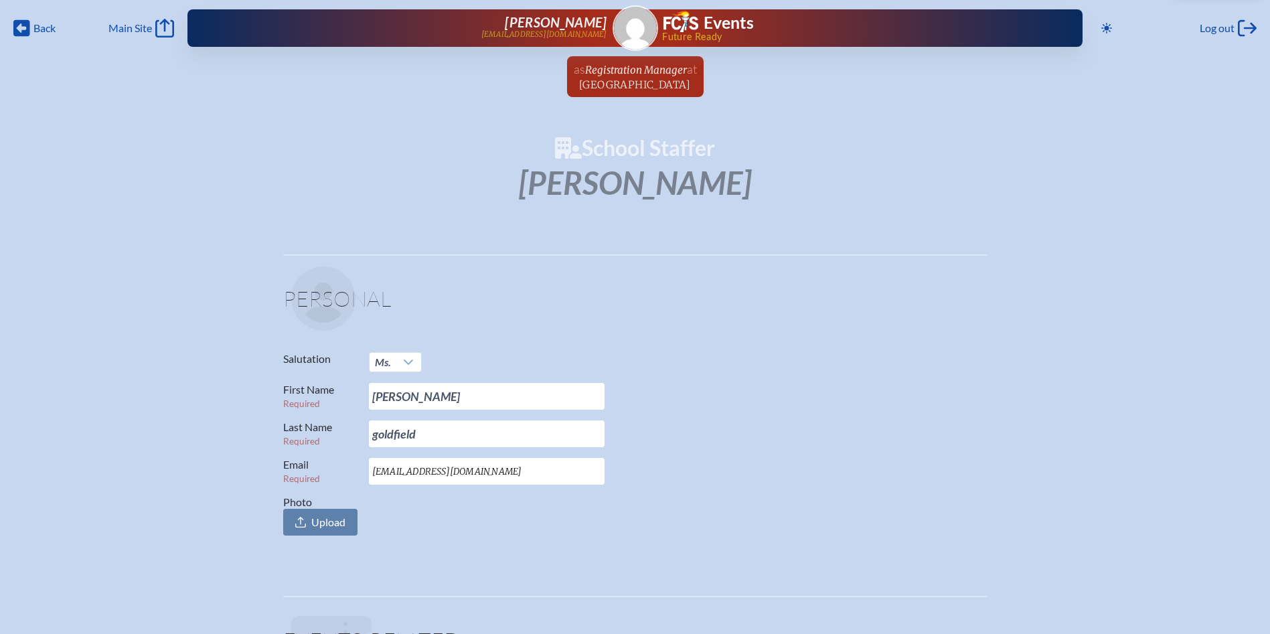
scroll to position [67, 0]
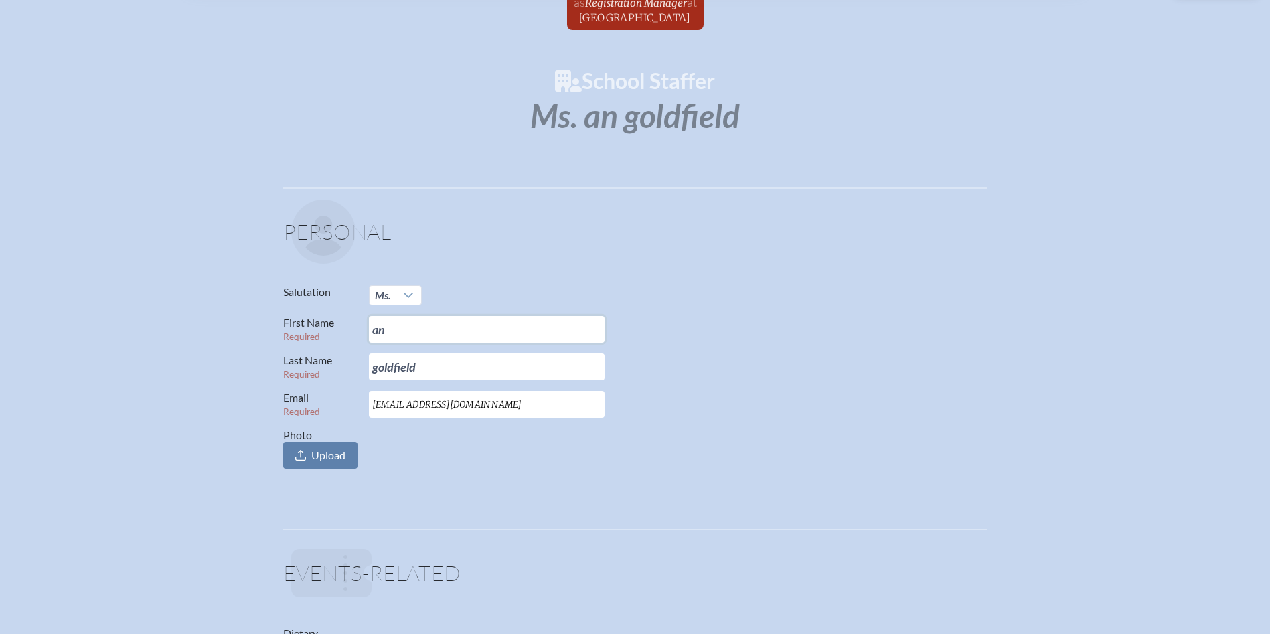
type input "a"
type input "[PERSON_NAME]"
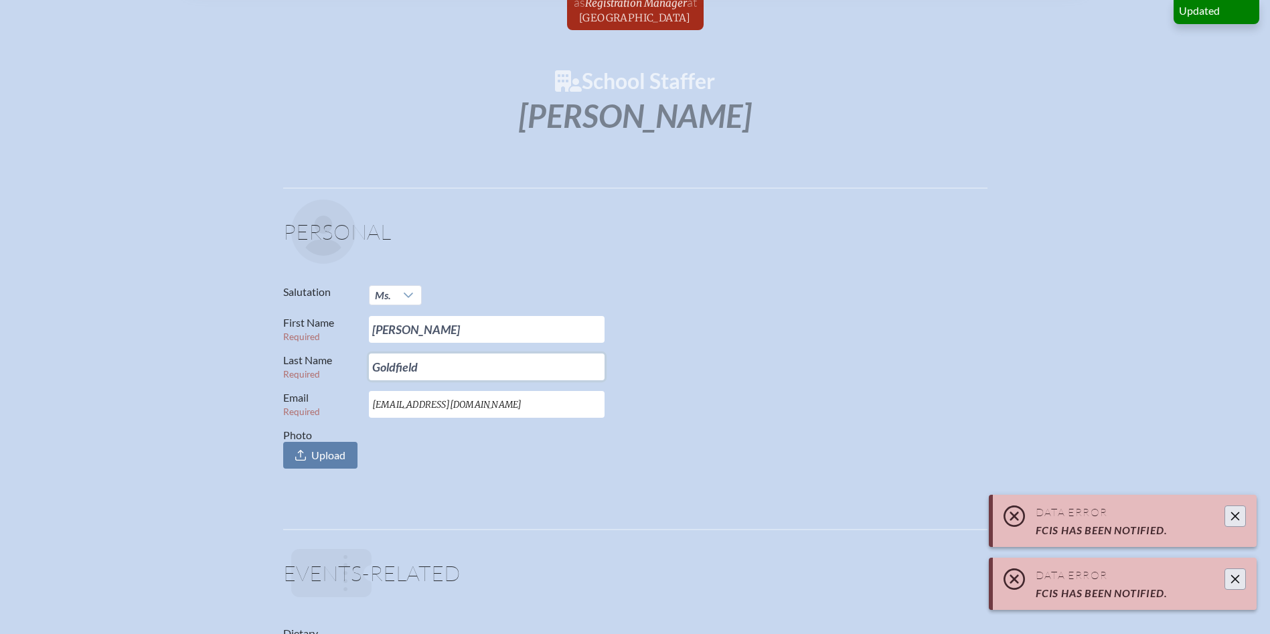
type input "Goldfield"
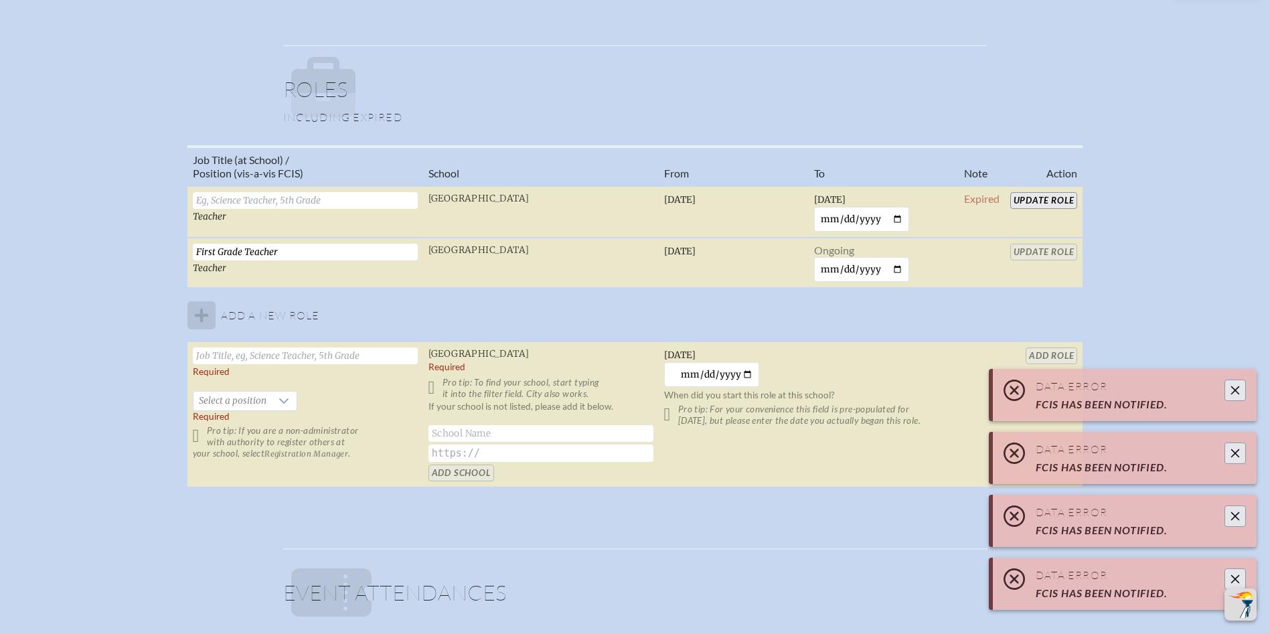
scroll to position [870, 0]
click at [1235, 579] on icon "Close" at bounding box center [1235, 579] width 9 height 9
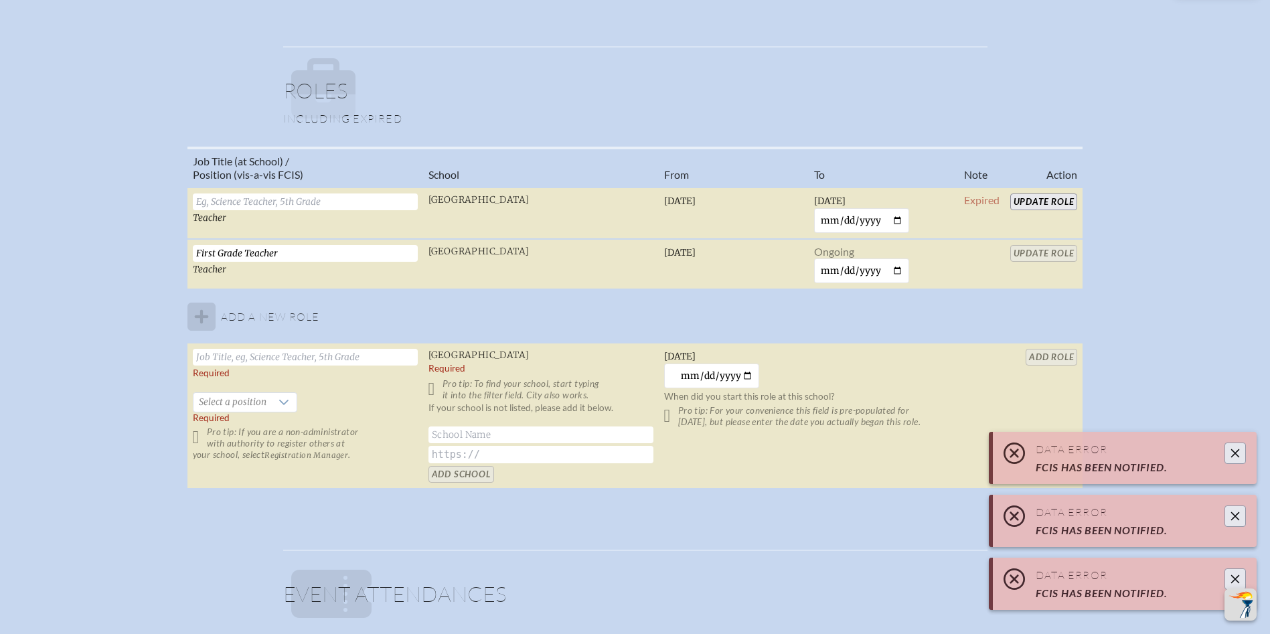
click at [1235, 578] on icon "Close" at bounding box center [1235, 579] width 11 height 11
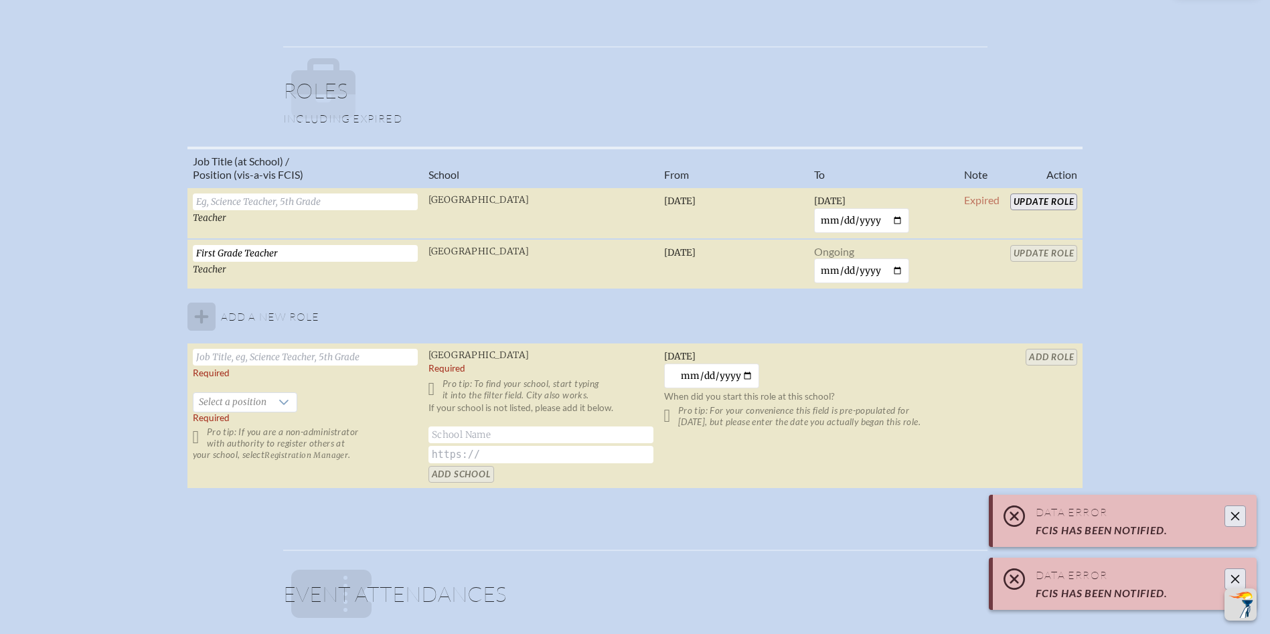
click at [1235, 578] on icon "Close" at bounding box center [1235, 579] width 9 height 9
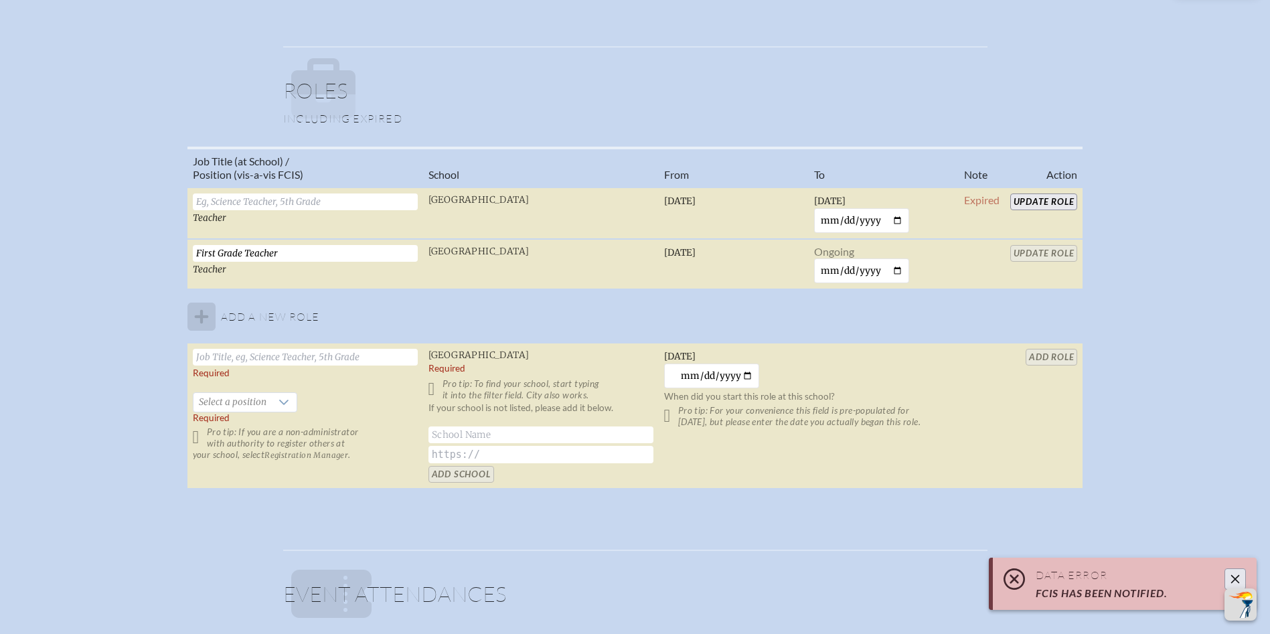
click at [1236, 576] on icon "Close" at bounding box center [1235, 579] width 11 height 11
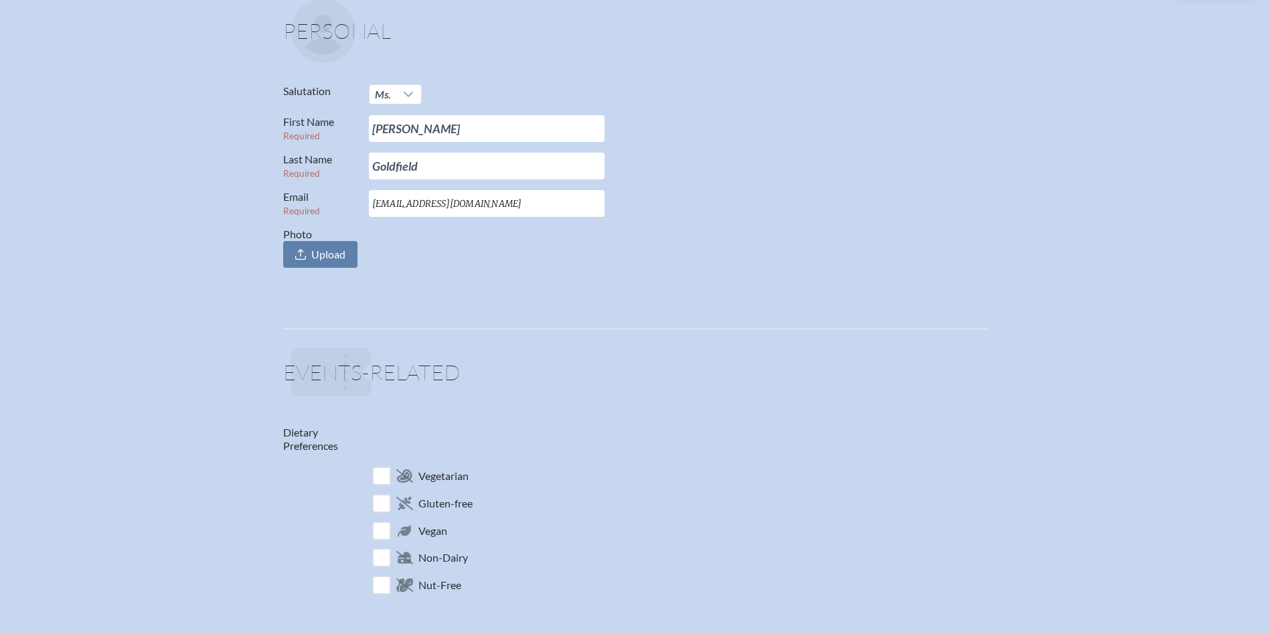
scroll to position [0, 0]
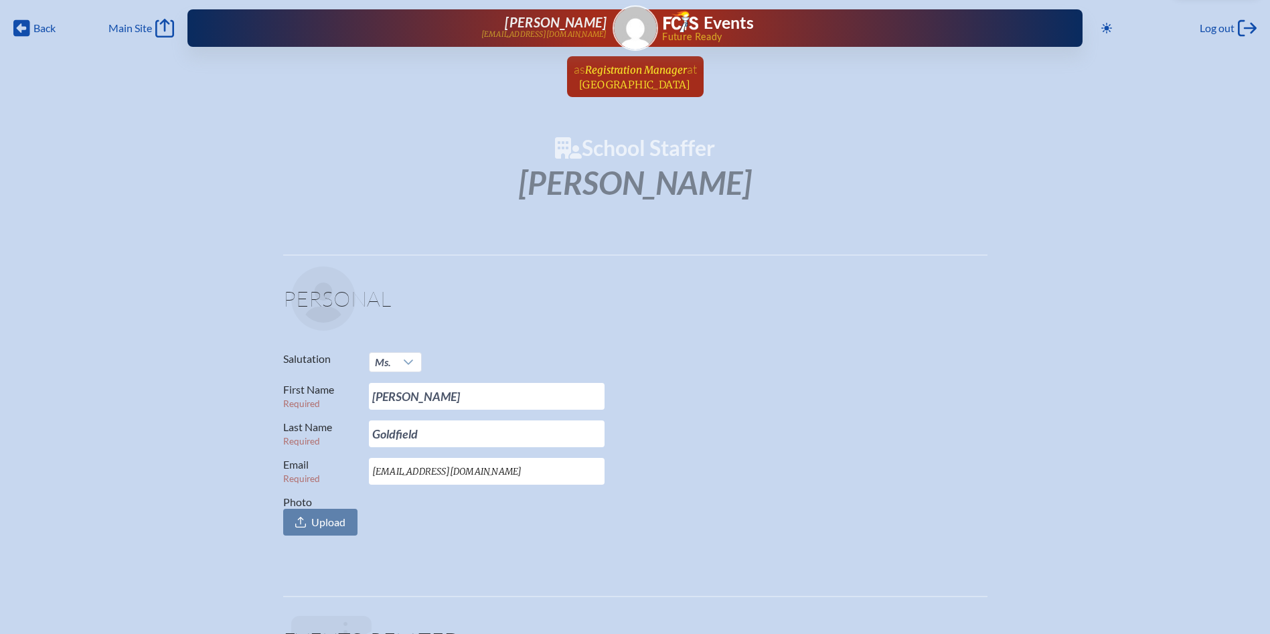
drag, startPoint x: 597, startPoint y: 84, endPoint x: 220, endPoint y: 0, distance: 386.9
click at [597, 84] on span "[GEOGRAPHIC_DATA]" at bounding box center [635, 84] width 112 height 13
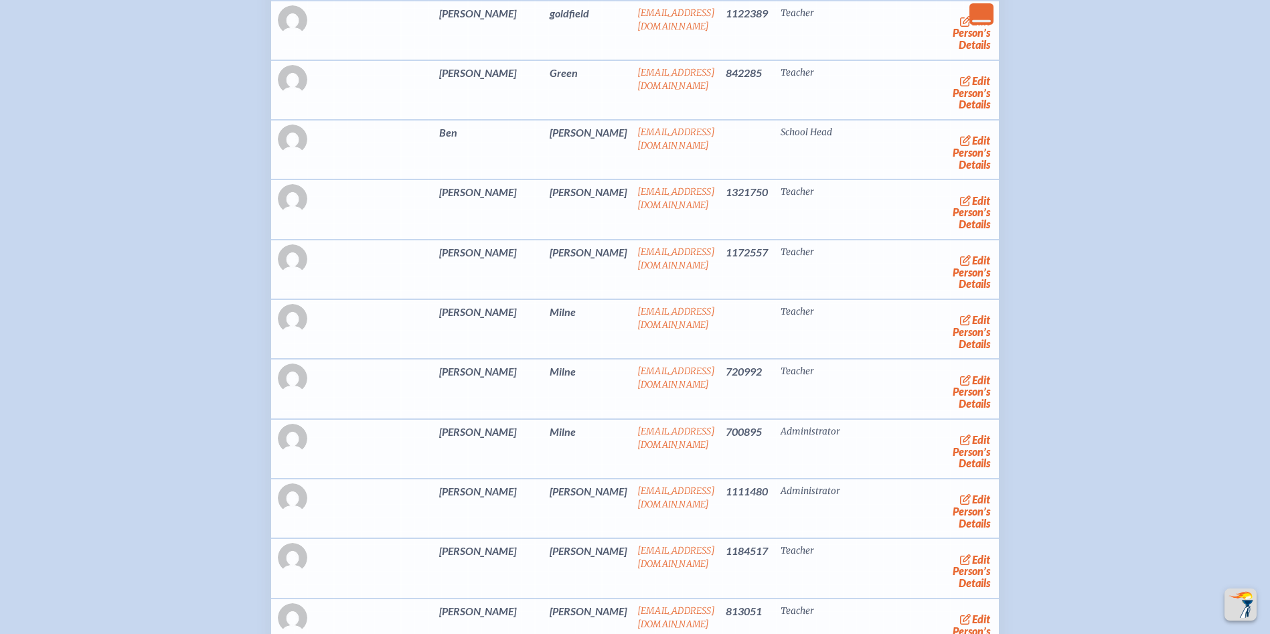
scroll to position [3549, 0]
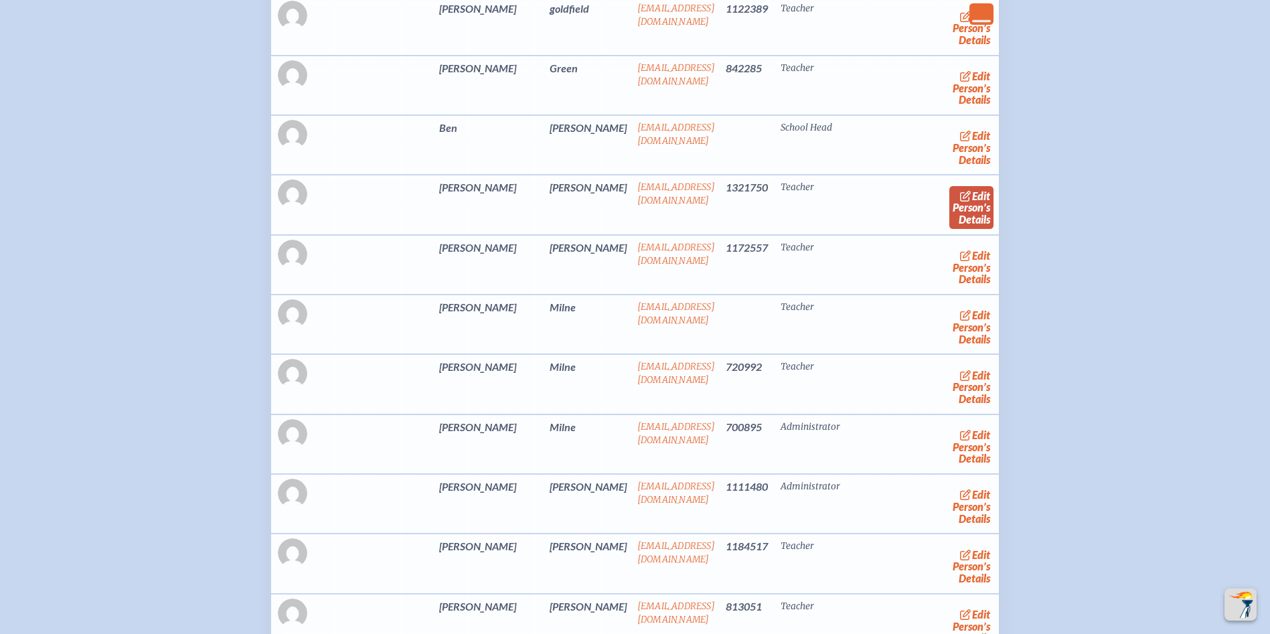
click at [949, 228] on link "edit Person’s Details" at bounding box center [971, 207] width 45 height 42
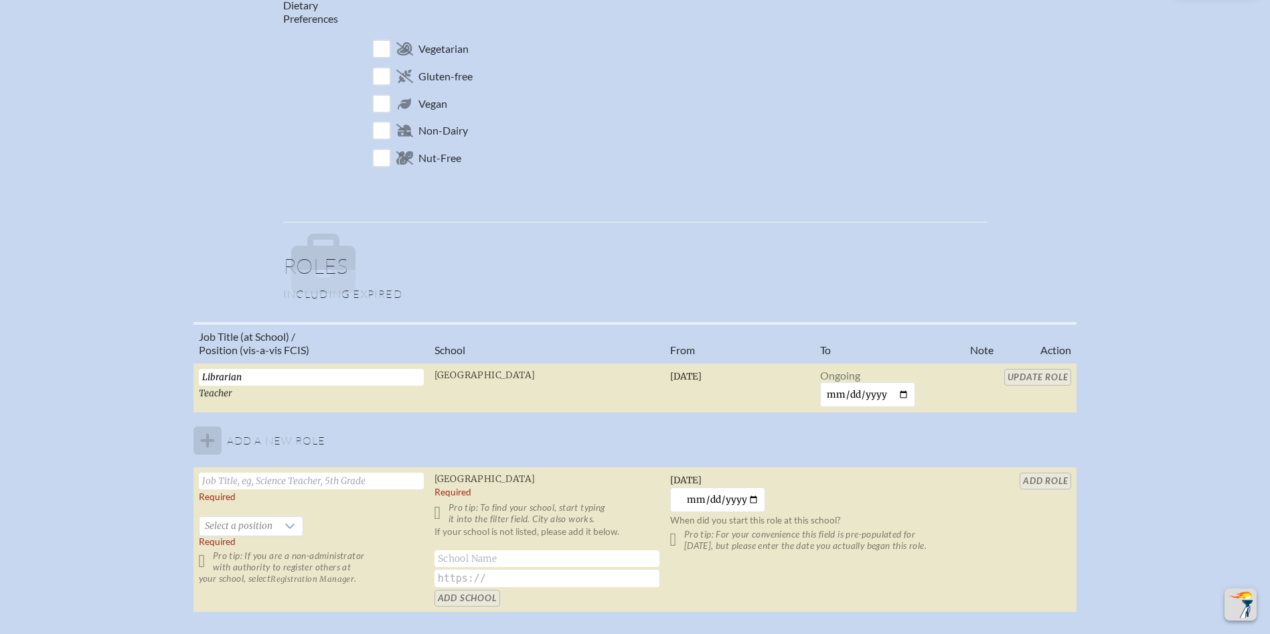
scroll to position [736, 0]
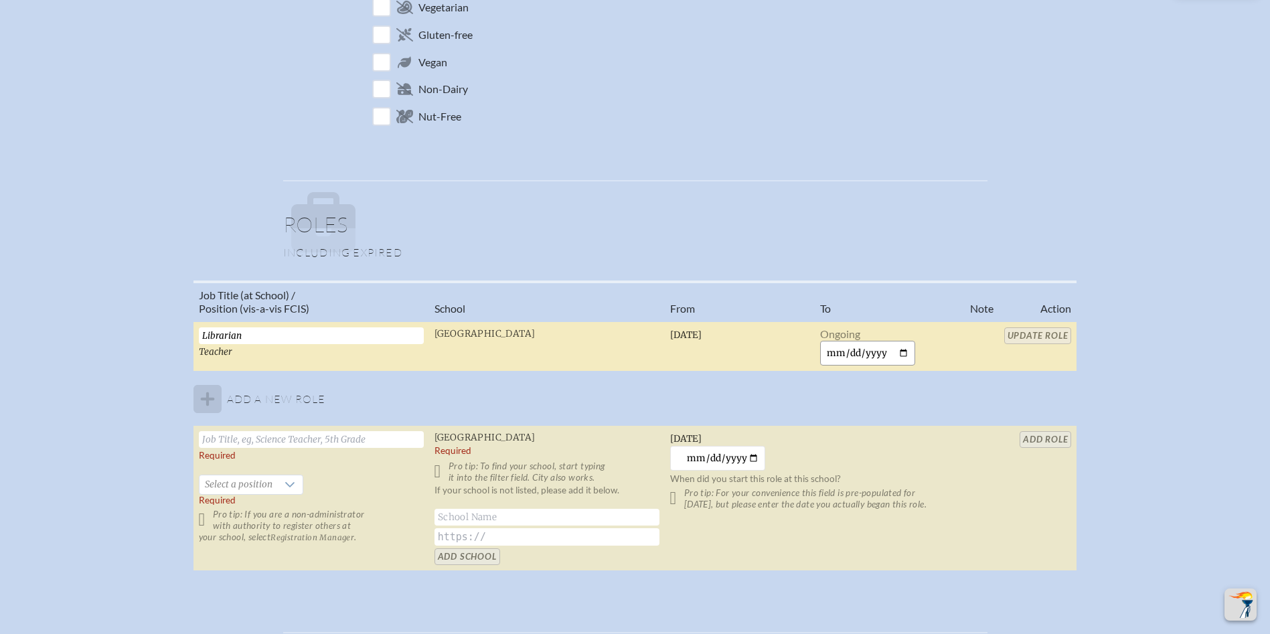
click at [826, 353] on input "date" at bounding box center [868, 353] width 96 height 25
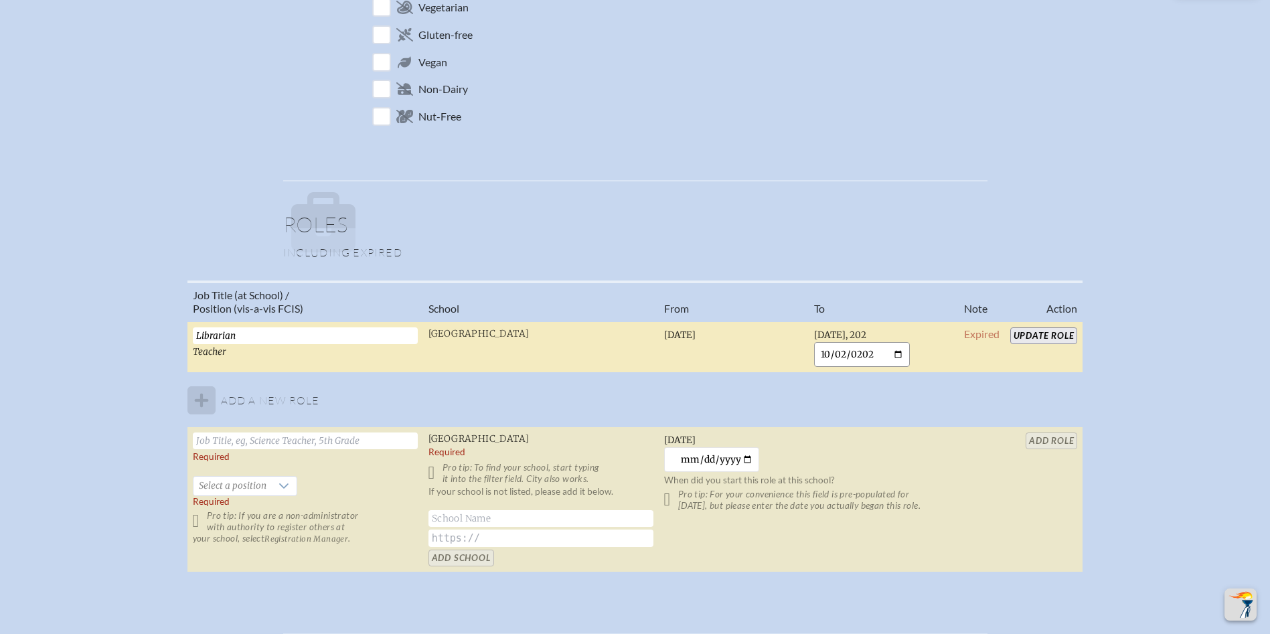
type input "[DATE]"
click at [1062, 335] on input "Update Role" at bounding box center [1044, 335] width 68 height 17
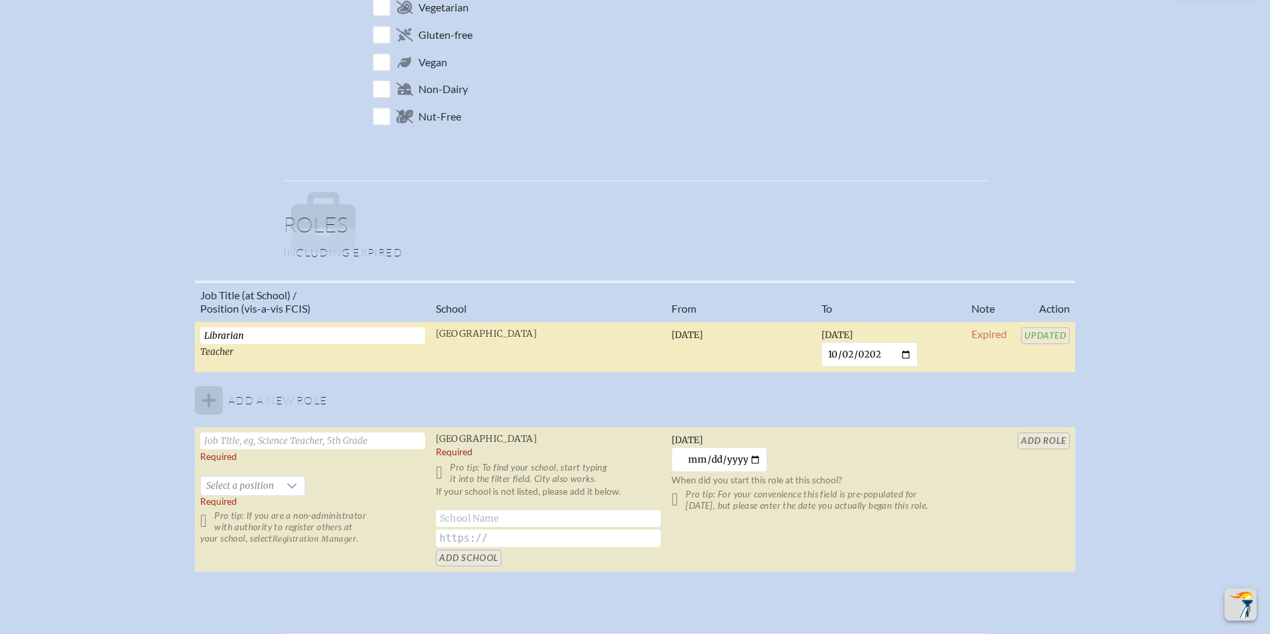
scroll to position [268, 0]
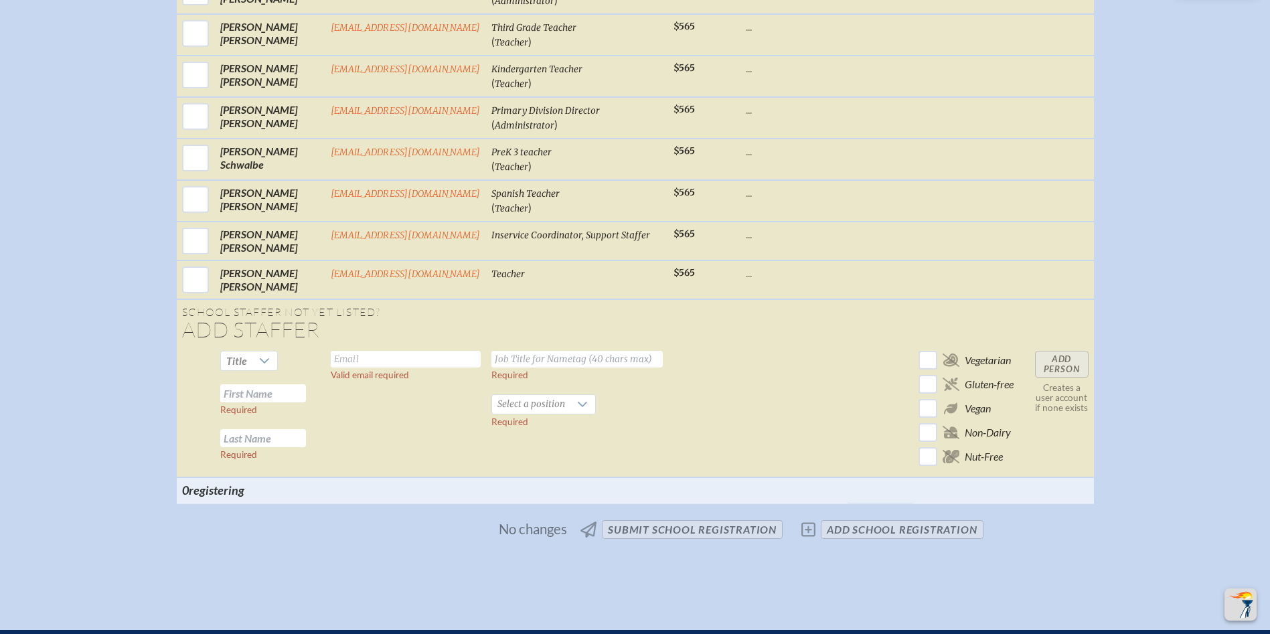
scroll to position [2276, 0]
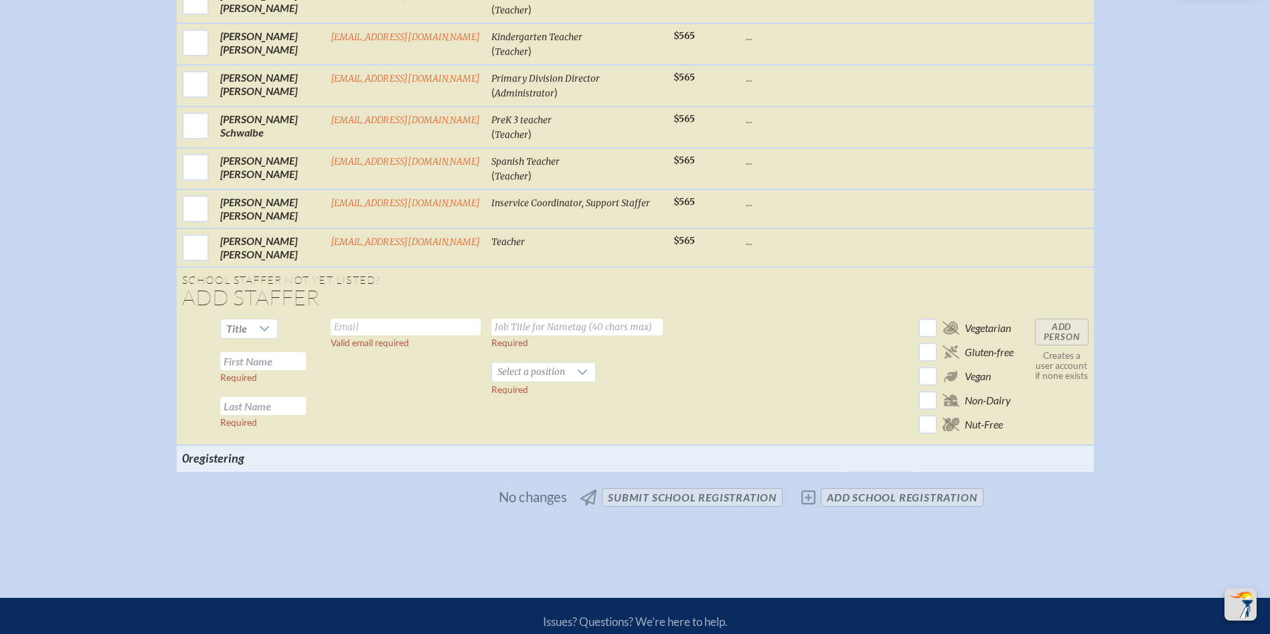
click at [278, 352] on input "text" at bounding box center [263, 361] width 86 height 18
type input "[PERSON_NAME]"
type input "G"
type input "bmacdonald@rpds.com"
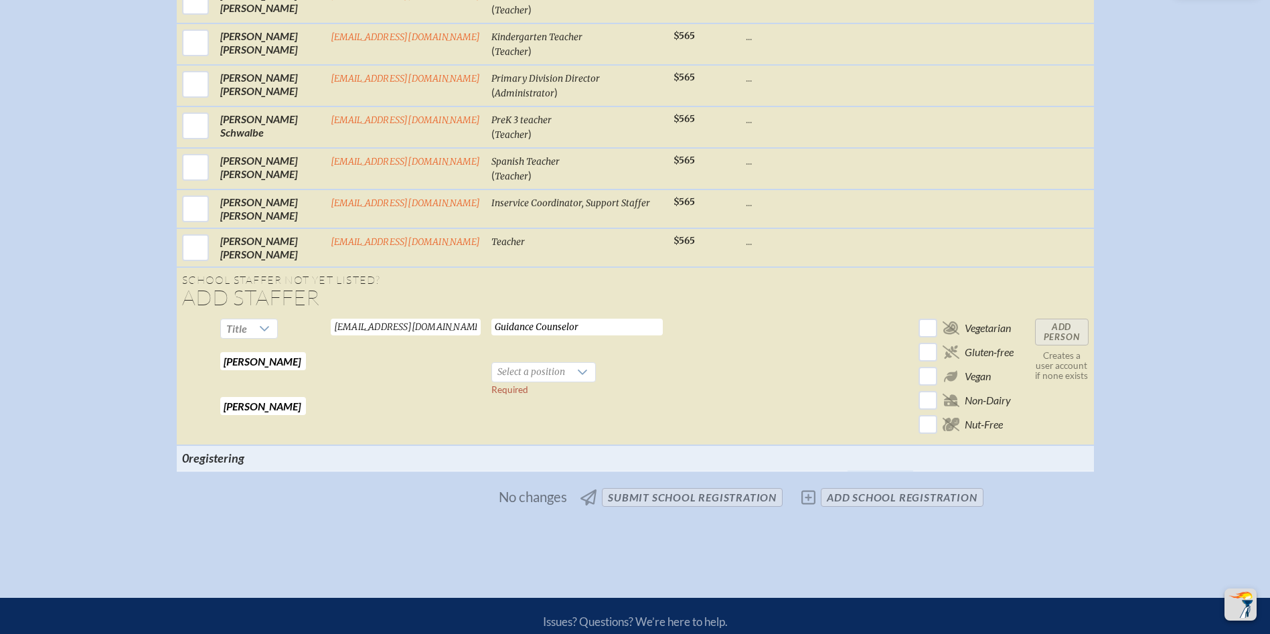
type input "Guidance Counselor"
click at [530, 363] on span "Select a position" at bounding box center [531, 372] width 78 height 19
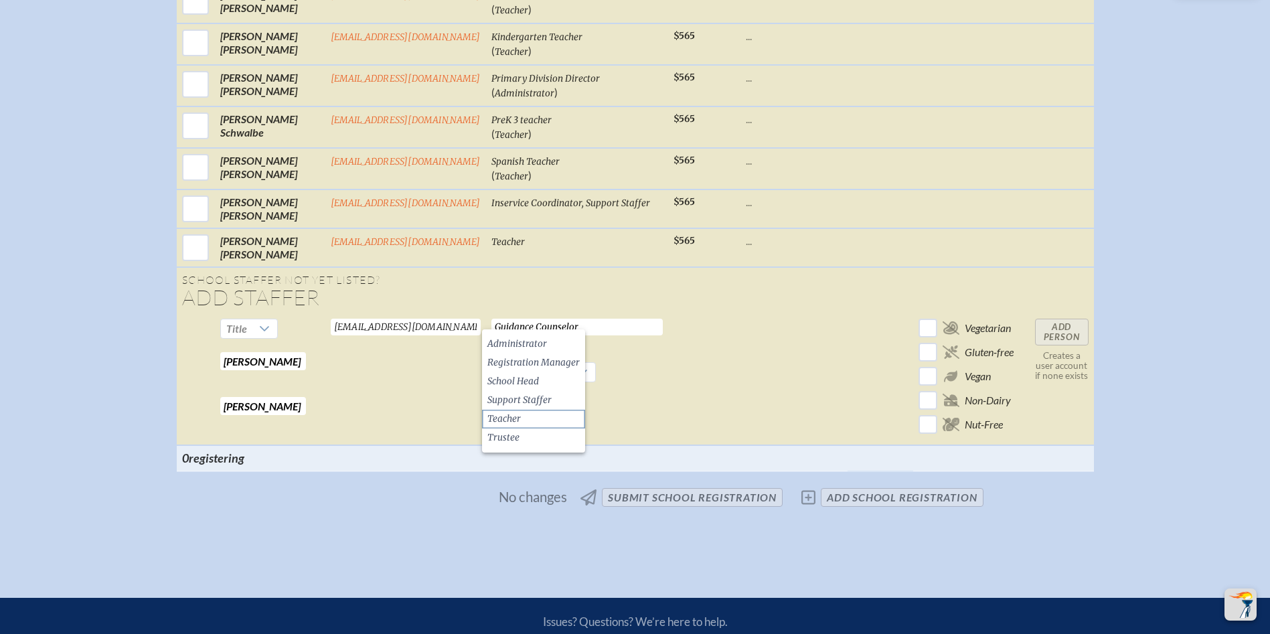
click at [541, 419] on li "Teacher" at bounding box center [533, 419] width 103 height 19
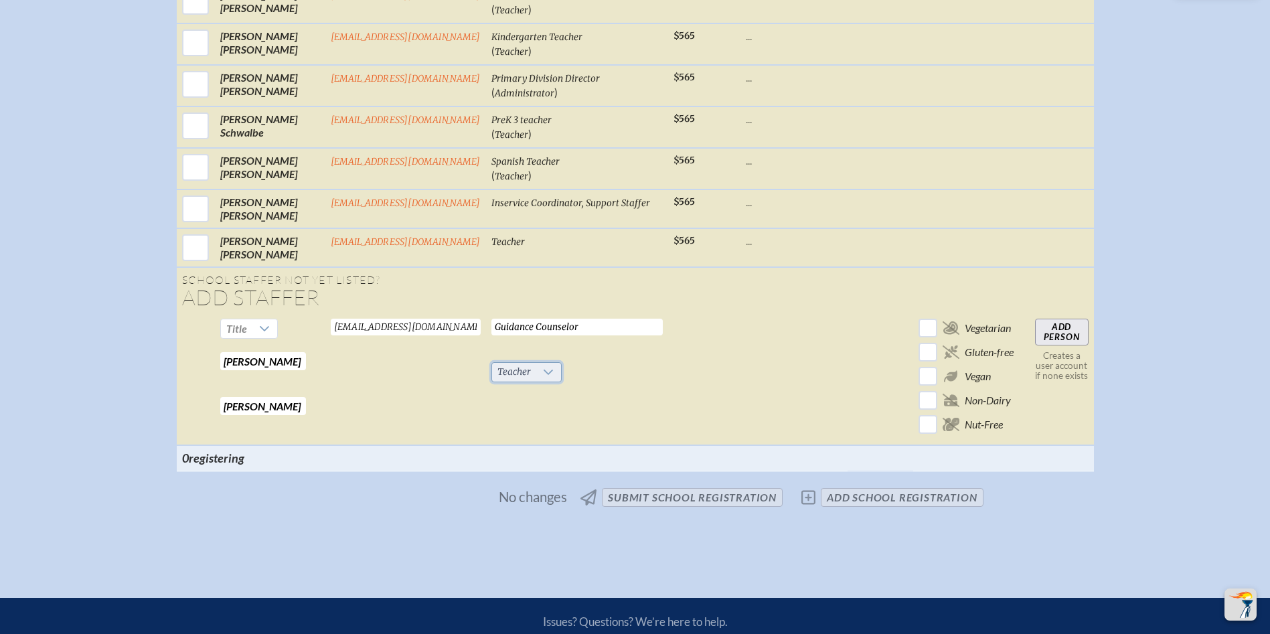
click at [514, 363] on span "Teacher" at bounding box center [514, 372] width 44 height 19
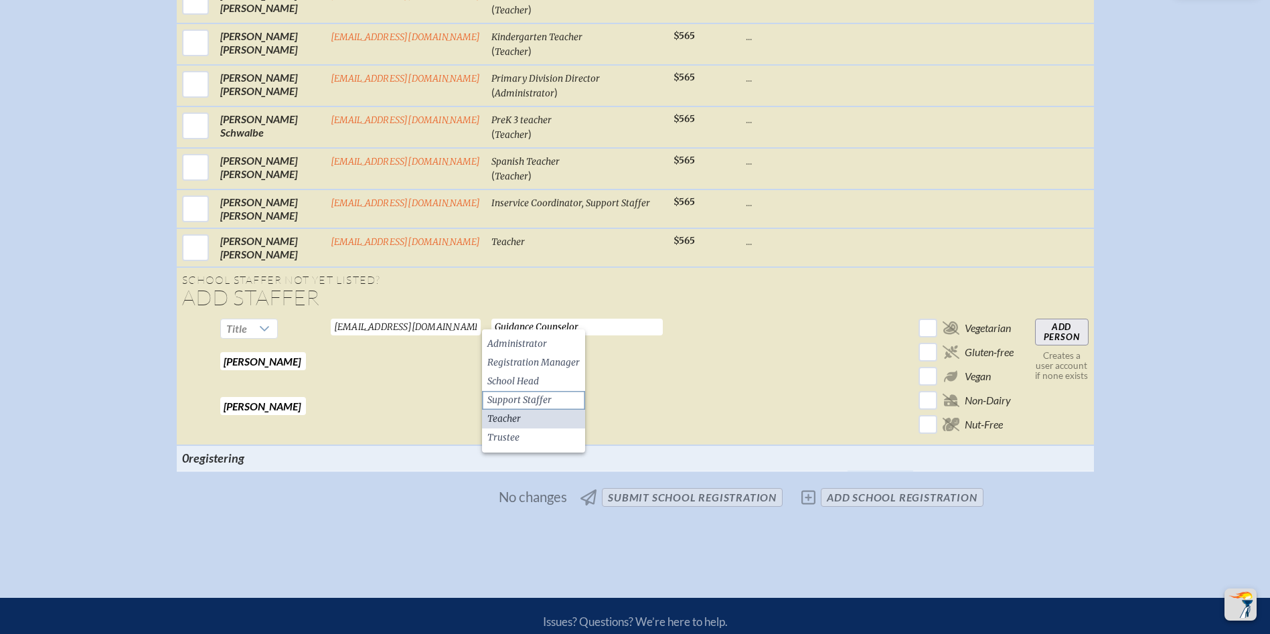
click at [546, 404] on span "Support Staffer" at bounding box center [519, 400] width 64 height 13
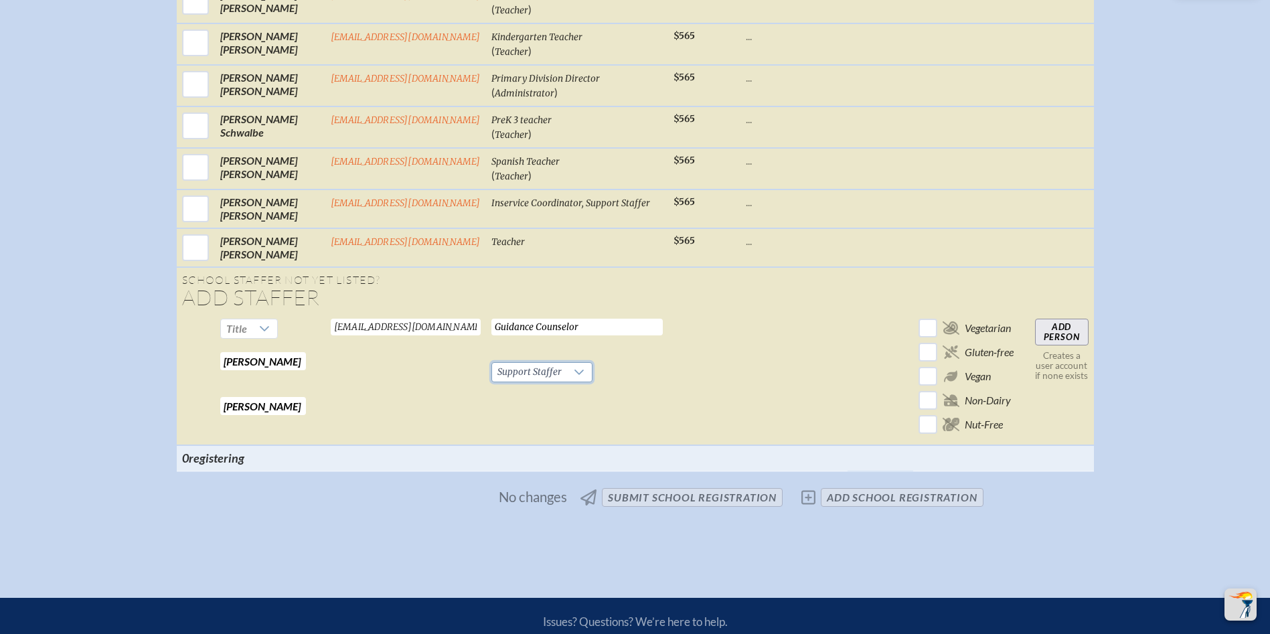
click at [1077, 319] on input "Add Person" at bounding box center [1062, 332] width 54 height 27
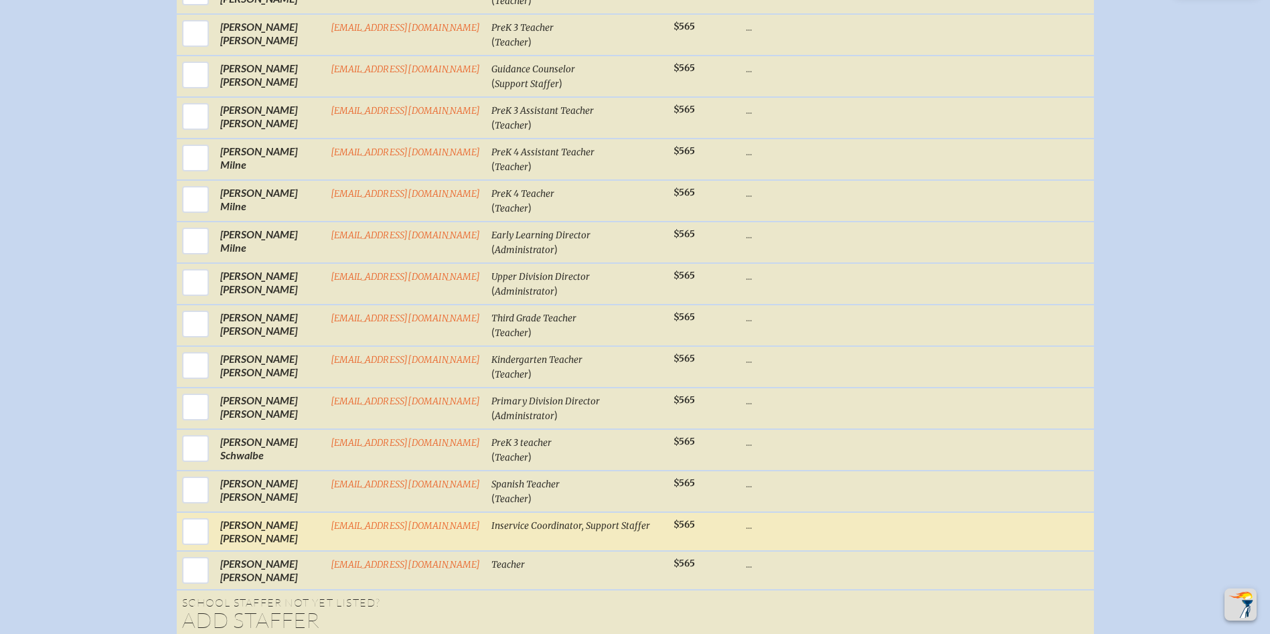
scroll to position [2263, 0]
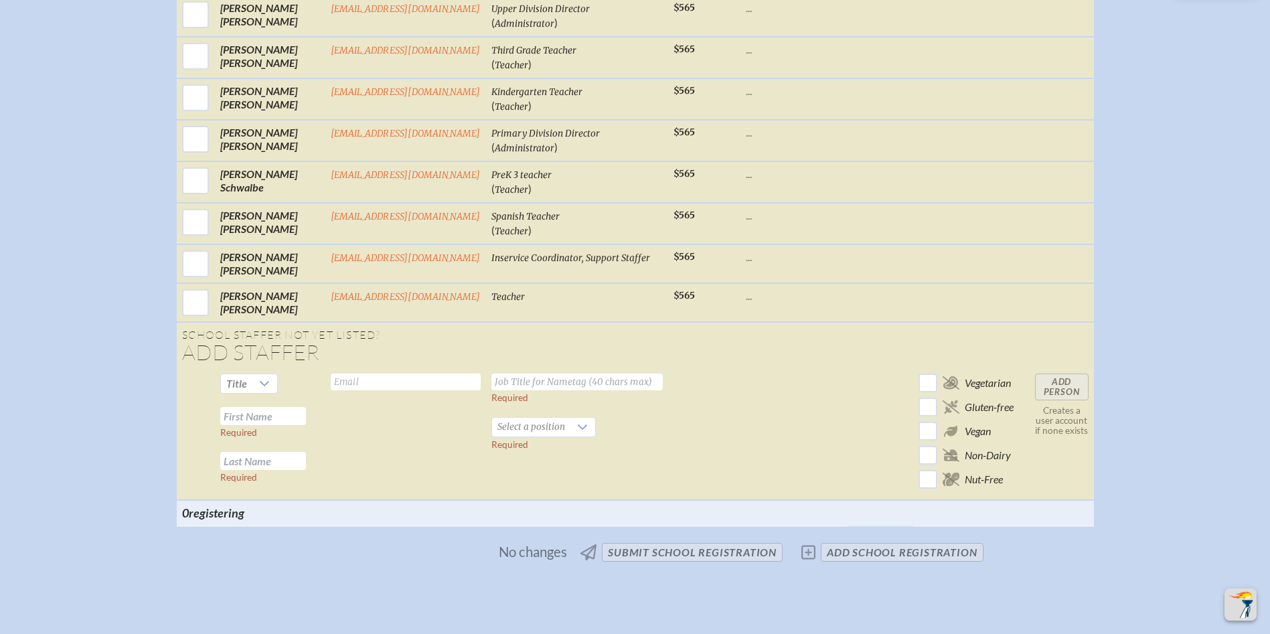
drag, startPoint x: 268, startPoint y: 362, endPoint x: 331, endPoint y: 355, distance: 64.0
click at [272, 407] on input "text" at bounding box center [263, 416] width 86 height 18
type input "Carlisa"
type input "Mohan"
type input "cmohan@rpds.com"
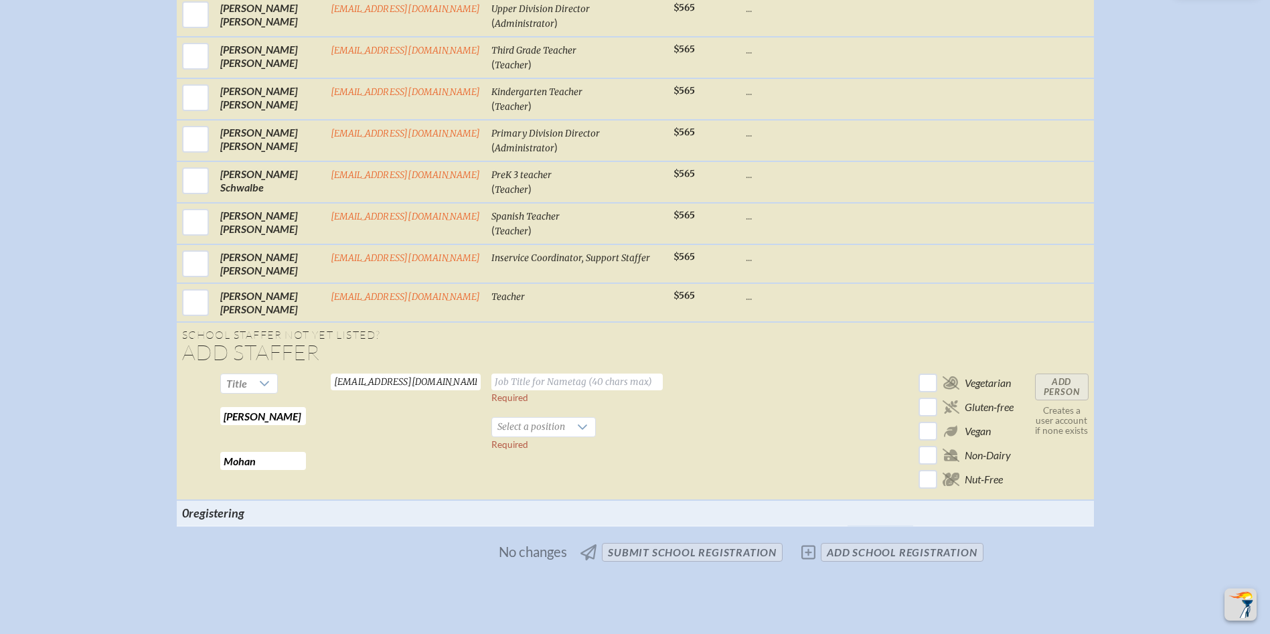
click at [522, 374] on input "text" at bounding box center [576, 382] width 171 height 17
type input "Academic Support Specialist"
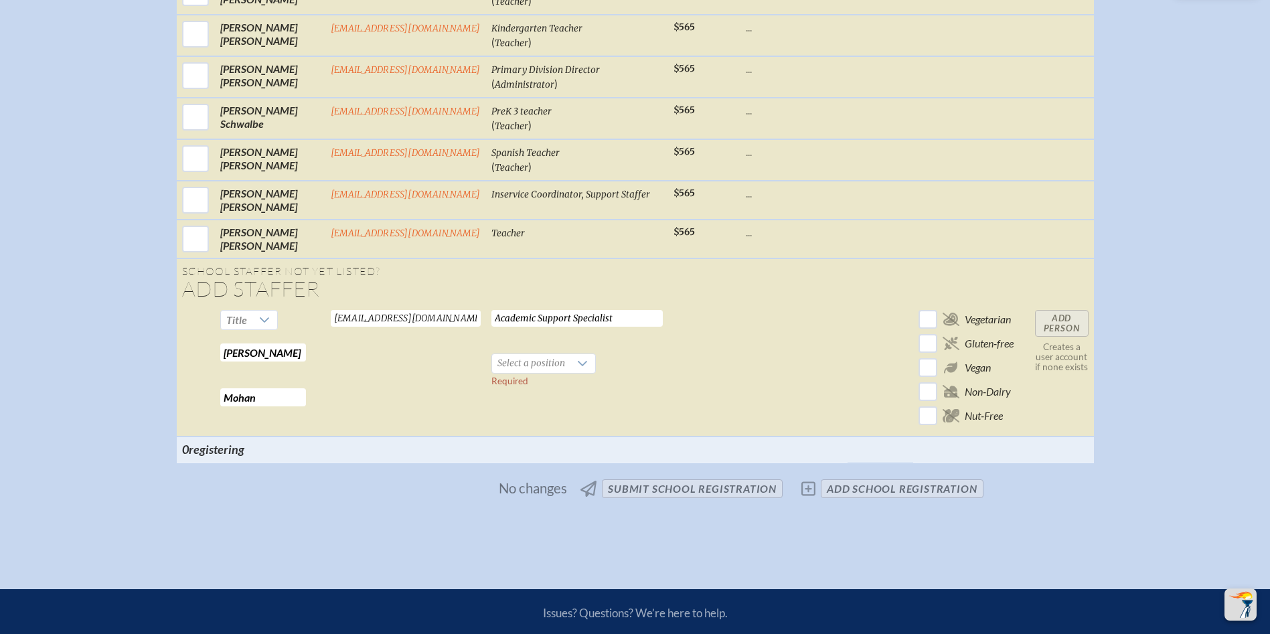
scroll to position [2129, 0]
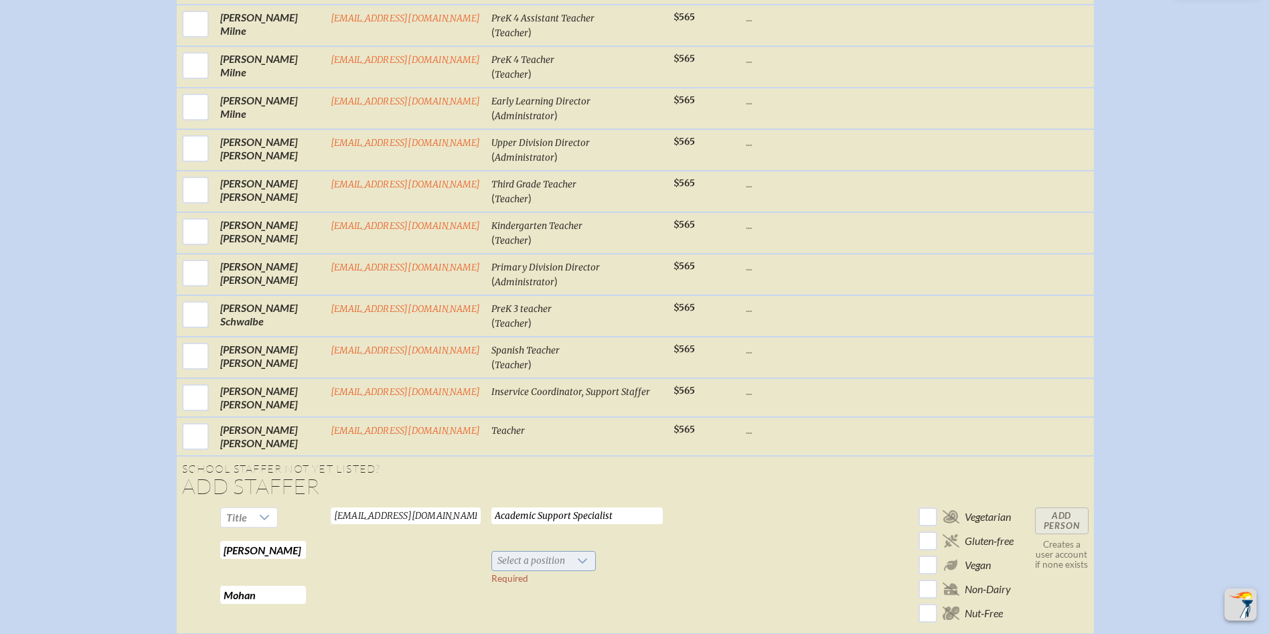
click at [554, 552] on span "Select a position" at bounding box center [531, 561] width 78 height 19
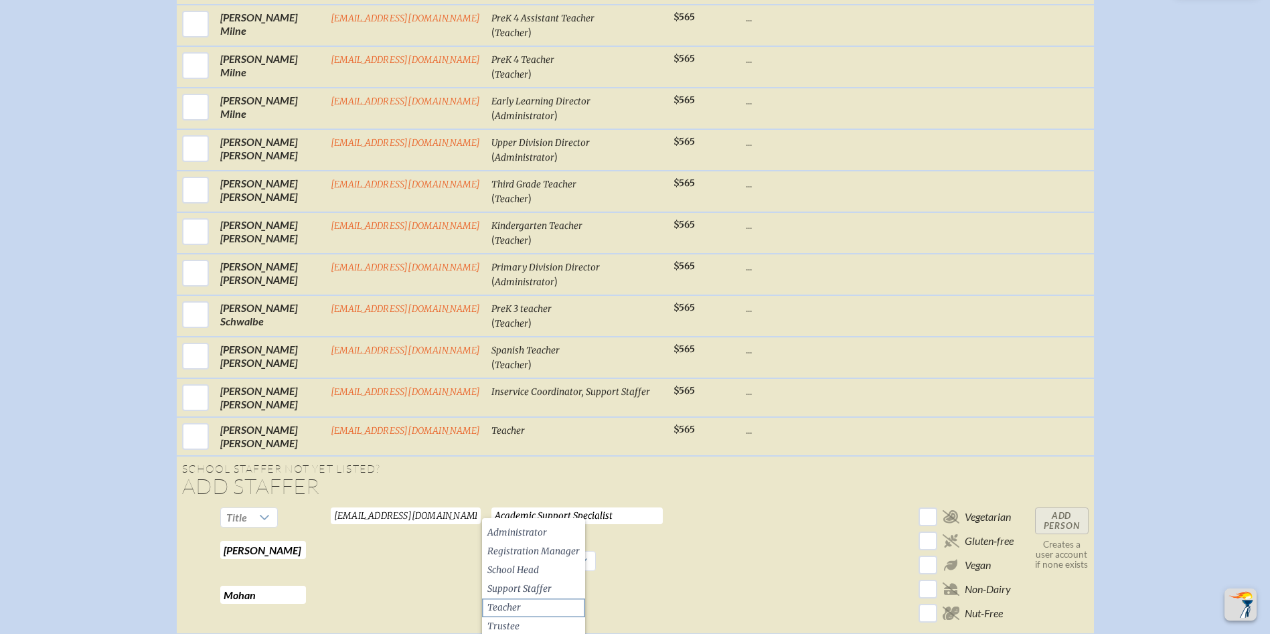
click at [533, 608] on li "Teacher" at bounding box center [533, 608] width 103 height 19
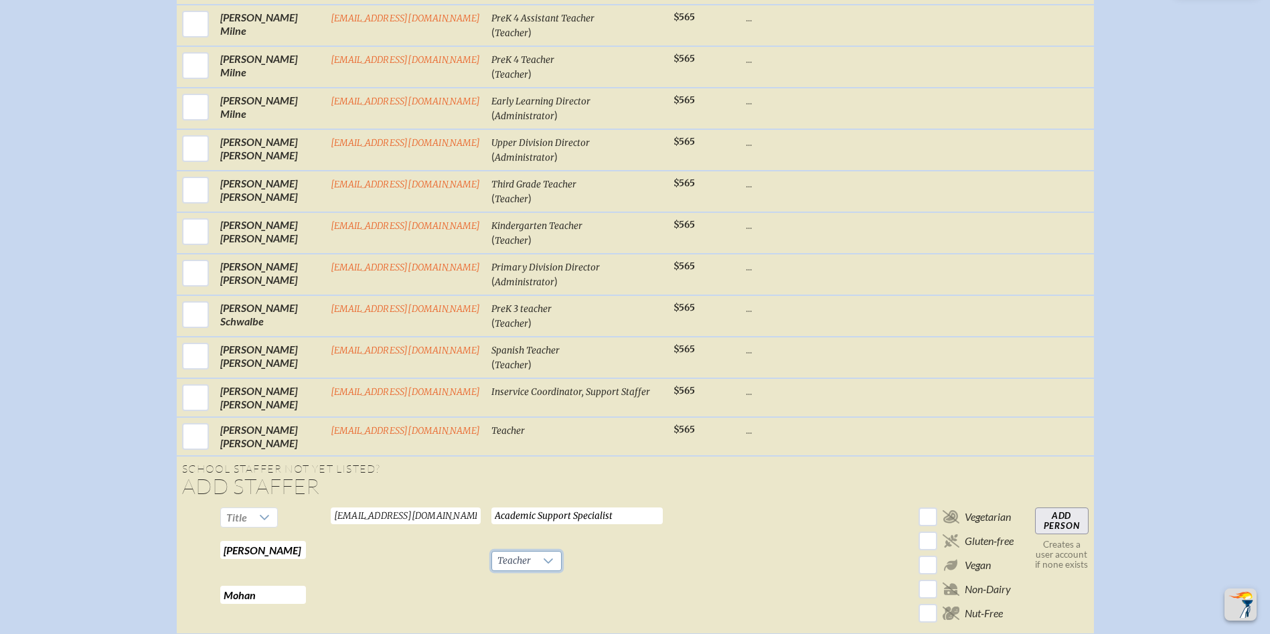
click at [1059, 508] on input "Add Person" at bounding box center [1062, 521] width 54 height 27
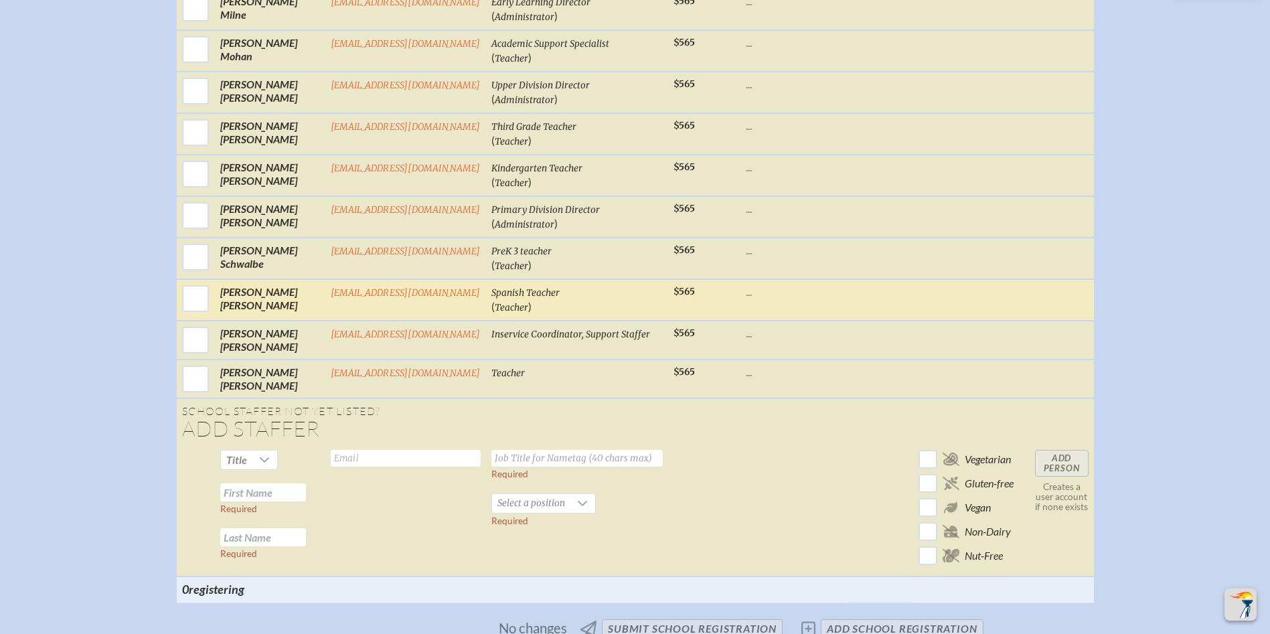
scroll to position [2263, 0]
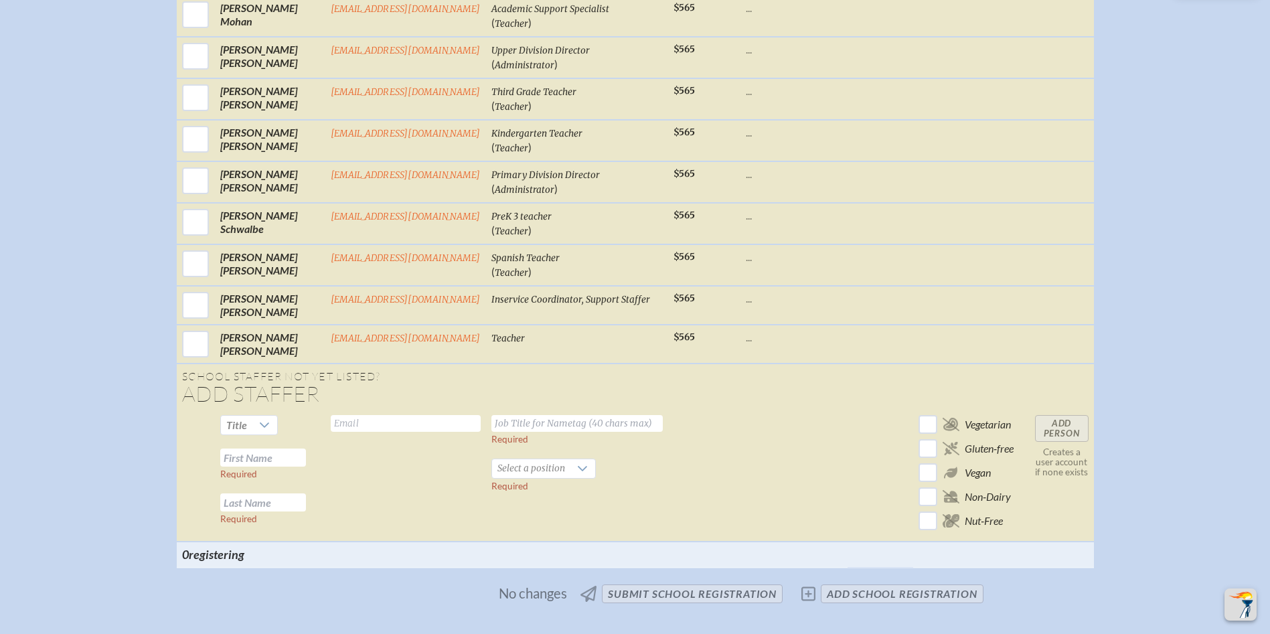
drag, startPoint x: 229, startPoint y: 409, endPoint x: 282, endPoint y: 408, distance: 52.9
click at [235, 449] on input "text" at bounding box center [263, 458] width 86 height 18
type input "Tavia"
type input "Mullen"
type input "tmullen@rpds.com"
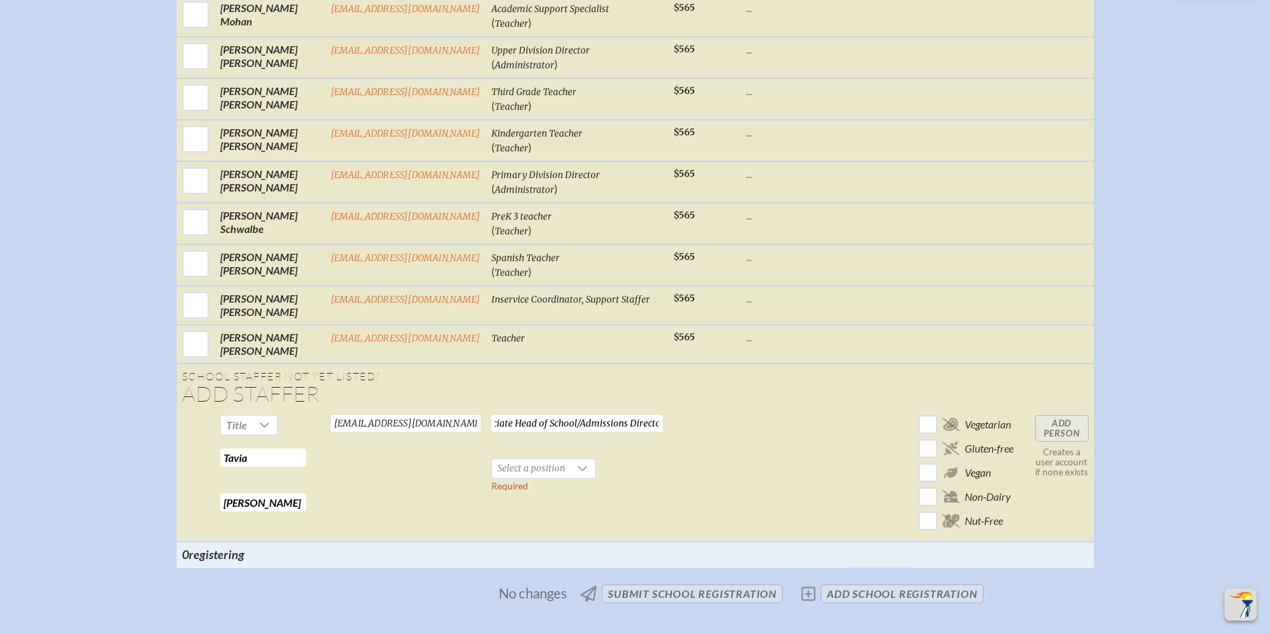
scroll to position [0, 0]
click at [517, 459] on span "Select a position" at bounding box center [531, 468] width 78 height 19
drag, startPoint x: 547, startPoint y: 440, endPoint x: 556, endPoint y: 439, distance: 9.4
click at [554, 439] on li "Administrator" at bounding box center [533, 440] width 103 height 19
click at [637, 415] on input "Associate Head of School/Admissions Director" at bounding box center [576, 423] width 171 height 17
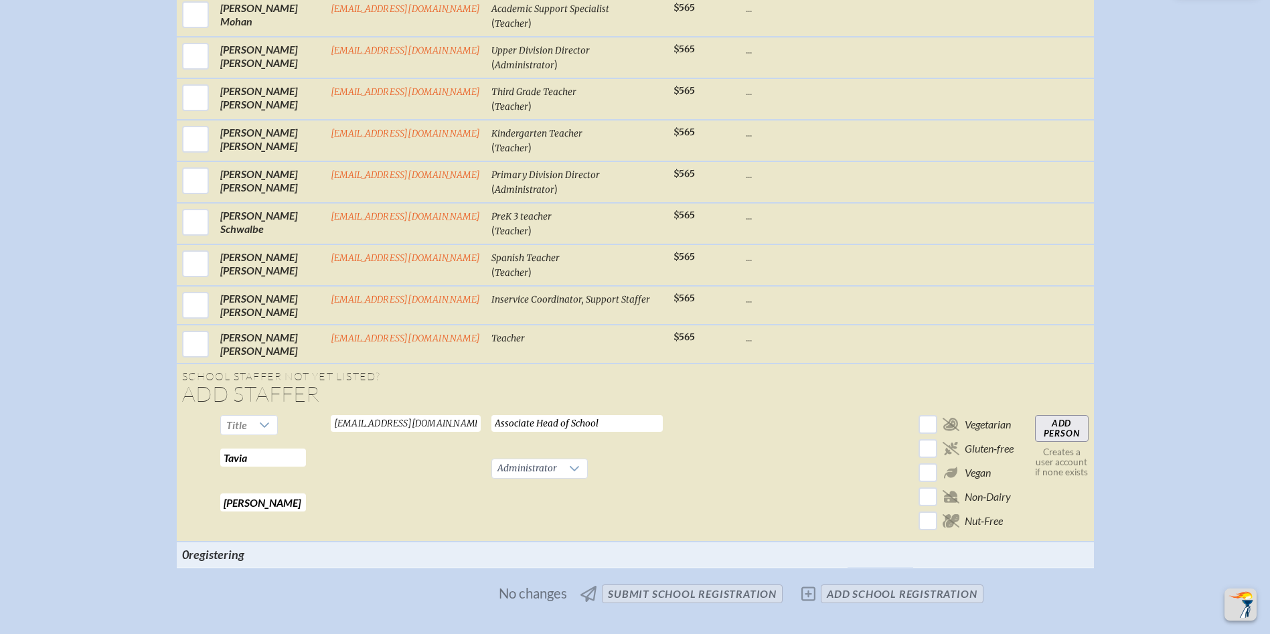
type input "Associate Head of School"
click at [1045, 415] on input "Add Person" at bounding box center [1062, 428] width 54 height 27
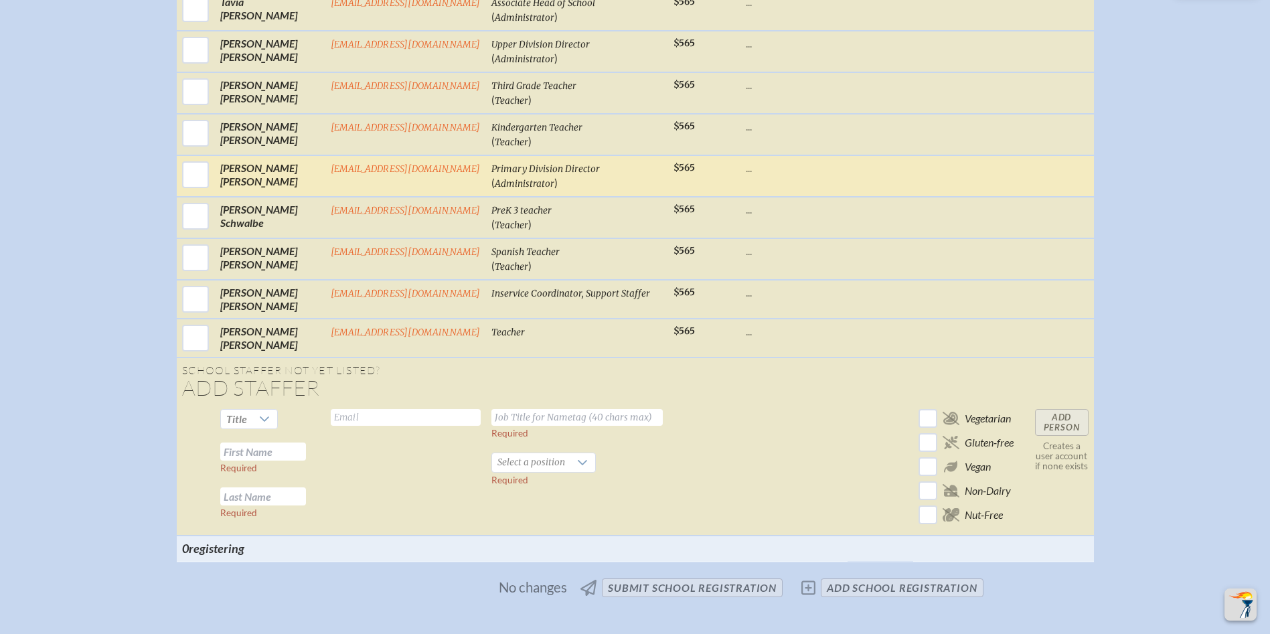
scroll to position [2330, 0]
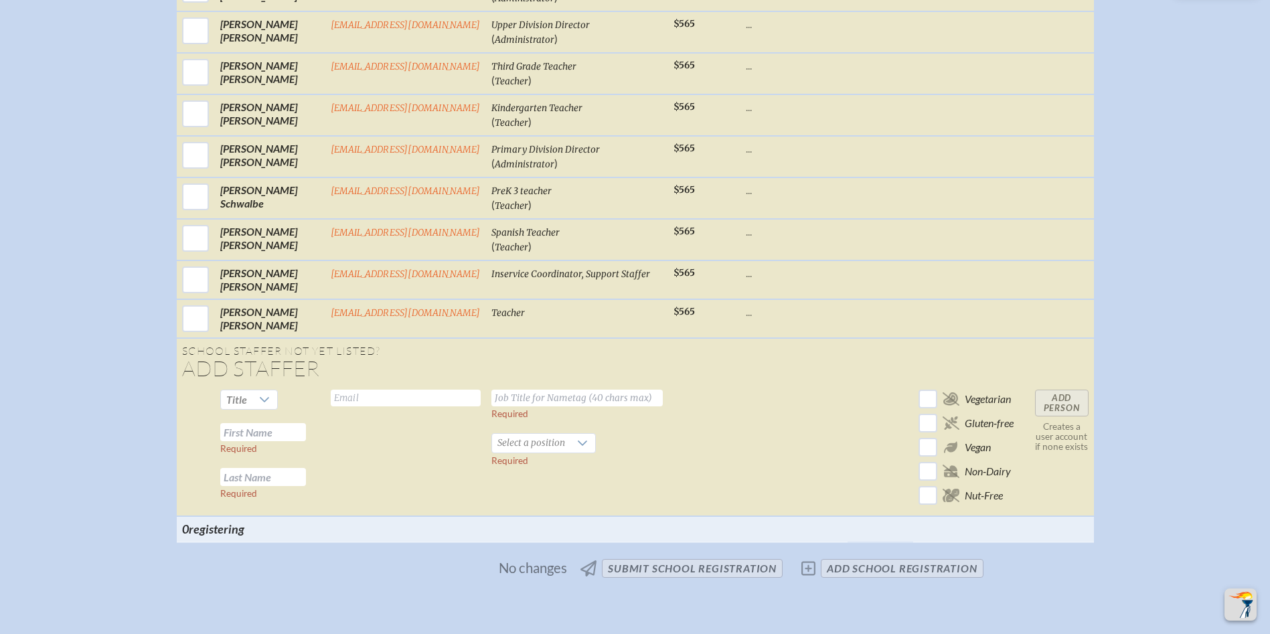
drag, startPoint x: 246, startPoint y: 376, endPoint x: 311, endPoint y: 383, distance: 64.6
click at [252, 423] on input "text" at bounding box center [263, 432] width 86 height 18
type input "Robin"
type input "Nelson"
type input "f"
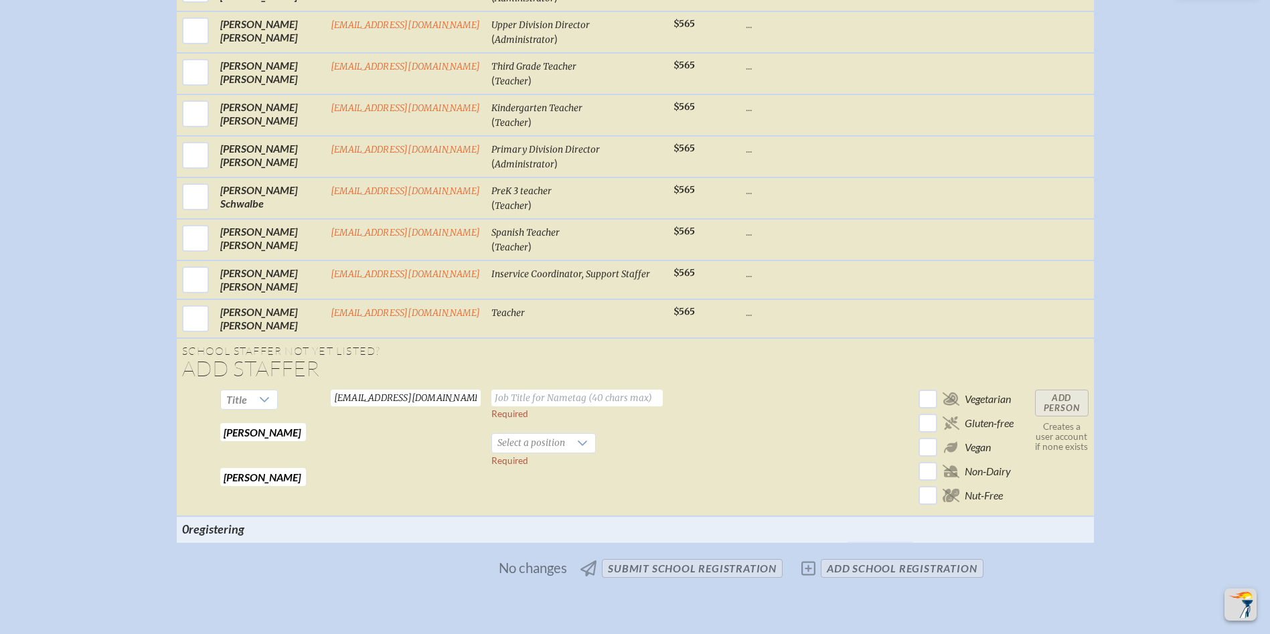
type input "rnelson@rpds.com"
type input "Second Grade Teacher"
click at [511, 434] on span "Select a position" at bounding box center [531, 443] width 78 height 19
click at [522, 485] on li "Teacher" at bounding box center [533, 490] width 103 height 19
click at [1063, 390] on input "Add Person" at bounding box center [1062, 403] width 54 height 27
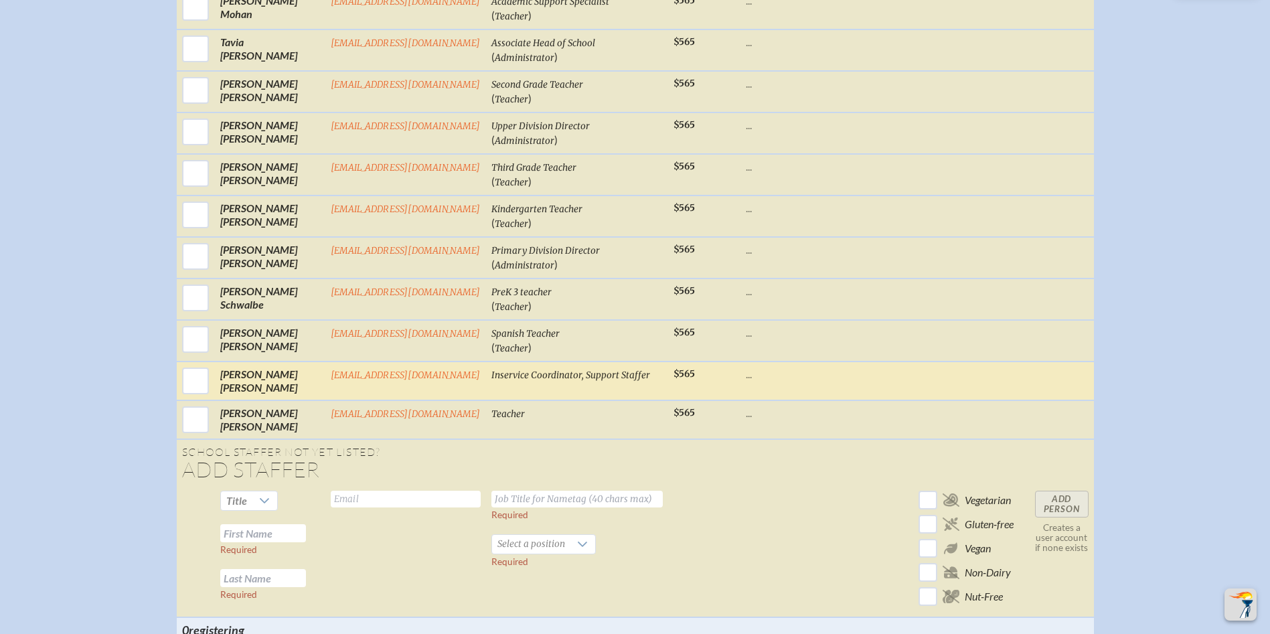
scroll to position [2464, 0]
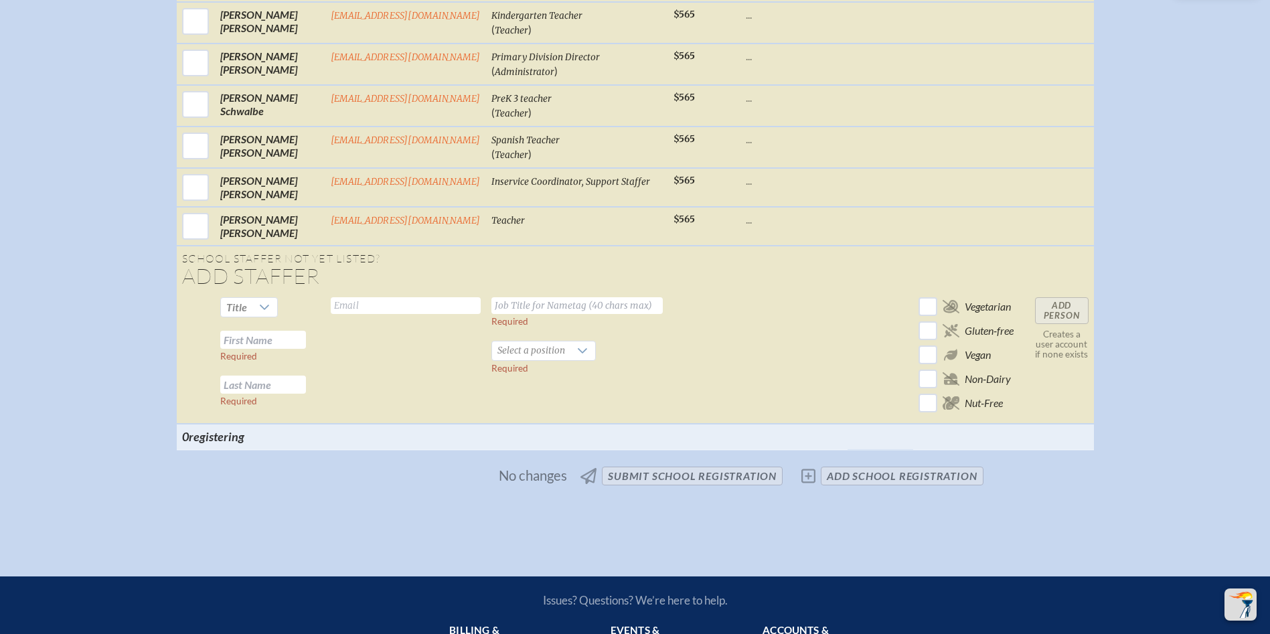
click at [255, 331] on input "text" at bounding box center [263, 340] width 86 height 18
type input "[PERSON_NAME]"
type input "O'Brien"
type input "[EMAIL_ADDRESS]"
type input "PreK 4 Assistant Teacher"
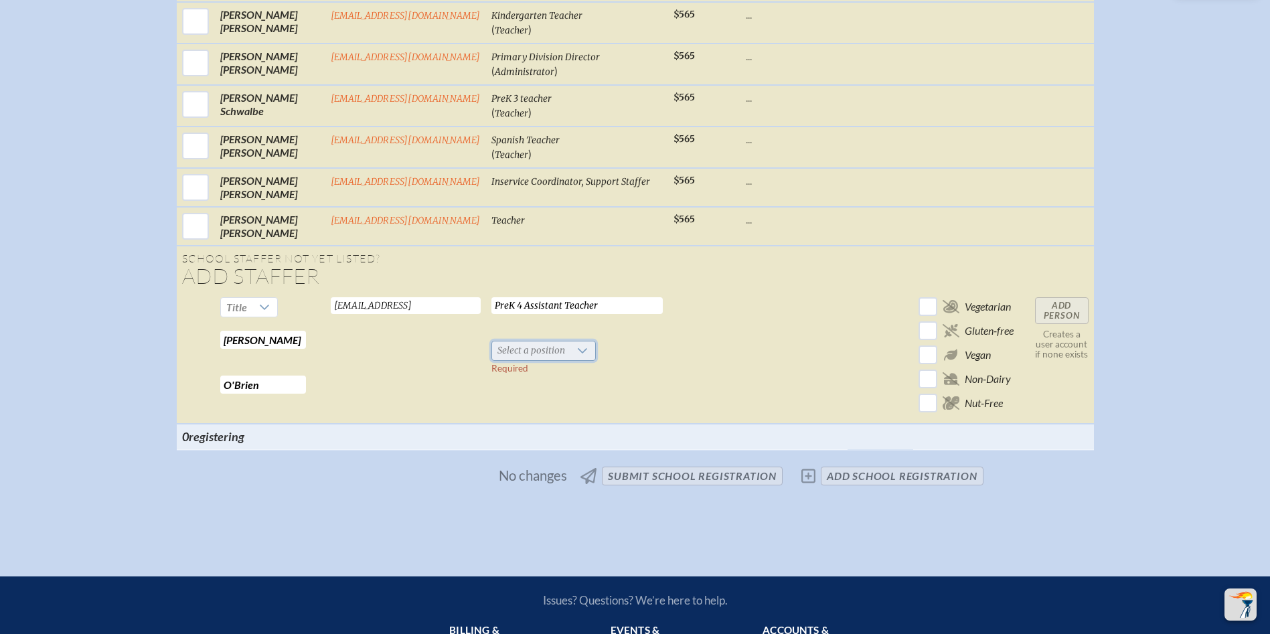
click at [528, 341] on span "Select a position" at bounding box center [531, 350] width 78 height 19
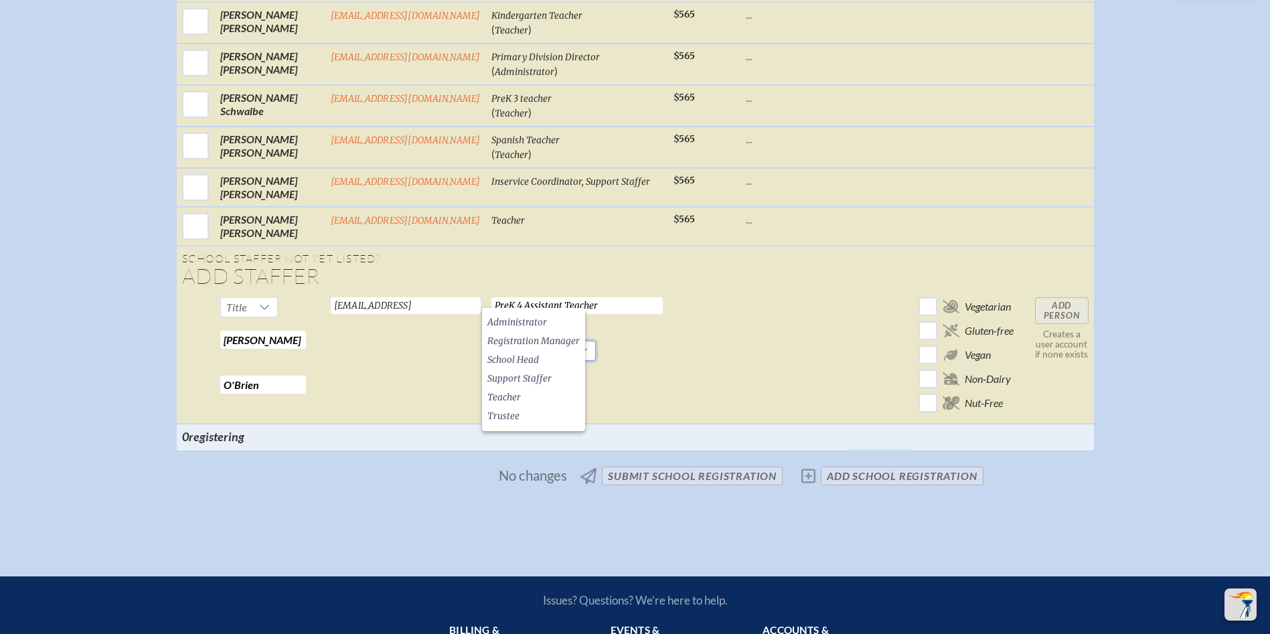
drag, startPoint x: 549, startPoint y: 396, endPoint x: 905, endPoint y: 376, distance: 356.1
click at [552, 396] on li "Teacher" at bounding box center [533, 397] width 103 height 19
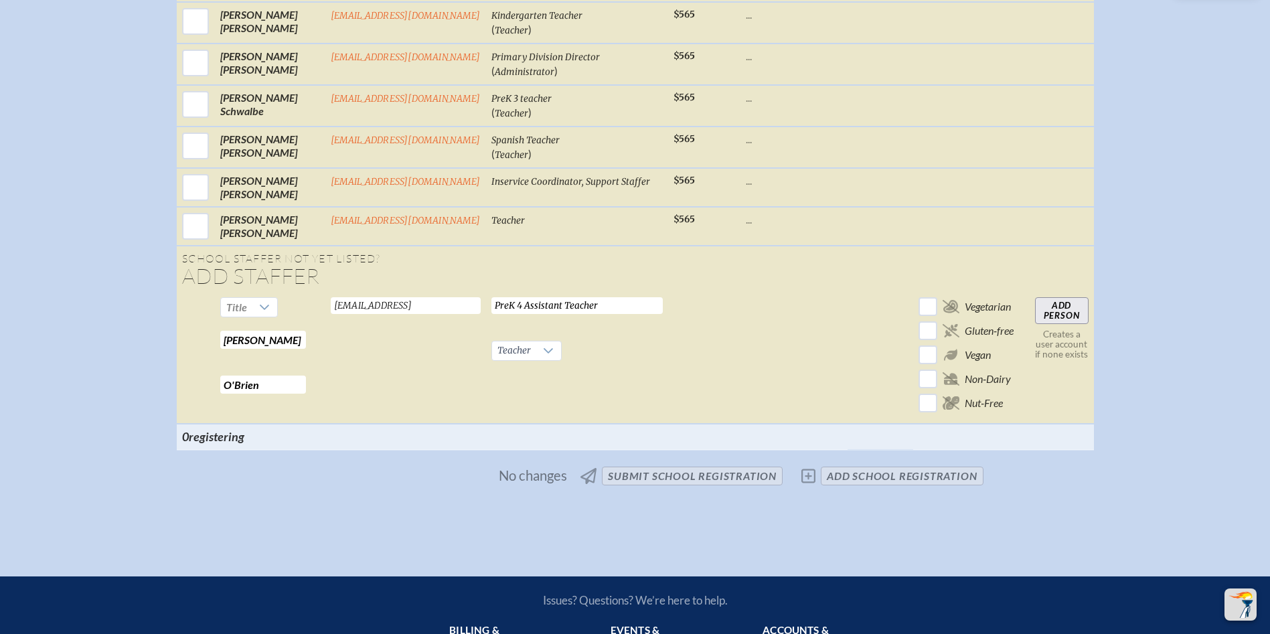
click at [1054, 297] on input "Add Person" at bounding box center [1062, 310] width 54 height 27
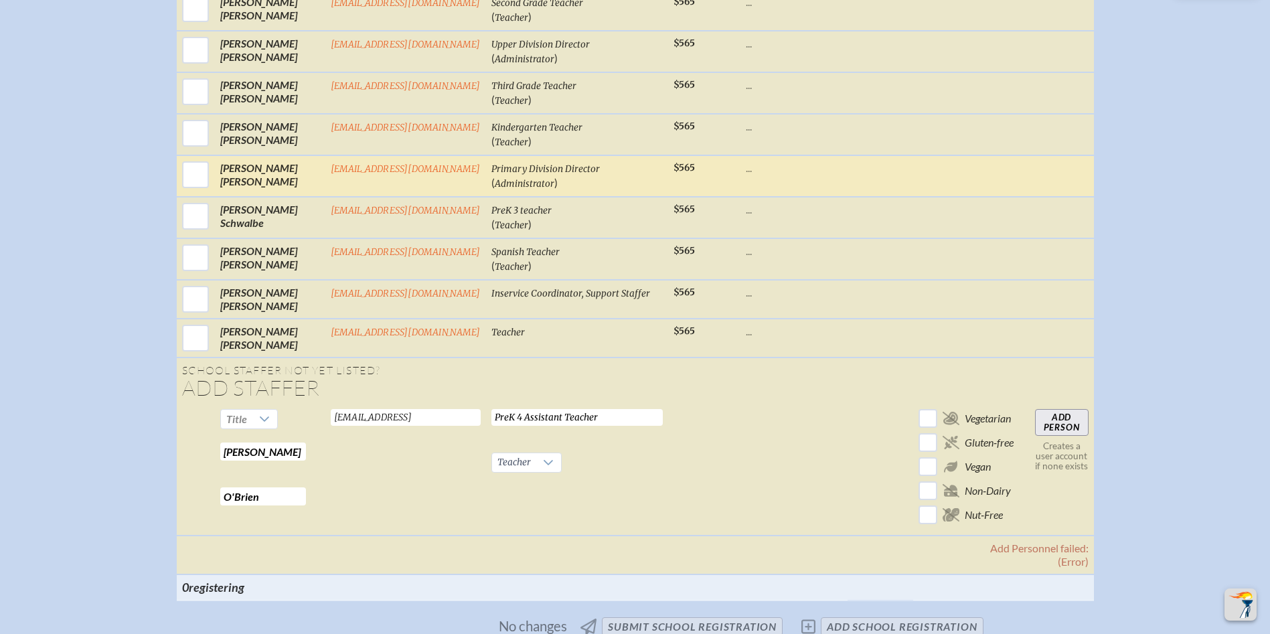
scroll to position [2174, 0]
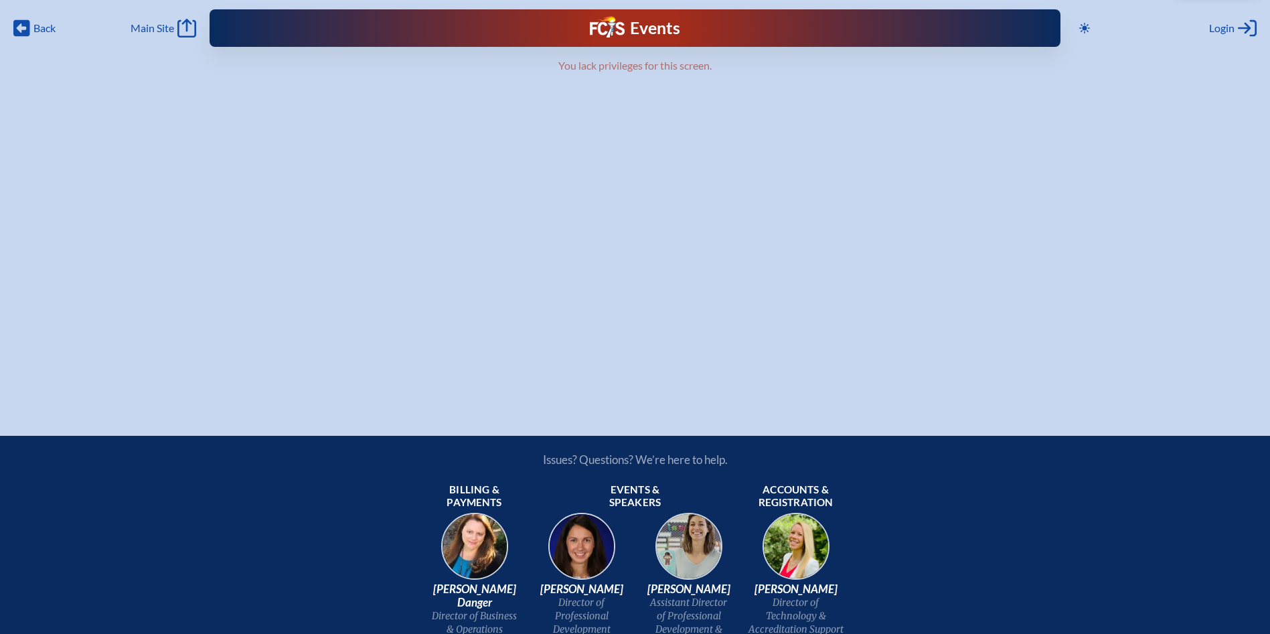
scroll to position [238, 0]
drag, startPoint x: 685, startPoint y: 70, endPoint x: 706, endPoint y: 71, distance: 20.8
click at [706, 71] on p "You lack privileges for this screen." at bounding box center [635, 65] width 707 height 13
click at [28, 26] on icon at bounding box center [21, 28] width 17 height 17
click at [28, 33] on icon at bounding box center [21, 28] width 17 height 17
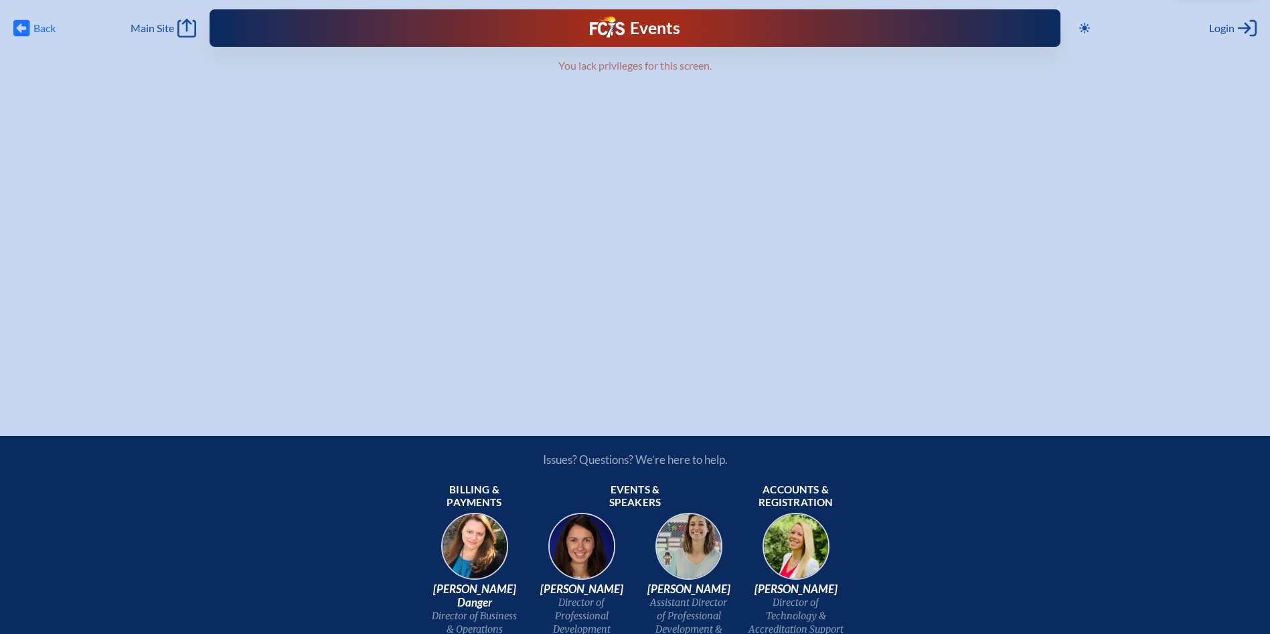
click at [28, 33] on icon at bounding box center [21, 28] width 17 height 17
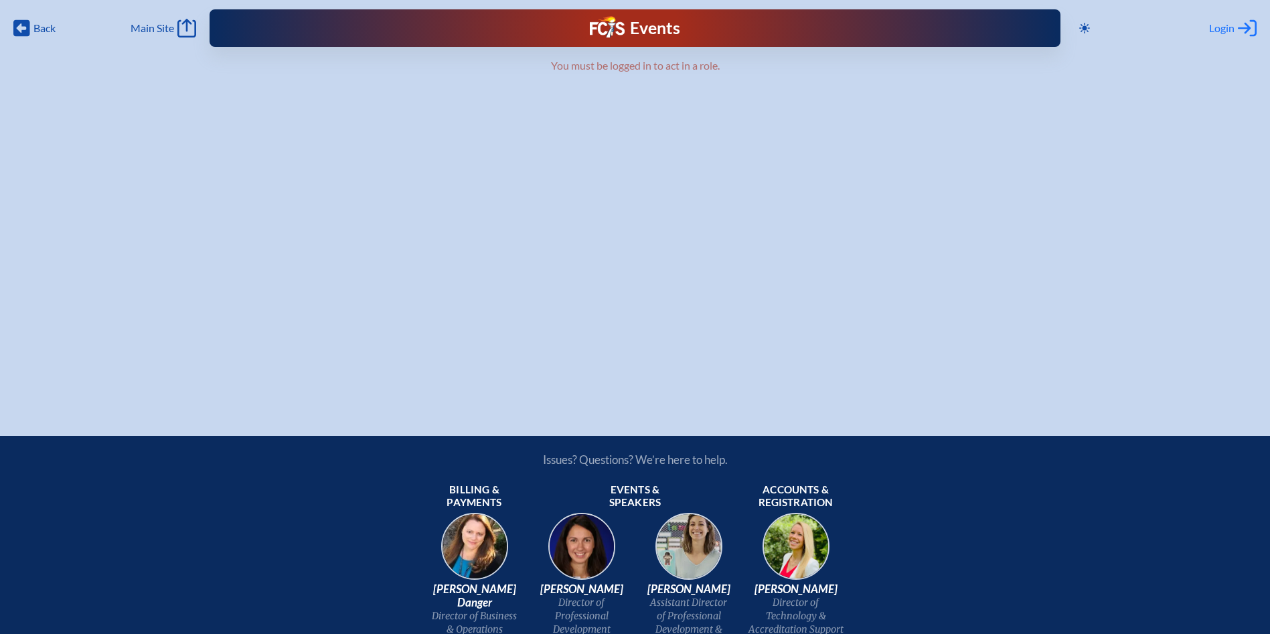
click at [1227, 29] on span "Login" at bounding box center [1221, 27] width 25 height 13
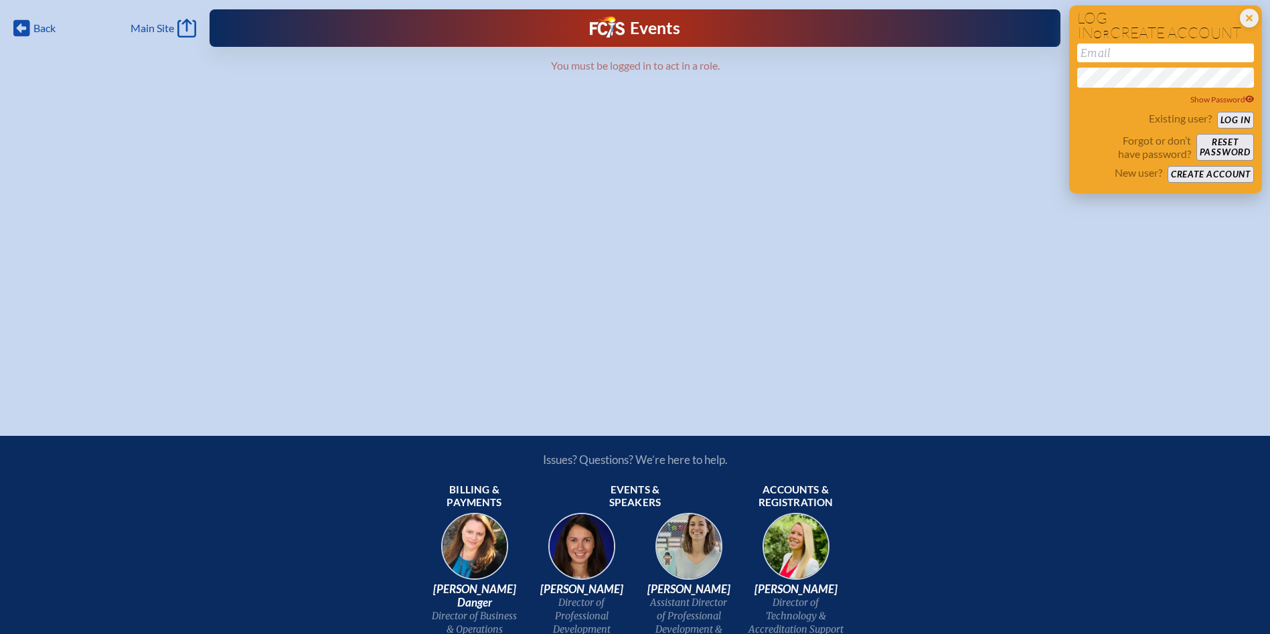
drag, startPoint x: 1130, startPoint y: 56, endPoint x: 1144, endPoint y: 55, distance: 13.5
click at [1130, 56] on input "email" at bounding box center [1165, 53] width 177 height 19
type input "[EMAIL_ADDRESS][DOMAIN_NAME]"
click at [1217, 112] on button "Log in" at bounding box center [1235, 120] width 37 height 17
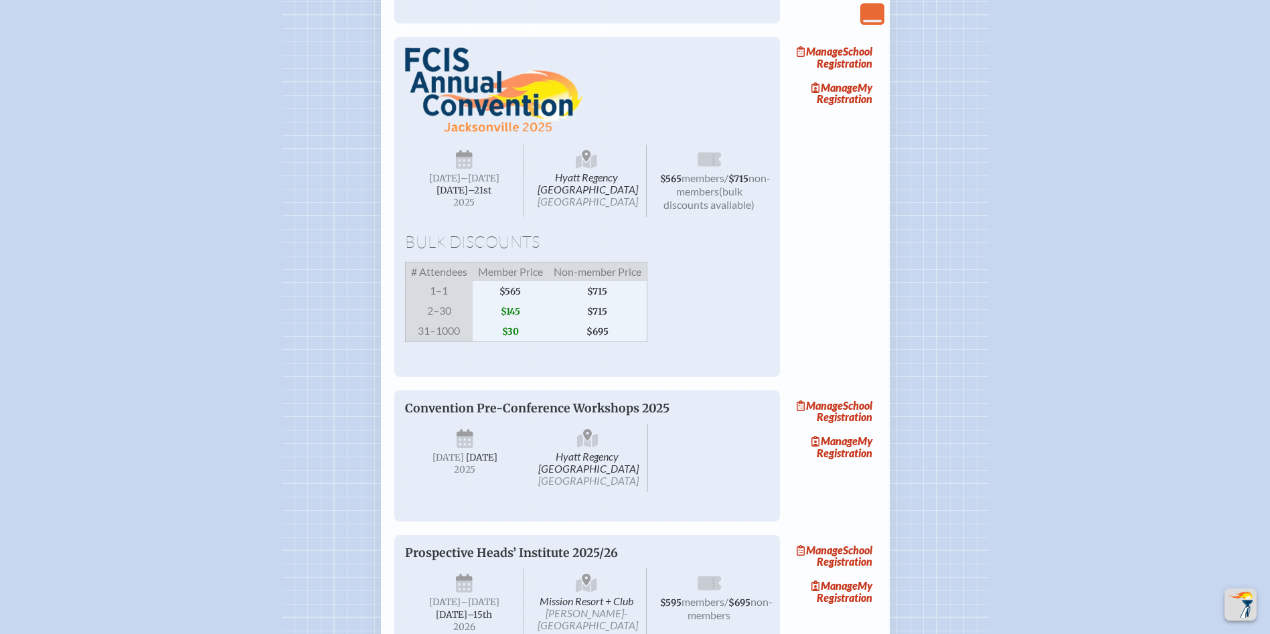
scroll to position [1205, 0]
click at [857, 74] on link "Manage School Registration" at bounding box center [834, 59] width 86 height 31
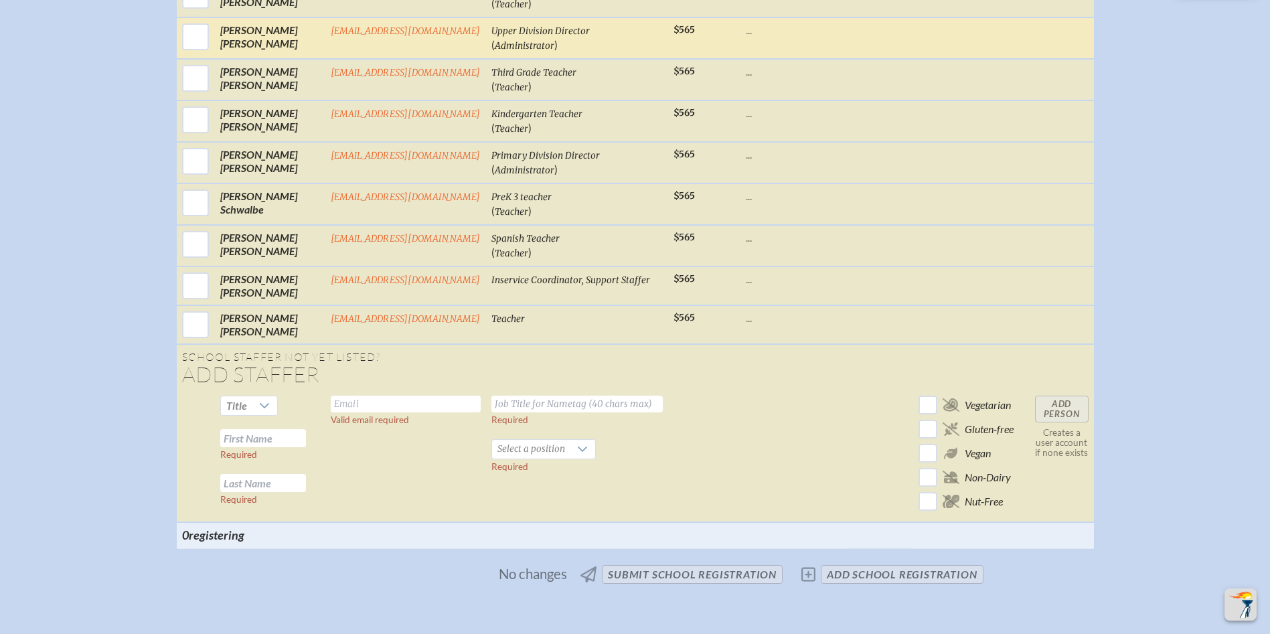
scroll to position [2343, 0]
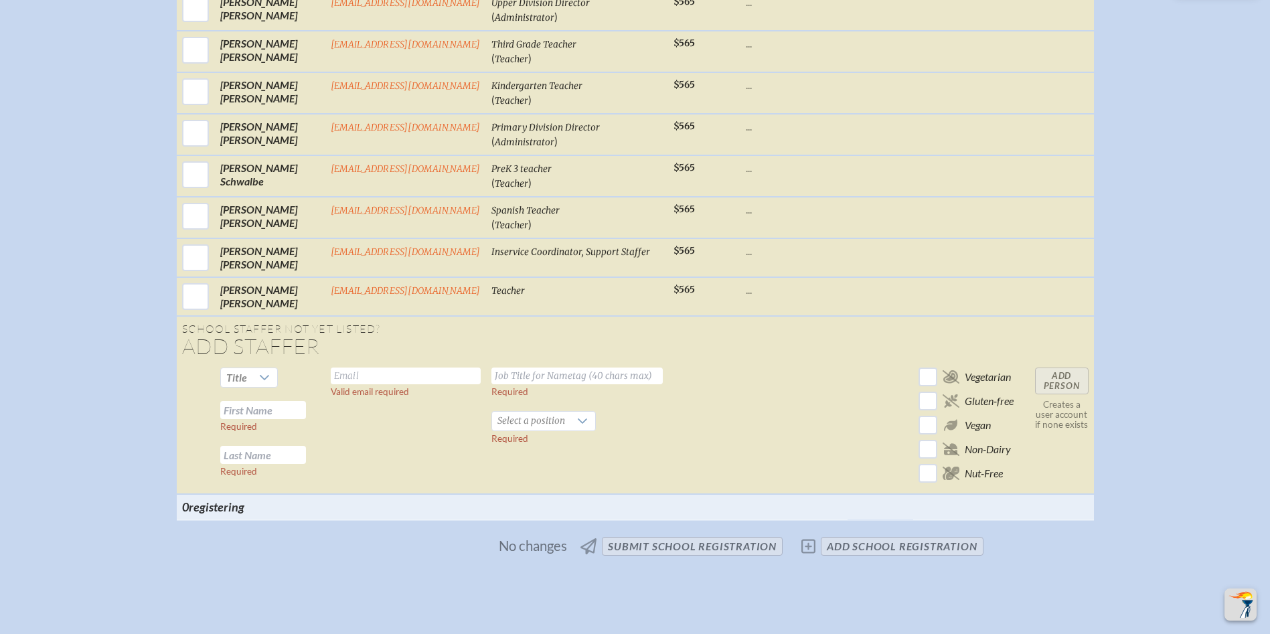
click at [283, 419] on input "text" at bounding box center [263, 410] width 86 height 18
type input "[PERSON_NAME]"
type input "O'Brien"
type input "[EMAIL_ADDRESS][DOMAIN_NAME]"
type input "PreK 4 Assistant Teacher"
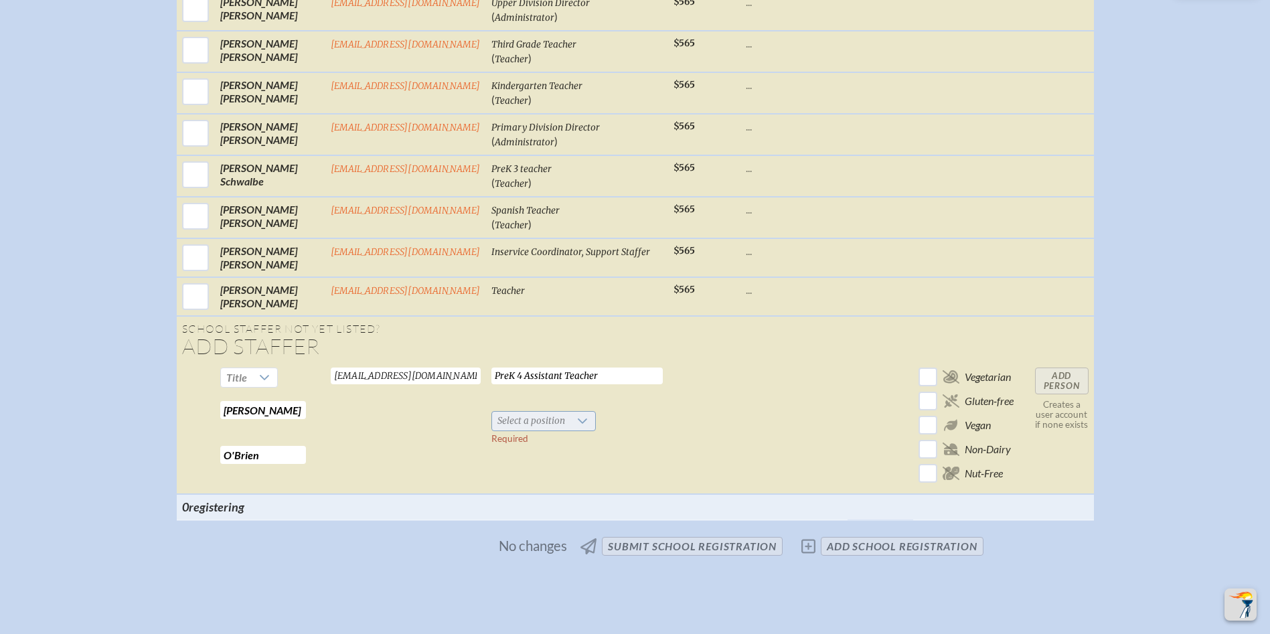
click at [558, 431] on span "Select a position" at bounding box center [531, 421] width 78 height 19
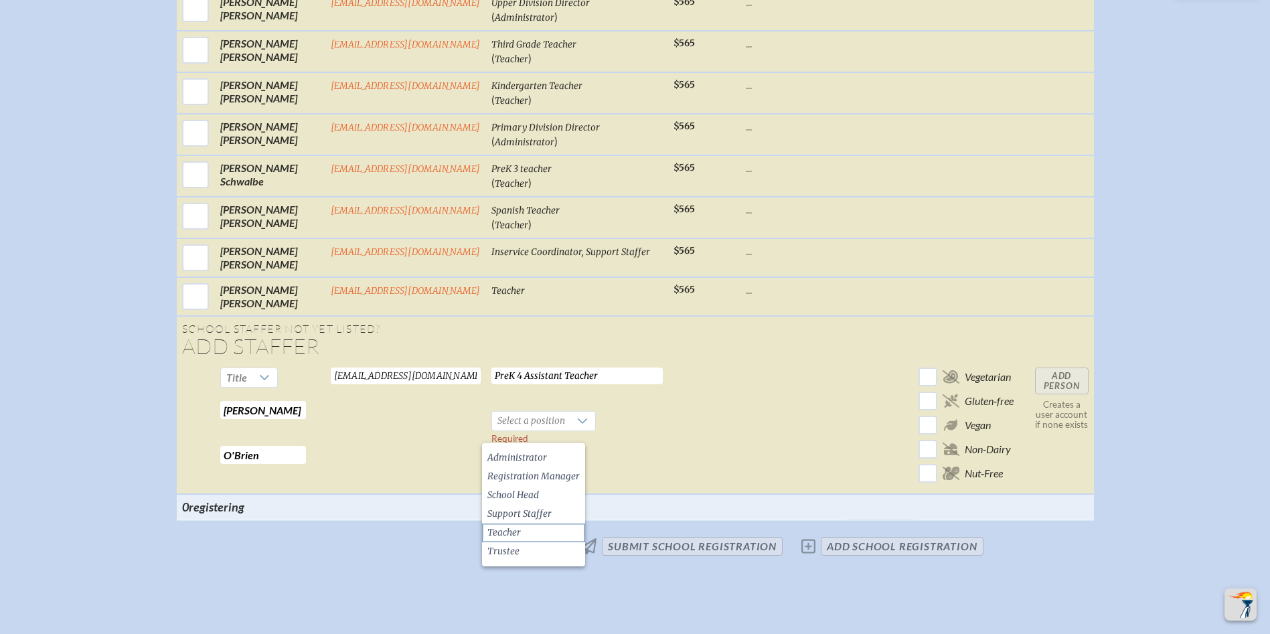
click at [543, 528] on li "Teacher" at bounding box center [533, 533] width 103 height 19
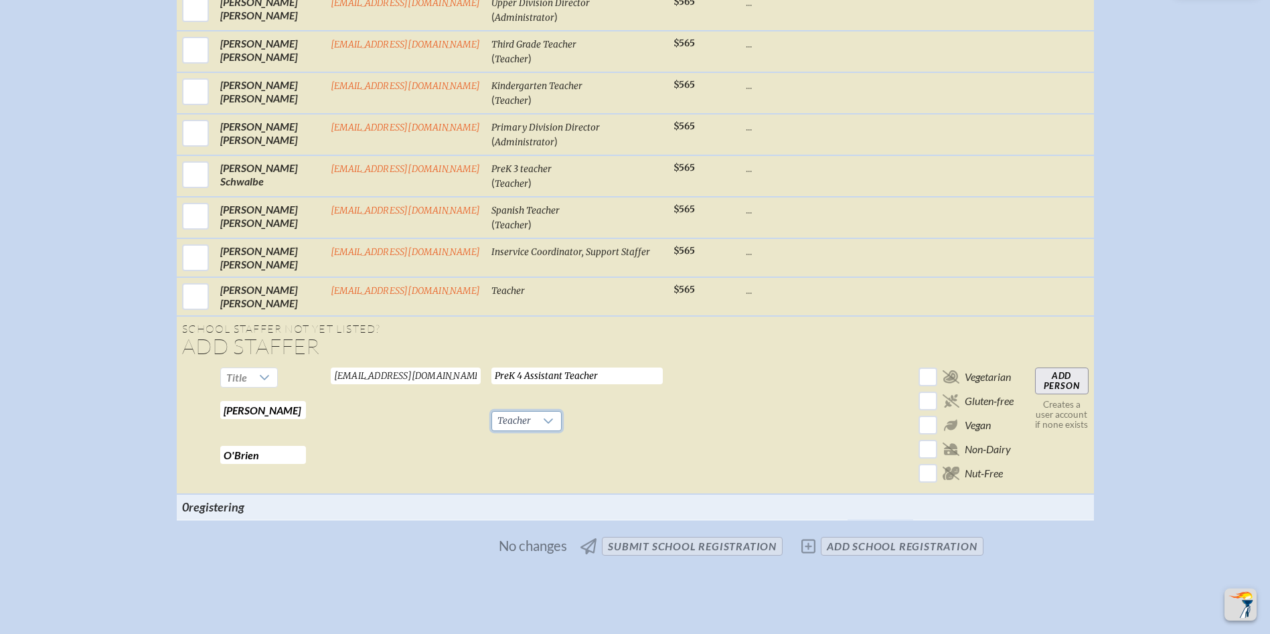
click at [1063, 394] on input "Add Person" at bounding box center [1062, 381] width 54 height 27
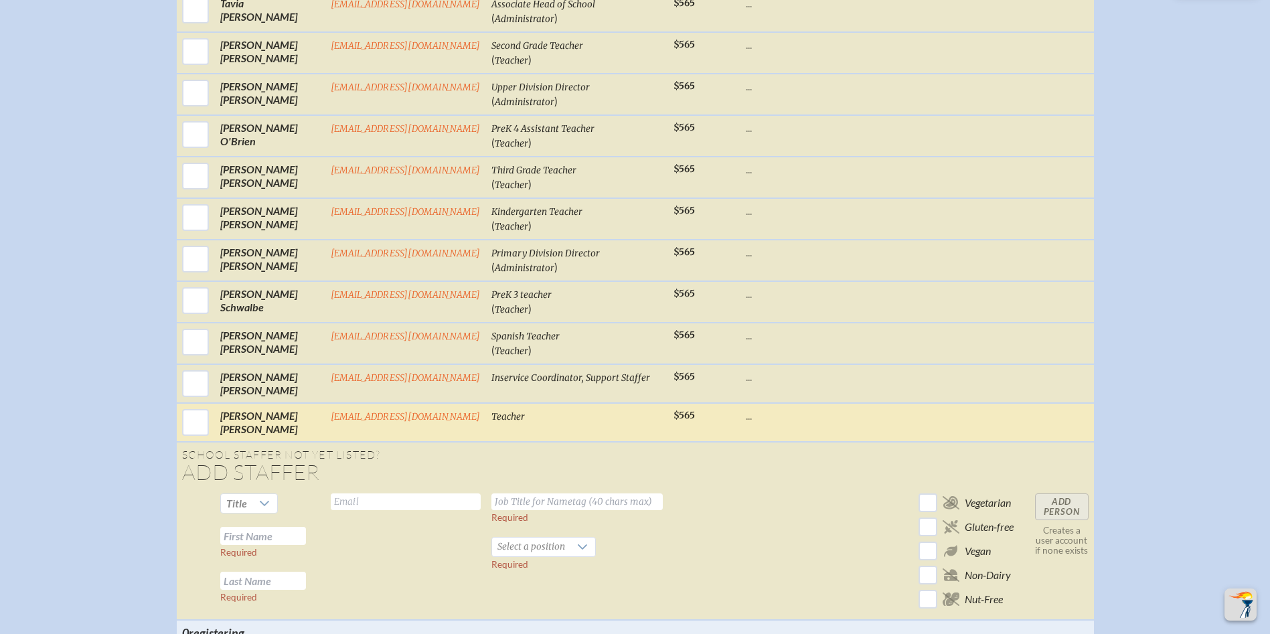
scroll to position [2477, 0]
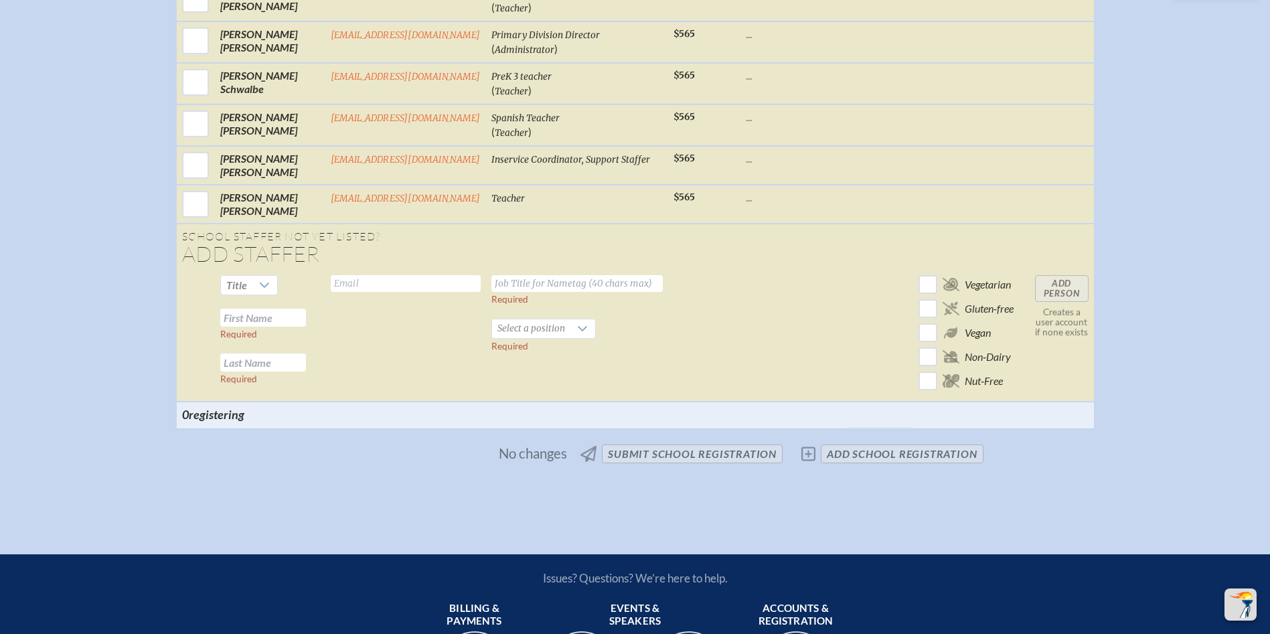
click at [262, 327] on input "text" at bounding box center [263, 318] width 86 height 18
type input "Charlotte"
type input "[PERSON_NAME]"
type input "[EMAIL_ADDRESS][DOMAIN_NAME]"
click at [544, 289] on input "text" at bounding box center [576, 283] width 171 height 17
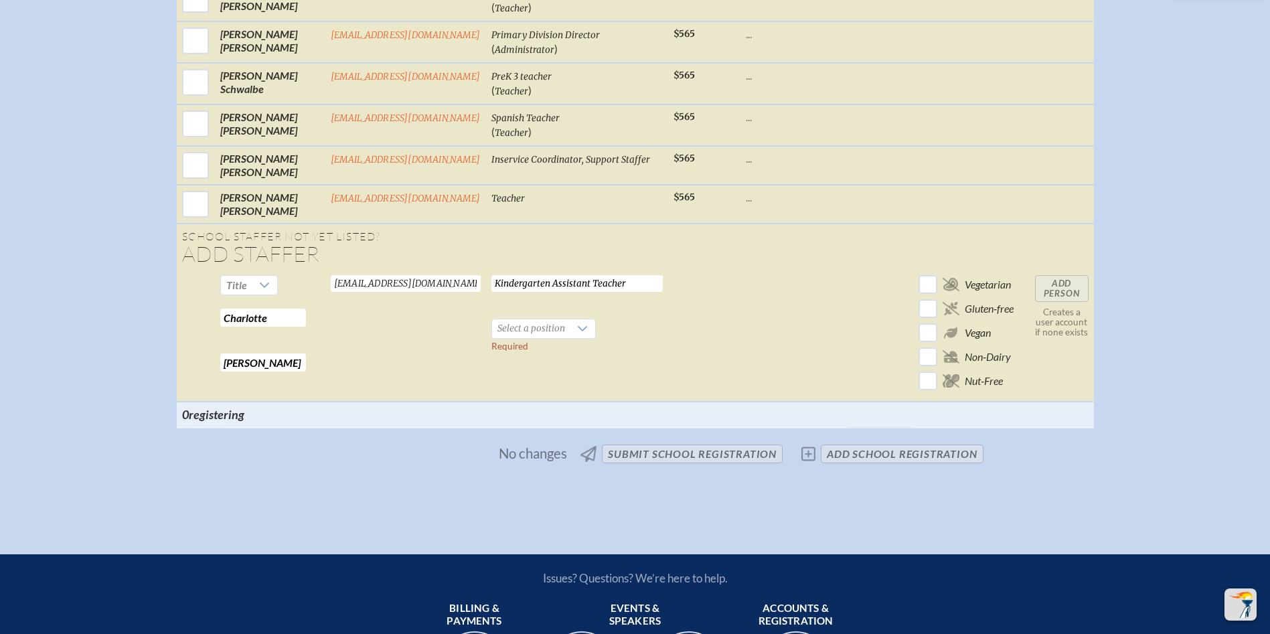
type input "Kindergarten Assistant Teacher"
click at [519, 338] on span "Select a position" at bounding box center [531, 328] width 78 height 19
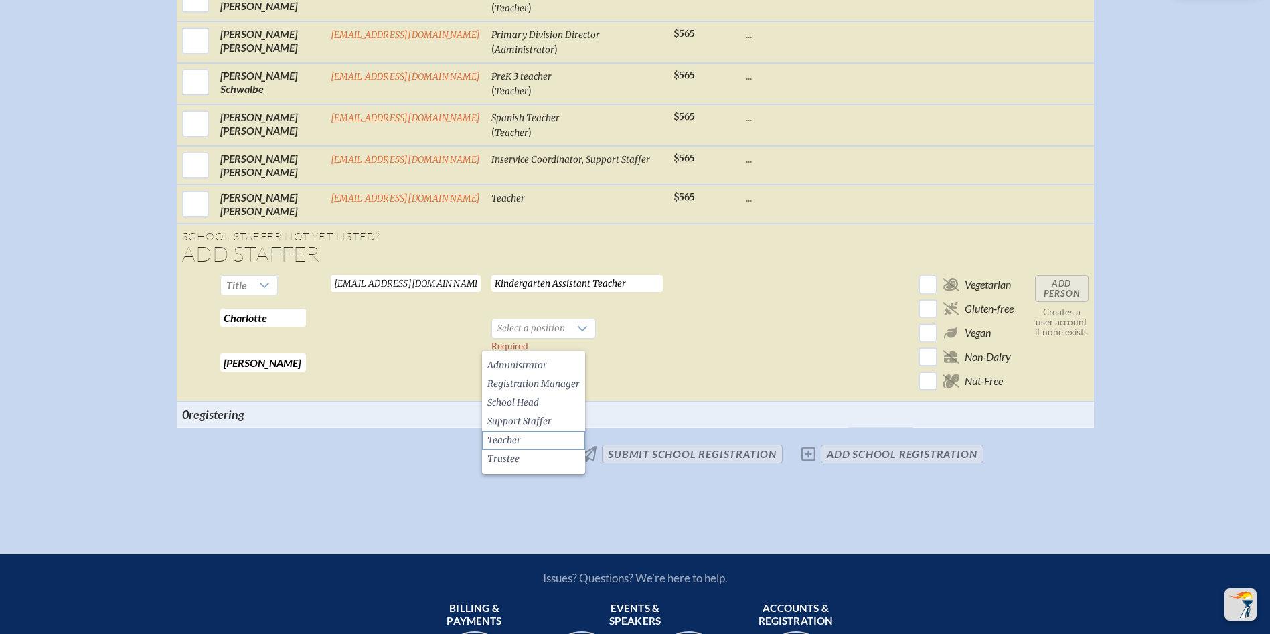
click at [536, 437] on li "Teacher" at bounding box center [533, 440] width 103 height 19
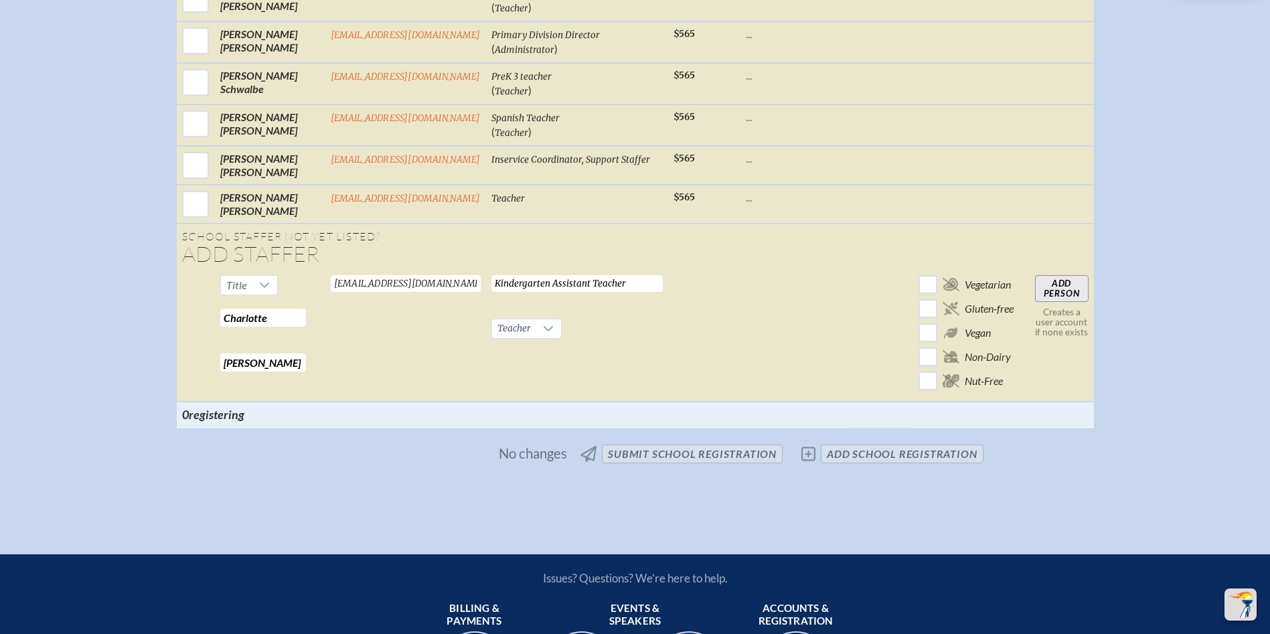
click at [1067, 302] on input "Add Person" at bounding box center [1062, 288] width 54 height 27
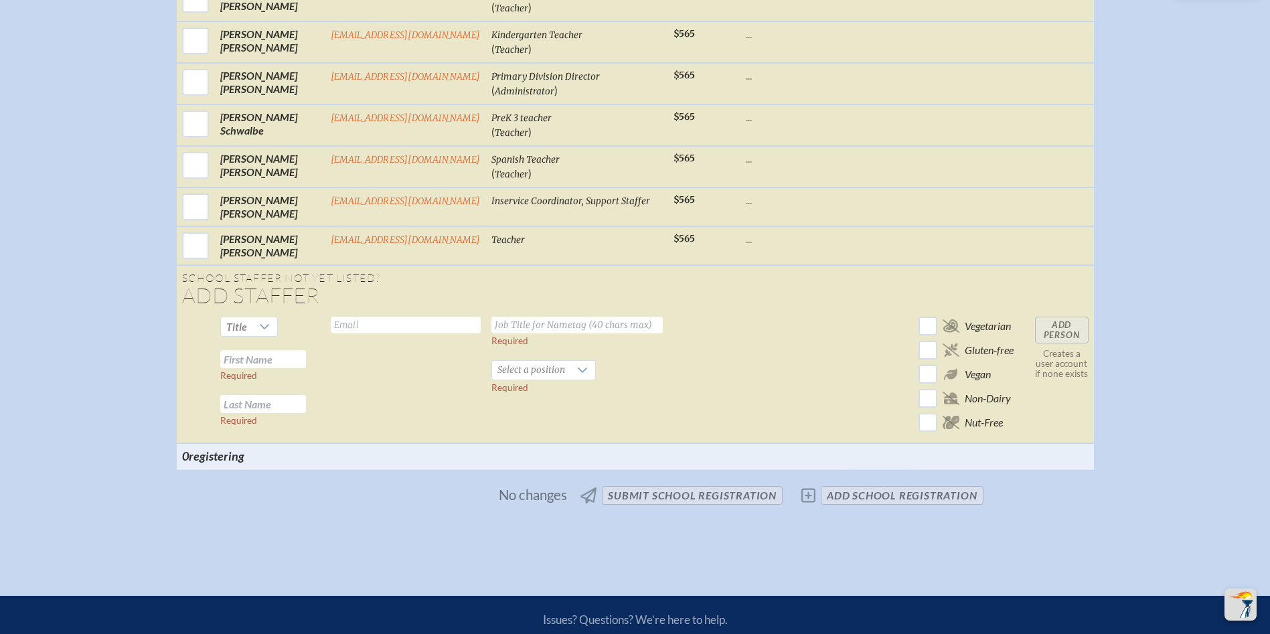
click at [268, 364] on input "text" at bounding box center [263, 359] width 86 height 18
type input "Jayden"
type input "[PERSON_NAME]"
type input "[EMAIL_ADDRESS][DOMAIN_NAME]"
type input "Assistant Teacher"
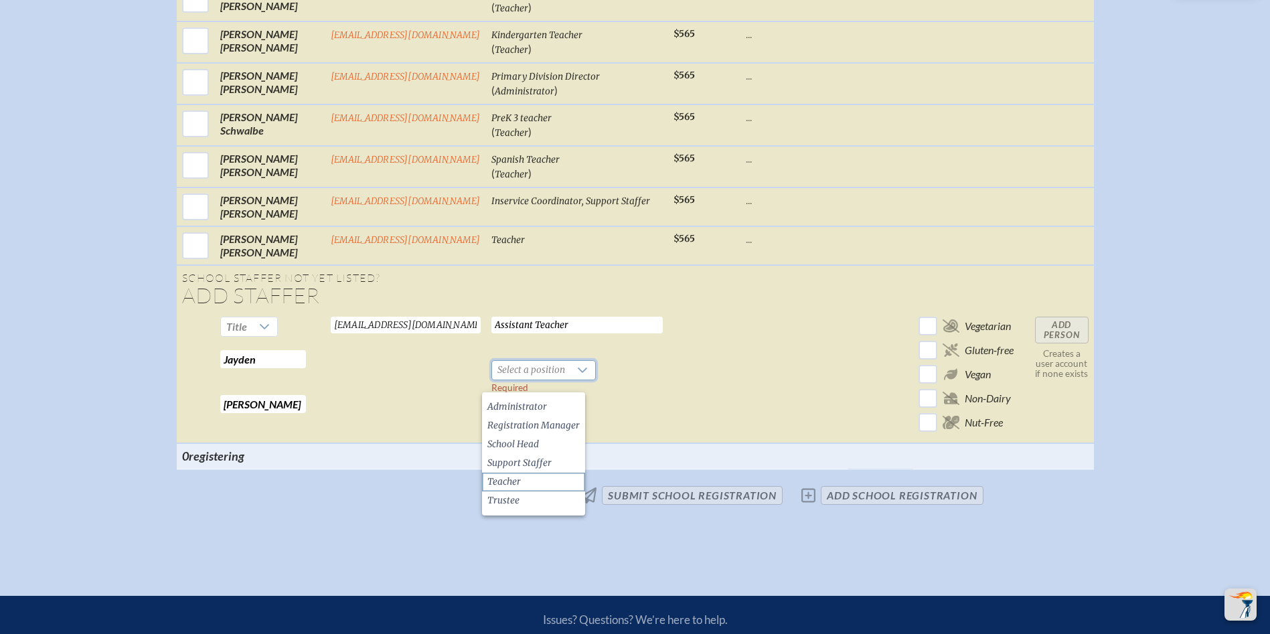
click at [522, 480] on li "Teacher" at bounding box center [533, 482] width 103 height 19
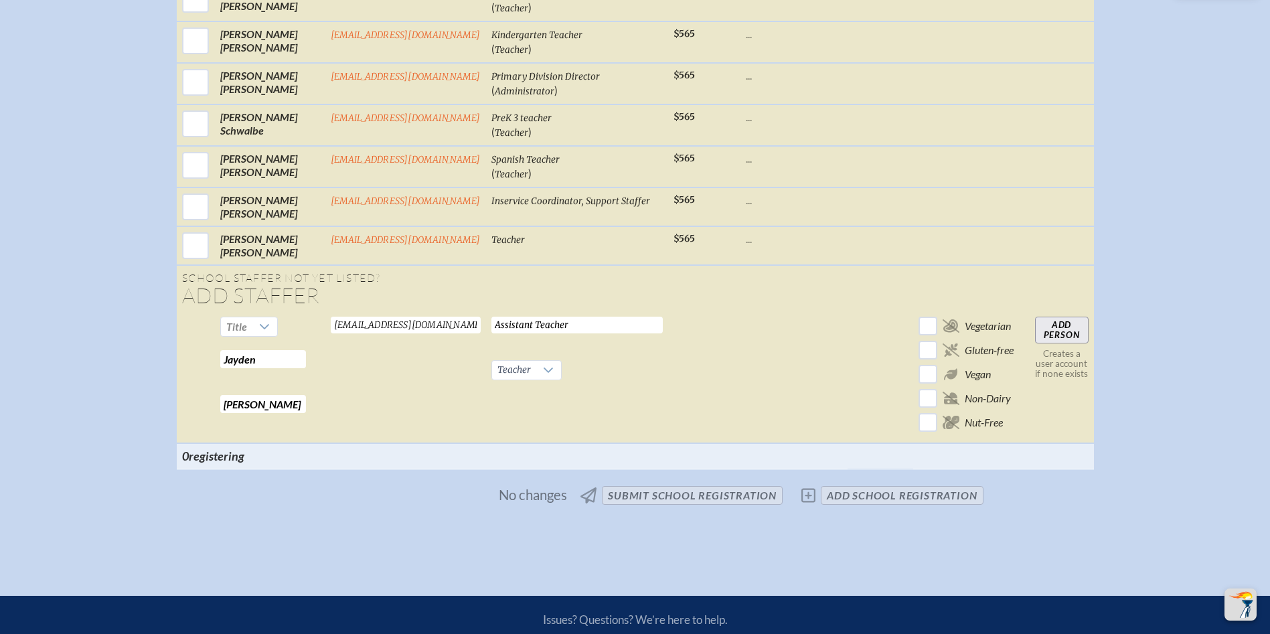
click at [1044, 343] on input "Add Person" at bounding box center [1062, 330] width 54 height 27
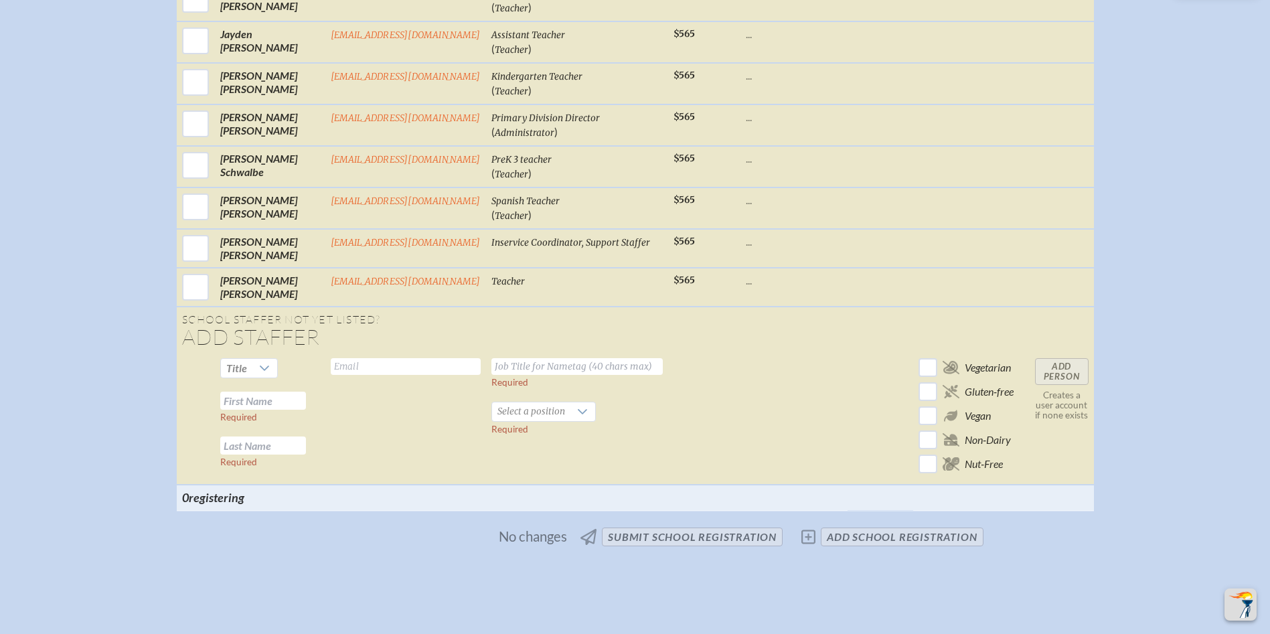
drag, startPoint x: 268, startPoint y: 411, endPoint x: 283, endPoint y: 406, distance: 16.3
click at [271, 410] on input "text" at bounding box center [263, 401] width 86 height 18
type input "[PERSON_NAME]"
type input "[EMAIL_ADDRESS][DOMAIN_NAME]"
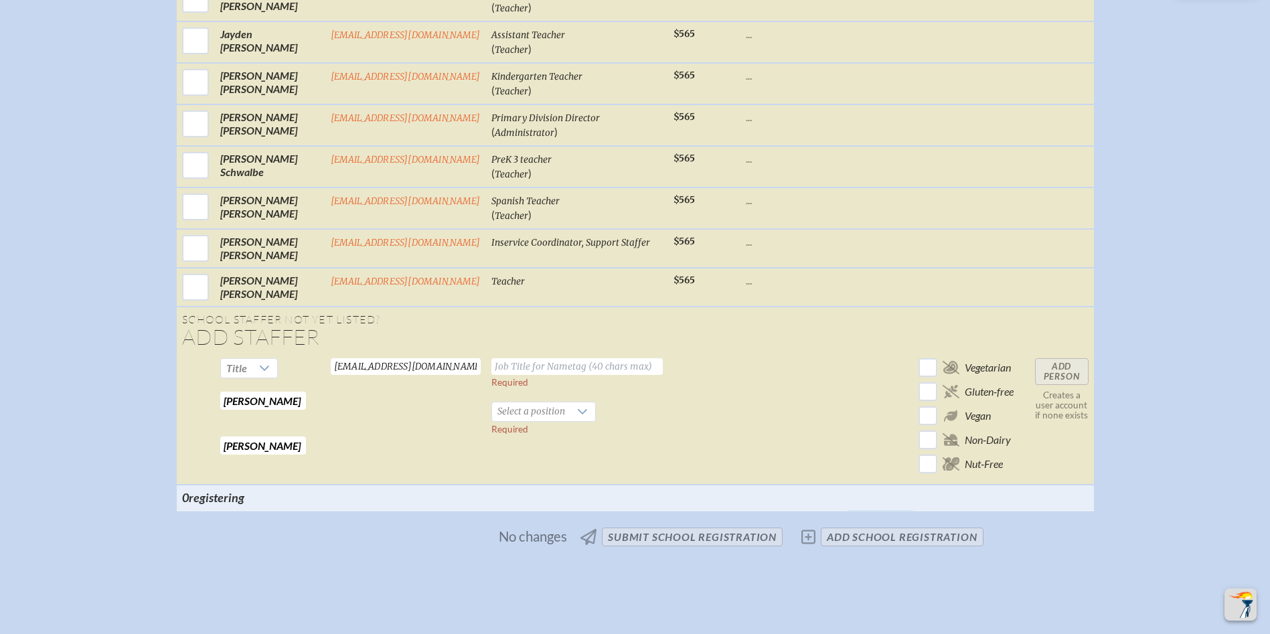
drag, startPoint x: 540, startPoint y: 379, endPoint x: 681, endPoint y: 356, distance: 143.1
click at [540, 375] on input "text" at bounding box center [576, 366] width 171 height 17
type input "Academic Support Specialist"
click at [531, 421] on span "Select a position" at bounding box center [531, 411] width 78 height 19
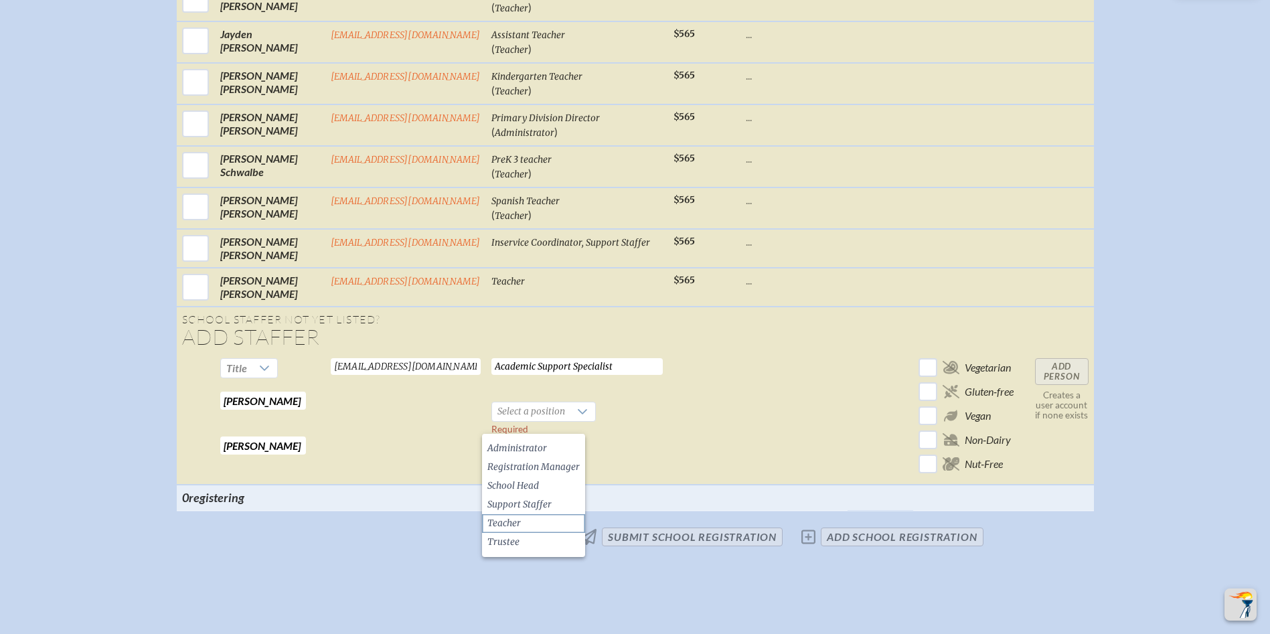
click at [550, 524] on li "Teacher" at bounding box center [533, 523] width 103 height 19
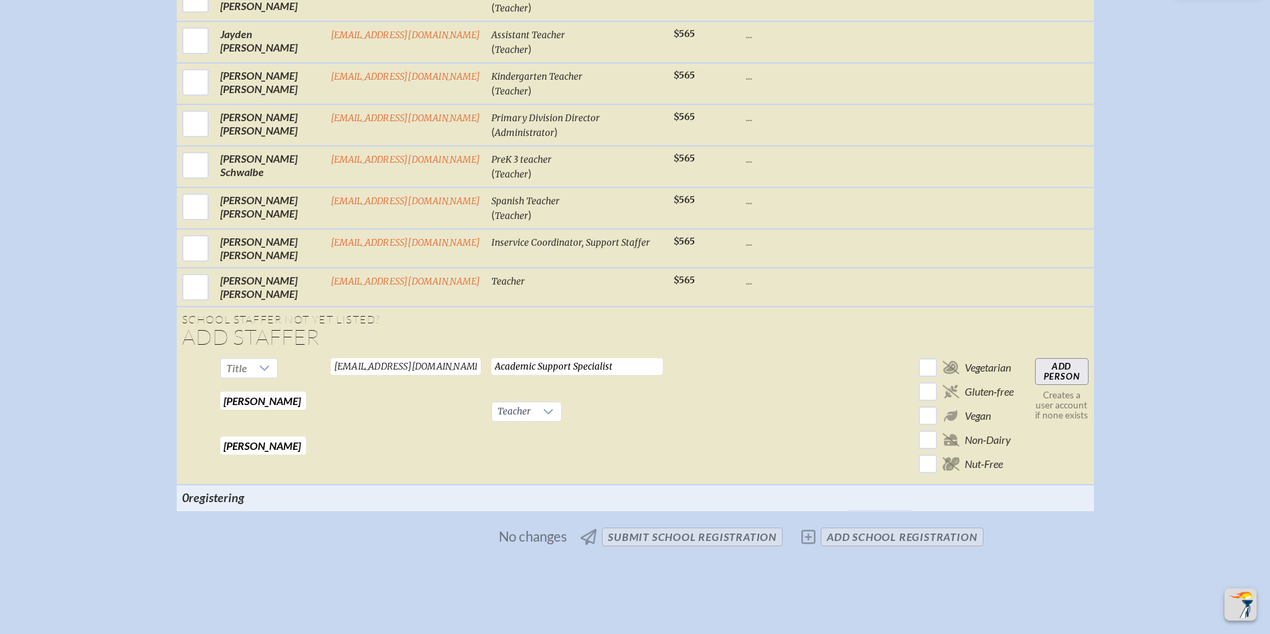
click at [1053, 385] on input "Add Person" at bounding box center [1062, 371] width 54 height 27
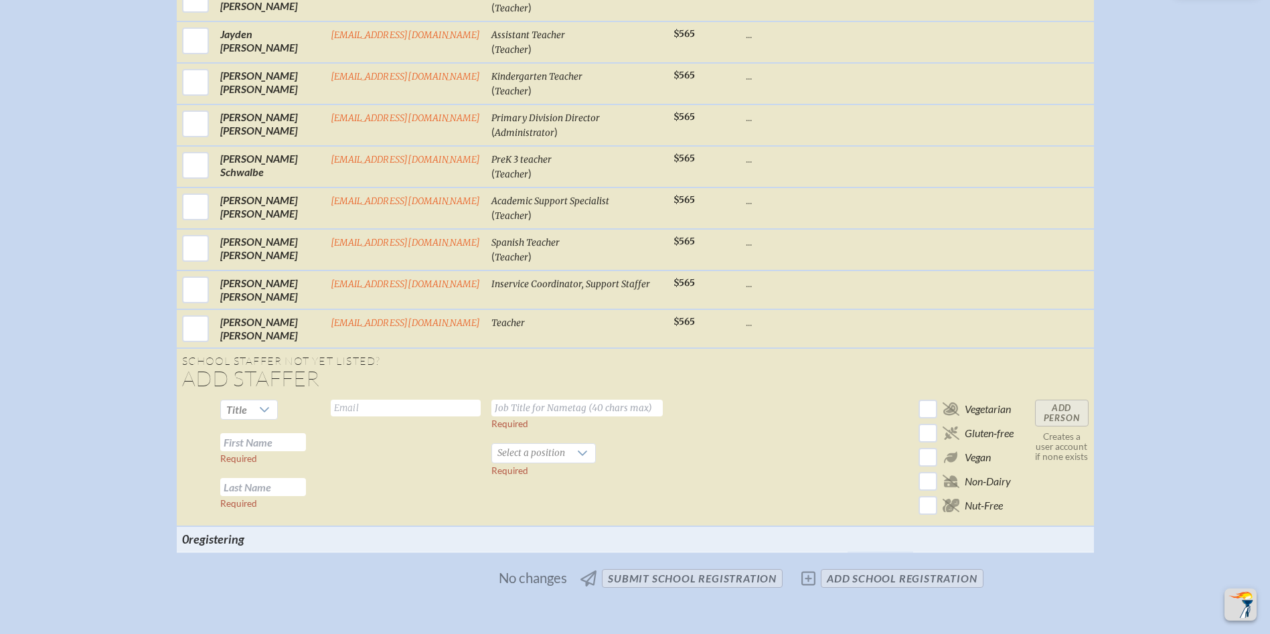
drag, startPoint x: 244, startPoint y: 459, endPoint x: 329, endPoint y: 456, distance: 85.1
click at [247, 451] on input "text" at bounding box center [263, 442] width 86 height 18
type input "Clara"
type input "Shelton"
type input "[EMAIL_ADDRESS][DOMAIN_NAME]"
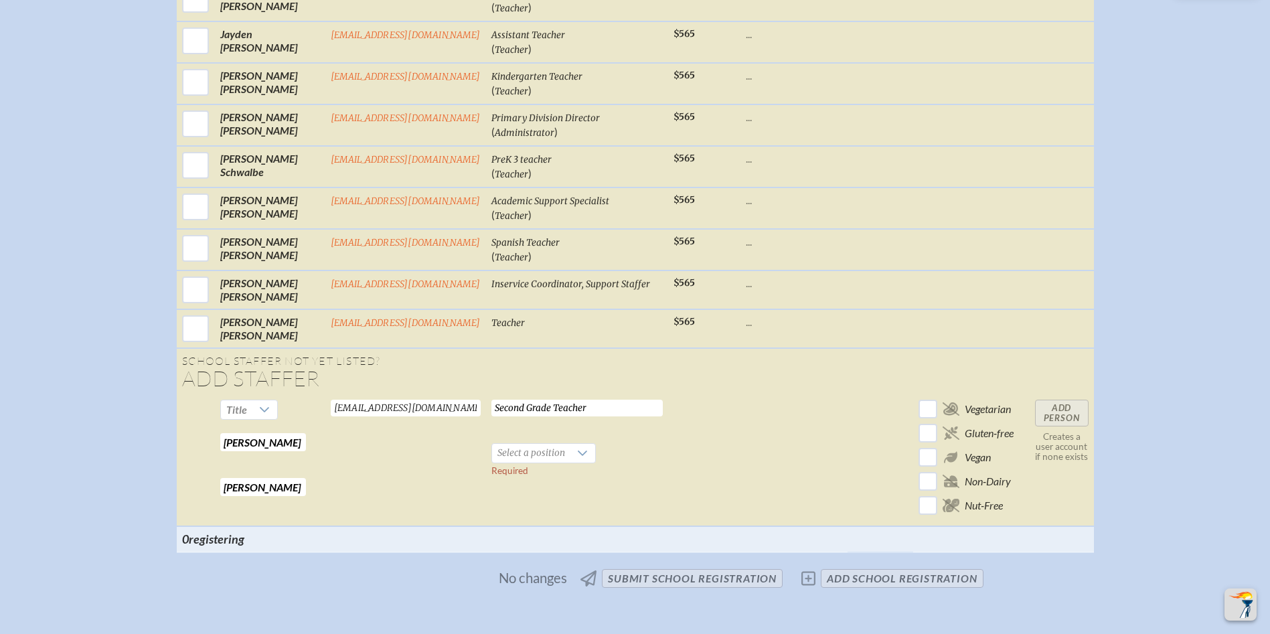
type input "Second Grade Teacher"
click at [544, 463] on span "Select a position" at bounding box center [531, 453] width 78 height 19
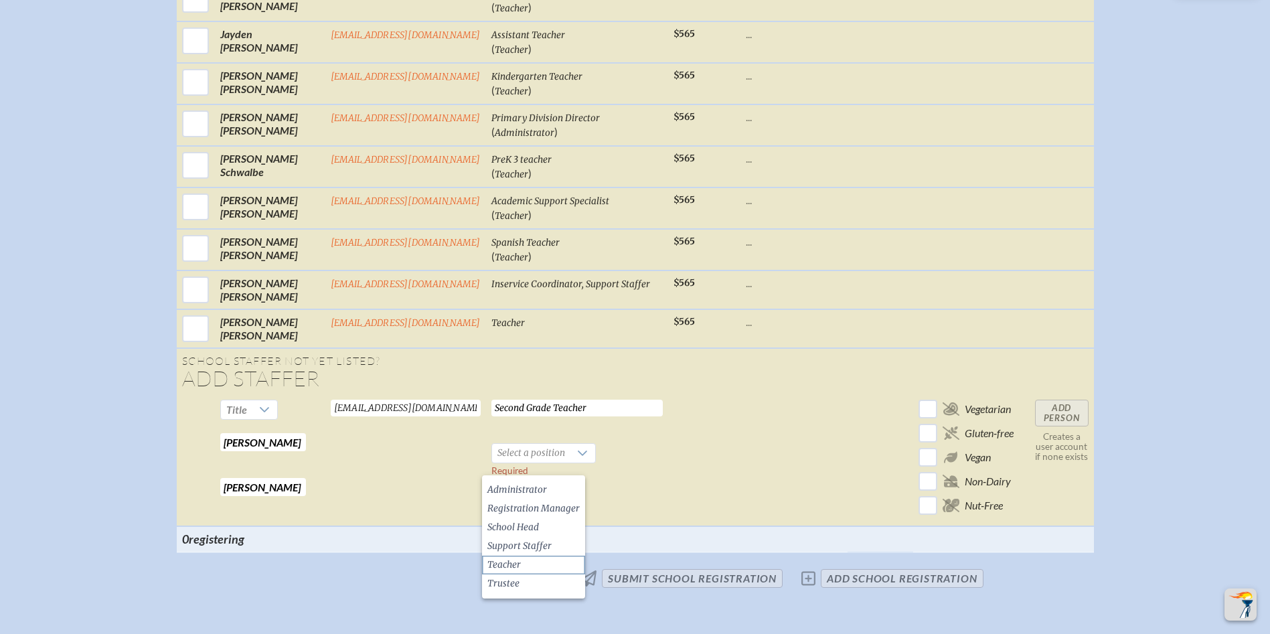
click at [550, 558] on li "Teacher" at bounding box center [533, 565] width 103 height 19
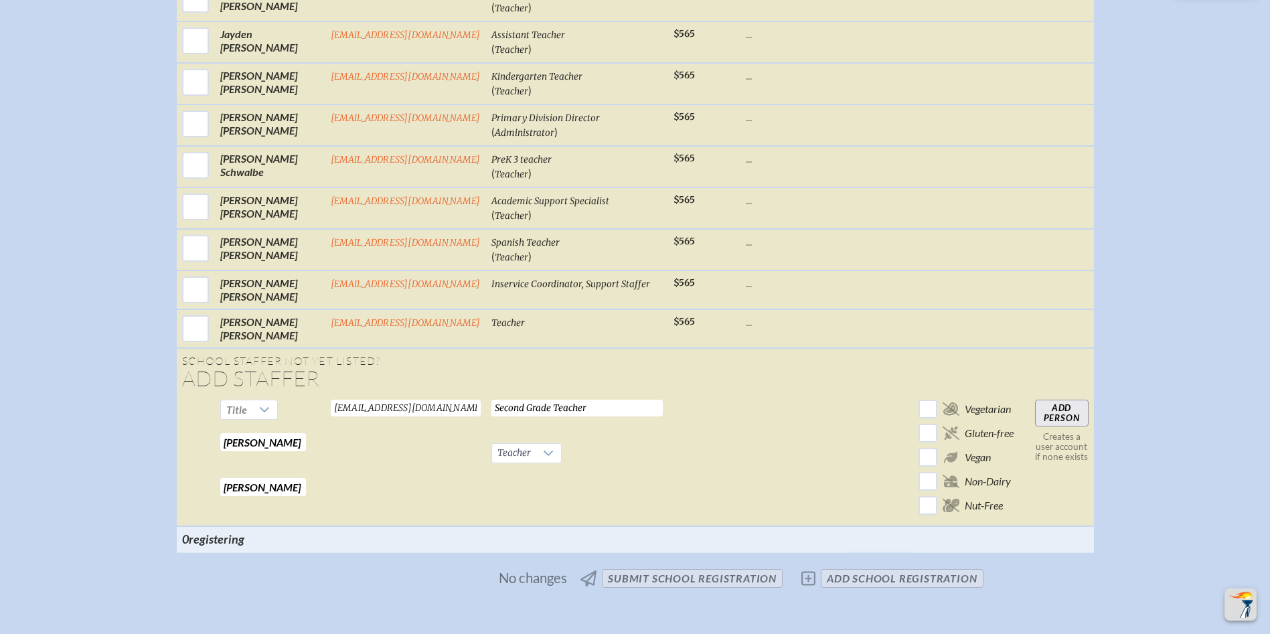
drag, startPoint x: 1057, startPoint y: 427, endPoint x: 1065, endPoint y: 423, distance: 9.0
click at [1065, 423] on input "Add Person" at bounding box center [1062, 413] width 54 height 27
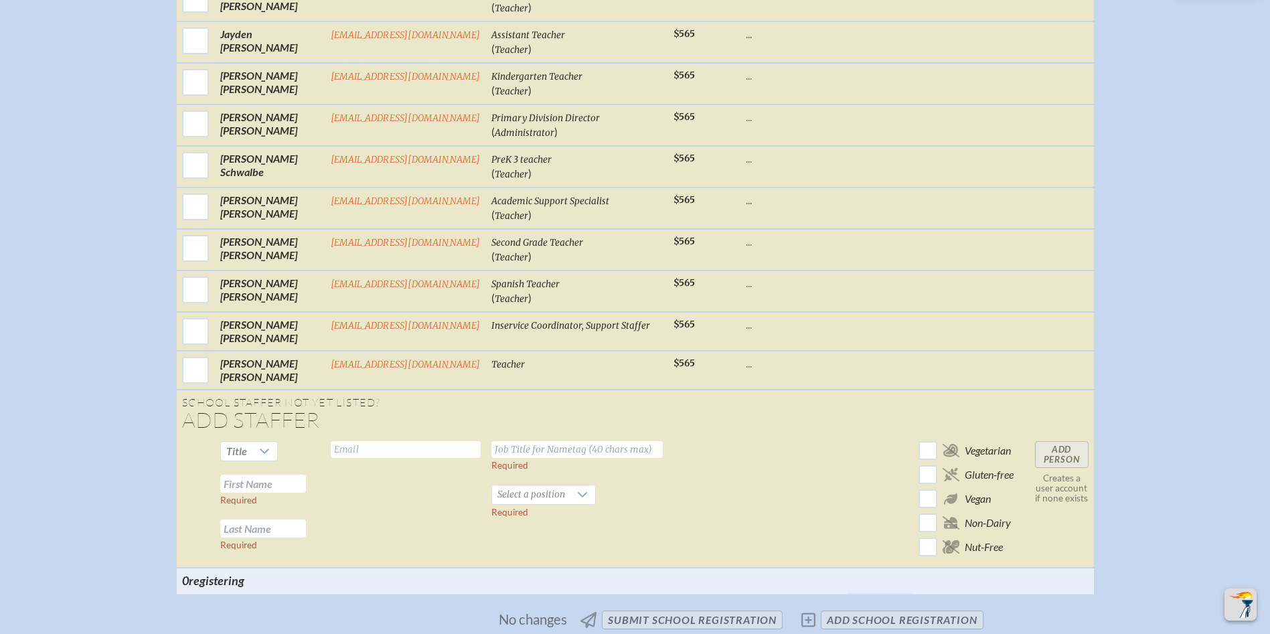
click at [286, 493] on input "text" at bounding box center [263, 484] width 86 height 18
click at [265, 493] on input "text" at bounding box center [263, 484] width 86 height 18
type input "[PERSON_NAME]"
type input "Sherlock"
drag, startPoint x: 369, startPoint y: 463, endPoint x: 388, endPoint y: 465, distance: 18.9
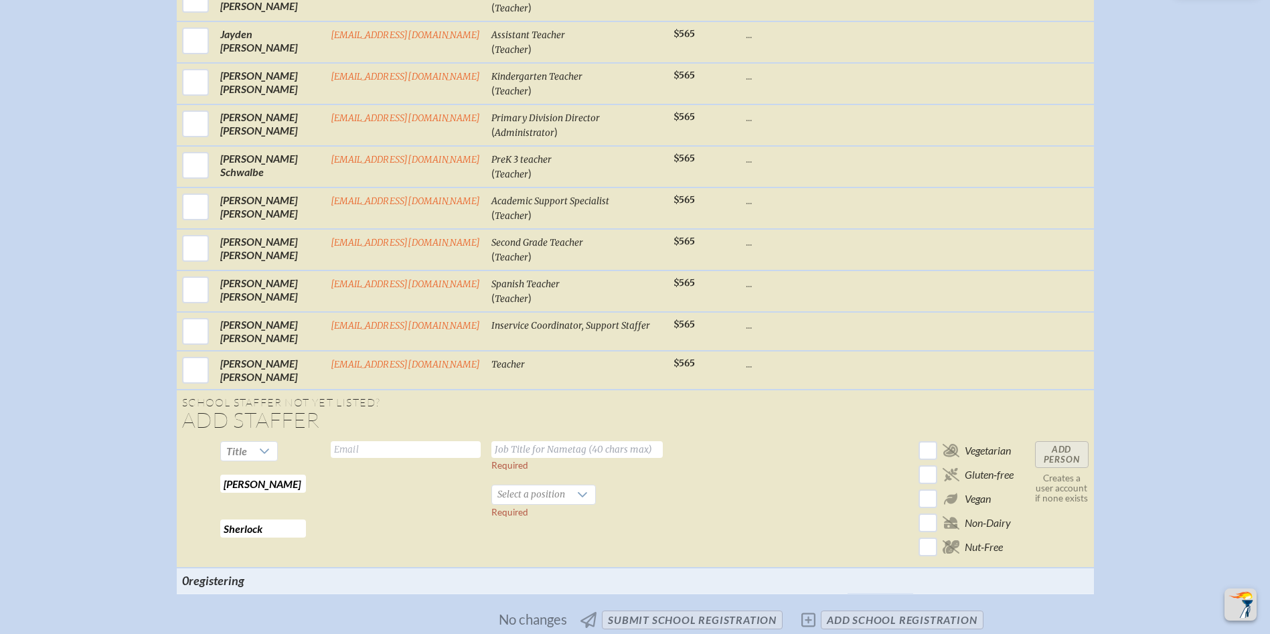
click at [372, 458] on input "text" at bounding box center [406, 449] width 150 height 17
type input "[EMAIL_ADDRESS][DOMAIN_NAME]"
type input "STEAM Teacher"
click at [559, 504] on span "Select a position" at bounding box center [531, 494] width 78 height 19
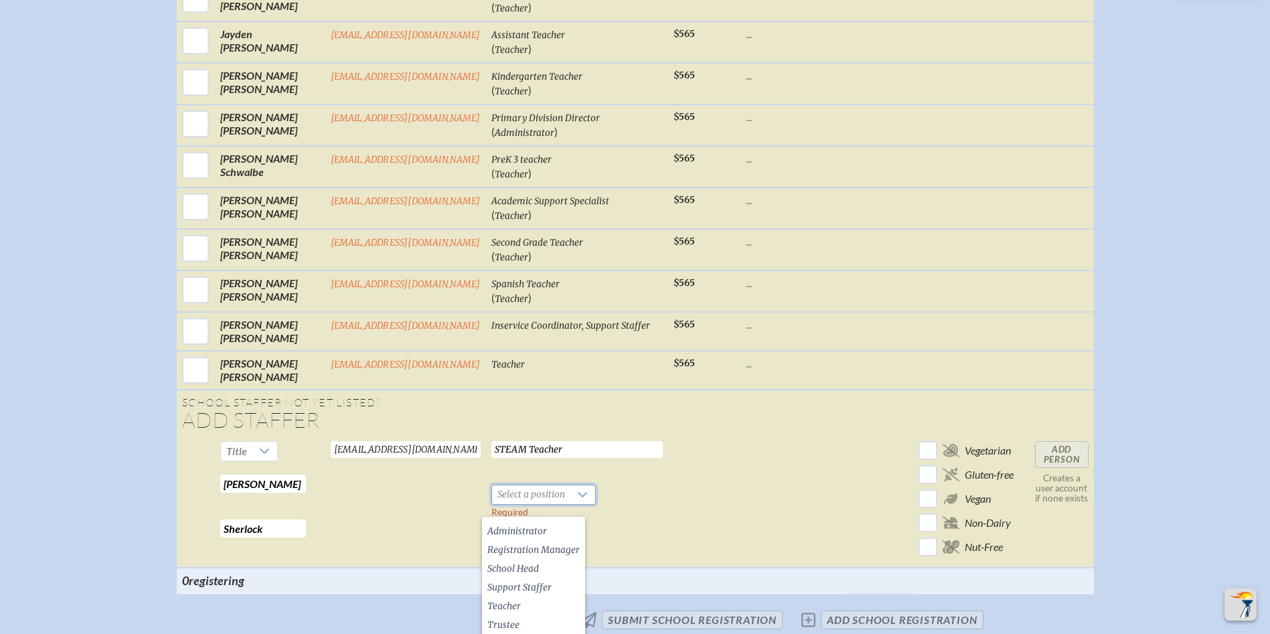
drag, startPoint x: 543, startPoint y: 604, endPoint x: 808, endPoint y: 560, distance: 268.8
click at [550, 603] on li "Teacher" at bounding box center [533, 606] width 103 height 19
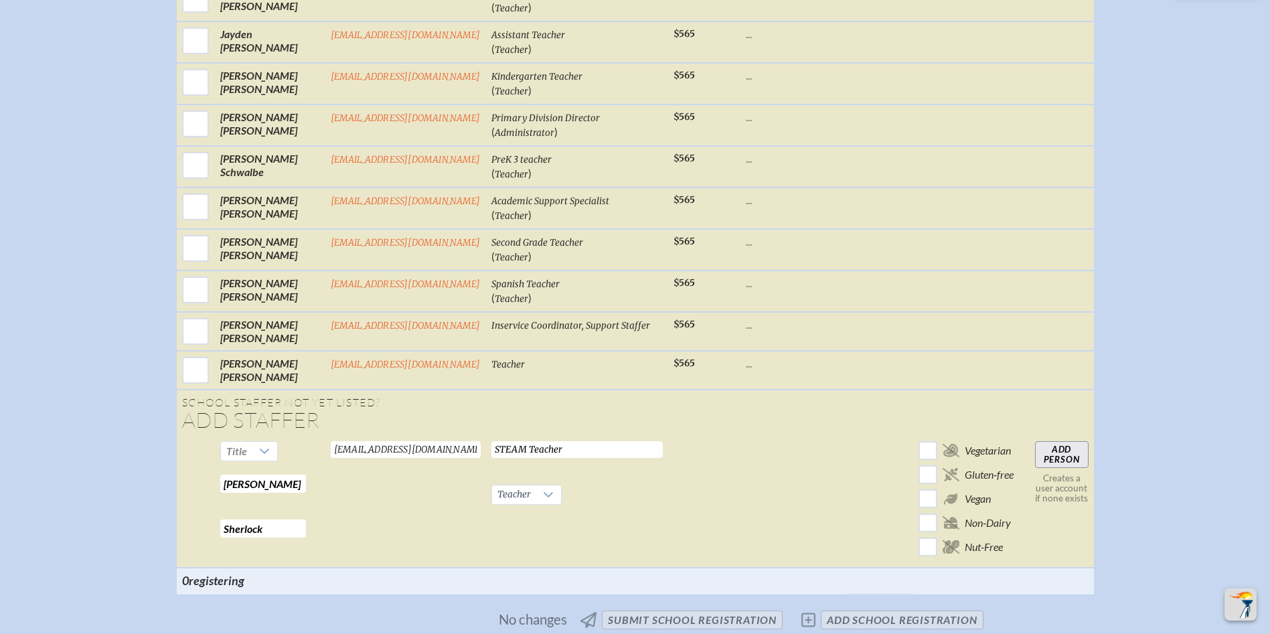
click at [1063, 468] on input "Add Person" at bounding box center [1062, 454] width 54 height 27
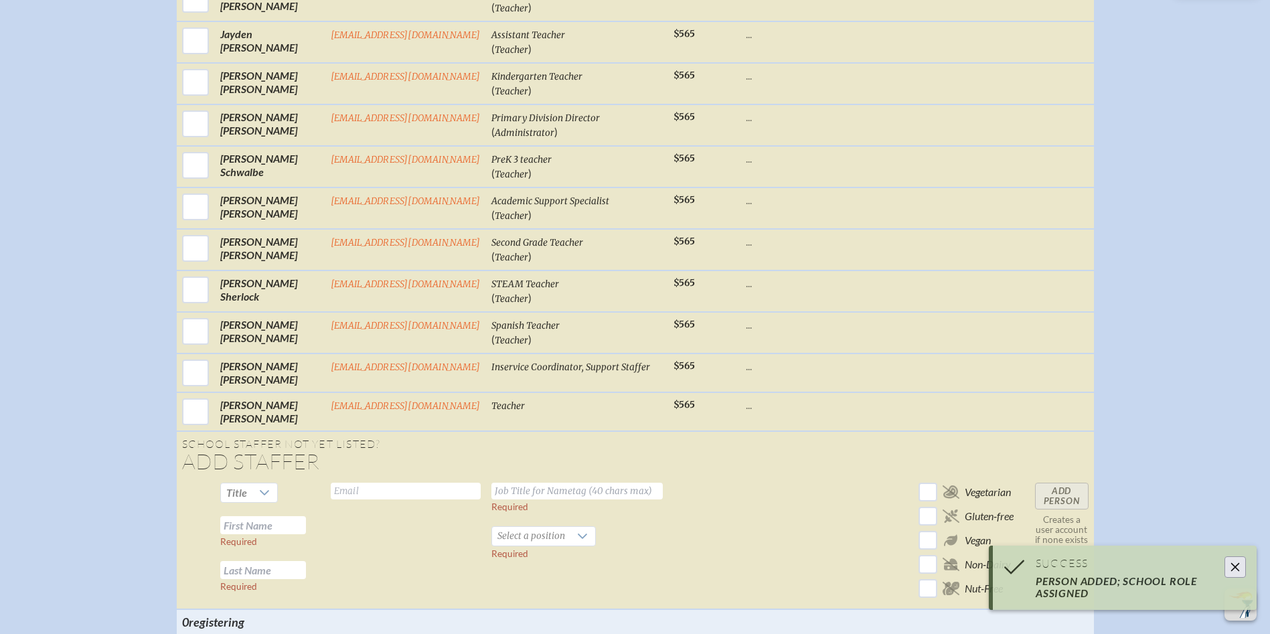
drag, startPoint x: 260, startPoint y: 540, endPoint x: 350, endPoint y: 508, distance: 95.9
click at [261, 534] on input "text" at bounding box center [263, 525] width 86 height 18
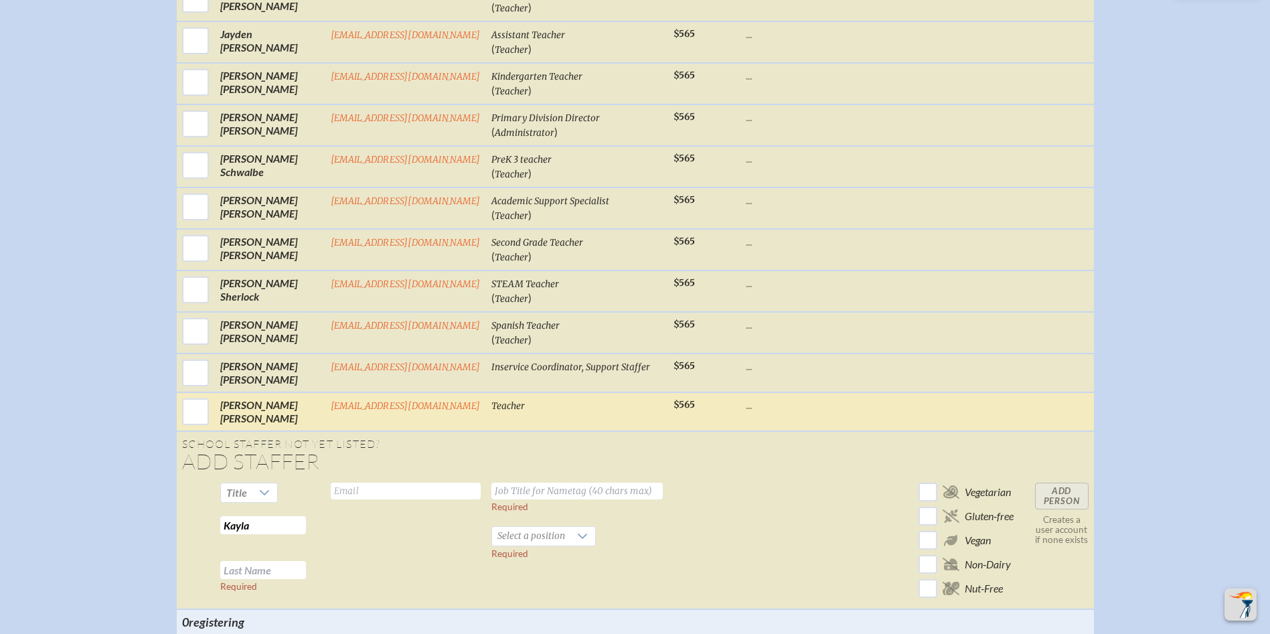
type input "Kayla"
type input "[PERSON_NAME]"
type input "[EMAIL_ADDRESS][DOMAIN_NAME]"
type input "First Grade Teacher"
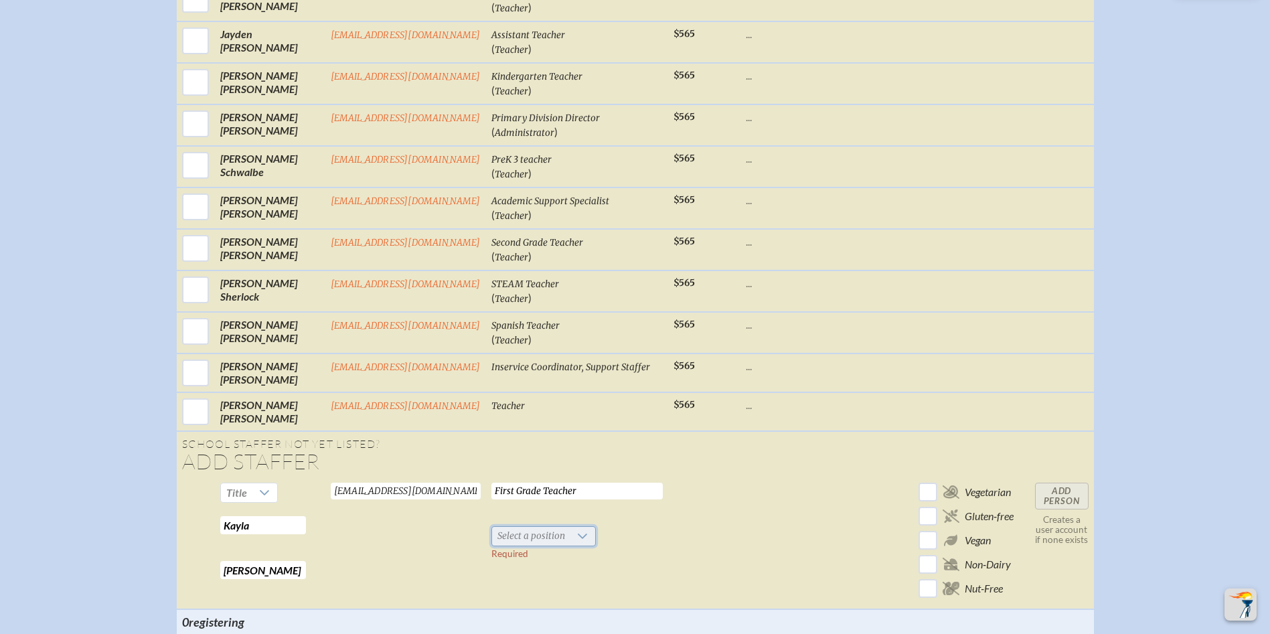
click at [540, 546] on span "Select a position" at bounding box center [531, 536] width 78 height 19
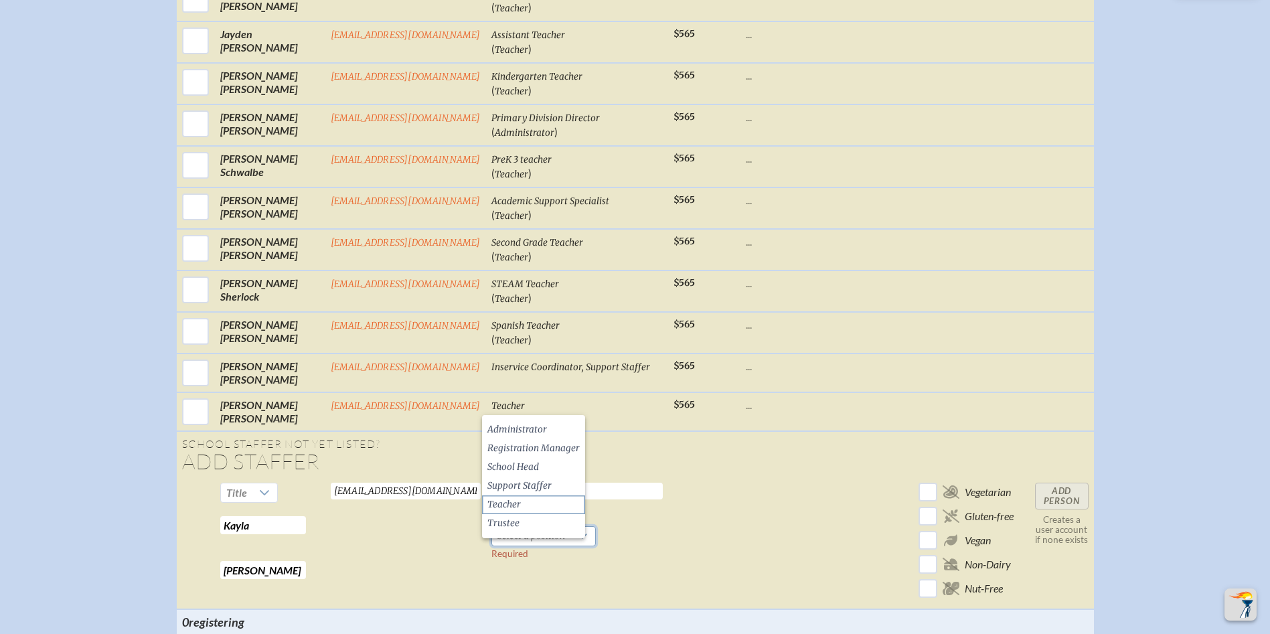
click at [523, 501] on li "Teacher" at bounding box center [533, 504] width 103 height 19
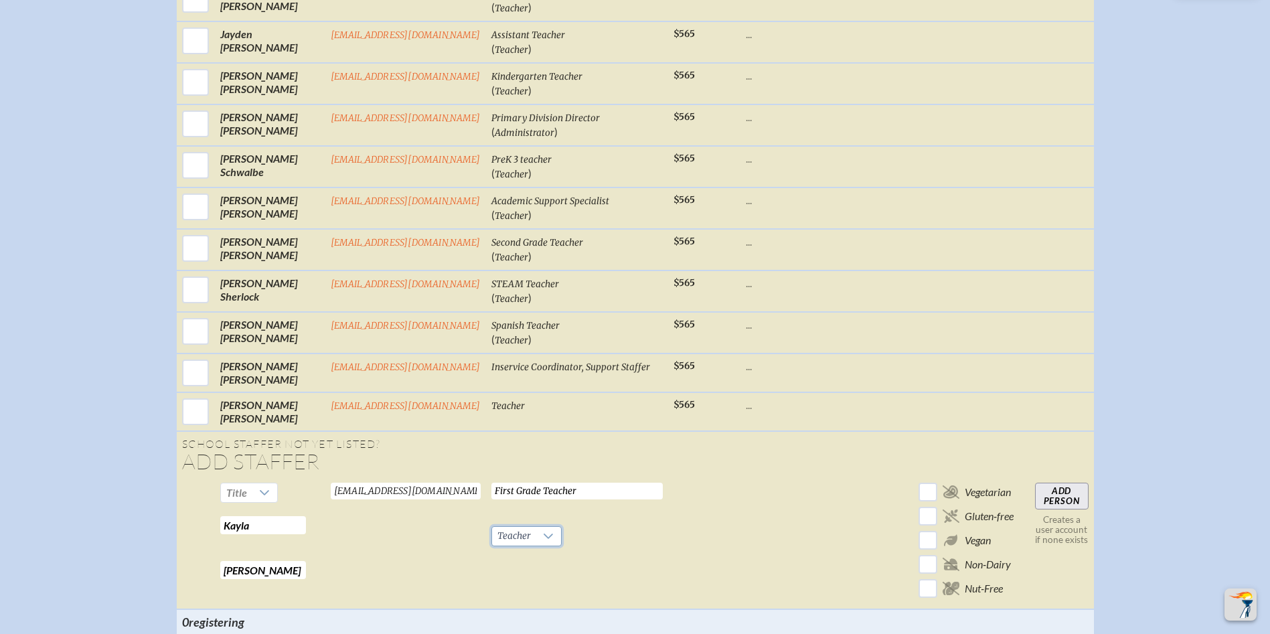
click at [1060, 506] on input "Add Person" at bounding box center [1062, 496] width 54 height 27
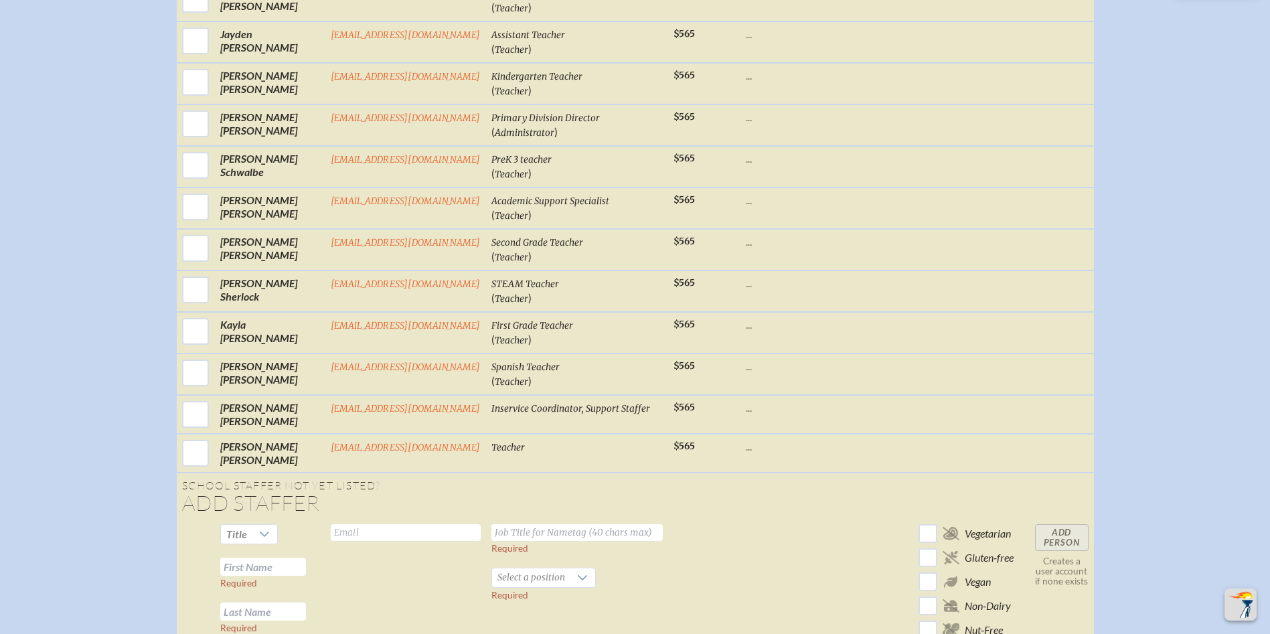
drag, startPoint x: 258, startPoint y: 586, endPoint x: 277, endPoint y: 581, distance: 18.7
click at [264, 576] on input "text" at bounding box center [263, 567] width 86 height 18
type input "[PERSON_NAME]"
type input "[EMAIL_ADDRESS][DOMAIN_NAME]"
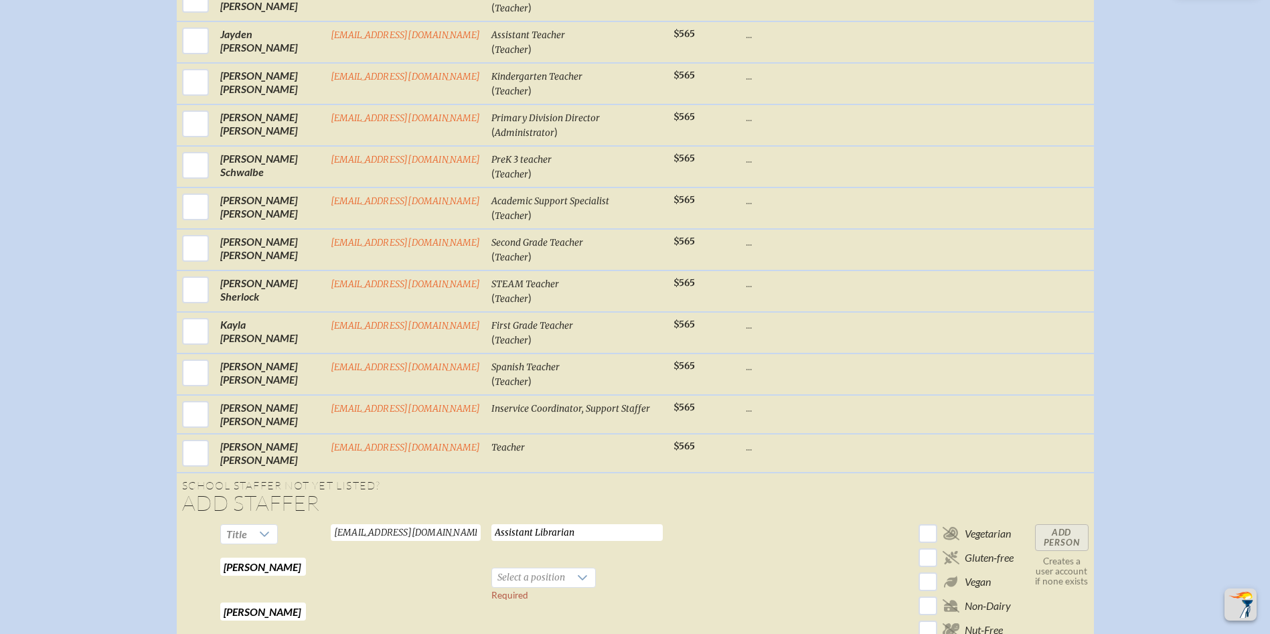
type input "Assistant Librarian"
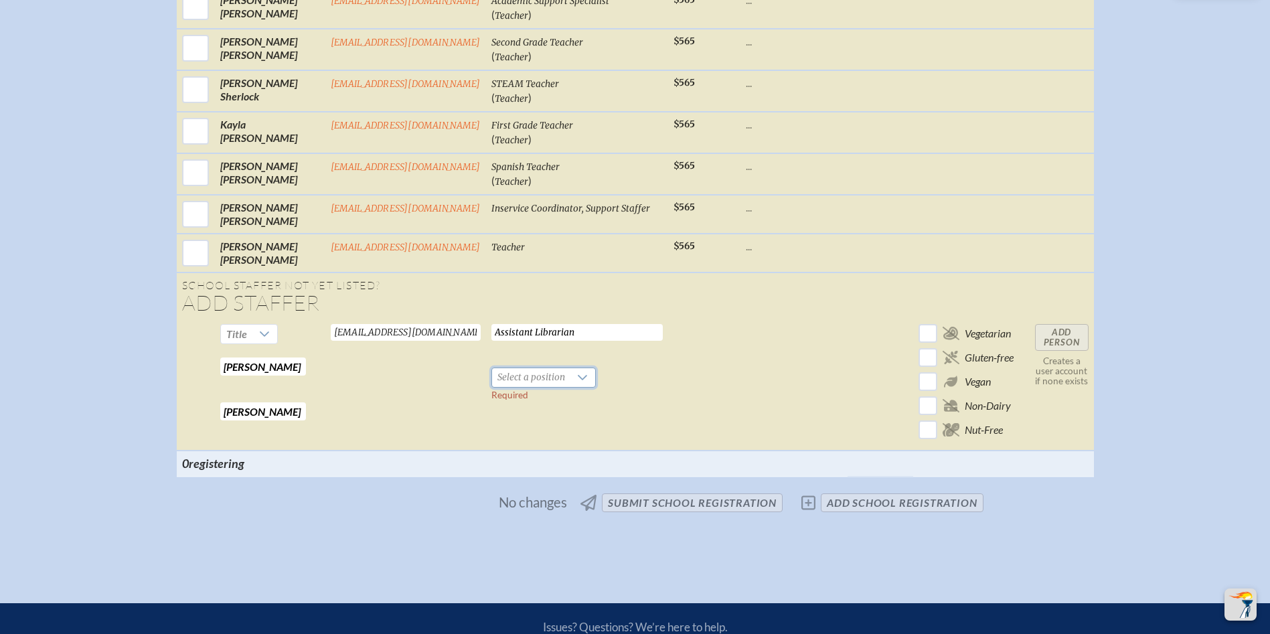
scroll to position [2678, 0]
click at [535, 382] on span "Select a position" at bounding box center [531, 377] width 78 height 19
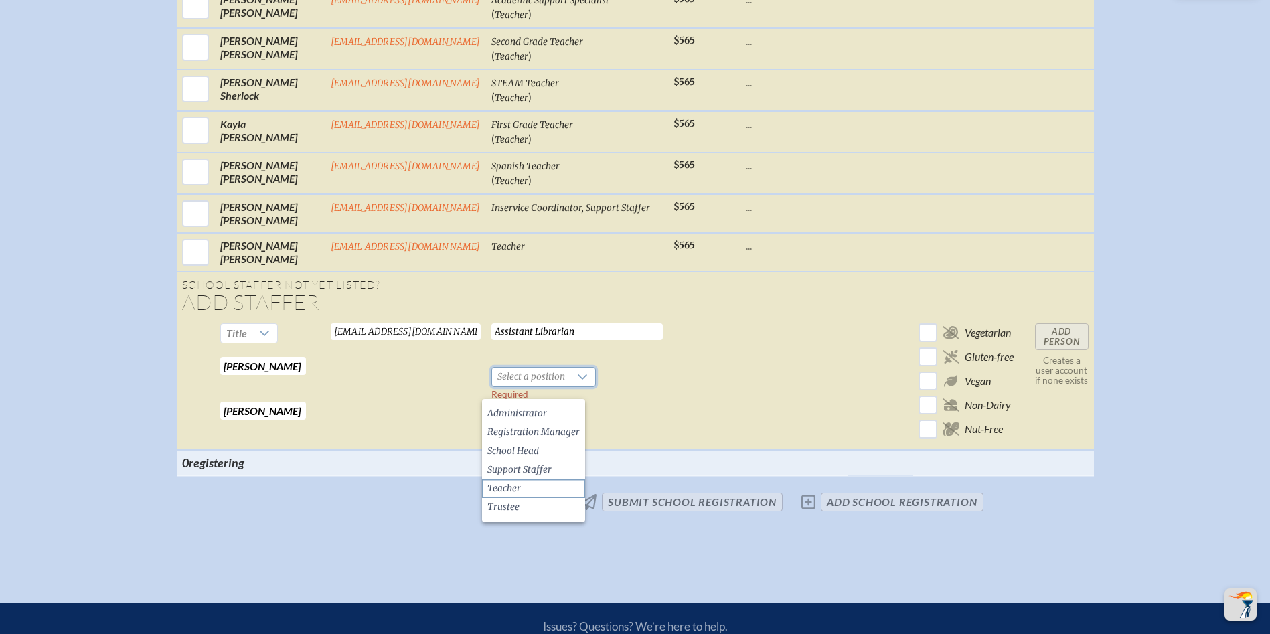
click at [524, 487] on li "Teacher" at bounding box center [533, 488] width 103 height 19
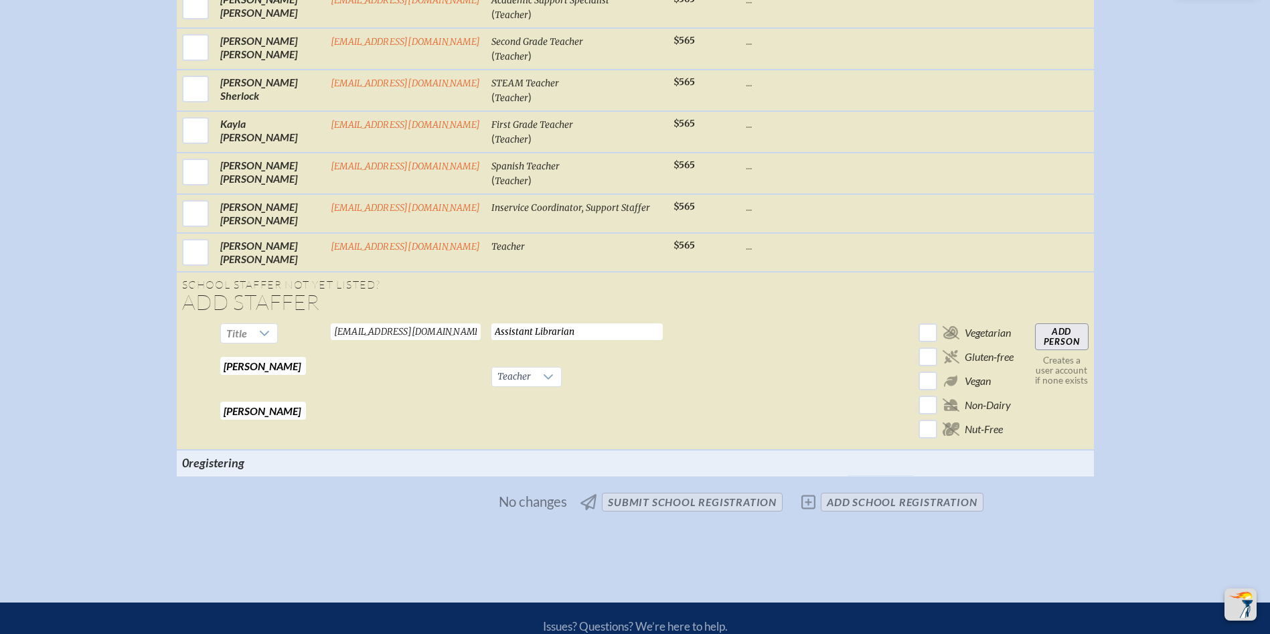
drag, startPoint x: 1060, startPoint y: 347, endPoint x: 589, endPoint y: 350, distance: 470.7
click at [582, 339] on tr "Title Jessica Required Stevenson Required jstevenson@rpds.com Valid email requi…" at bounding box center [635, 384] width 917 height 132
click at [504, 386] on span "Teacher" at bounding box center [514, 377] width 44 height 19
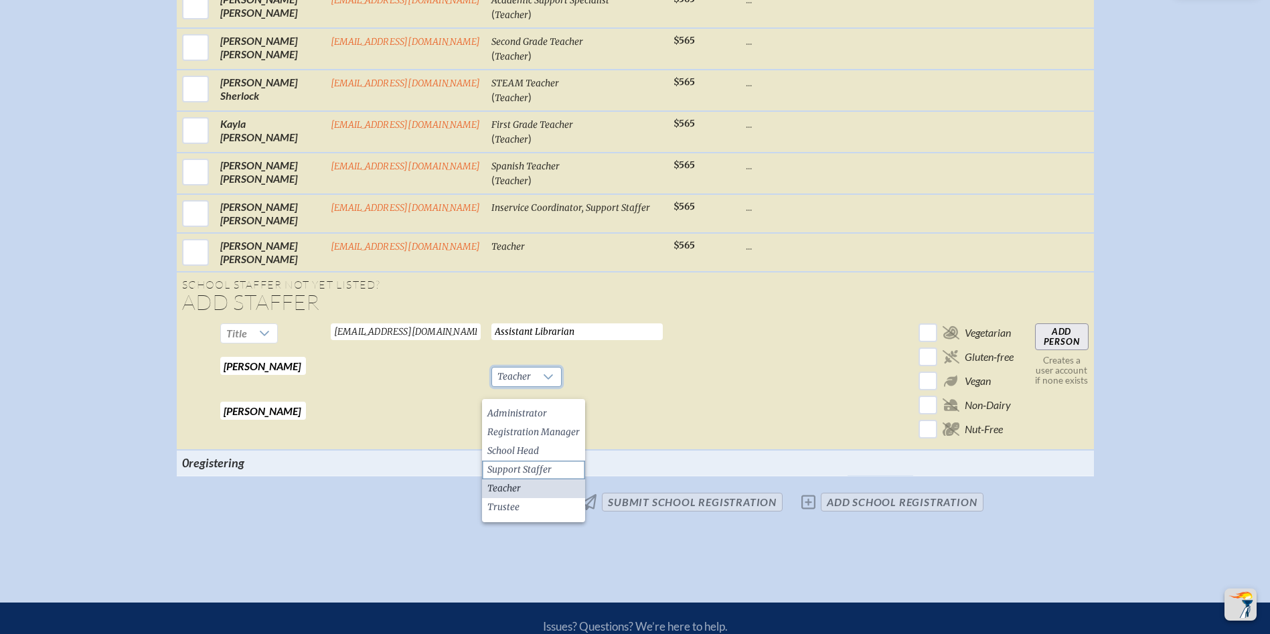
click at [553, 471] on li "Support Staffer" at bounding box center [533, 470] width 103 height 19
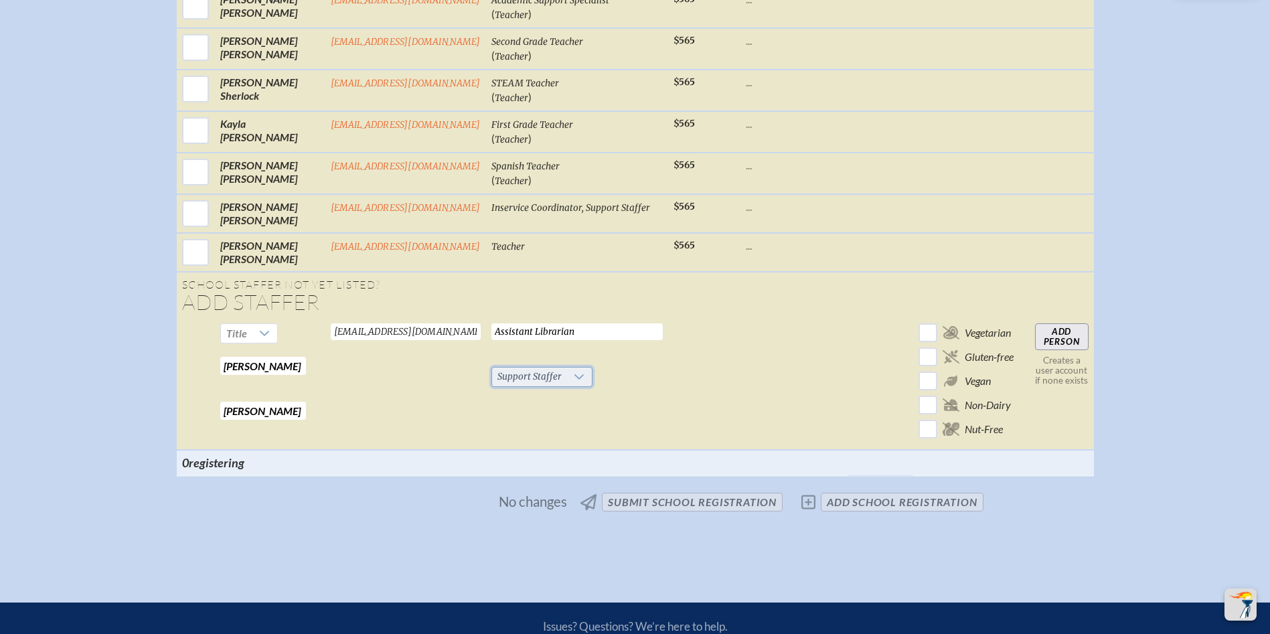
click at [492, 386] on span "Support Staffer" at bounding box center [529, 377] width 75 height 19
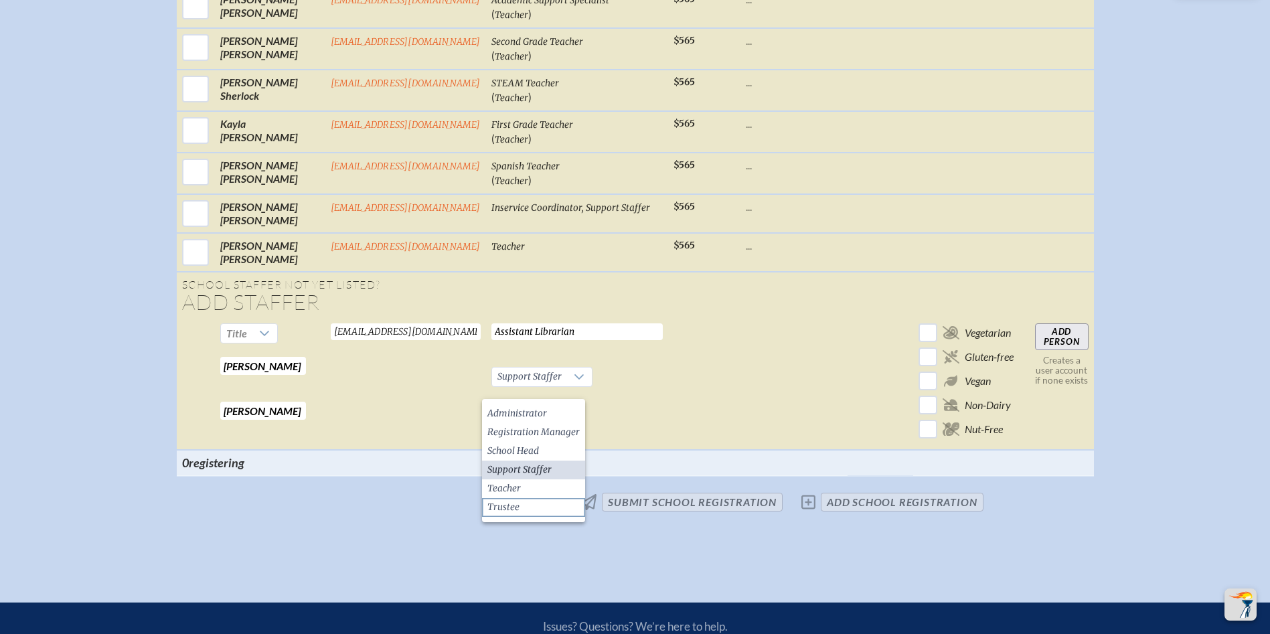
click at [541, 498] on li "Trustee" at bounding box center [533, 507] width 103 height 19
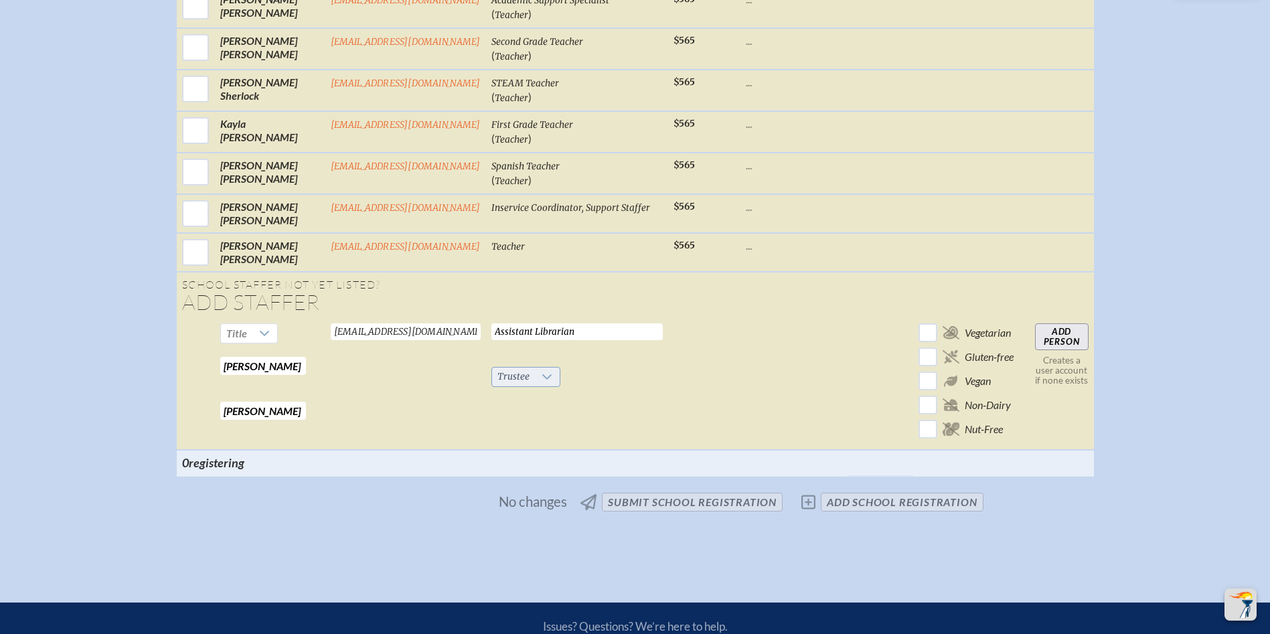
click at [535, 386] on div at bounding box center [547, 377] width 25 height 19
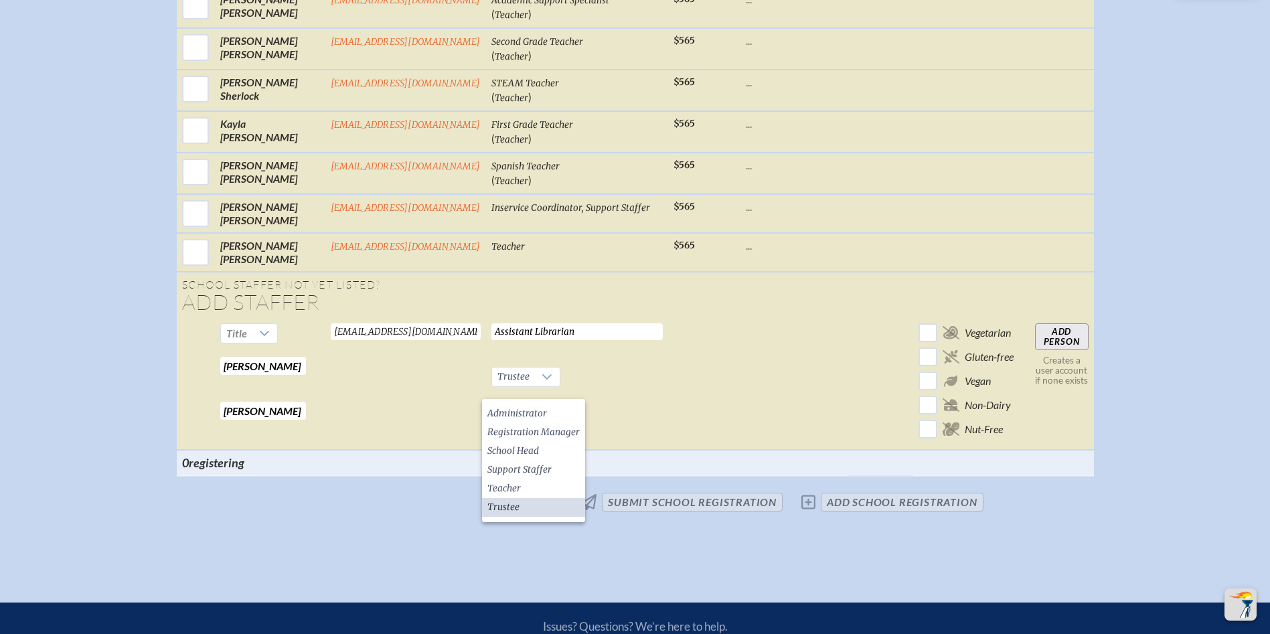
drag, startPoint x: 537, startPoint y: 485, endPoint x: 619, endPoint y: 467, distance: 83.7
click at [541, 485] on li "Teacher" at bounding box center [533, 488] width 103 height 19
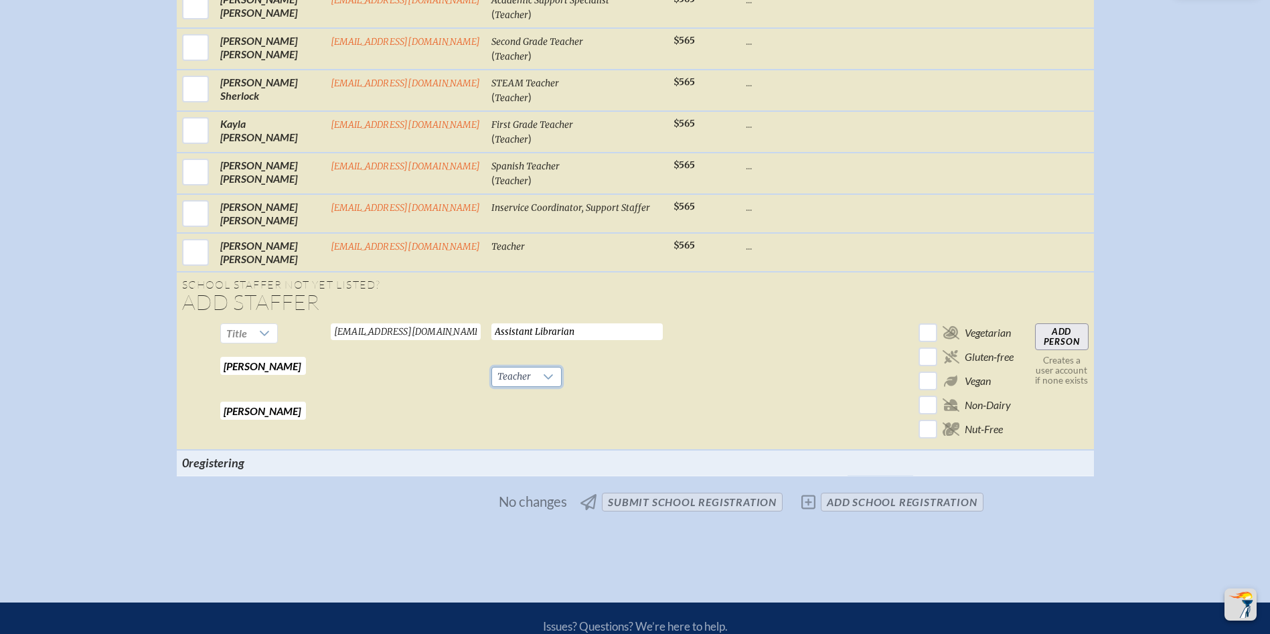
click at [1069, 349] on input "Add Person" at bounding box center [1062, 336] width 54 height 27
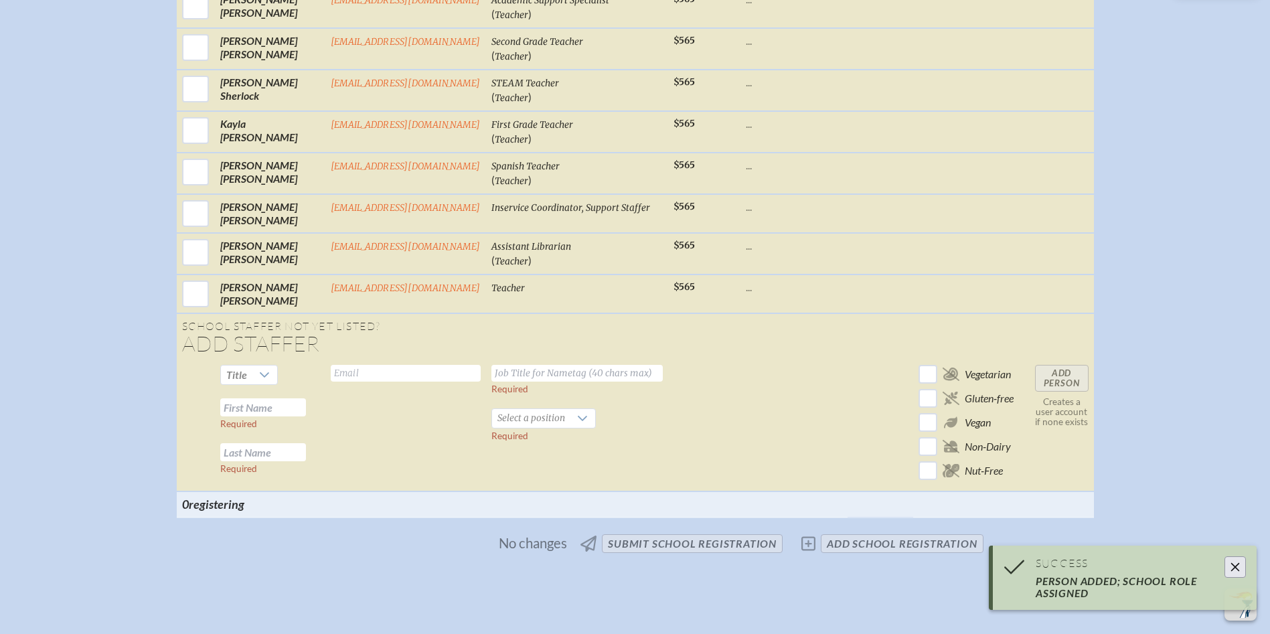
click at [266, 428] on td "Title Required Required" at bounding box center [270, 426] width 110 height 132
click at [291, 412] on input "text" at bounding box center [263, 407] width 86 height 18
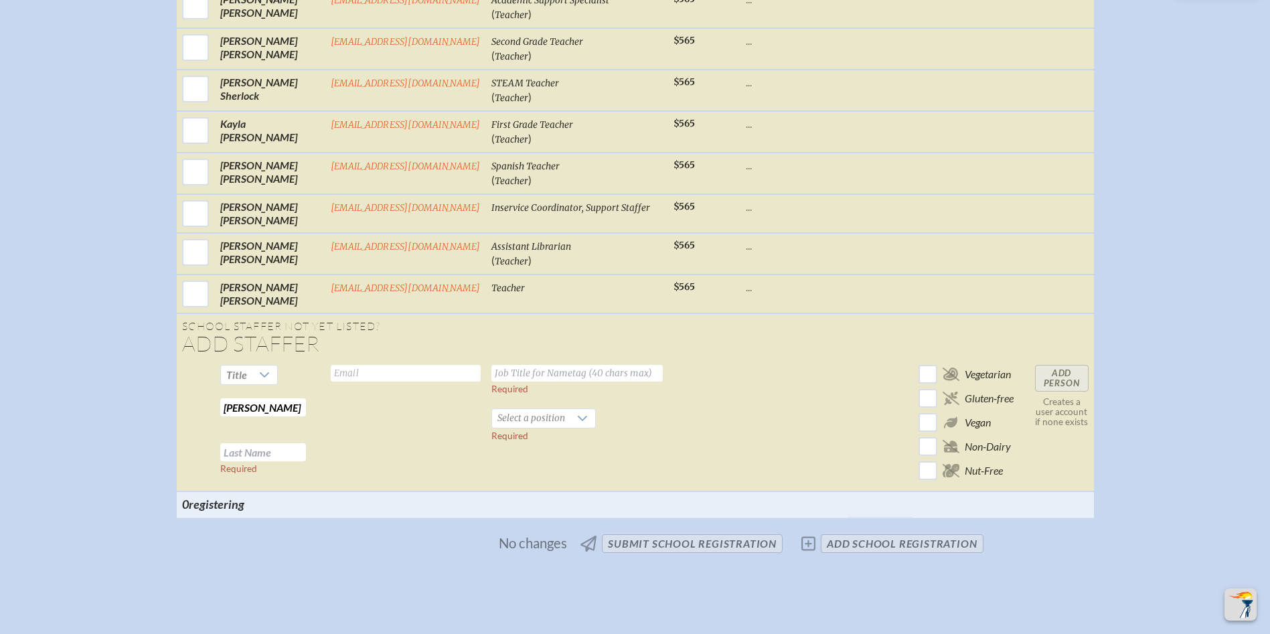
type input "[PERSON_NAME]"
type input "[EMAIL_ADDRESS][DOMAIN_NAME]"
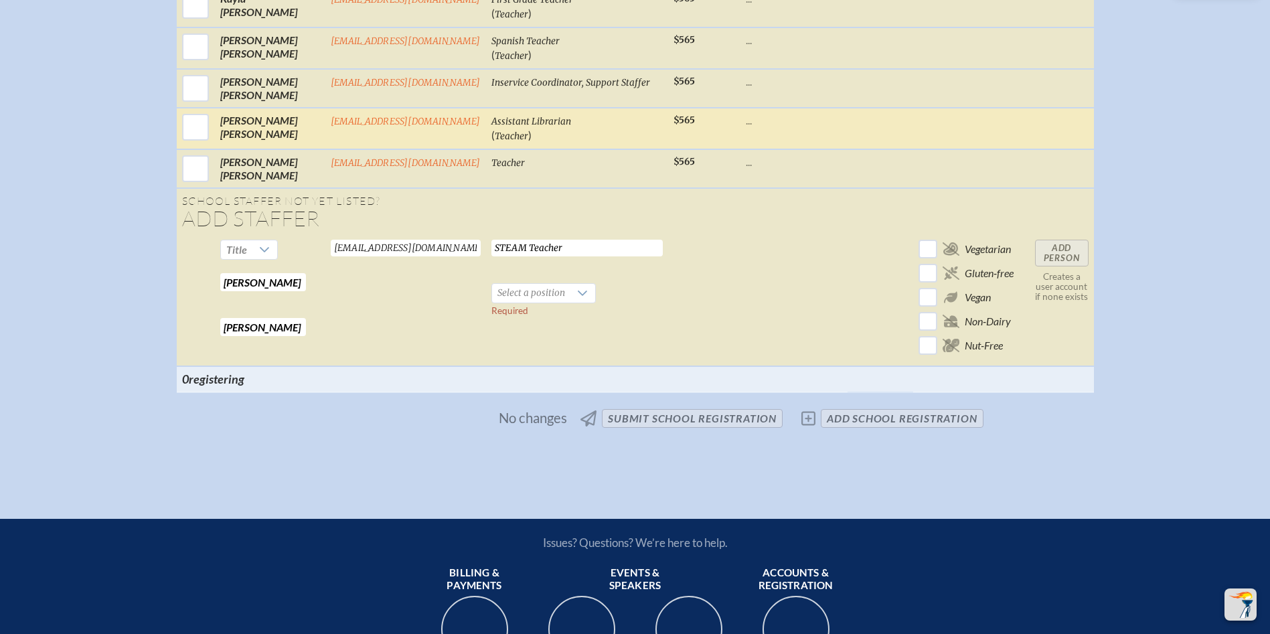
scroll to position [2801, 0]
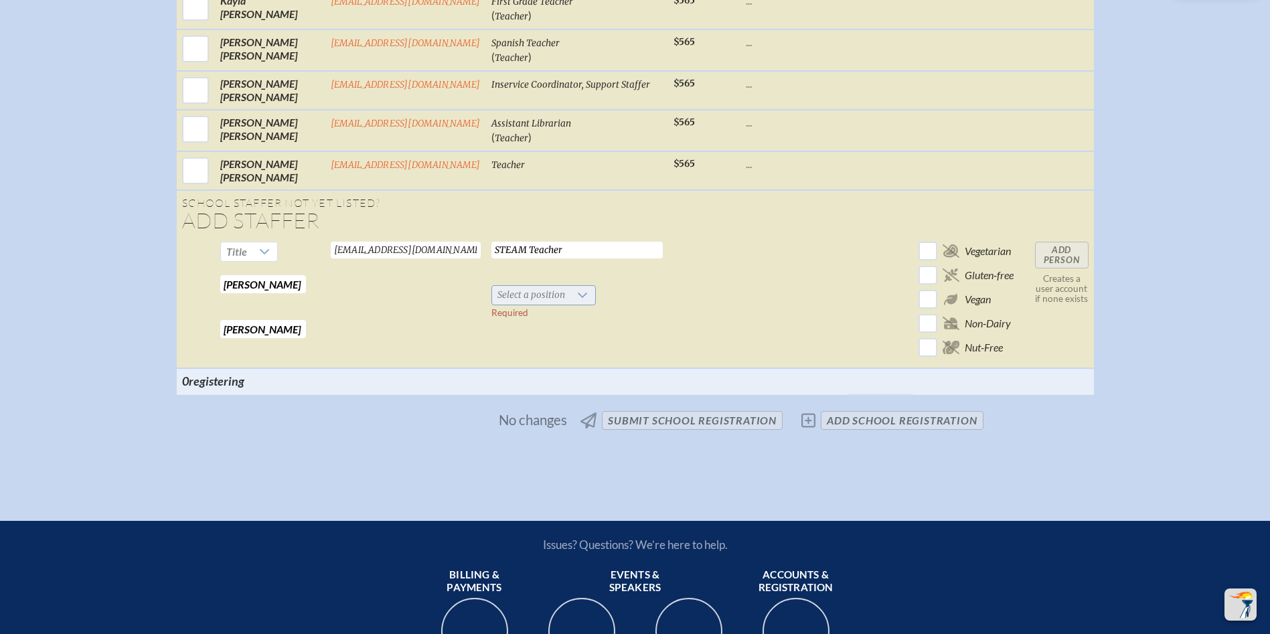
type input "STEAM Teacher"
click at [537, 303] on span "Select a position" at bounding box center [531, 295] width 78 height 19
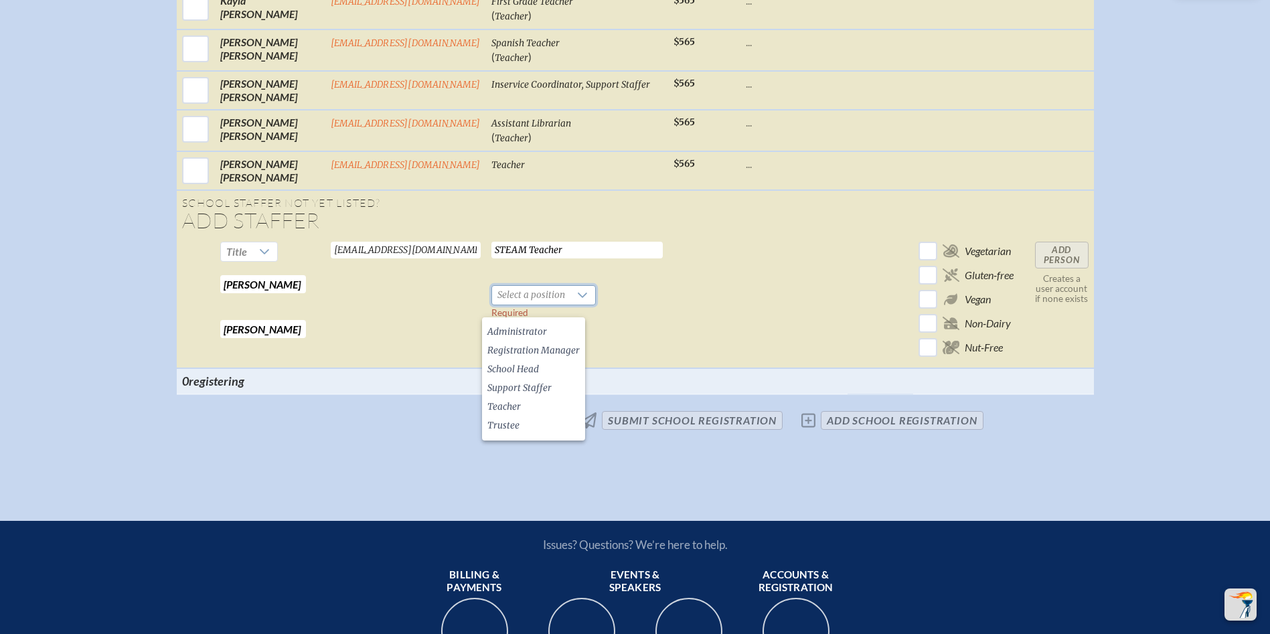
drag, startPoint x: 525, startPoint y: 407, endPoint x: 657, endPoint y: 386, distance: 134.3
click at [526, 407] on li "Teacher" at bounding box center [533, 407] width 103 height 19
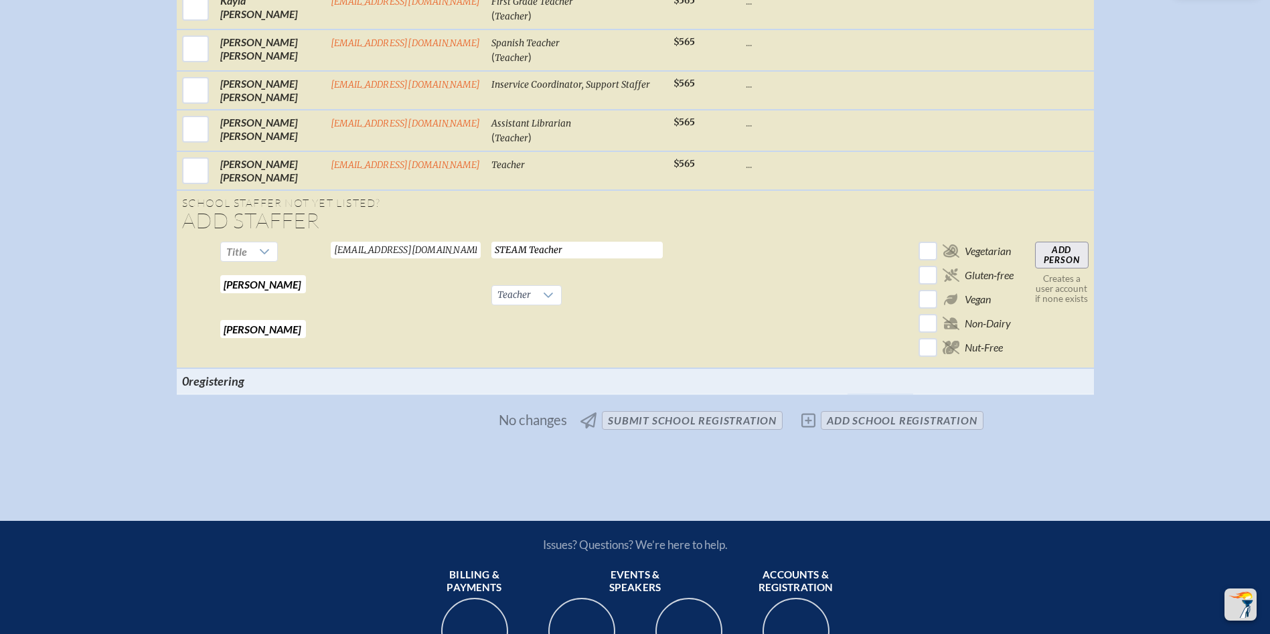
click at [1069, 264] on input "Add Person" at bounding box center [1062, 255] width 54 height 27
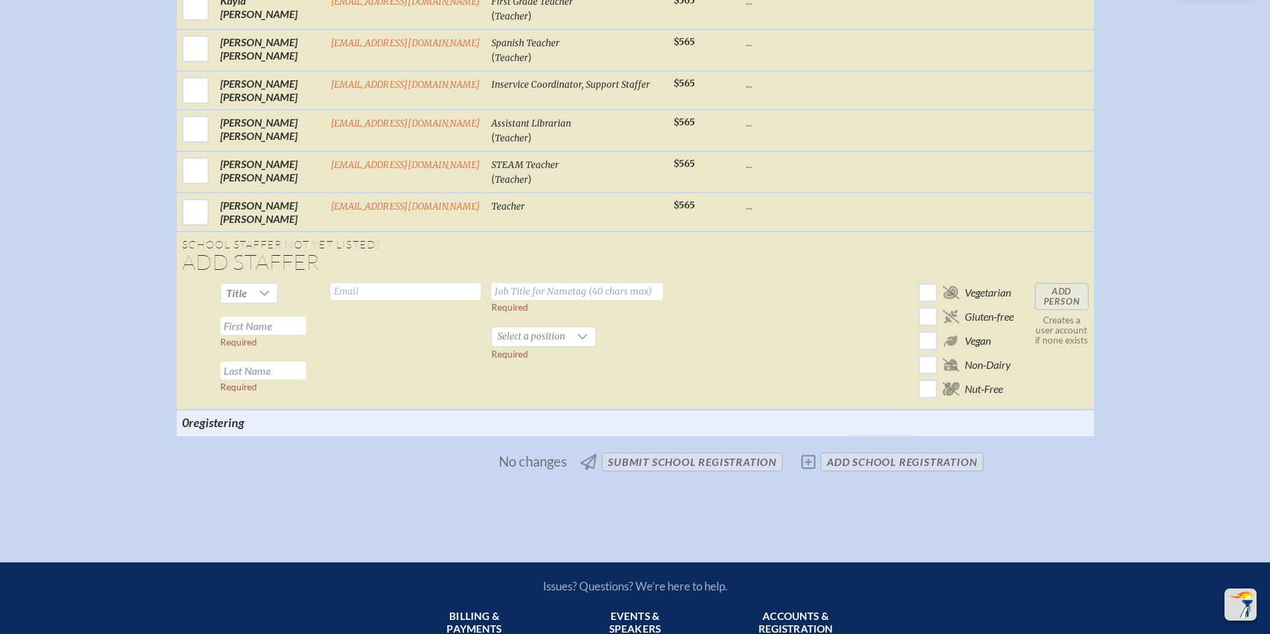
drag, startPoint x: 254, startPoint y: 337, endPoint x: 346, endPoint y: 335, distance: 92.4
click at [259, 333] on input "text" at bounding box center [263, 326] width 86 height 18
type input "[PERSON_NAME]"
type input "[EMAIL_ADDRESS][DOMAIN_NAME]"
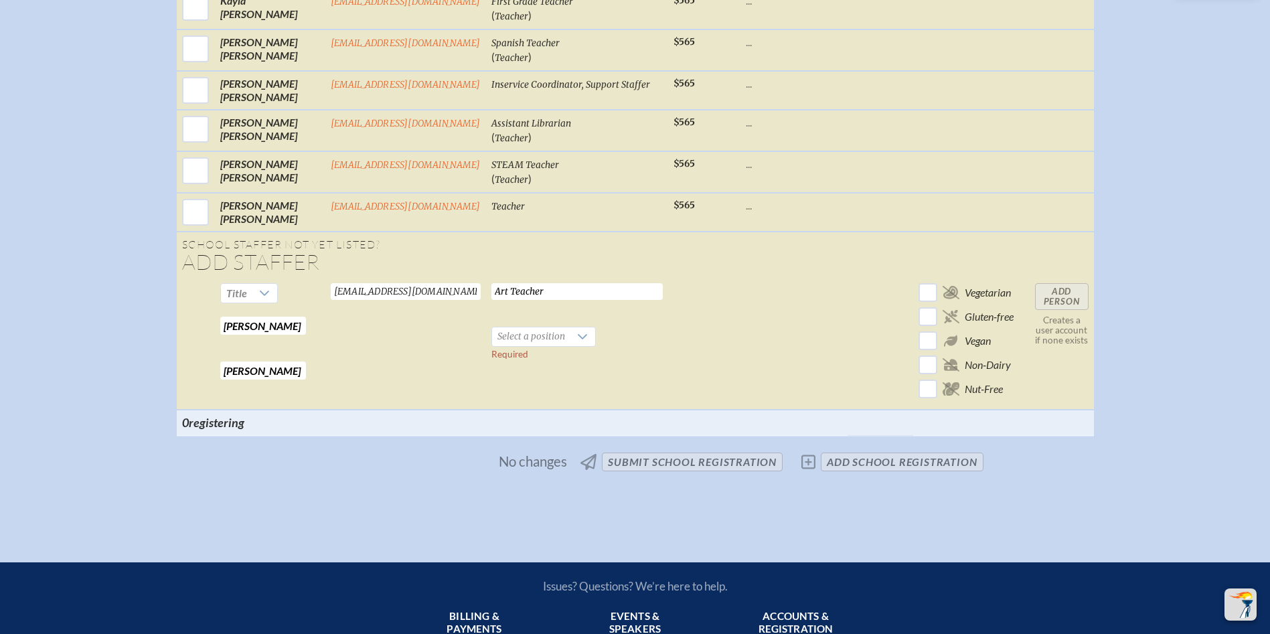
type input "Art Teacher"
click at [543, 346] on span "Select a position" at bounding box center [531, 336] width 78 height 19
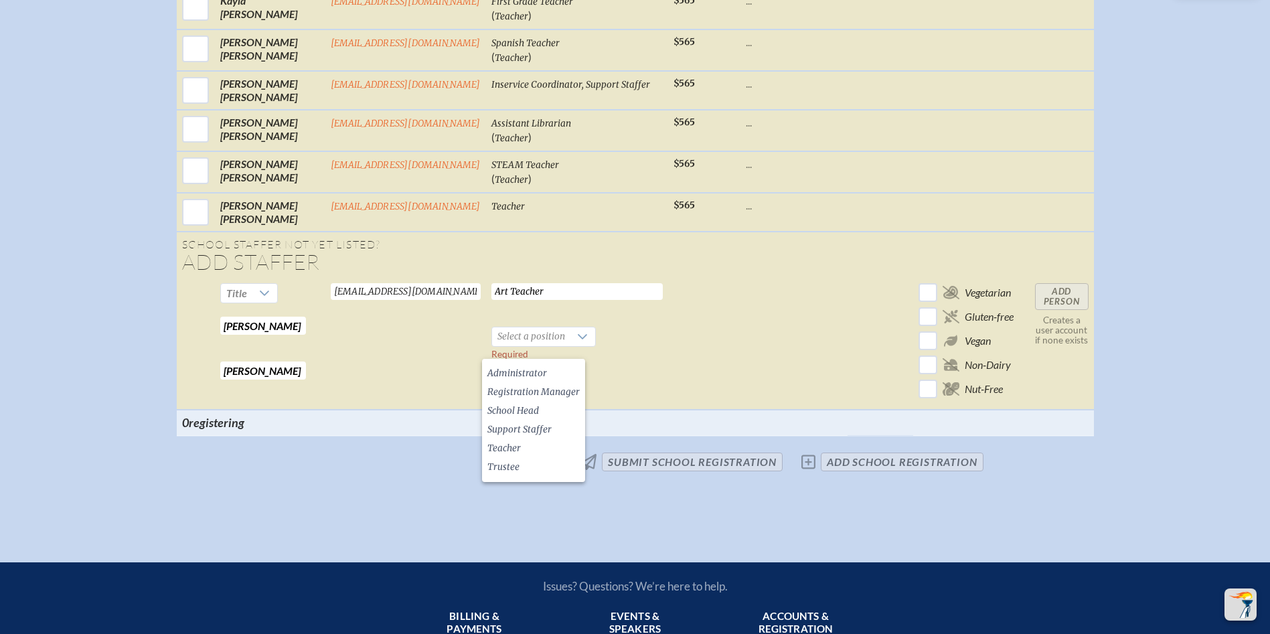
drag, startPoint x: 530, startPoint y: 447, endPoint x: 690, endPoint y: 420, distance: 161.7
click at [554, 443] on li "Teacher" at bounding box center [533, 448] width 103 height 19
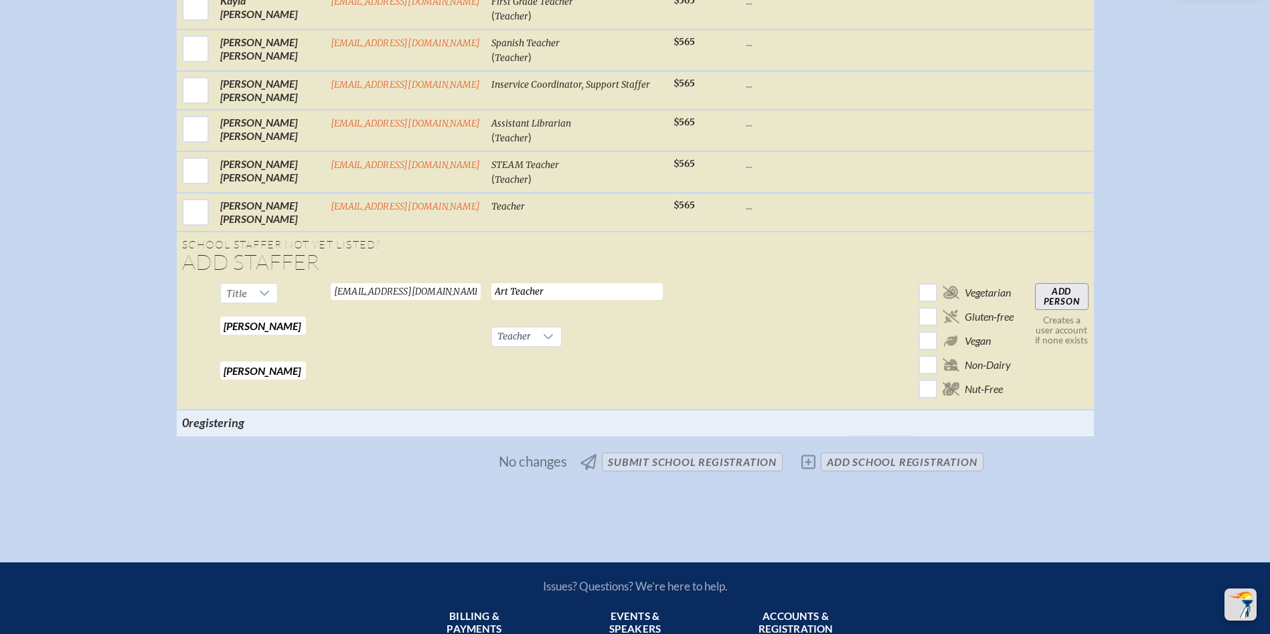
click at [1054, 304] on input "Add Person" at bounding box center [1062, 296] width 54 height 27
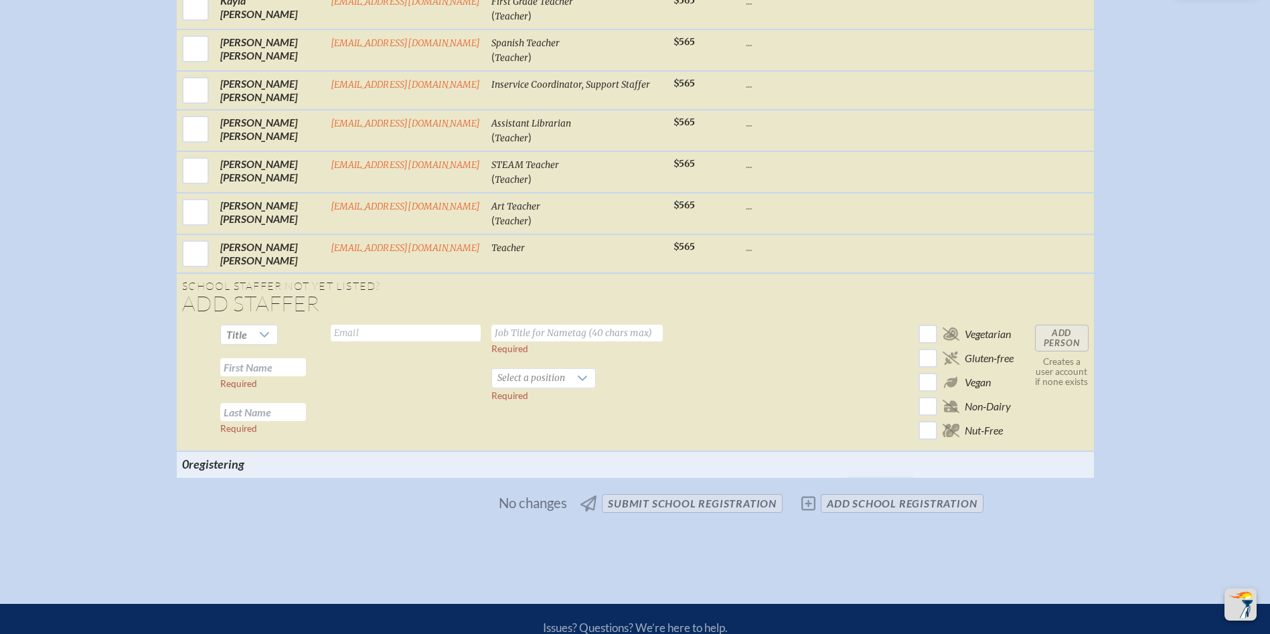
click at [264, 376] on input "text" at bounding box center [263, 367] width 86 height 18
type input "[PERSON_NAME]"
drag, startPoint x: 813, startPoint y: 420, endPoint x: 373, endPoint y: 343, distance: 446.5
click at [373, 341] on input "rsuarez" at bounding box center [406, 333] width 150 height 17
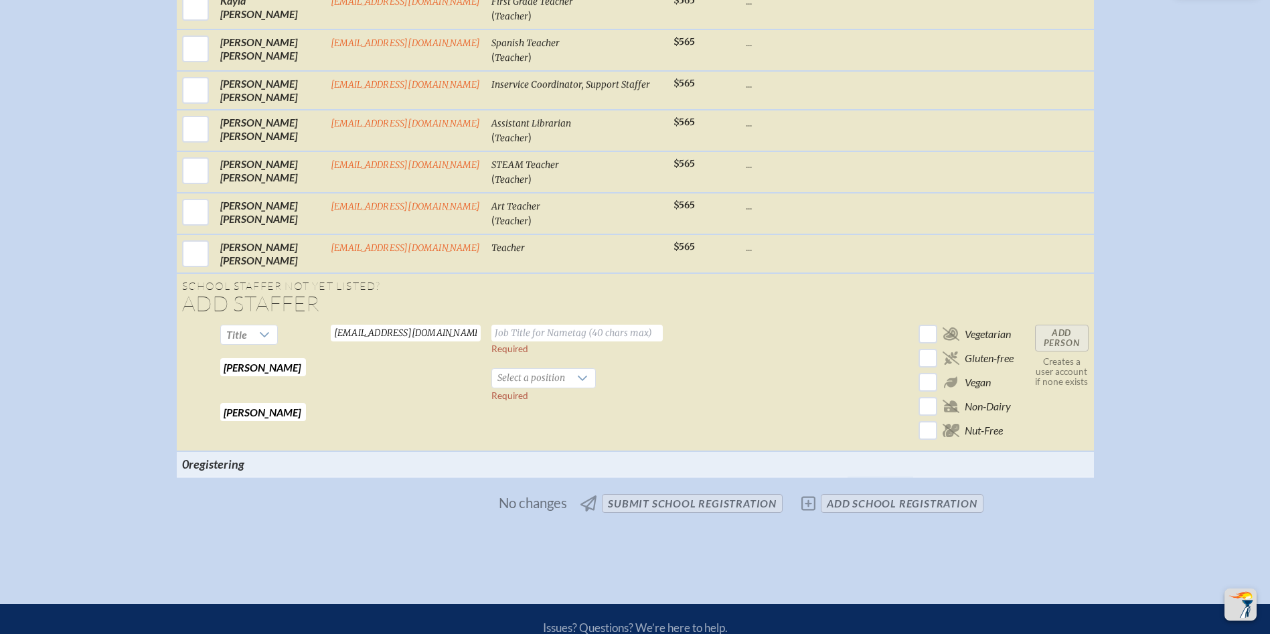
type input "[EMAIL_ADDRESS][DOMAIN_NAME]"
drag, startPoint x: 532, startPoint y: 347, endPoint x: 553, endPoint y: 349, distance: 21.5
click at [538, 341] on input "text" at bounding box center [576, 333] width 171 height 17
type input "Director of Technology"
click at [492, 384] on span "Select a position" at bounding box center [531, 378] width 78 height 19
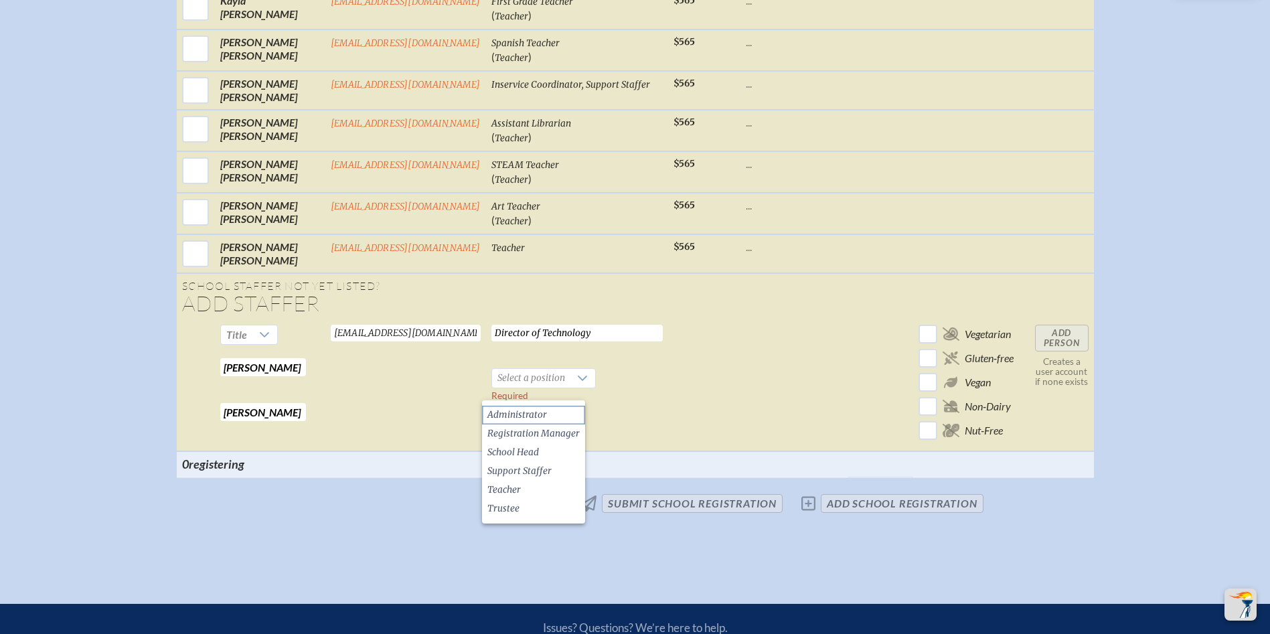
click at [542, 418] on span "Administrator" at bounding box center [517, 414] width 60 height 13
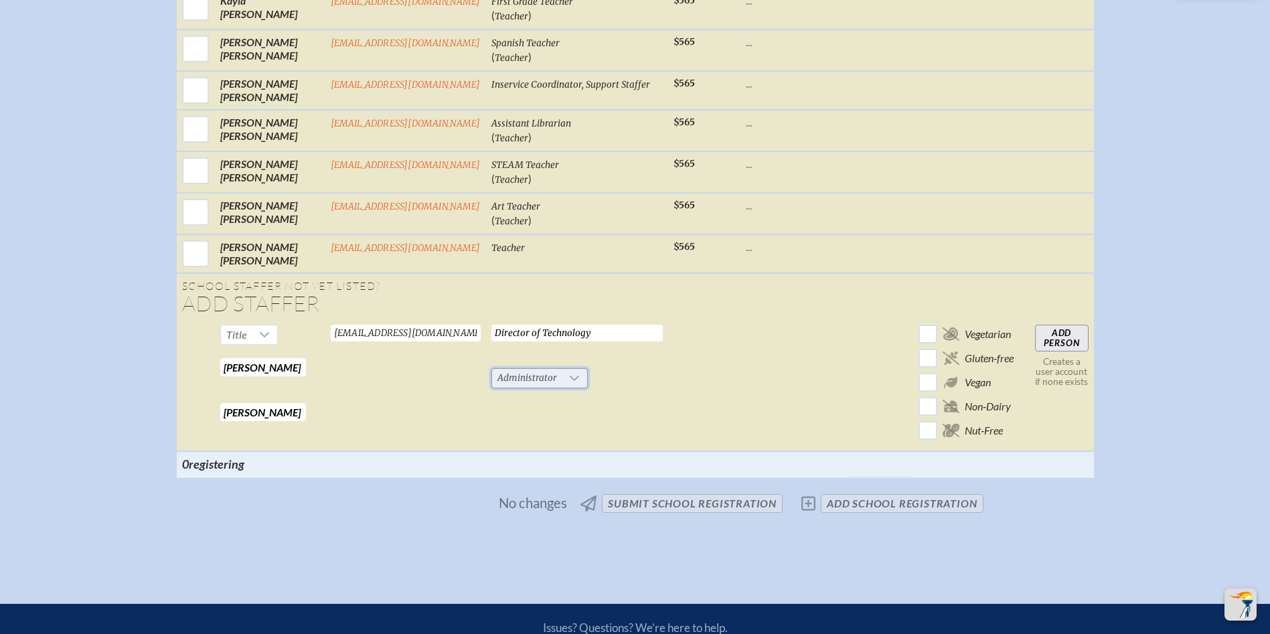
click at [526, 385] on span "Administrator" at bounding box center [527, 378] width 70 height 19
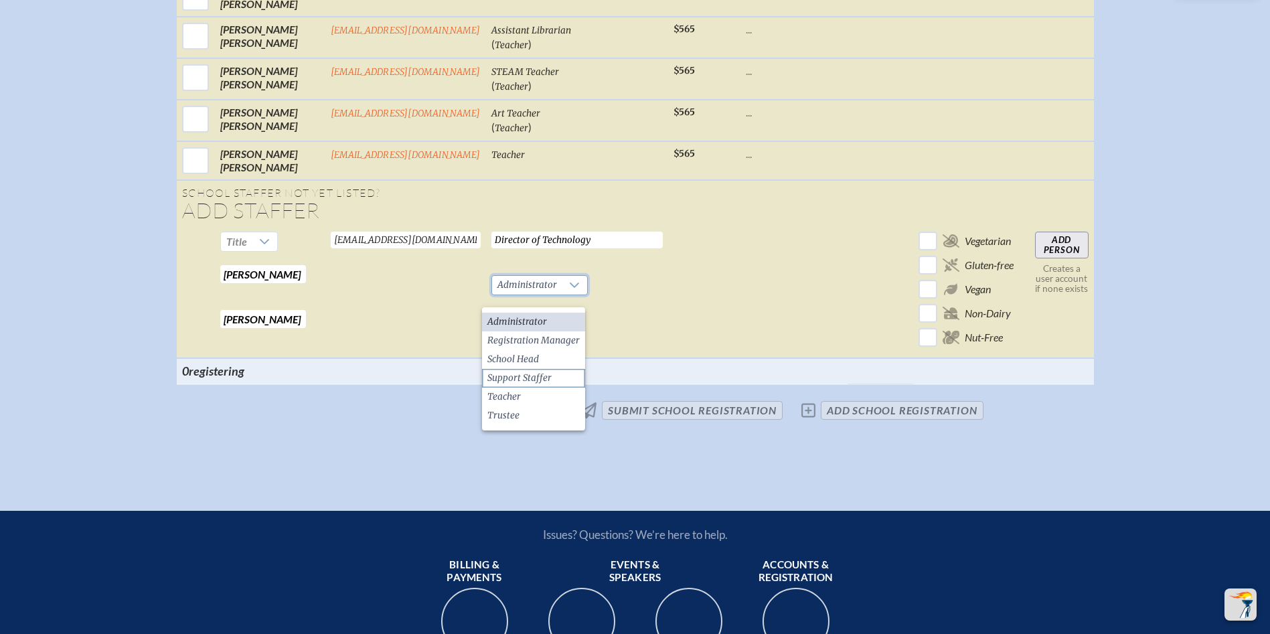
scroll to position [2935, 0]
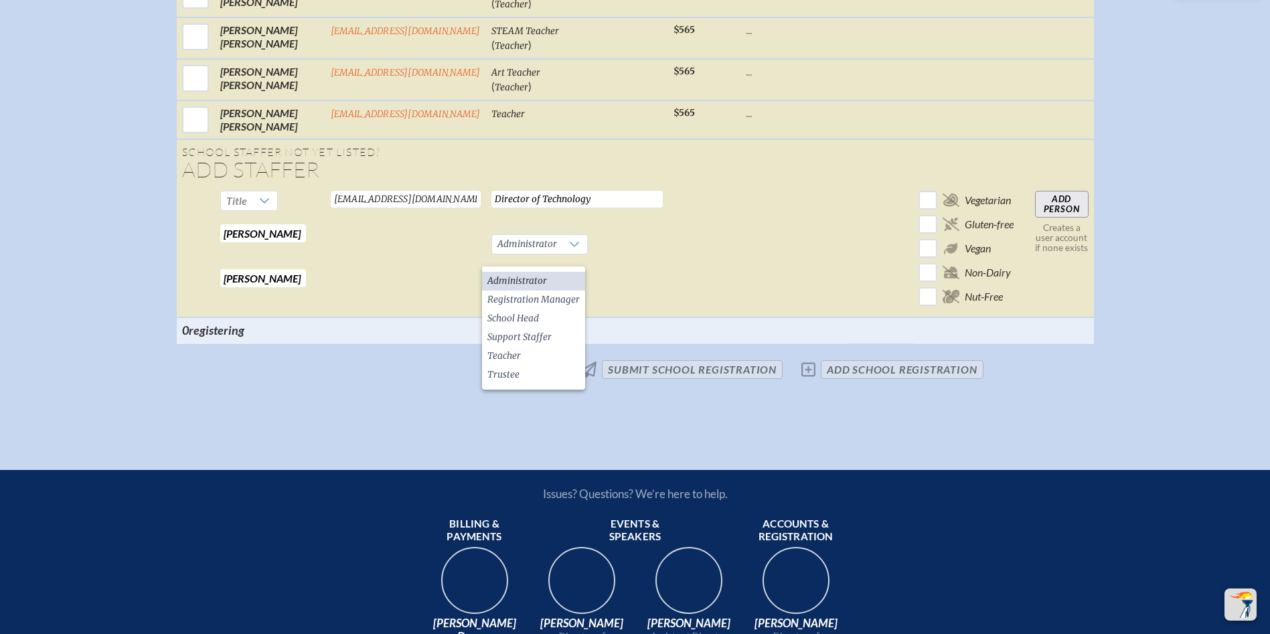
click at [550, 283] on li "Administrator" at bounding box center [533, 281] width 103 height 19
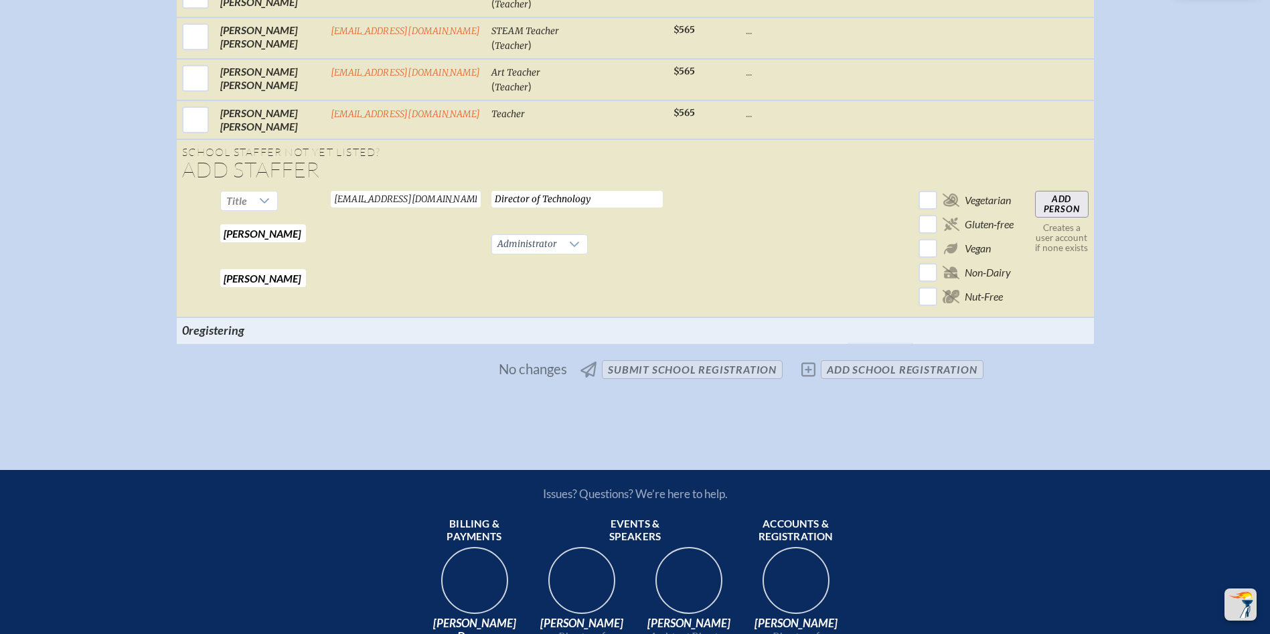
click at [1070, 218] on input "Add Person" at bounding box center [1062, 204] width 54 height 27
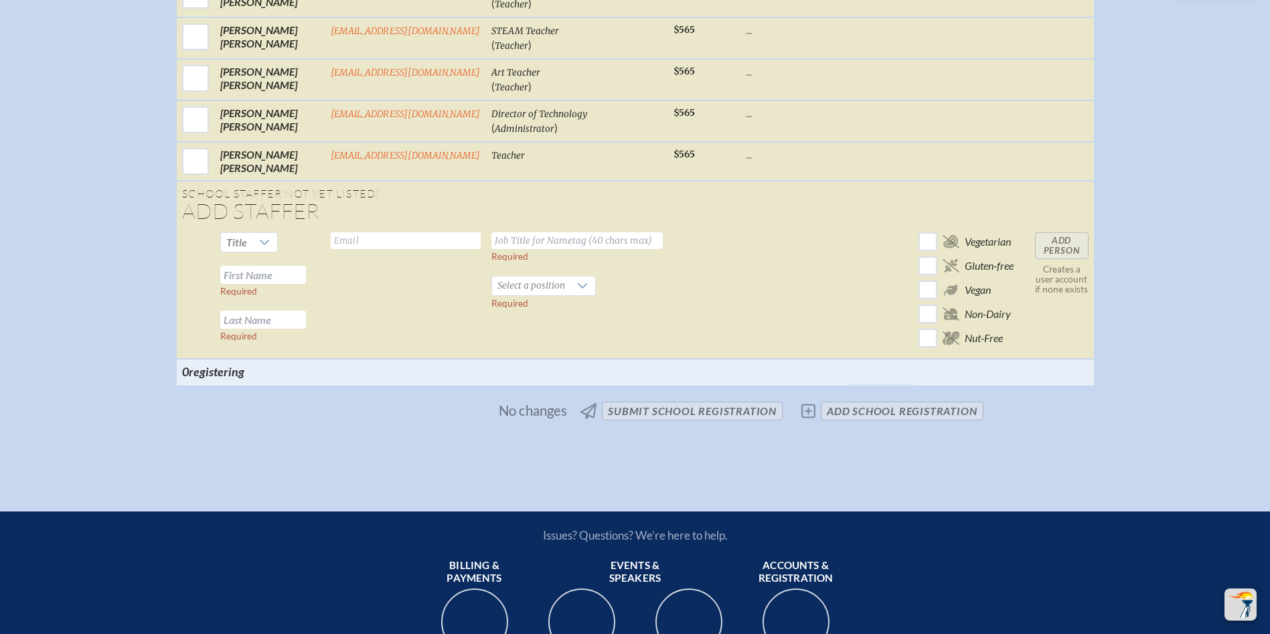
click at [265, 297] on td "Title Required Required" at bounding box center [270, 293] width 110 height 132
click at [268, 284] on input "text" at bounding box center [263, 275] width 86 height 18
type input "Grace"
type input "[PERSON_NAME]"
type input "[EMAIL_ADDRESS][DOMAIN_NAME]"
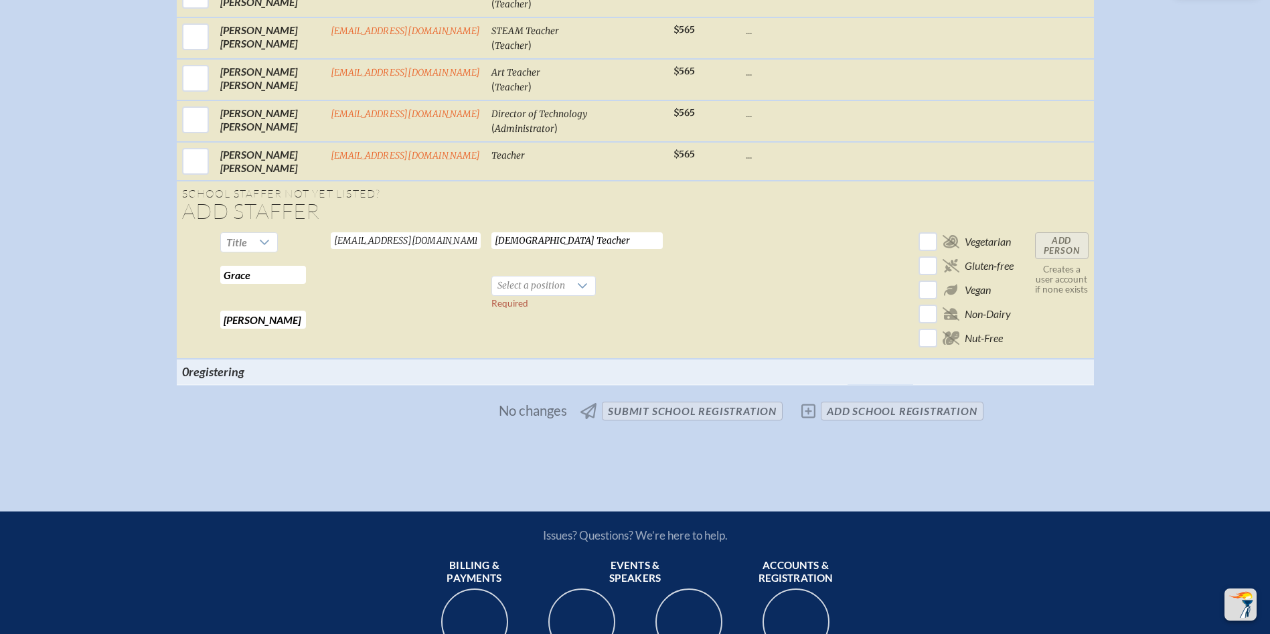
type input "Chinese Teacher"
click at [551, 295] on span "Select a position" at bounding box center [531, 286] width 78 height 19
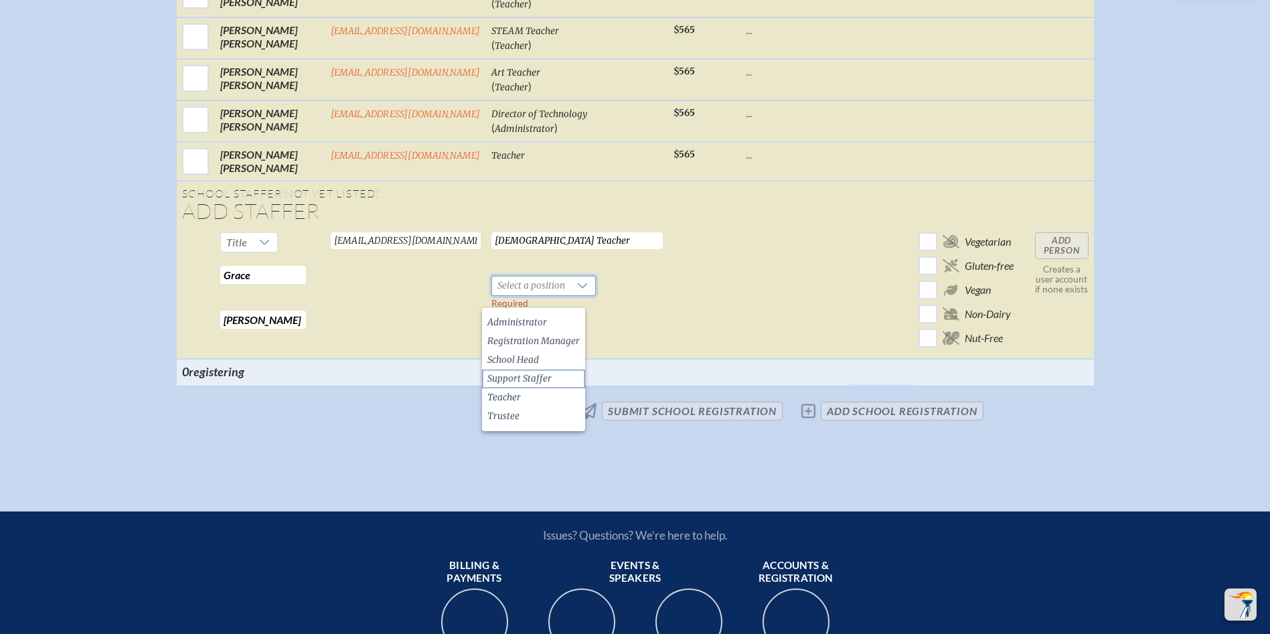
drag, startPoint x: 523, startPoint y: 390, endPoint x: 552, endPoint y: 384, distance: 29.6
click at [529, 390] on li "Teacher" at bounding box center [533, 397] width 103 height 19
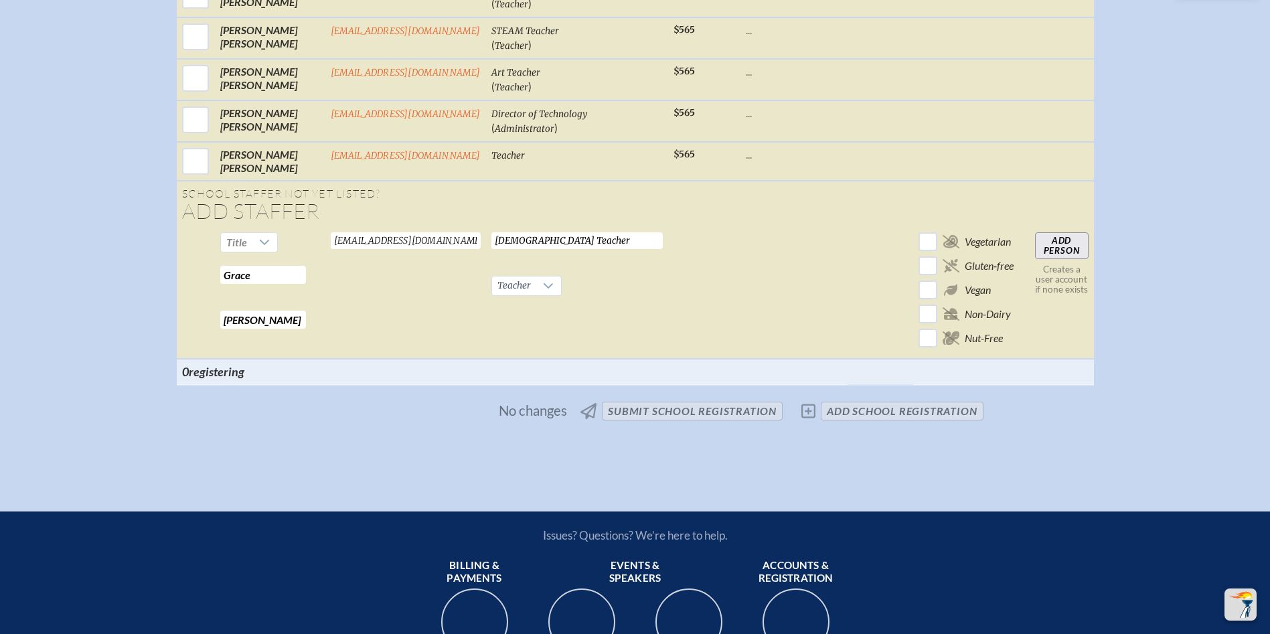
click at [1063, 251] on input "Add Person" at bounding box center [1062, 245] width 54 height 27
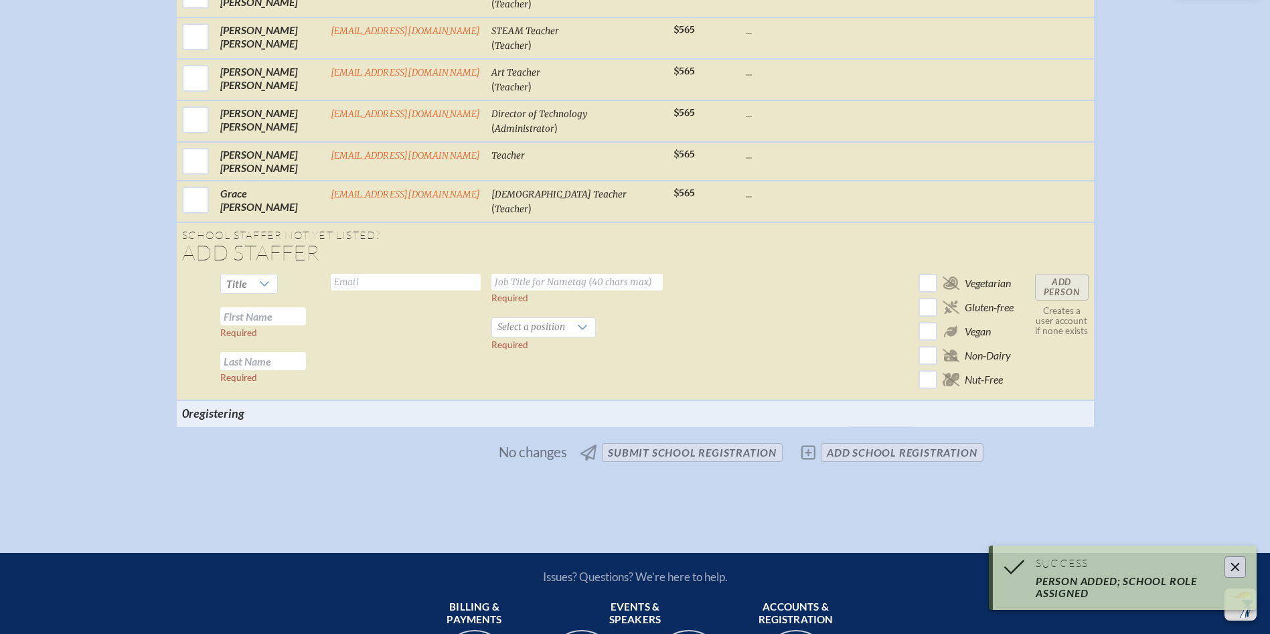
drag, startPoint x: 256, startPoint y: 328, endPoint x: 329, endPoint y: 319, distance: 72.9
click at [263, 325] on input "text" at bounding box center [263, 316] width 86 height 18
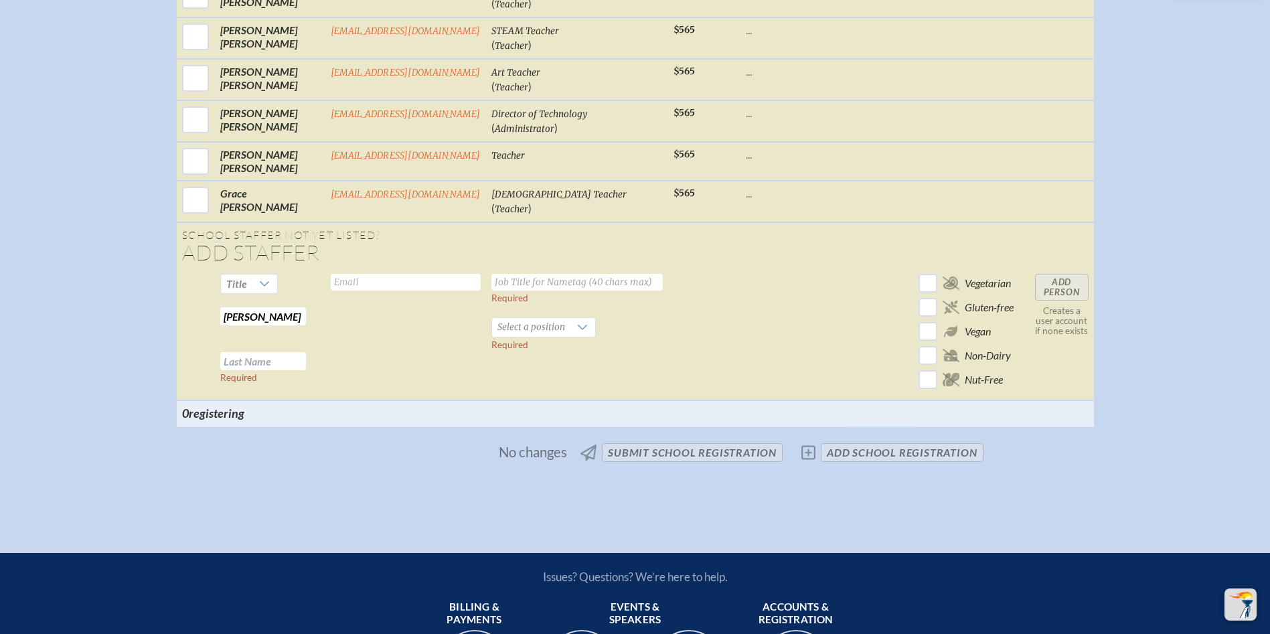
type input "[PERSON_NAME]"
type input "[EMAIL_ADDRESS][DOMAIN_NAME]"
click at [587, 291] on input "PreK 4 Teacher" at bounding box center [576, 282] width 171 height 17
type input "P"
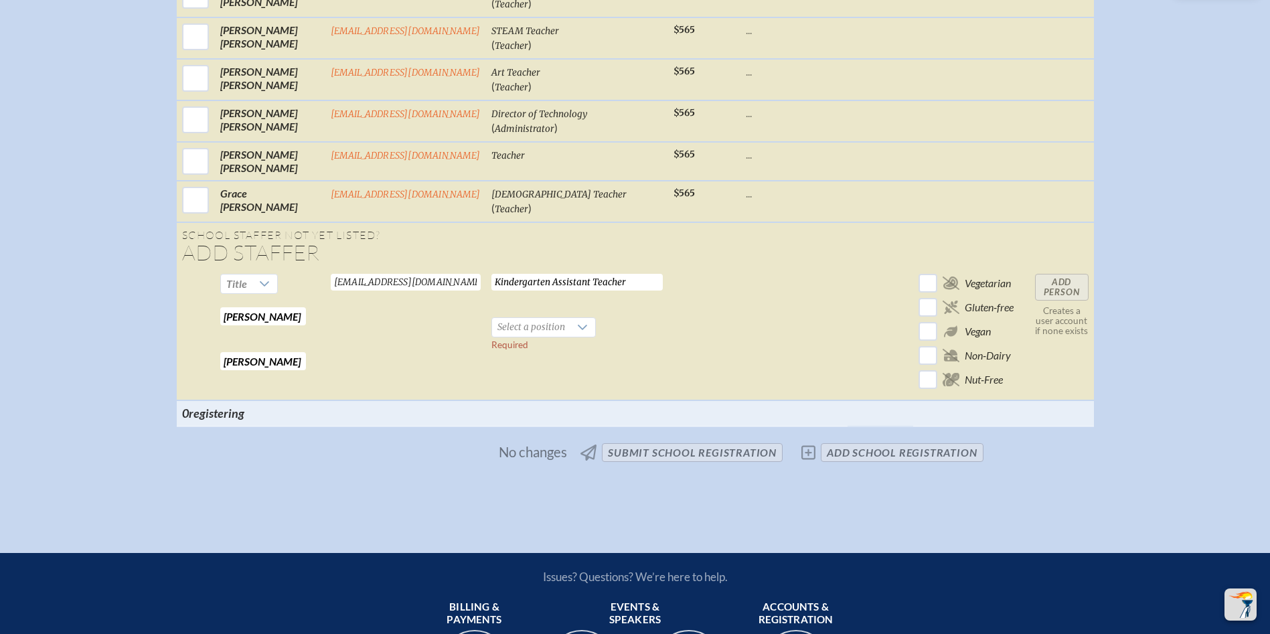
type input "Kindergarten Assistant Teacher"
click at [539, 334] on span "Select a position" at bounding box center [531, 327] width 78 height 19
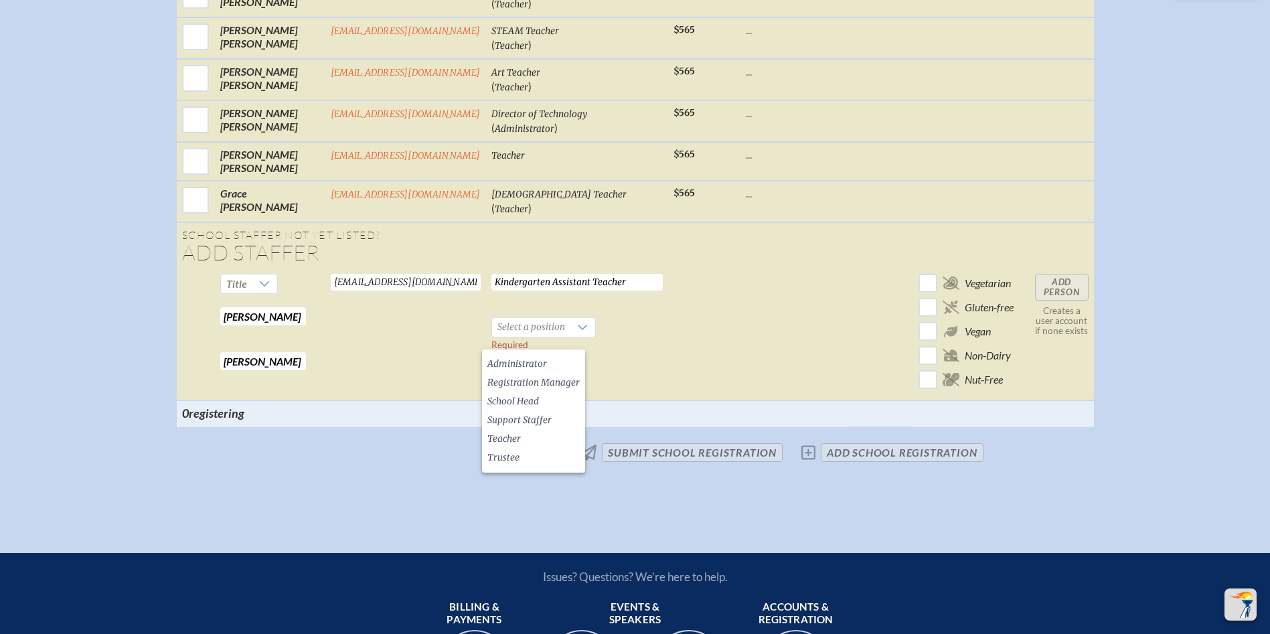
drag, startPoint x: 534, startPoint y: 439, endPoint x: 813, endPoint y: 370, distance: 287.6
click at [535, 439] on li "Teacher" at bounding box center [533, 439] width 103 height 19
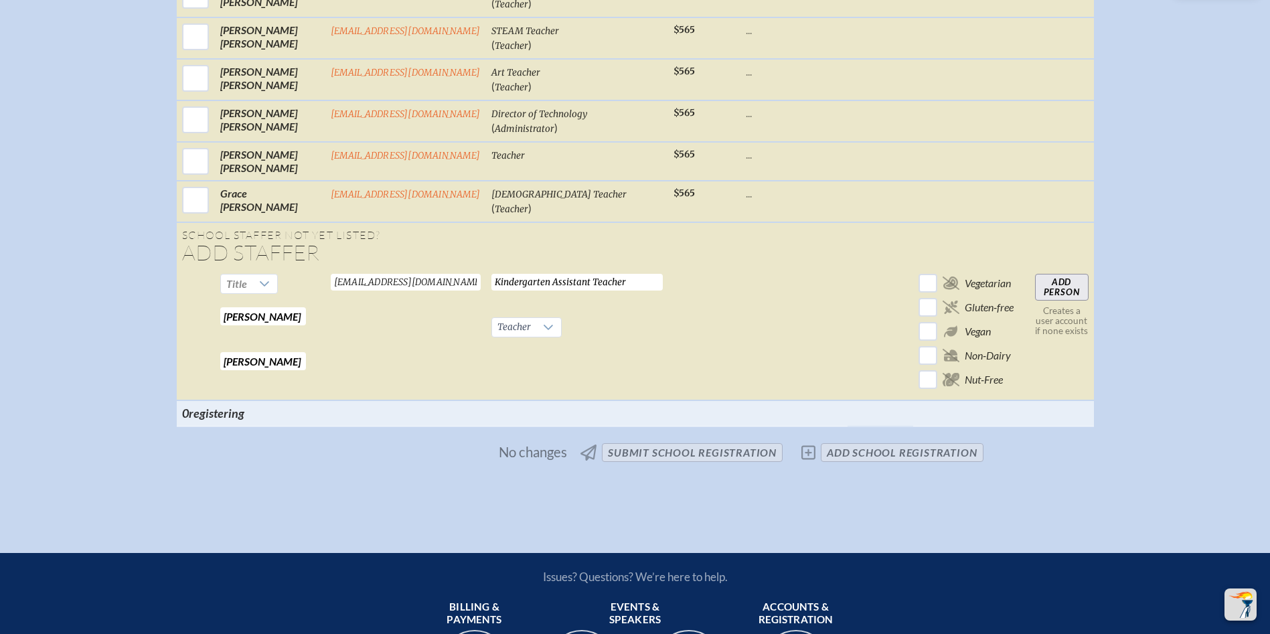
click at [1070, 301] on input "Add Person" at bounding box center [1062, 287] width 54 height 27
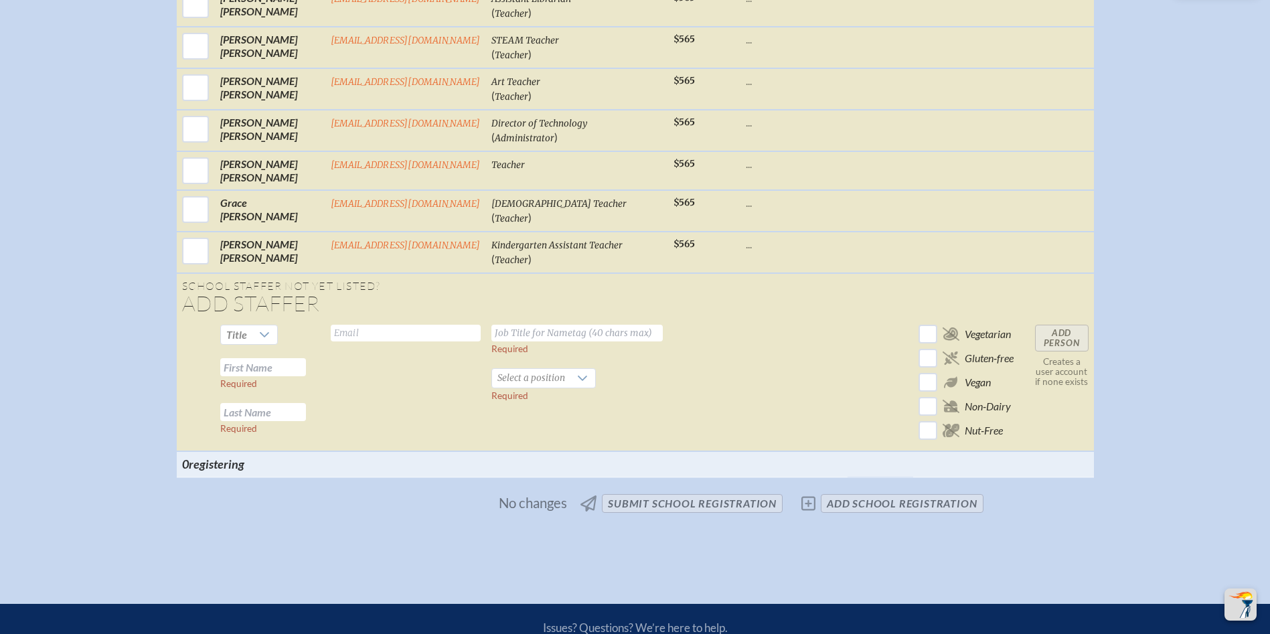
scroll to position [2946, 0]
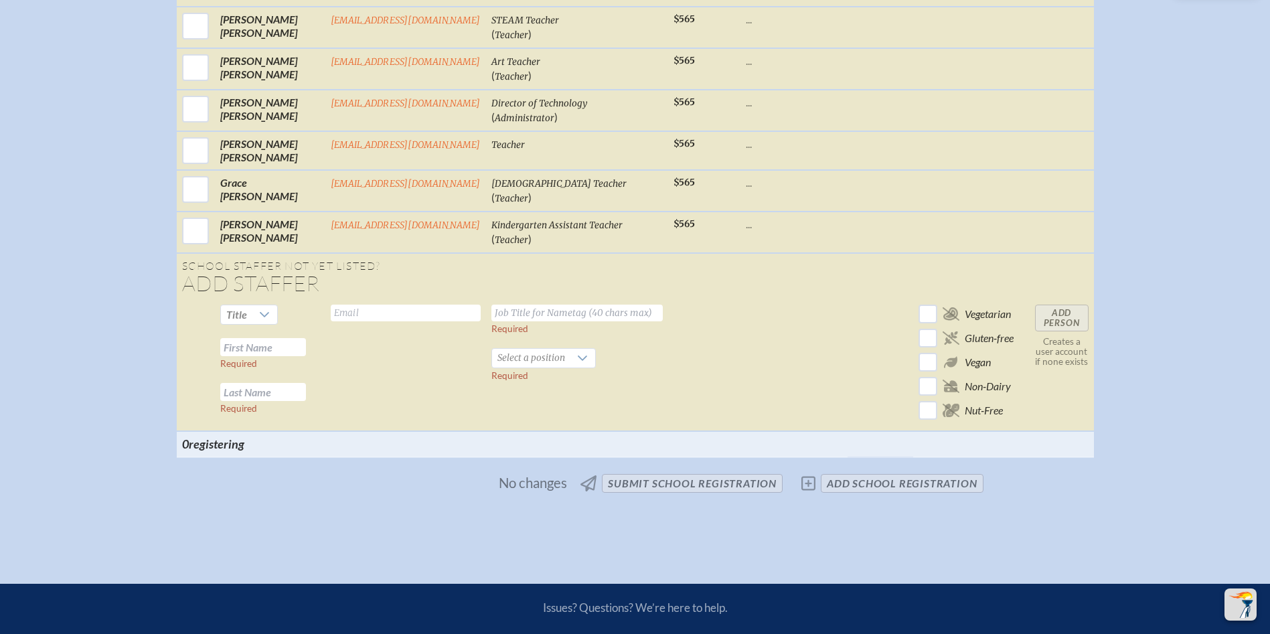
click at [264, 356] on input "text" at bounding box center [263, 347] width 86 height 18
type input "[PERSON_NAME]"
click at [394, 320] on input "text" at bounding box center [406, 313] width 150 height 17
type input "[EMAIL_ADDRESS][PERSON_NAME][DOMAIN_NAME]"
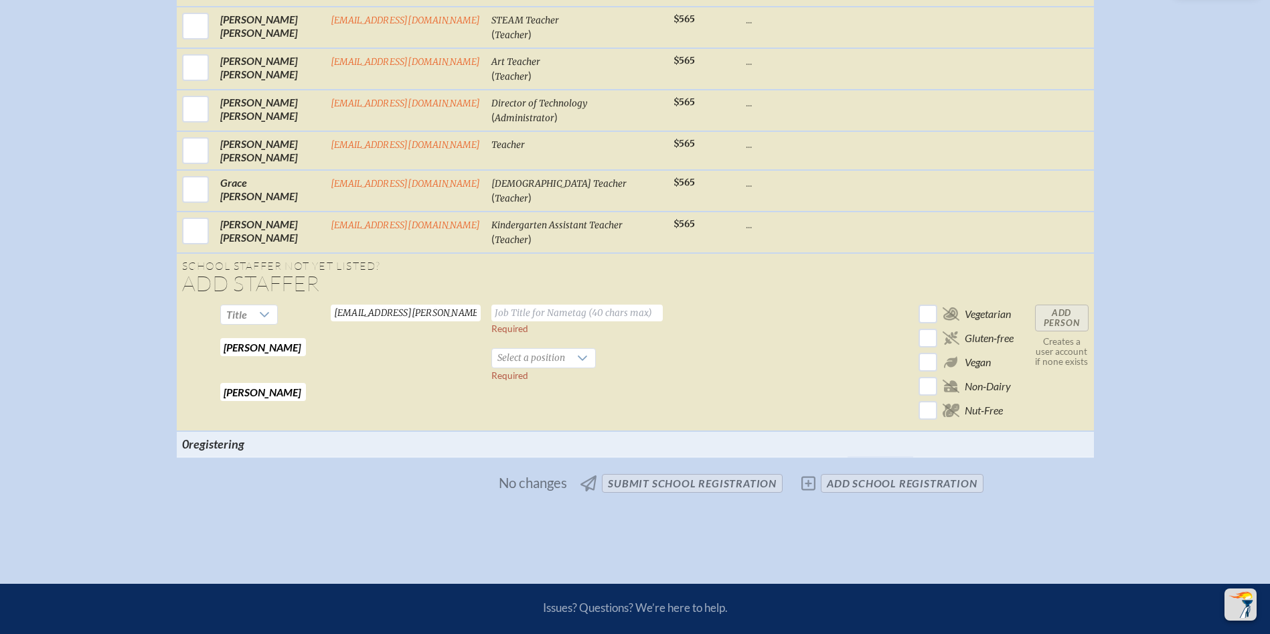
drag, startPoint x: 529, startPoint y: 329, endPoint x: 536, endPoint y: 327, distance: 7.6
click at [529, 321] on input "text" at bounding box center [576, 313] width 171 height 17
type input "4"
type input "Fourth Grade Teacher"
click at [540, 366] on span "Select a position" at bounding box center [531, 358] width 78 height 19
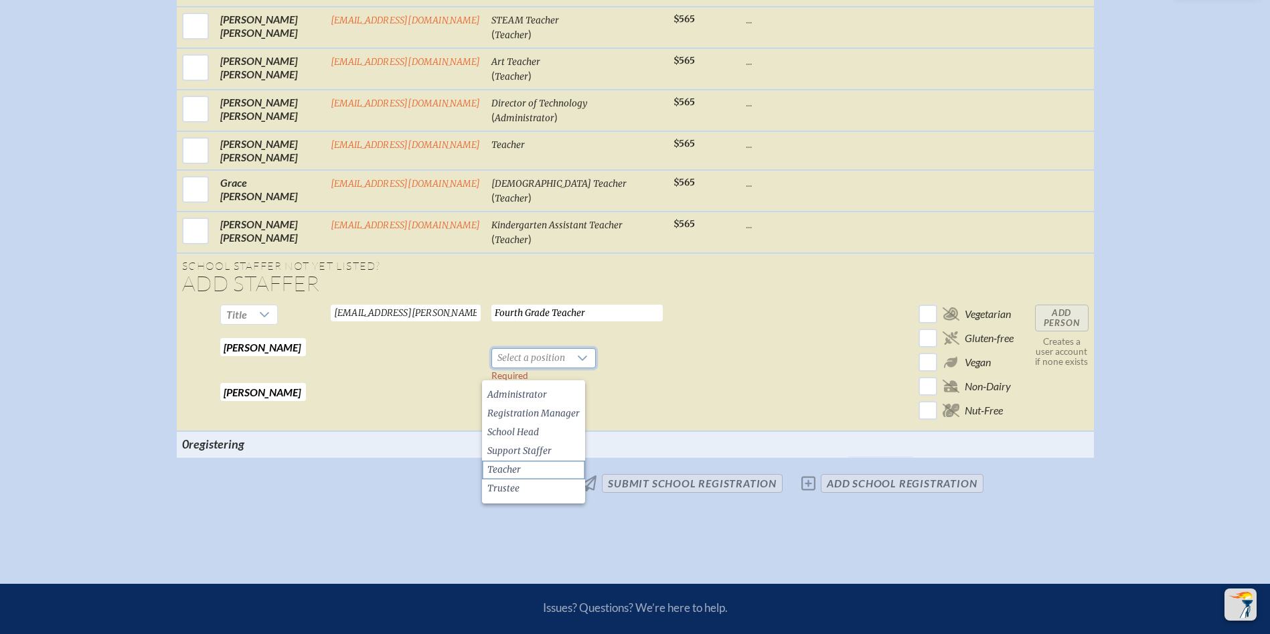
drag, startPoint x: 538, startPoint y: 464, endPoint x: 556, endPoint y: 461, distance: 19.0
click at [539, 463] on li "Teacher" at bounding box center [533, 470] width 103 height 19
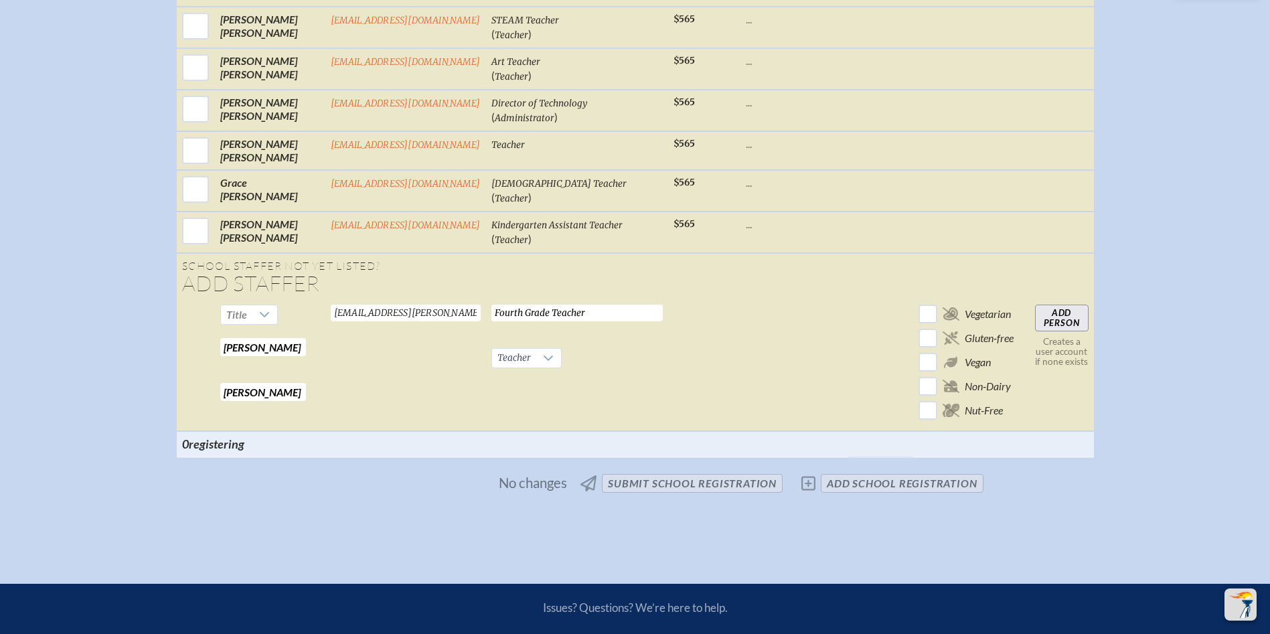
click at [1051, 331] on input "Add Person" at bounding box center [1062, 318] width 54 height 27
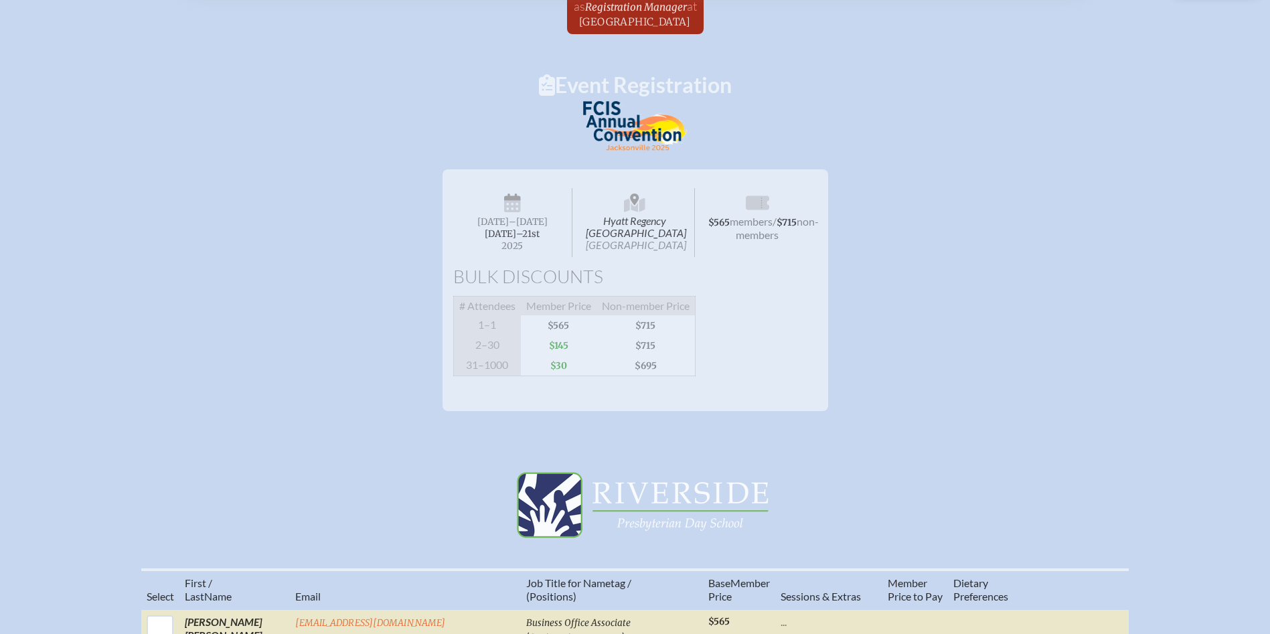
scroll to position [0, 0]
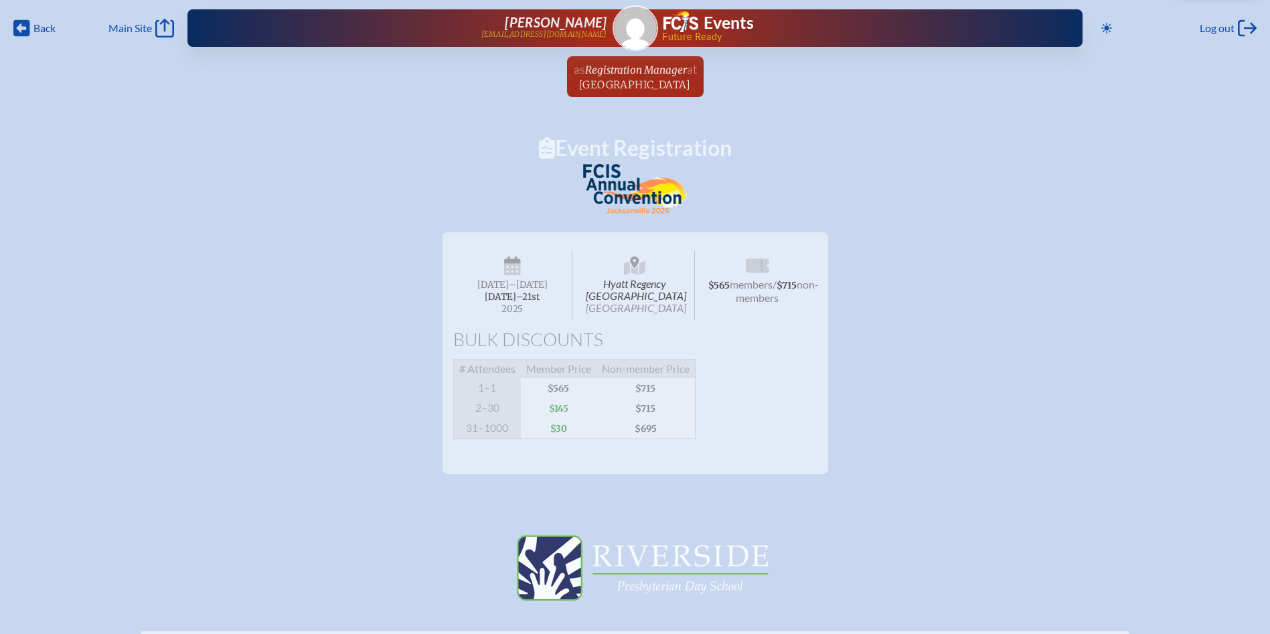
drag, startPoint x: 595, startPoint y: 72, endPoint x: 608, endPoint y: 81, distance: 16.3
click at [595, 72] on span "Registration Manager" at bounding box center [636, 70] width 102 height 13
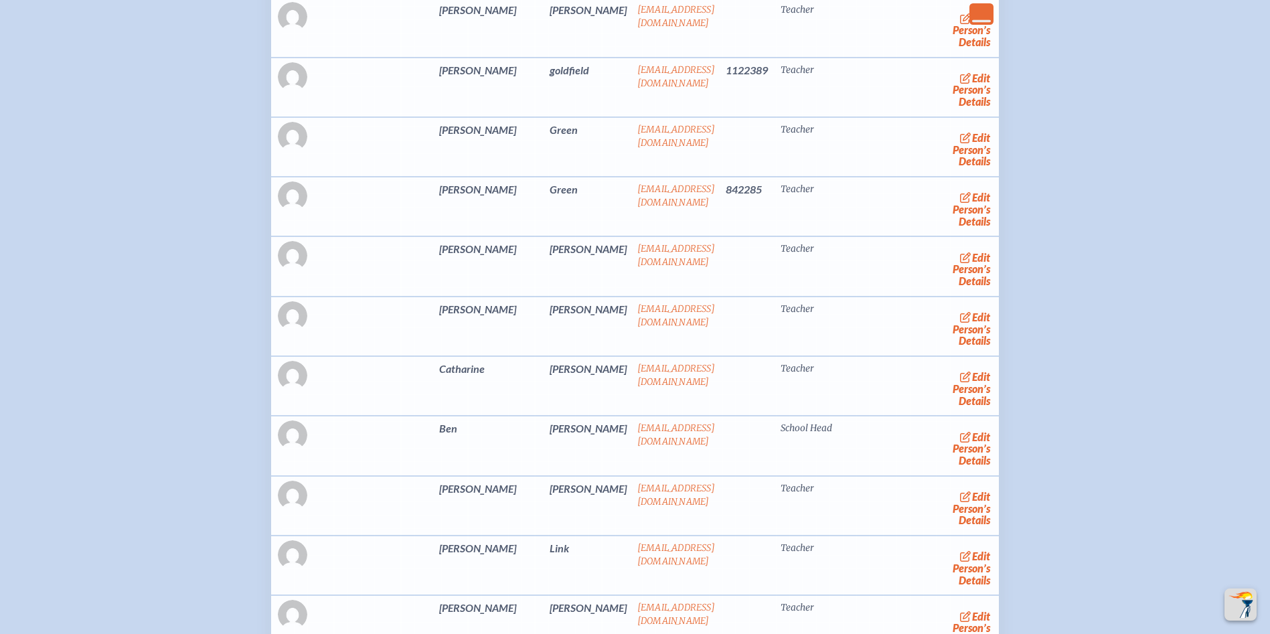
scroll to position [3482, 0]
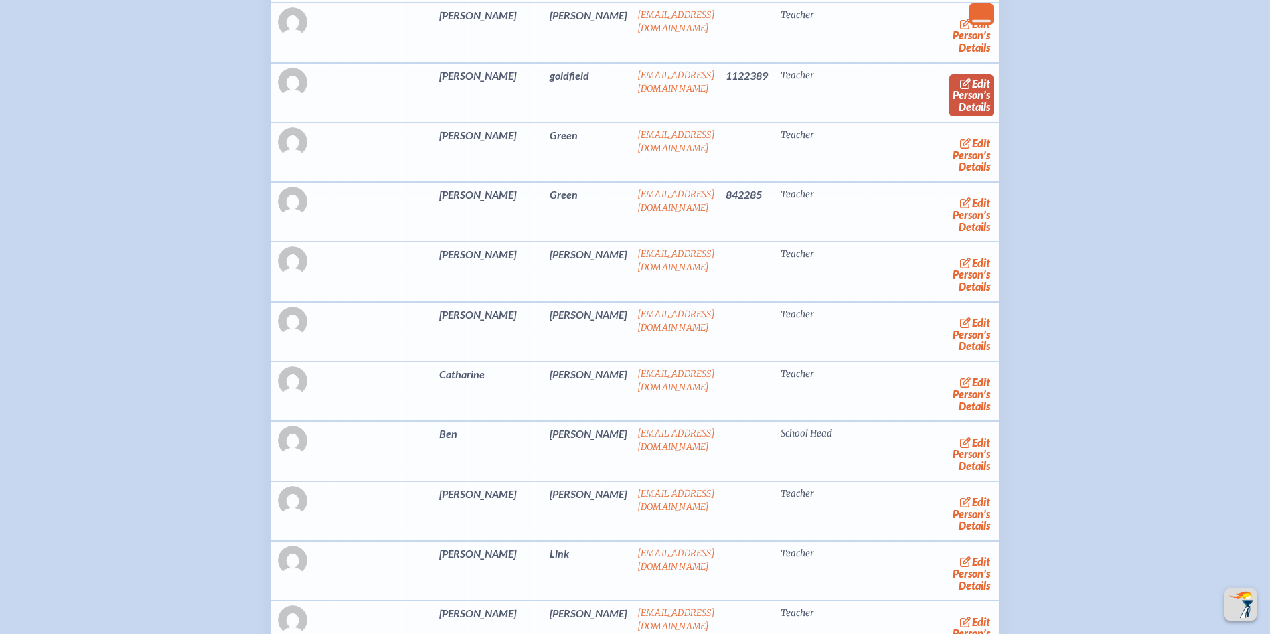
click at [949, 116] on link "edit Person’s Details" at bounding box center [971, 95] width 45 height 42
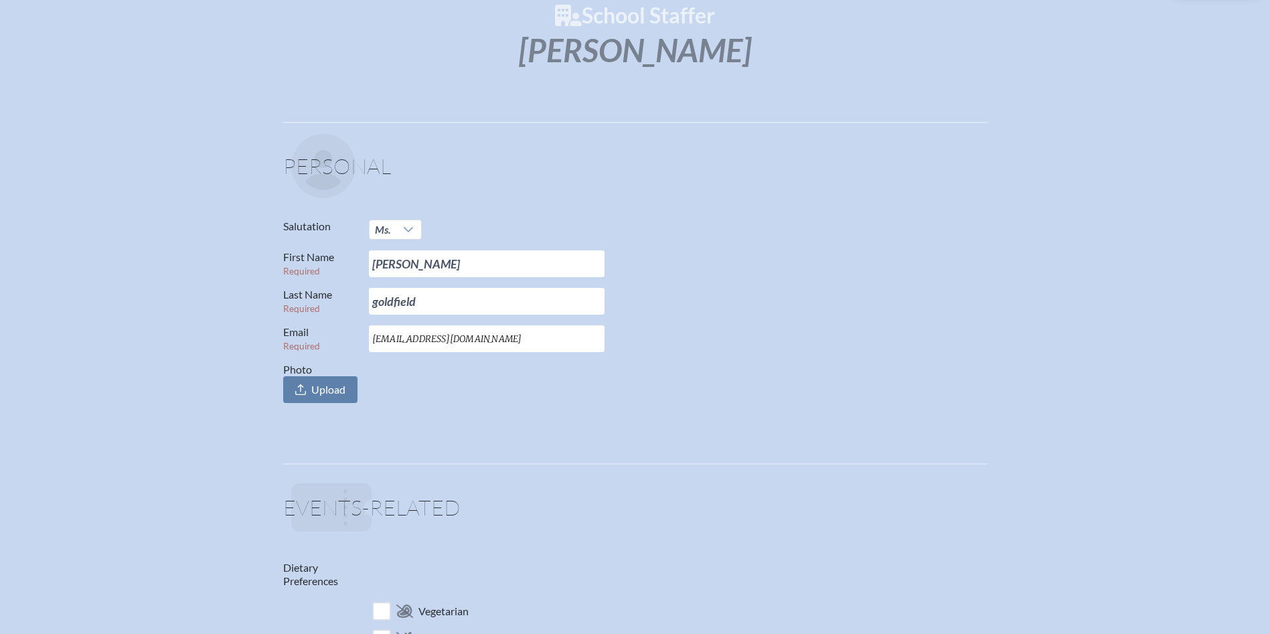
scroll to position [134, 0]
click at [406, 271] on input "[PERSON_NAME]" at bounding box center [487, 262] width 236 height 27
click at [412, 228] on icon at bounding box center [408, 228] width 9 height 5
click at [406, 244] on li "Mr." at bounding box center [395, 253] width 53 height 19
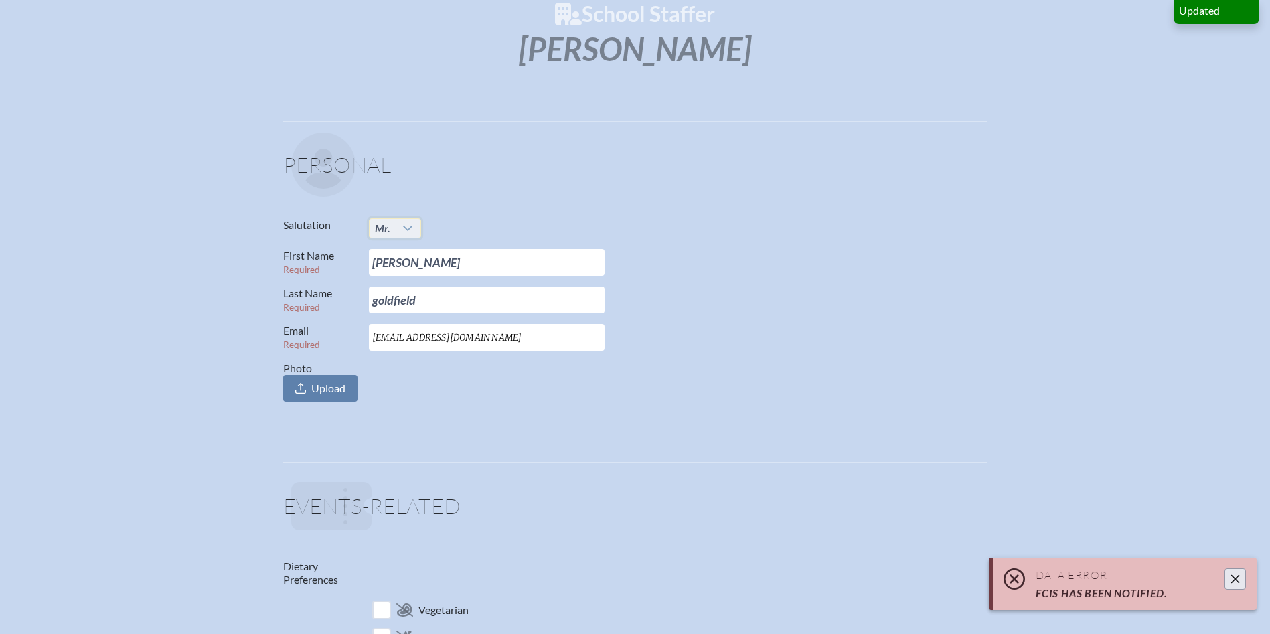
click at [413, 227] on div at bounding box center [408, 228] width 25 height 19
click at [401, 305] on li "Ms." at bounding box center [395, 309] width 52 height 19
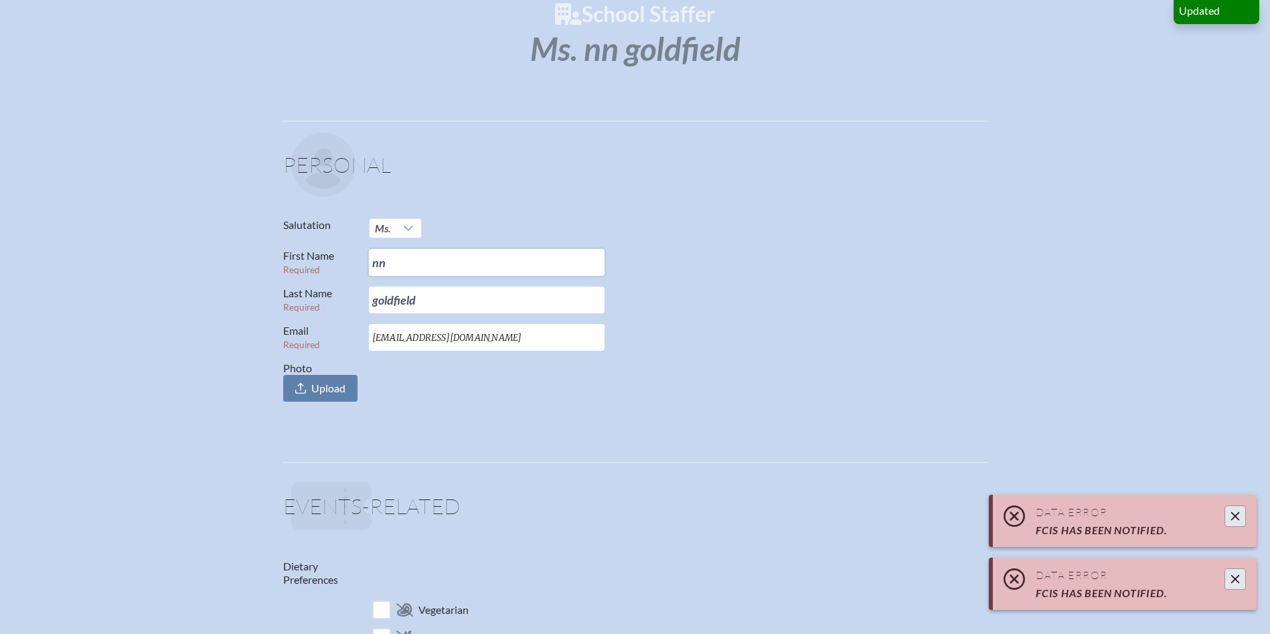
type input "n"
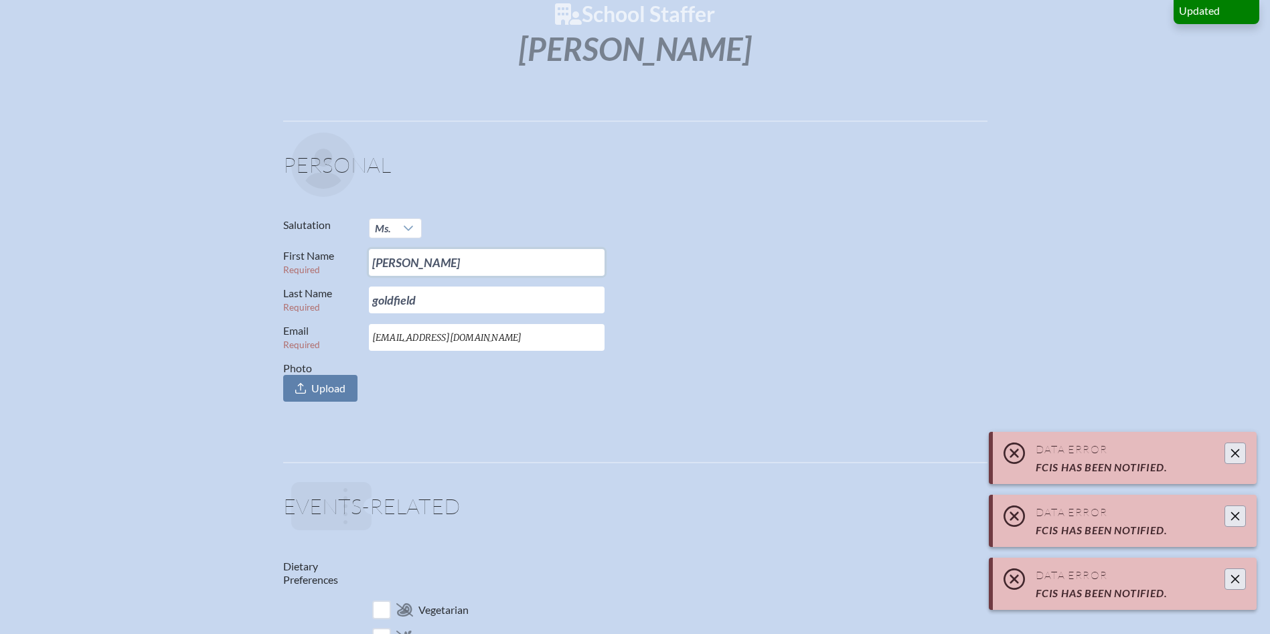
type input "Annie"
click at [380, 299] on input "goldfield" at bounding box center [487, 300] width 236 height 27
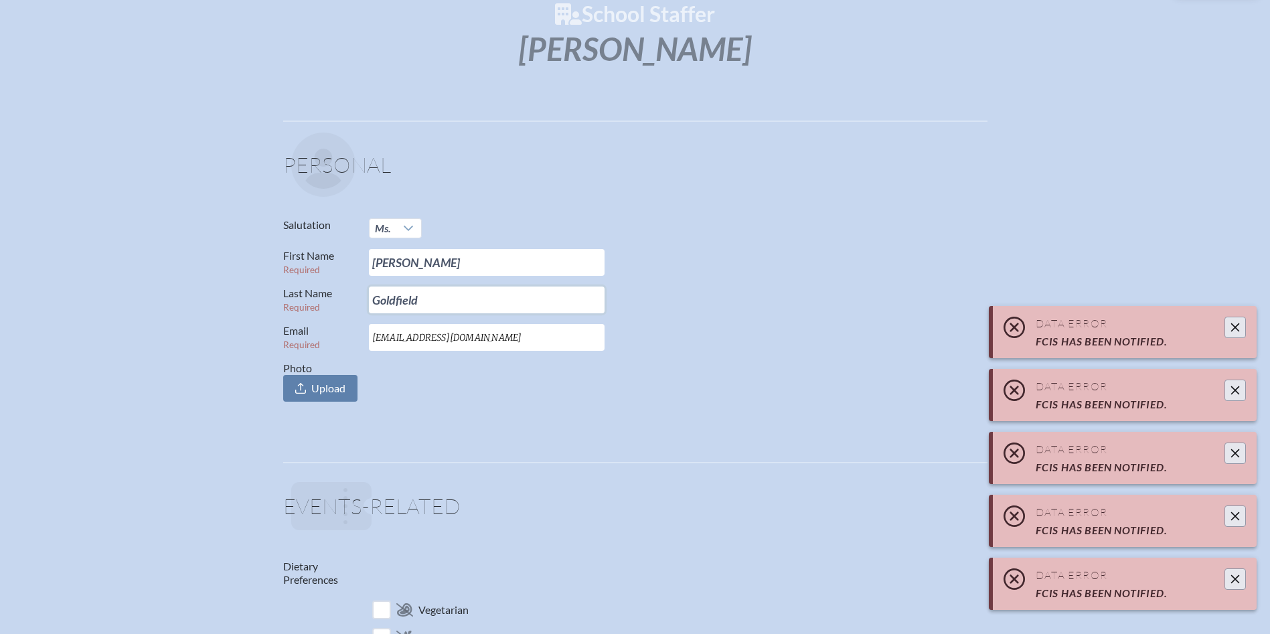
type input "Goldfield"
click at [746, 269] on p "First Name Required Annie" at bounding box center [630, 262] width 694 height 27
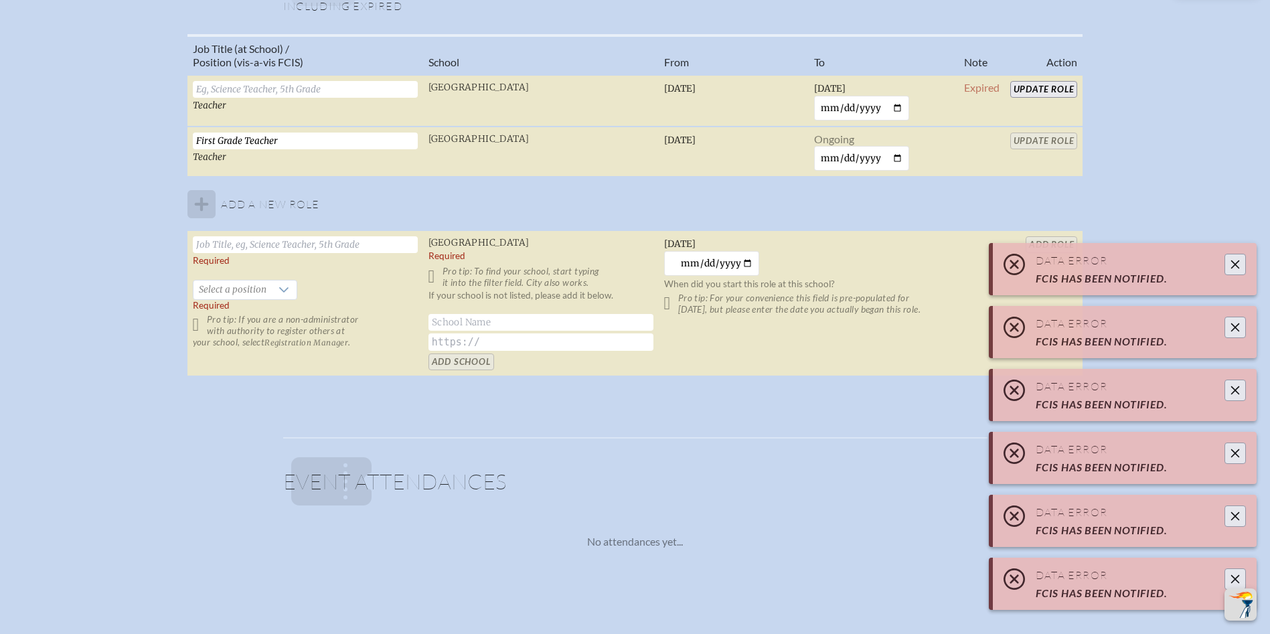
scroll to position [1004, 0]
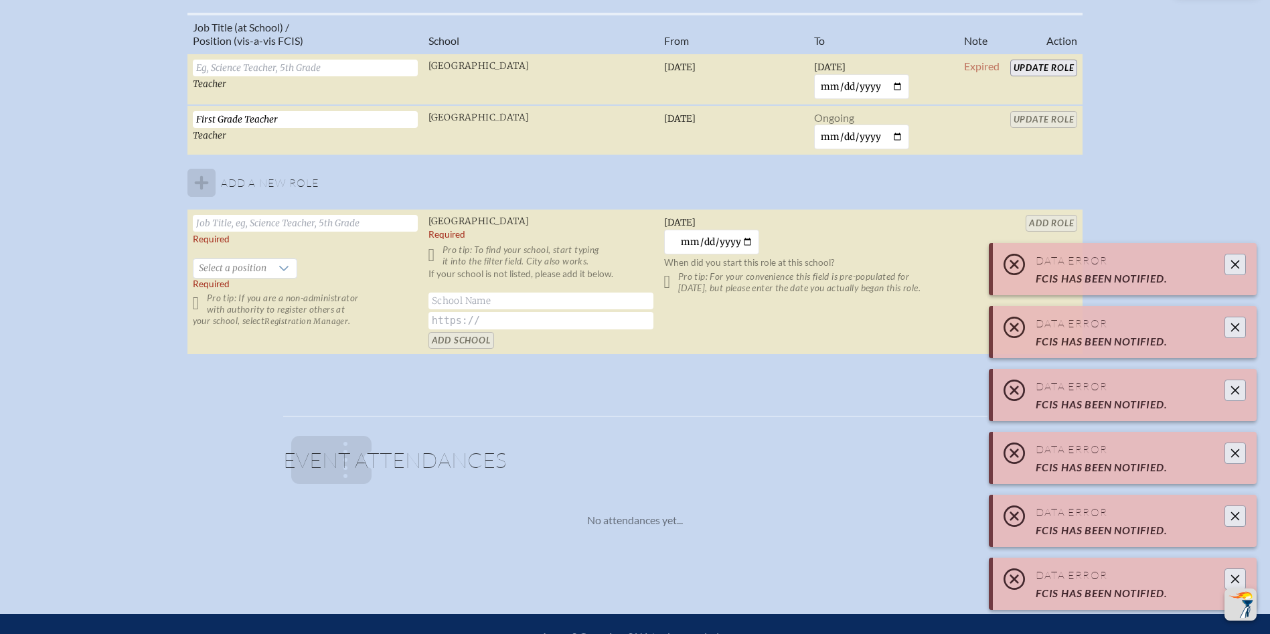
click at [1235, 578] on icon "Close" at bounding box center [1235, 579] width 9 height 9
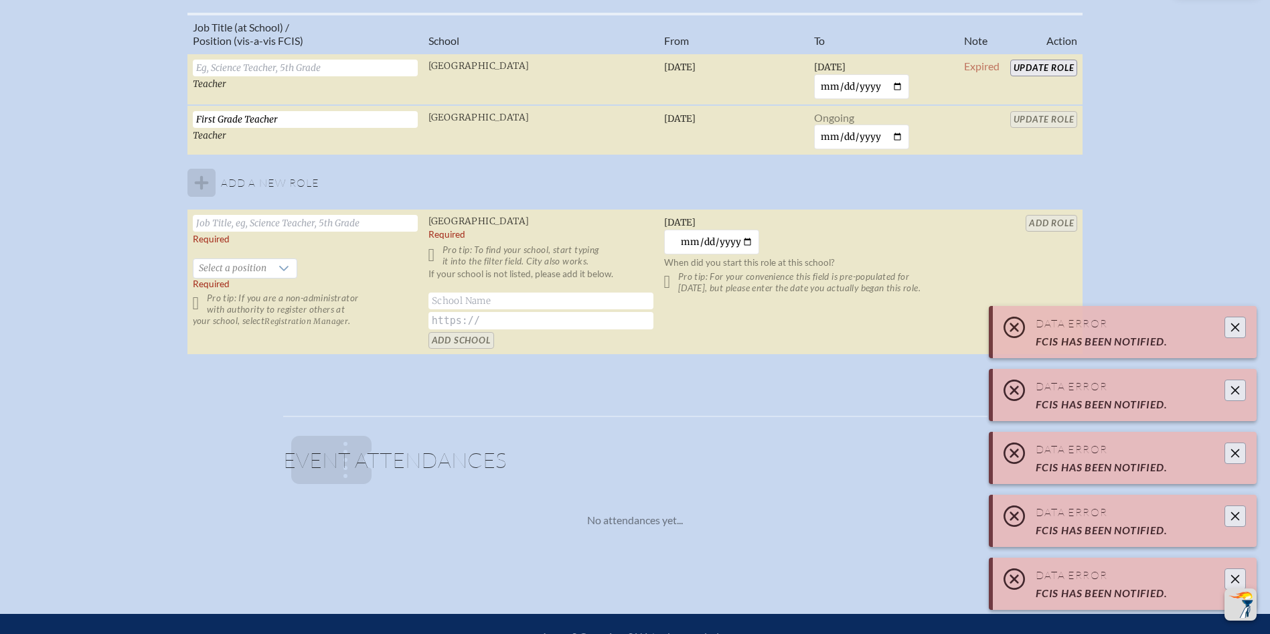
click at [1235, 578] on icon "Close" at bounding box center [1235, 579] width 9 height 9
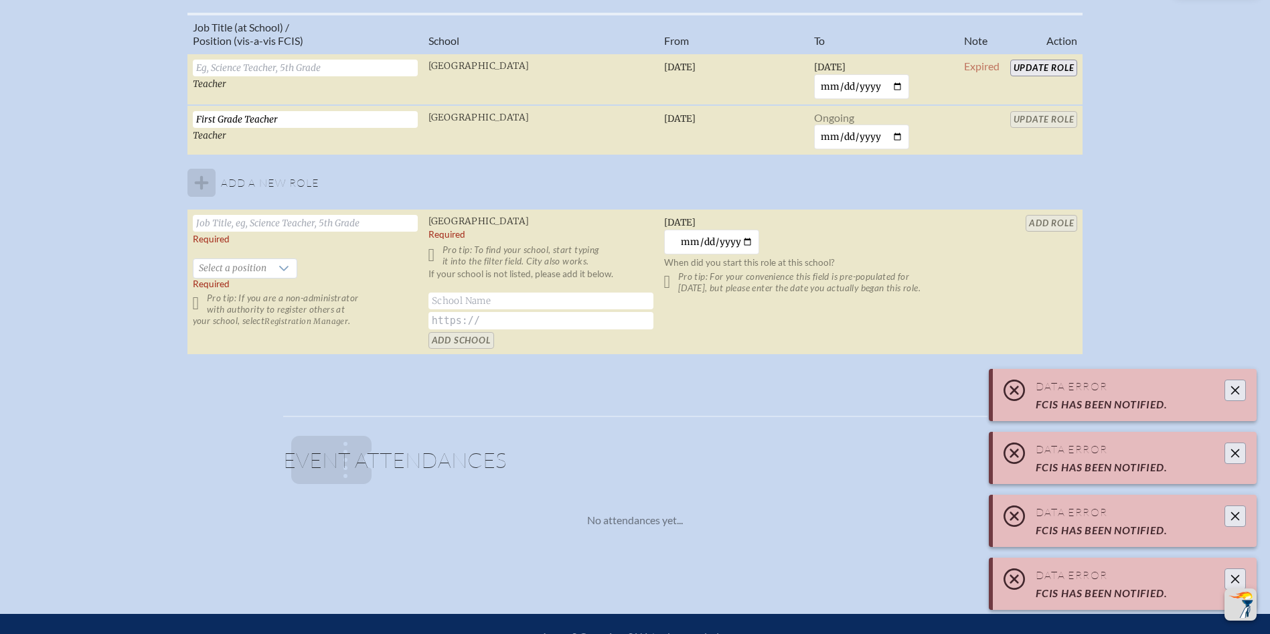
click at [1235, 578] on icon "Close" at bounding box center [1235, 579] width 9 height 9
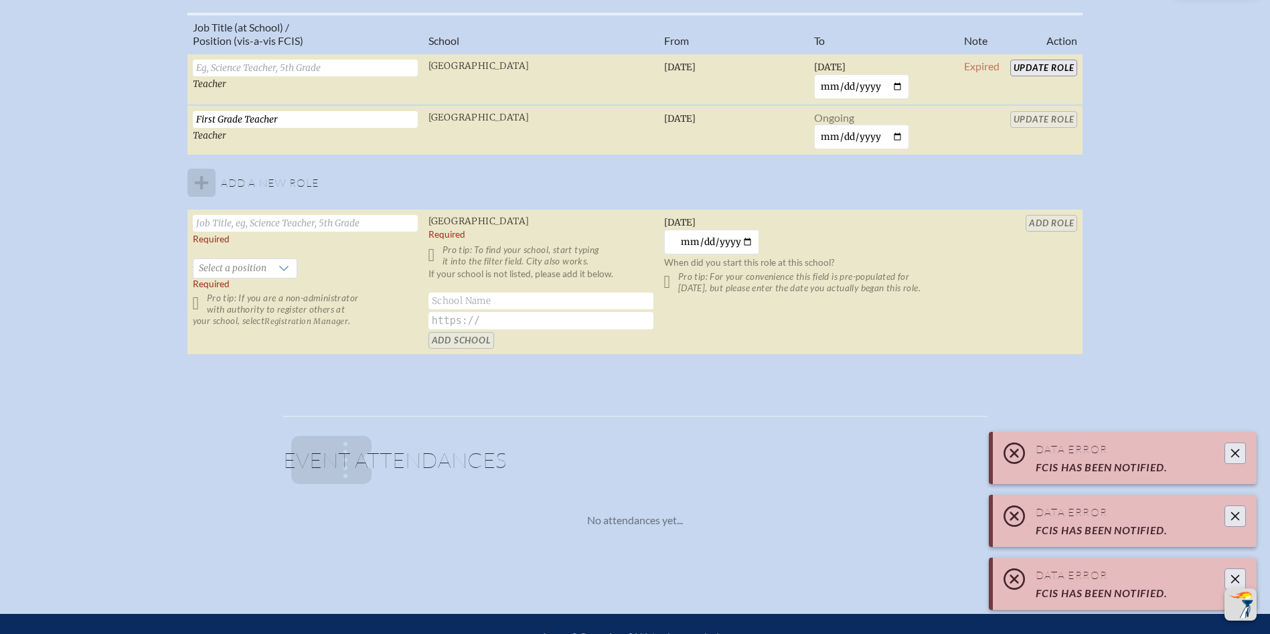
click at [1235, 578] on icon "Close" at bounding box center [1235, 579] width 9 height 9
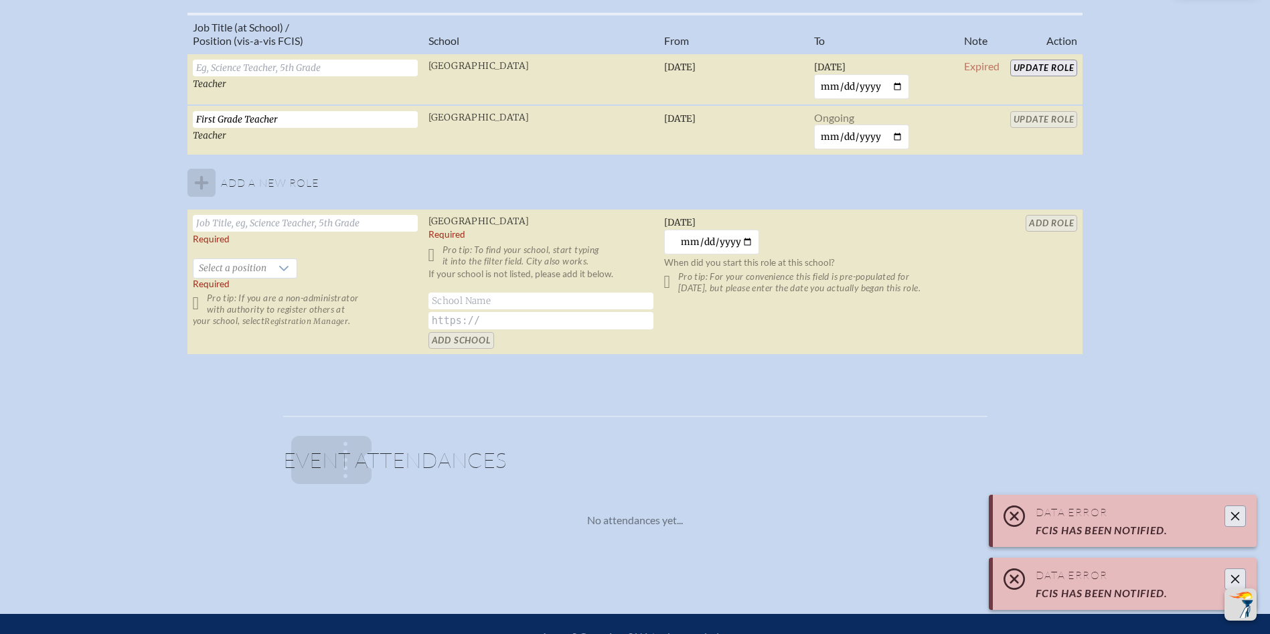
click at [1235, 576] on icon "Close" at bounding box center [1235, 579] width 11 height 11
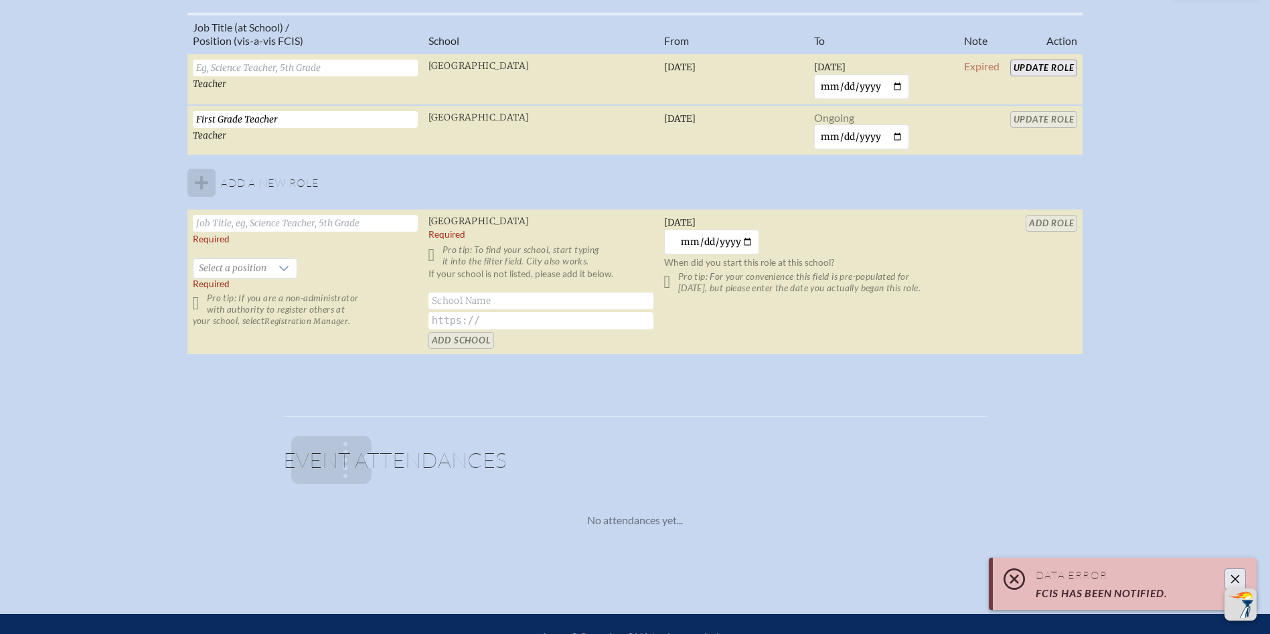
click at [1239, 575] on icon "Close" at bounding box center [1235, 579] width 11 height 11
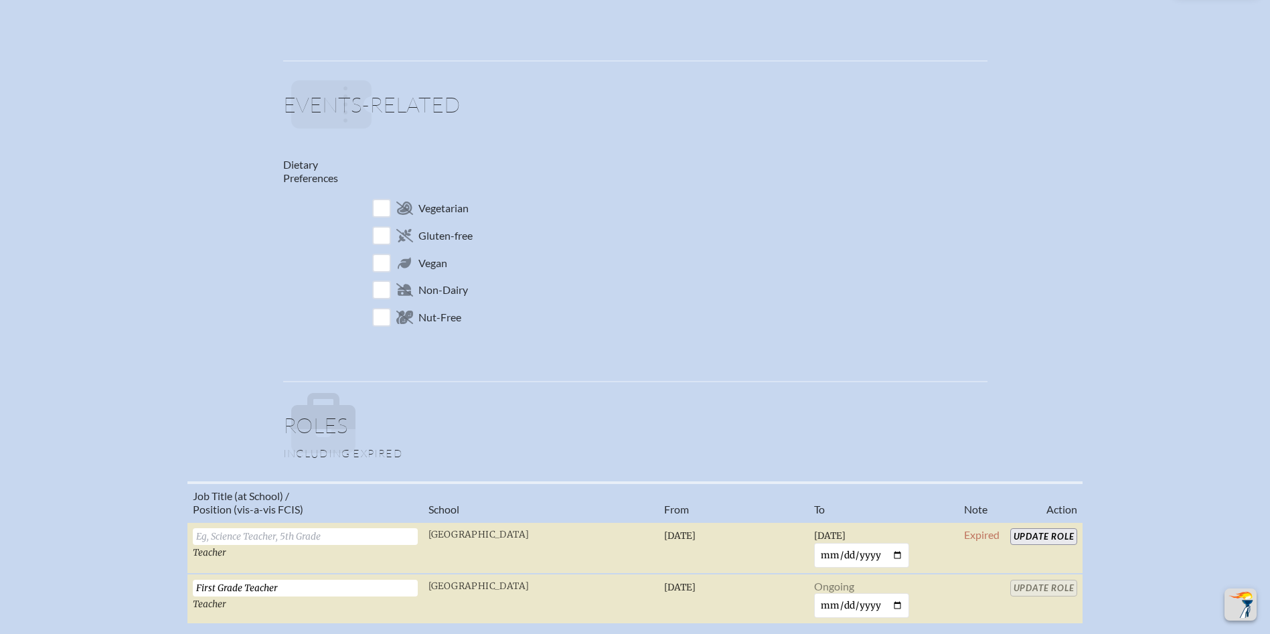
scroll to position [870, 0]
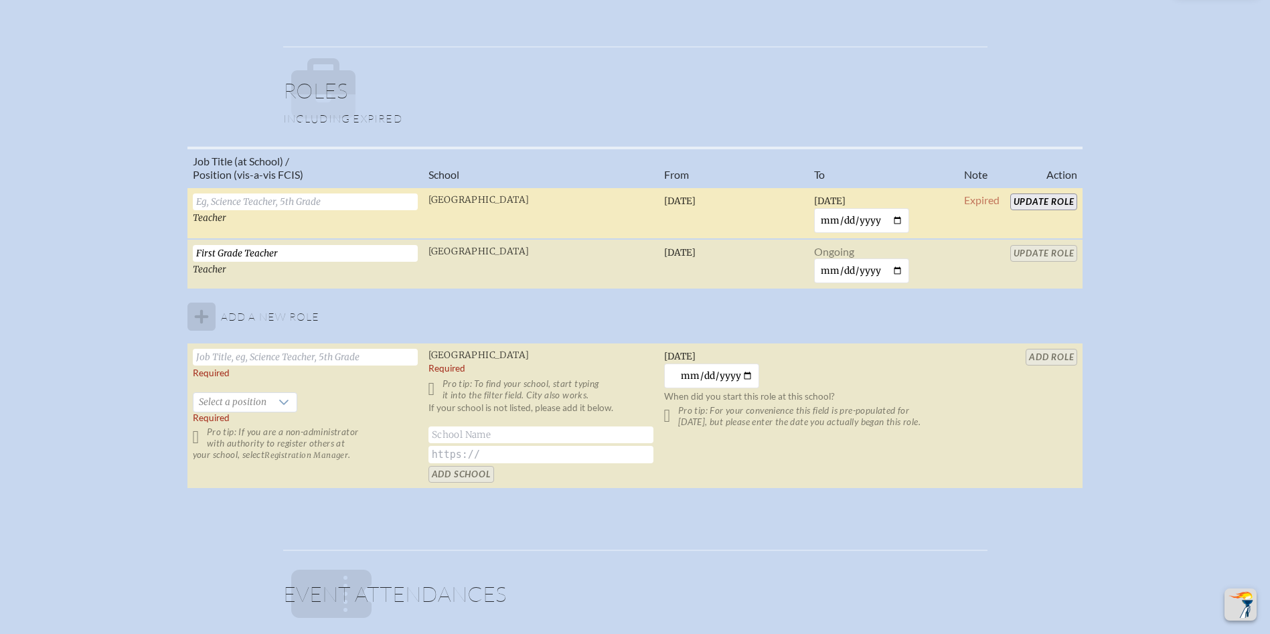
click at [1039, 201] on input "Update Role" at bounding box center [1044, 201] width 68 height 17
type input "[PERSON_NAME]"
type input "goldfield"
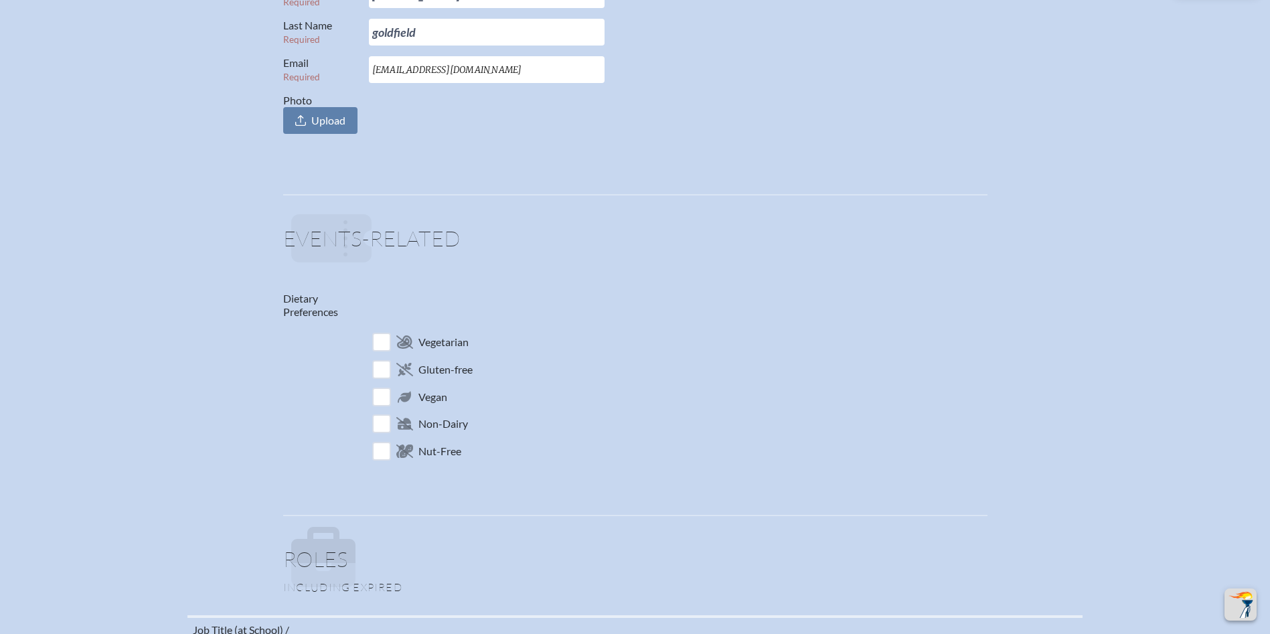
scroll to position [0, 0]
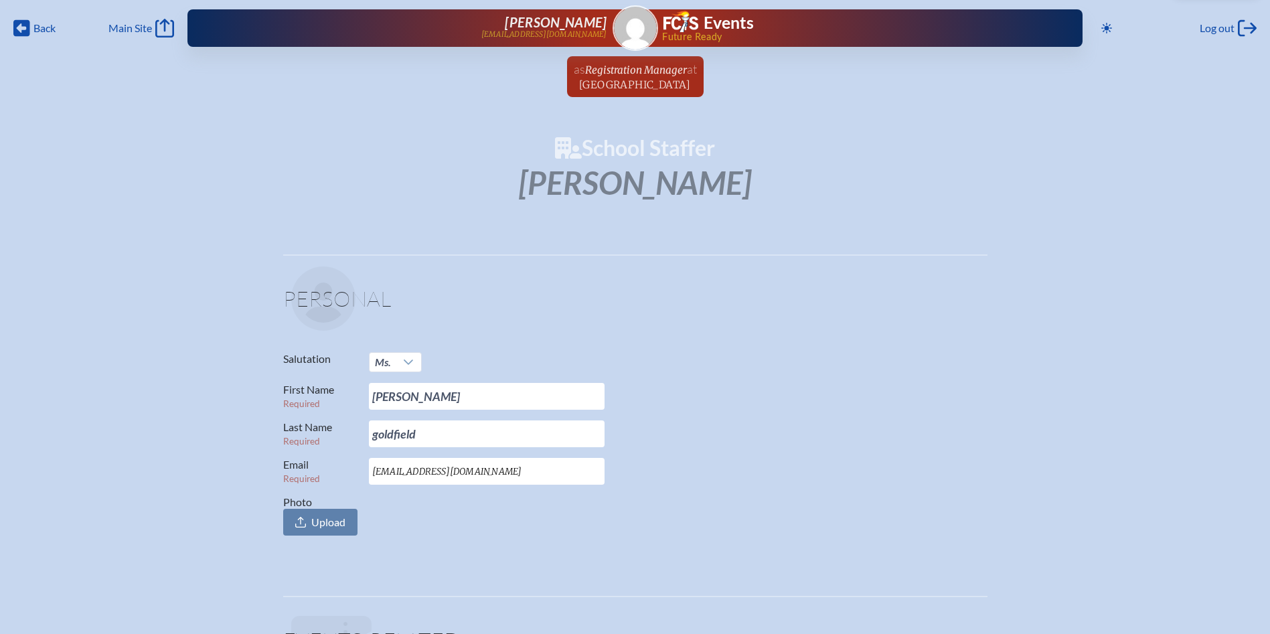
click at [644, 64] on span "Registration Manager" at bounding box center [636, 70] width 102 height 13
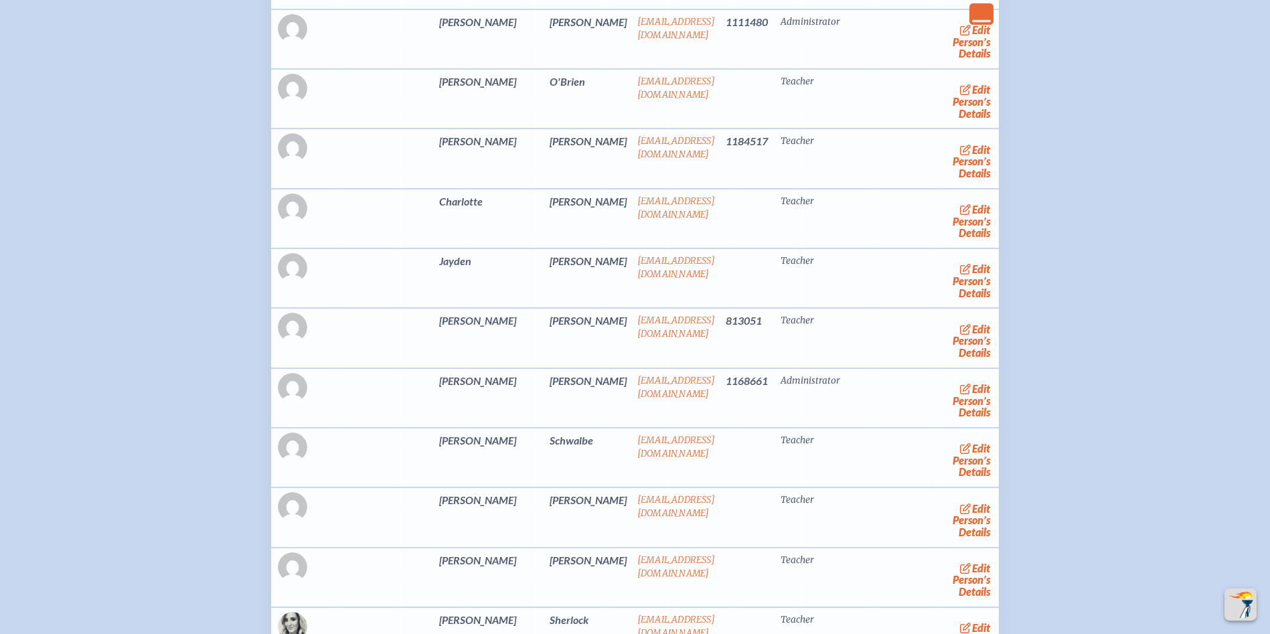
scroll to position [4754, 0]
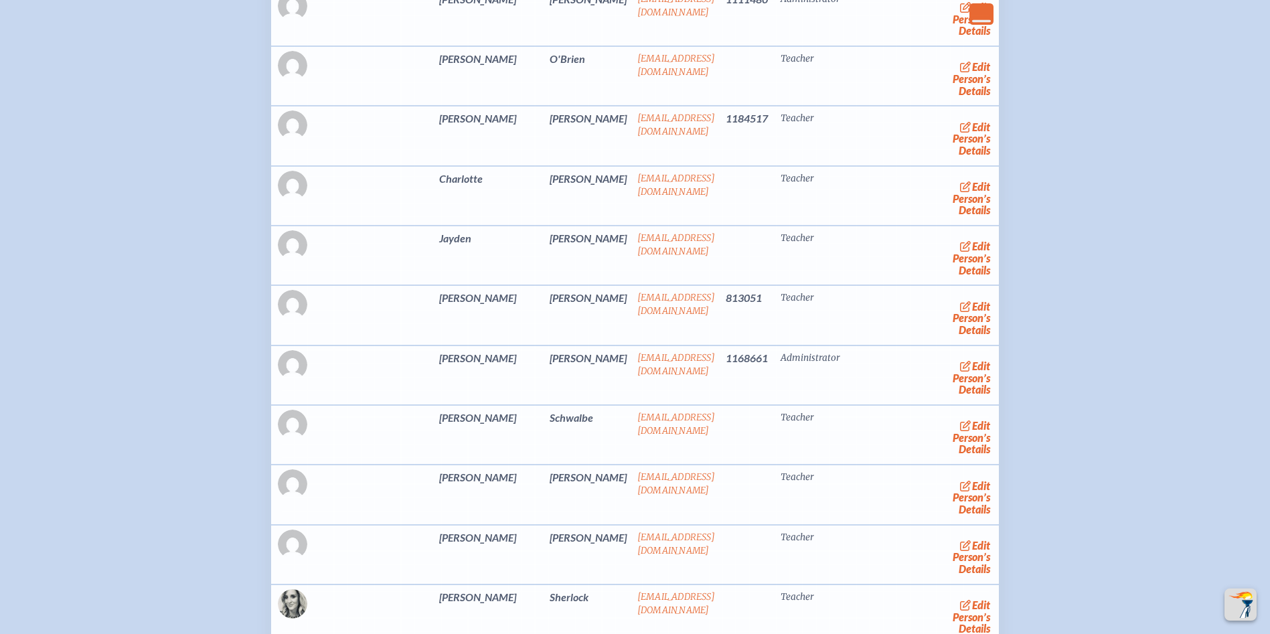
click at [949, 159] on link "edit Person’s Details" at bounding box center [971, 138] width 45 height 42
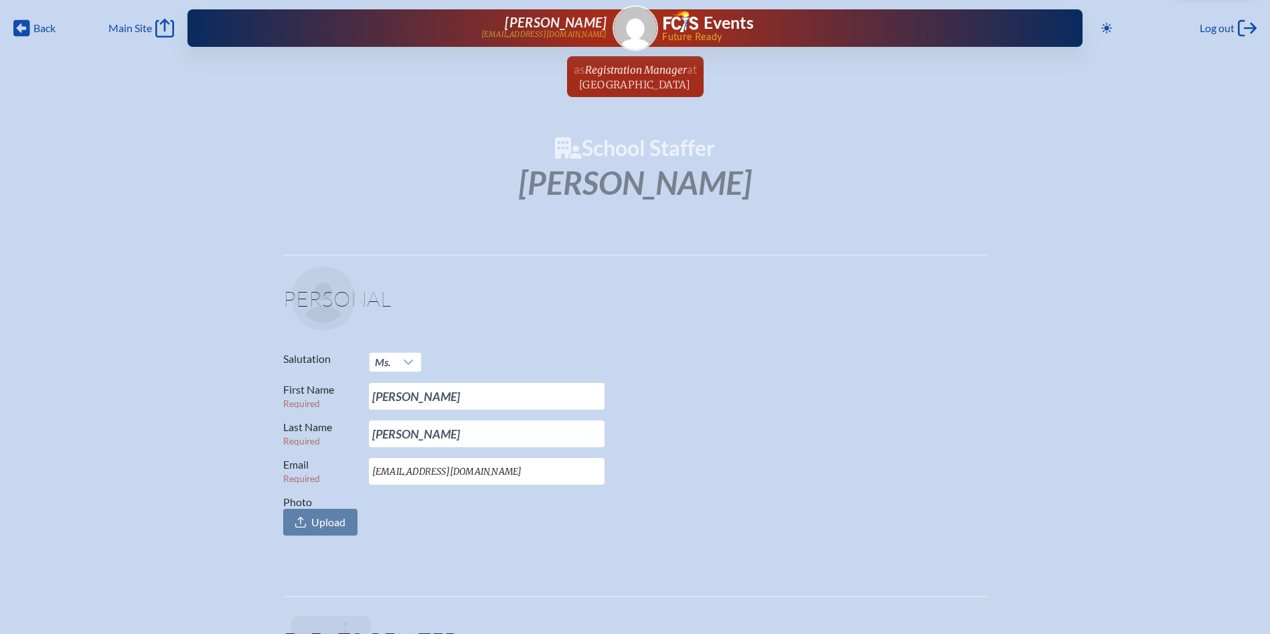
drag, startPoint x: 389, startPoint y: 473, endPoint x: 394, endPoint y: 452, distance: 21.4
click at [389, 472] on input "sratterman@rpds.com" at bounding box center [487, 471] width 236 height 27
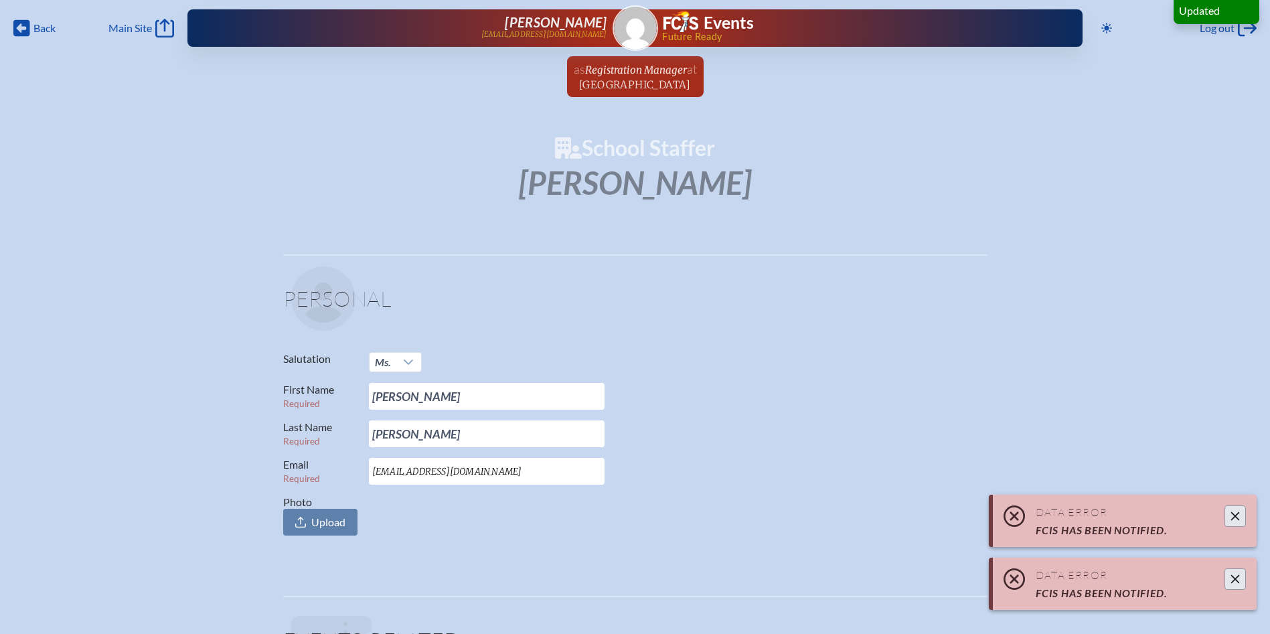
type input "[EMAIL_ADDRESS][DOMAIN_NAME]"
click at [703, 406] on p "First Name Required Shannon" at bounding box center [630, 396] width 694 height 27
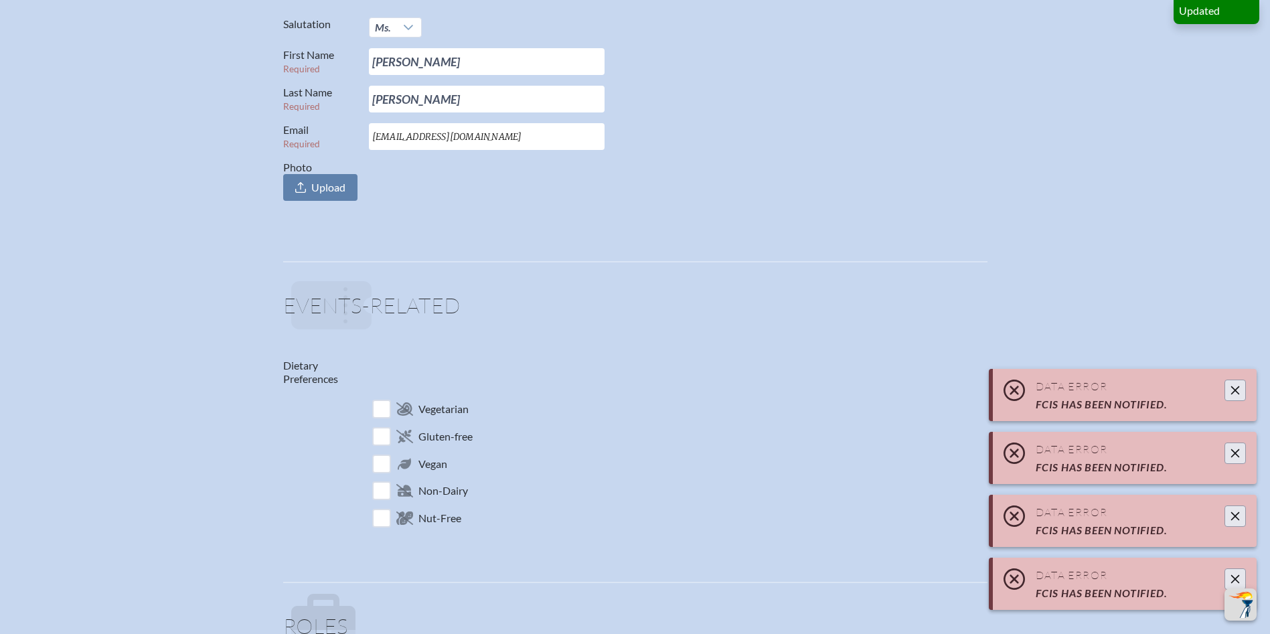
scroll to position [736, 0]
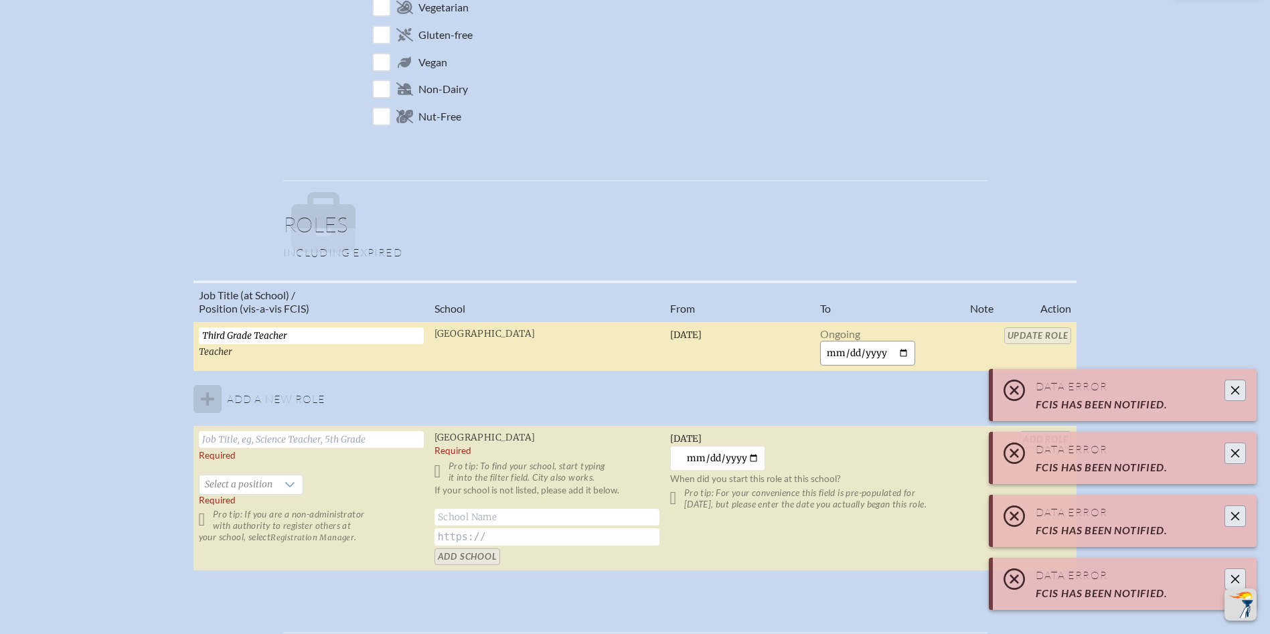
click at [826, 350] on input "date" at bounding box center [868, 353] width 96 height 25
type input "[DATE]"
click at [1037, 335] on input "Update Role" at bounding box center [1044, 335] width 68 height 17
type input "sratterman@rpds.com"
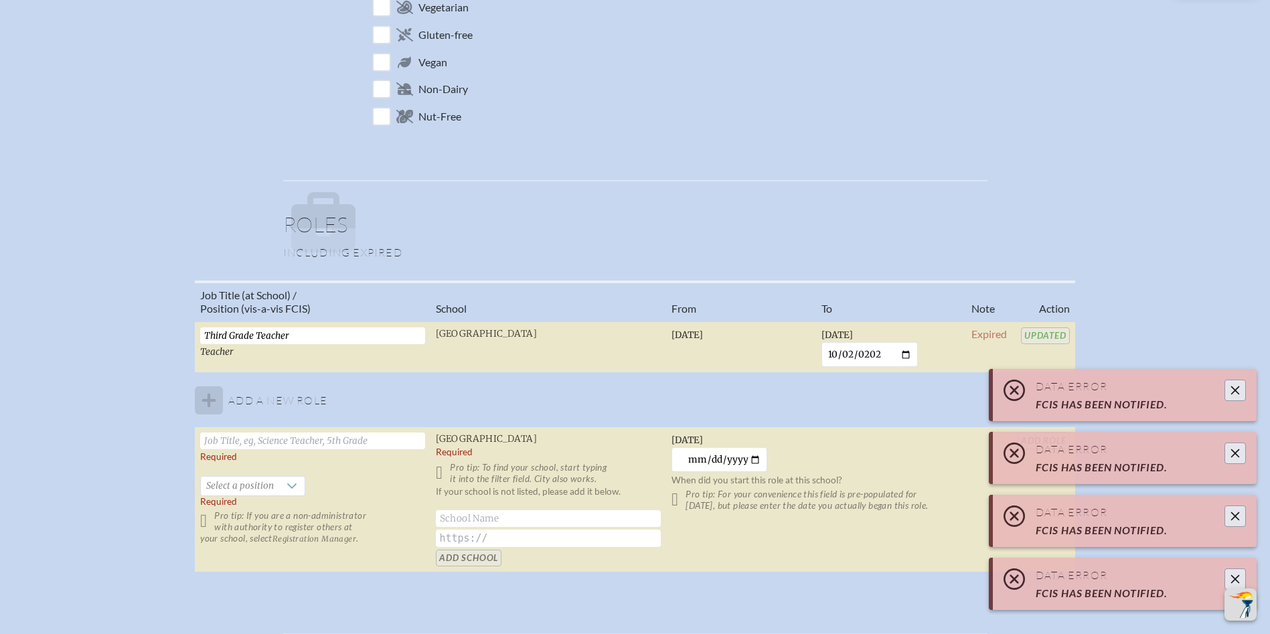
click at [1240, 390] on icon "Close" at bounding box center [1235, 390] width 11 height 11
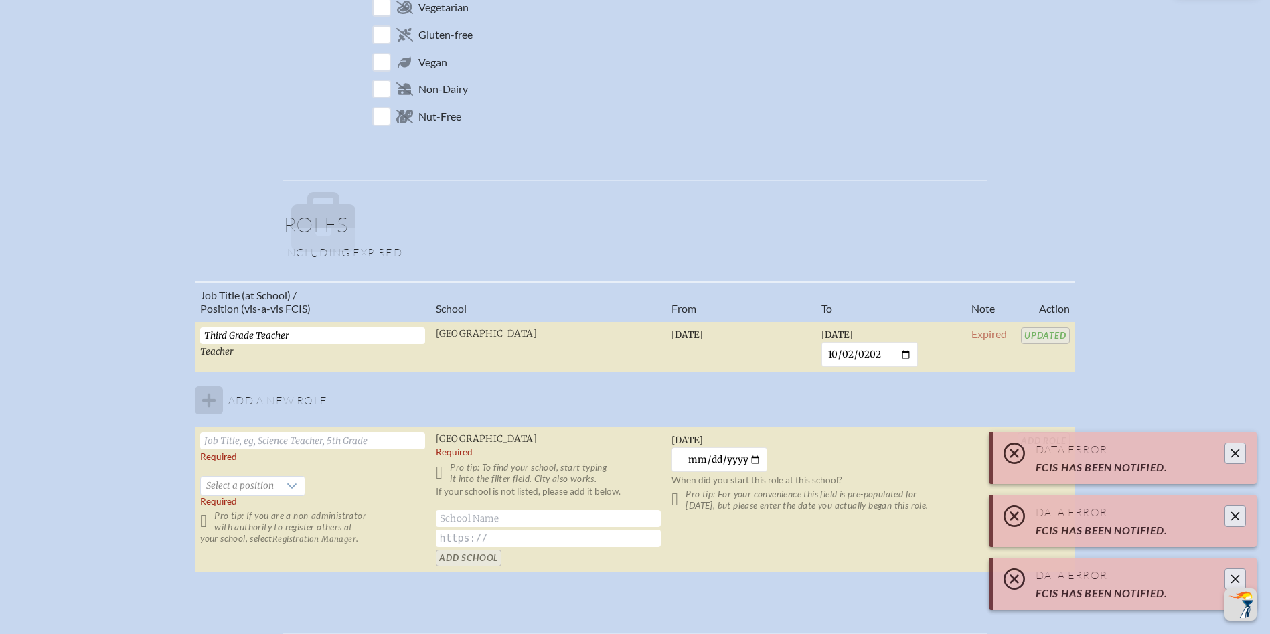
click at [1232, 576] on icon "Close" at bounding box center [1235, 579] width 11 height 11
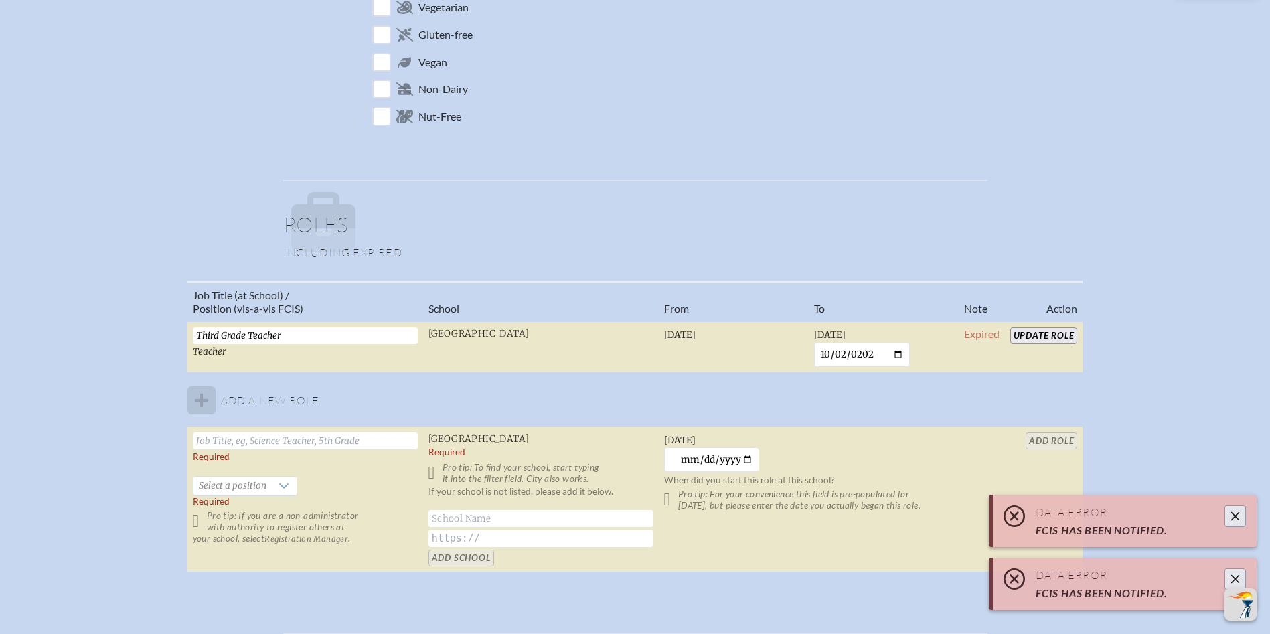
click at [1232, 576] on icon "Close" at bounding box center [1235, 579] width 11 height 11
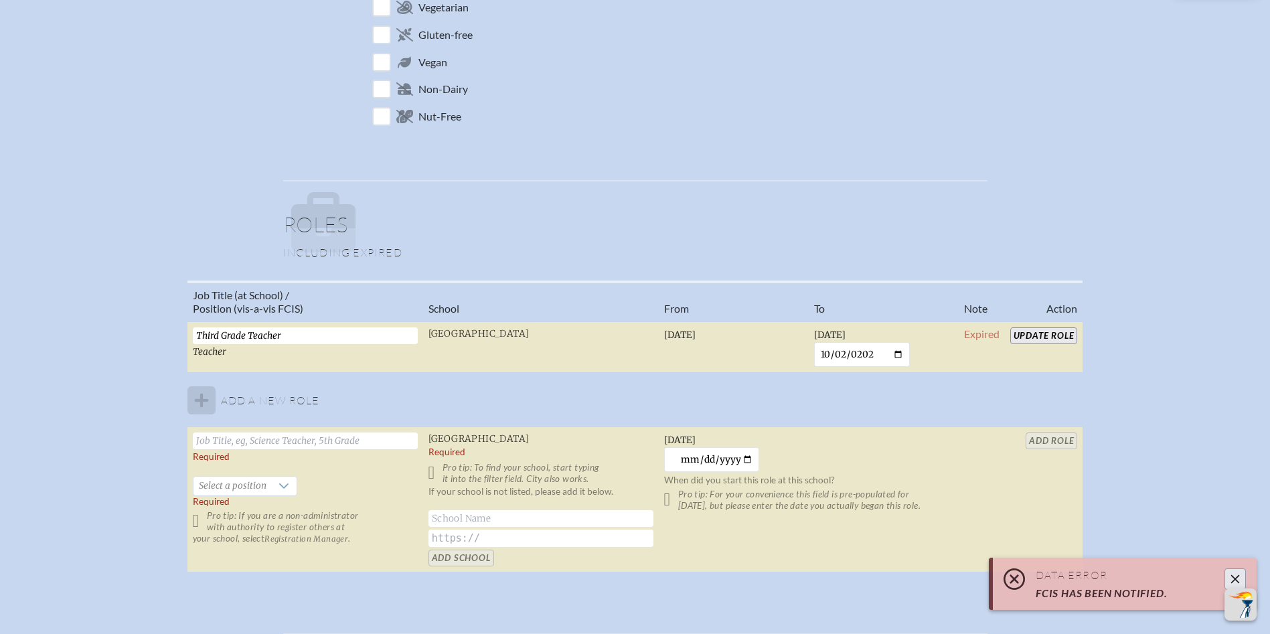
click at [1233, 576] on icon "Close" at bounding box center [1235, 579] width 9 height 9
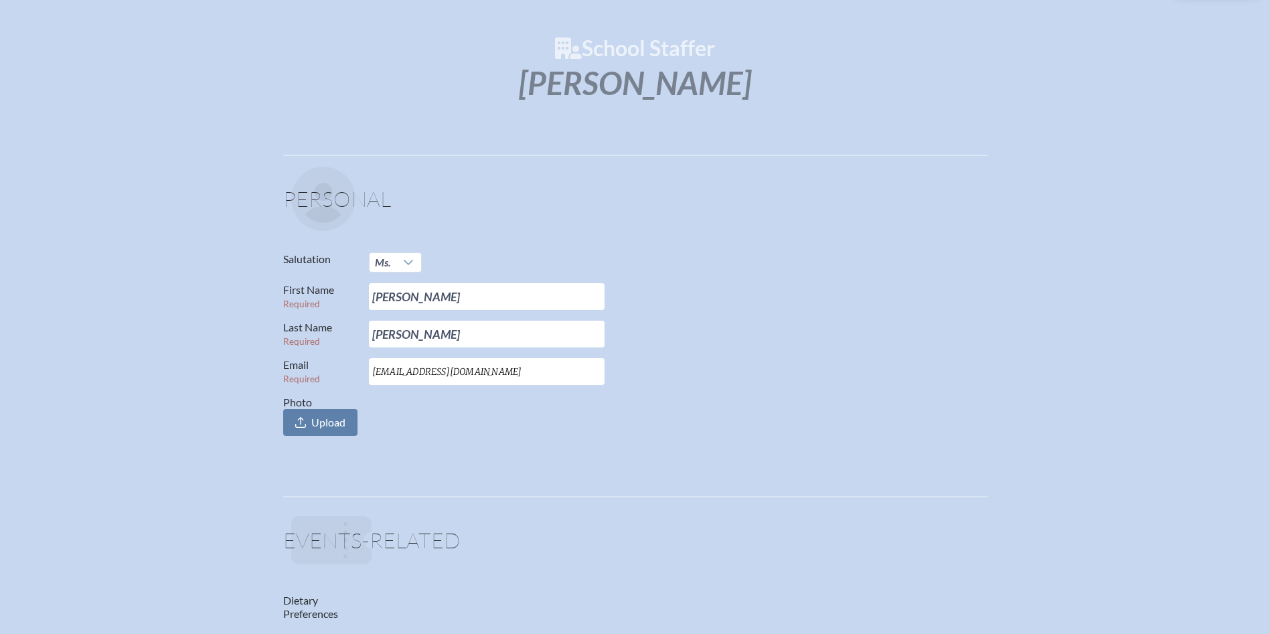
scroll to position [0, 0]
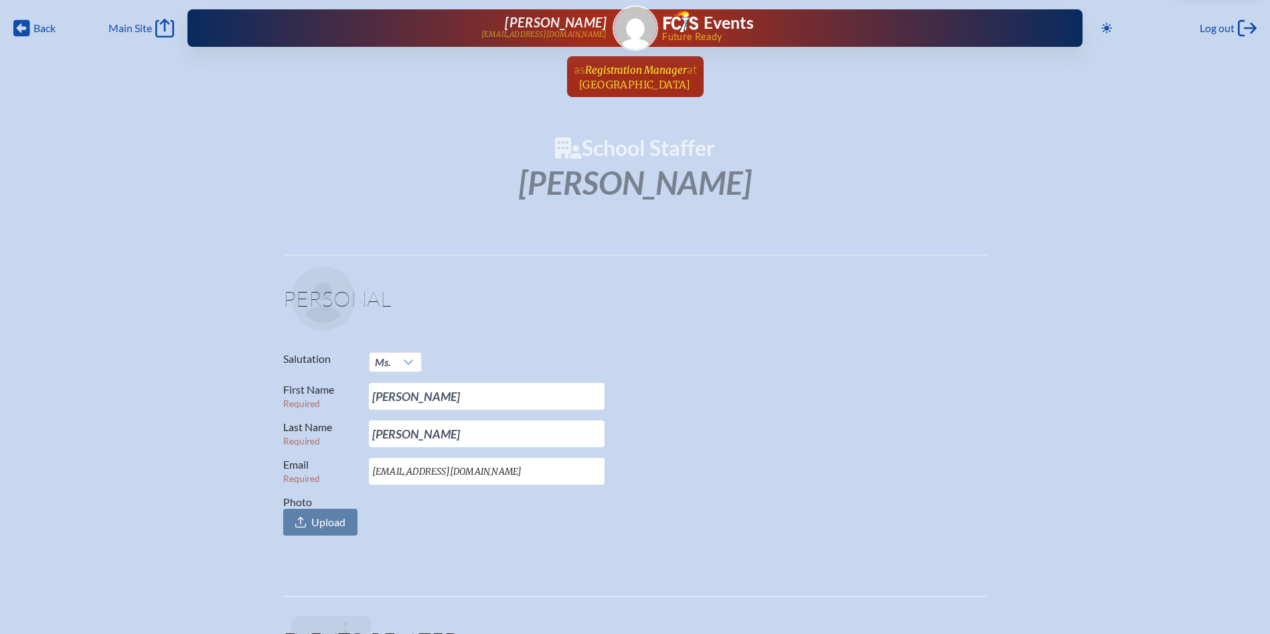
click at [650, 66] on span "Registration Manager" at bounding box center [636, 70] width 102 height 13
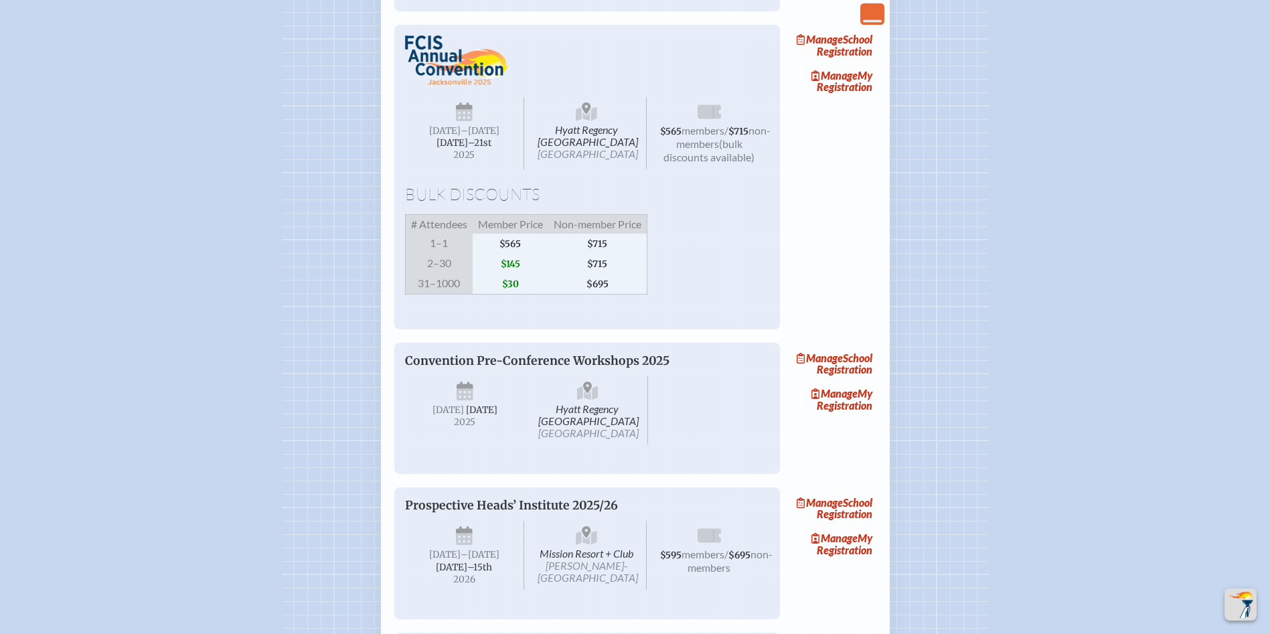
scroll to position [1205, 0]
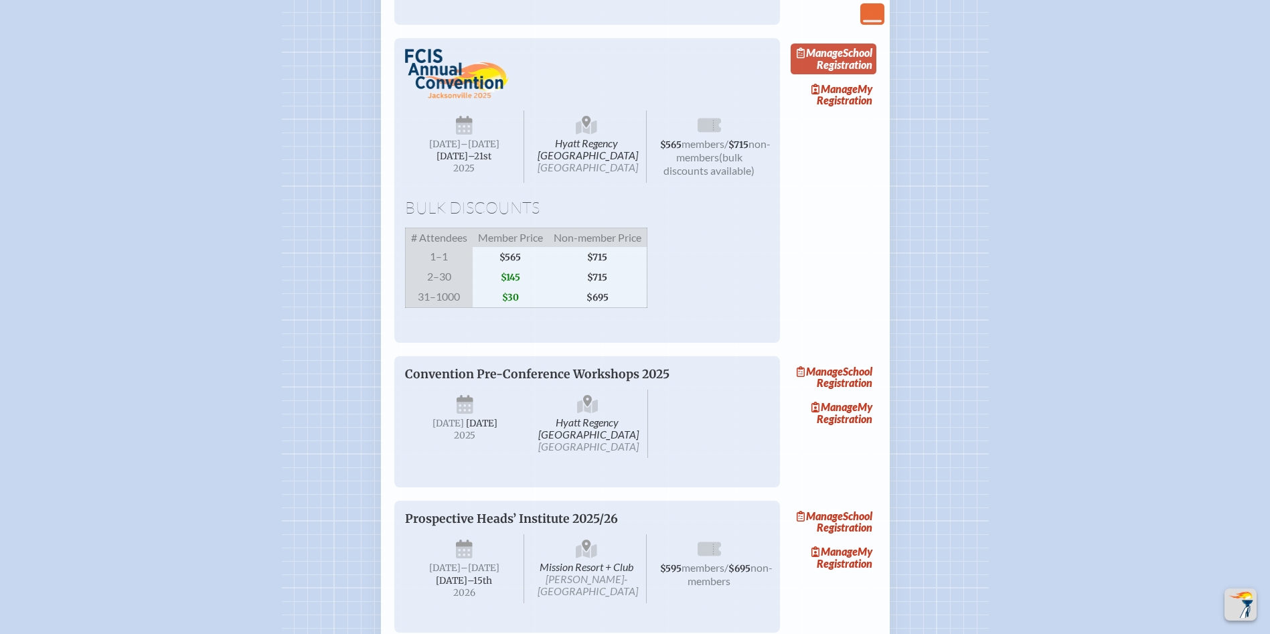
click at [841, 74] on link "Manage School Registration" at bounding box center [834, 59] width 86 height 31
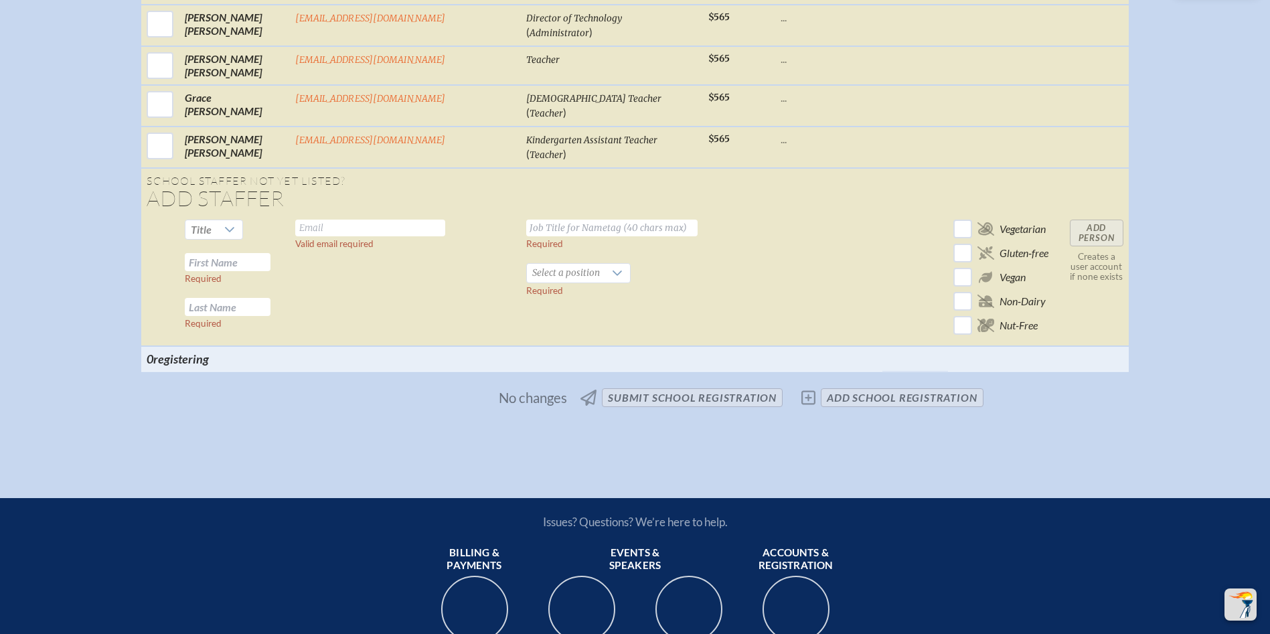
scroll to position [3013, 0]
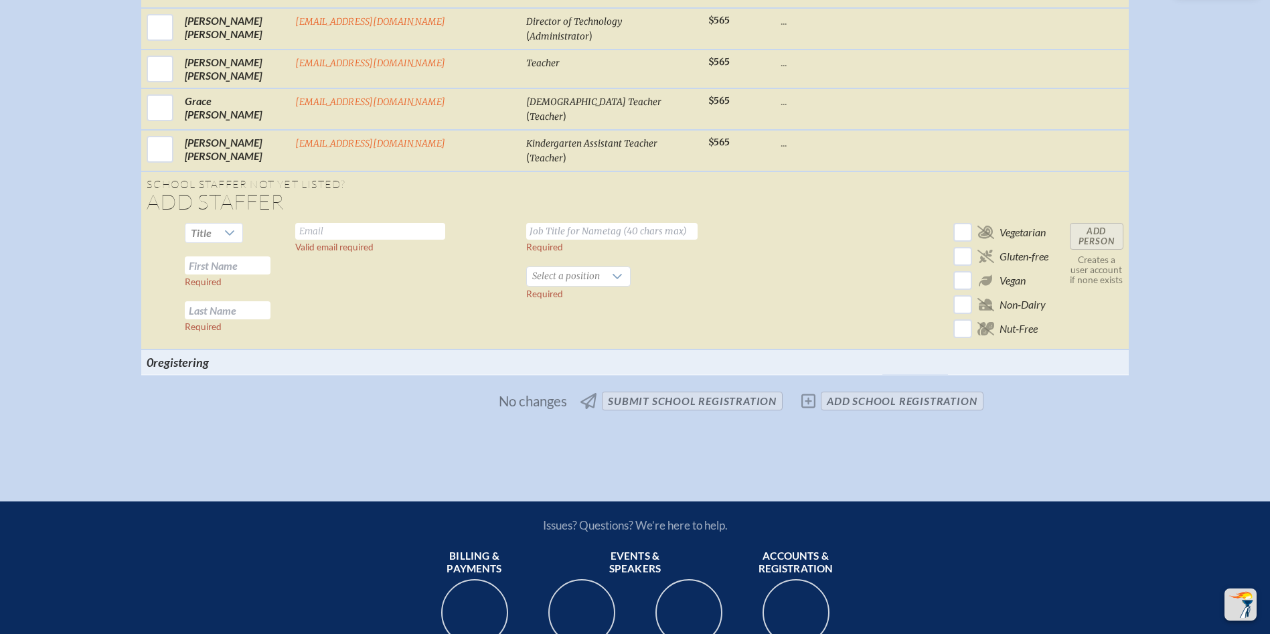
click at [260, 275] on input "text" at bounding box center [228, 265] width 86 height 18
type input "[PERSON_NAME]"
type input "[EMAIL_ADDRESS][DOMAIN_NAME]"
drag, startPoint x: 532, startPoint y: 260, endPoint x: 569, endPoint y: 254, distance: 38.0
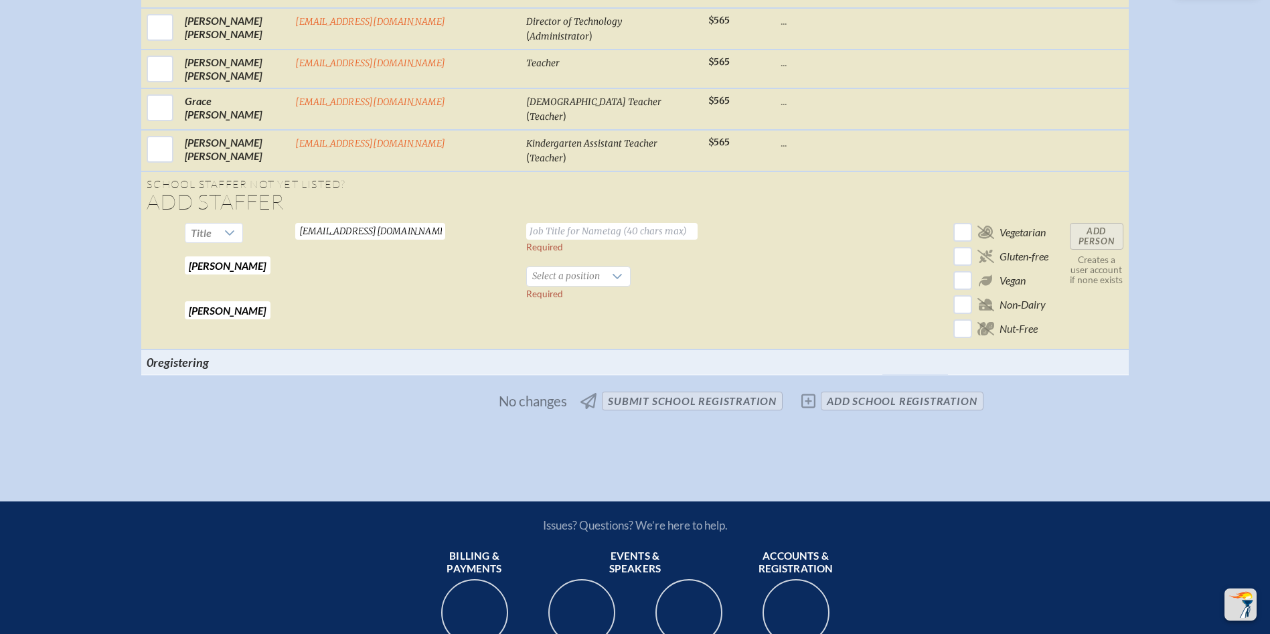
click at [536, 240] on input "text" at bounding box center [611, 231] width 171 height 17
type input "Third Grade Teacher"
click at [530, 286] on span "Select a position" at bounding box center [566, 276] width 78 height 19
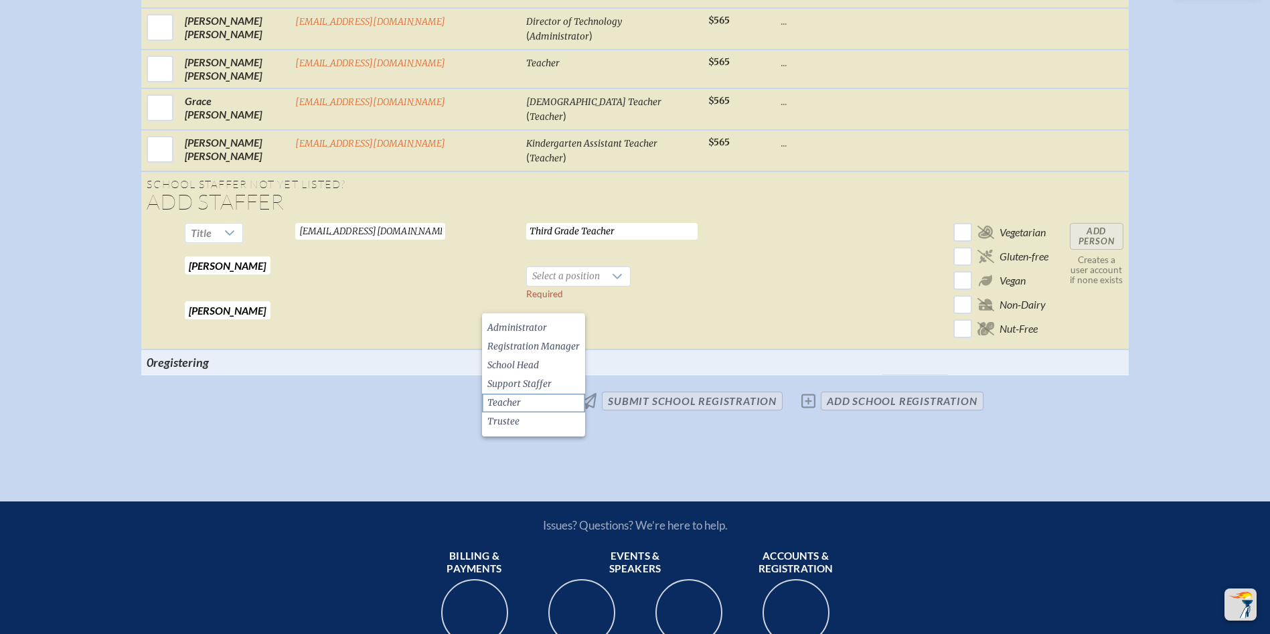
click at [529, 401] on li "Teacher" at bounding box center [533, 403] width 103 height 19
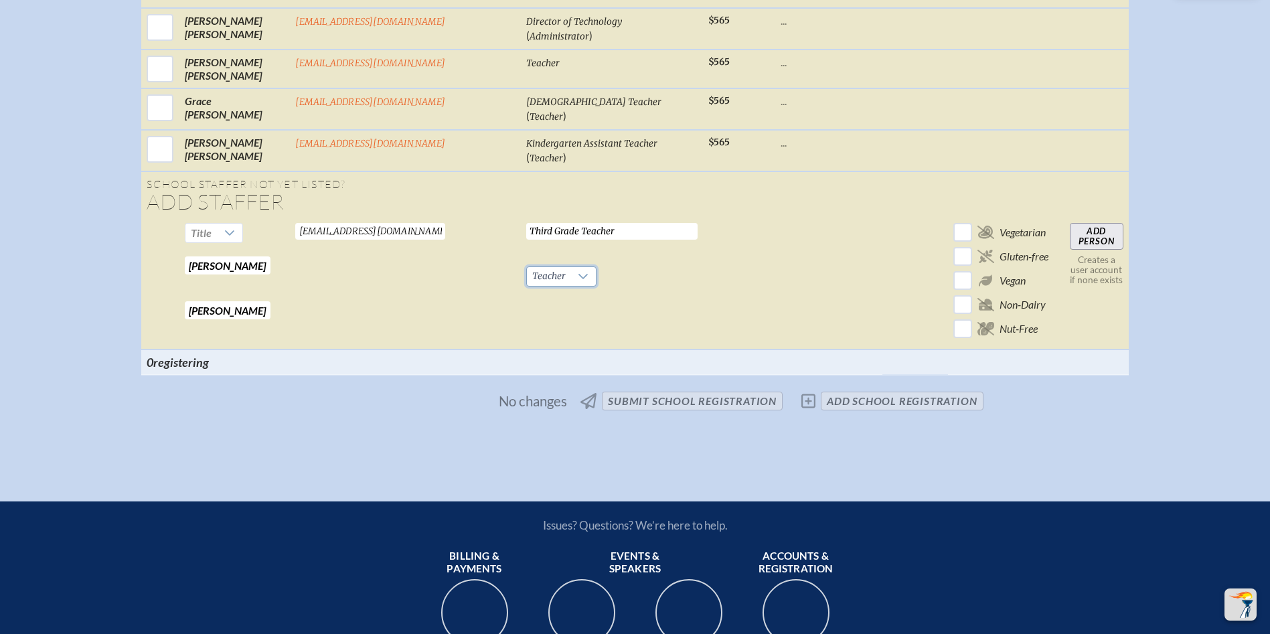
click at [1070, 250] on input "Add Person" at bounding box center [1097, 236] width 54 height 27
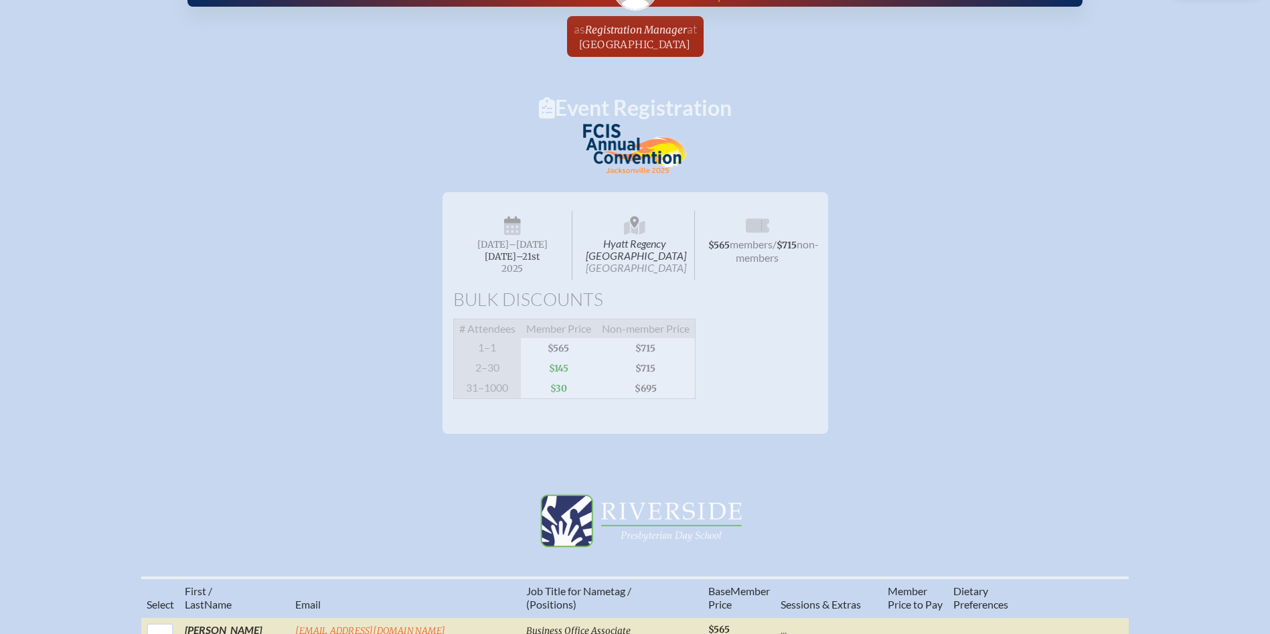
scroll to position [0, 0]
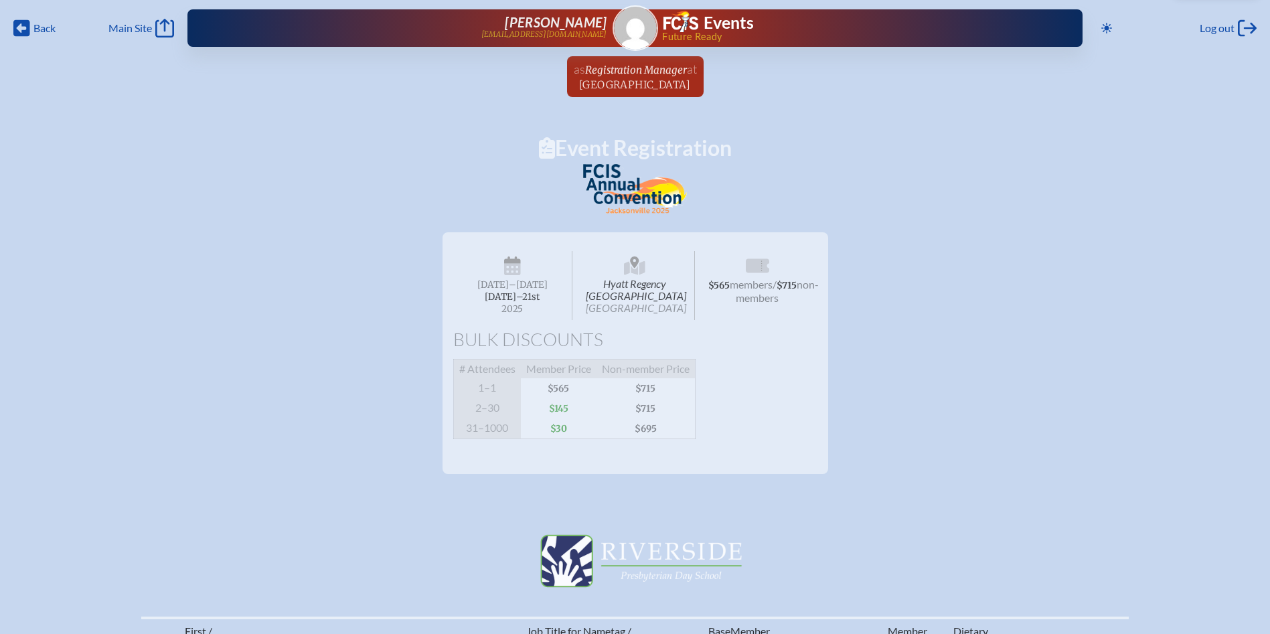
click at [629, 72] on span "Registration Manager" at bounding box center [636, 70] width 102 height 13
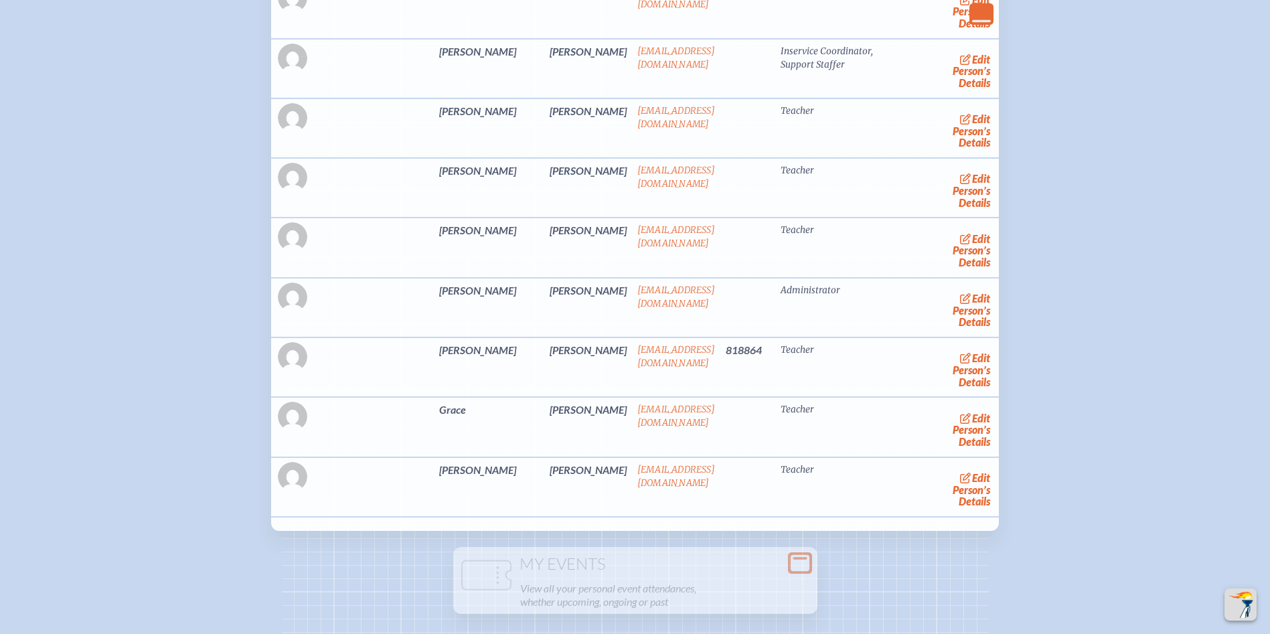
scroll to position [5423, 0]
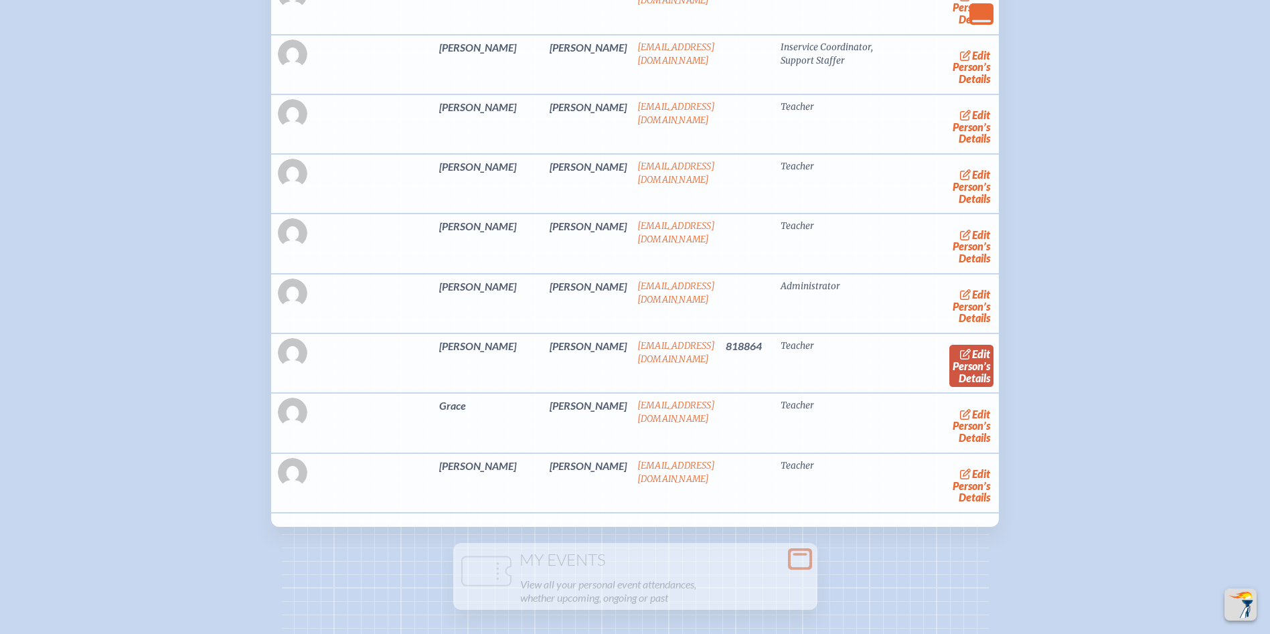
click at [960, 360] on icon at bounding box center [965, 354] width 11 height 11
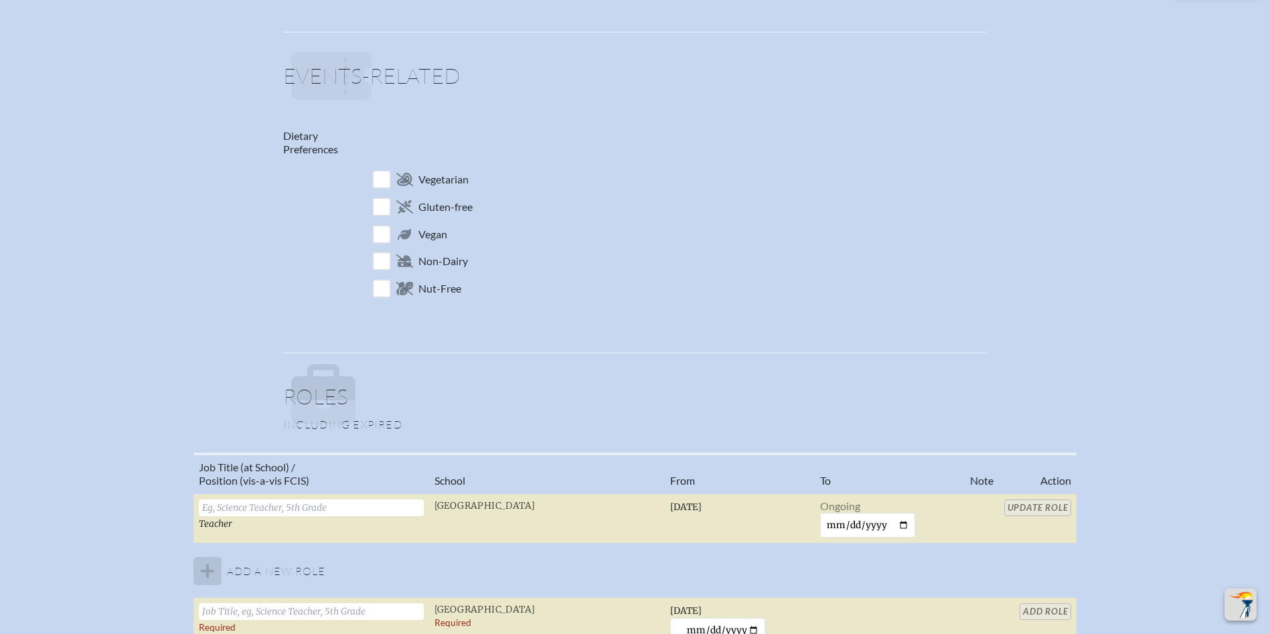
scroll to position [803, 0]
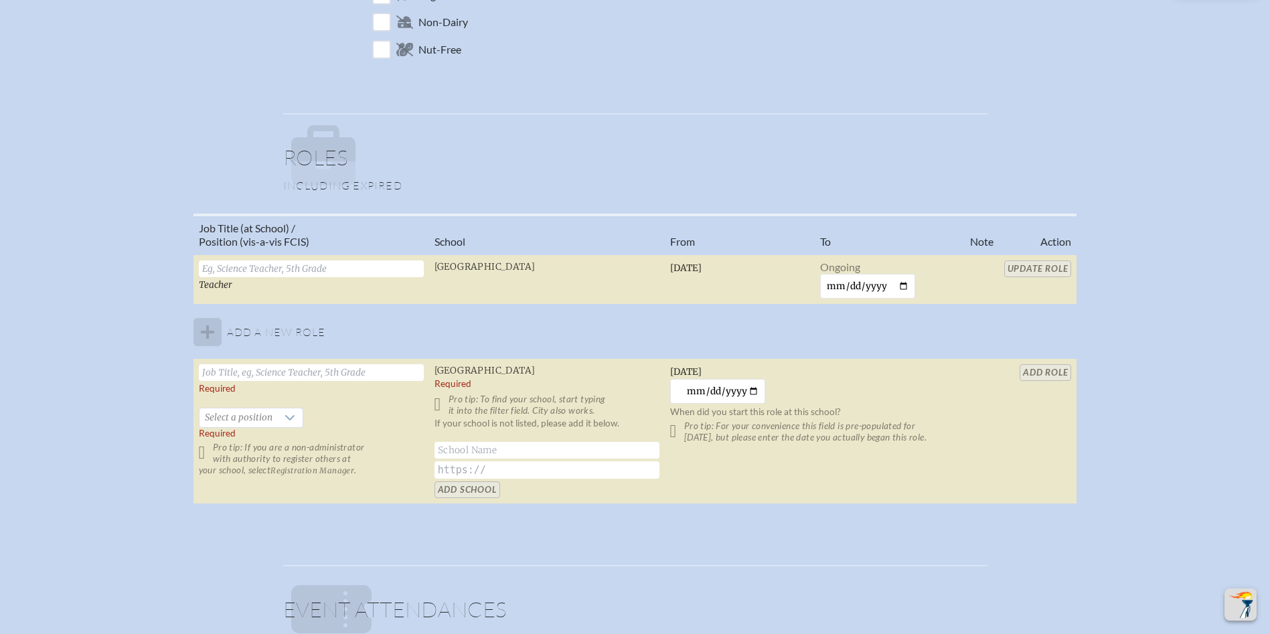
click at [236, 376] on input "text" at bounding box center [311, 372] width 225 height 17
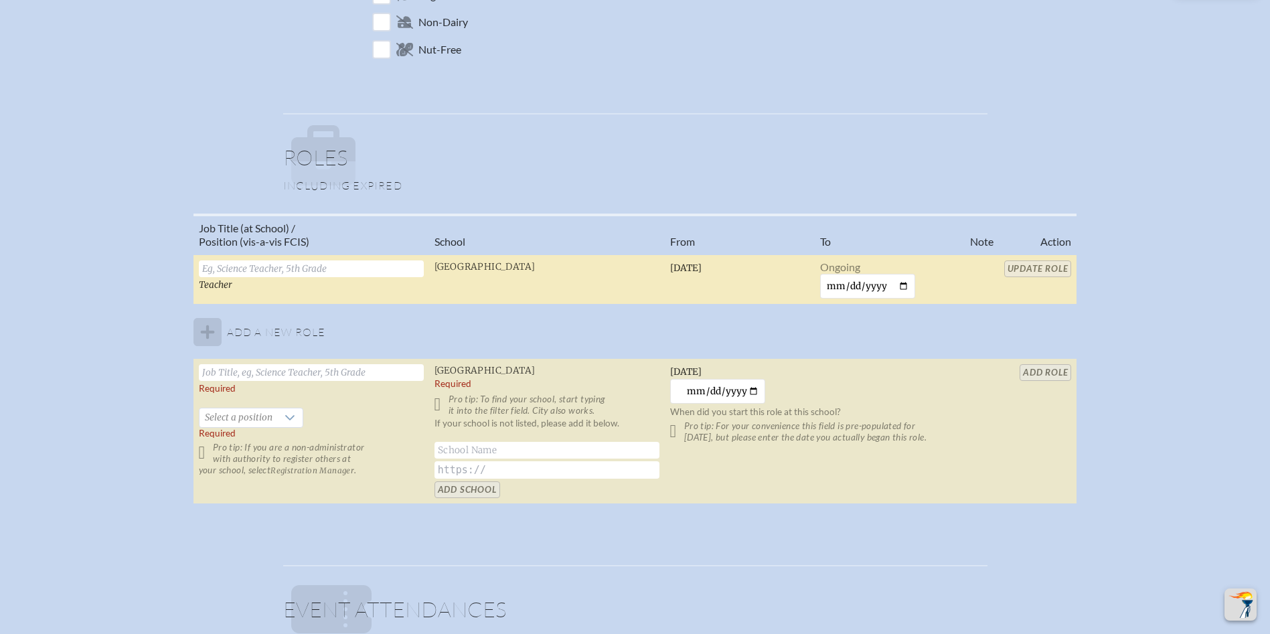
click at [319, 261] on input "text" at bounding box center [311, 268] width 225 height 17
type input "Physical Education Teacher"
click at [1031, 266] on input "Update Role" at bounding box center [1038, 268] width 68 height 17
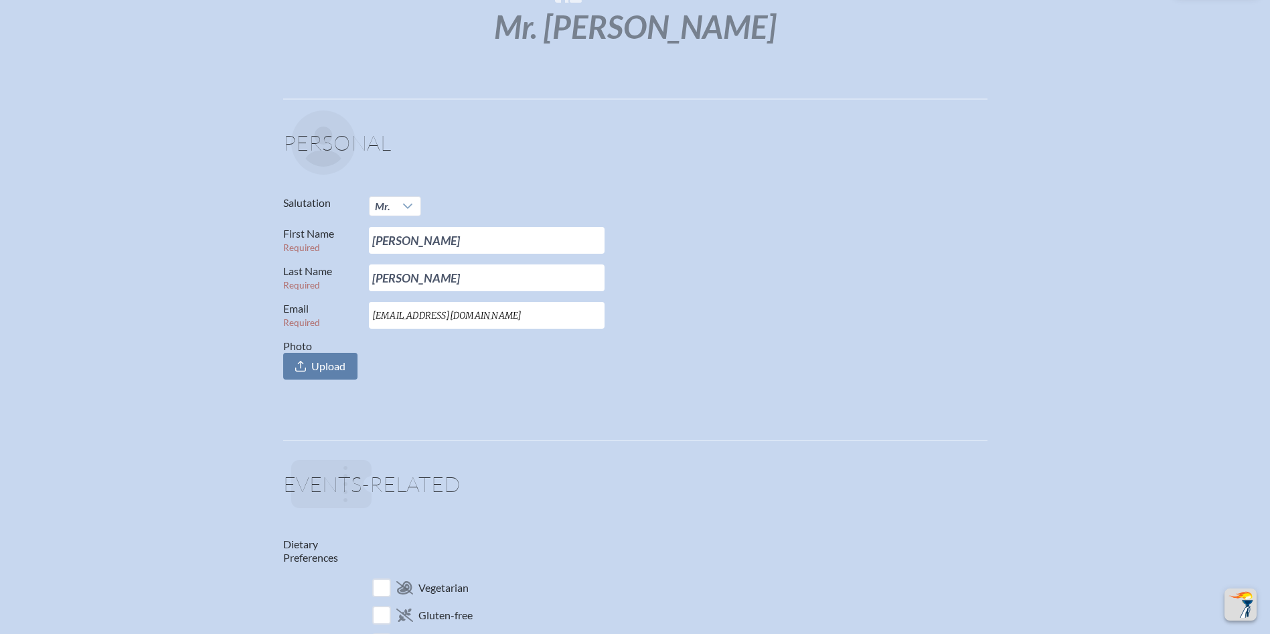
scroll to position [0, 0]
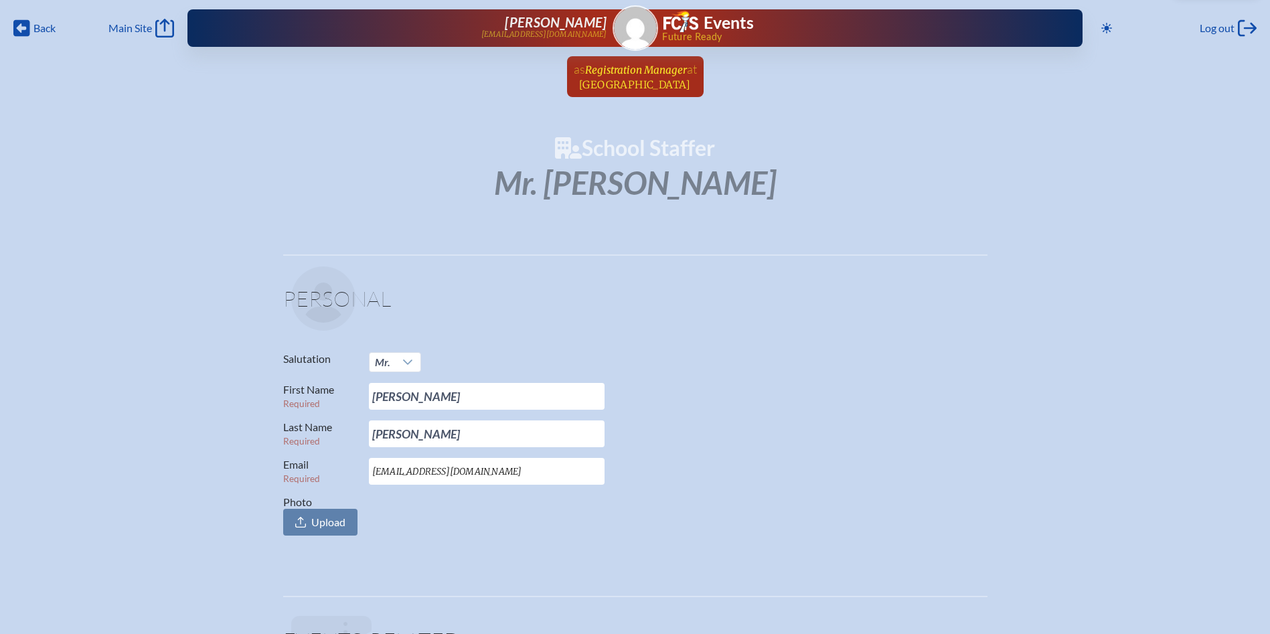
click at [655, 68] on span "Registration Manager" at bounding box center [636, 70] width 102 height 13
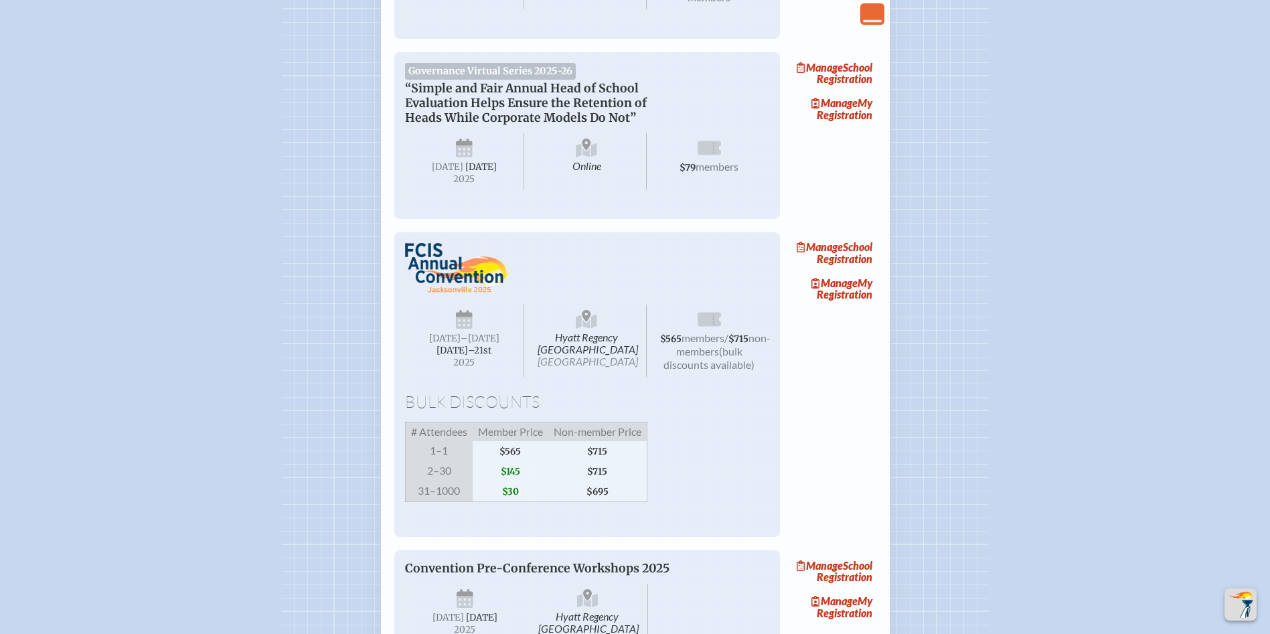
scroll to position [1272, 0]
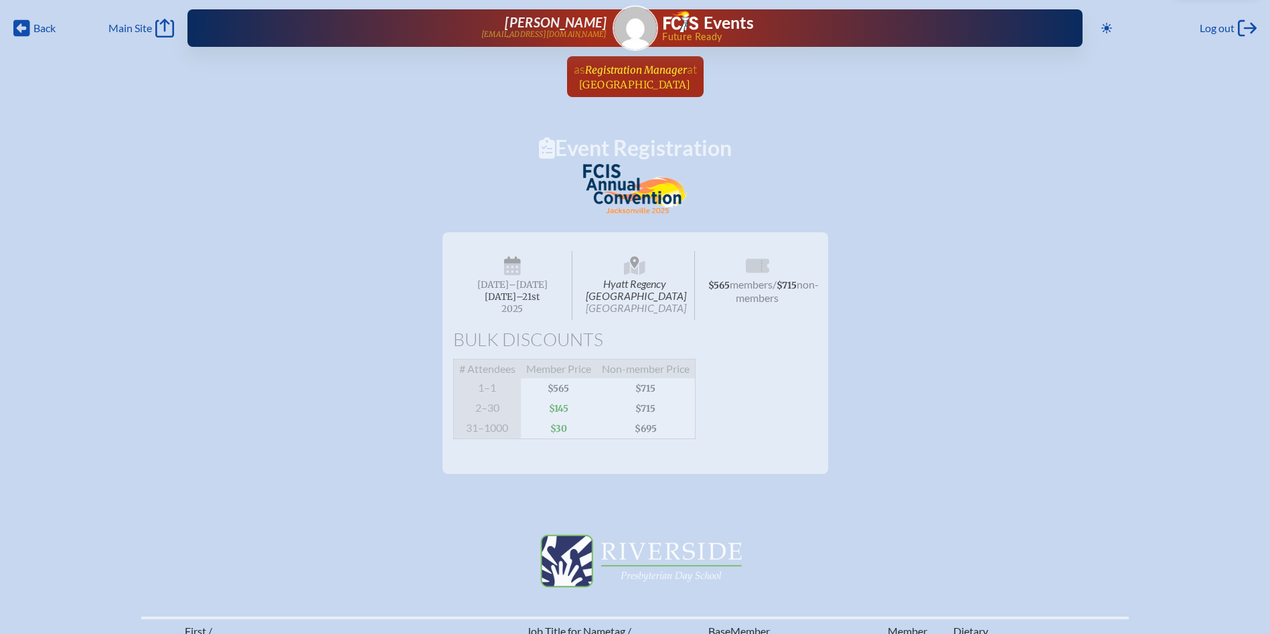
click at [633, 82] on span "[GEOGRAPHIC_DATA]" at bounding box center [635, 84] width 112 height 13
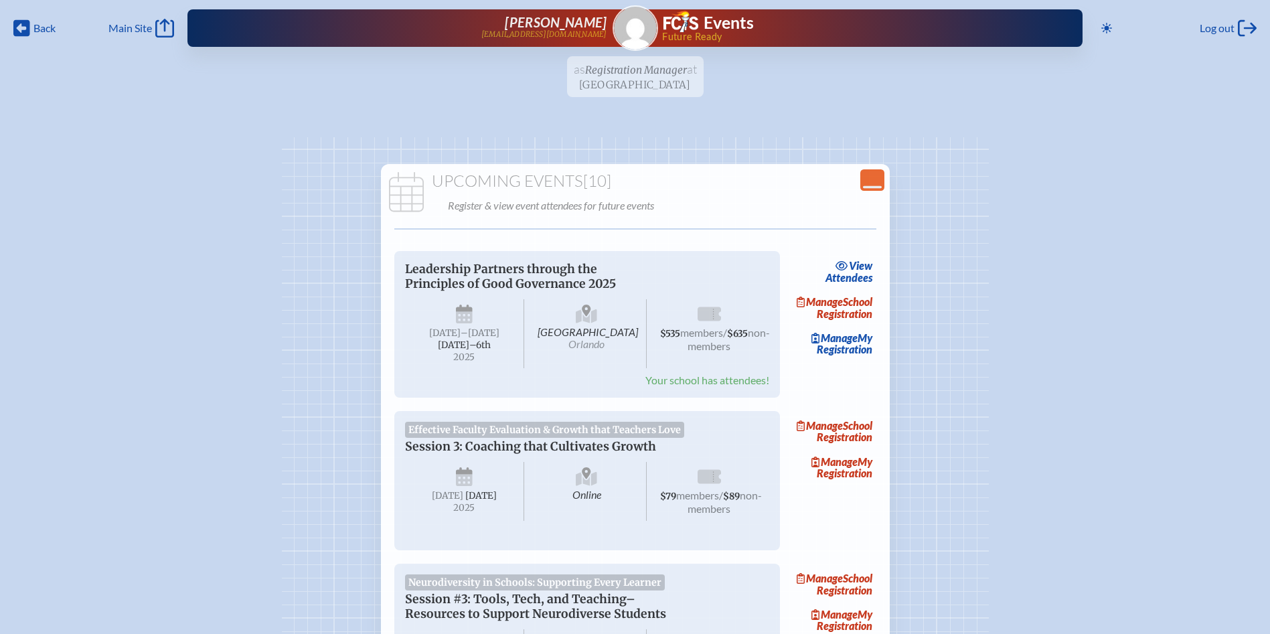
click at [691, 80] on ul "as Registration Manager at [GEOGRAPHIC_DATA] since [DATE]" at bounding box center [635, 80] width 1270 height 49
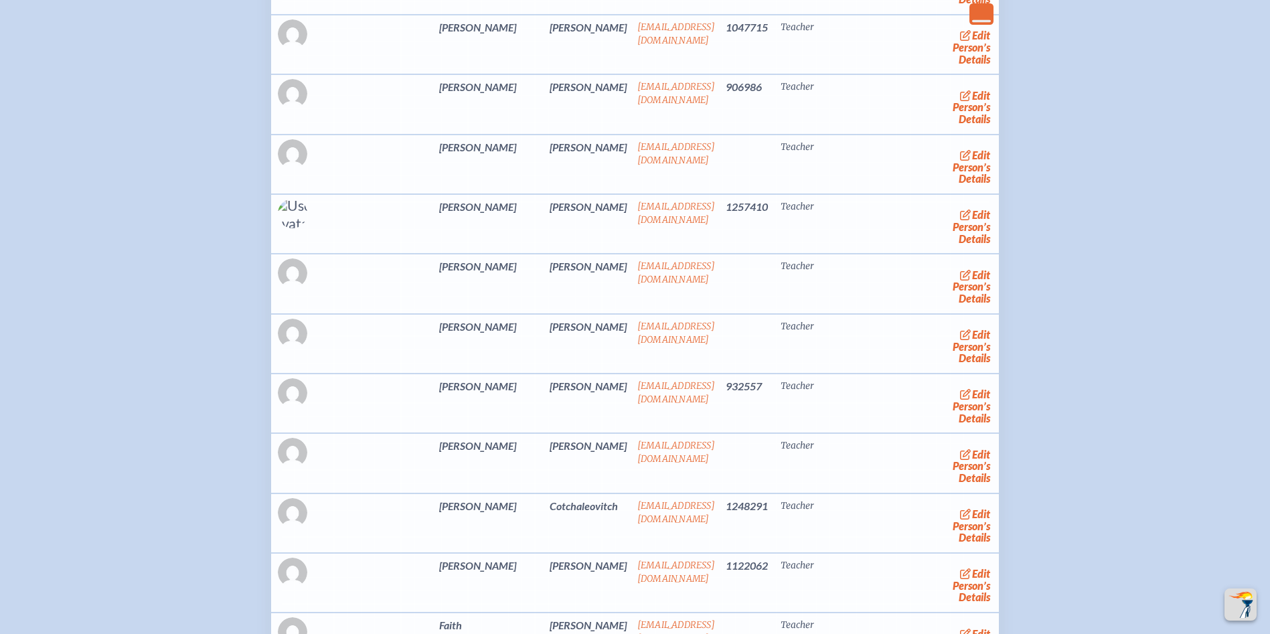
scroll to position [2812, 0]
click at [949, 427] on link "edit Person’s Details" at bounding box center [971, 406] width 45 height 42
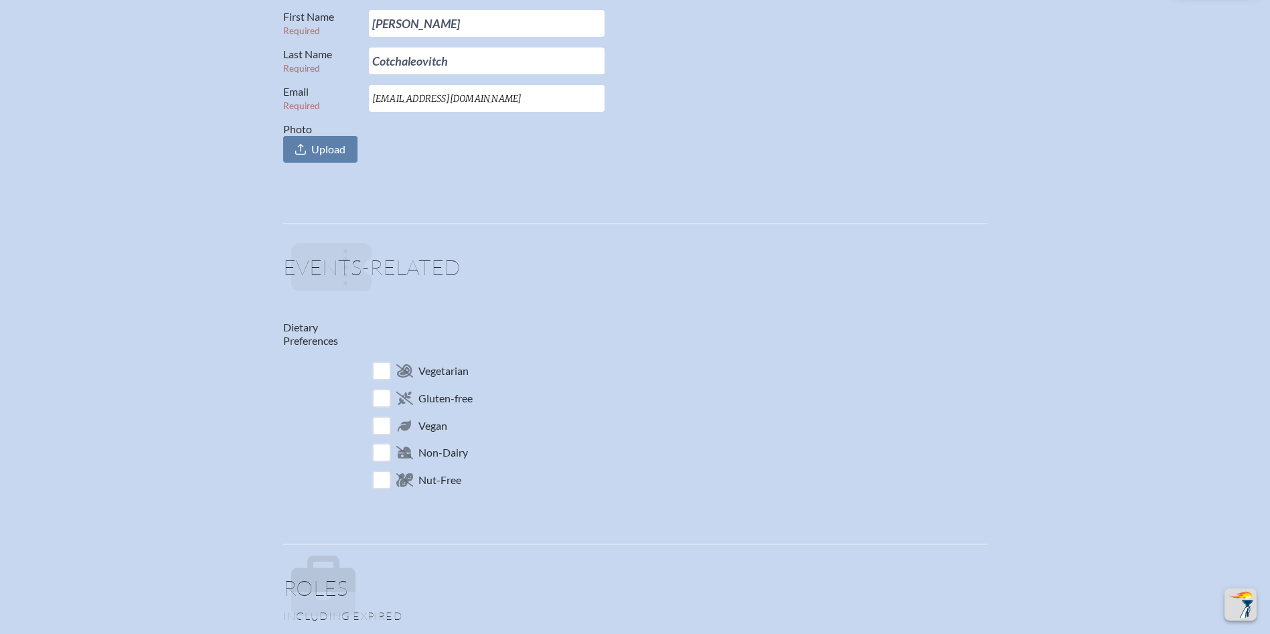
scroll to position [402, 0]
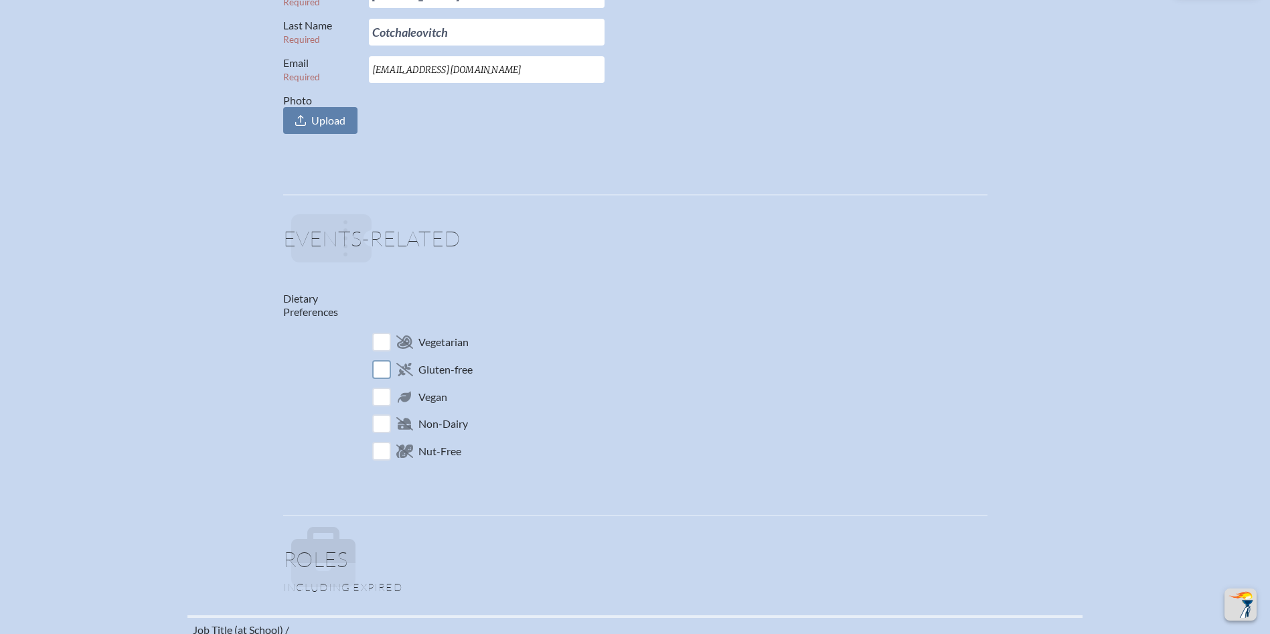
click at [381, 367] on input "checkbox" at bounding box center [381, 369] width 23 height 23
checkbox input "true"
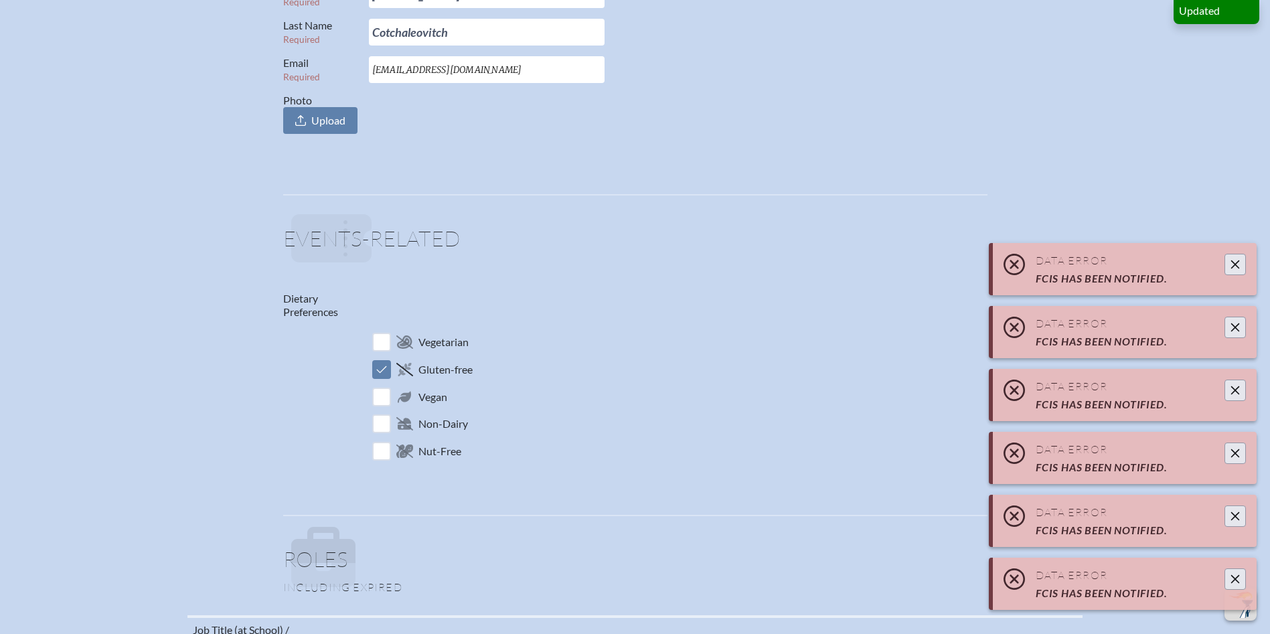
click at [1237, 580] on icon "Close" at bounding box center [1235, 579] width 9 height 9
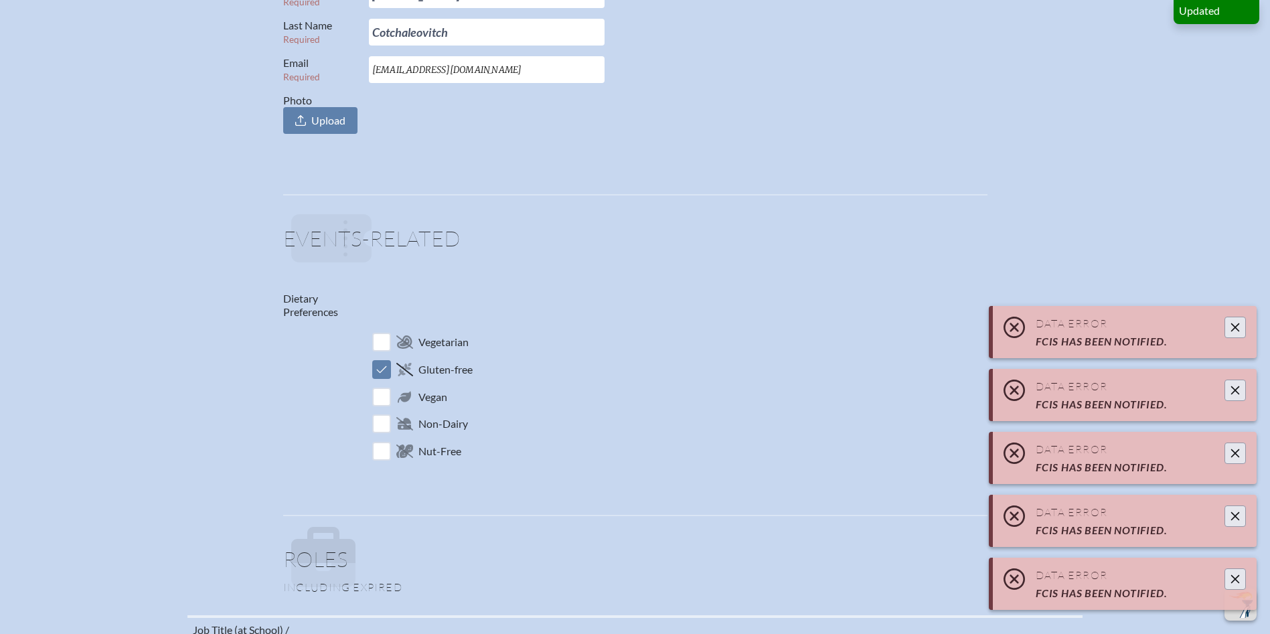
click at [1237, 580] on icon "Close" at bounding box center [1235, 579] width 9 height 9
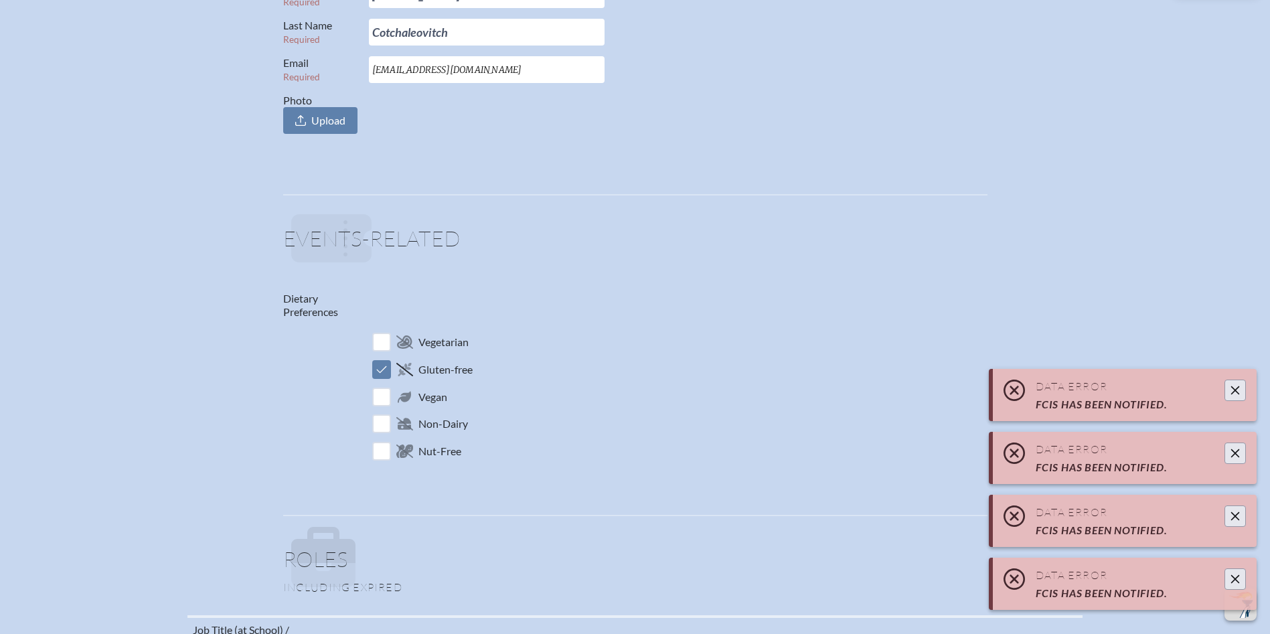
click at [1237, 580] on icon "Close" at bounding box center [1235, 579] width 9 height 9
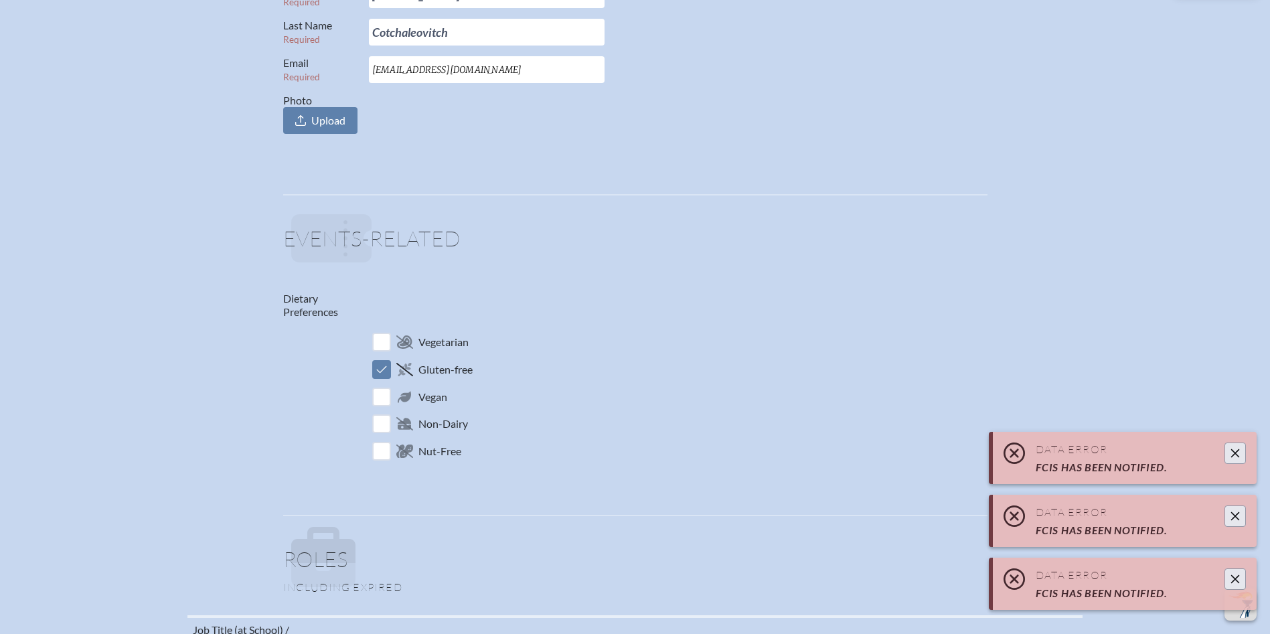
click at [1236, 579] on icon "Close" at bounding box center [1235, 579] width 9 height 9
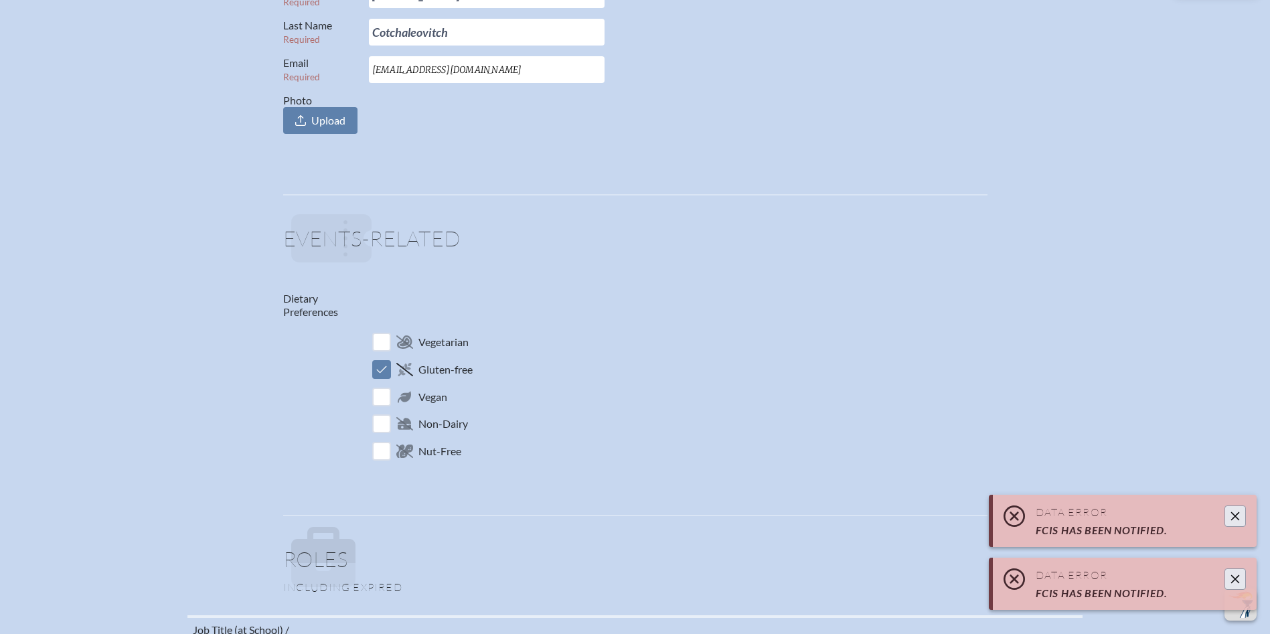
click at [1236, 578] on icon "Close" at bounding box center [1235, 579] width 11 height 11
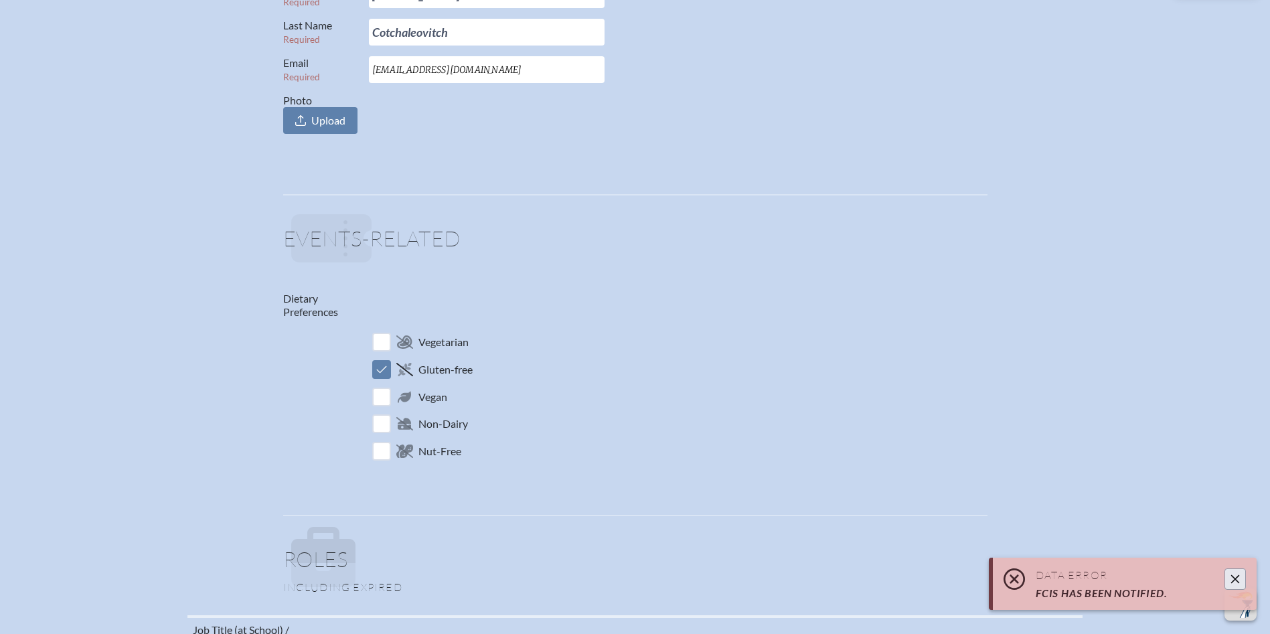
click at [1236, 578] on icon "Close" at bounding box center [1235, 579] width 11 height 11
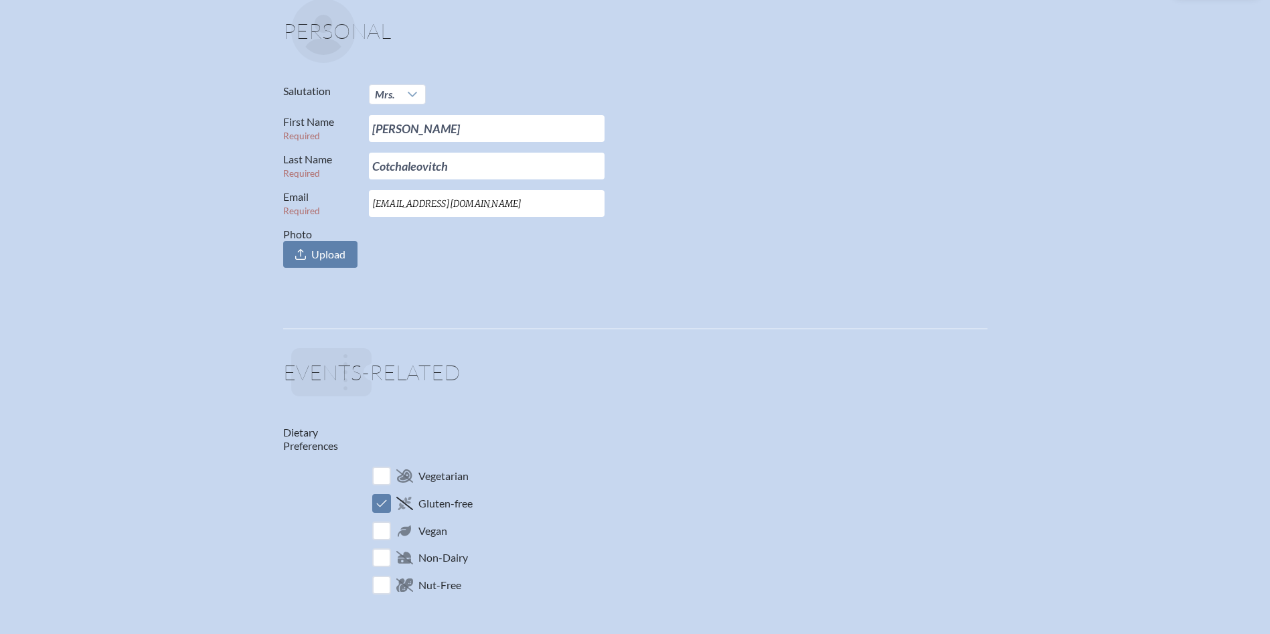
scroll to position [0, 0]
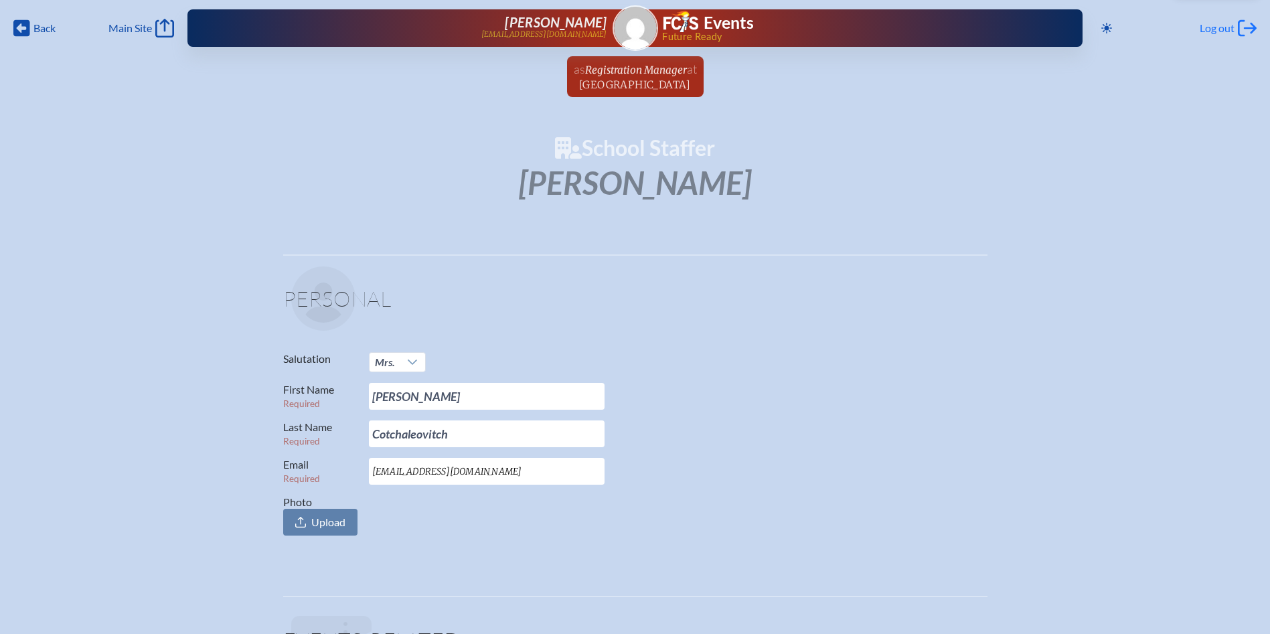
click at [1217, 29] on span "Log out" at bounding box center [1217, 27] width 35 height 13
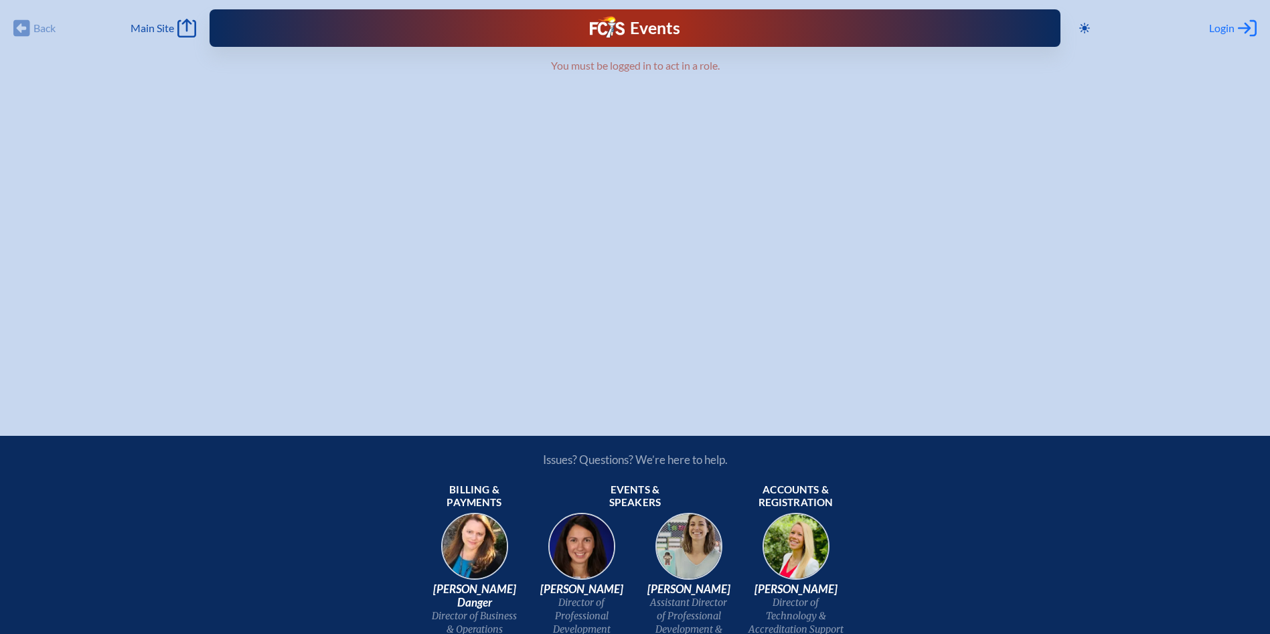
click at [1232, 27] on span "Login" at bounding box center [1221, 27] width 25 height 13
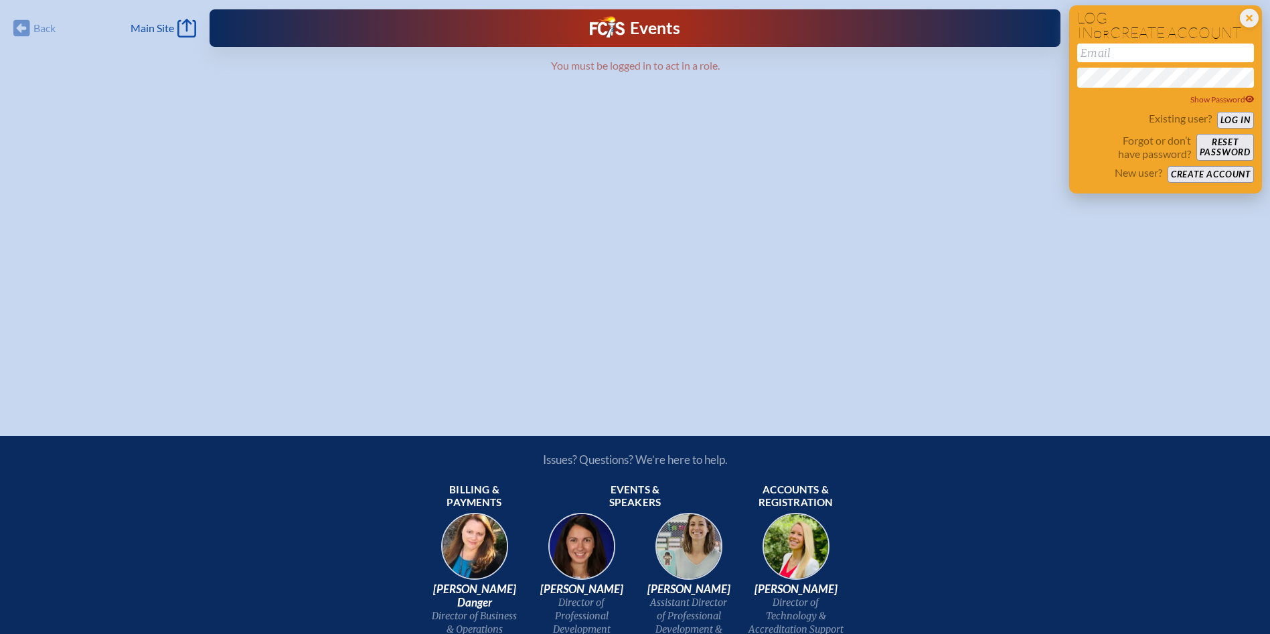
drag, startPoint x: 1232, startPoint y: 27, endPoint x: 1141, endPoint y: 50, distance: 94.0
click at [1123, 54] on input "email" at bounding box center [1165, 53] width 177 height 19
type input "[EMAIL_ADDRESS][DOMAIN_NAME]"
click at [1217, 112] on button "Log in" at bounding box center [1235, 120] width 37 height 17
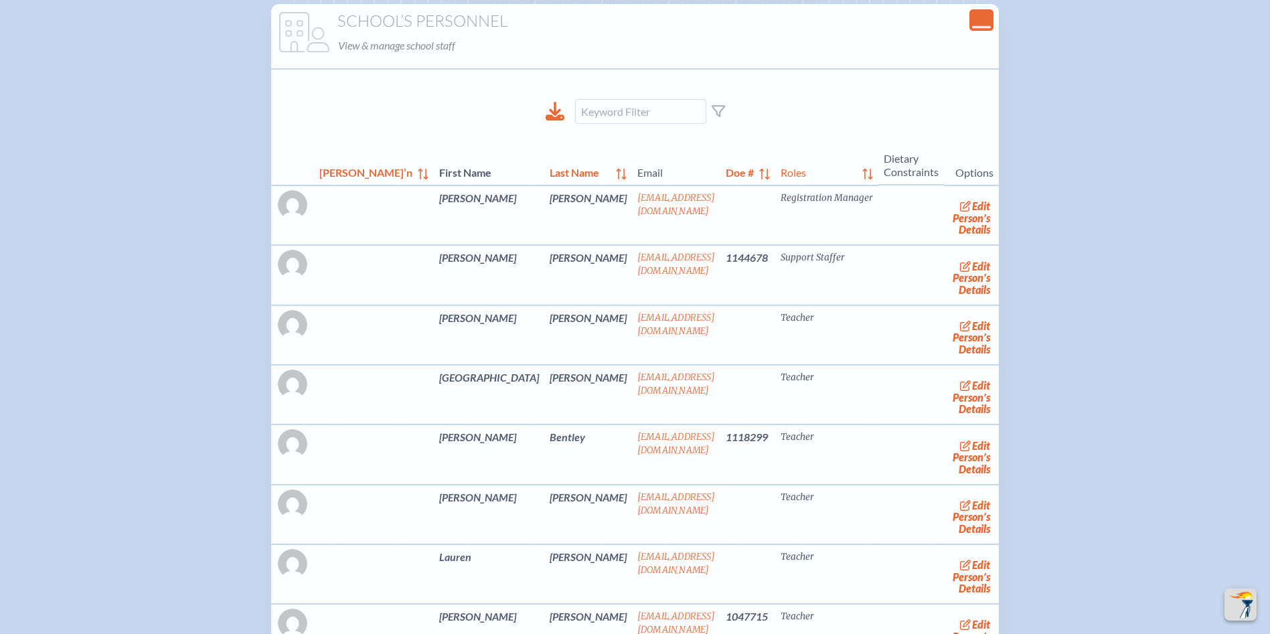
scroll to position [2142, 0]
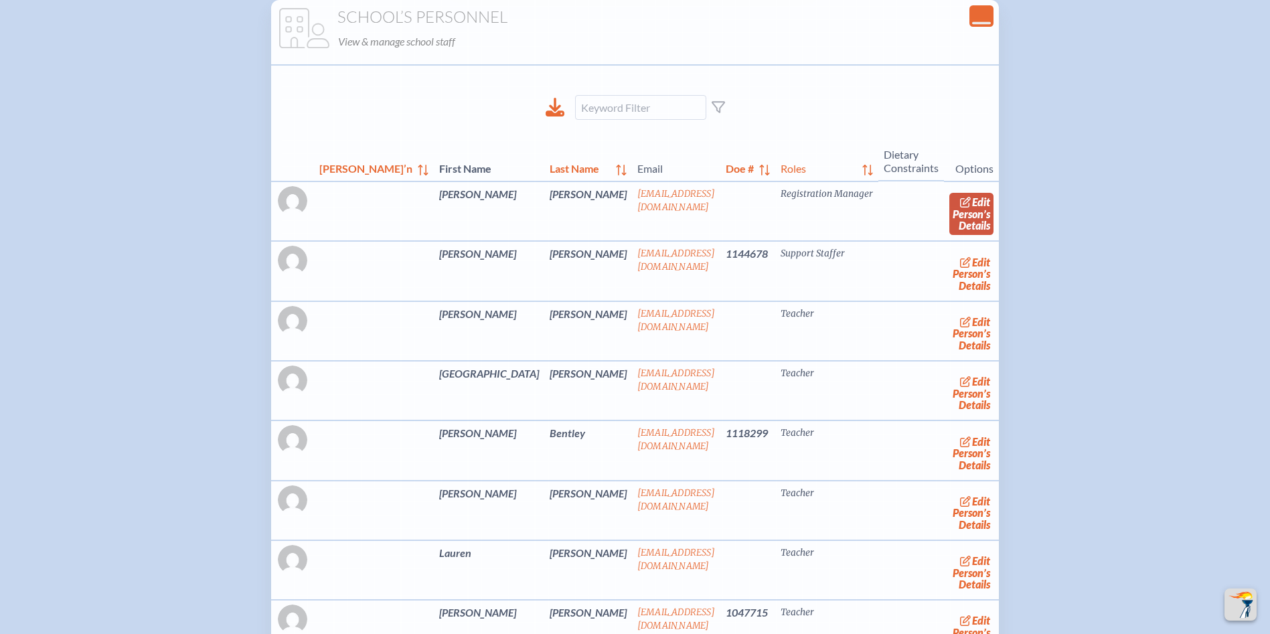
click at [949, 235] on link "edit Person’s Details" at bounding box center [971, 214] width 45 height 42
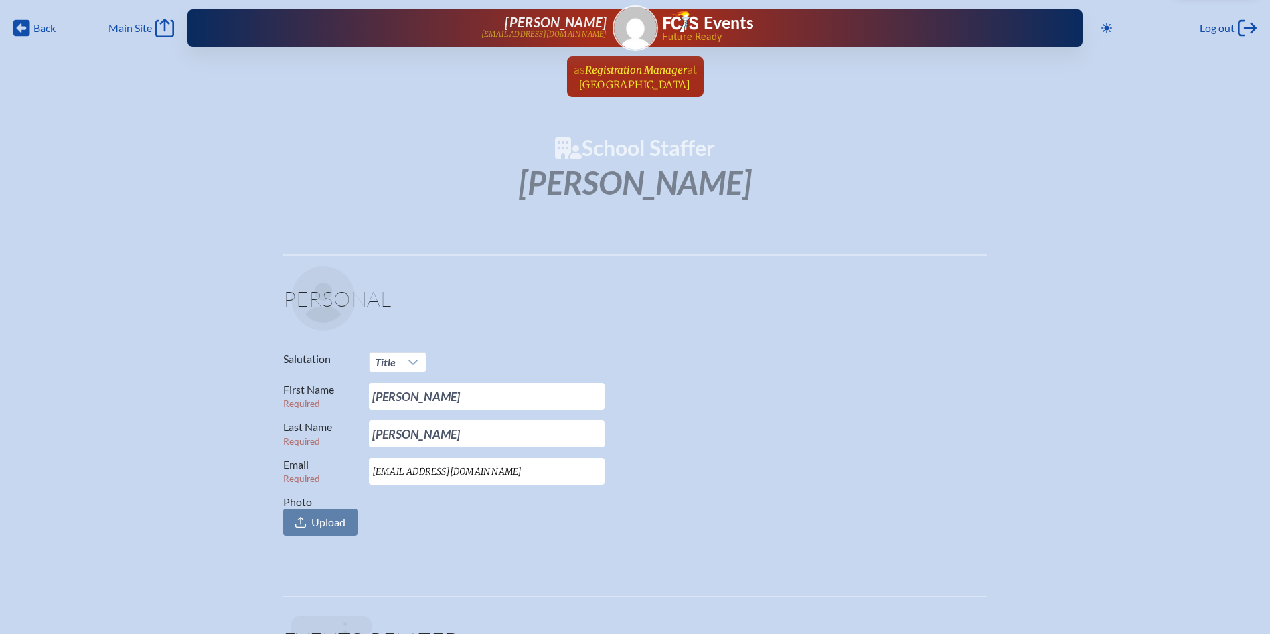
click at [623, 77] on span "at [GEOGRAPHIC_DATA]" at bounding box center [637, 76] width 117 height 29
